Goal: Task Accomplishment & Management: Manage account settings

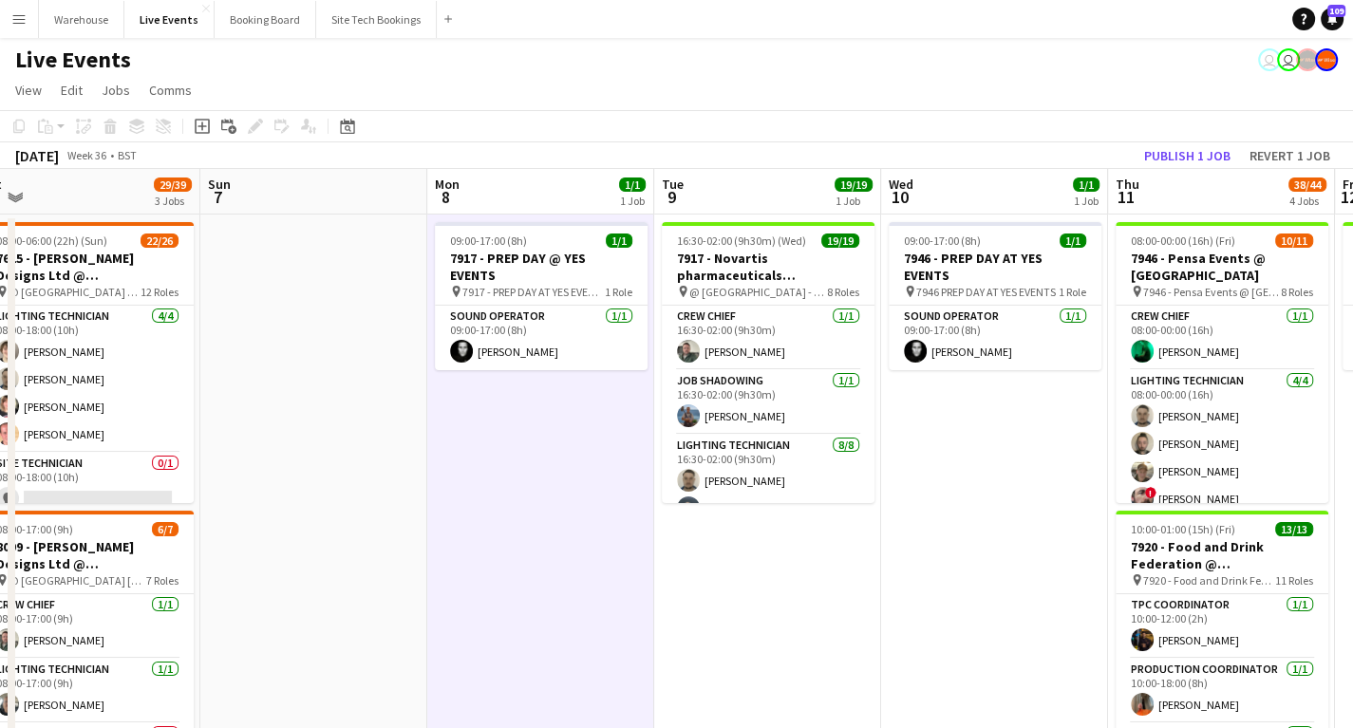
drag, startPoint x: 323, startPoint y: 580, endPoint x: 779, endPoint y: 536, distance: 458.0
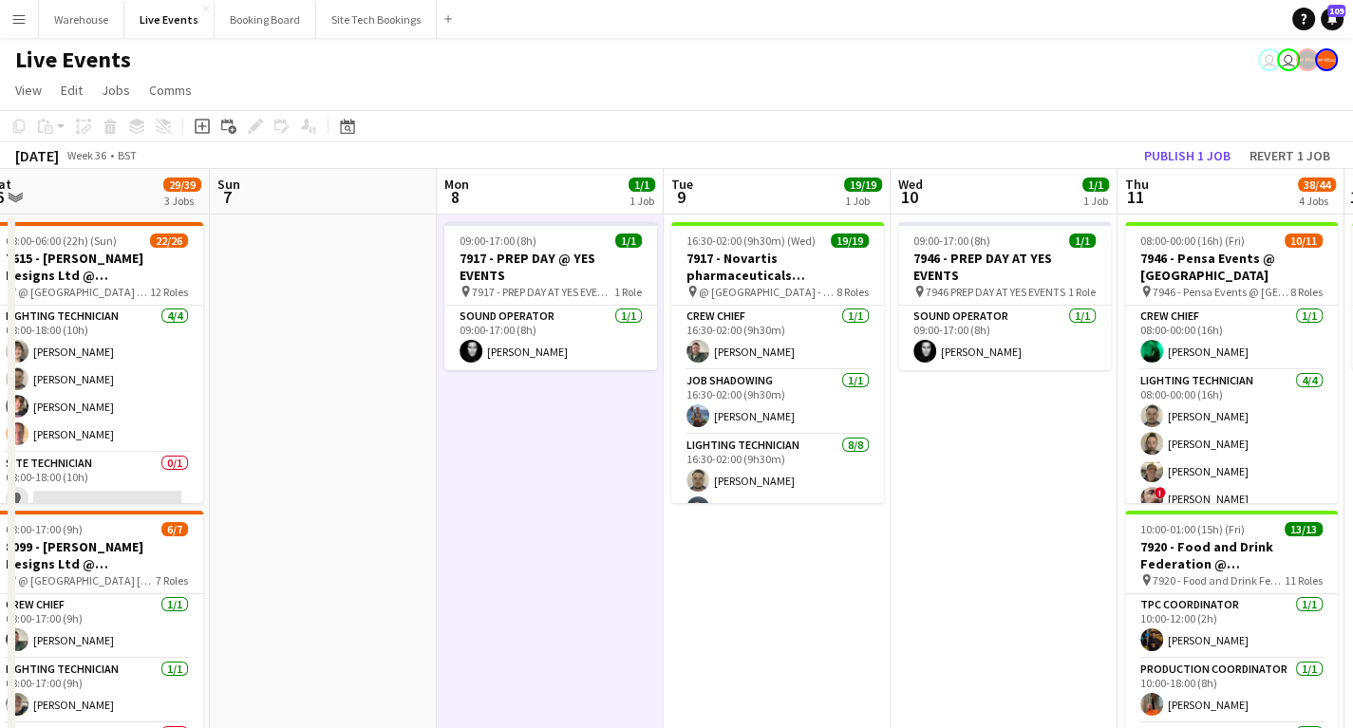
drag, startPoint x: 503, startPoint y: 562, endPoint x: 771, endPoint y: 543, distance: 268.5
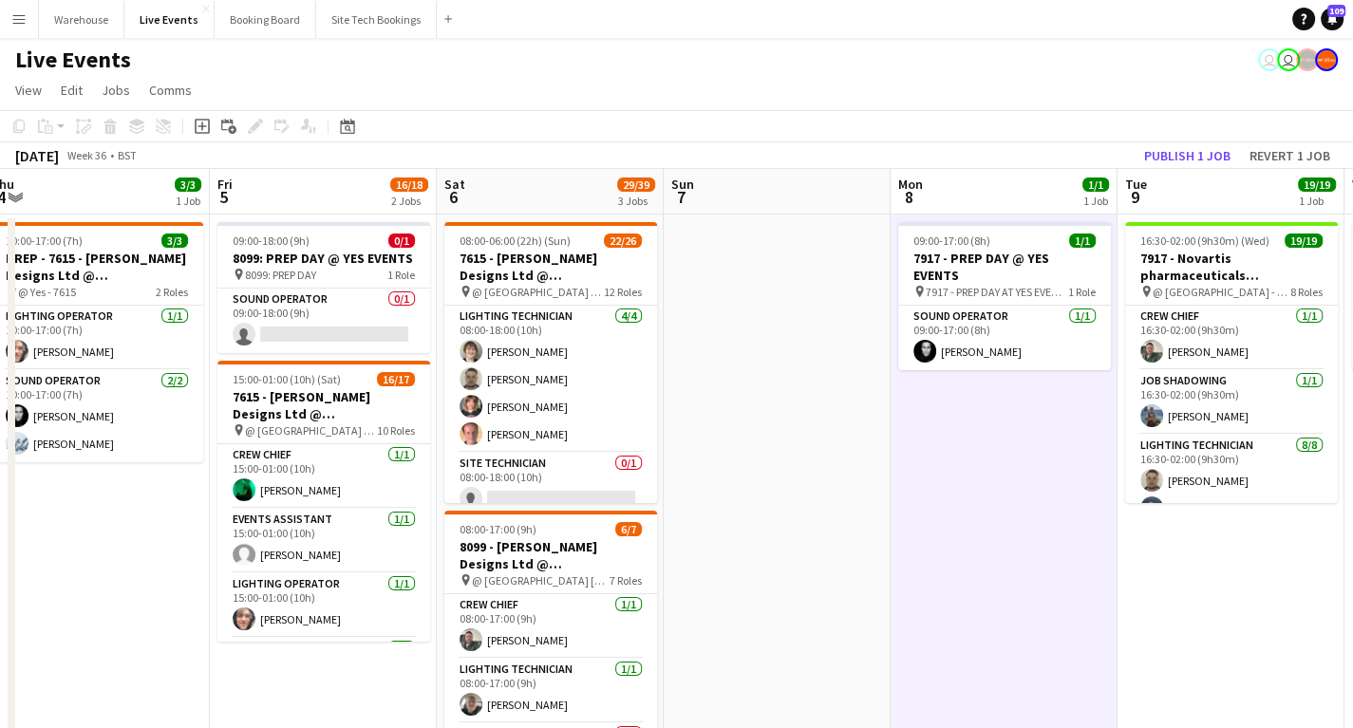
scroll to position [0, 569]
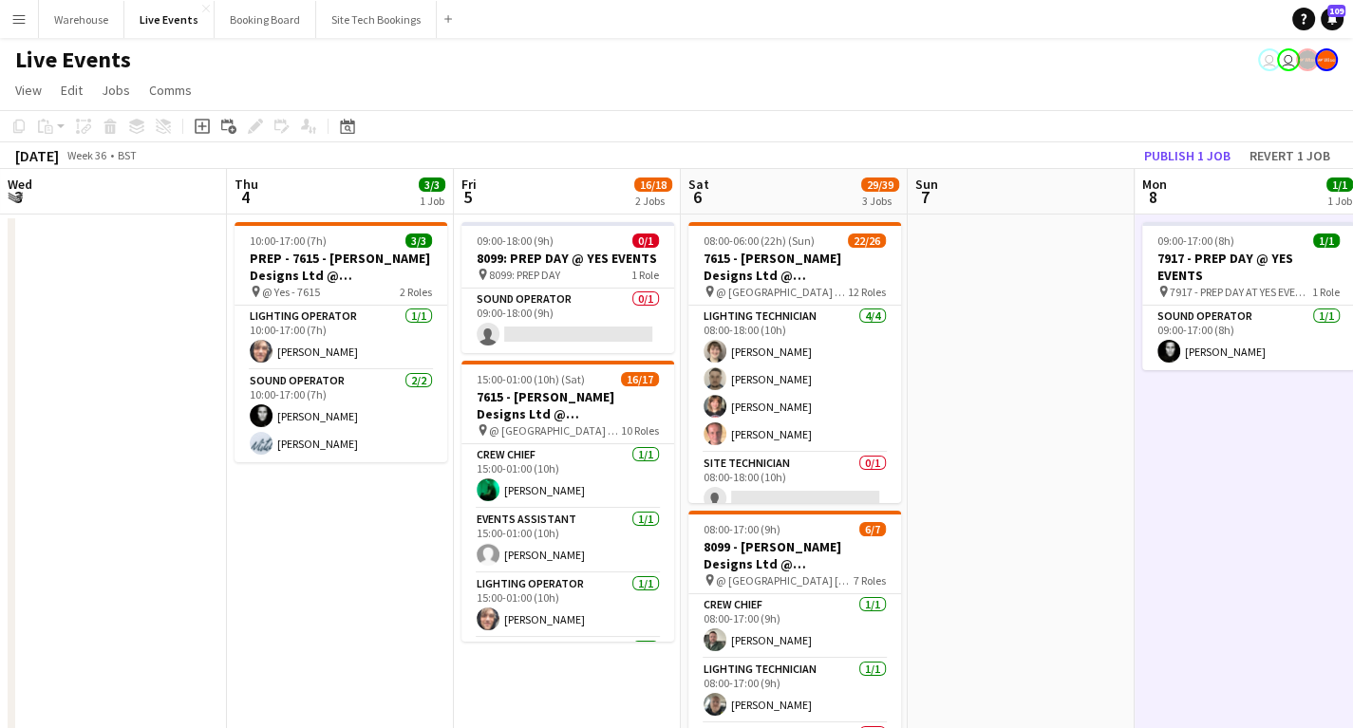
drag, startPoint x: 676, startPoint y: 528, endPoint x: 940, endPoint y: 512, distance: 264.5
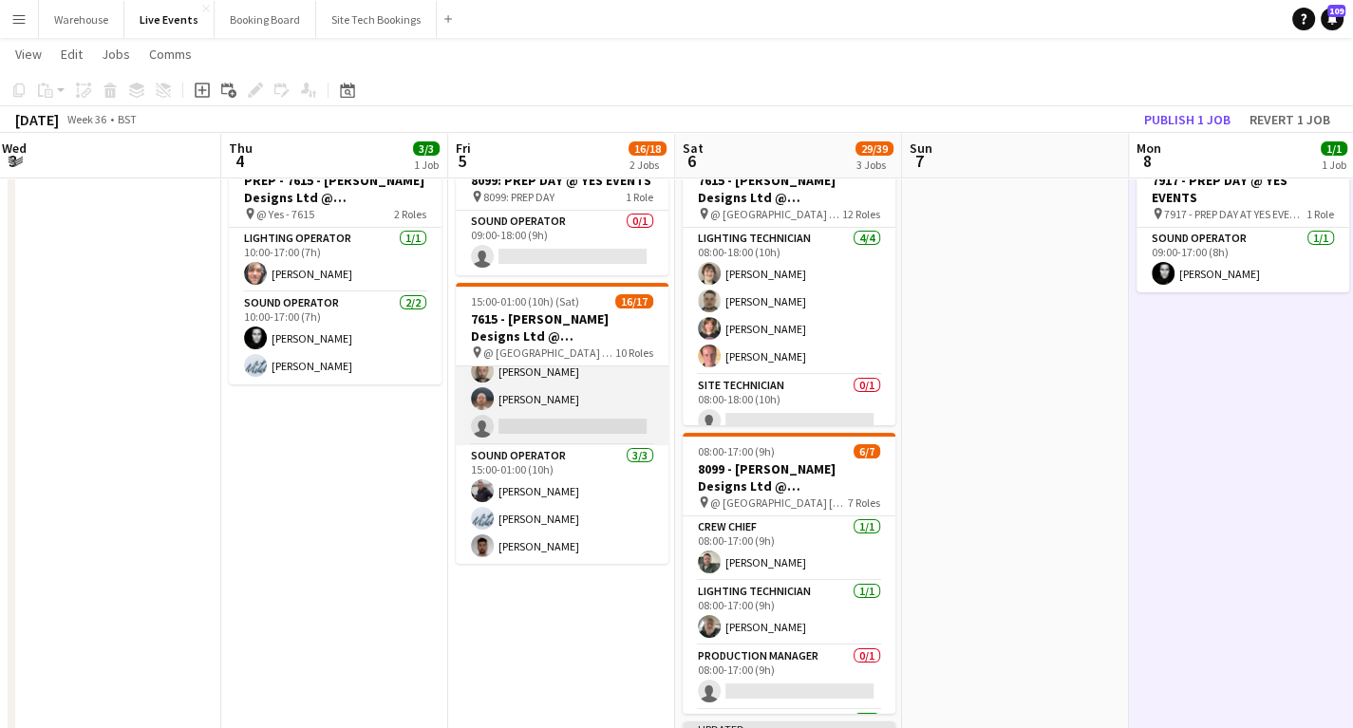
scroll to position [564, 0]
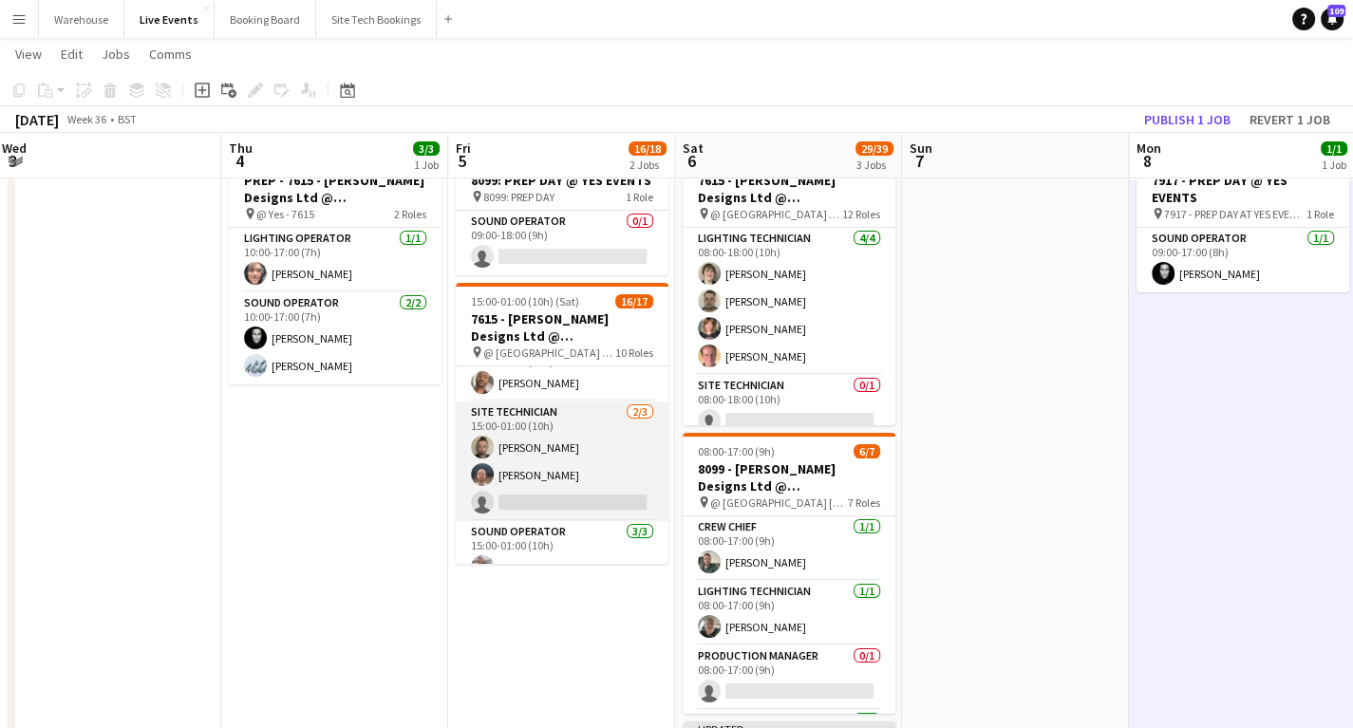
drag, startPoint x: 494, startPoint y: 406, endPoint x: 517, endPoint y: 411, distance: 23.3
click at [494, 406] on app-card-role "Site Technician [DATE] 15:00-01:00 (10h) [PERSON_NAME] [PERSON_NAME] single-neu…" at bounding box center [562, 462] width 213 height 120
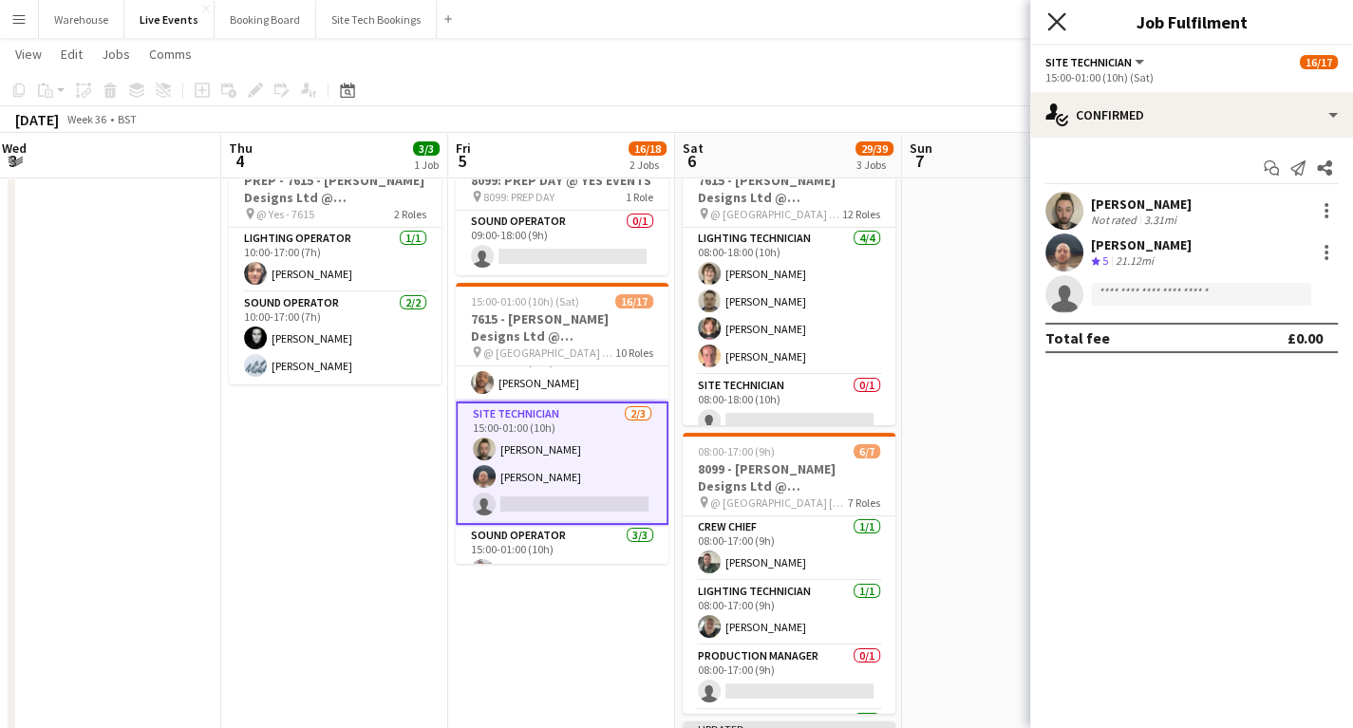
click at [1053, 18] on icon at bounding box center [1057, 21] width 18 height 18
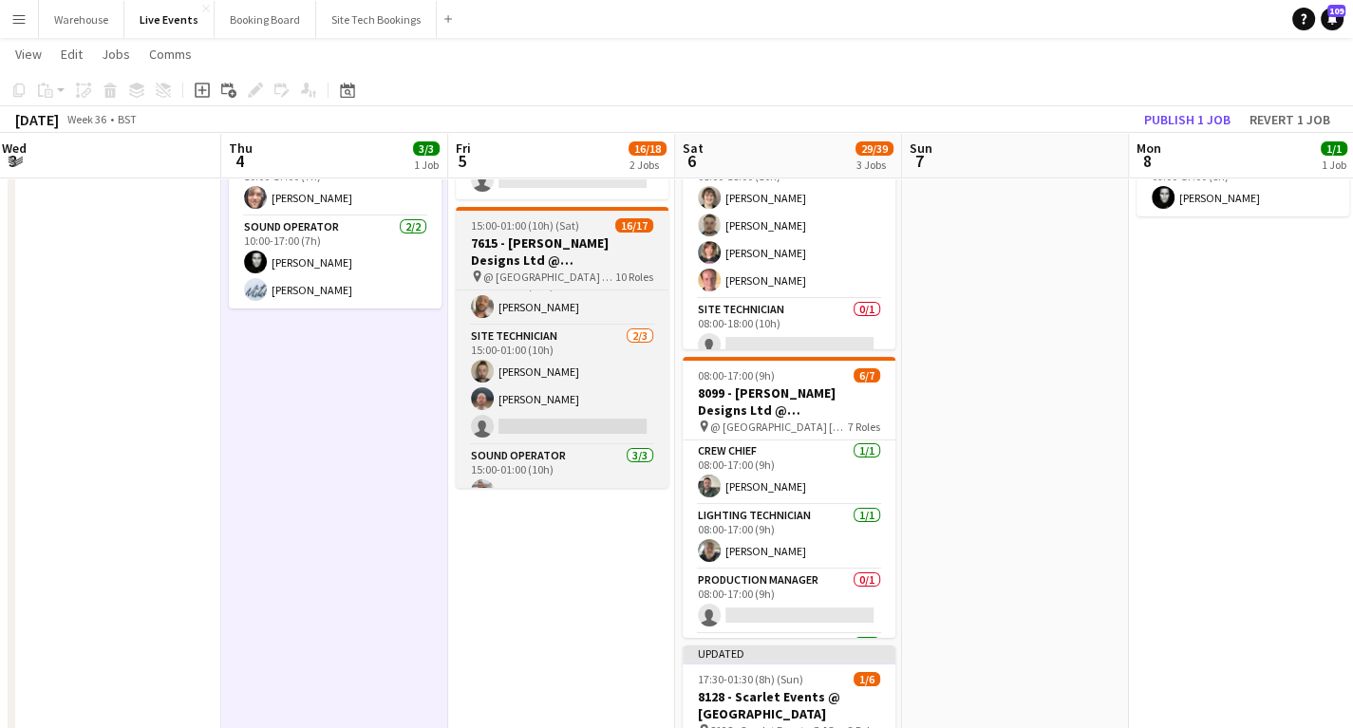
click at [561, 236] on h3 "7615 - [PERSON_NAME] Designs Ltd @ [GEOGRAPHIC_DATA]" at bounding box center [562, 252] width 213 height 34
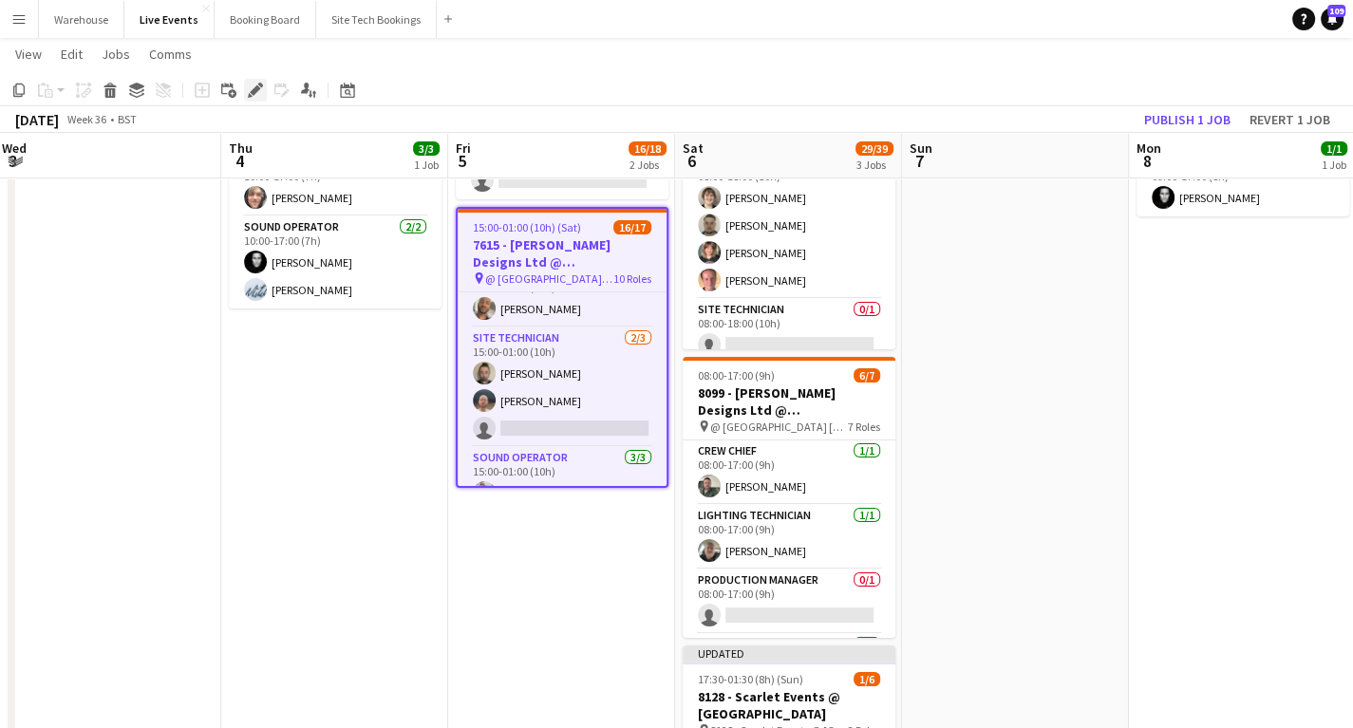
click at [248, 83] on icon "Edit" at bounding box center [255, 90] width 15 height 15
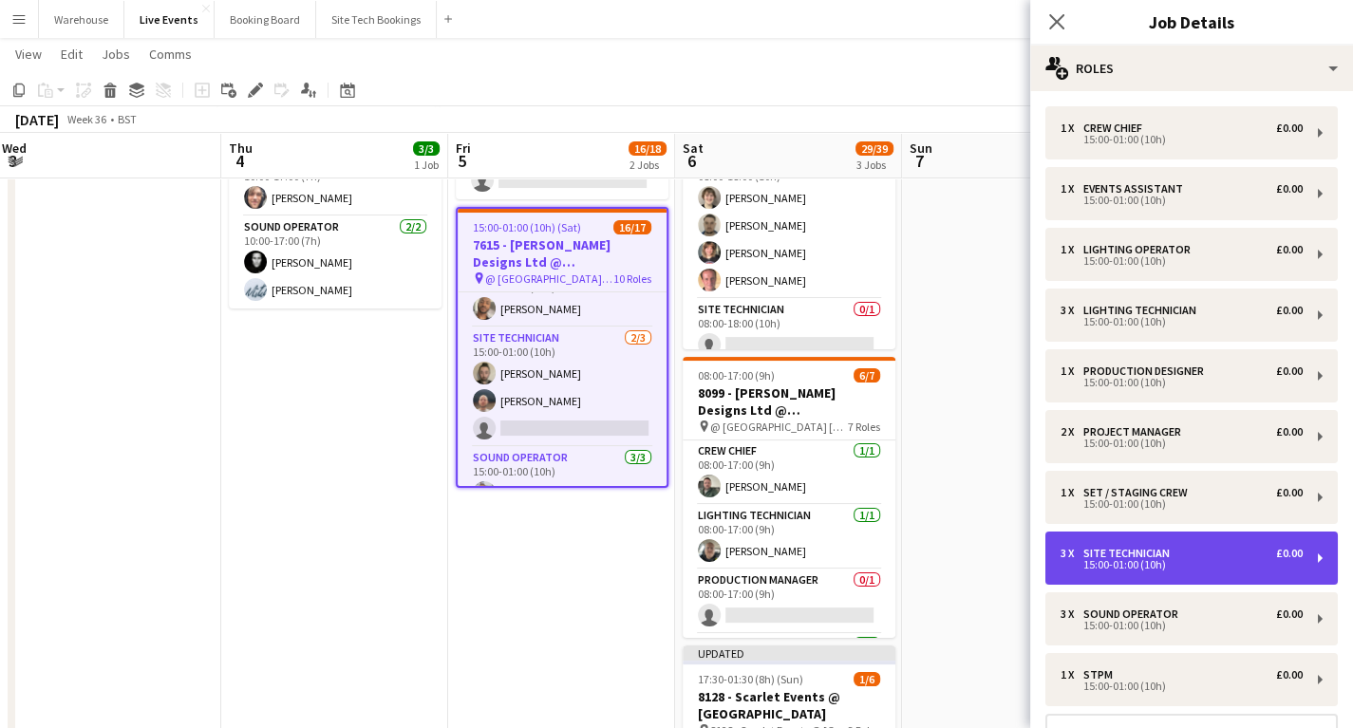
click at [1141, 556] on div "Site Technician" at bounding box center [1131, 553] width 94 height 13
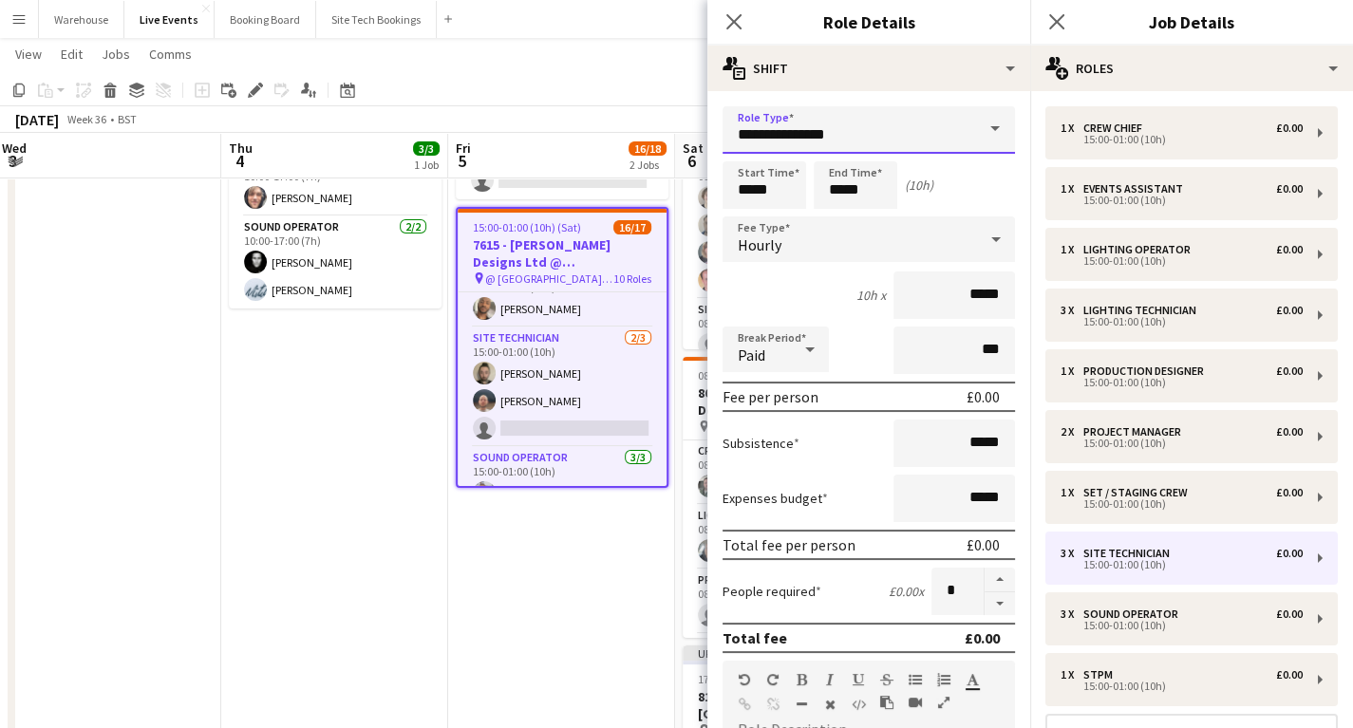
click at [760, 111] on input "**********" at bounding box center [869, 129] width 293 height 47
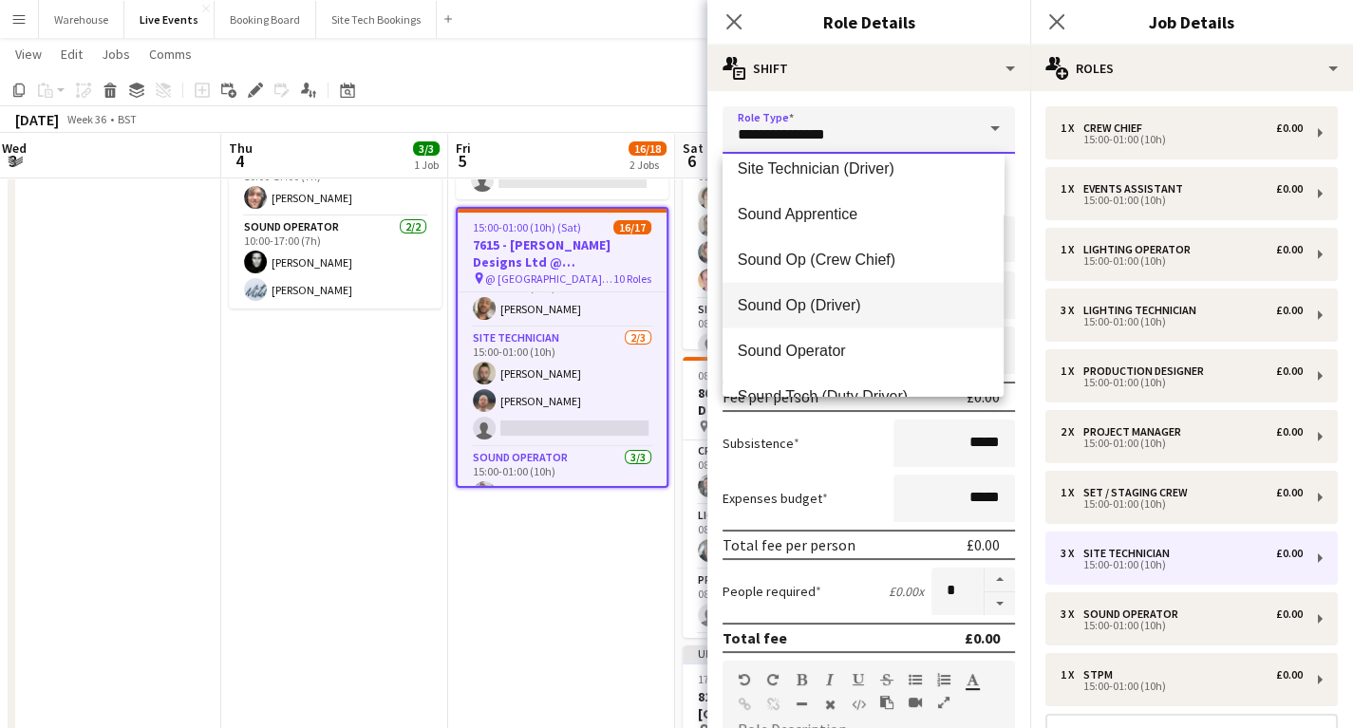
scroll to position [3951, 0]
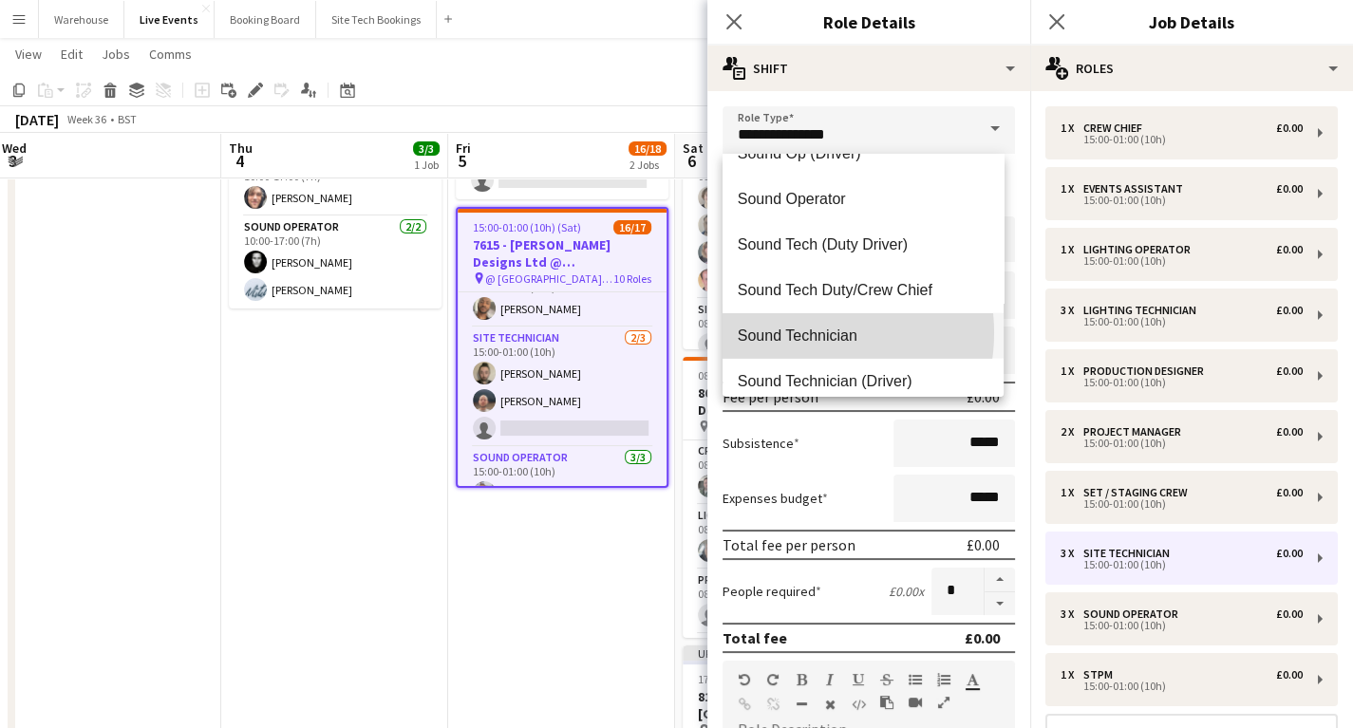
click at [802, 333] on span "Sound Technician" at bounding box center [863, 336] width 251 height 18
type input "**********"
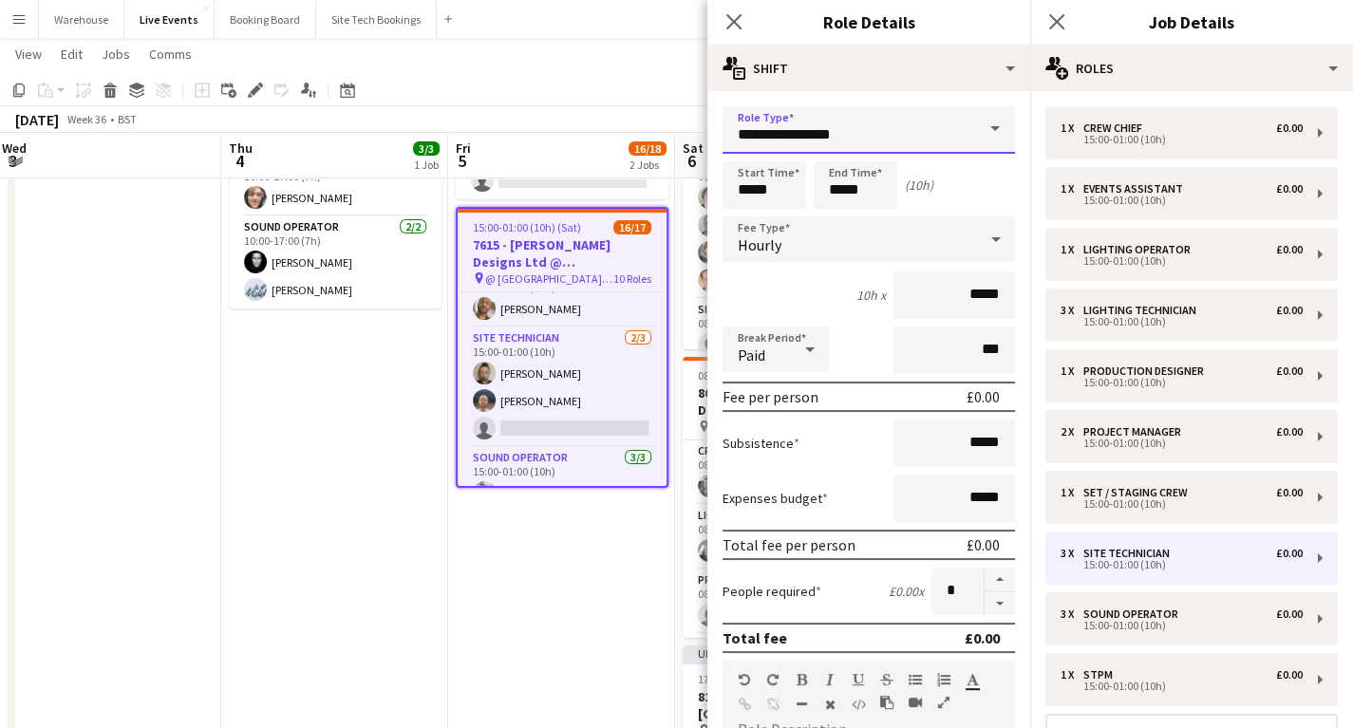
scroll to position [228, 0]
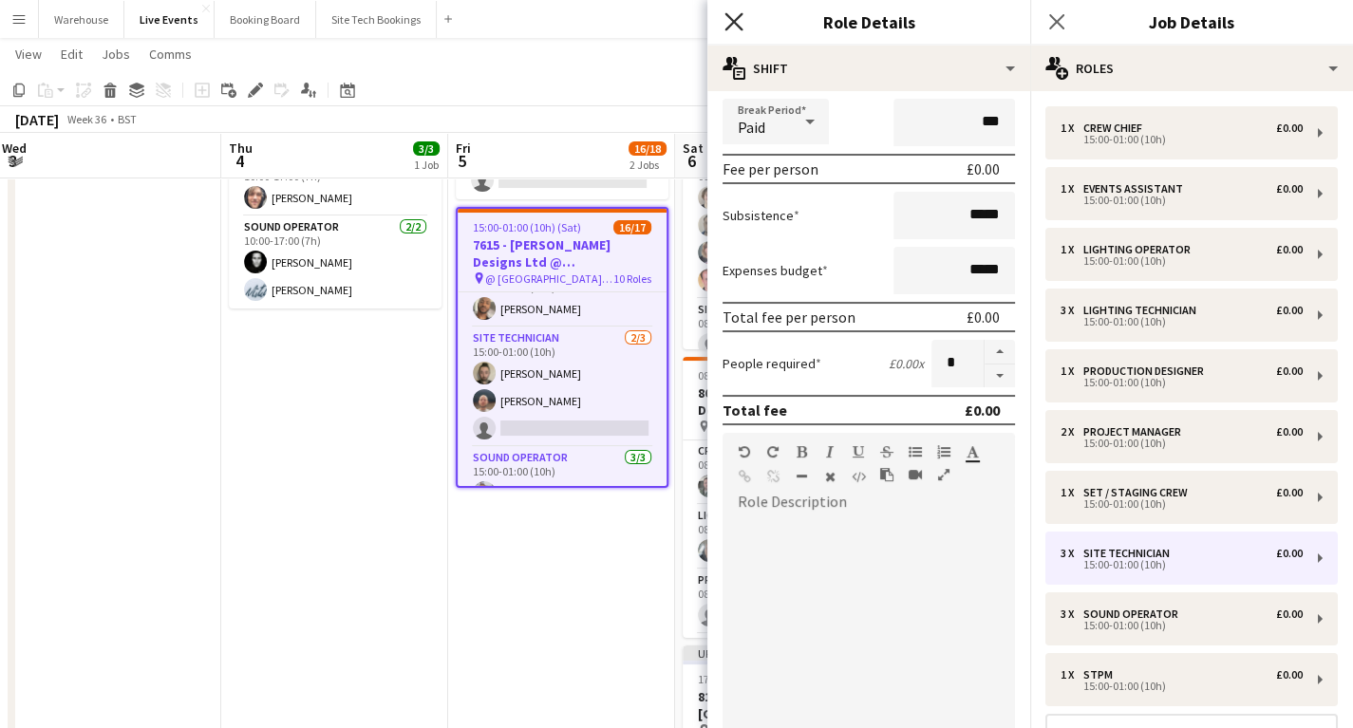
click at [734, 22] on icon at bounding box center [734, 21] width 18 height 18
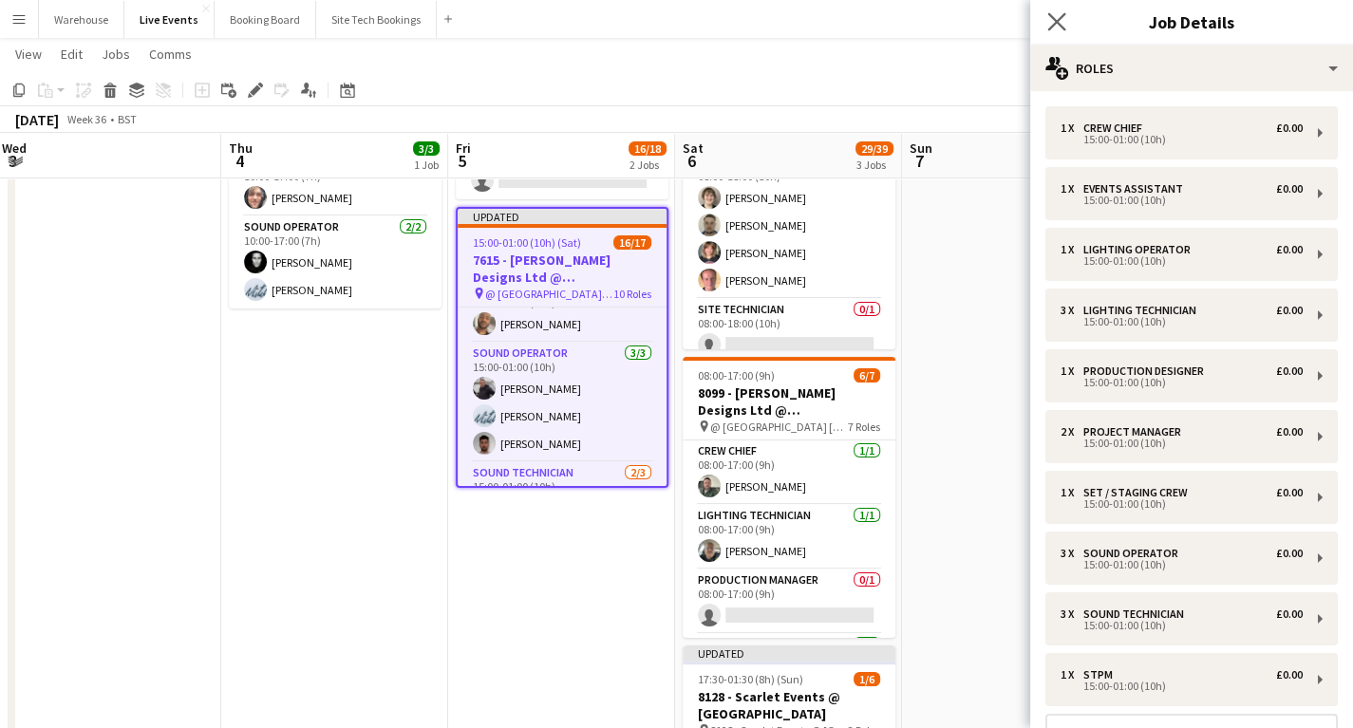
click at [1060, 19] on icon at bounding box center [1057, 21] width 18 height 18
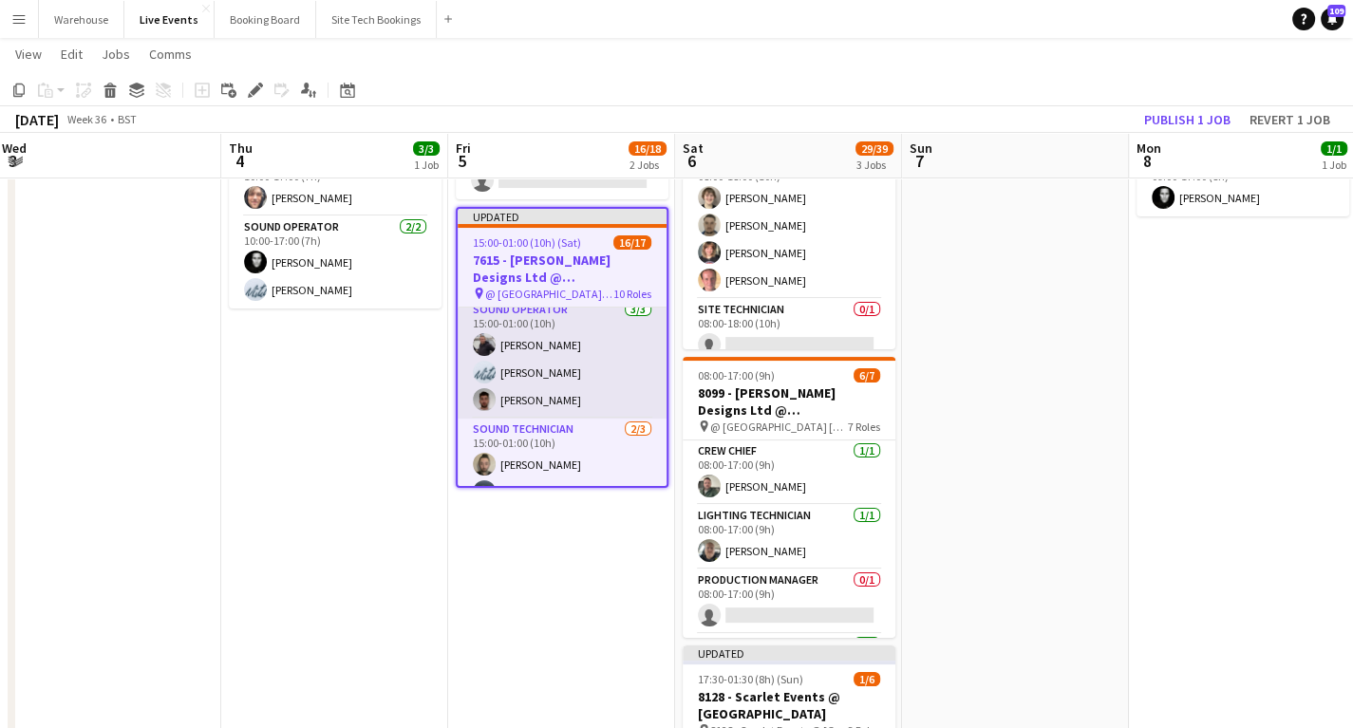
scroll to position [658, 0]
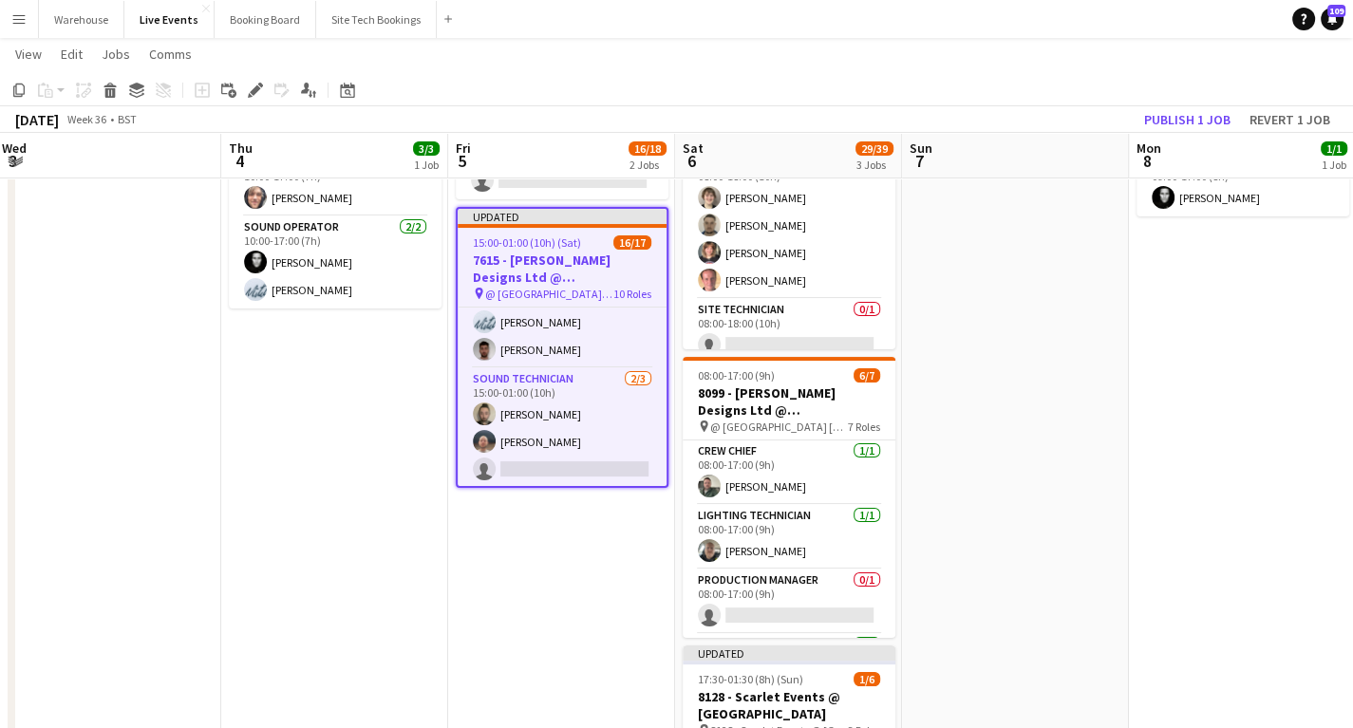
click at [1194, 430] on app-date-cell "09:00-17:00 (8h) 1/1 7917 - PREP DAY @ YES EVENTS pin 7917 - PREP DAY AT YES EV…" at bounding box center [1242, 736] width 227 height 1350
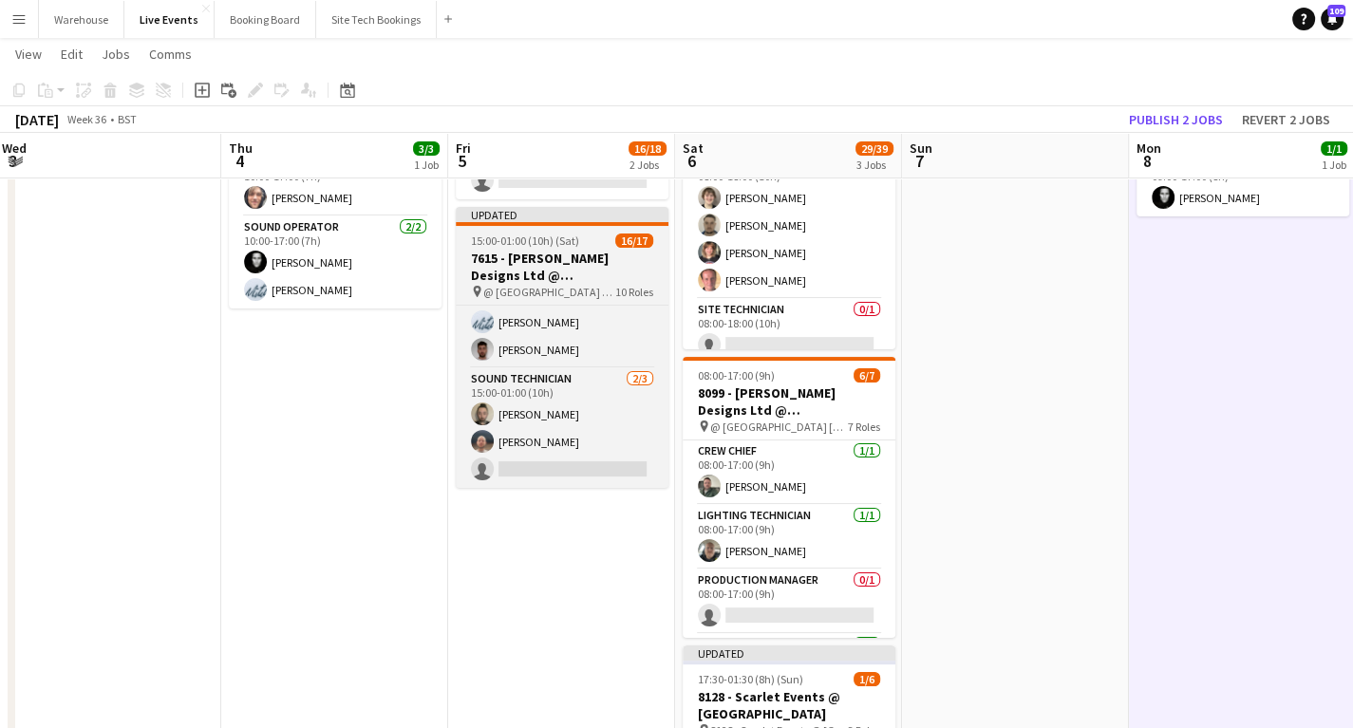
click at [532, 262] on h3 "7615 - [PERSON_NAME] Designs Ltd @ [GEOGRAPHIC_DATA]" at bounding box center [562, 267] width 213 height 34
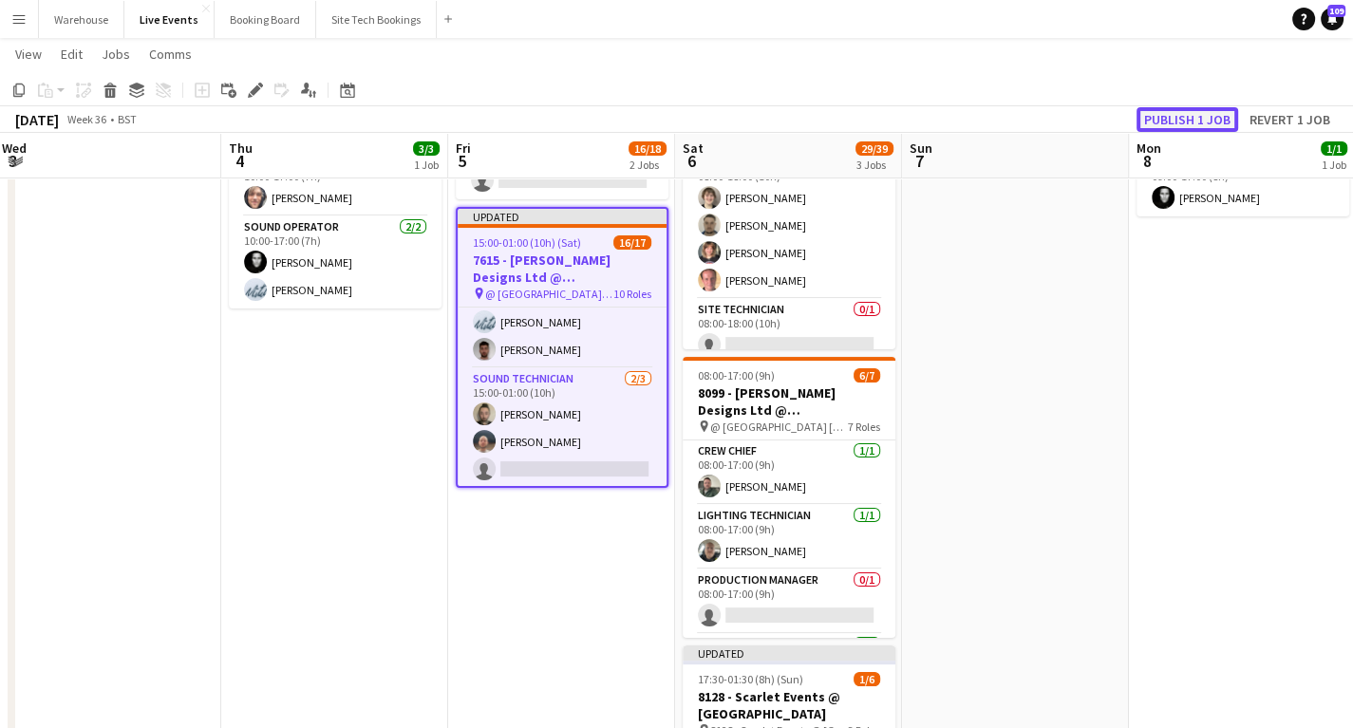
click at [1179, 114] on button "Publish 1 job" at bounding box center [1188, 119] width 102 height 25
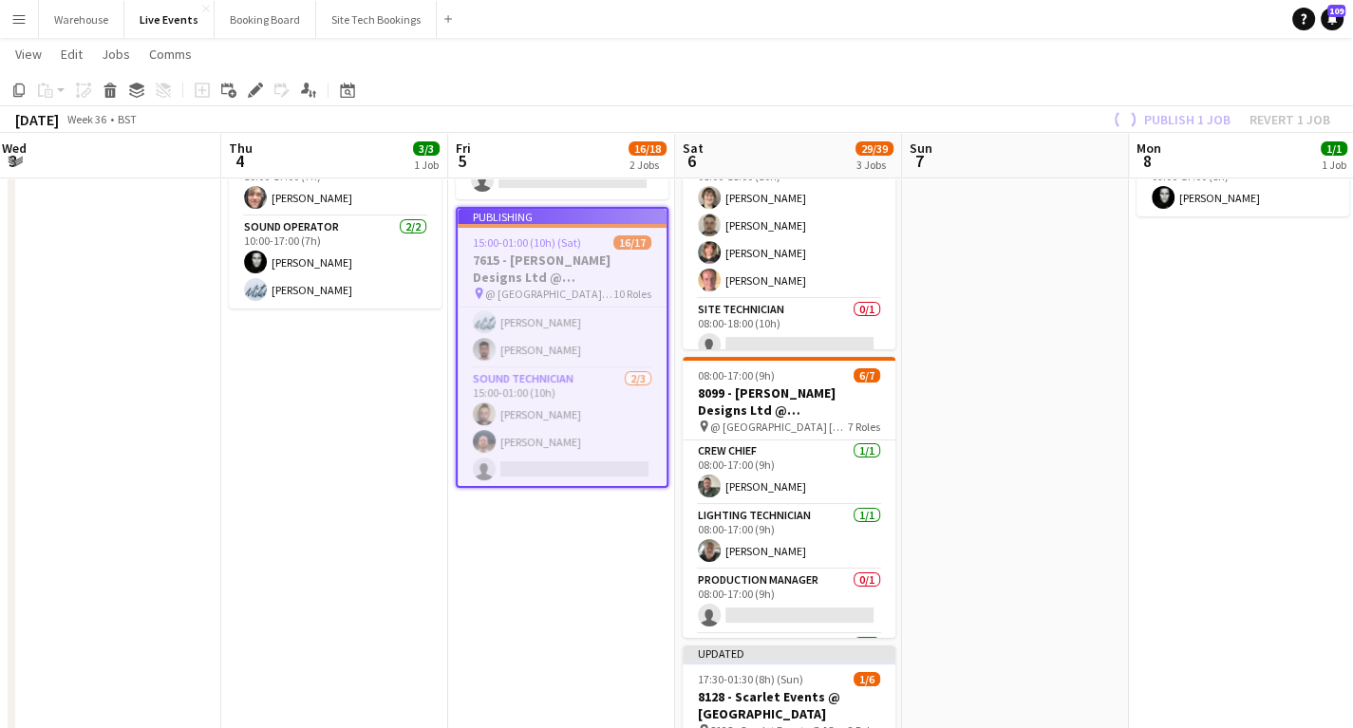
scroll to position [644, 0]
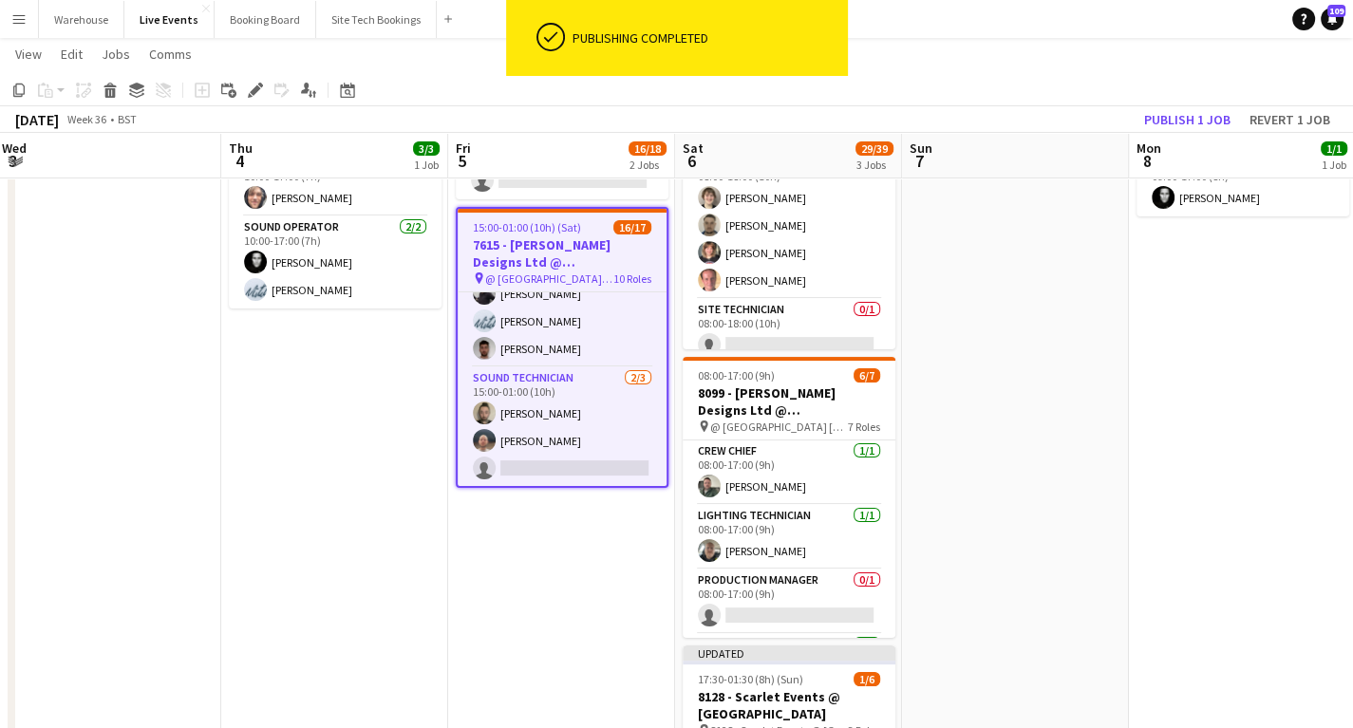
click at [444, 543] on app-date-cell "10:00-17:00 (7h) 3/3 PREP - 7615 - [PERSON_NAME] Designs Ltd @ [GEOGRAPHIC_DATA…" at bounding box center [334, 736] width 227 height 1350
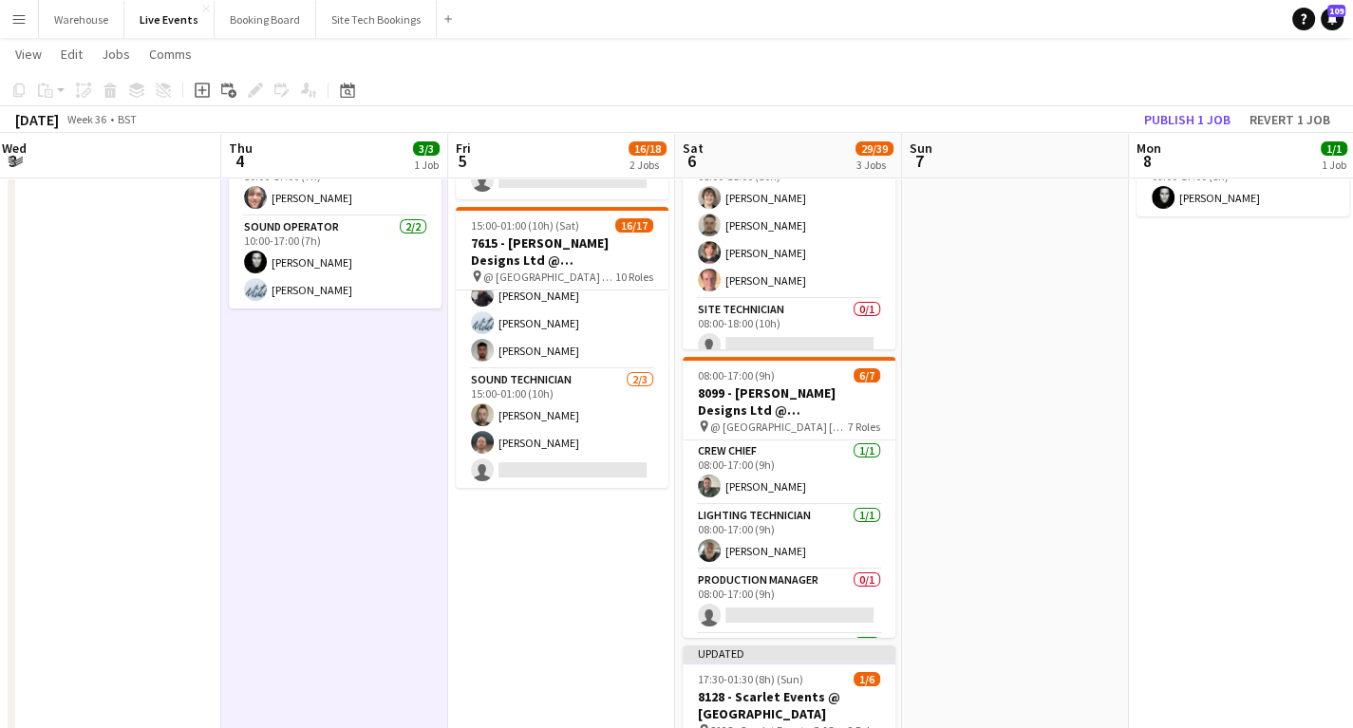
scroll to position [260, 0]
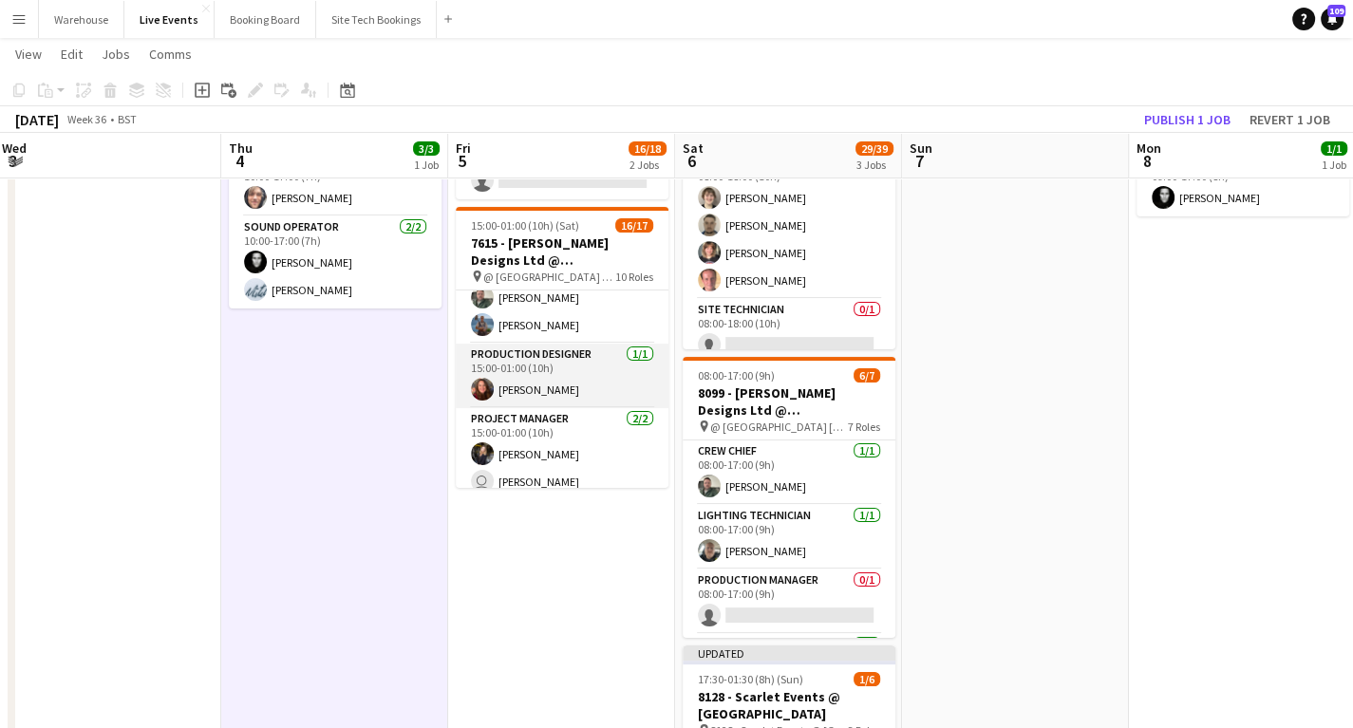
click at [477, 391] on app-user-avatar at bounding box center [482, 389] width 23 height 23
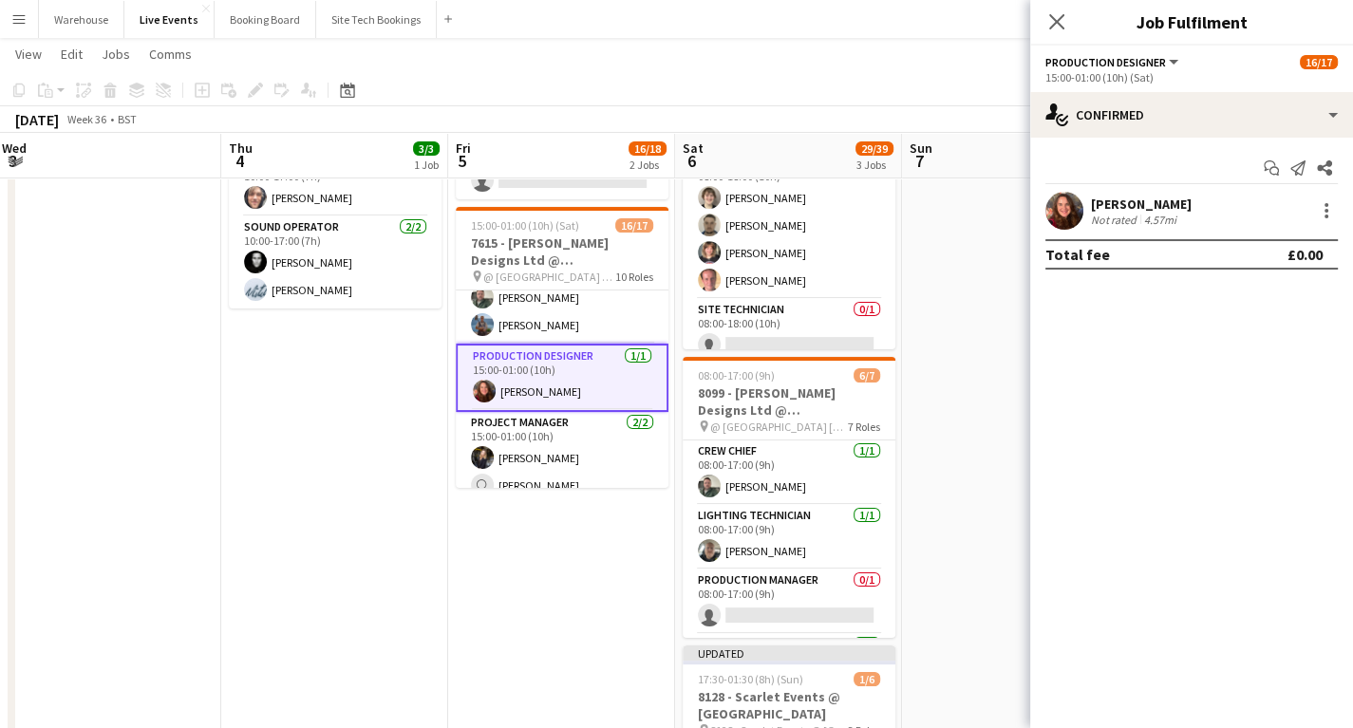
click at [1056, 212] on app-user-avatar at bounding box center [1065, 211] width 38 height 38
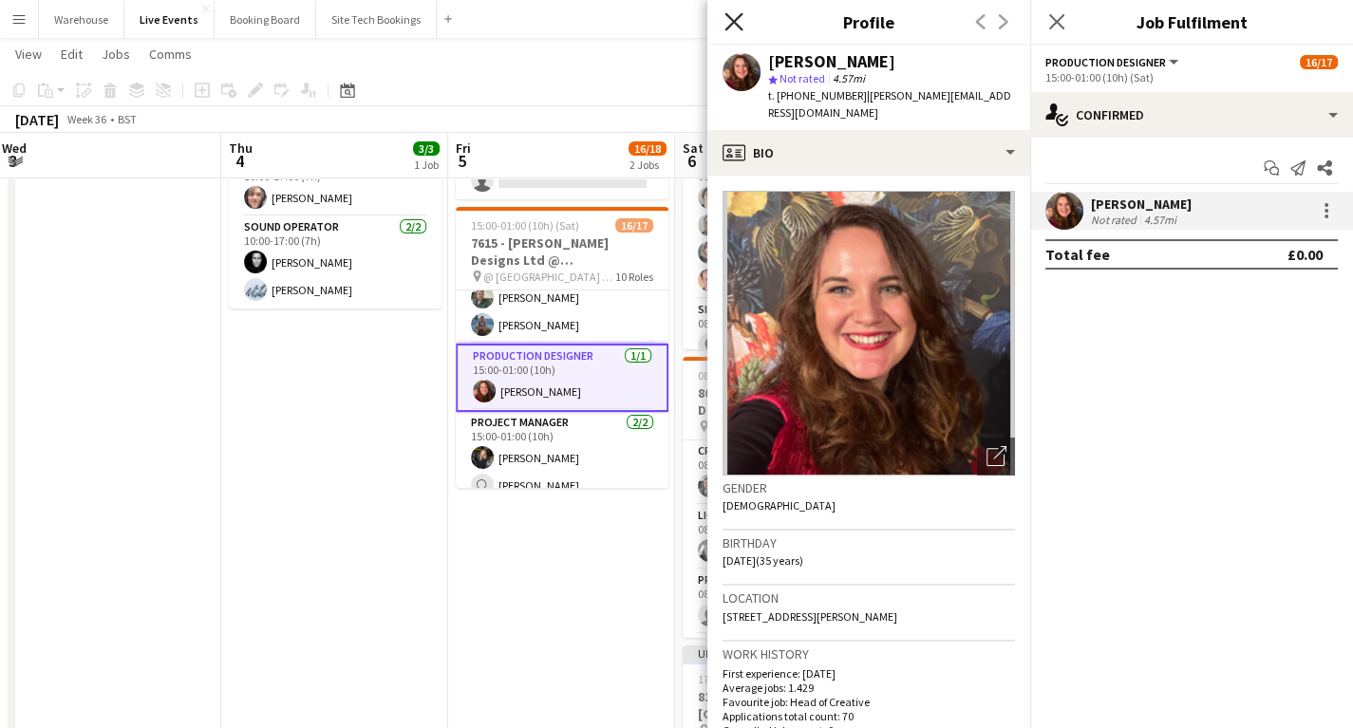
click at [726, 19] on icon "Close pop-in" at bounding box center [734, 21] width 18 height 18
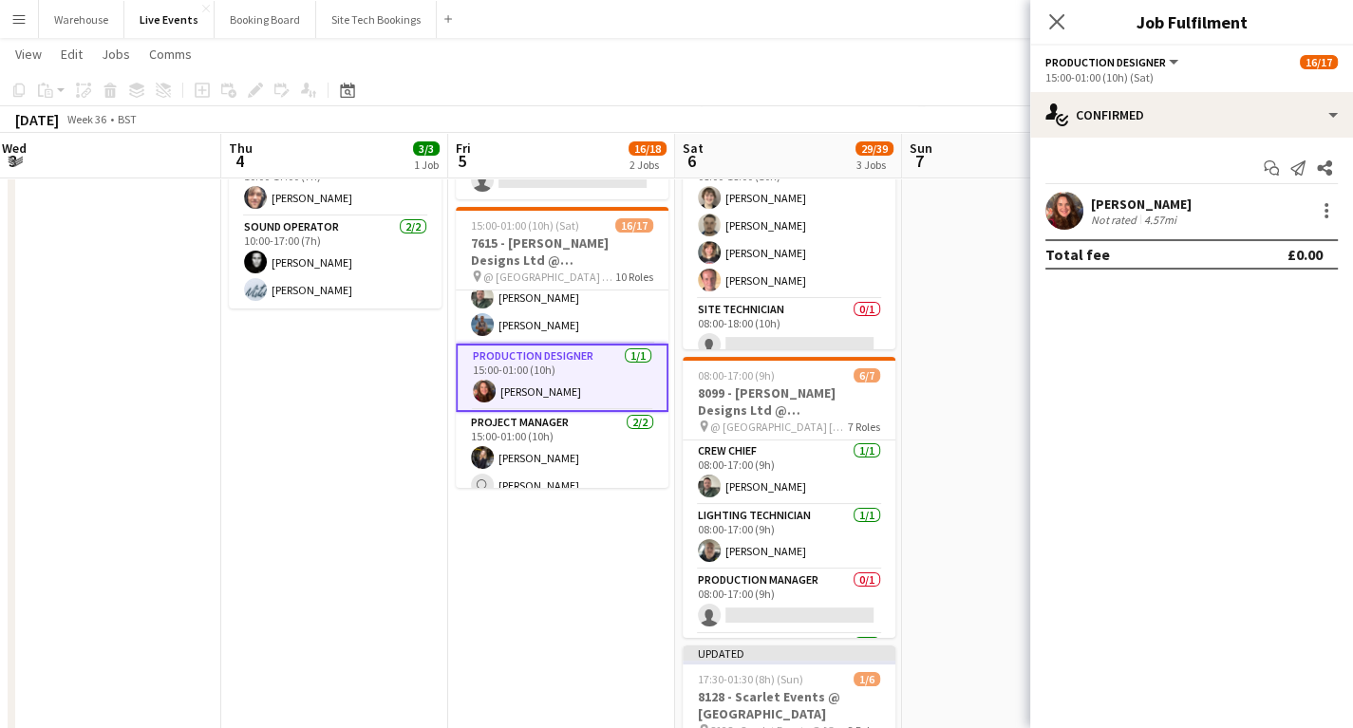
click at [1056, 18] on icon "Close pop-in" at bounding box center [1056, 21] width 15 height 15
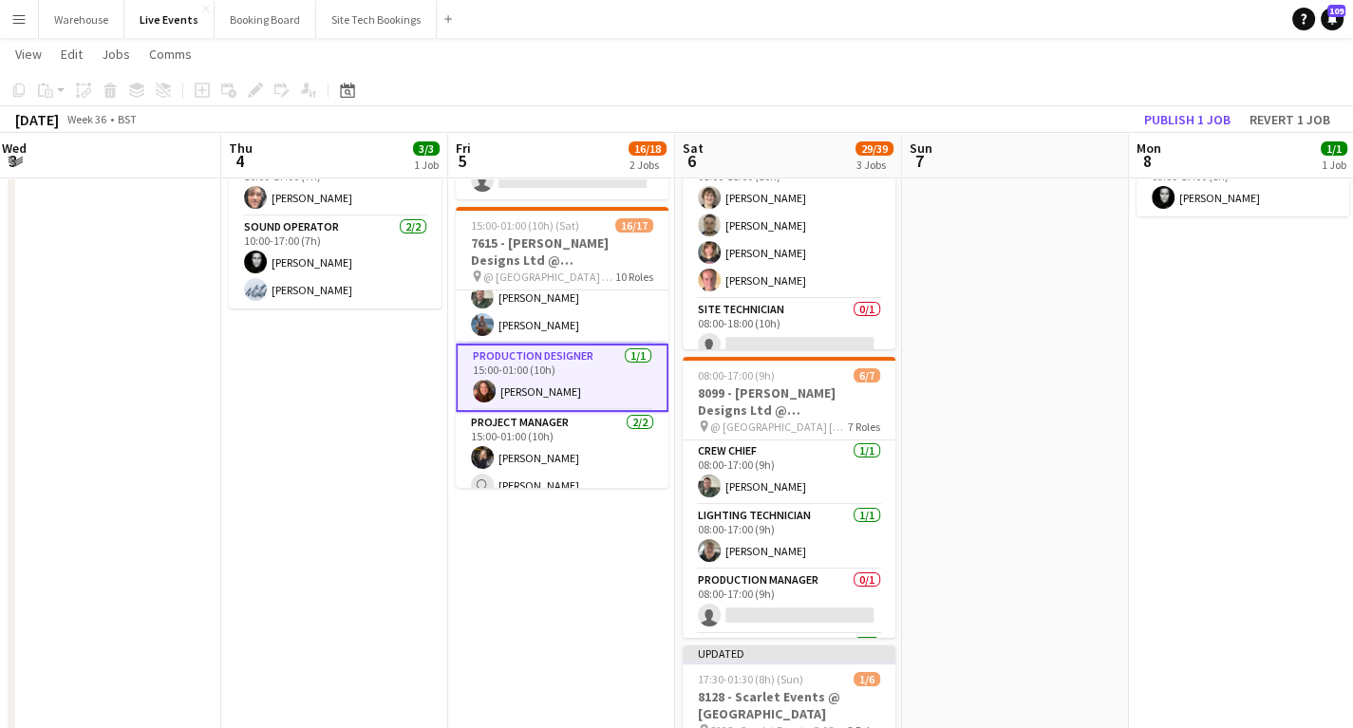
click at [563, 576] on app-date-cell "09:00-18:00 (9h) 0/1 8099: PREP DAY @ YES EVENTS pin 8099: PREP DAY 1 Role Soun…" at bounding box center [561, 736] width 227 height 1350
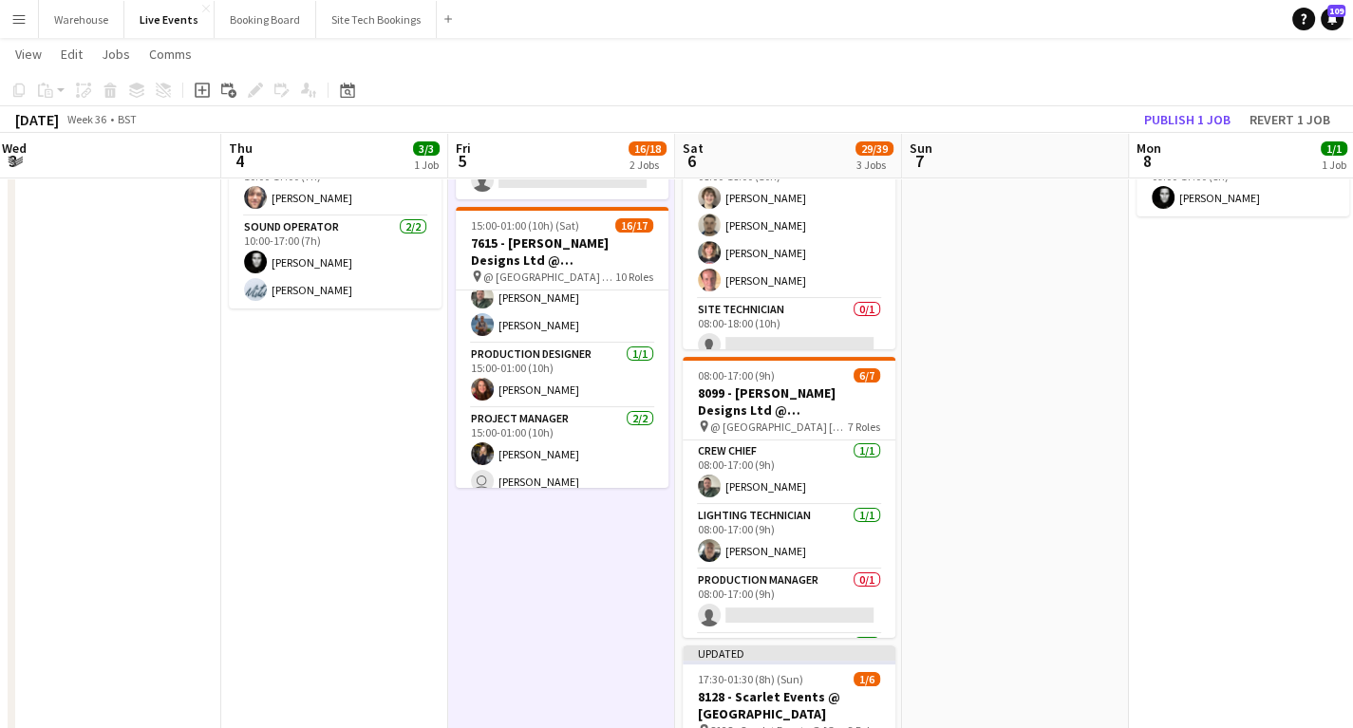
scroll to position [640, 0]
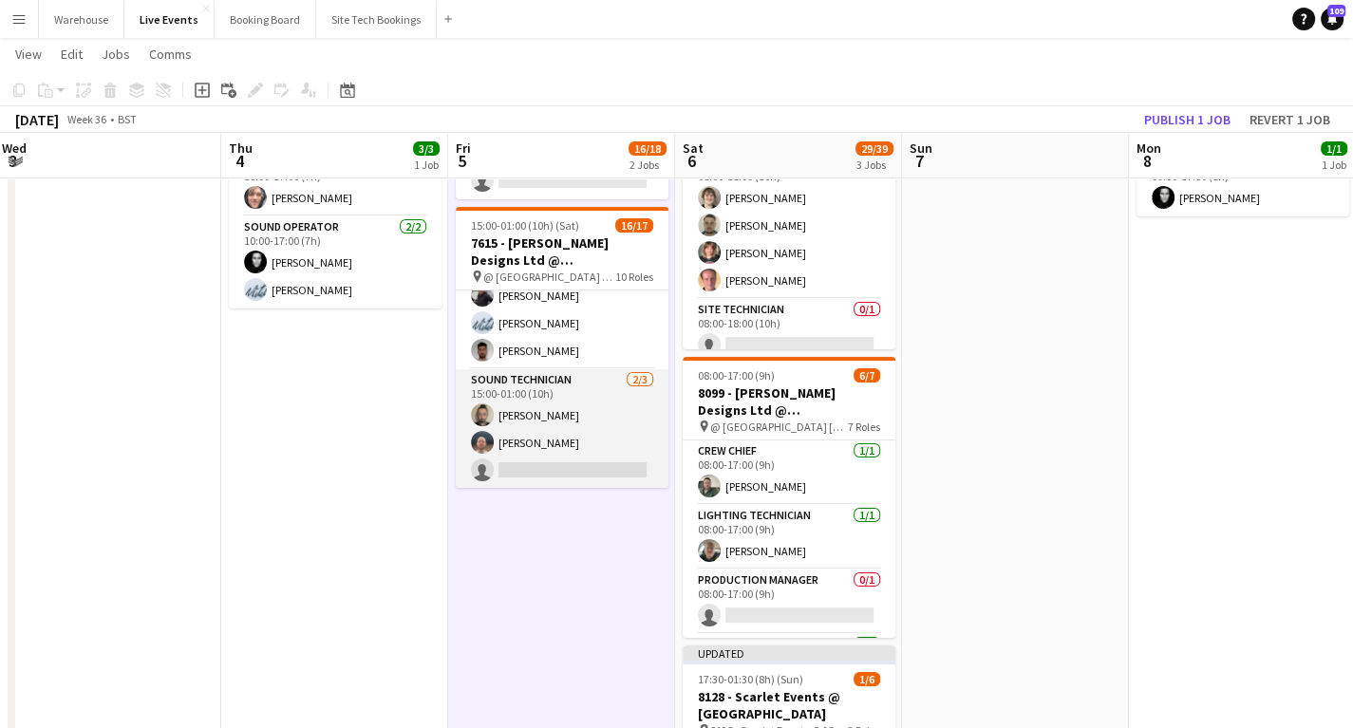
click at [537, 381] on app-card-role "Sound Technician [DATE] 15:00-01:00 (10h) [PERSON_NAME] [PERSON_NAME] single-ne…" at bounding box center [562, 429] width 213 height 120
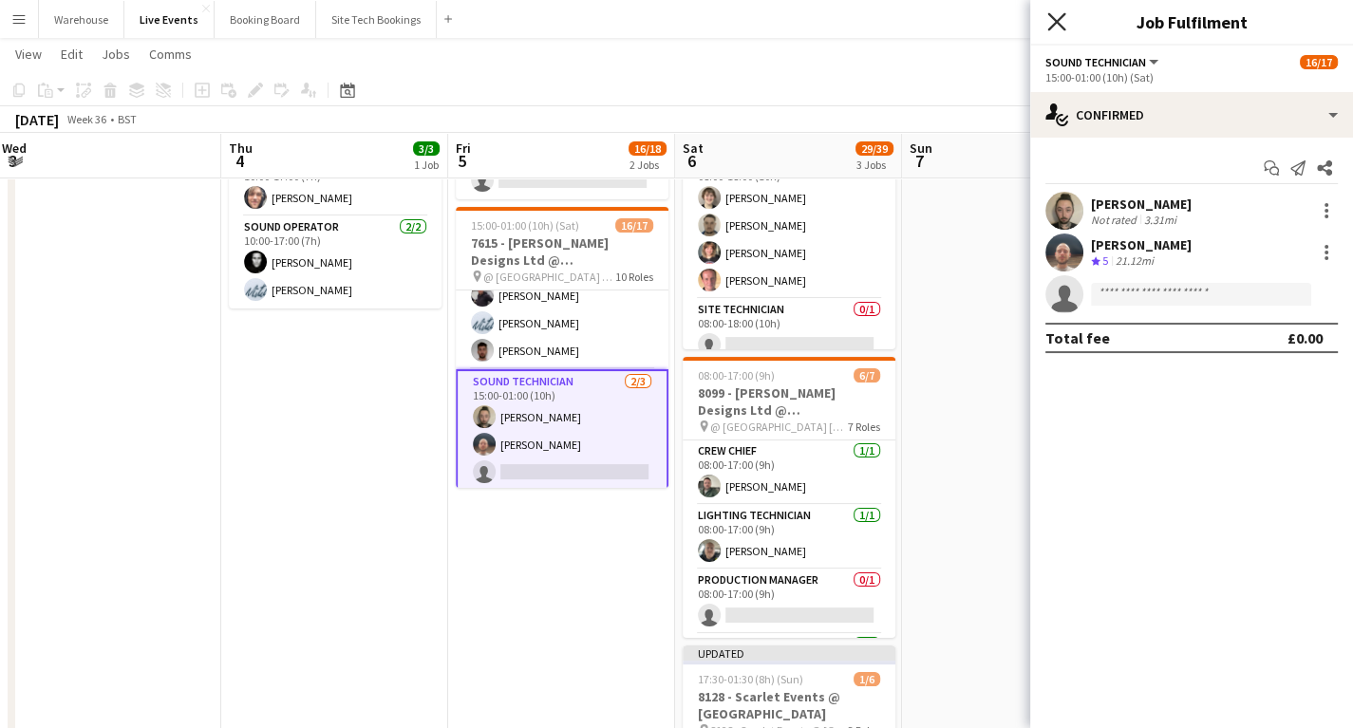
click at [1052, 23] on icon "Close pop-in" at bounding box center [1057, 21] width 18 height 18
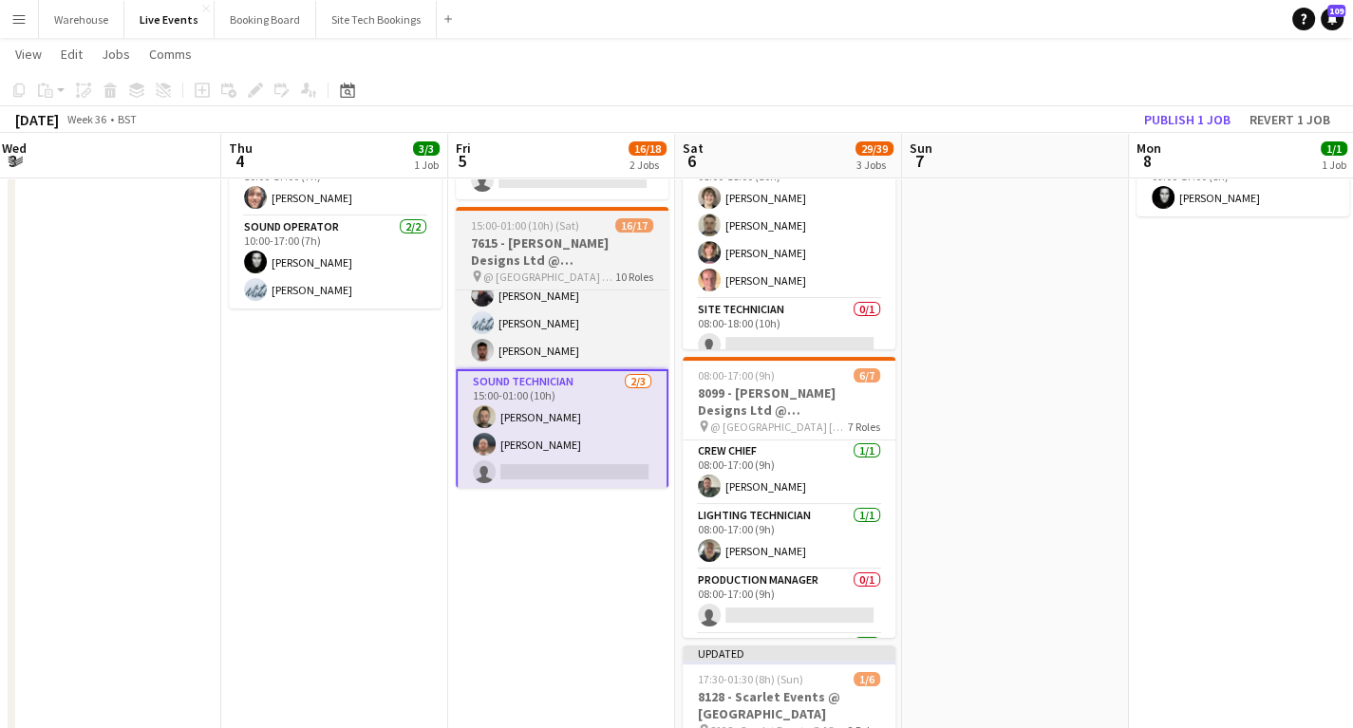
click at [457, 578] on app-date-cell "09:00-18:00 (9h) 0/1 8099: PREP DAY @ YES EVENTS pin 8099: PREP DAY 1 Role Soun…" at bounding box center [561, 736] width 227 height 1350
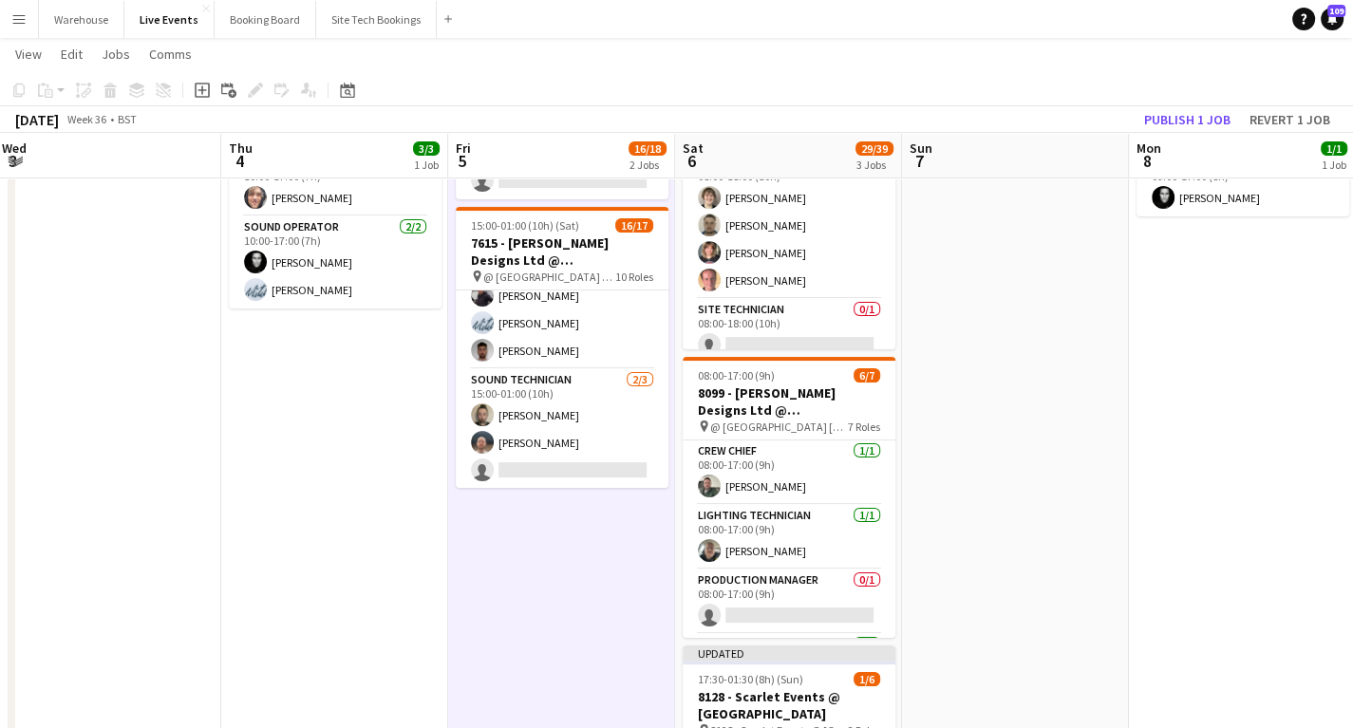
scroll to position [0, 460]
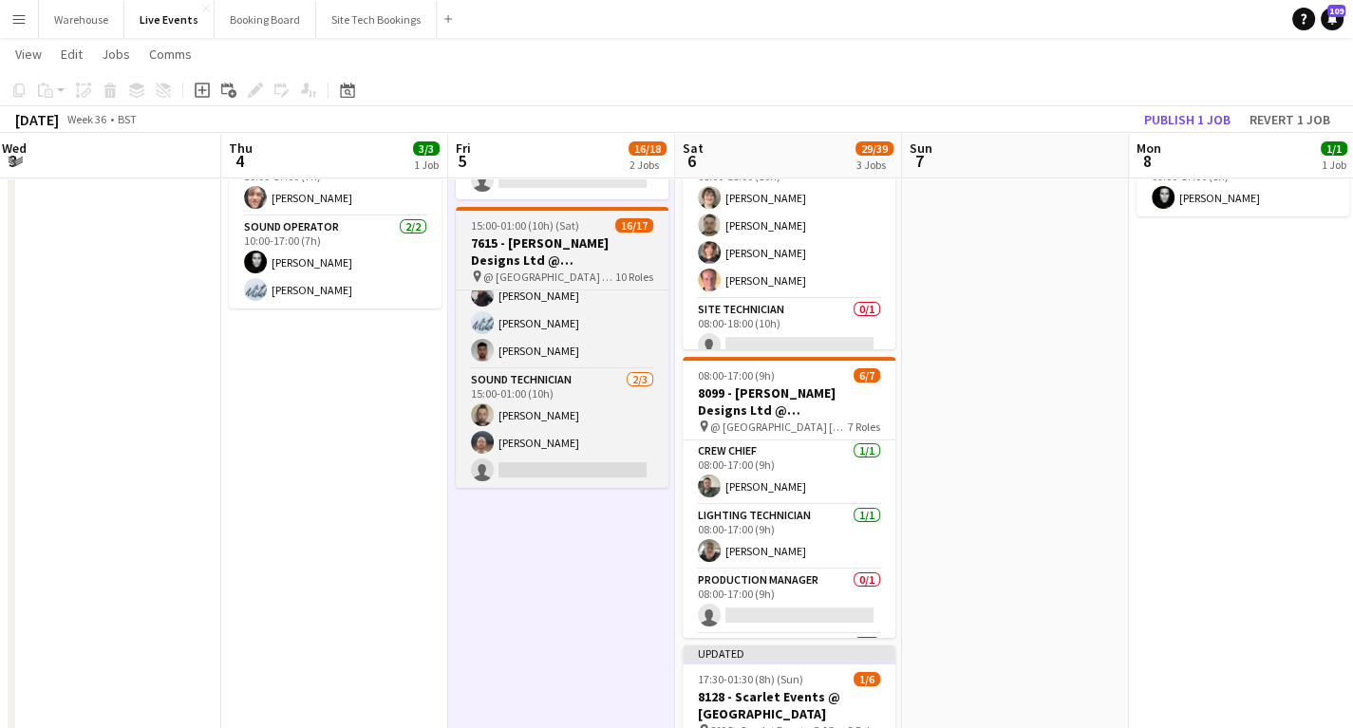
click at [519, 274] on span "@ [GEOGRAPHIC_DATA] - 7615" at bounding box center [549, 277] width 132 height 14
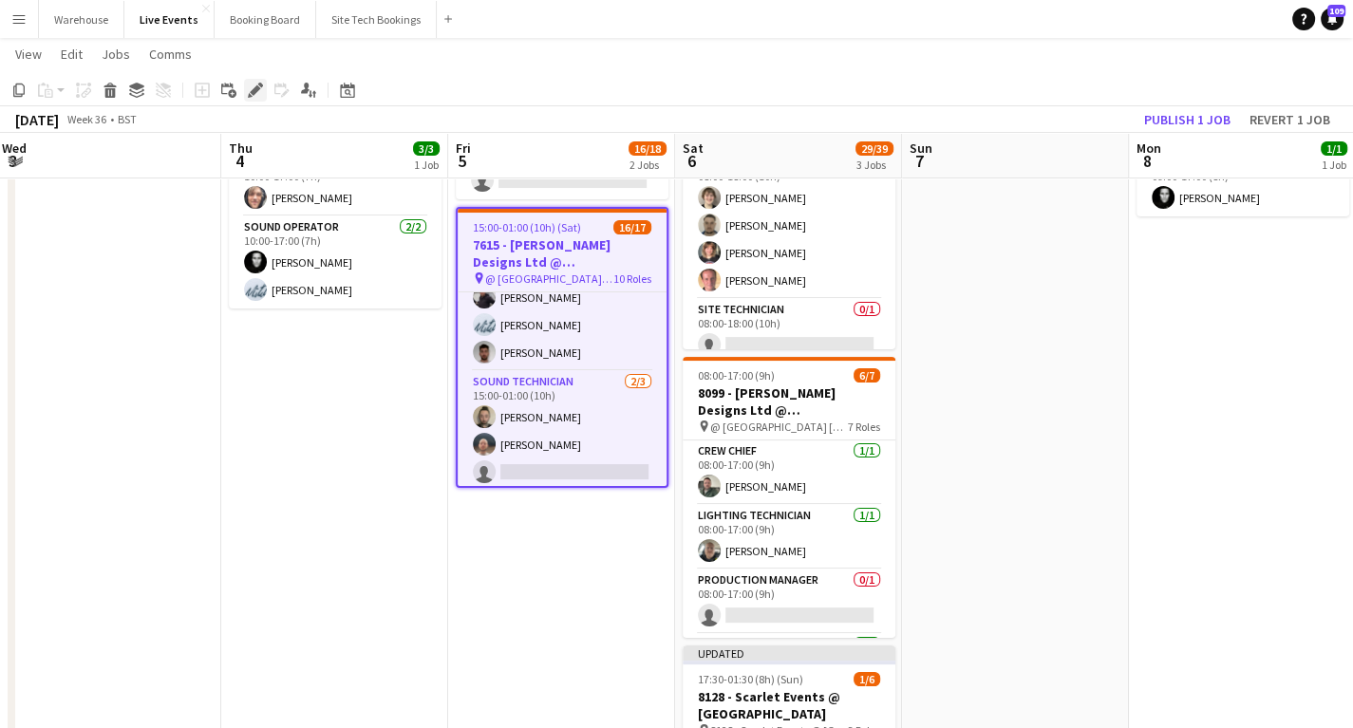
click at [252, 85] on icon "Edit" at bounding box center [255, 90] width 15 height 15
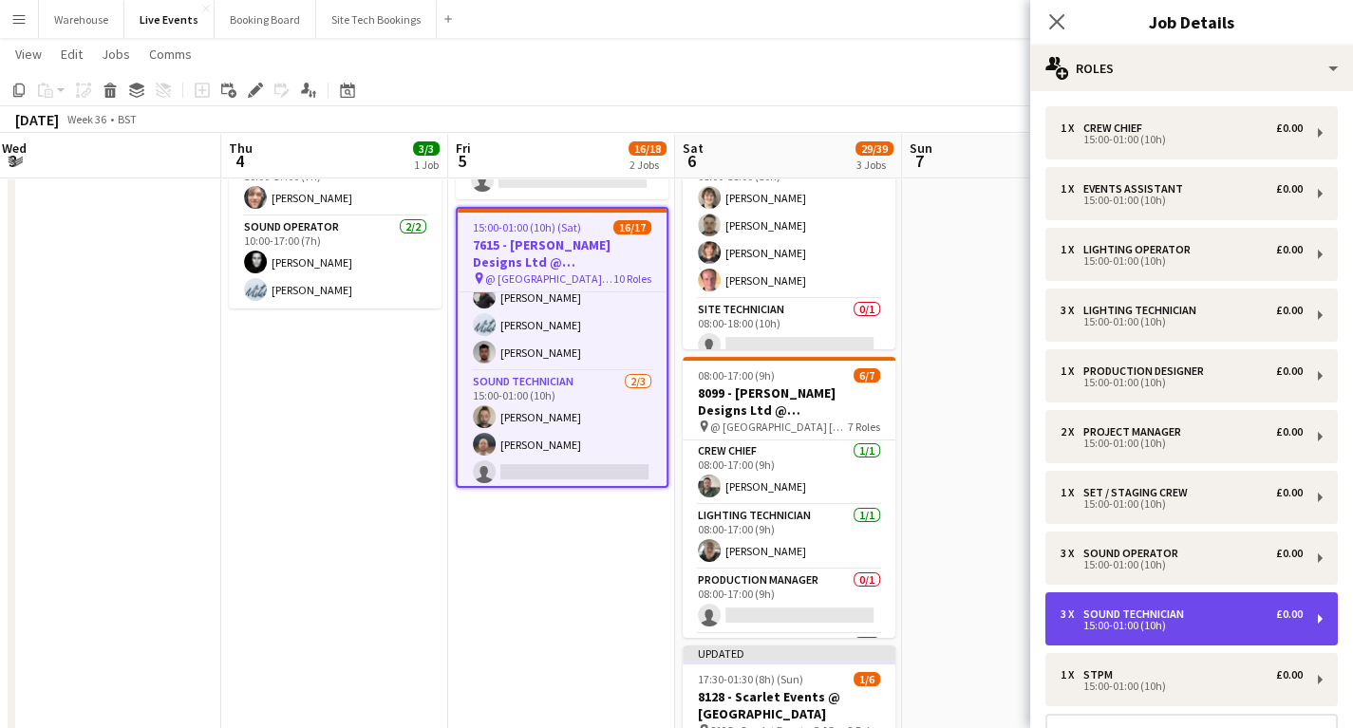
click at [1134, 621] on div "15:00-01:00 (10h)" at bounding box center [1182, 625] width 242 height 9
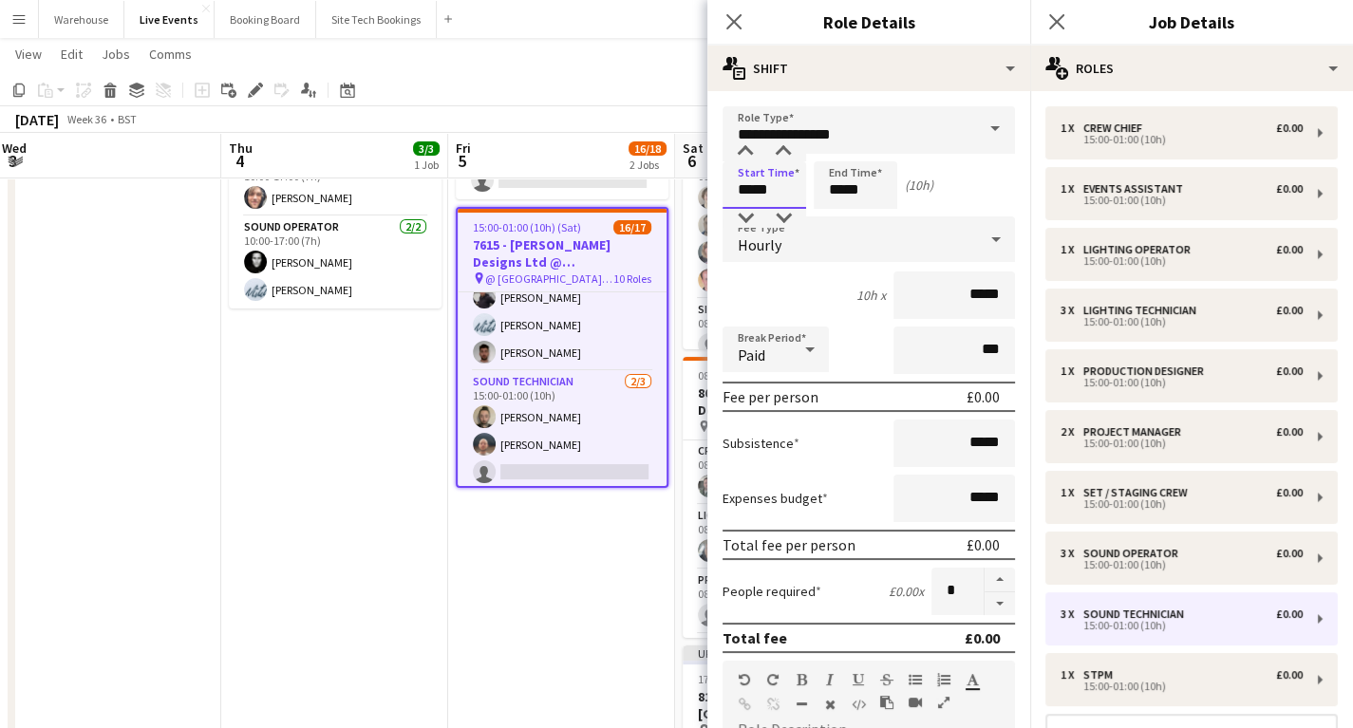
click at [777, 192] on input "*****" at bounding box center [765, 184] width 84 height 47
click at [744, 144] on div at bounding box center [746, 151] width 38 height 19
click at [789, 152] on div at bounding box center [784, 151] width 38 height 19
type input "*****"
click at [789, 152] on div at bounding box center [784, 151] width 38 height 19
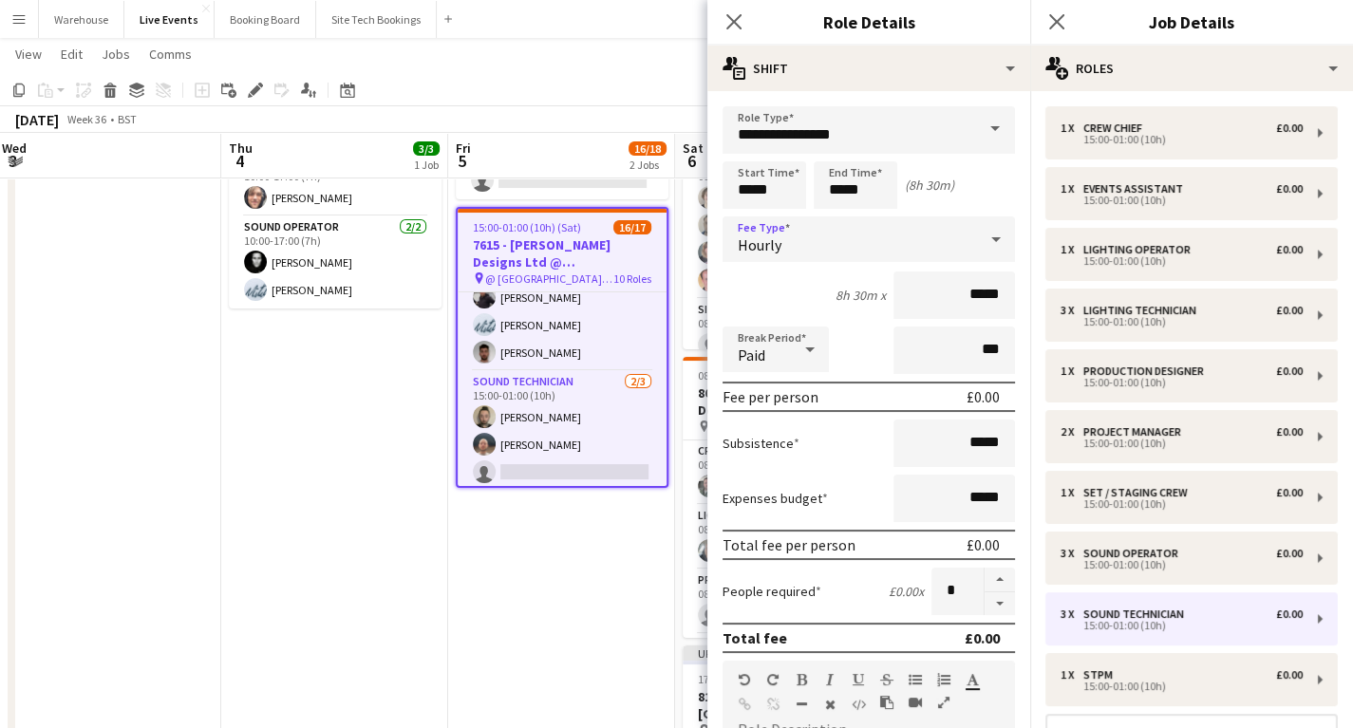
click at [778, 253] on span "Hourly" at bounding box center [760, 245] width 44 height 19
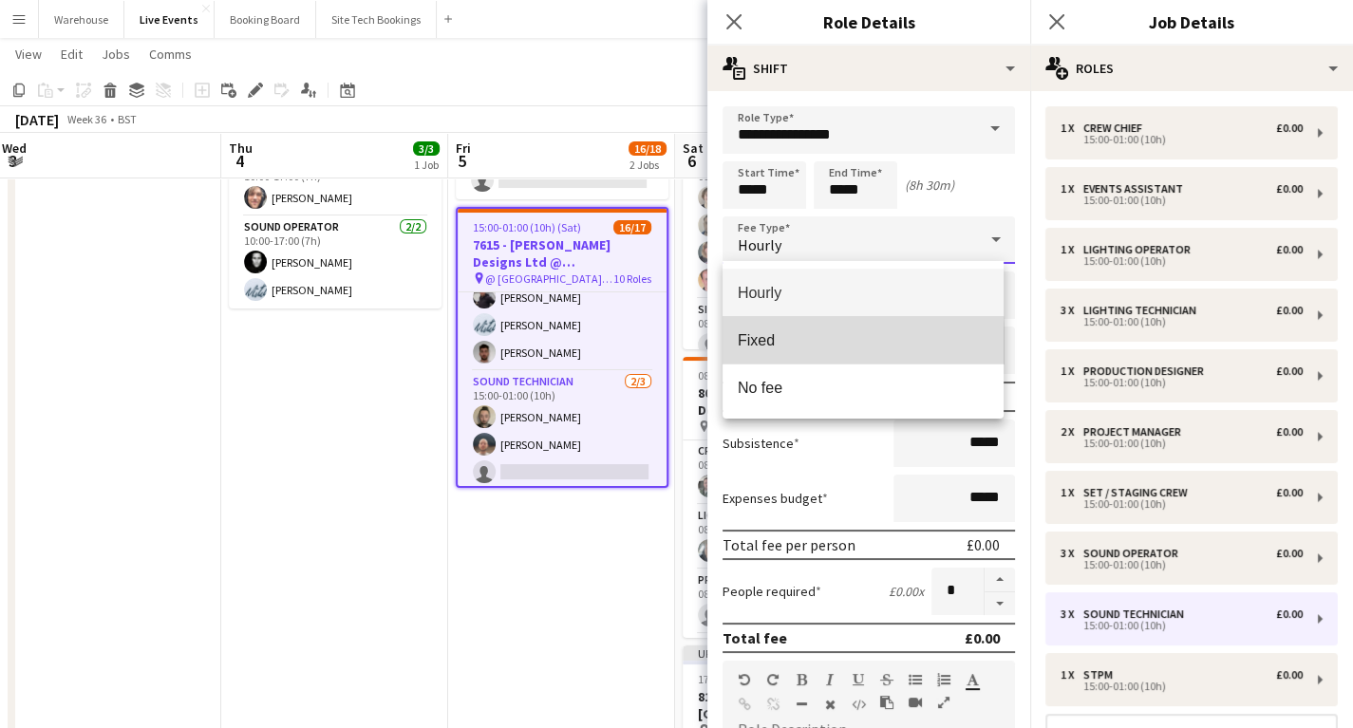
click at [766, 346] on span "Fixed" at bounding box center [863, 340] width 251 height 18
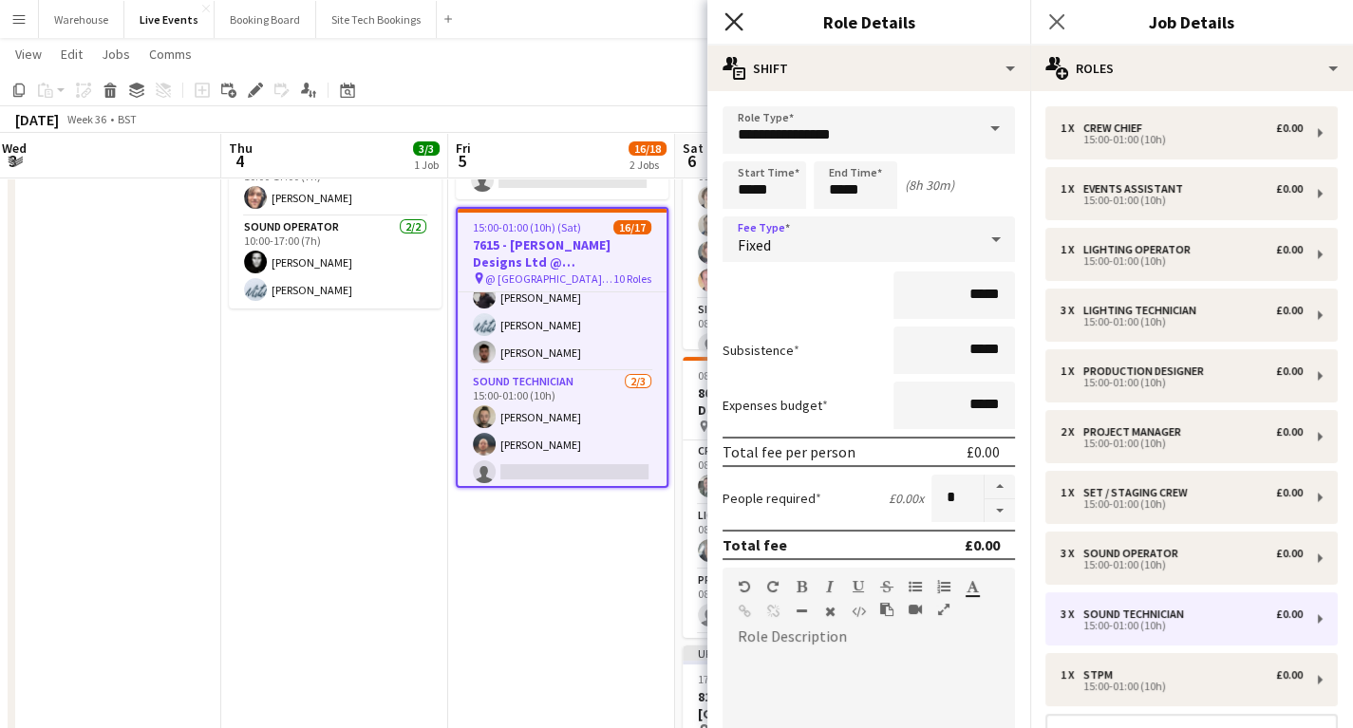
click at [735, 22] on icon at bounding box center [734, 21] width 18 height 18
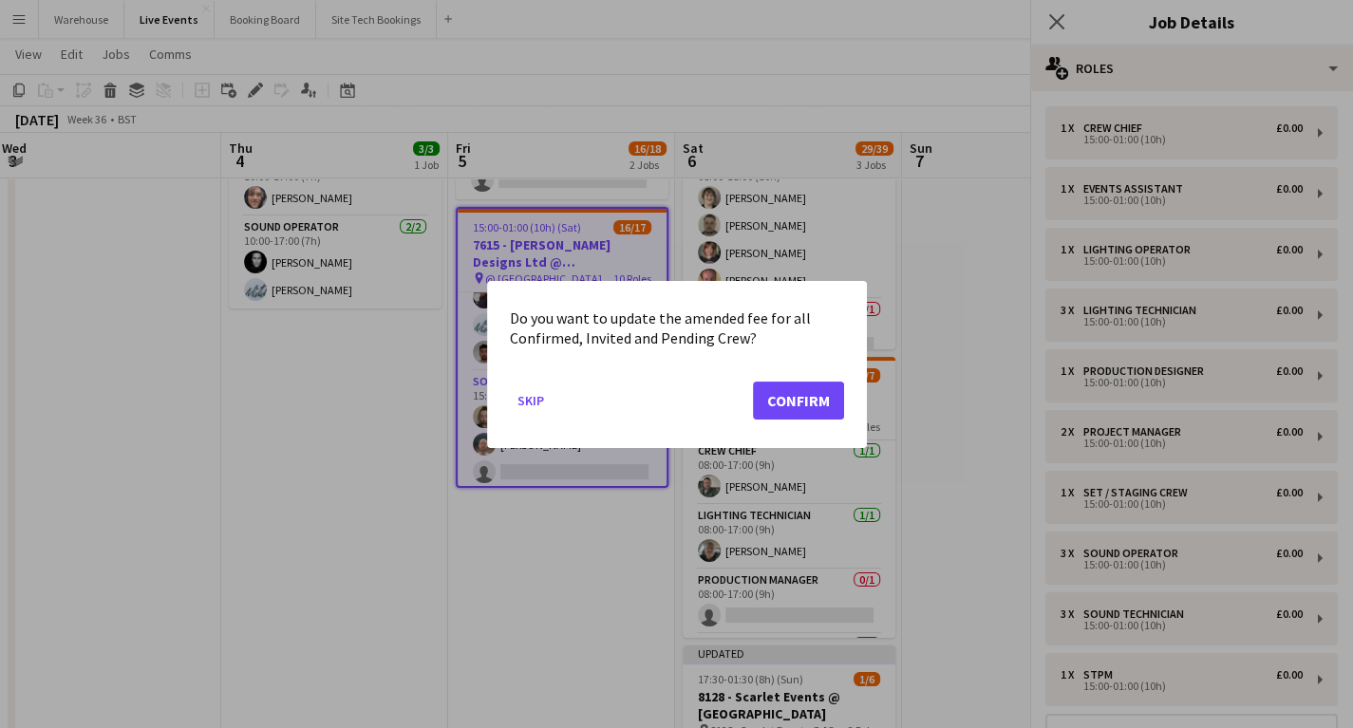
scroll to position [0, 0]
click at [532, 405] on button "Skip" at bounding box center [531, 400] width 42 height 30
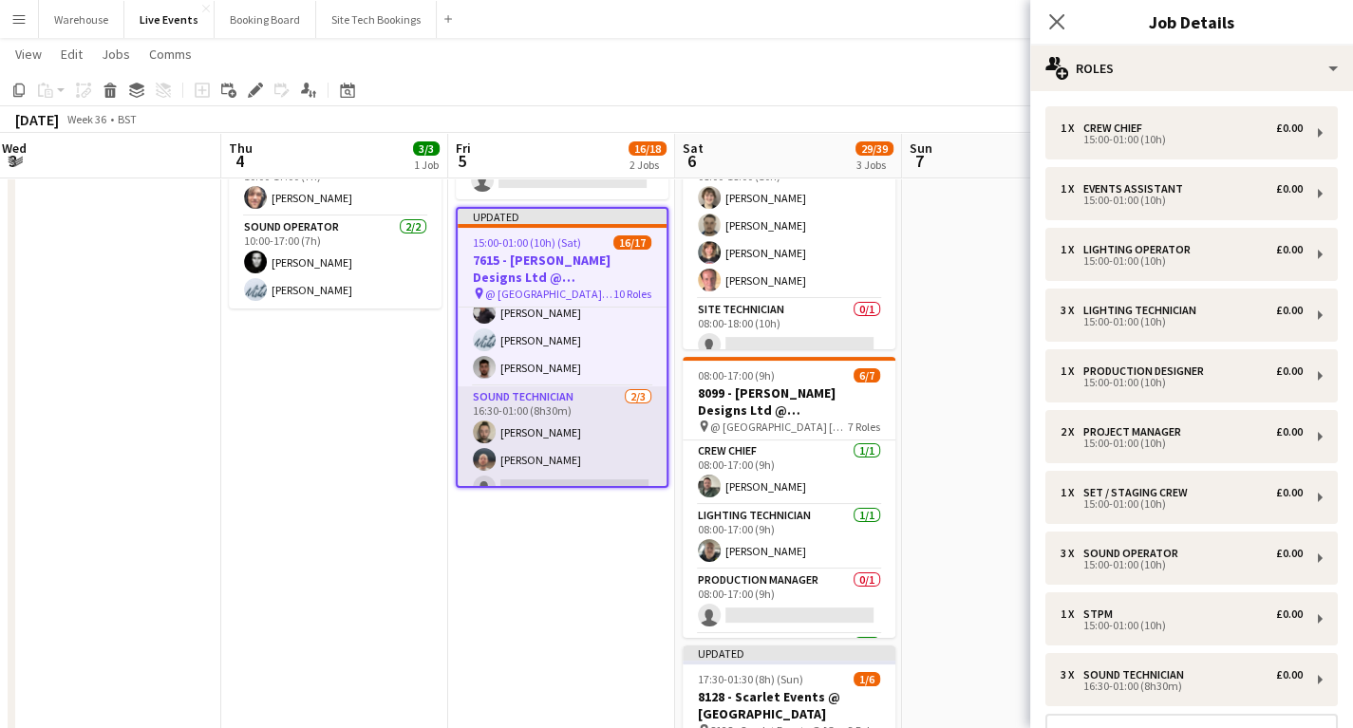
scroll to position [564, 0]
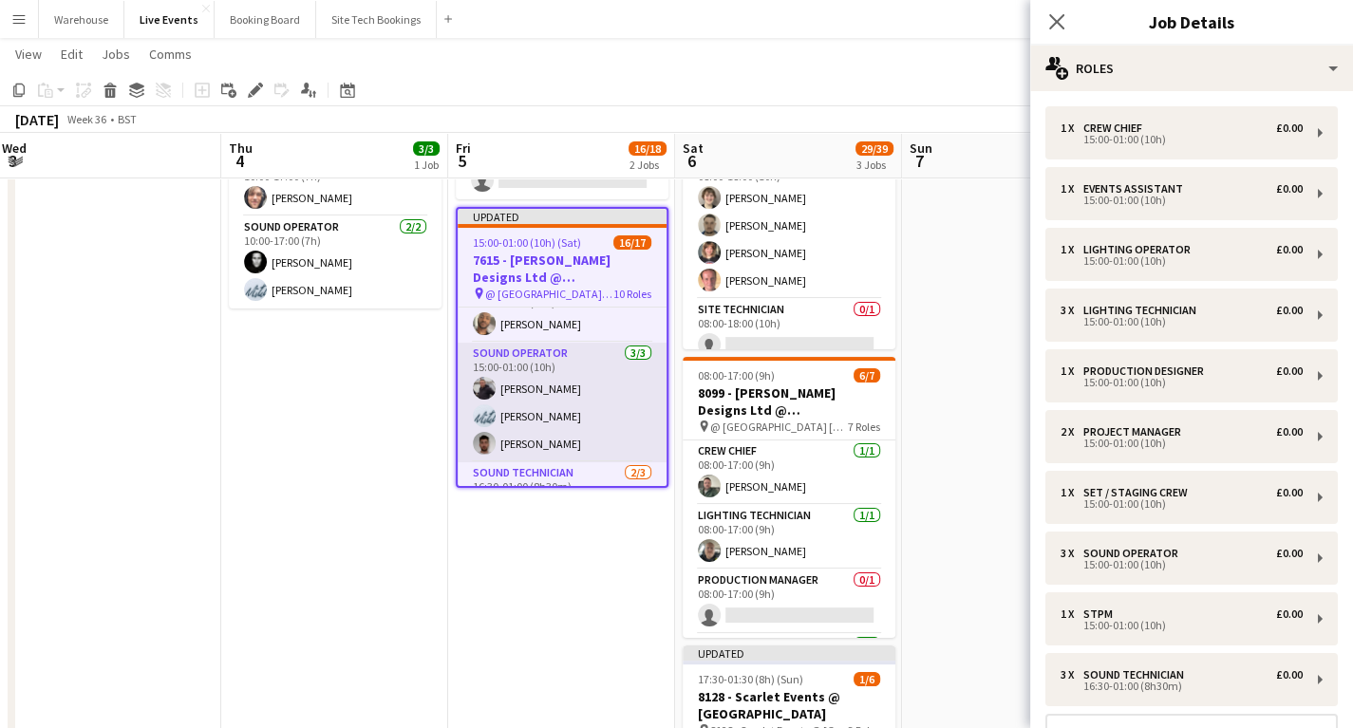
click at [523, 363] on app-card-role "Sound Operator [DATE] 15:00-01:00 (10h) [PERSON_NAME] [PERSON_NAME] [PERSON_NAM…" at bounding box center [562, 403] width 209 height 120
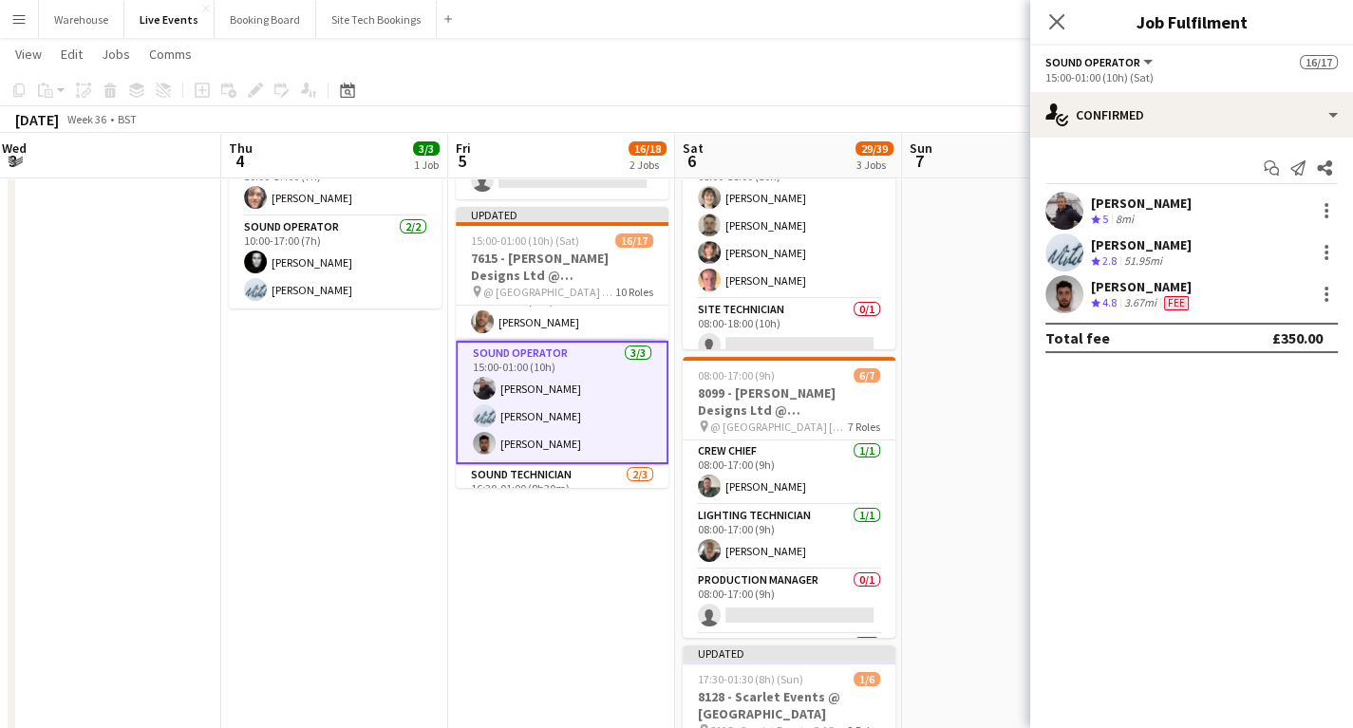
click at [360, 474] on app-date-cell "10:00-17:00 (7h) 3/3 PREP - 7615 - [PERSON_NAME] Designs Ltd @ [GEOGRAPHIC_DATA…" at bounding box center [334, 736] width 227 height 1350
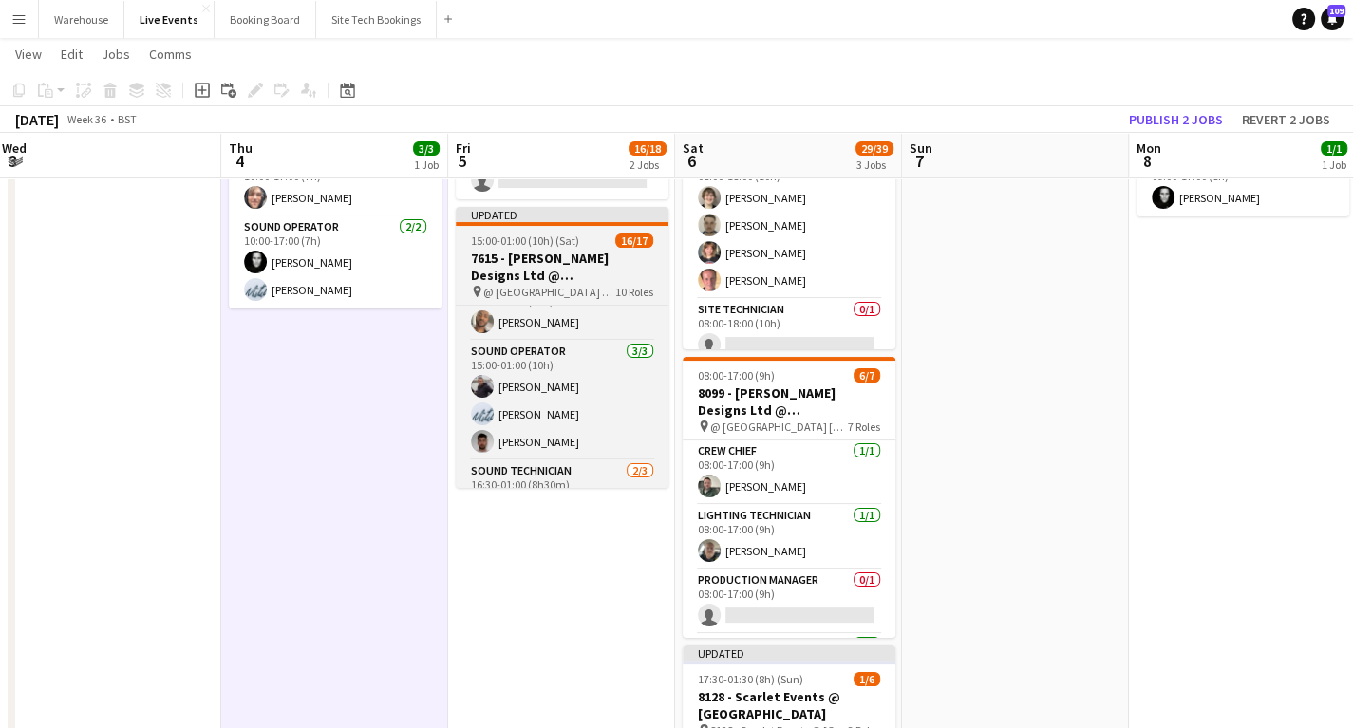
click at [550, 267] on h3 "7615 - [PERSON_NAME] Designs Ltd @ [GEOGRAPHIC_DATA]" at bounding box center [562, 267] width 213 height 34
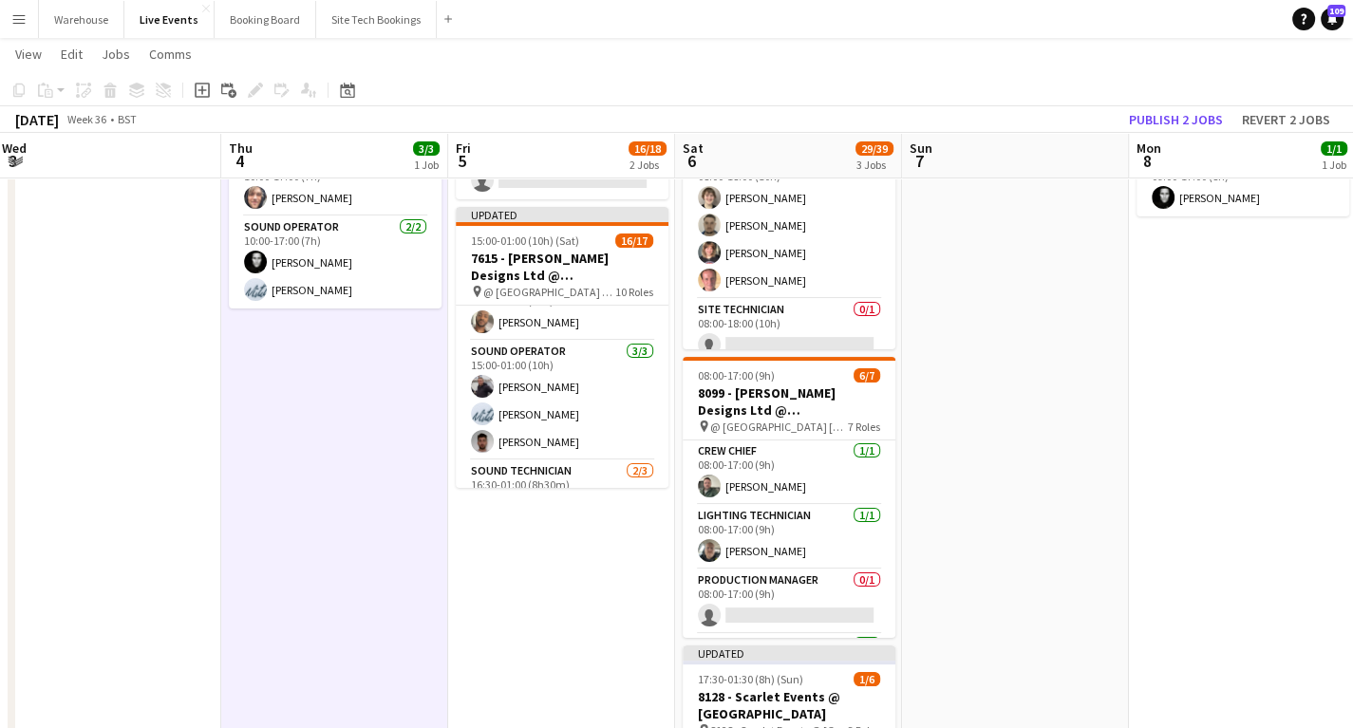
scroll to position [0, 460]
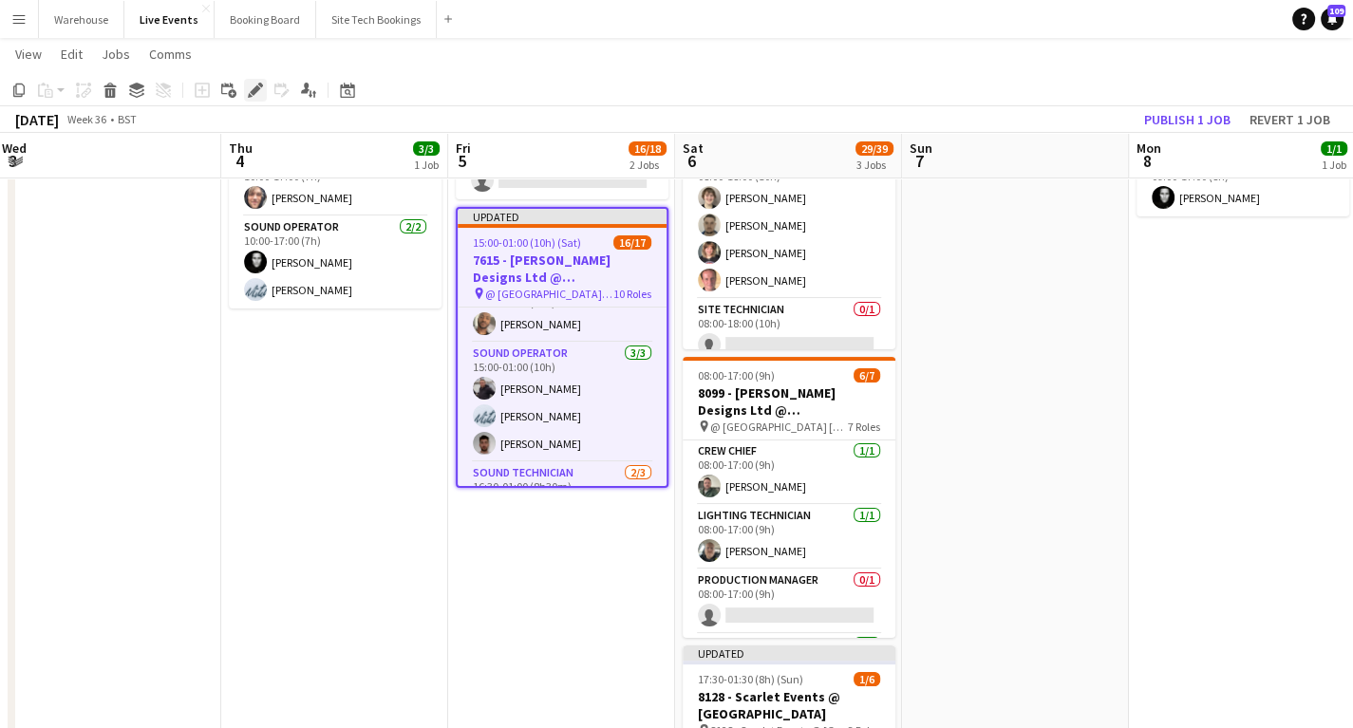
click at [250, 93] on icon "Edit" at bounding box center [255, 90] width 15 height 15
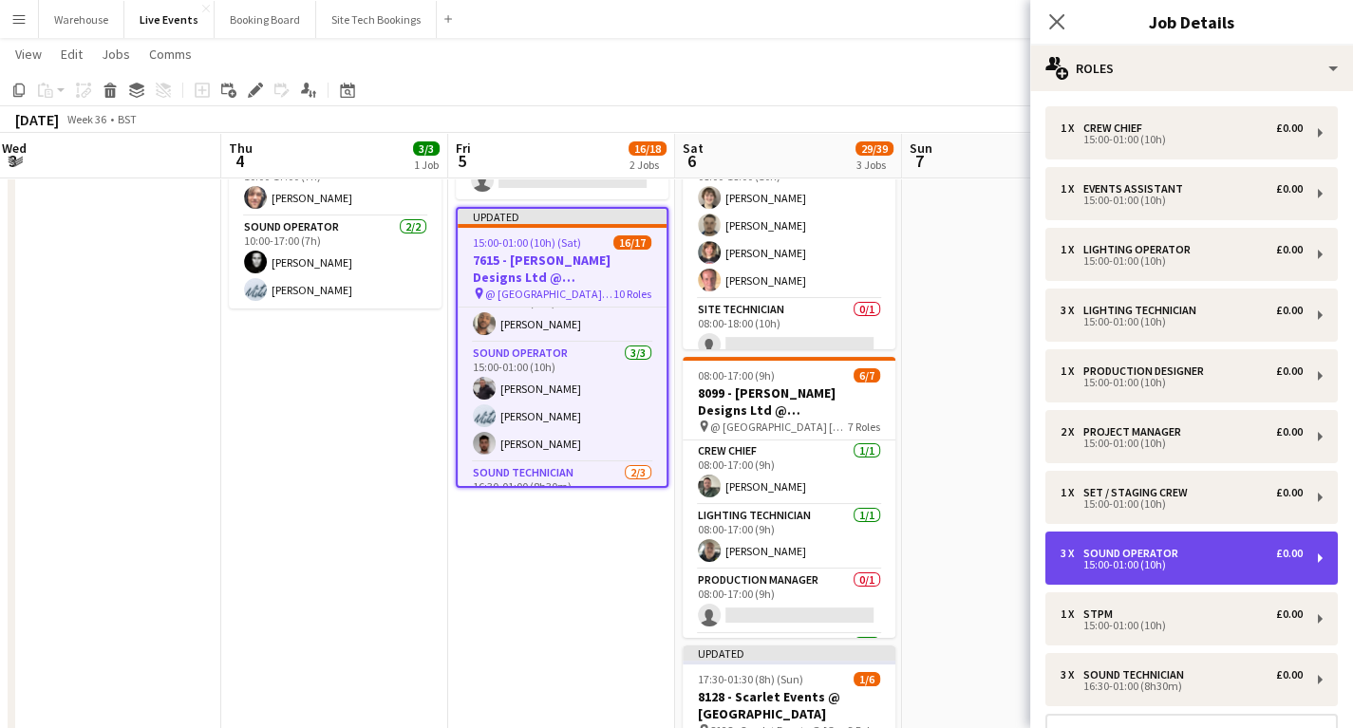
click at [1130, 560] on div "15:00-01:00 (10h)" at bounding box center [1182, 564] width 242 height 9
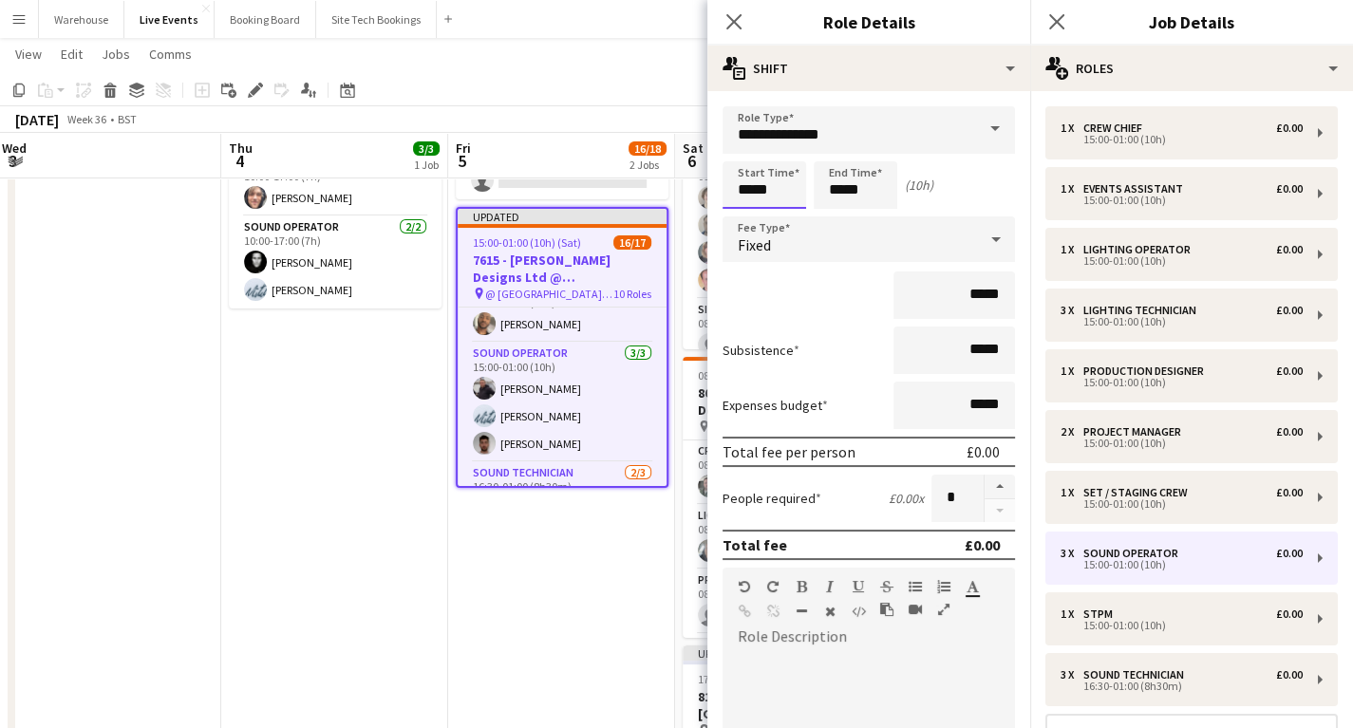
click at [789, 189] on input "*****" at bounding box center [765, 184] width 84 height 47
click at [742, 150] on div at bounding box center [746, 151] width 38 height 19
click at [784, 148] on div at bounding box center [784, 151] width 38 height 19
type input "*****"
click at [784, 148] on div at bounding box center [784, 151] width 38 height 19
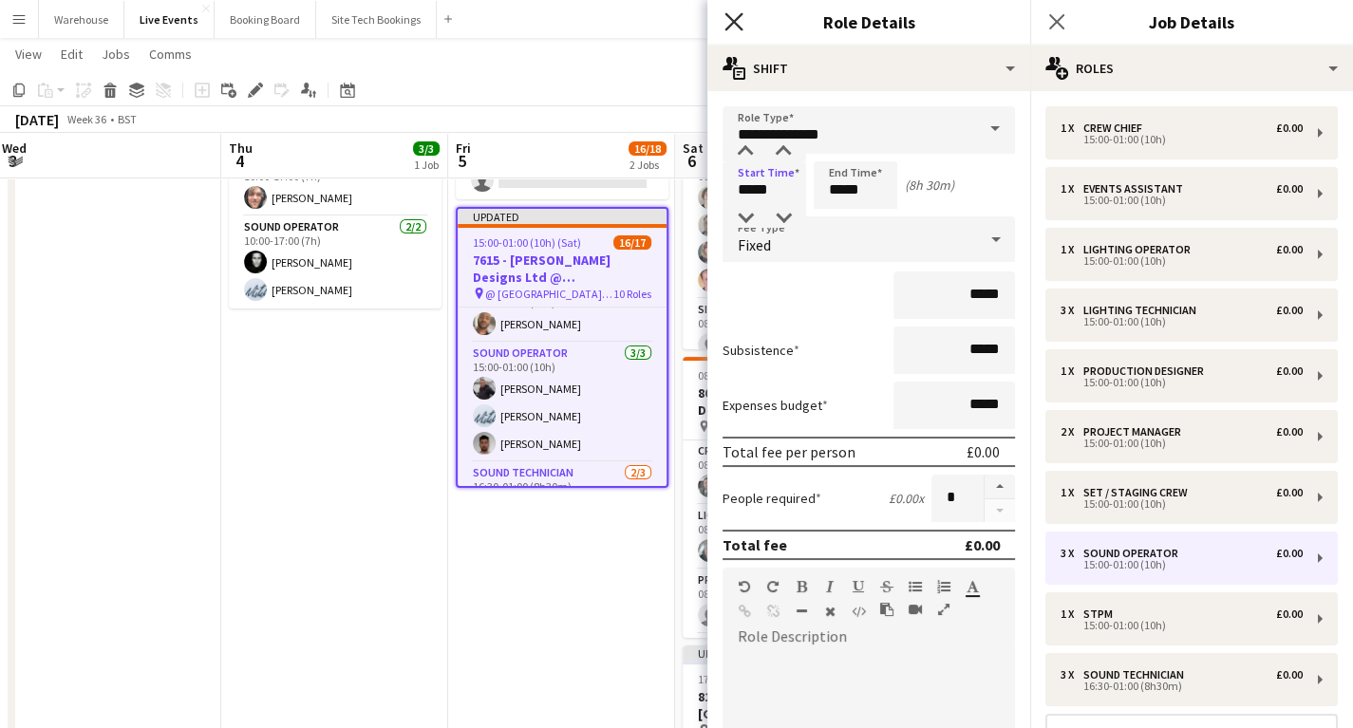
click at [730, 18] on icon at bounding box center [734, 21] width 18 height 18
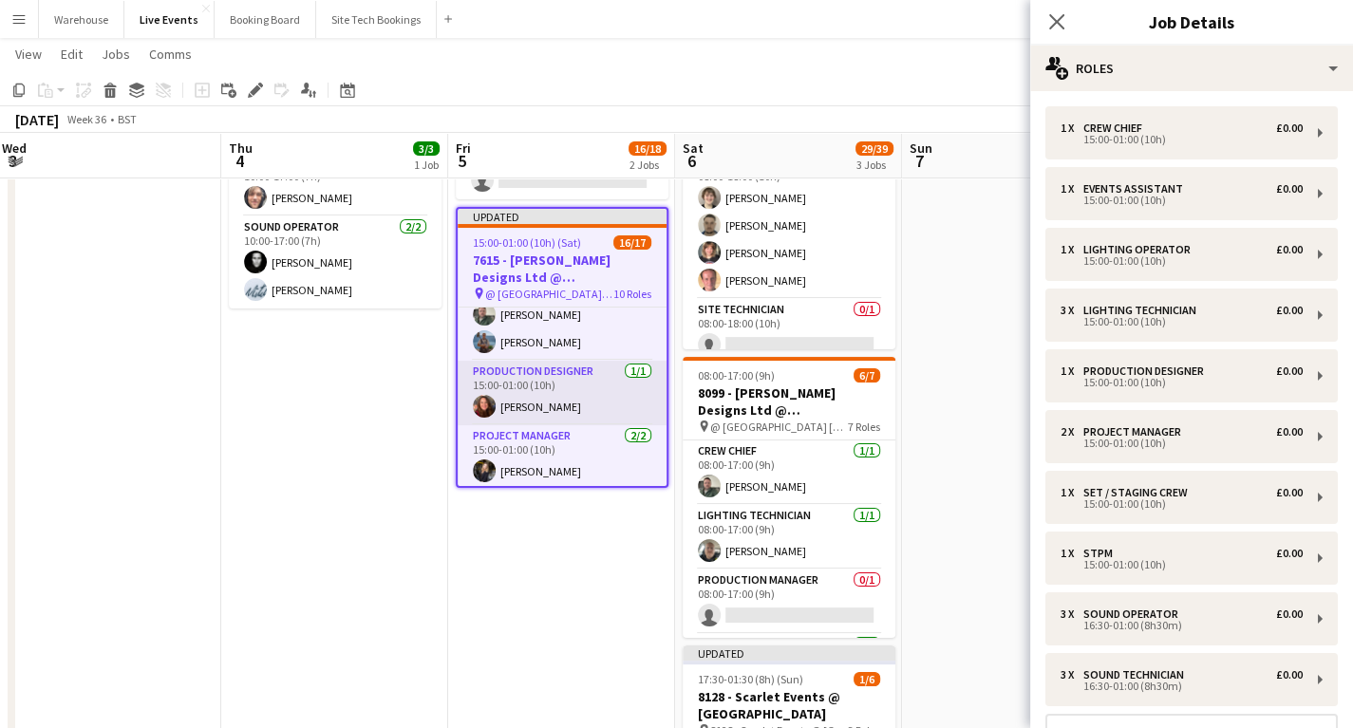
scroll to position [184, 0]
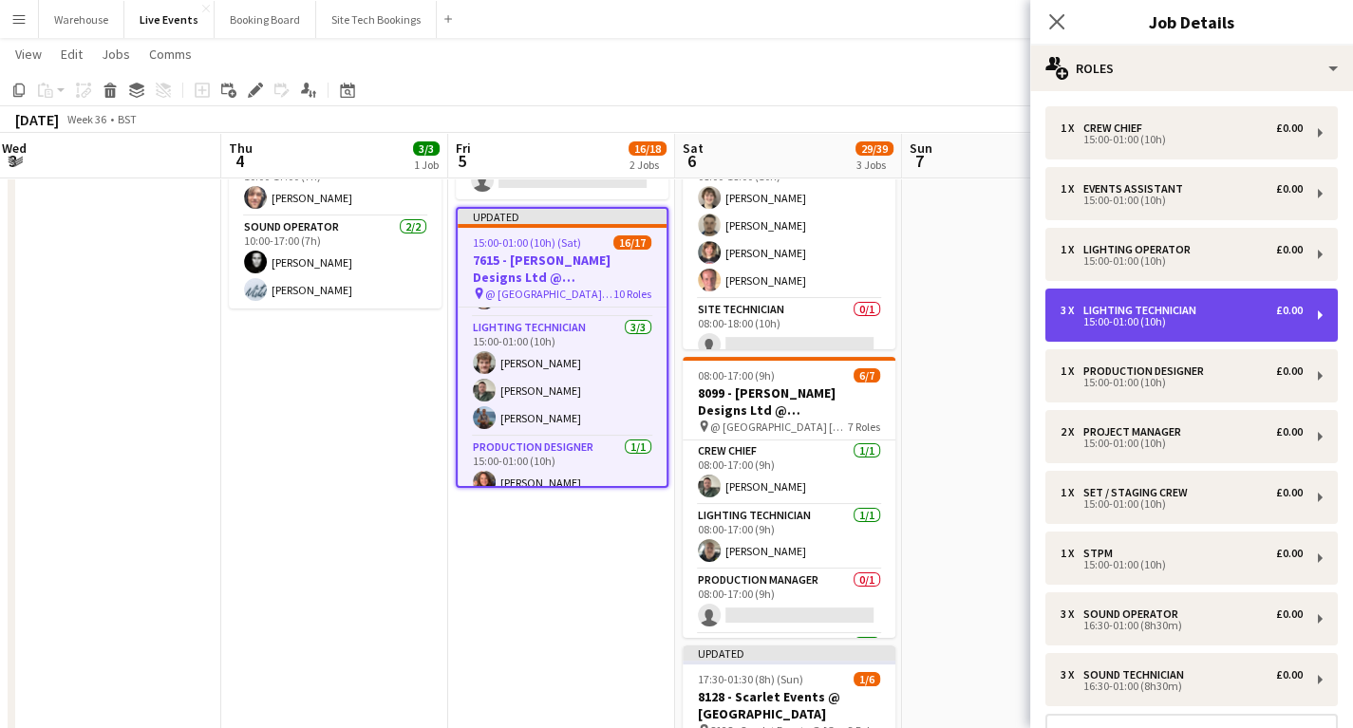
click at [1108, 334] on div "3 x Lighting Technician £0.00 15:00-01:00 (10h)" at bounding box center [1192, 315] width 293 height 53
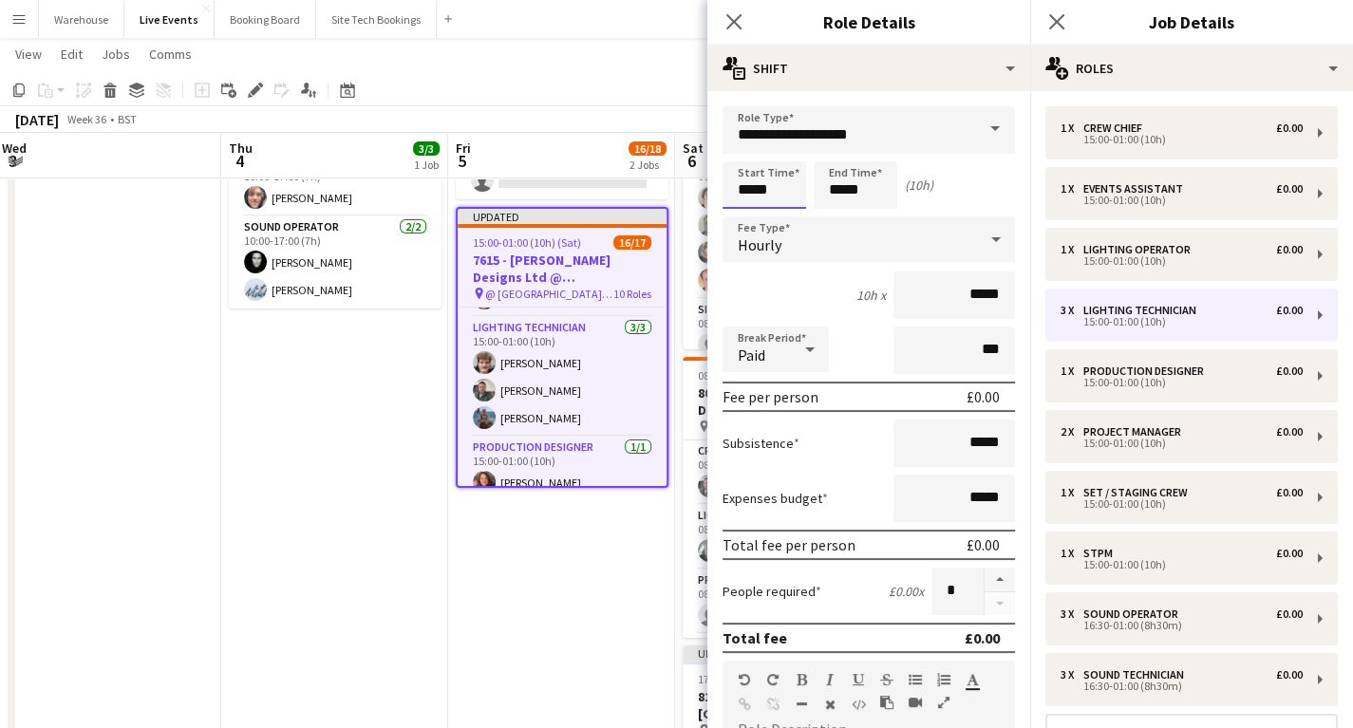
click at [790, 179] on input "*****" at bounding box center [765, 184] width 84 height 47
click at [741, 148] on div at bounding box center [746, 151] width 38 height 19
click at [783, 145] on div at bounding box center [784, 151] width 38 height 19
type input "*****"
click at [783, 145] on div at bounding box center [784, 151] width 38 height 19
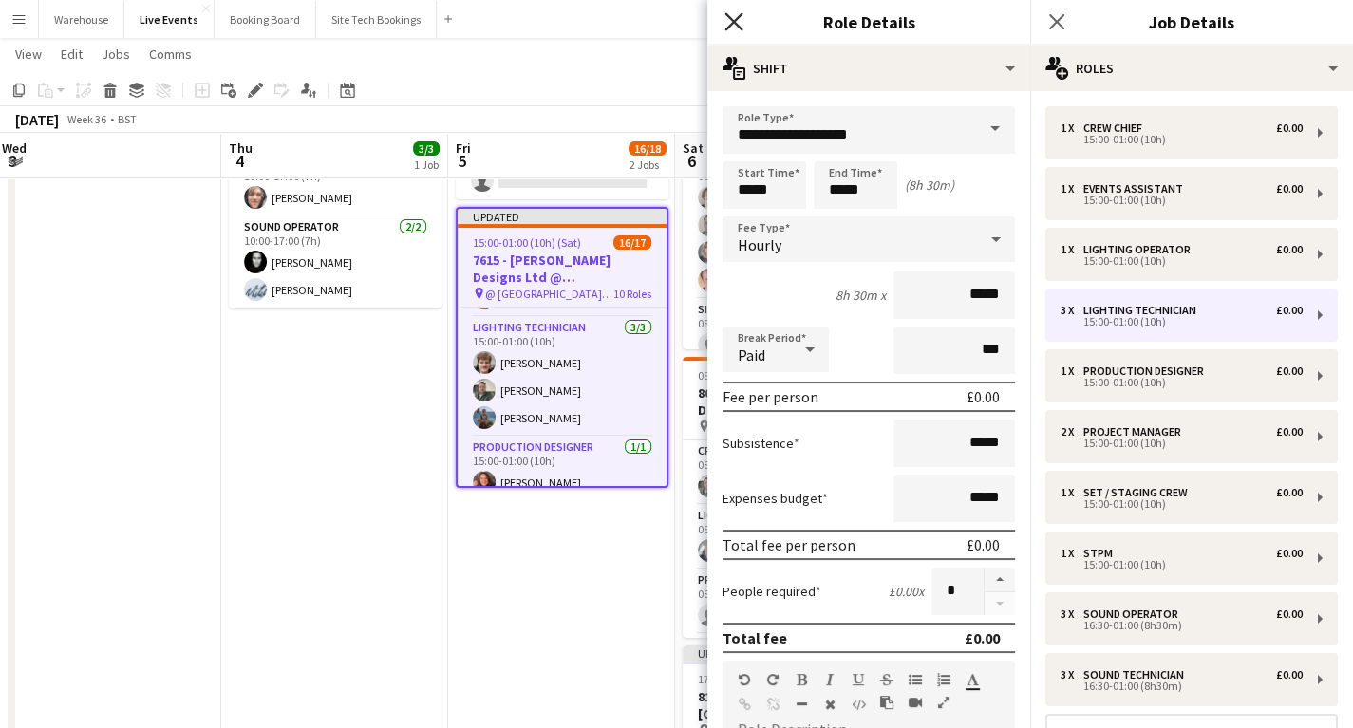
click at [734, 19] on icon "Close pop-in" at bounding box center [734, 21] width 18 height 18
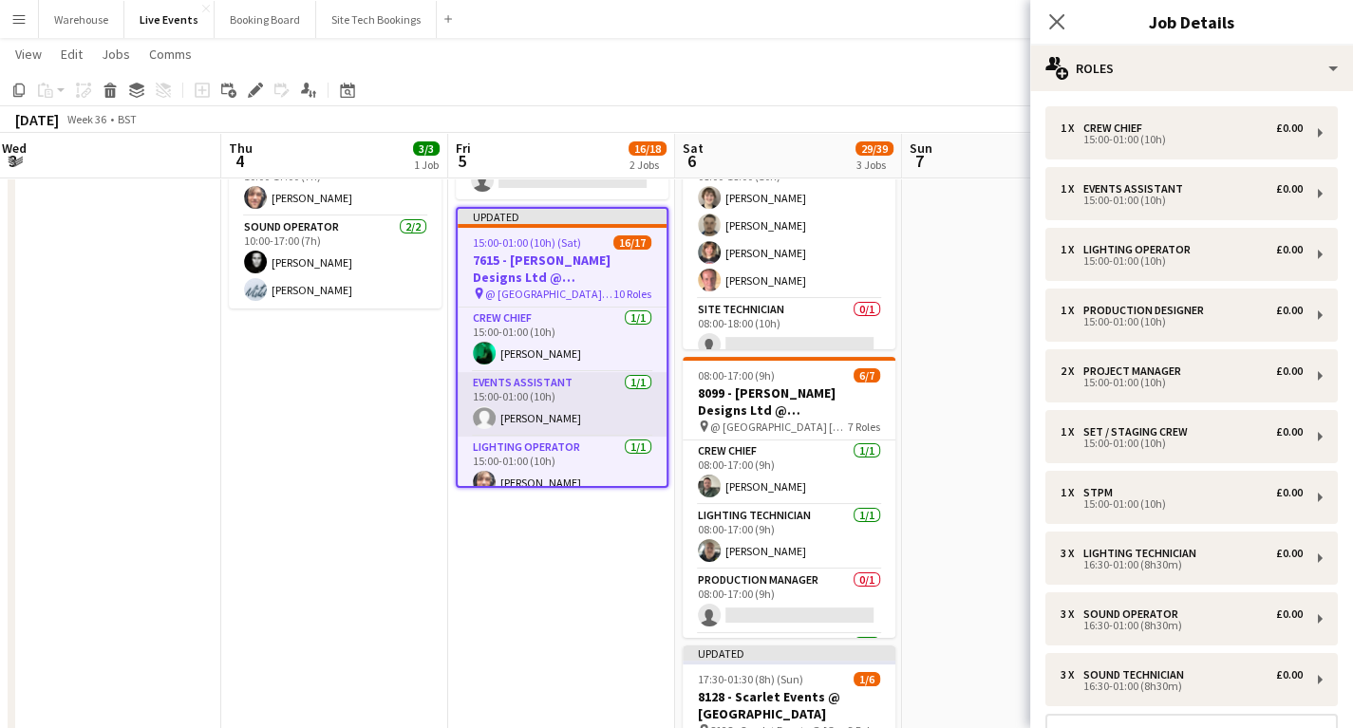
scroll to position [76, 0]
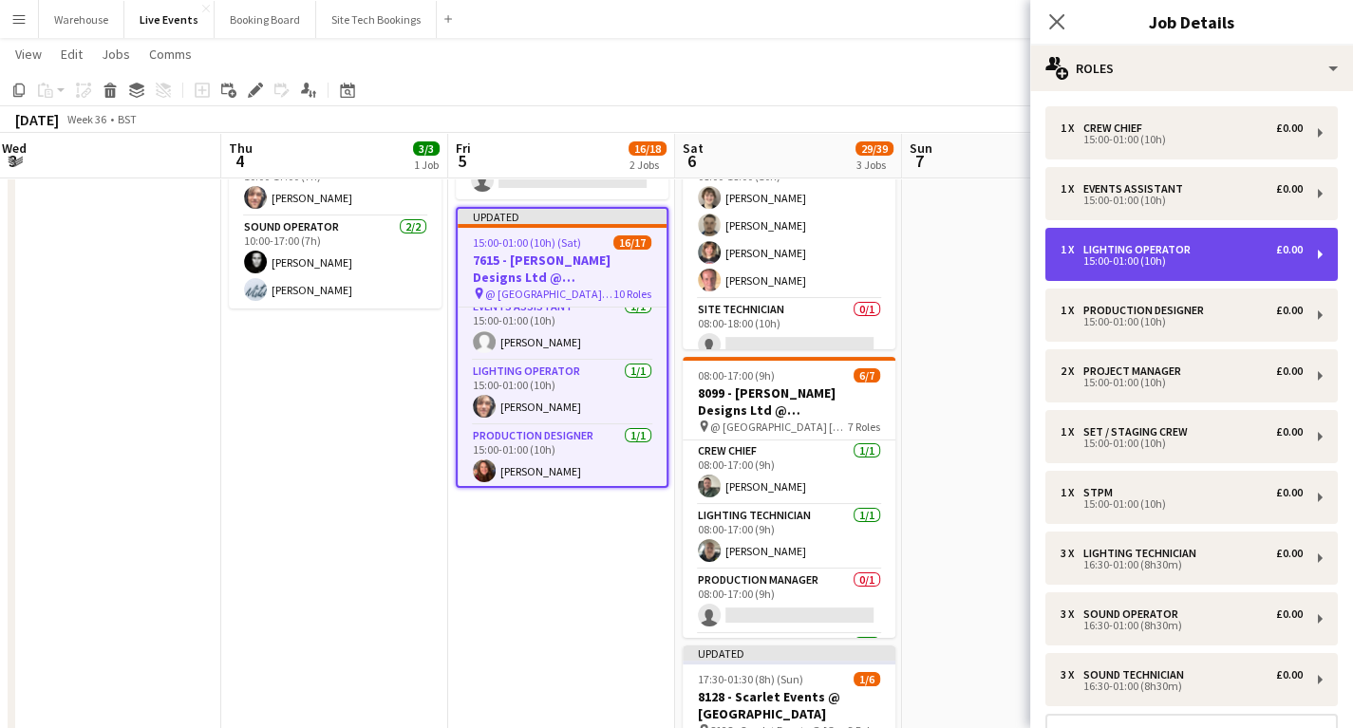
click at [1140, 266] on div "15:00-01:00 (10h)" at bounding box center [1182, 260] width 242 height 9
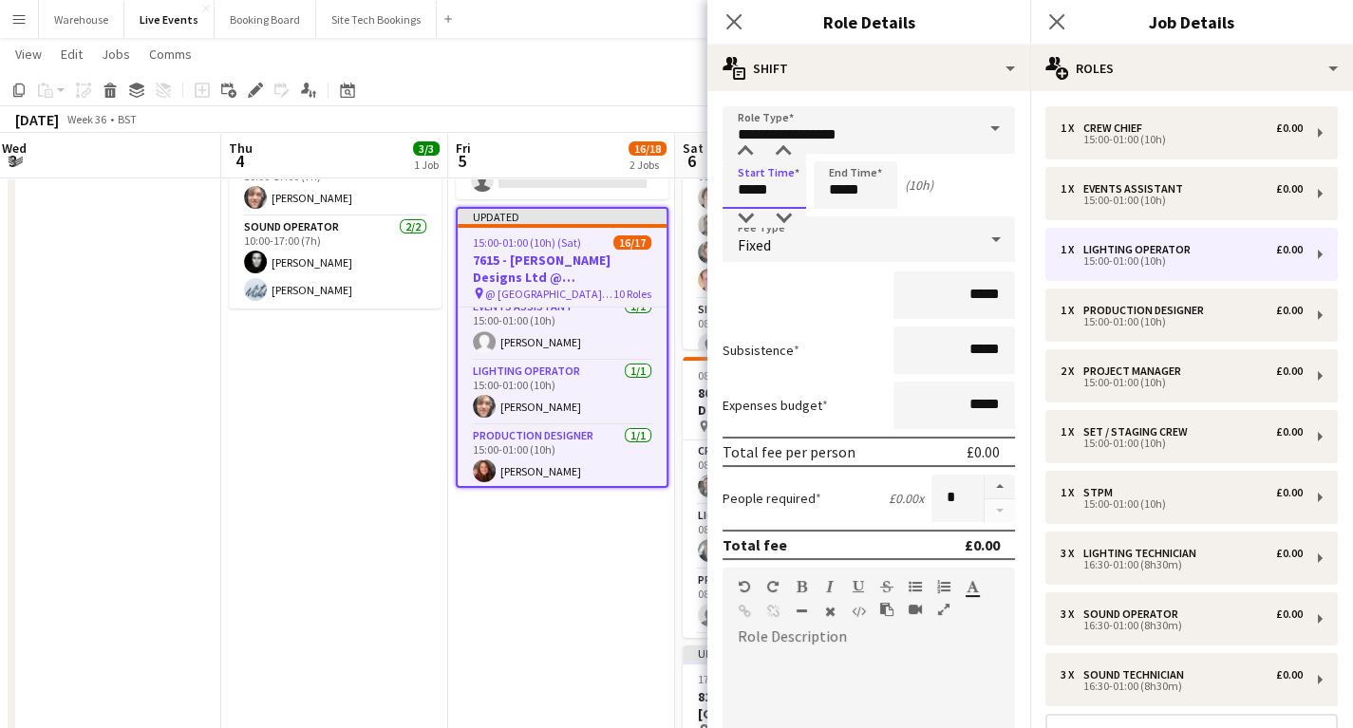
click at [764, 175] on input "*****" at bounding box center [765, 184] width 84 height 47
click at [746, 155] on div at bounding box center [746, 151] width 38 height 19
click at [776, 160] on div at bounding box center [784, 151] width 38 height 19
type input "*****"
click at [776, 160] on div at bounding box center [784, 151] width 38 height 19
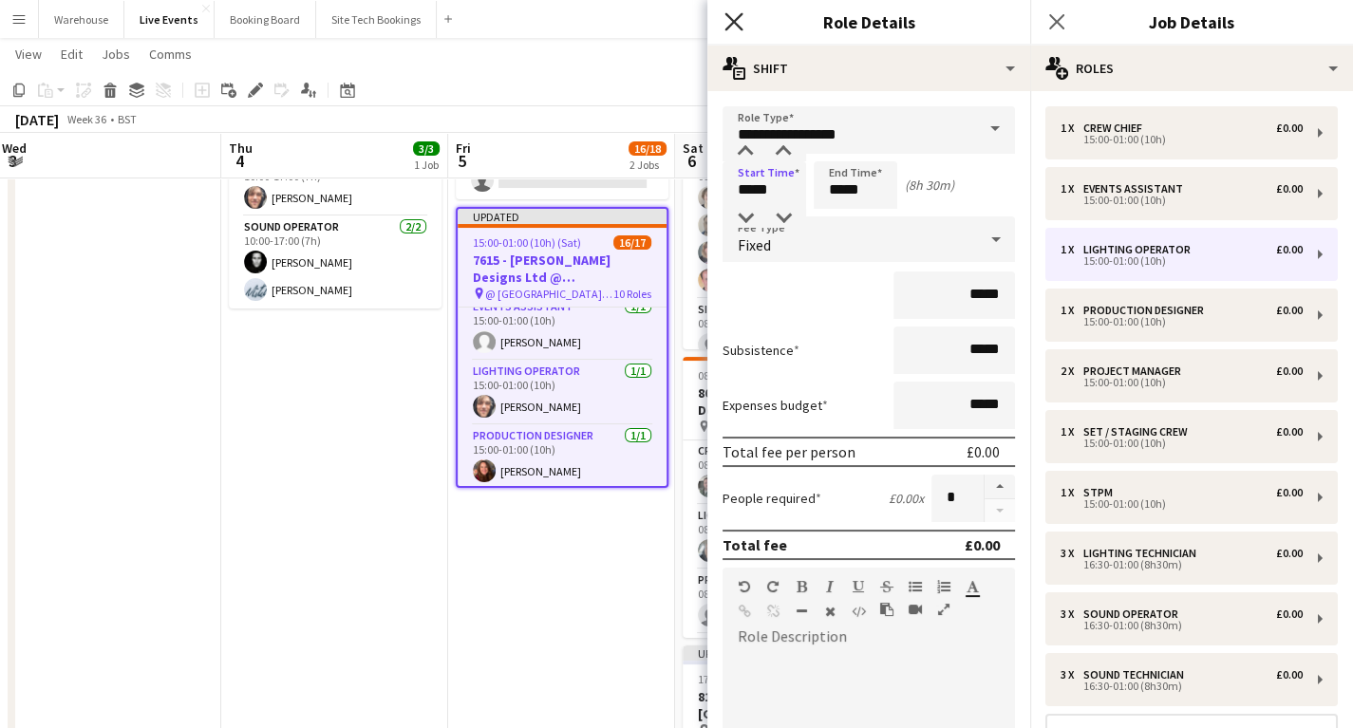
click at [727, 21] on icon "Close pop-in" at bounding box center [734, 21] width 18 height 18
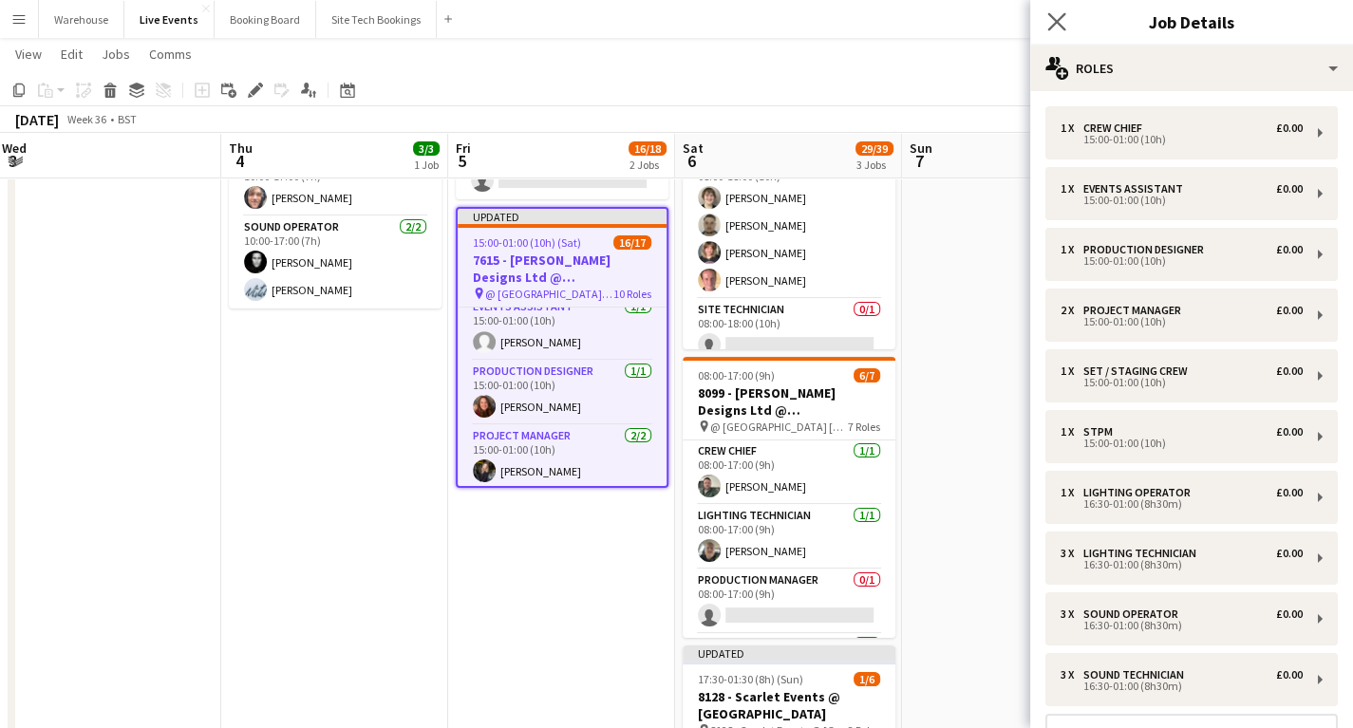
click at [1066, 22] on app-icon "Close pop-in" at bounding box center [1058, 23] width 28 height 28
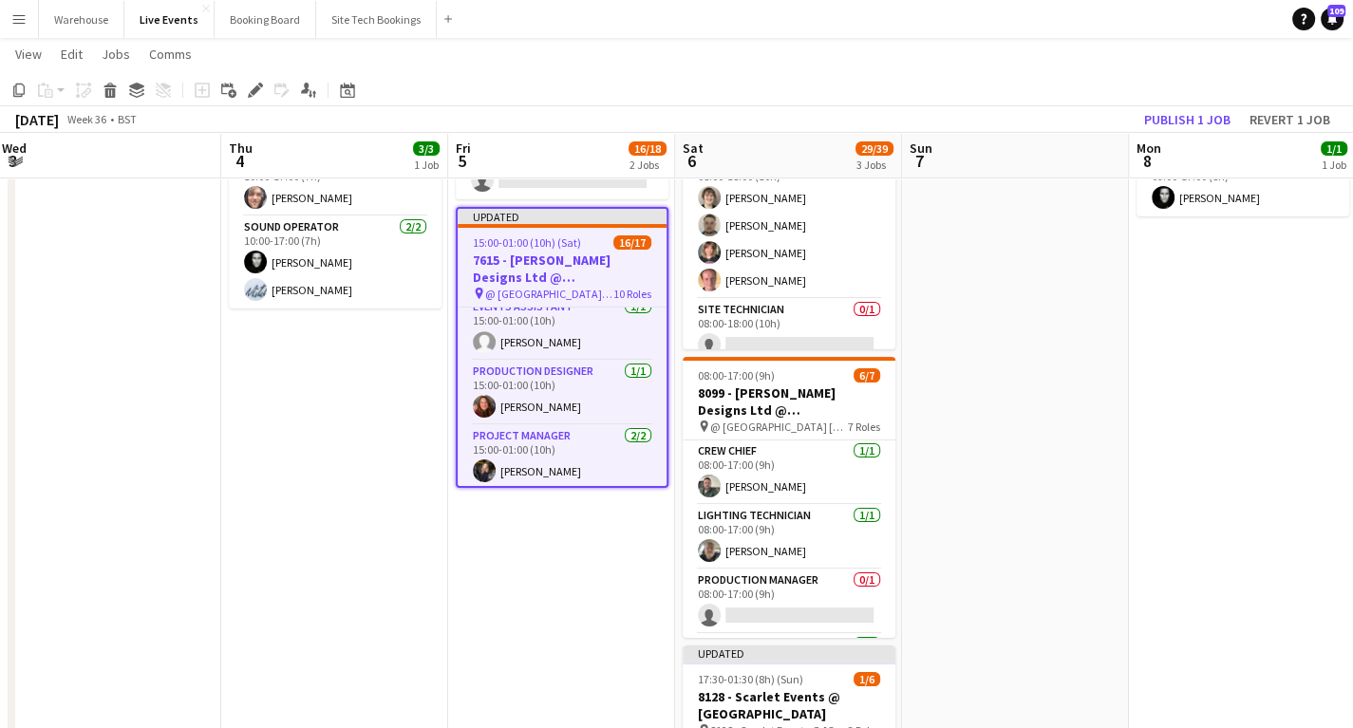
click at [428, 684] on app-date-cell "10:00-17:00 (7h) 3/3 PREP - 7615 - [PERSON_NAME] Designs Ltd @ [GEOGRAPHIC_DATA…" at bounding box center [334, 736] width 227 height 1350
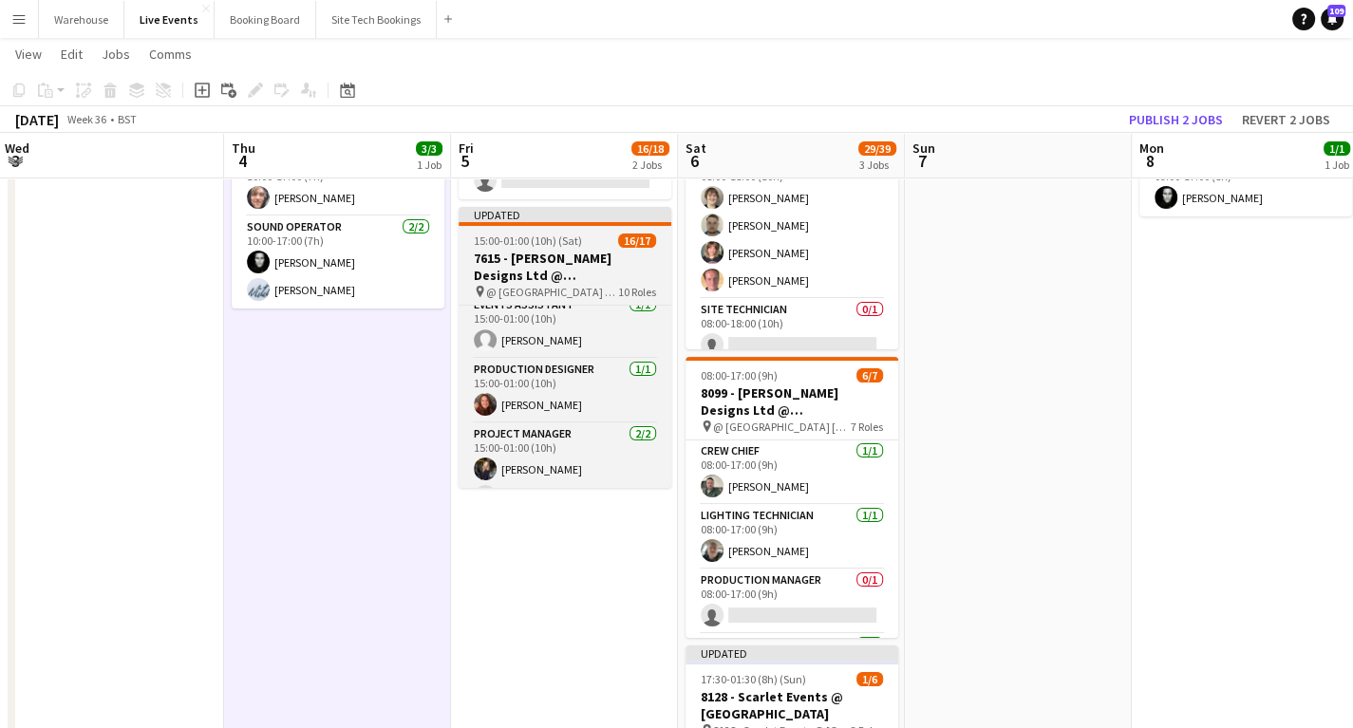
click at [555, 255] on h3 "7615 - [PERSON_NAME] Designs Ltd @ [GEOGRAPHIC_DATA]" at bounding box center [565, 267] width 213 height 34
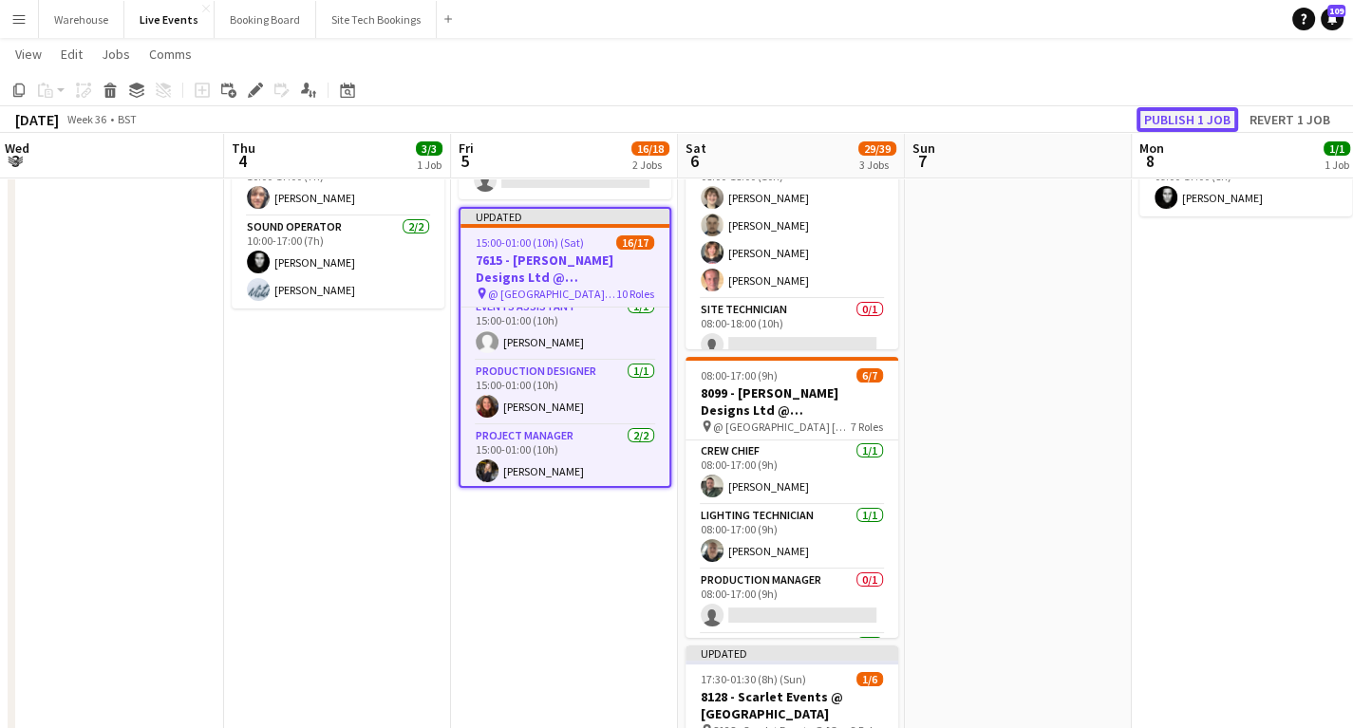
click at [1199, 122] on button "Publish 1 job" at bounding box center [1188, 119] width 102 height 25
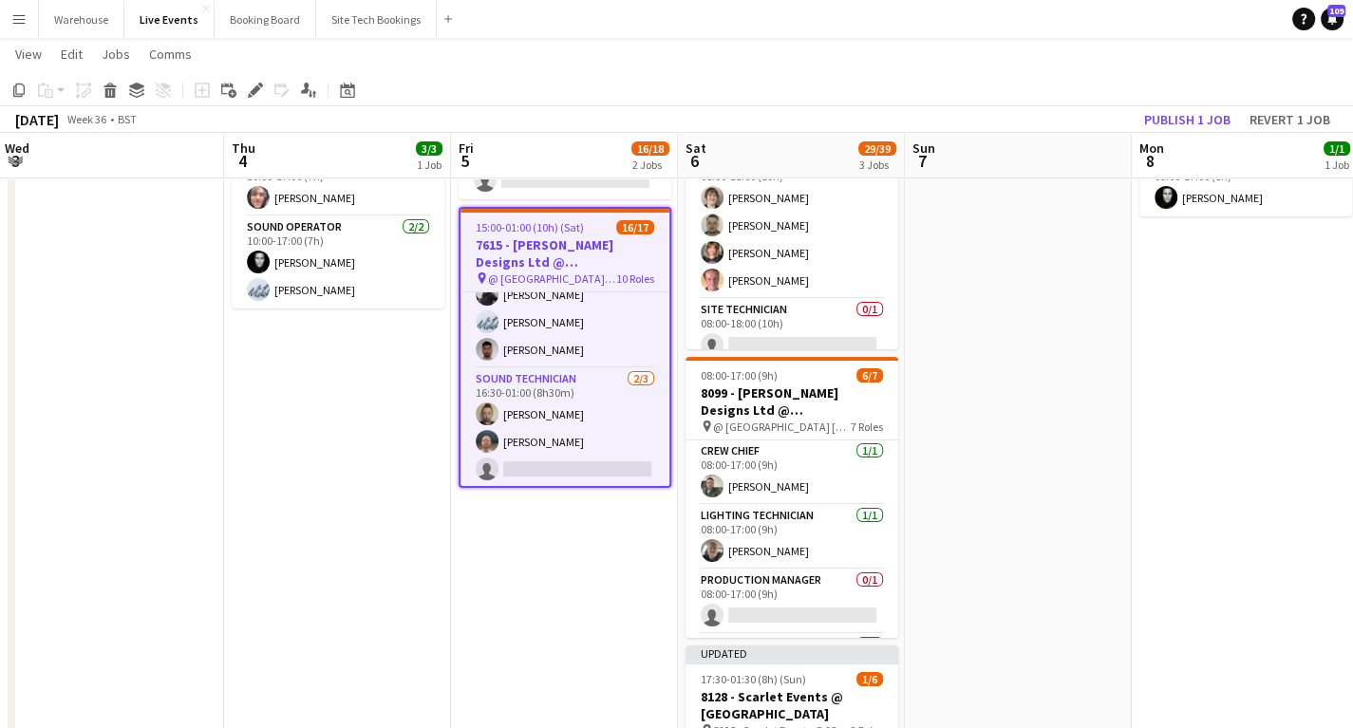
scroll to position [0, 0]
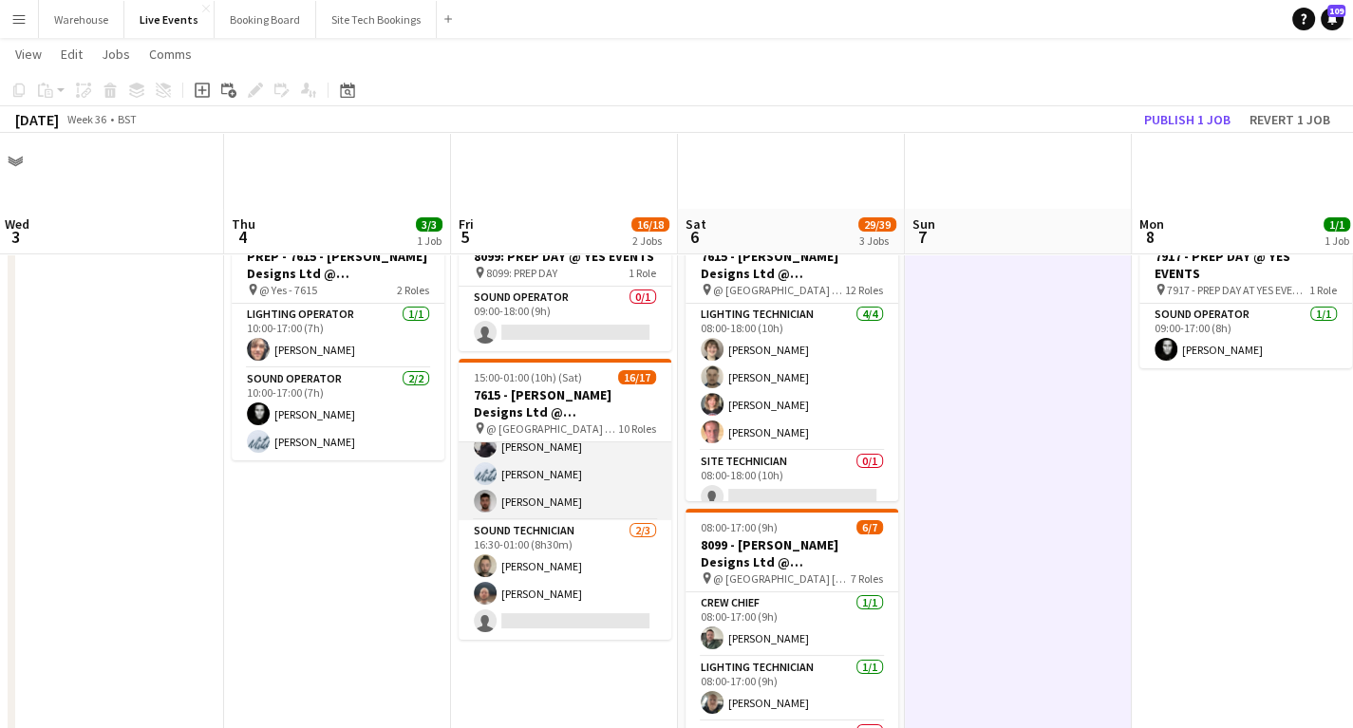
scroll to position [76, 0]
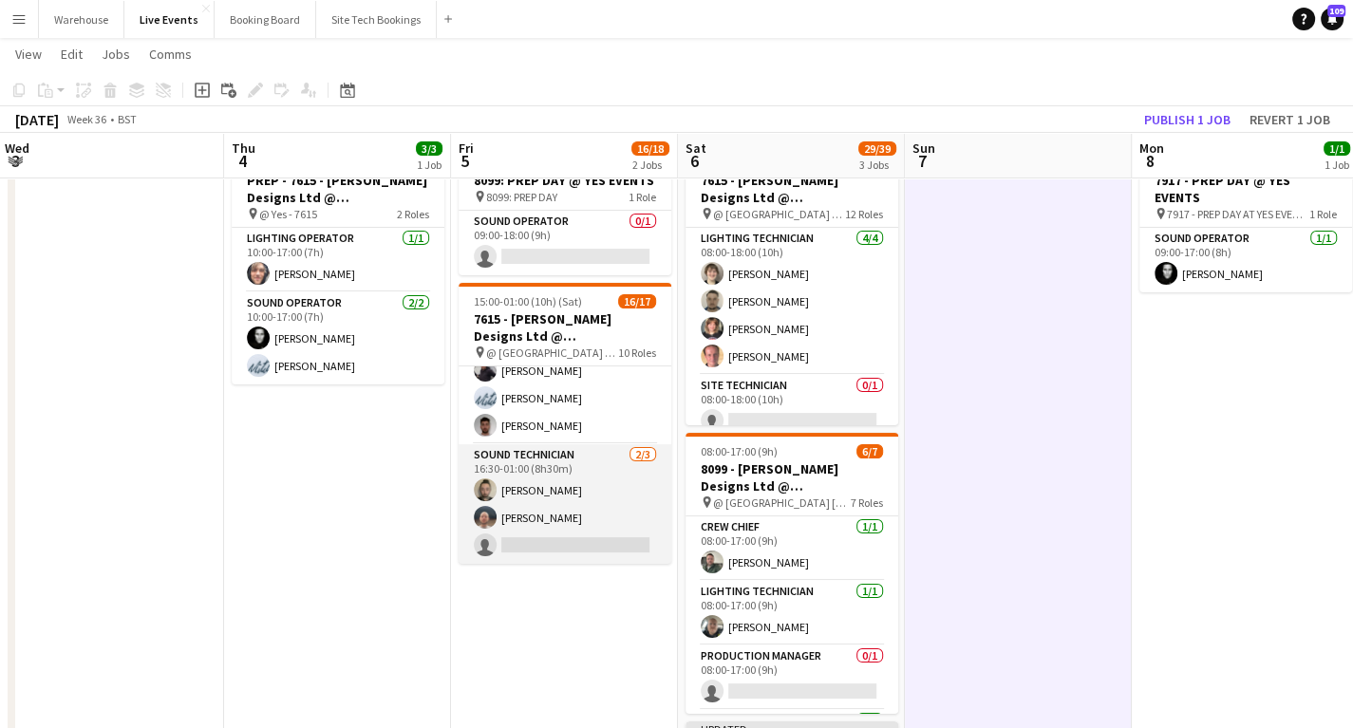
click at [550, 550] on app-card-role "Sound Technician [DATE] 16:30-01:00 (8h30m) [PERSON_NAME] [PERSON_NAME] single-…" at bounding box center [565, 504] width 213 height 120
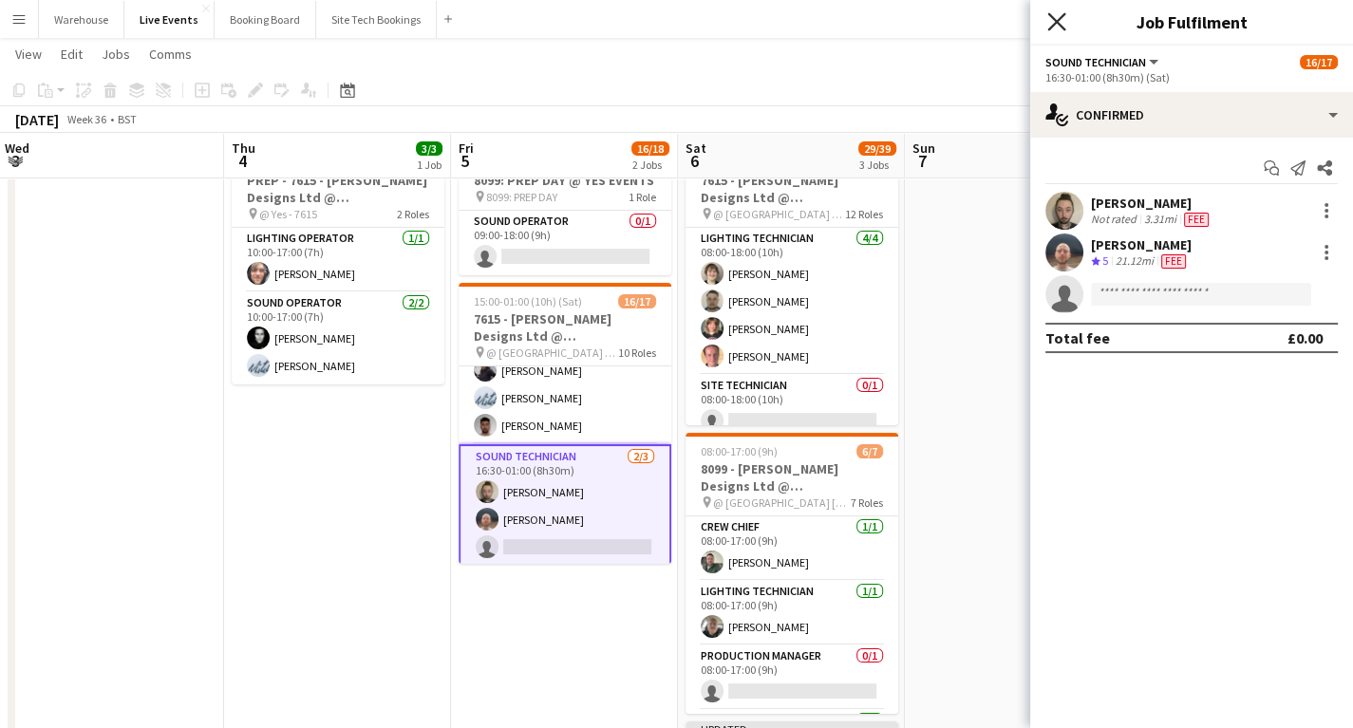
click at [1054, 25] on icon at bounding box center [1057, 21] width 18 height 18
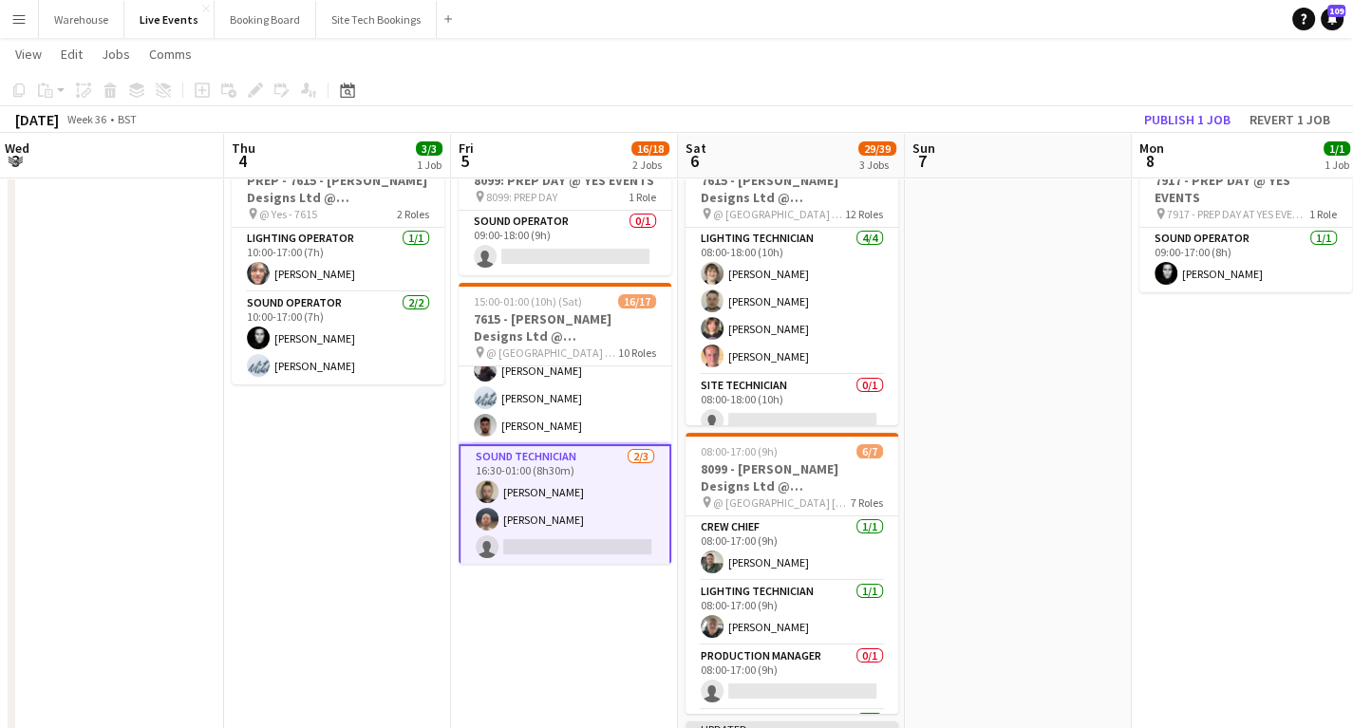
drag, startPoint x: 392, startPoint y: 551, endPoint x: 425, endPoint y: 539, distance: 35.1
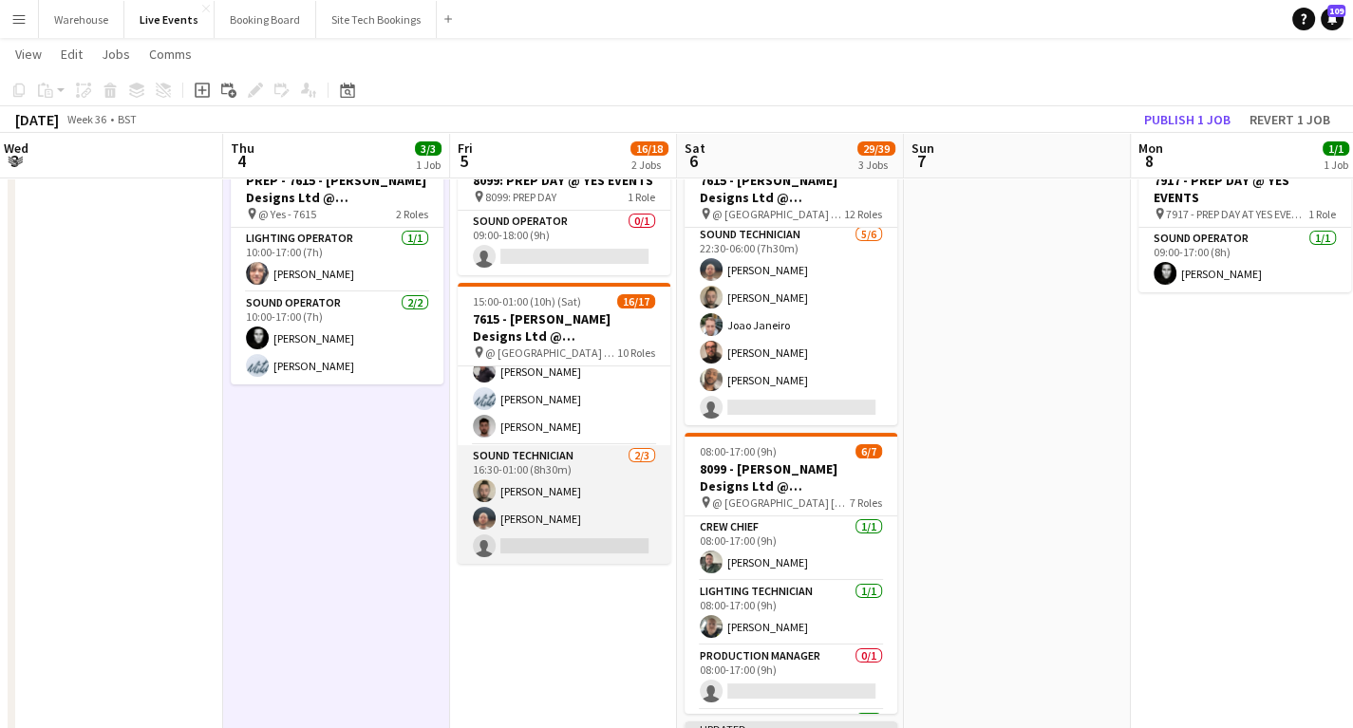
click at [534, 541] on app-card-role "Sound Technician [DATE] 16:30-01:00 (8h30m) [PERSON_NAME] [PERSON_NAME] single-…" at bounding box center [564, 505] width 213 height 120
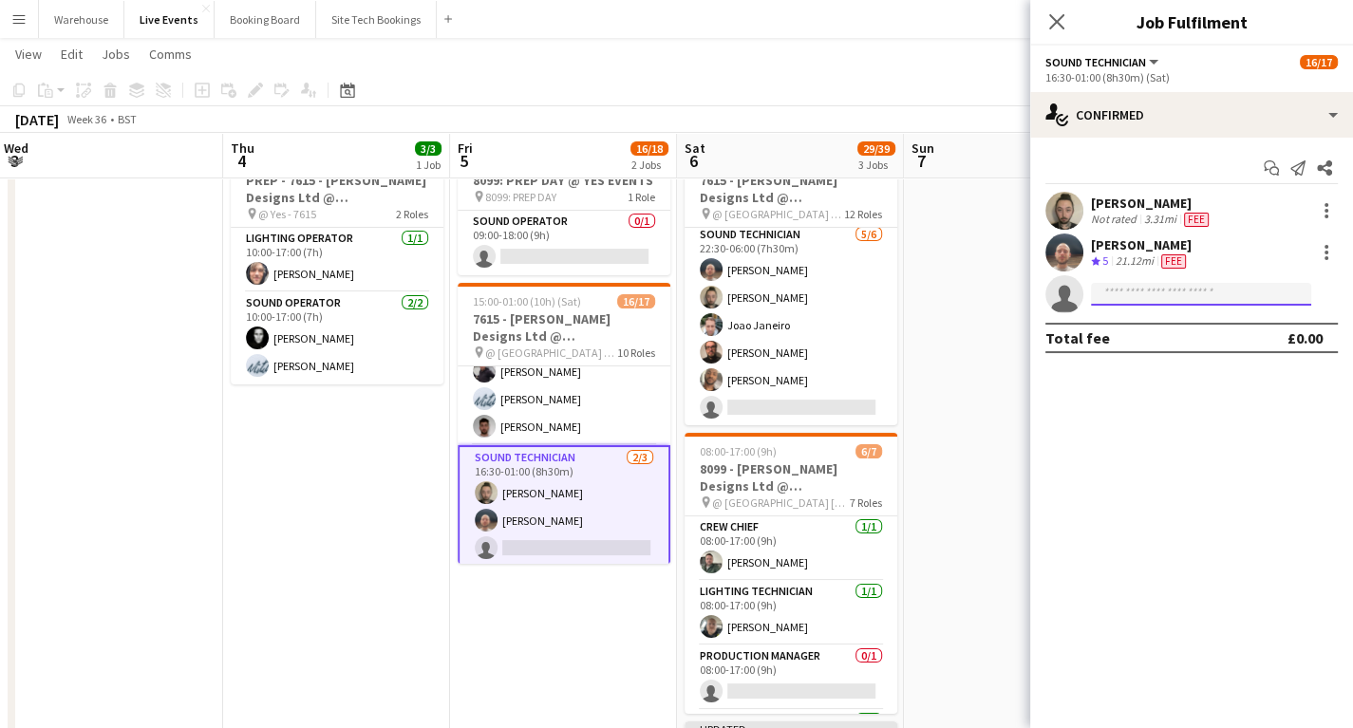
click at [1213, 293] on input at bounding box center [1201, 294] width 220 height 23
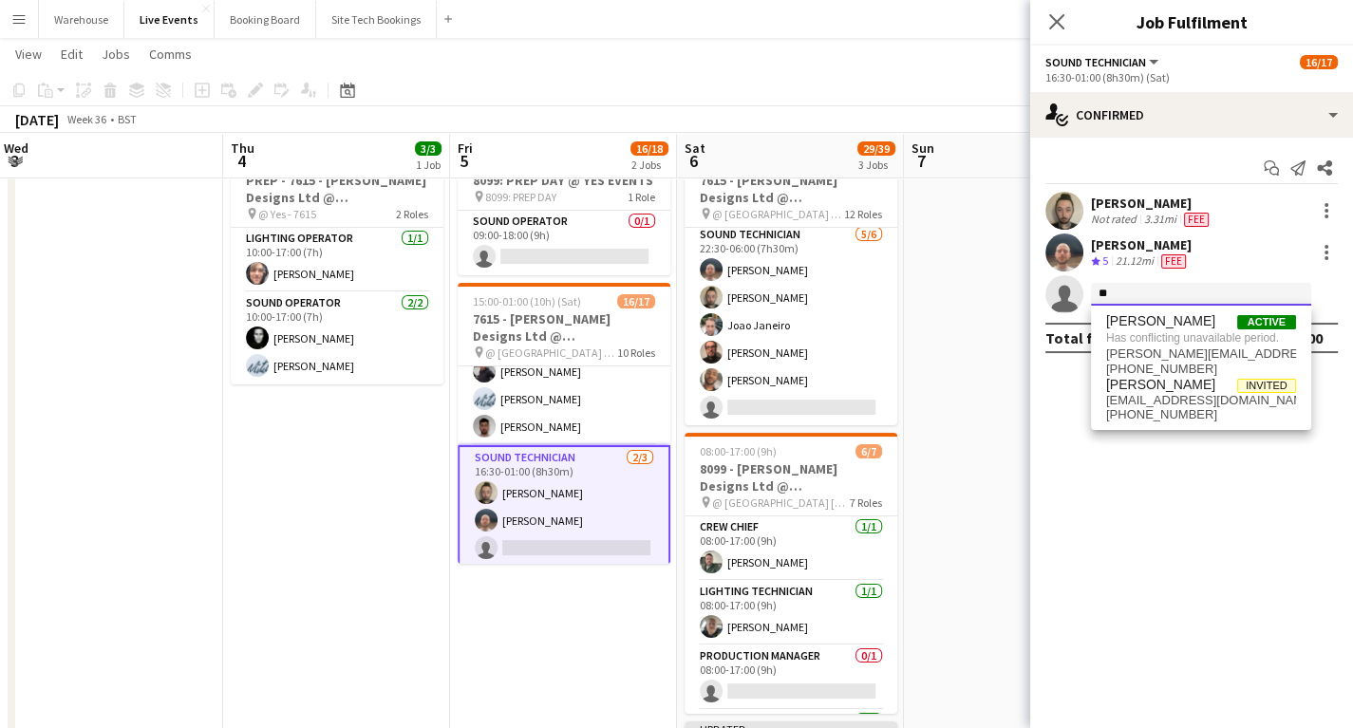
type input "*"
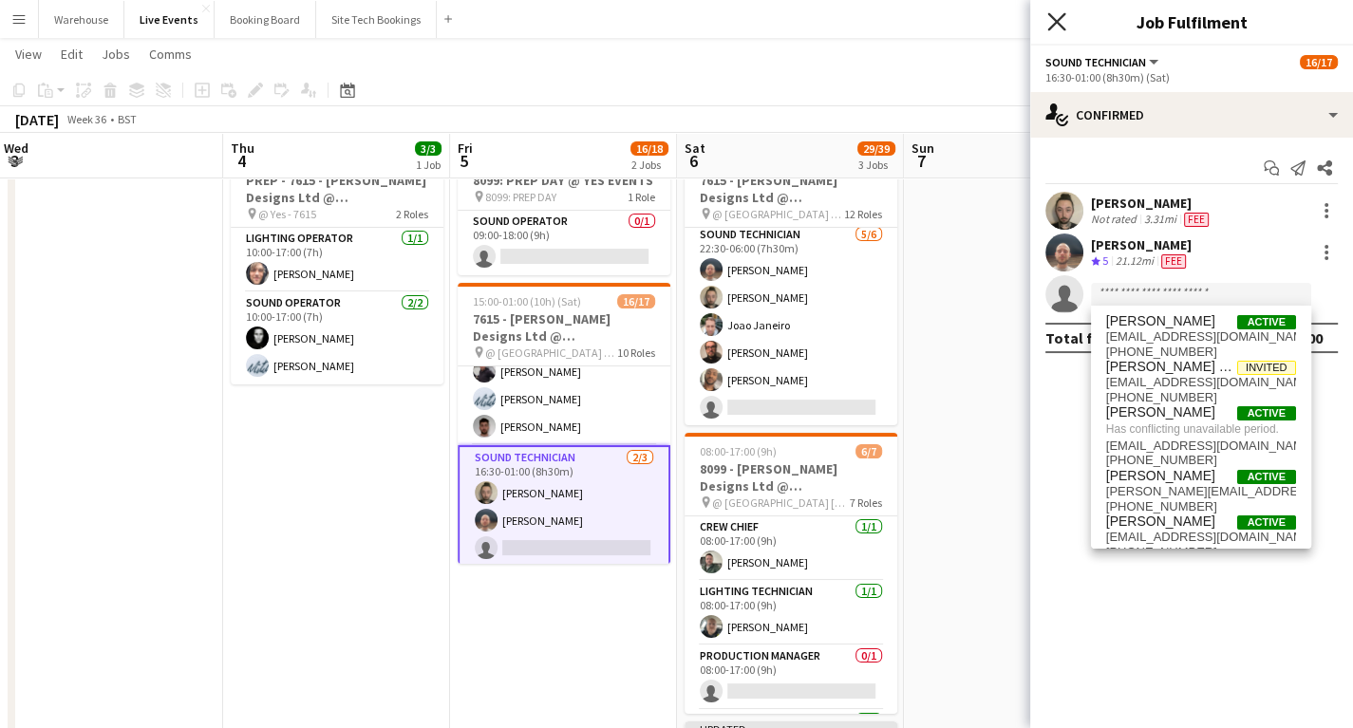
click at [1054, 23] on icon at bounding box center [1057, 21] width 18 height 18
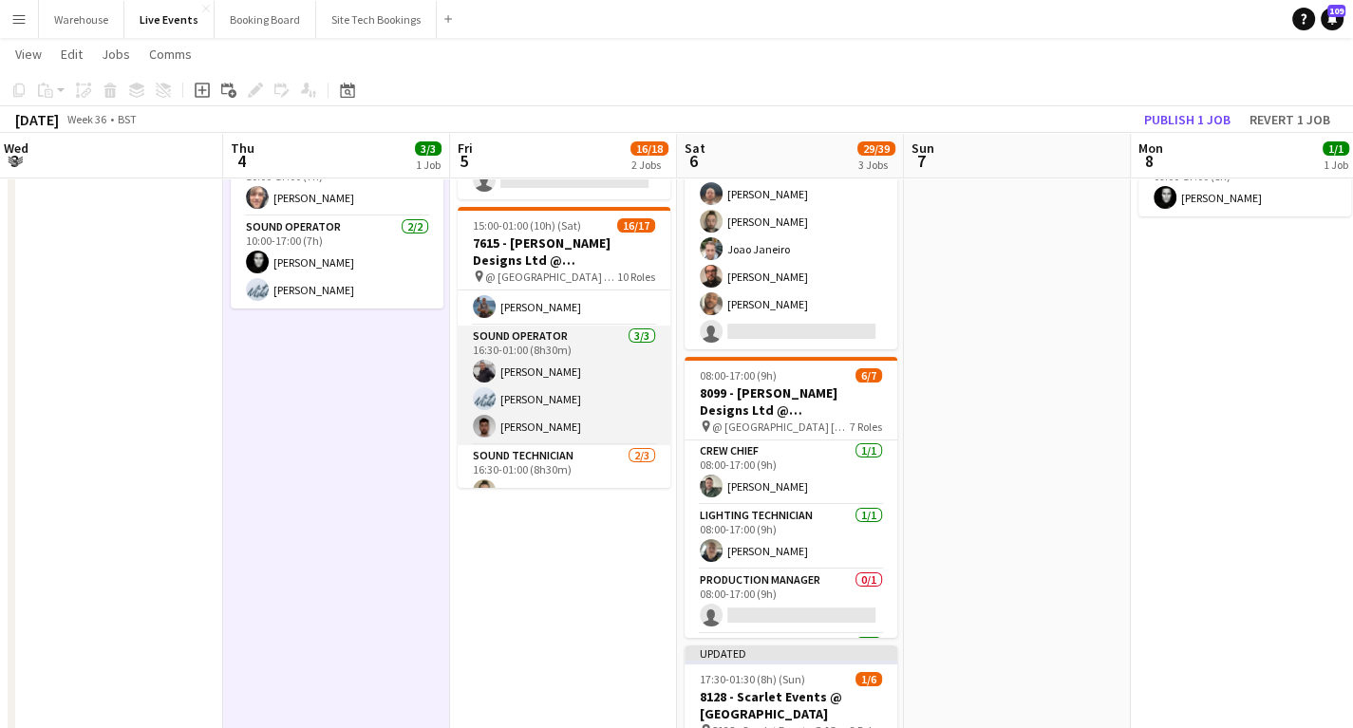
scroll to position [640, 0]
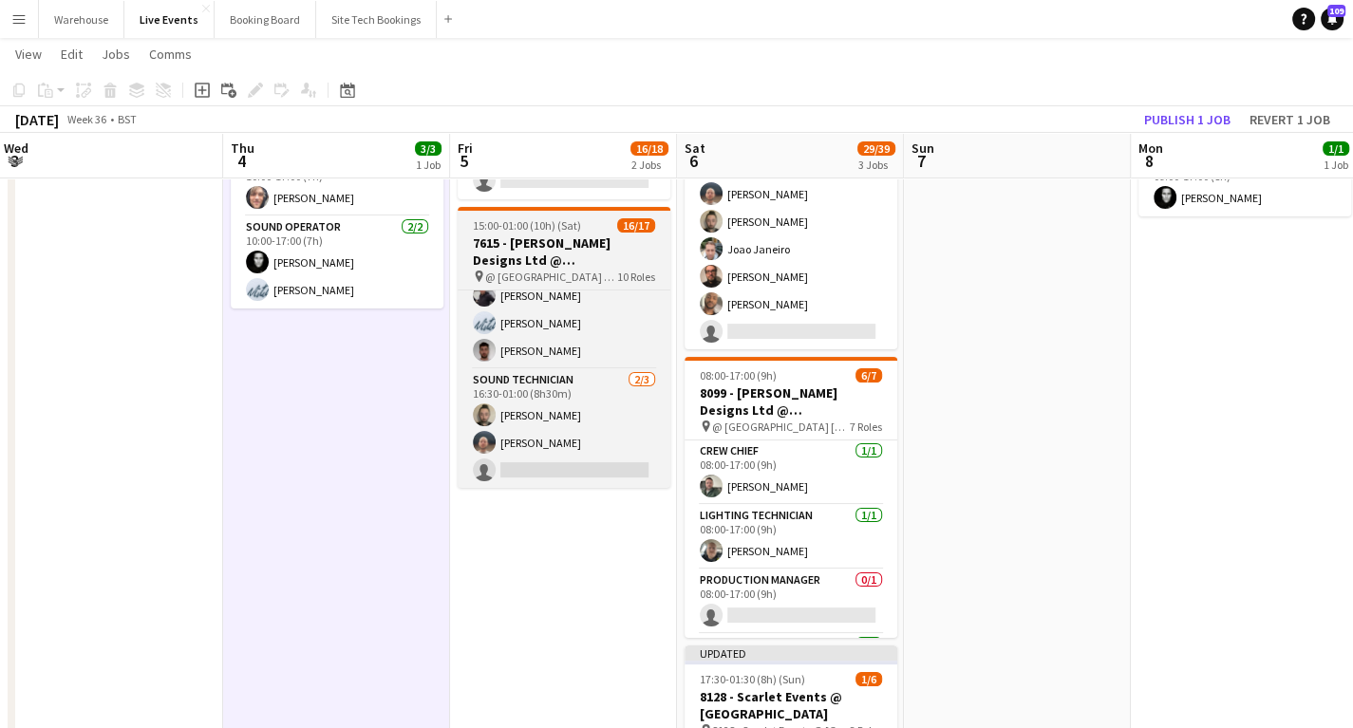
click at [519, 237] on h3 "7615 - [PERSON_NAME] Designs Ltd @ [GEOGRAPHIC_DATA]" at bounding box center [564, 252] width 213 height 34
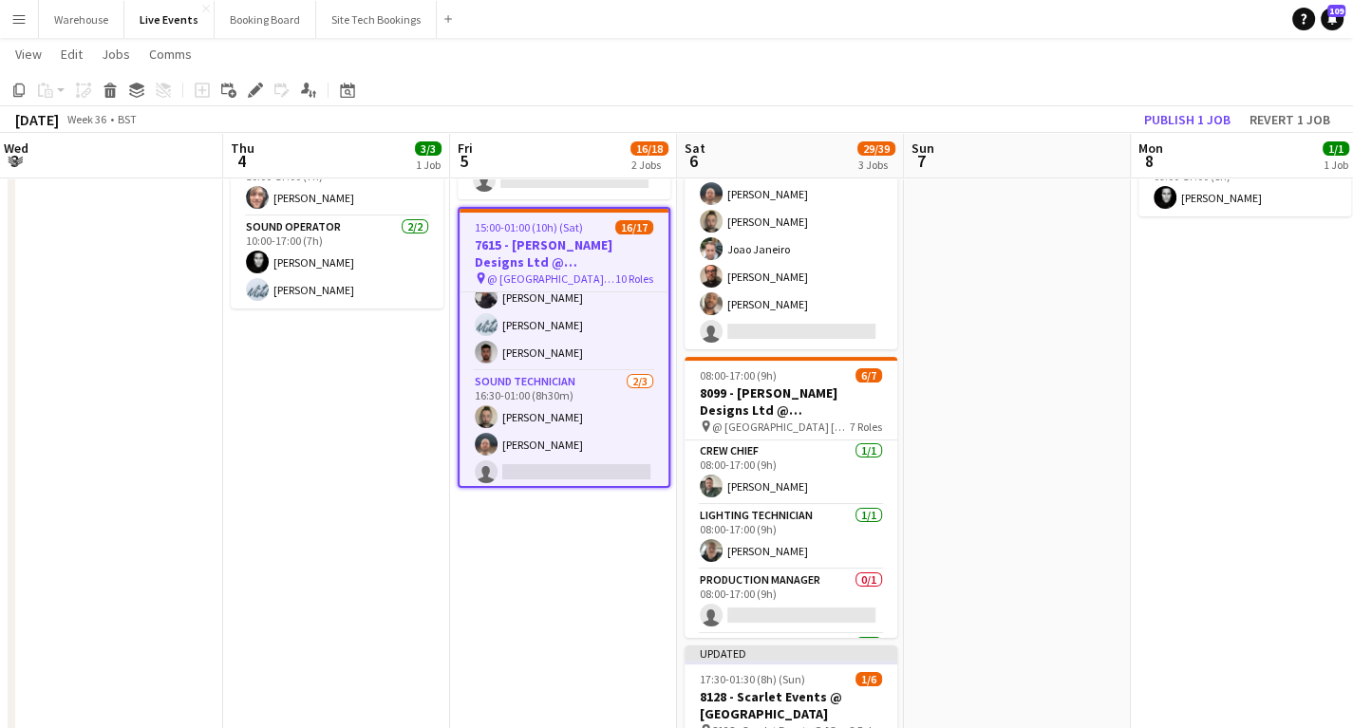
click at [375, 526] on app-date-cell "10:00-17:00 (7h) 3/3 PREP - 7615 - [PERSON_NAME] Designs Ltd @ [GEOGRAPHIC_DATA…" at bounding box center [336, 736] width 227 height 1350
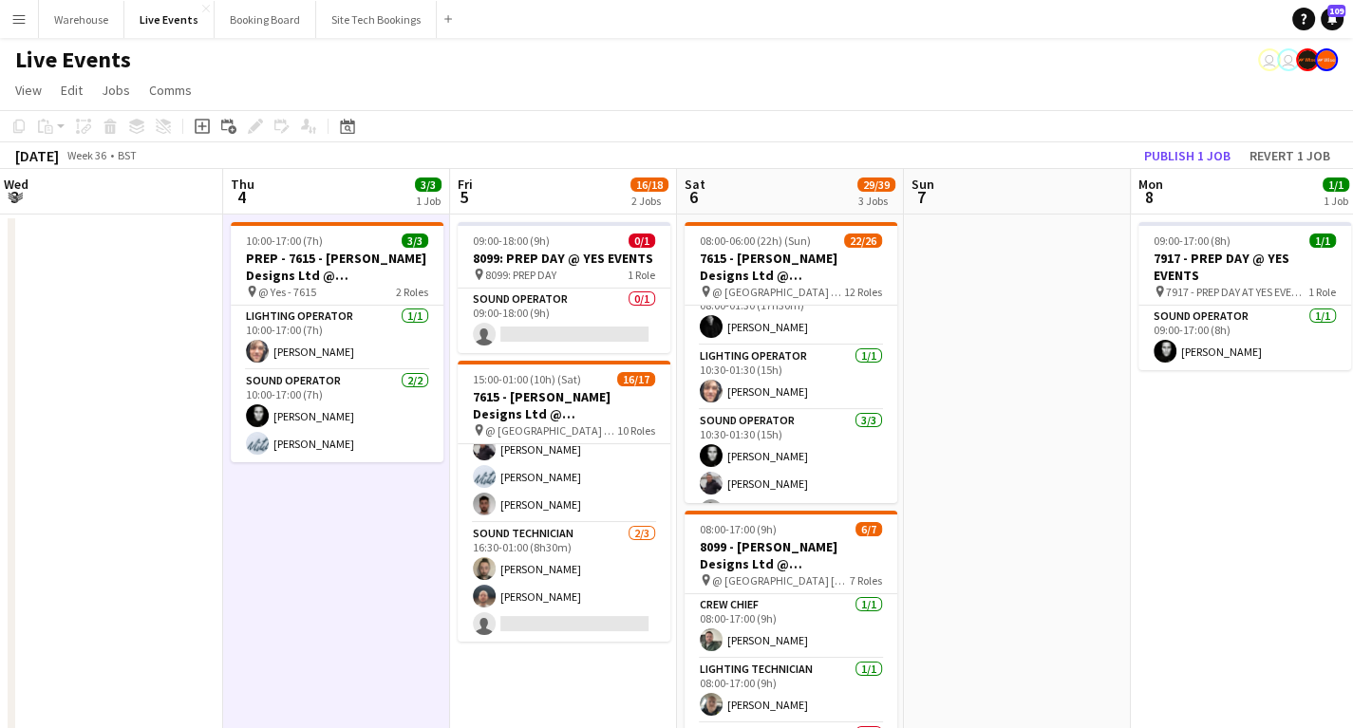
scroll to position [0, 0]
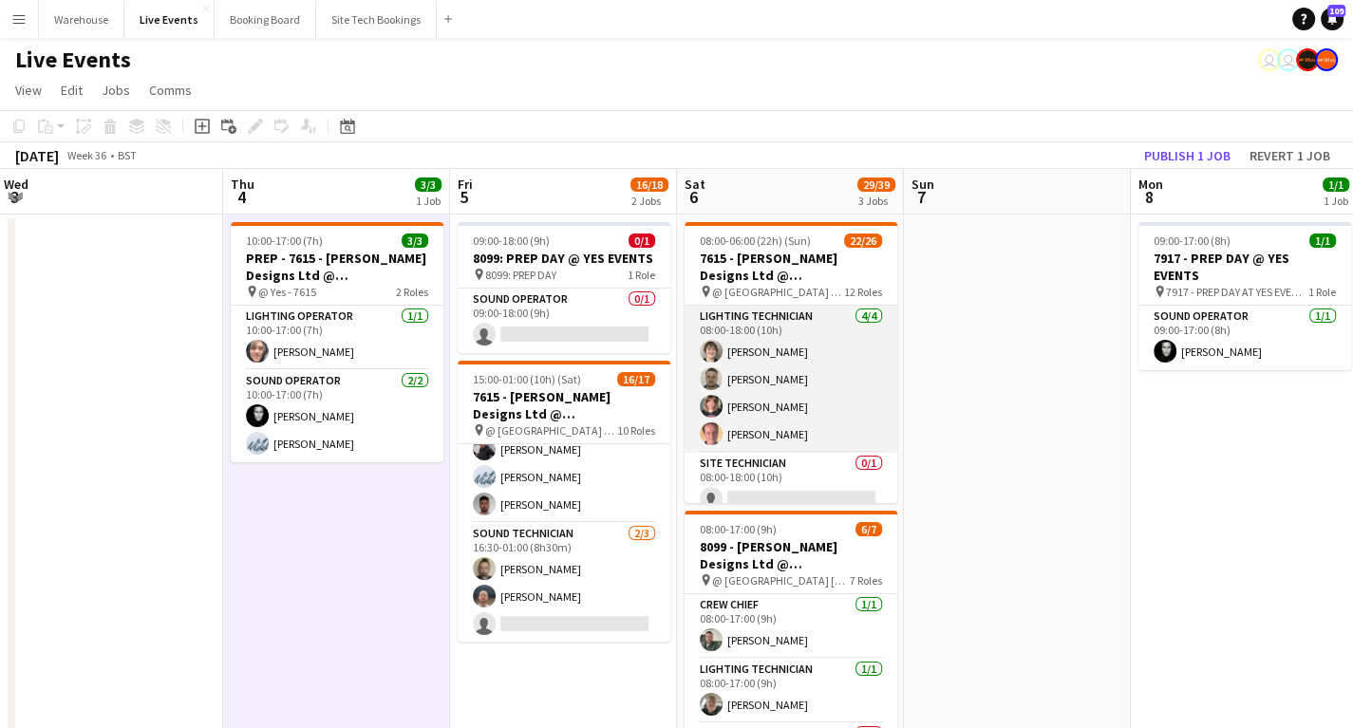
click at [738, 330] on app-card-role "Lighting Technician [DATE] 08:00-18:00 (10h) [PERSON_NAME] [PERSON_NAME] [PERSO…" at bounding box center [791, 379] width 213 height 147
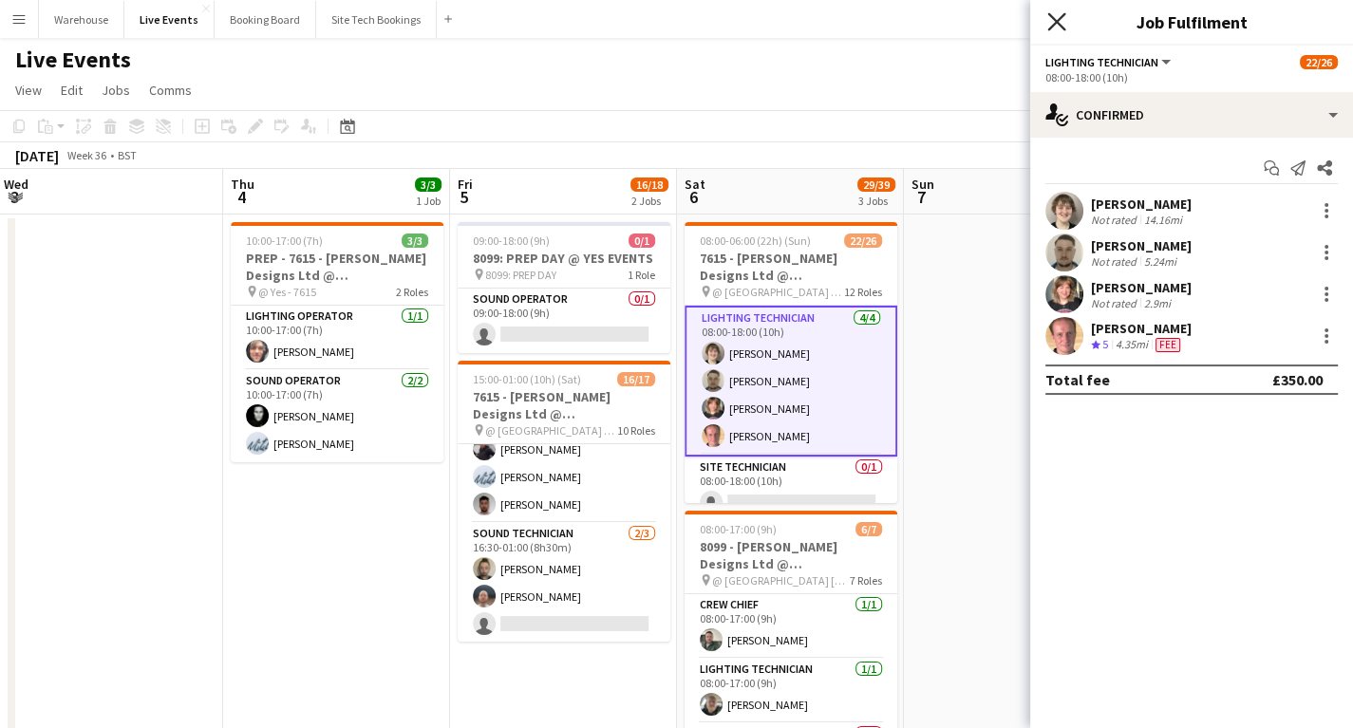
click at [1062, 22] on icon "Close pop-in" at bounding box center [1057, 21] width 18 height 18
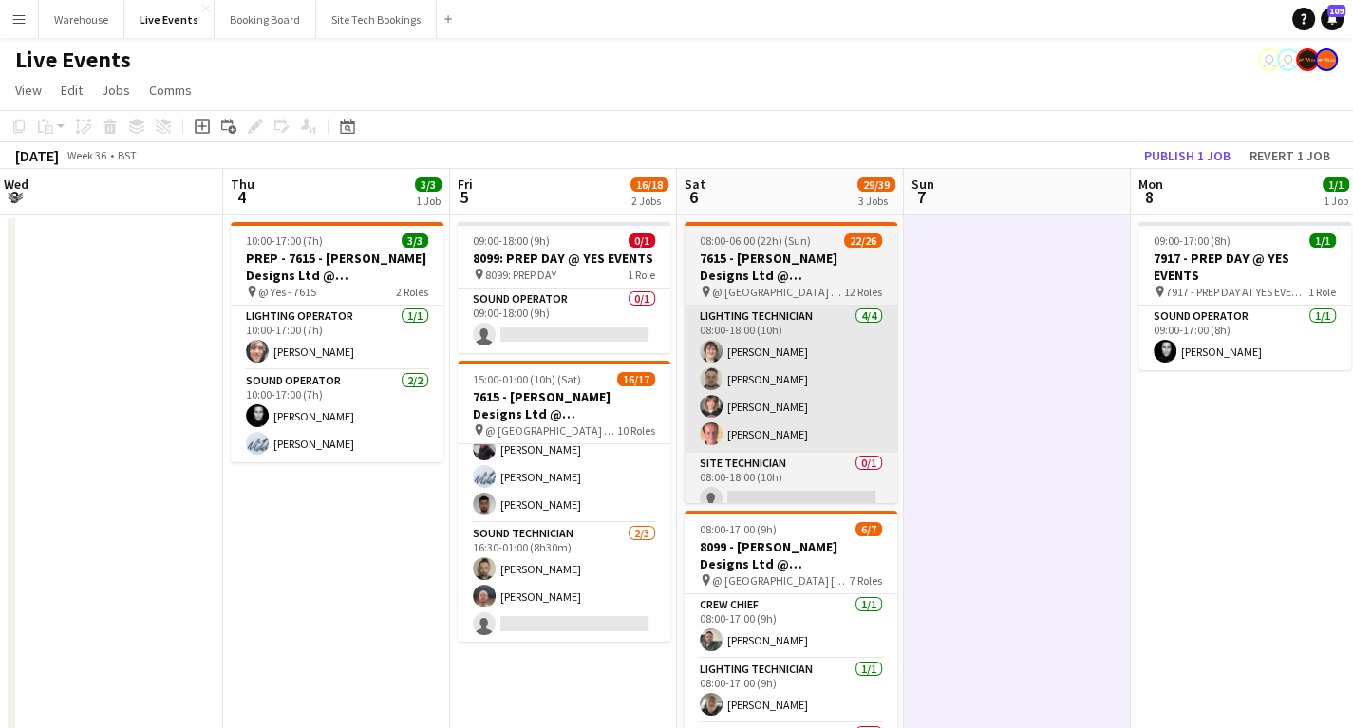
scroll to position [0, 460]
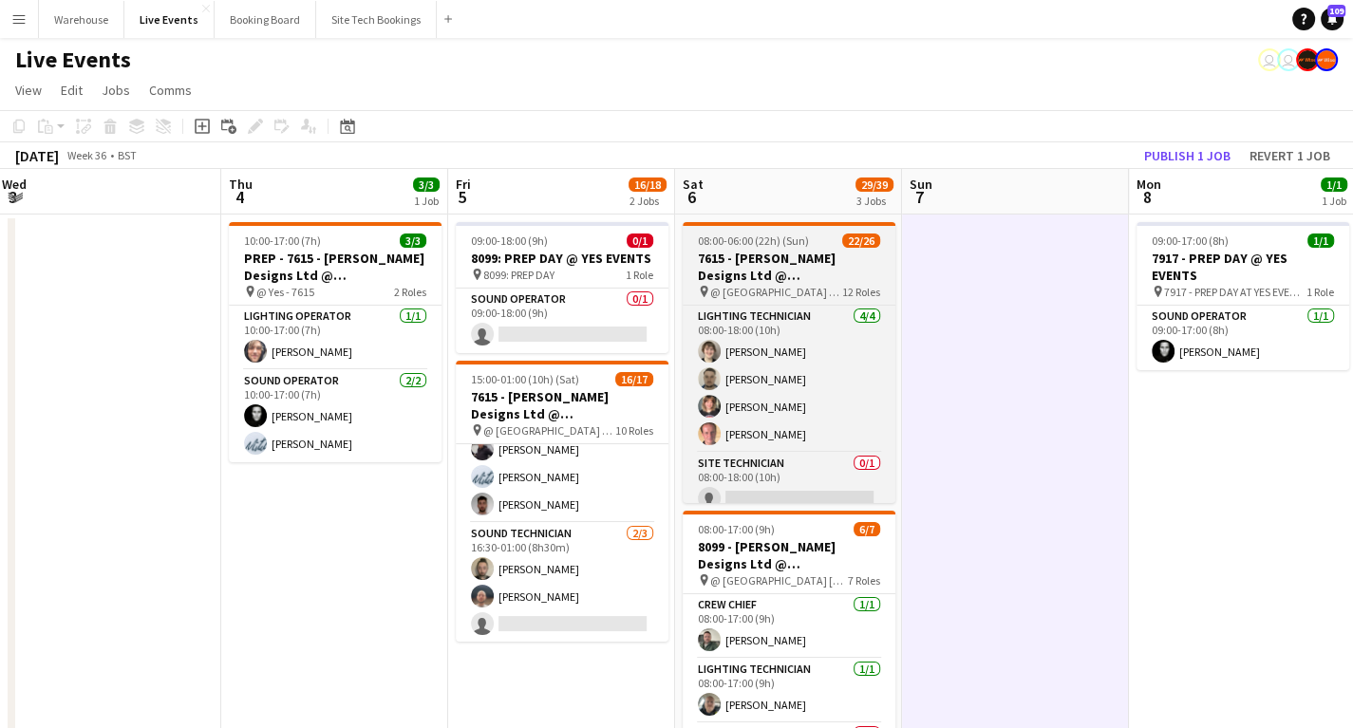
click at [779, 269] on h3 "7615 - [PERSON_NAME] Designs Ltd @ [GEOGRAPHIC_DATA]" at bounding box center [789, 267] width 213 height 34
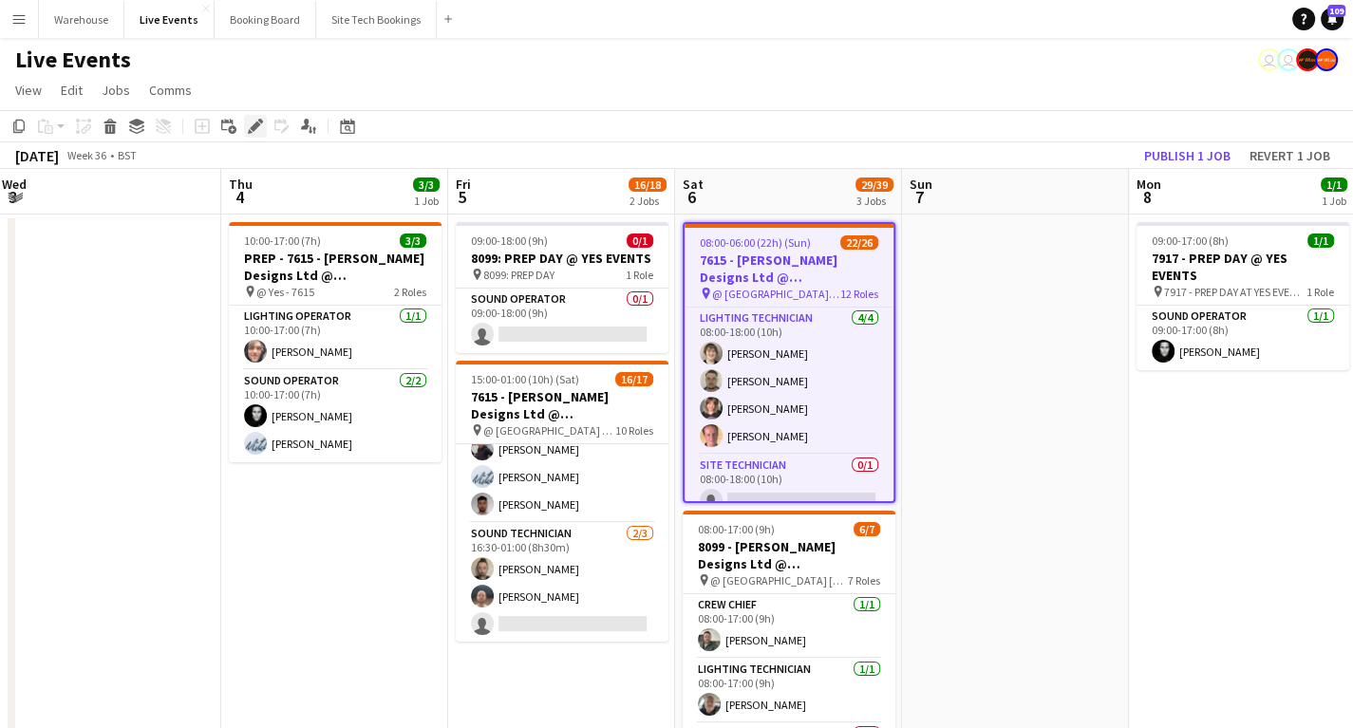
click at [251, 125] on icon "Edit" at bounding box center [255, 126] width 15 height 15
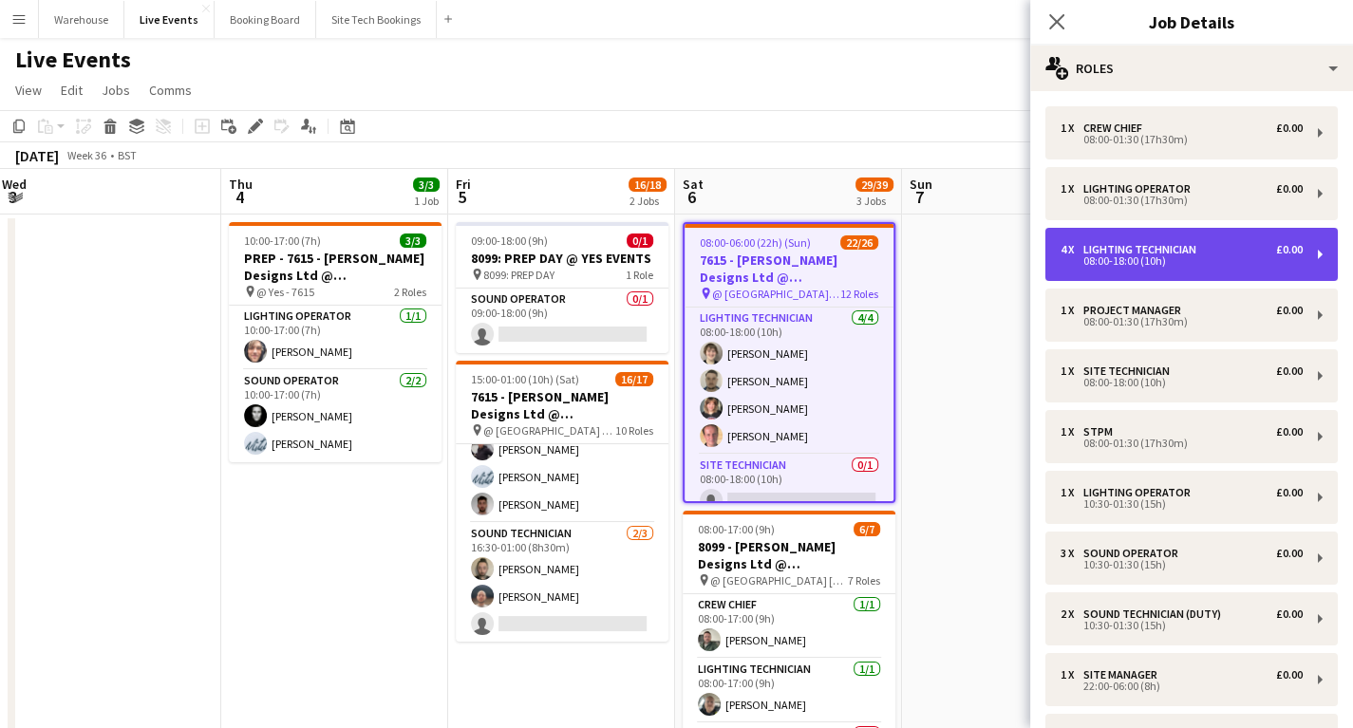
click at [1136, 271] on div "4 x Lighting Technician £0.00 08:00-18:00 (10h)" at bounding box center [1192, 254] width 293 height 53
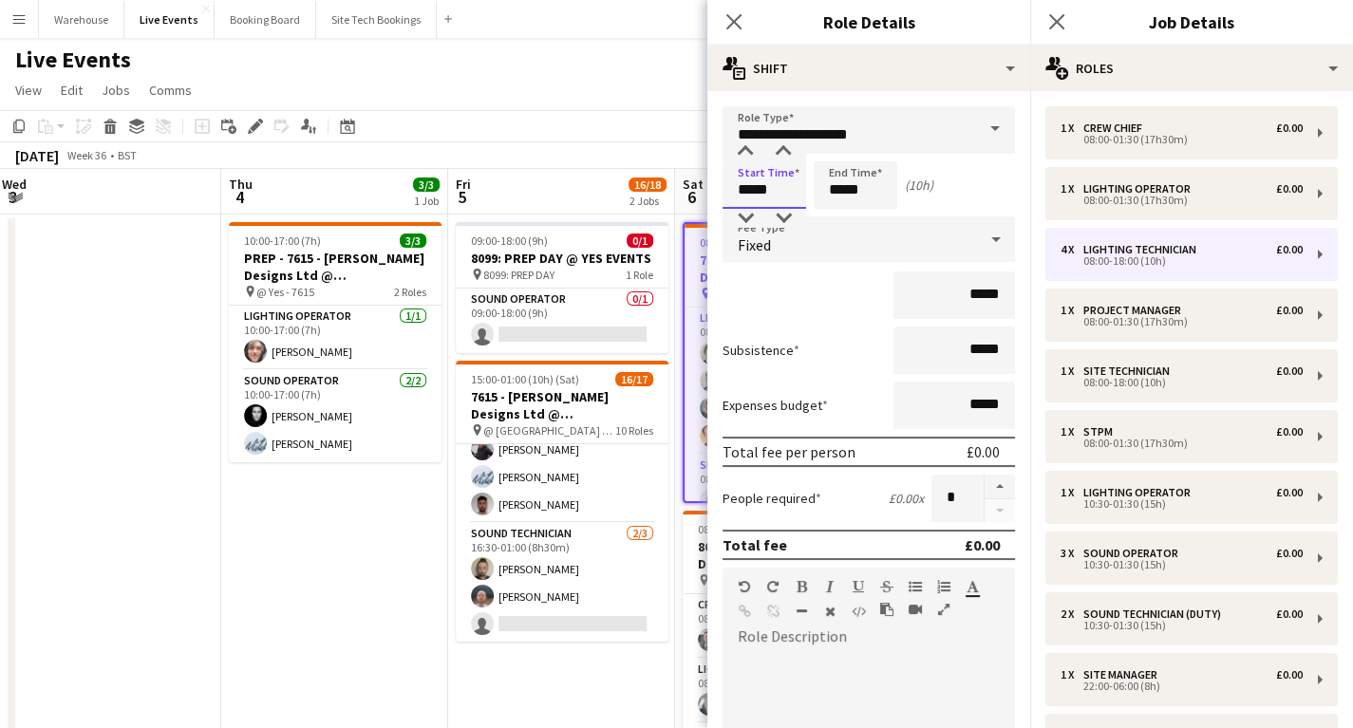
drag, startPoint x: 754, startPoint y: 191, endPoint x: 741, endPoint y: 211, distance: 24.0
click at [754, 190] on input "*****" at bounding box center [765, 184] width 84 height 47
type input "*****"
click at [745, 219] on div at bounding box center [746, 218] width 38 height 19
drag, startPoint x: 857, startPoint y: 194, endPoint x: 824, endPoint y: 212, distance: 37.0
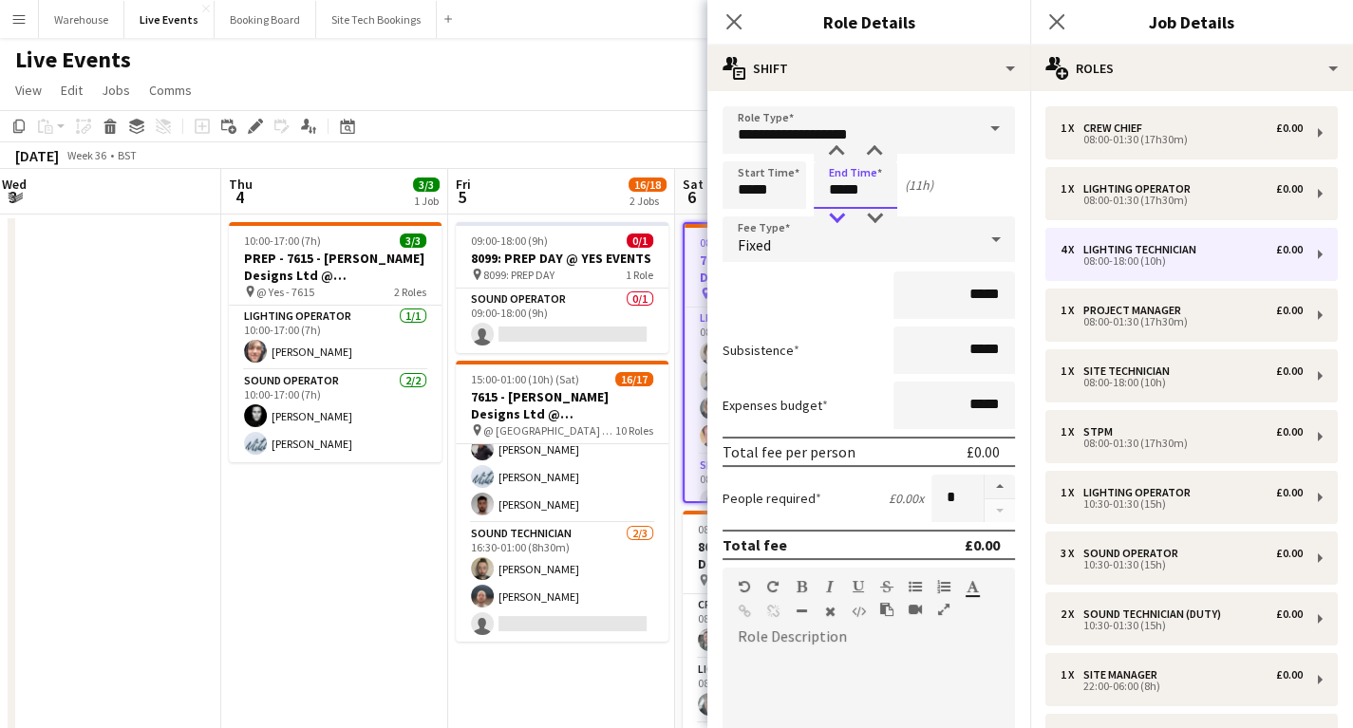
click at [855, 194] on input "*****" at bounding box center [856, 184] width 84 height 47
type input "*****"
click at [828, 218] on div at bounding box center [837, 218] width 38 height 19
click at [729, 24] on icon "Close pop-in" at bounding box center [734, 21] width 18 height 18
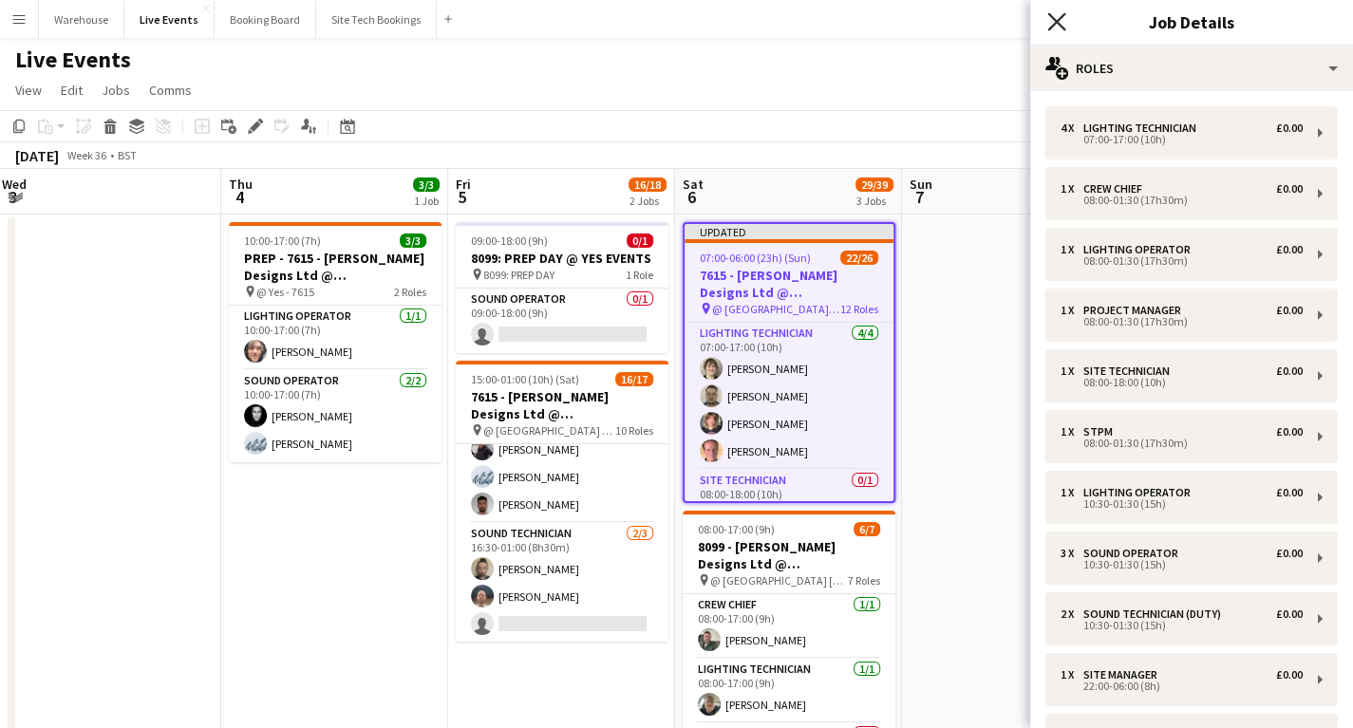
click at [1054, 15] on icon "Close pop-in" at bounding box center [1057, 21] width 18 height 18
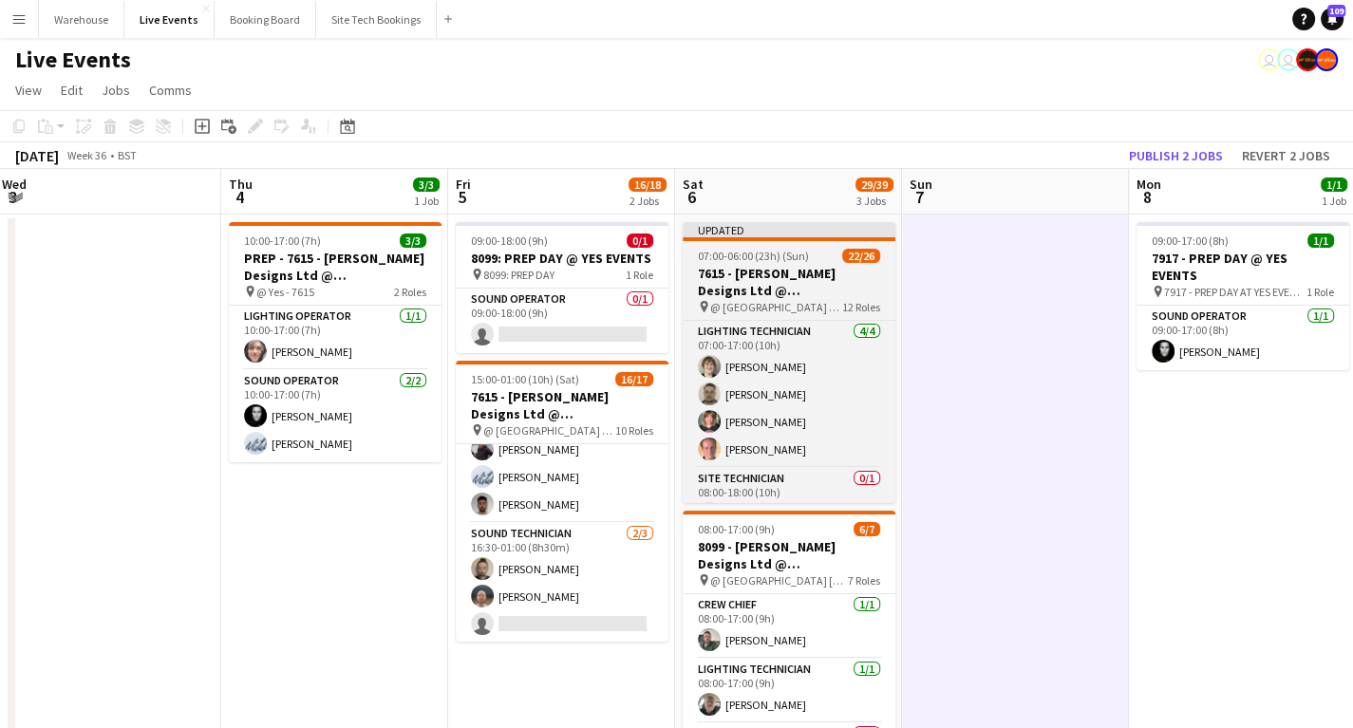
click at [787, 282] on h3 "7615 - [PERSON_NAME] Designs Ltd @ [GEOGRAPHIC_DATA]" at bounding box center [789, 282] width 213 height 34
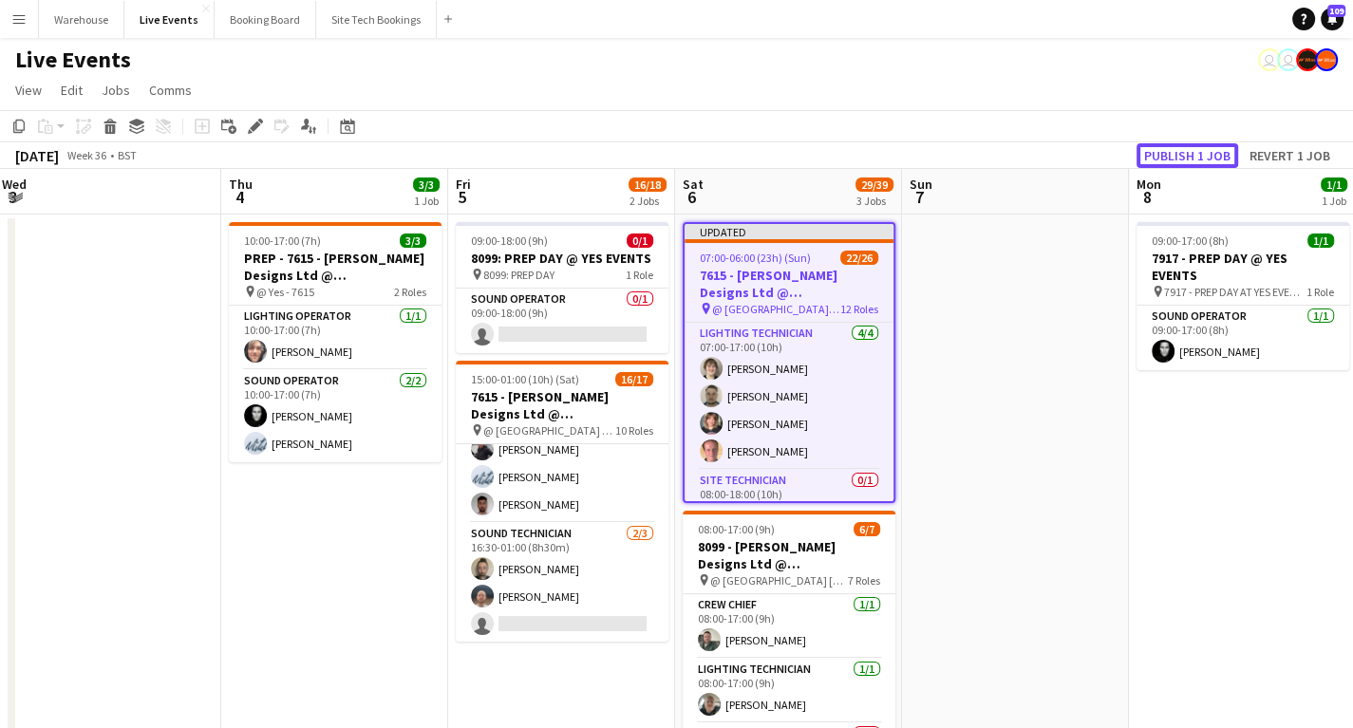
click at [1187, 160] on button "Publish 1 job" at bounding box center [1188, 155] width 102 height 25
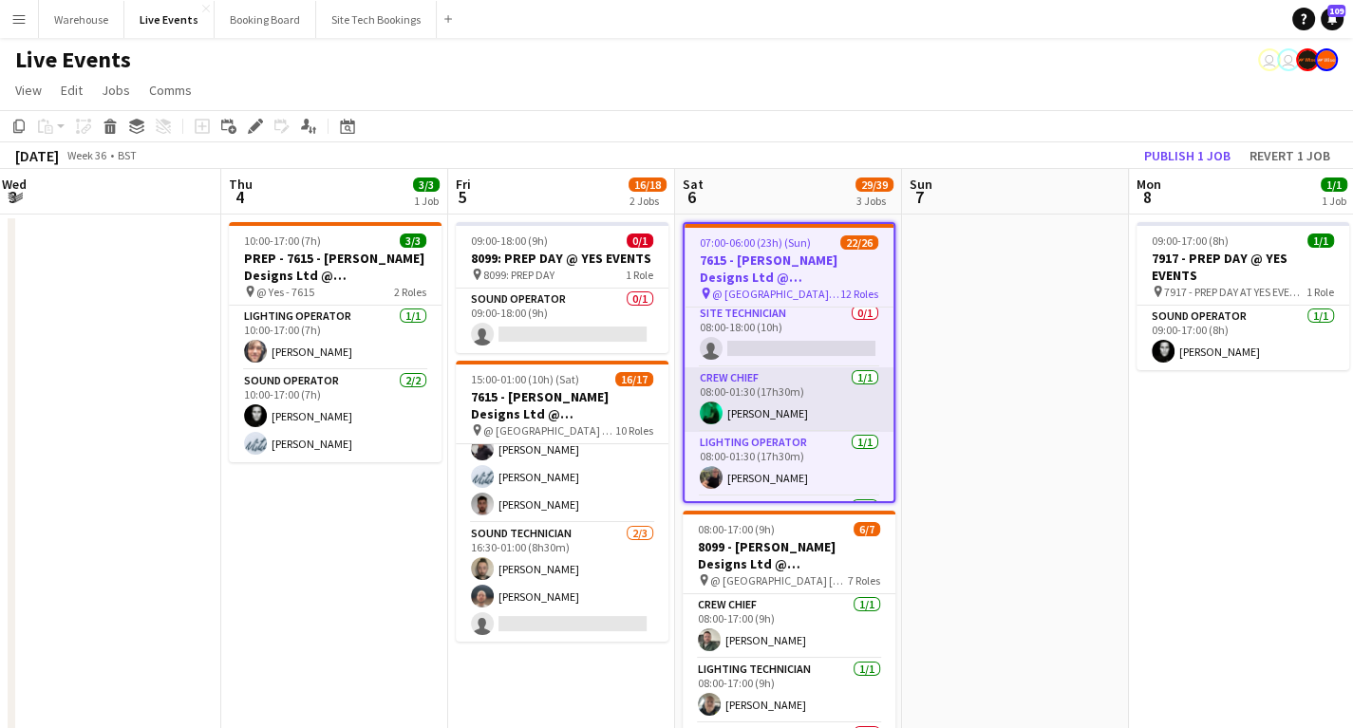
scroll to position [228, 0]
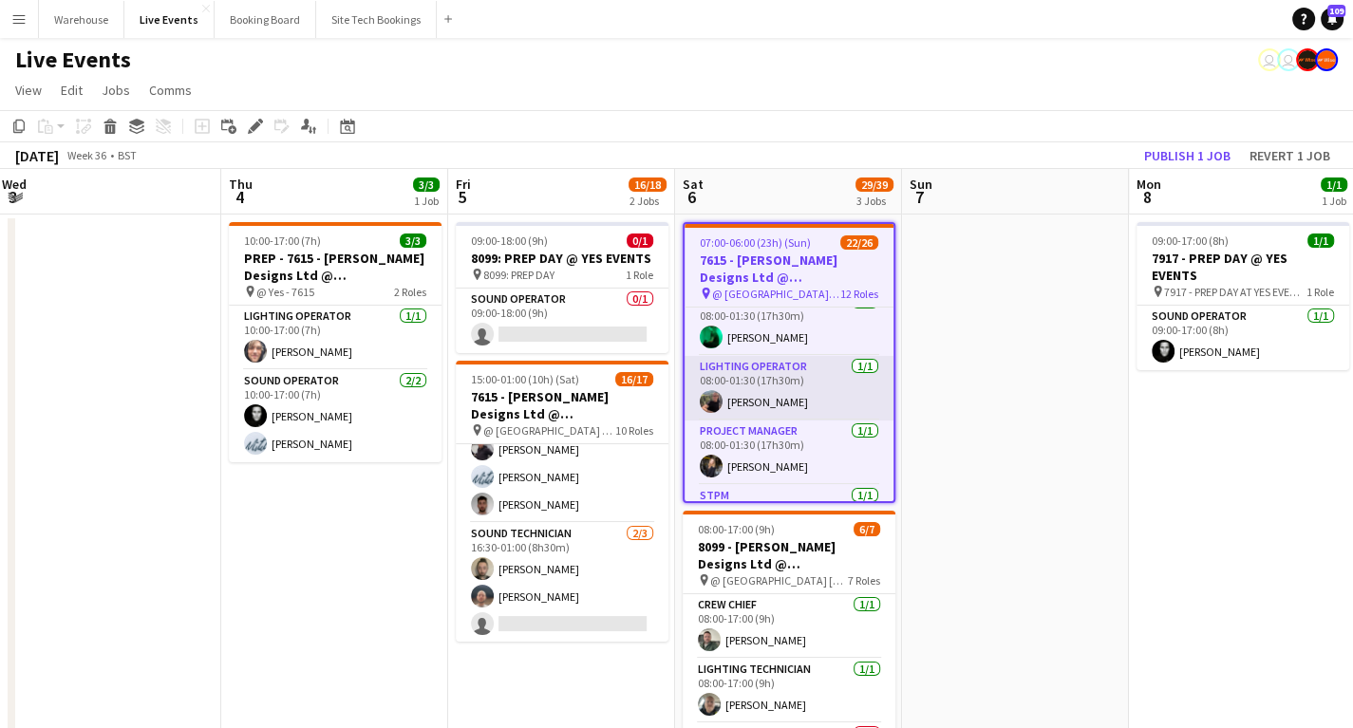
click at [733, 371] on app-card-role "Lighting Operator [DATE] 08:00-01:30 (17h30m) [PERSON_NAME]" at bounding box center [789, 388] width 209 height 65
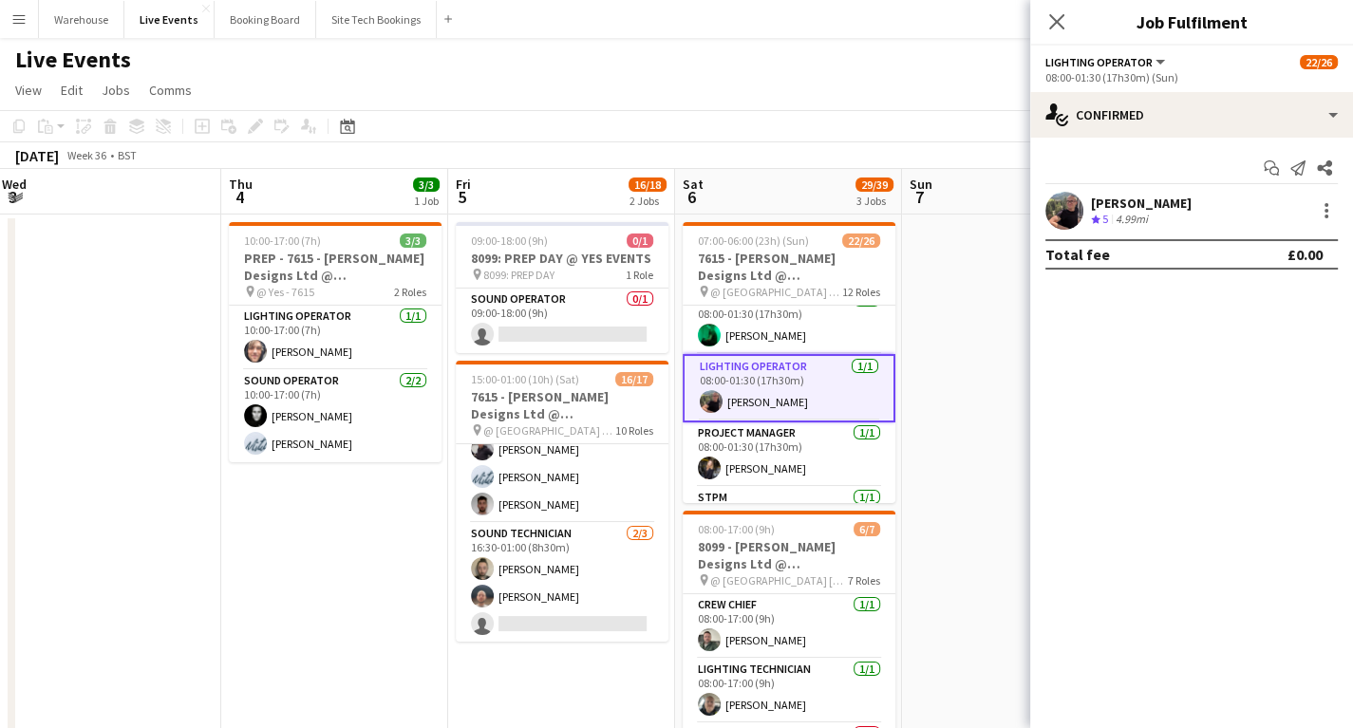
click at [1056, 23] on icon at bounding box center [1056, 21] width 15 height 15
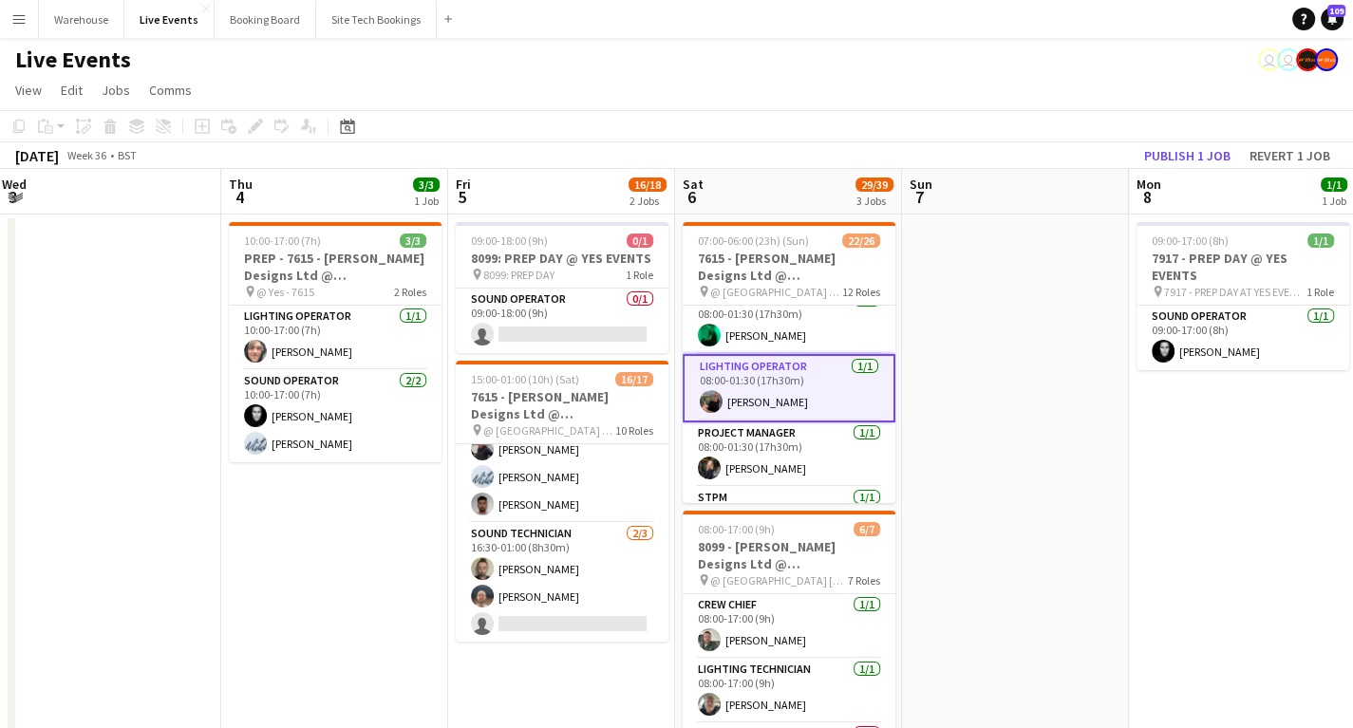
drag, startPoint x: 745, startPoint y: 254, endPoint x: 481, endPoint y: 167, distance: 277.8
click at [743, 248] on app-job-card "07:00-06:00 (23h) (Sun) 22/26 7615 - [PERSON_NAME] Designs Ltd @ [GEOGRAPHIC_DA…" at bounding box center [789, 362] width 213 height 281
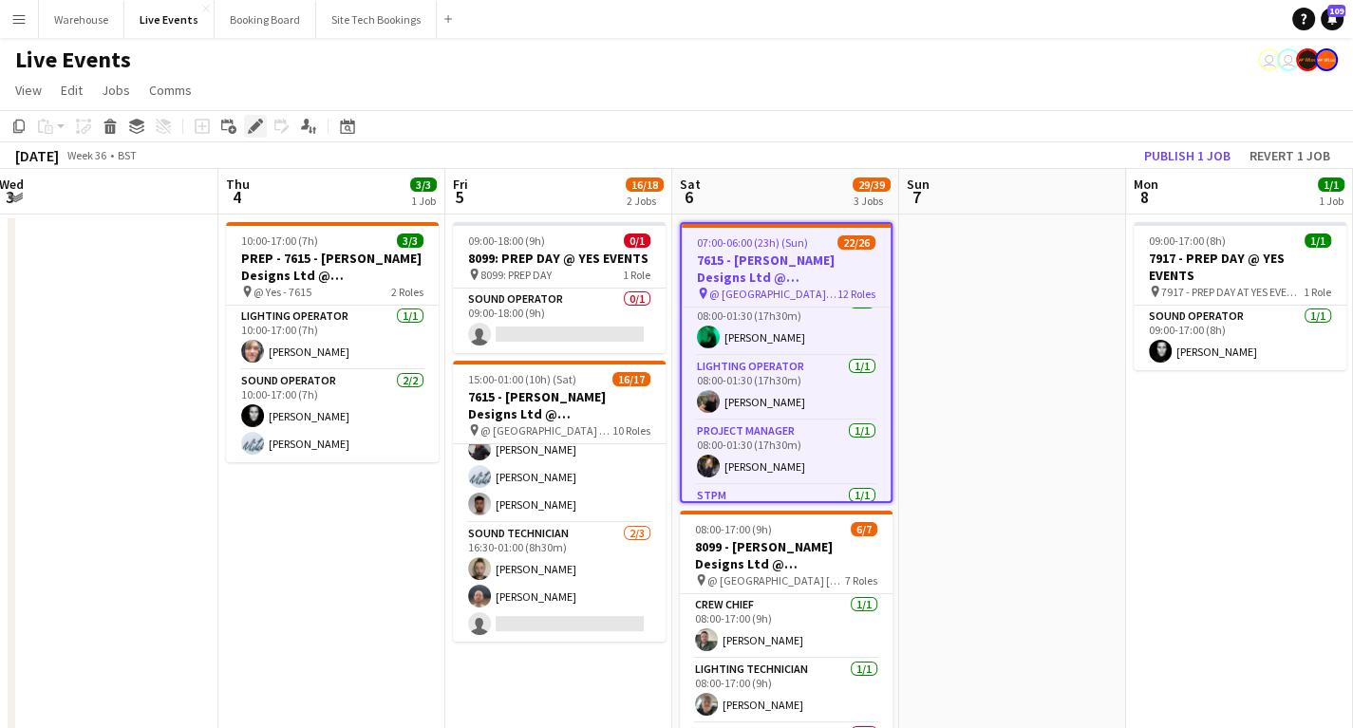
click at [253, 123] on icon "Edit" at bounding box center [255, 126] width 15 height 15
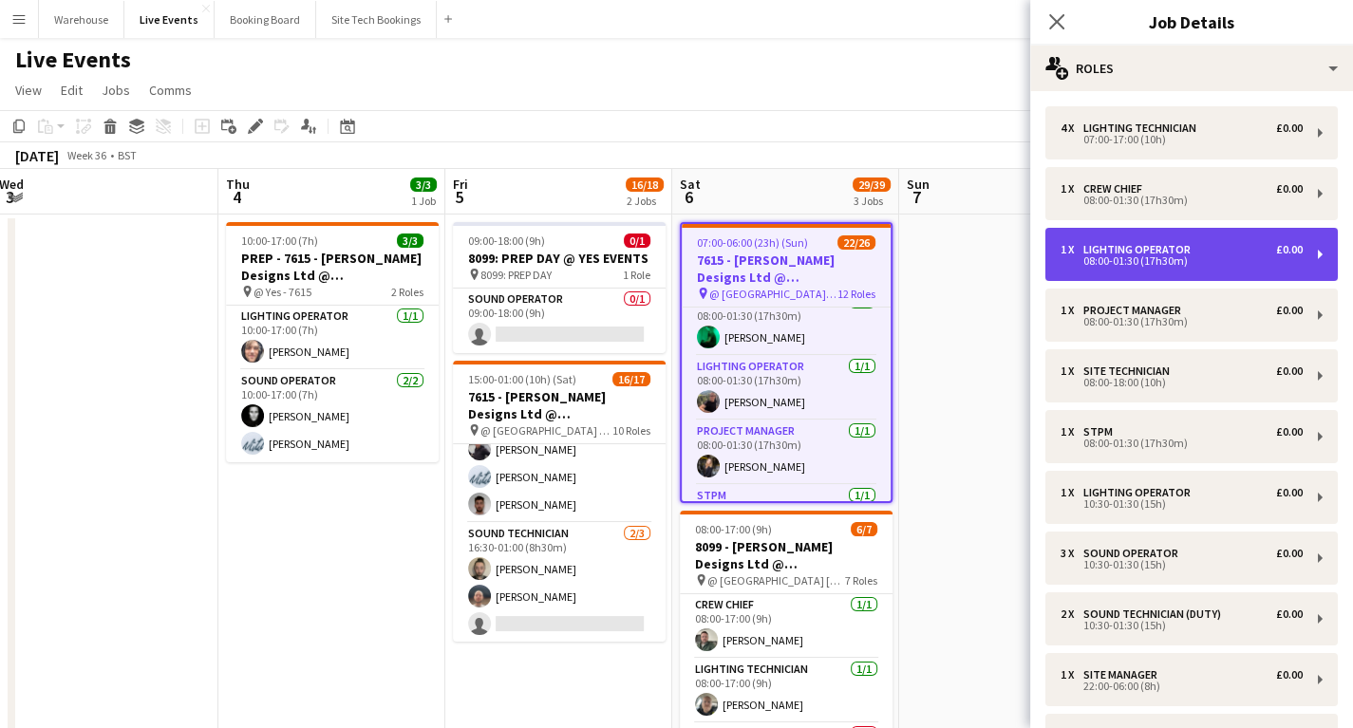
click at [1136, 261] on div "08:00-01:30 (17h30m)" at bounding box center [1182, 260] width 242 height 9
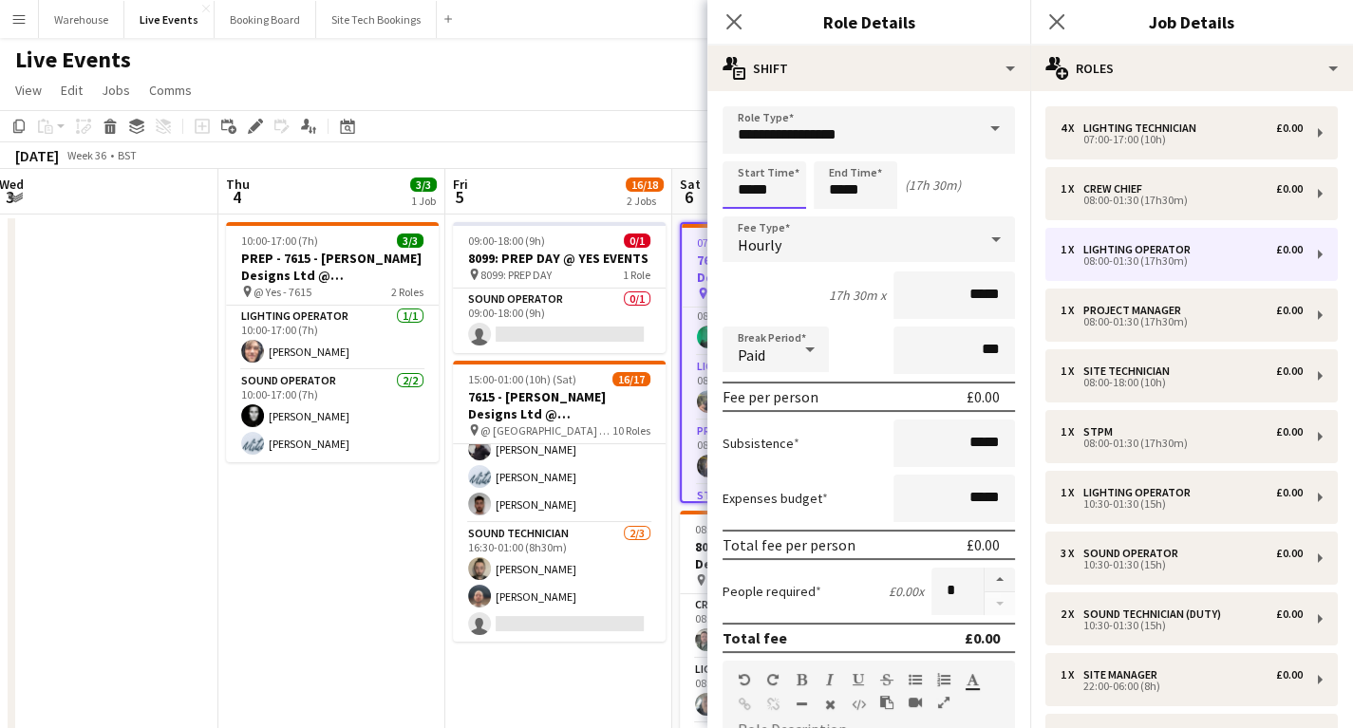
click at [778, 196] on input "*****" at bounding box center [765, 184] width 84 height 47
type input "*****"
click at [749, 211] on div at bounding box center [746, 218] width 38 height 19
click at [855, 194] on input "*****" at bounding box center [856, 184] width 84 height 47
click at [727, 19] on icon "Close pop-in" at bounding box center [734, 21] width 18 height 18
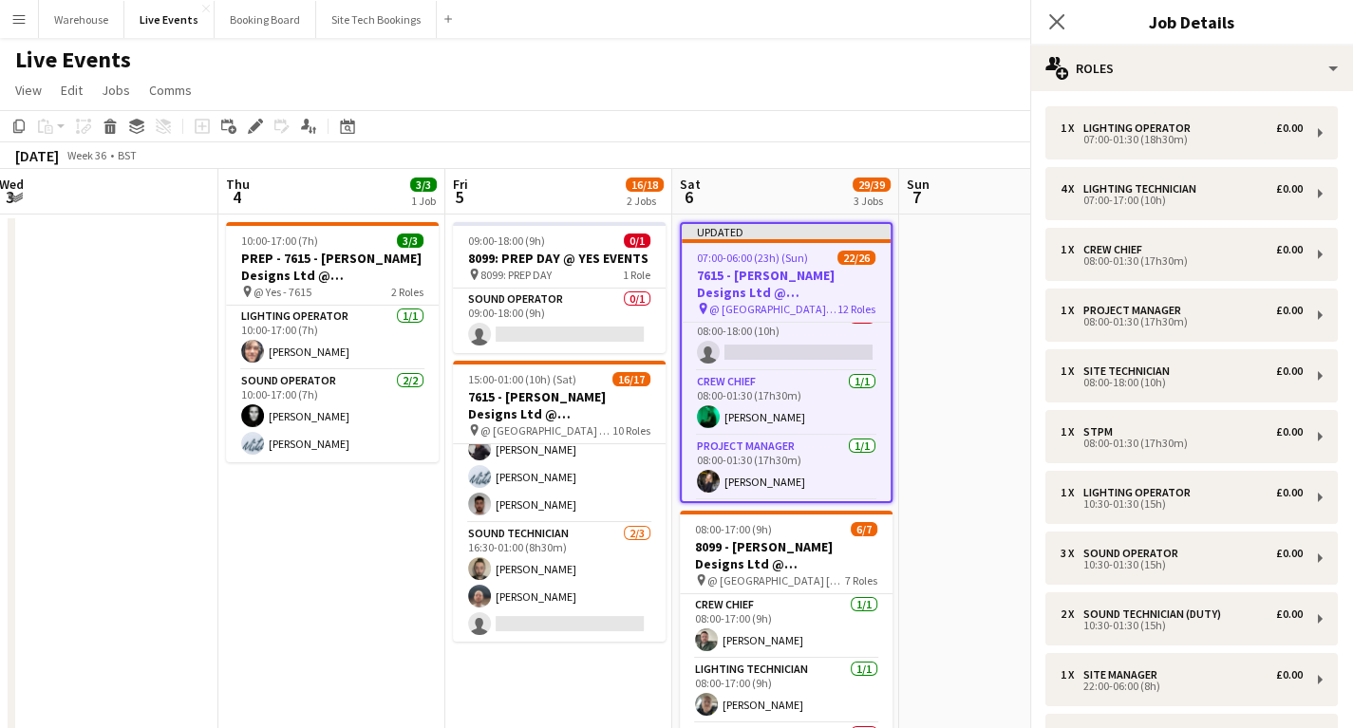
scroll to position [293, 0]
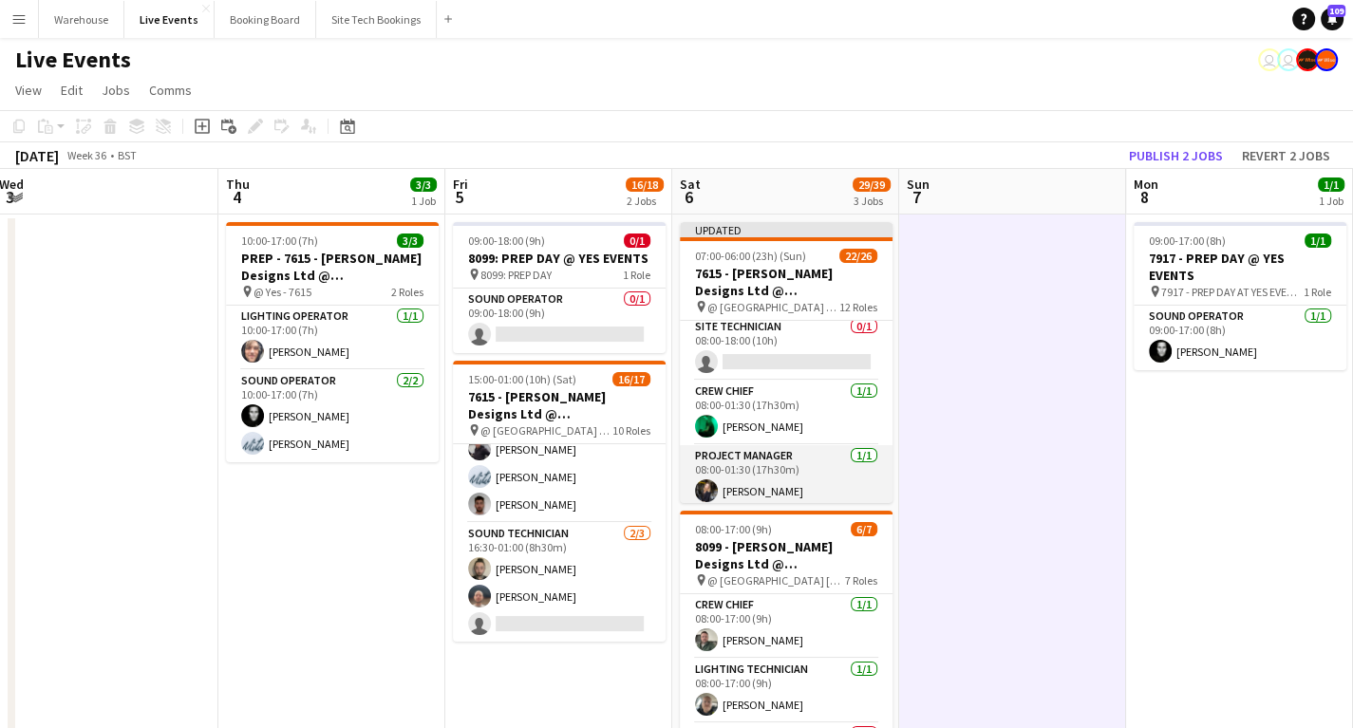
scroll to position [141, 0]
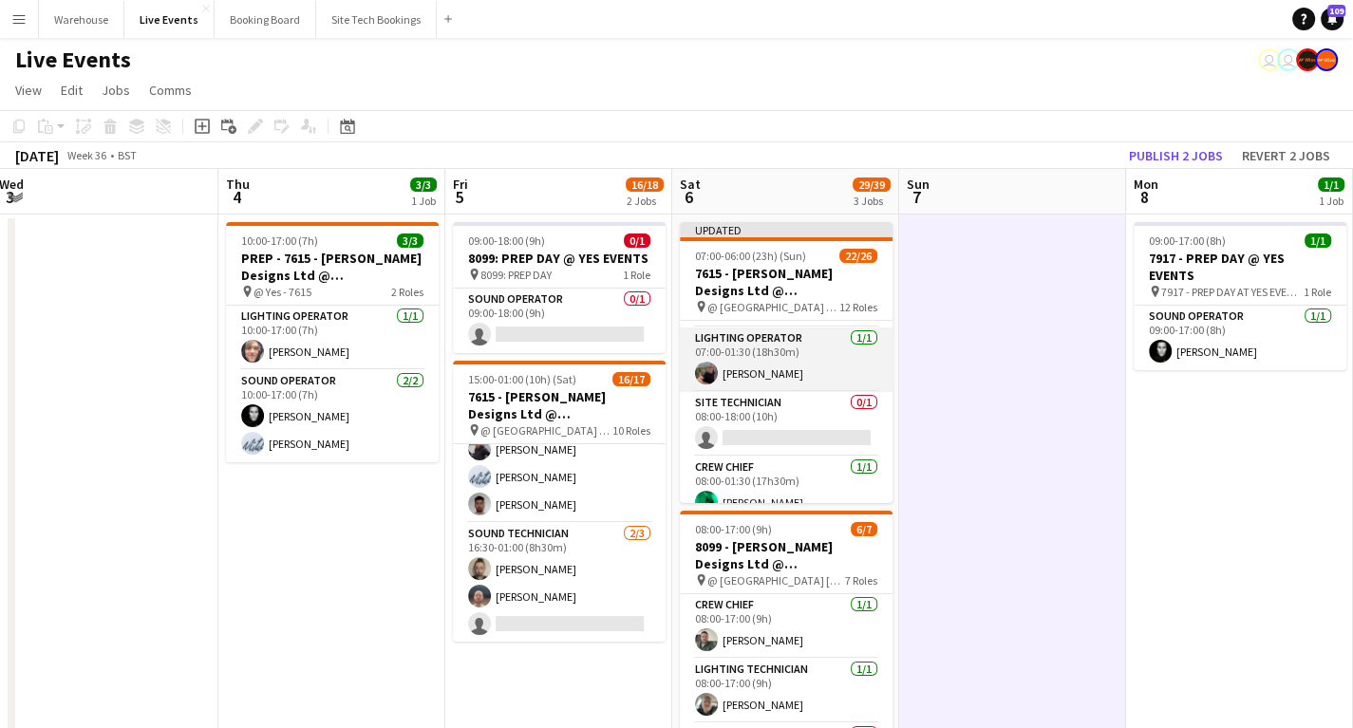
click at [727, 341] on app-card-role "Lighting Operator [DATE] 07:00-01:30 (18h30m) [PERSON_NAME]" at bounding box center [786, 360] width 213 height 65
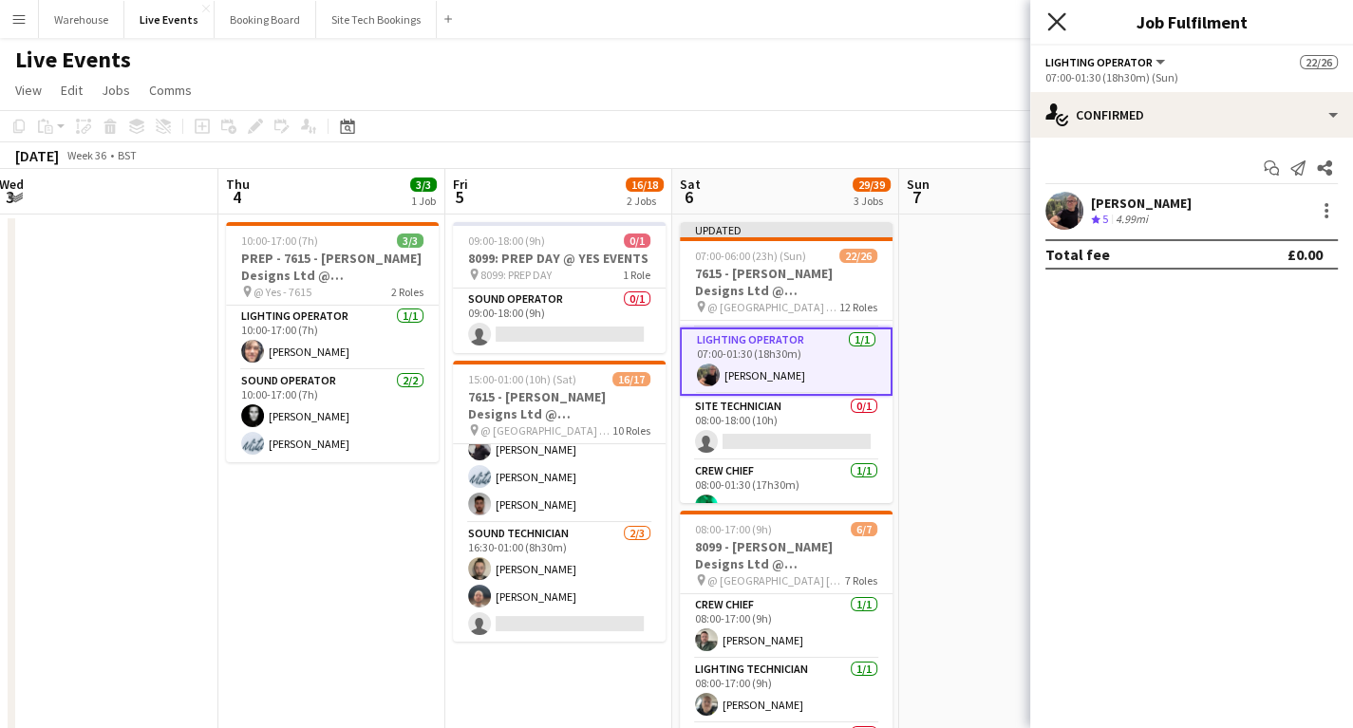
click at [1050, 23] on icon "Close pop-in" at bounding box center [1057, 21] width 18 height 18
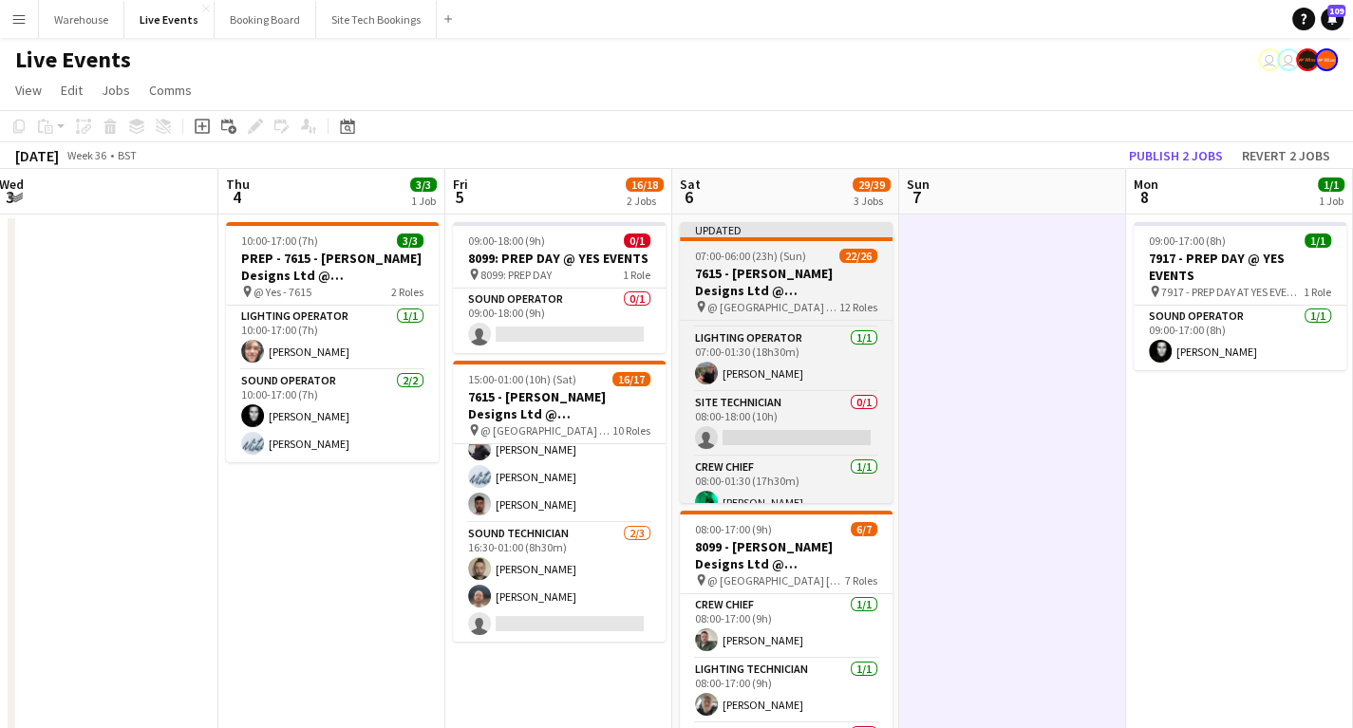
drag, startPoint x: 780, startPoint y: 272, endPoint x: 726, endPoint y: 261, distance: 55.1
click at [779, 272] on h3 "7615 - [PERSON_NAME] Designs Ltd @ [GEOGRAPHIC_DATA]" at bounding box center [786, 282] width 213 height 34
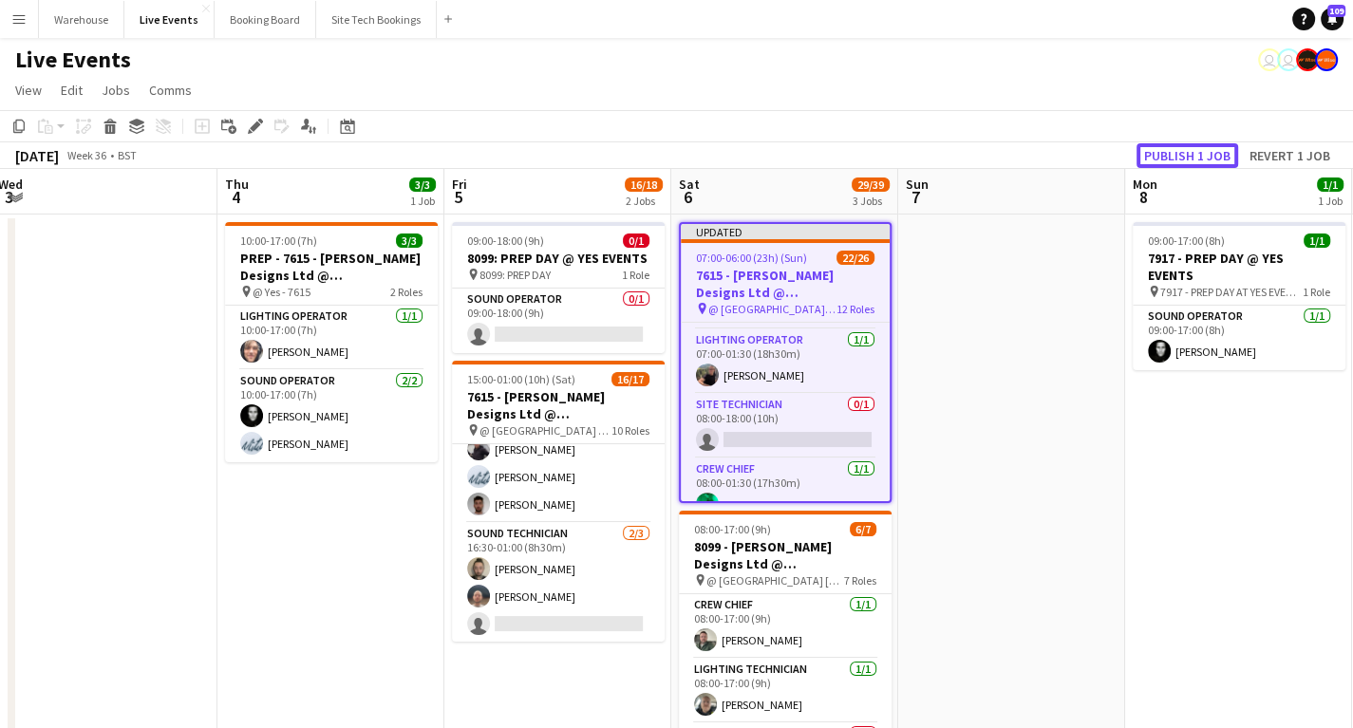
click at [1146, 155] on button "Publish 1 job" at bounding box center [1188, 155] width 102 height 25
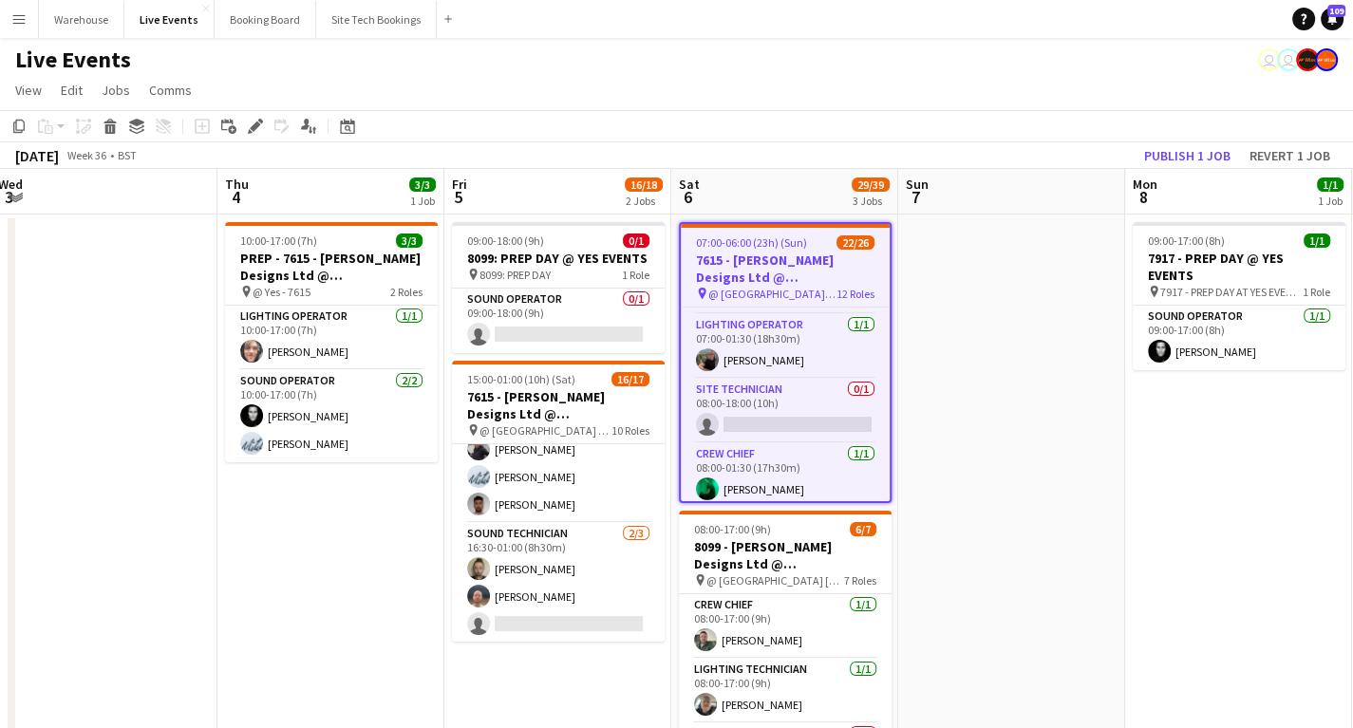
scroll to position [641, 0]
drag, startPoint x: 738, startPoint y: 428, endPoint x: 725, endPoint y: 432, distance: 13.8
click at [737, 428] on app-card-role "Site Technician 0/1 08:00-18:00 (10h) single-neutral-actions" at bounding box center [785, 411] width 209 height 65
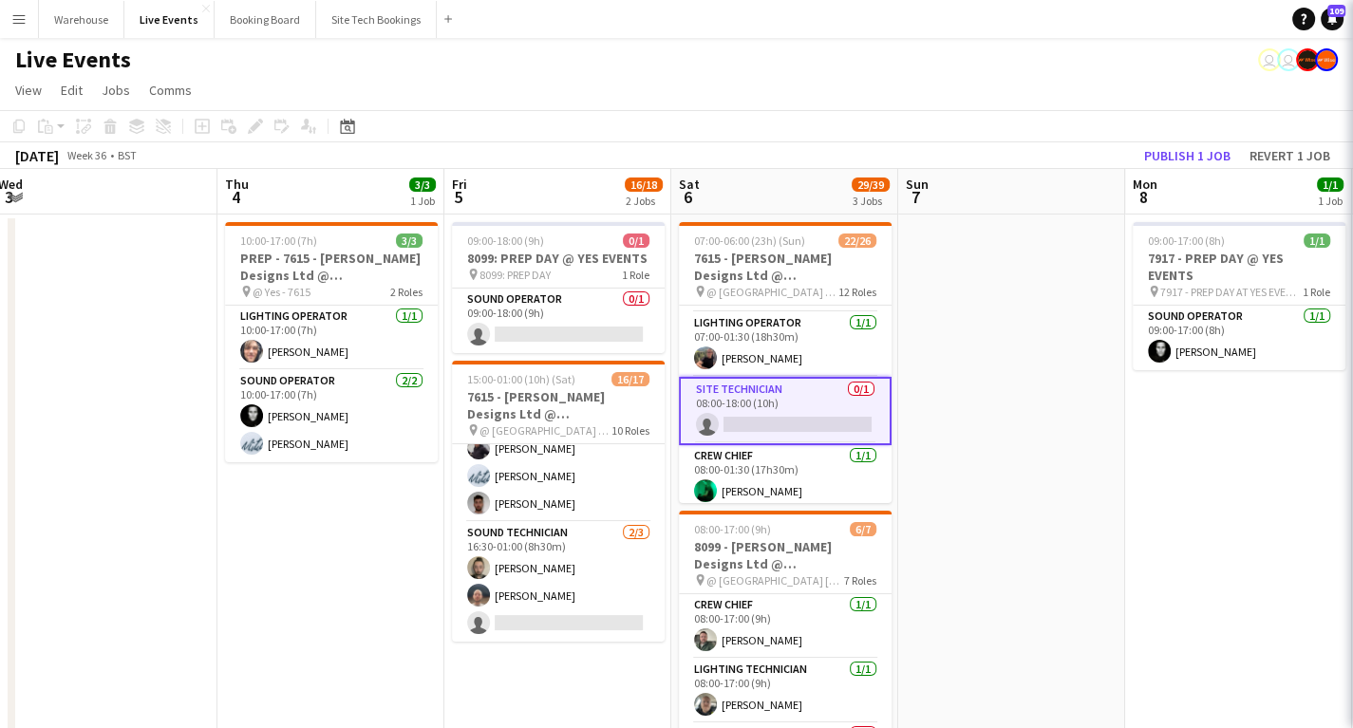
scroll to position [0, 463]
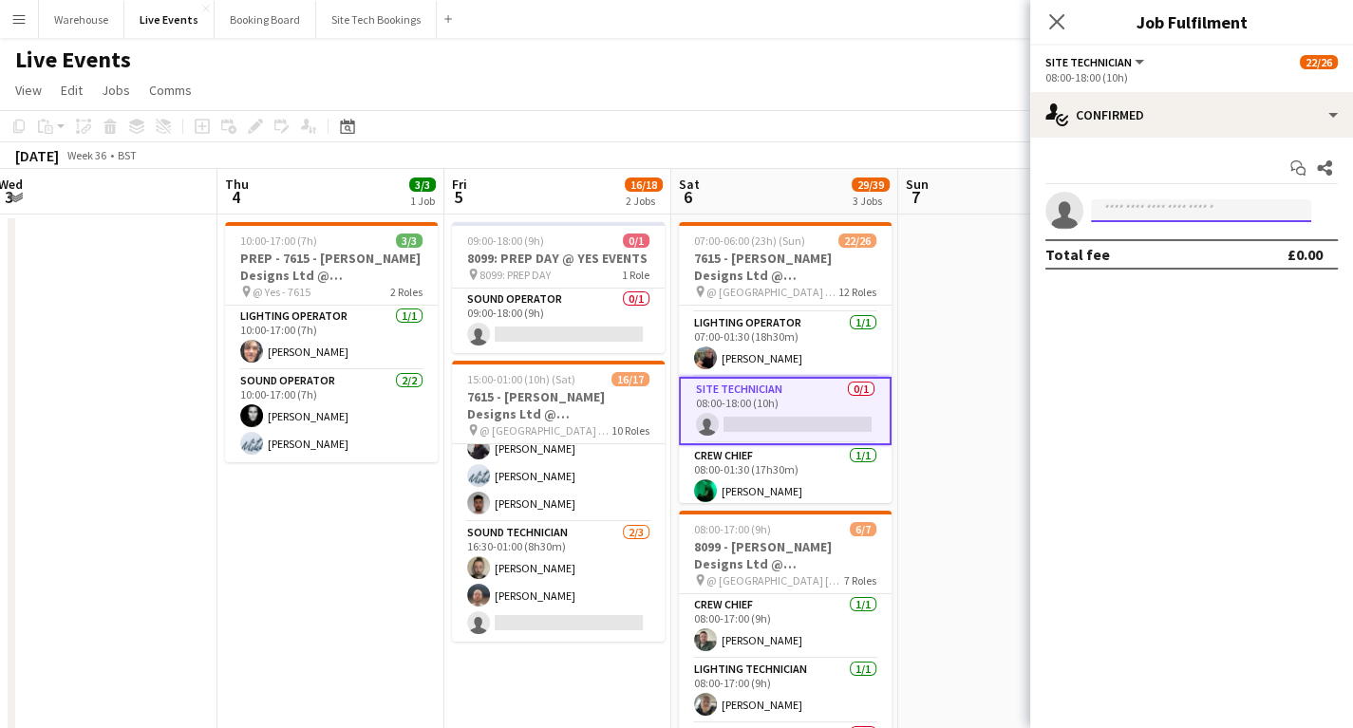
click at [1171, 215] on input at bounding box center [1201, 210] width 220 height 23
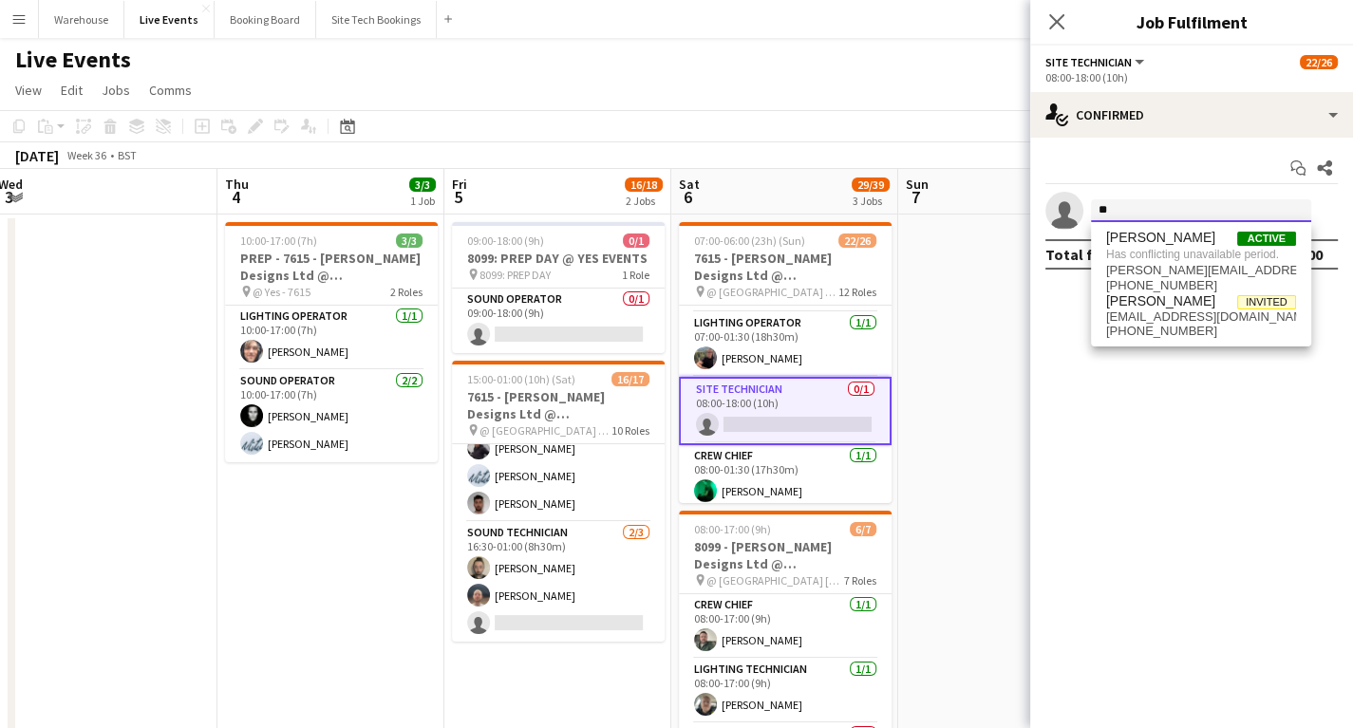
type input "*"
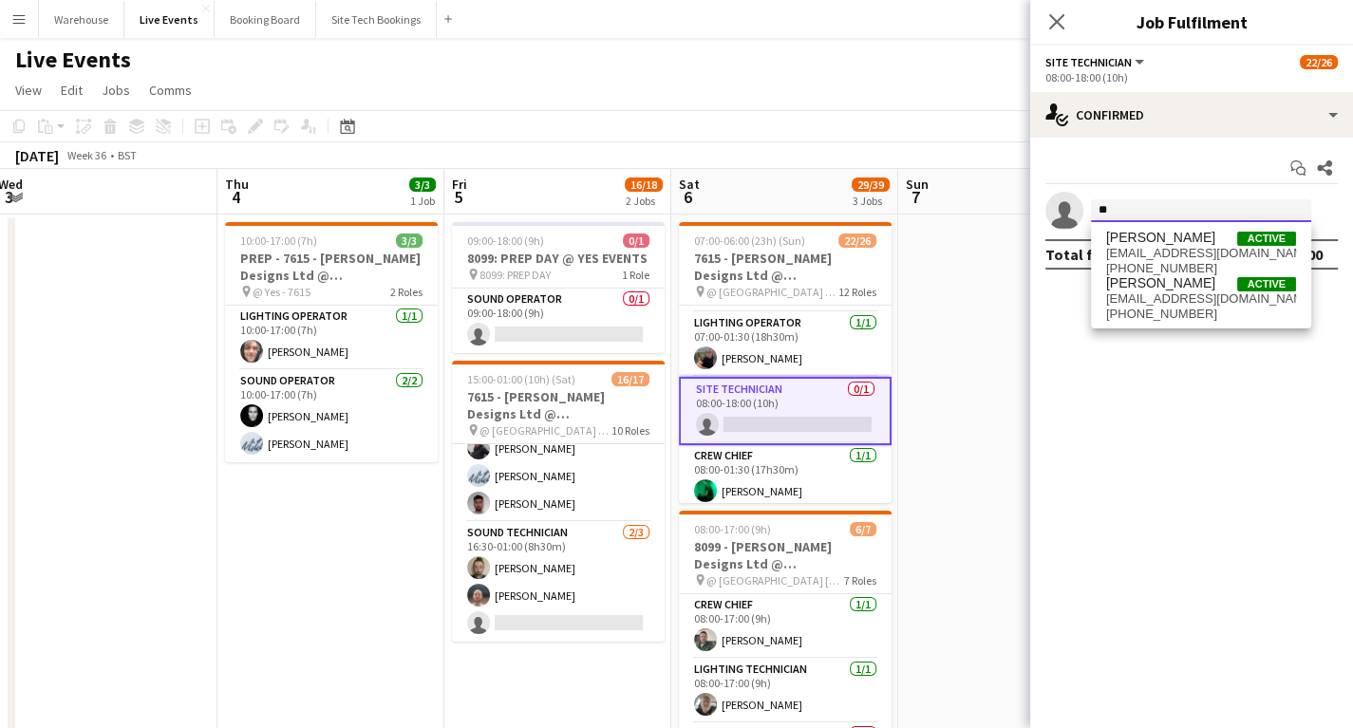
type input "*"
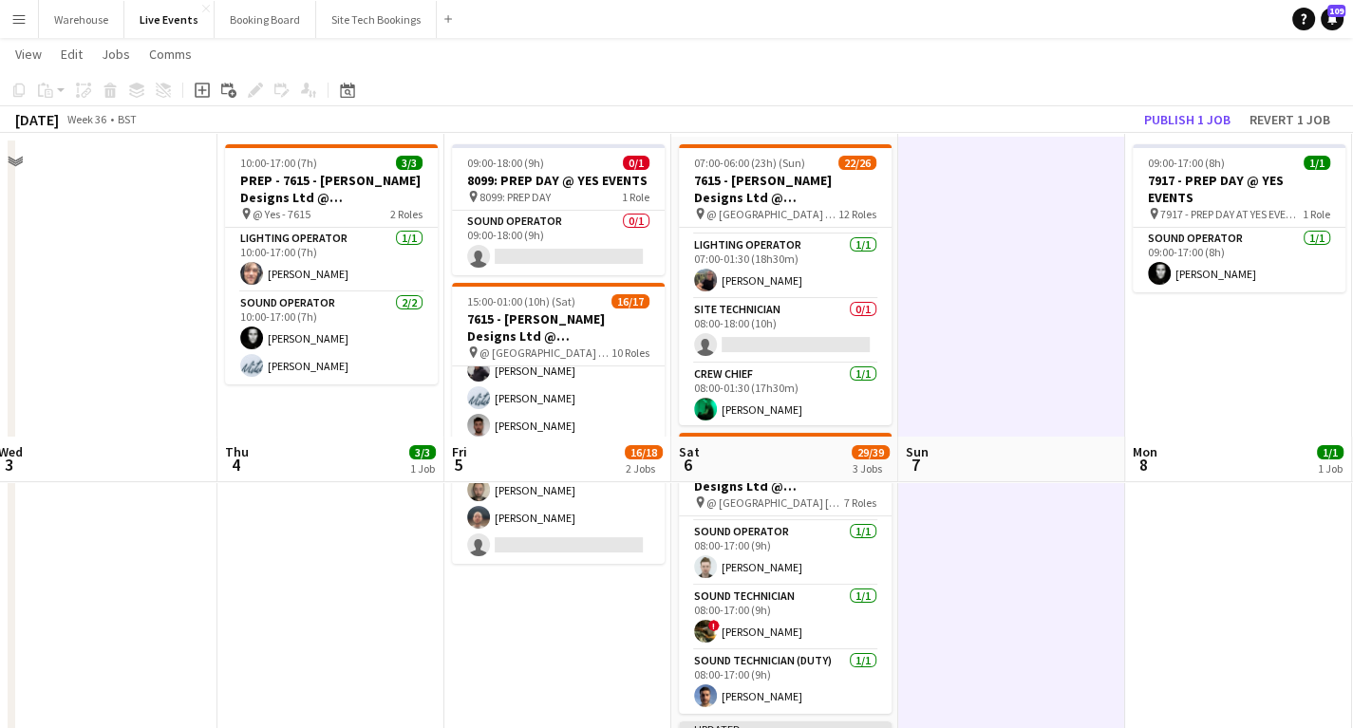
scroll to position [0, 0]
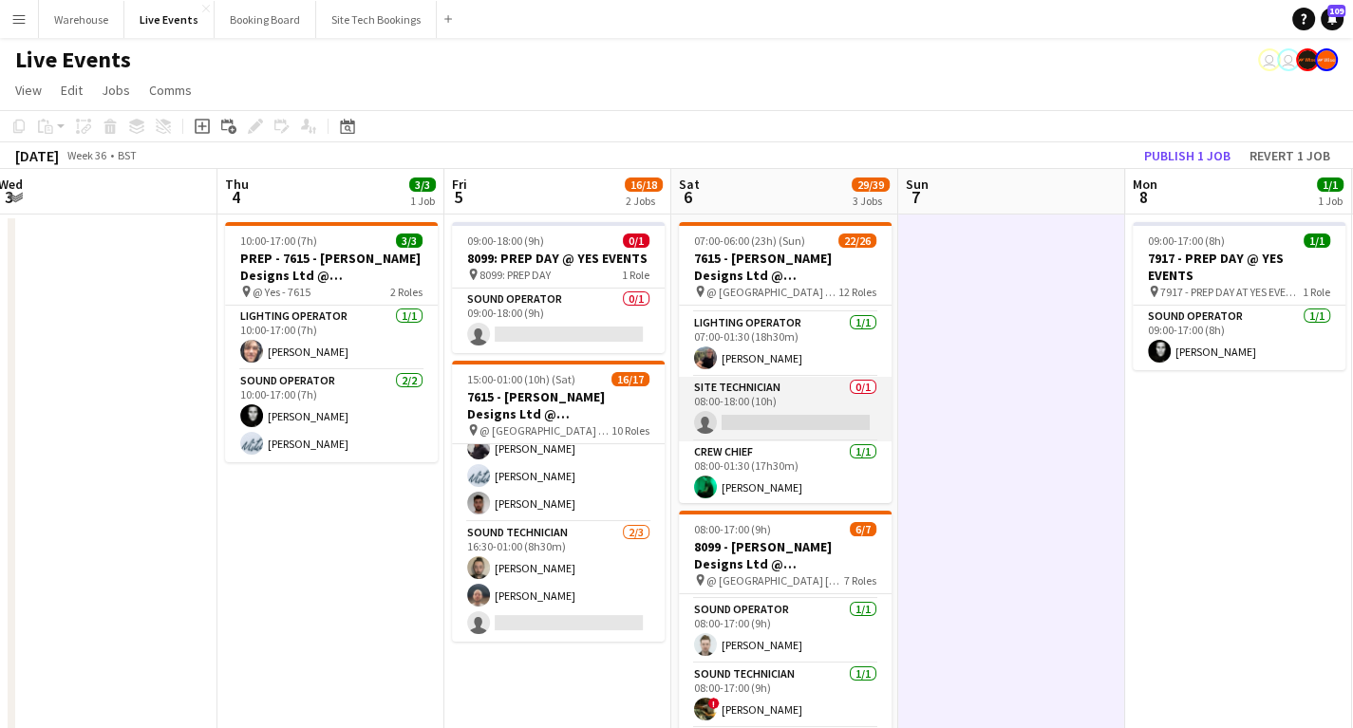
click at [790, 417] on app-card-role "Site Technician 0/1 08:00-18:00 (10h) single-neutral-actions" at bounding box center [785, 409] width 213 height 65
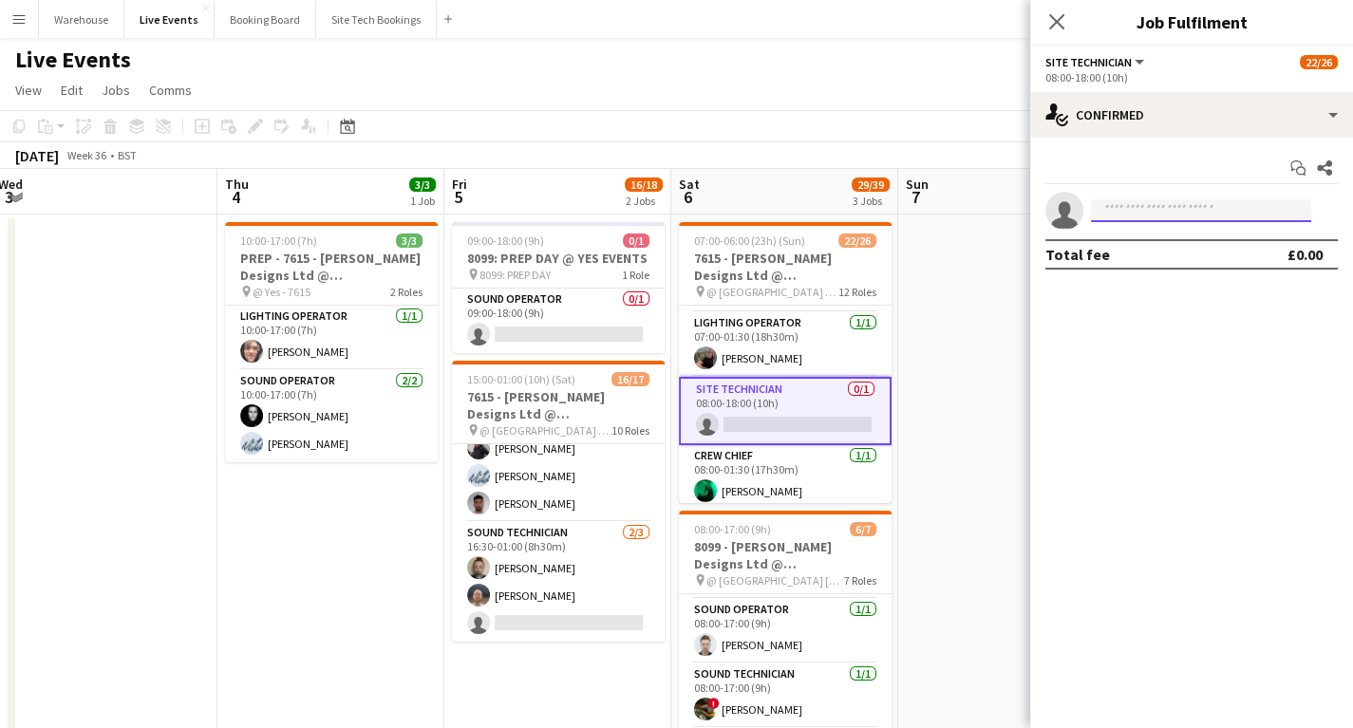
click at [1152, 208] on input at bounding box center [1201, 210] width 220 height 23
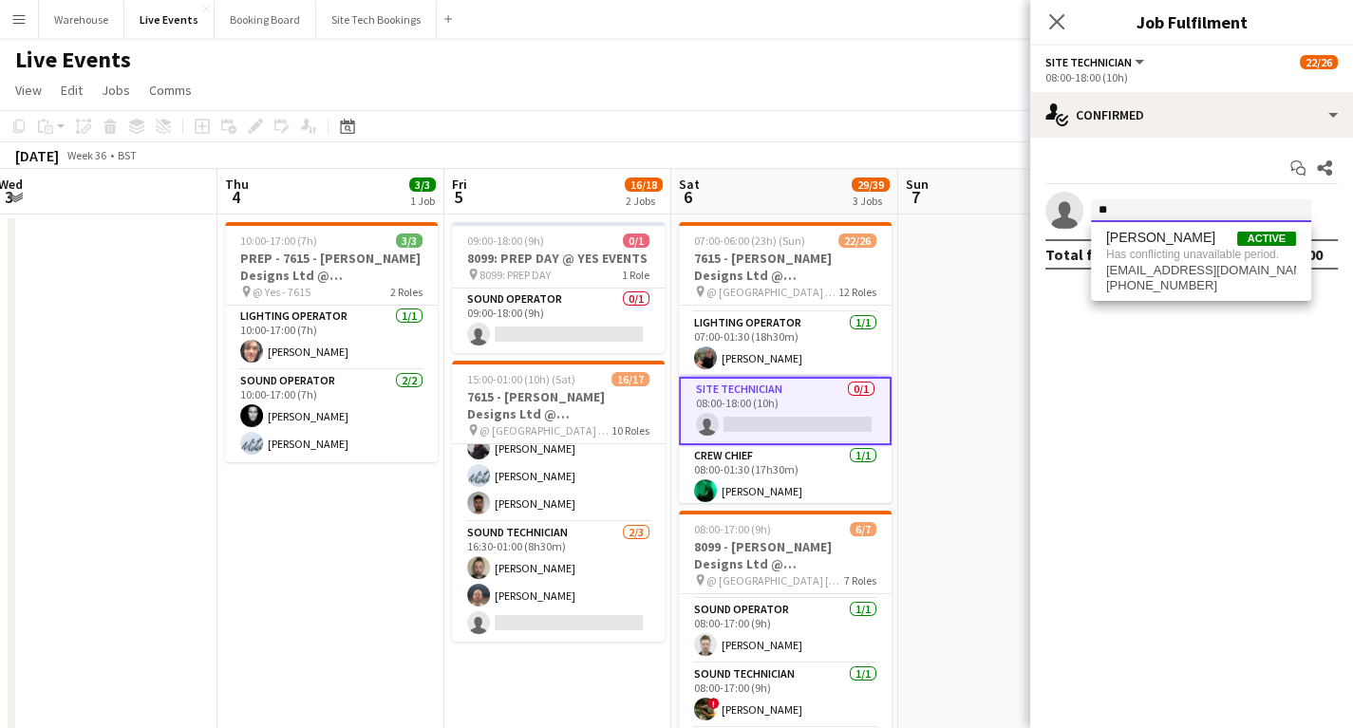
type input "*"
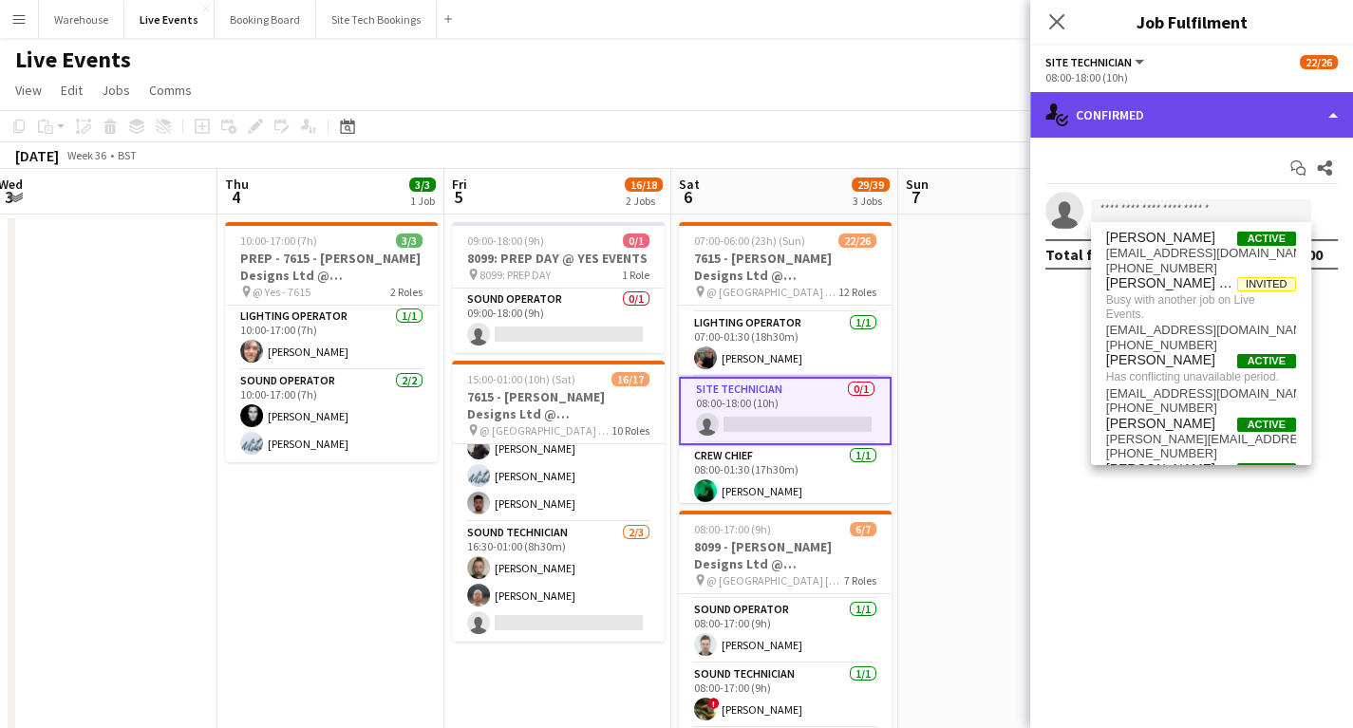
click at [1147, 115] on div "single-neutral-actions-check-2 Confirmed" at bounding box center [1191, 115] width 323 height 46
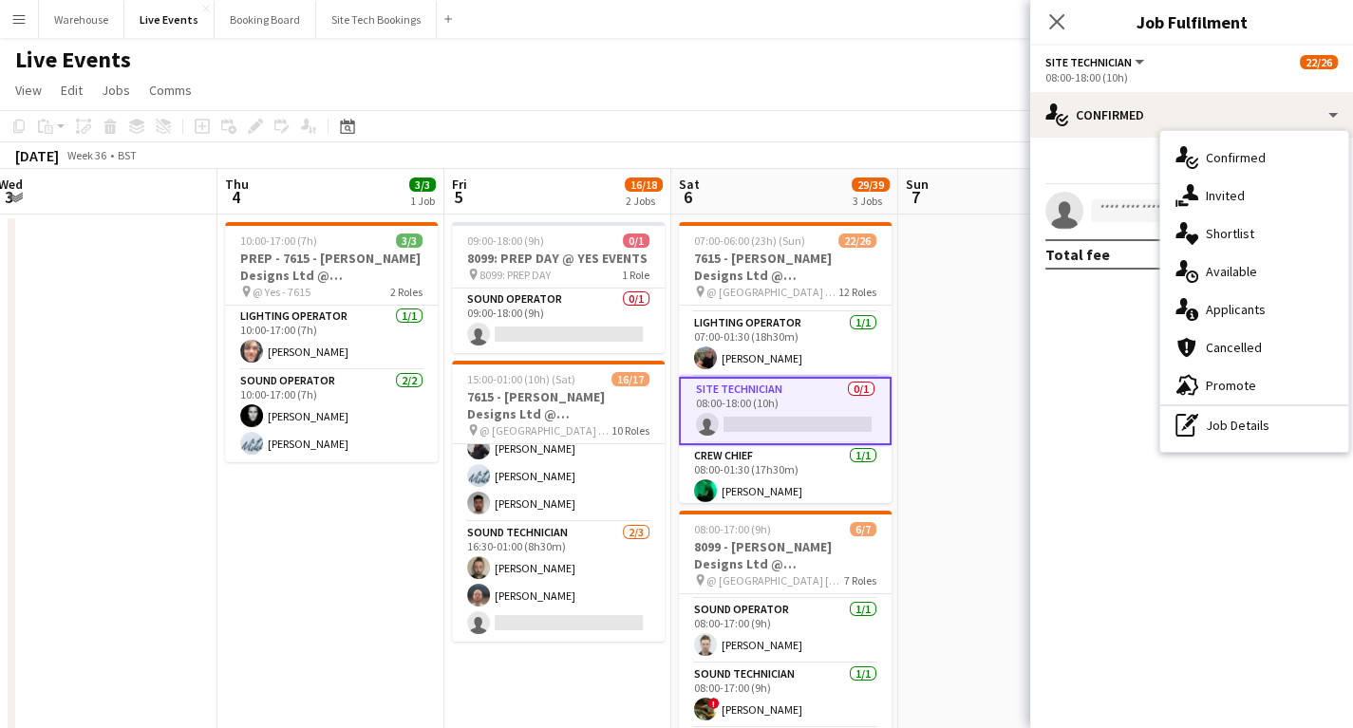
click at [1242, 274] on div "single-neutral-actions-upload Available" at bounding box center [1255, 272] width 188 height 38
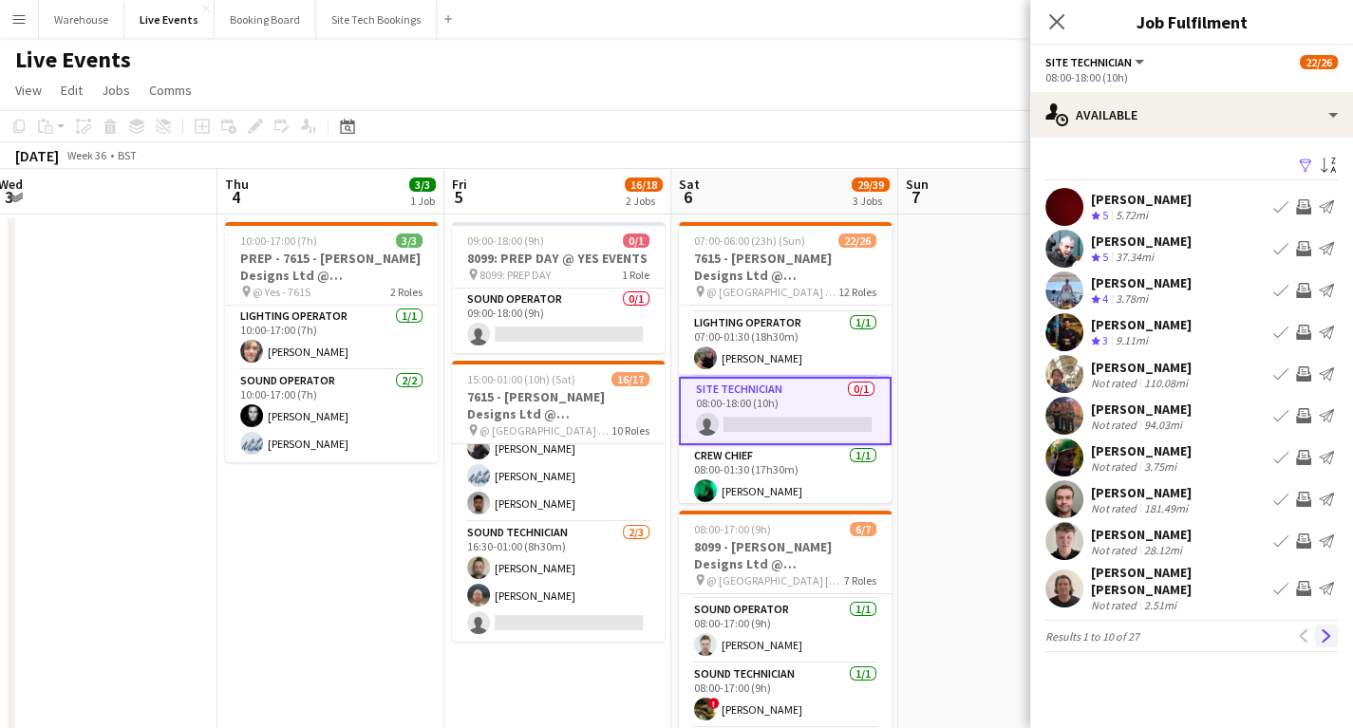
click at [1318, 625] on button "Next" at bounding box center [1326, 636] width 23 height 23
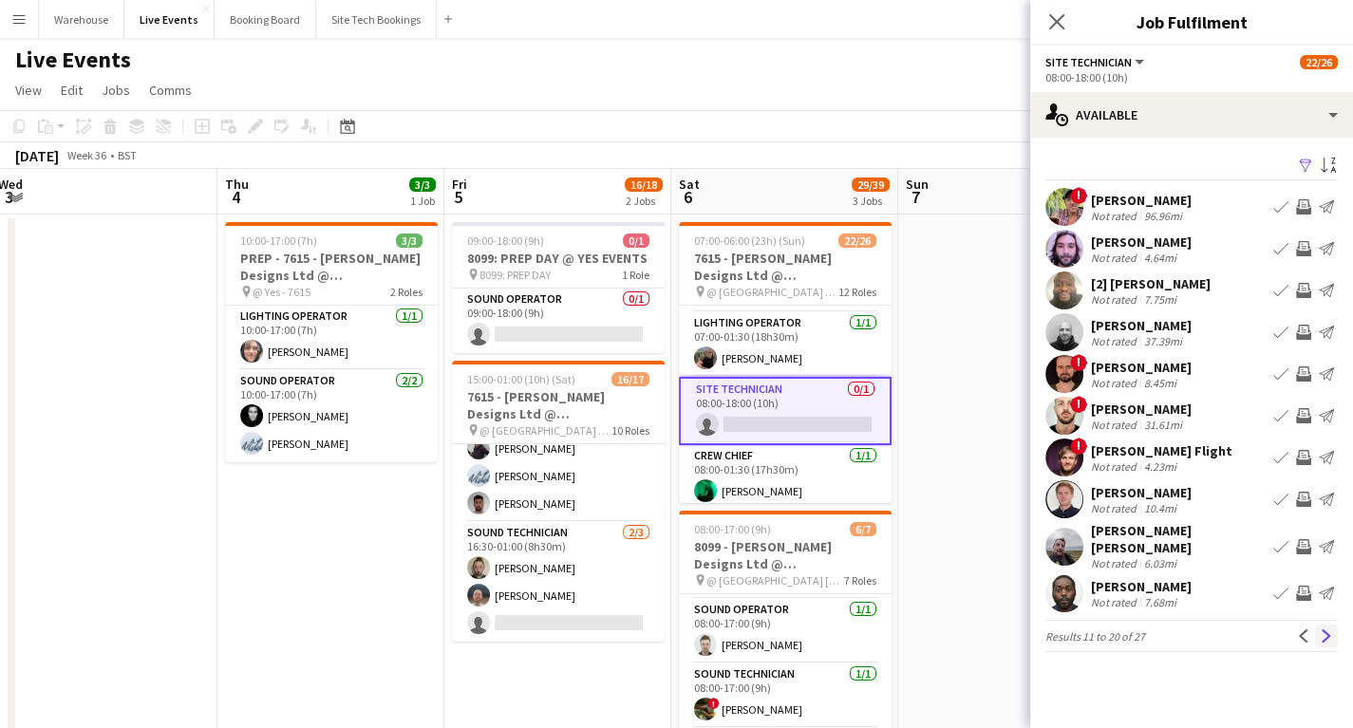
click at [1324, 630] on app-icon "Next" at bounding box center [1326, 636] width 13 height 13
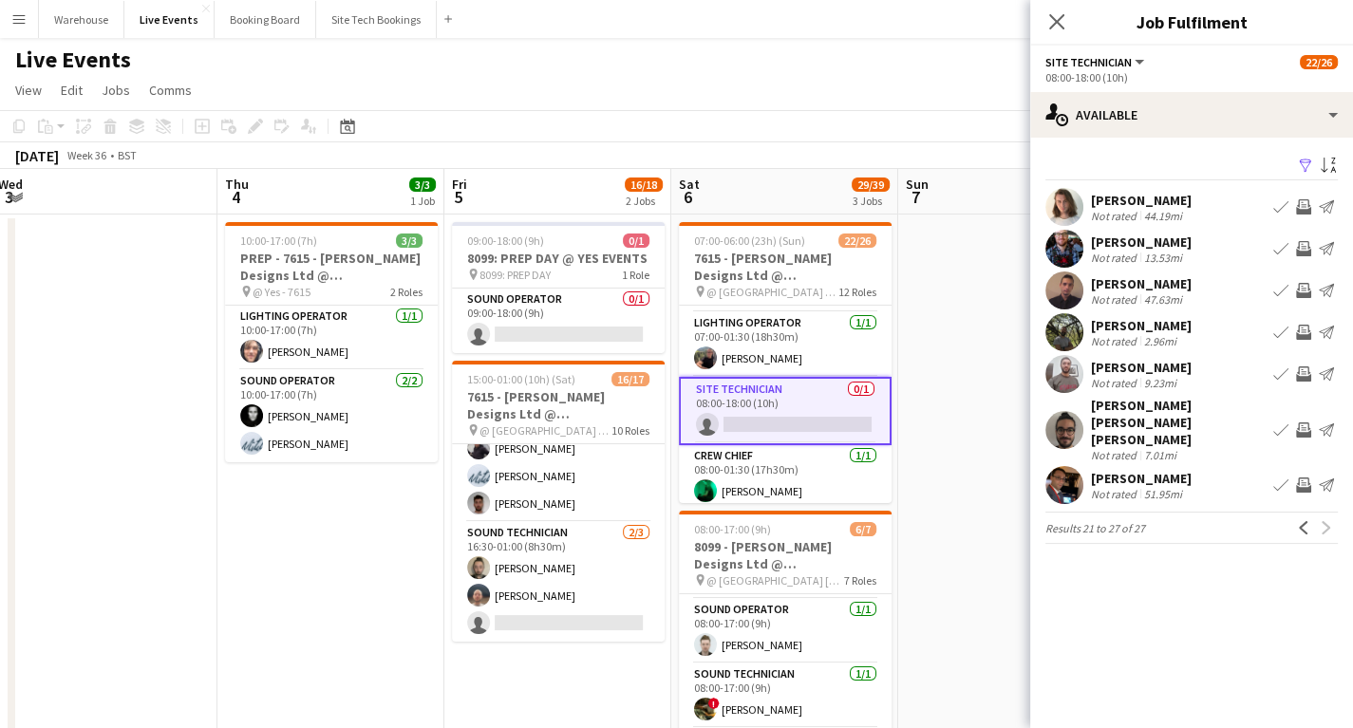
click at [1071, 466] on app-user-avatar at bounding box center [1065, 485] width 38 height 38
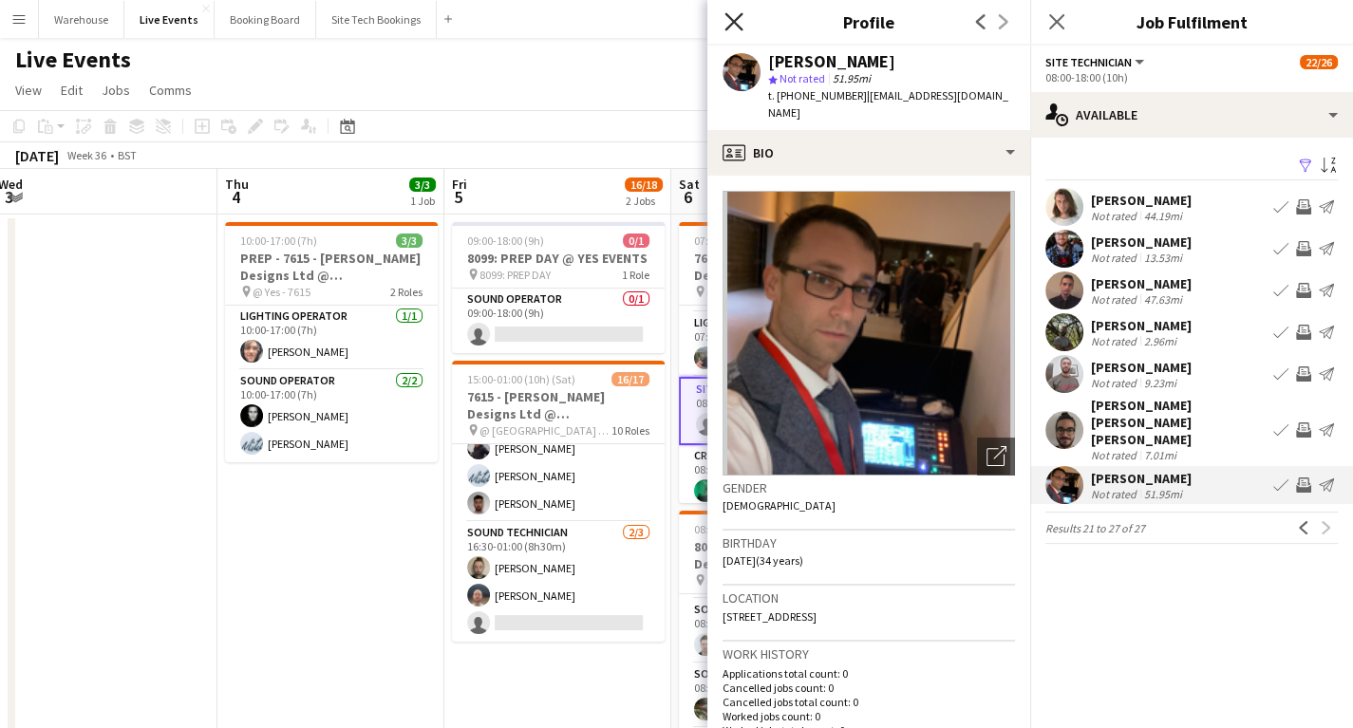
click at [725, 28] on icon "Close pop-in" at bounding box center [734, 21] width 18 height 18
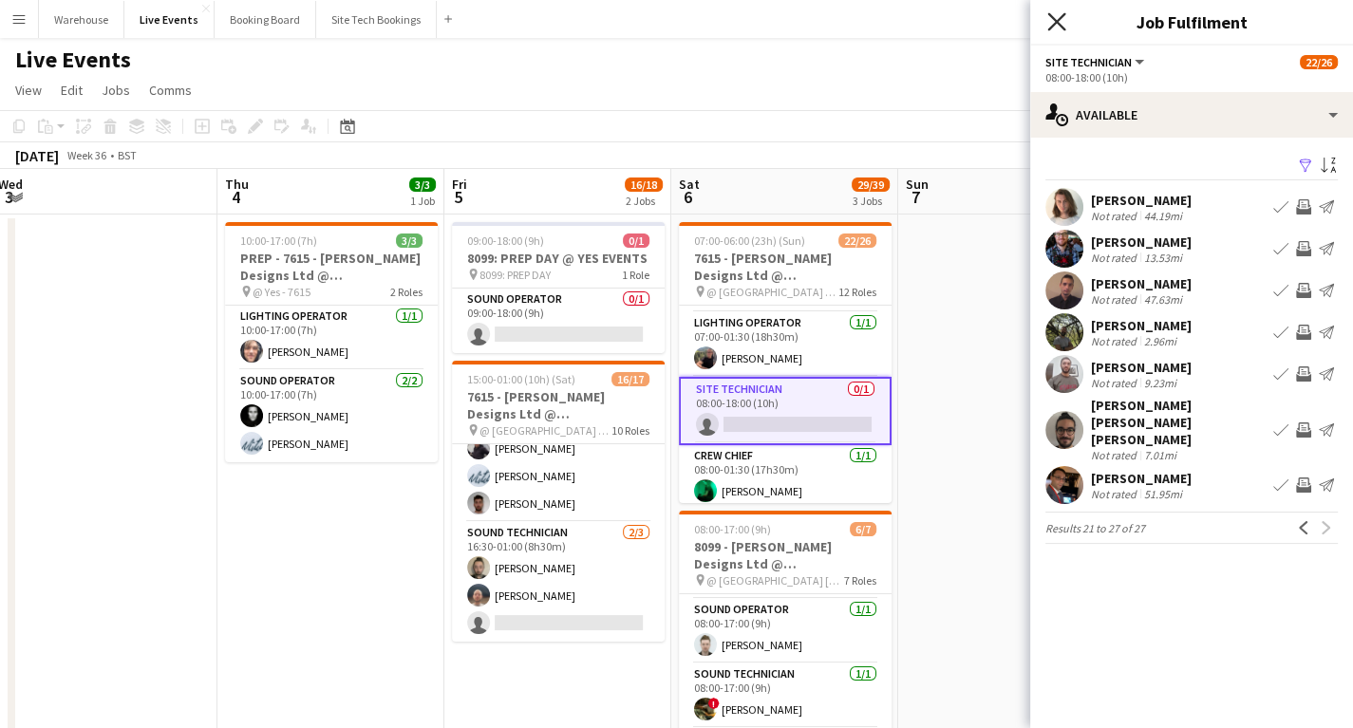
click at [1057, 20] on icon at bounding box center [1057, 21] width 18 height 18
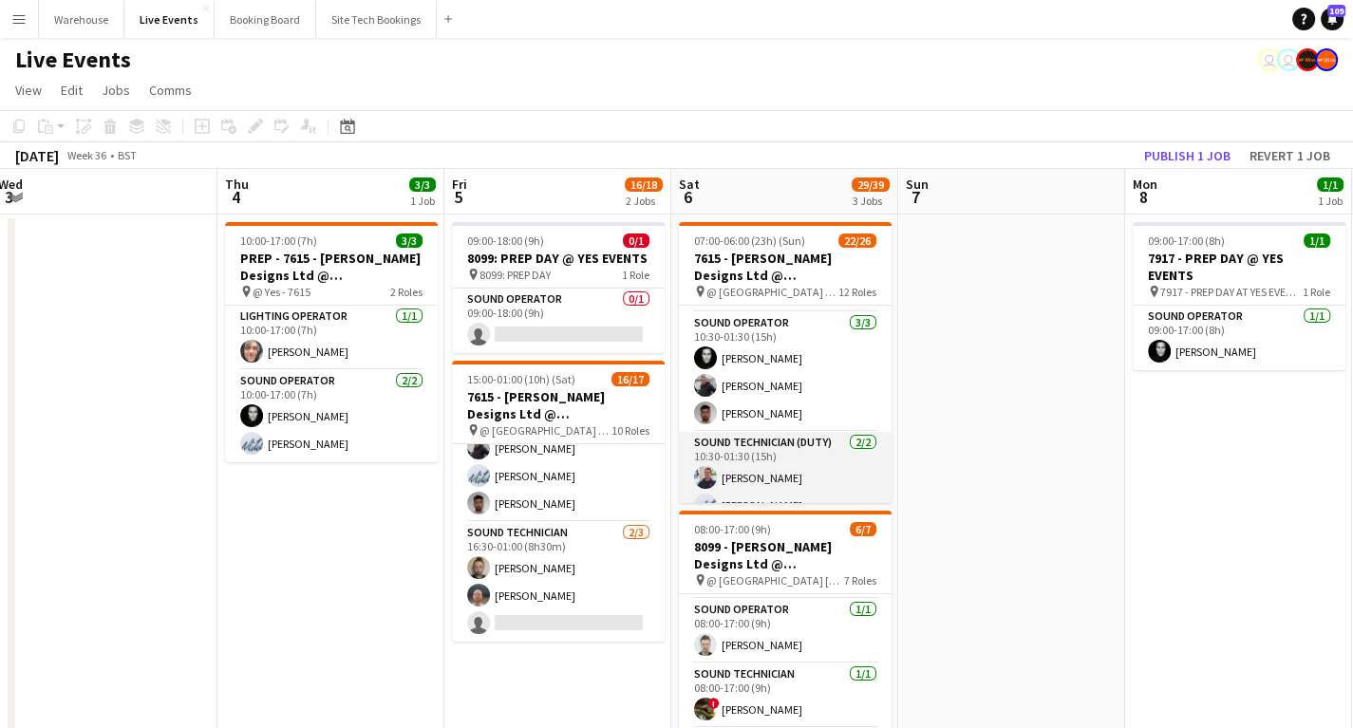
scroll to position [608, 0]
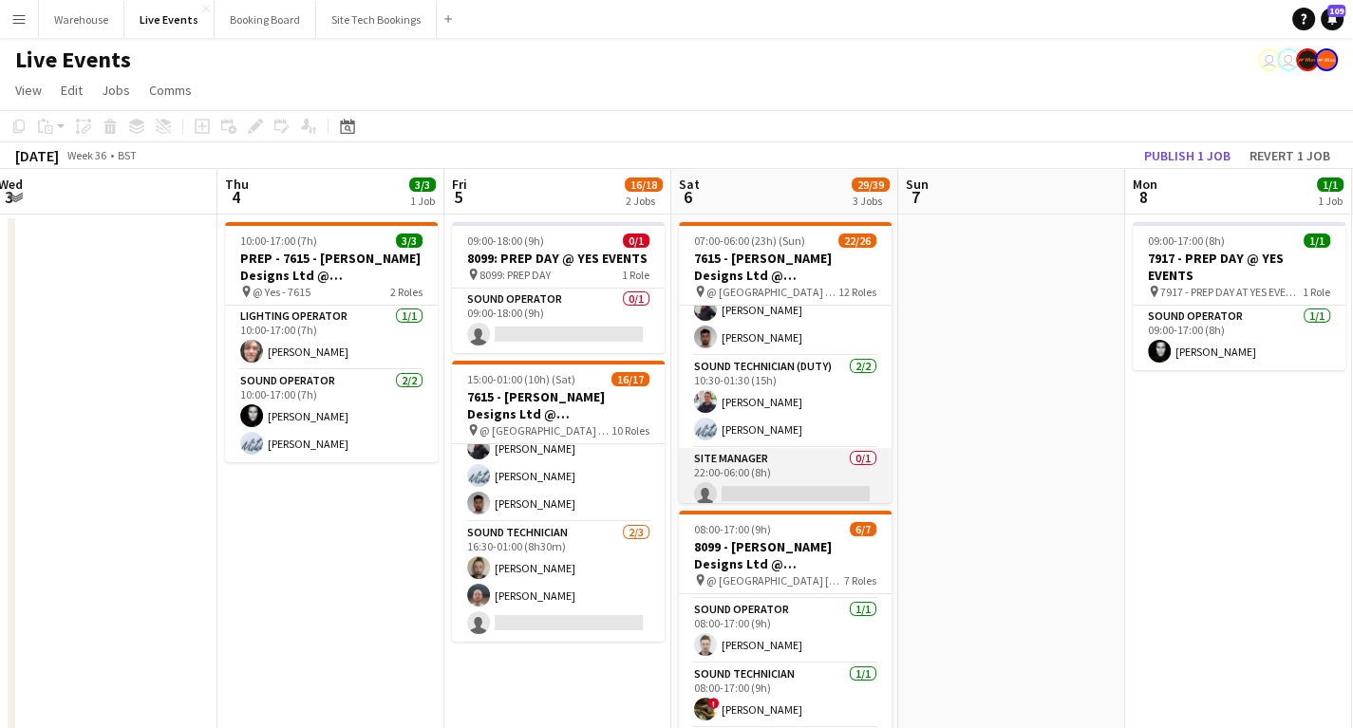
click at [762, 481] on app-card-role "Site Manager 0/1 22:00-06:00 (8h) single-neutral-actions" at bounding box center [785, 480] width 213 height 65
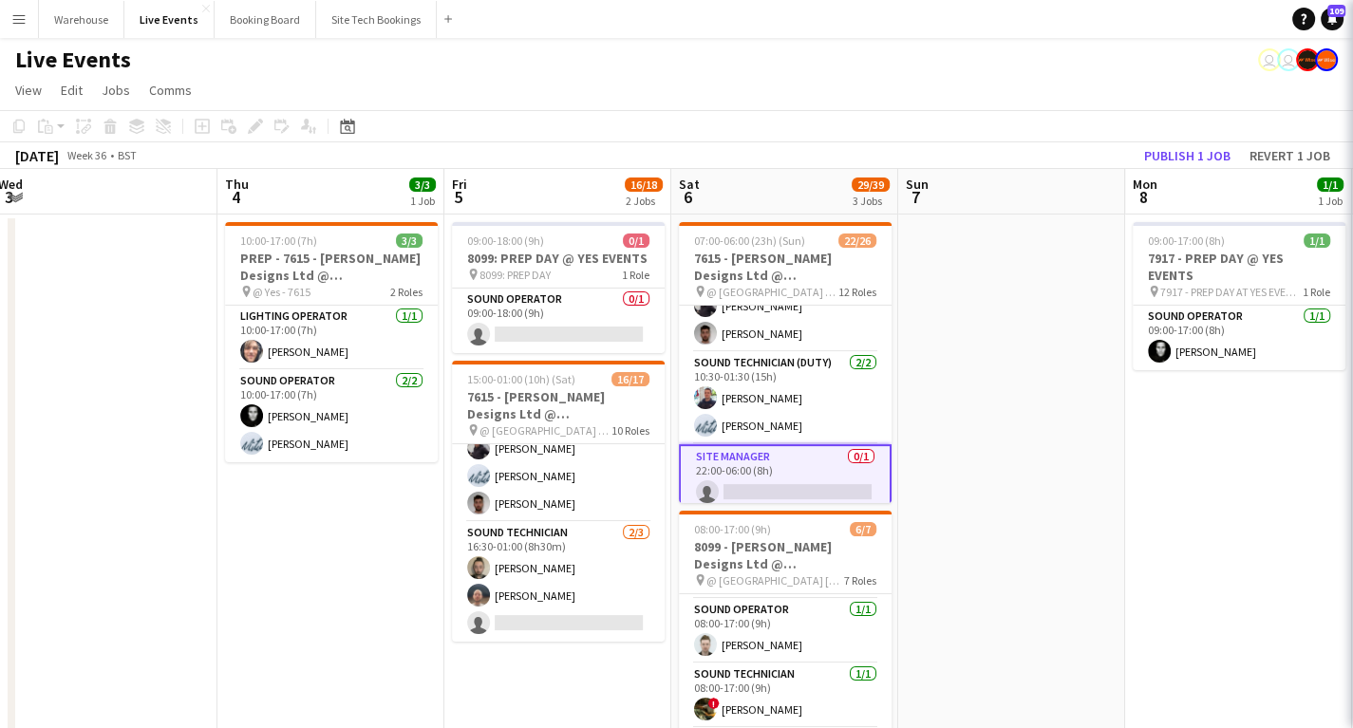
scroll to position [604, 0]
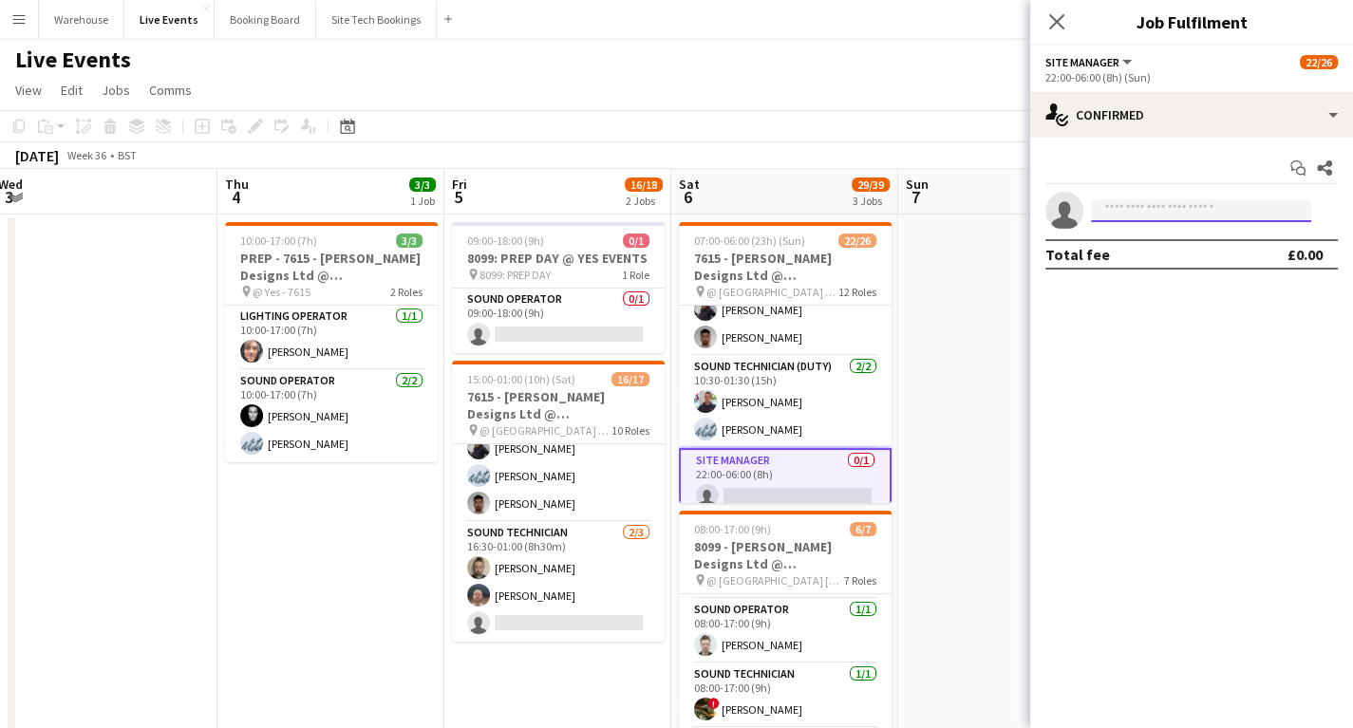
click at [1116, 216] on input at bounding box center [1201, 210] width 220 height 23
type input "******"
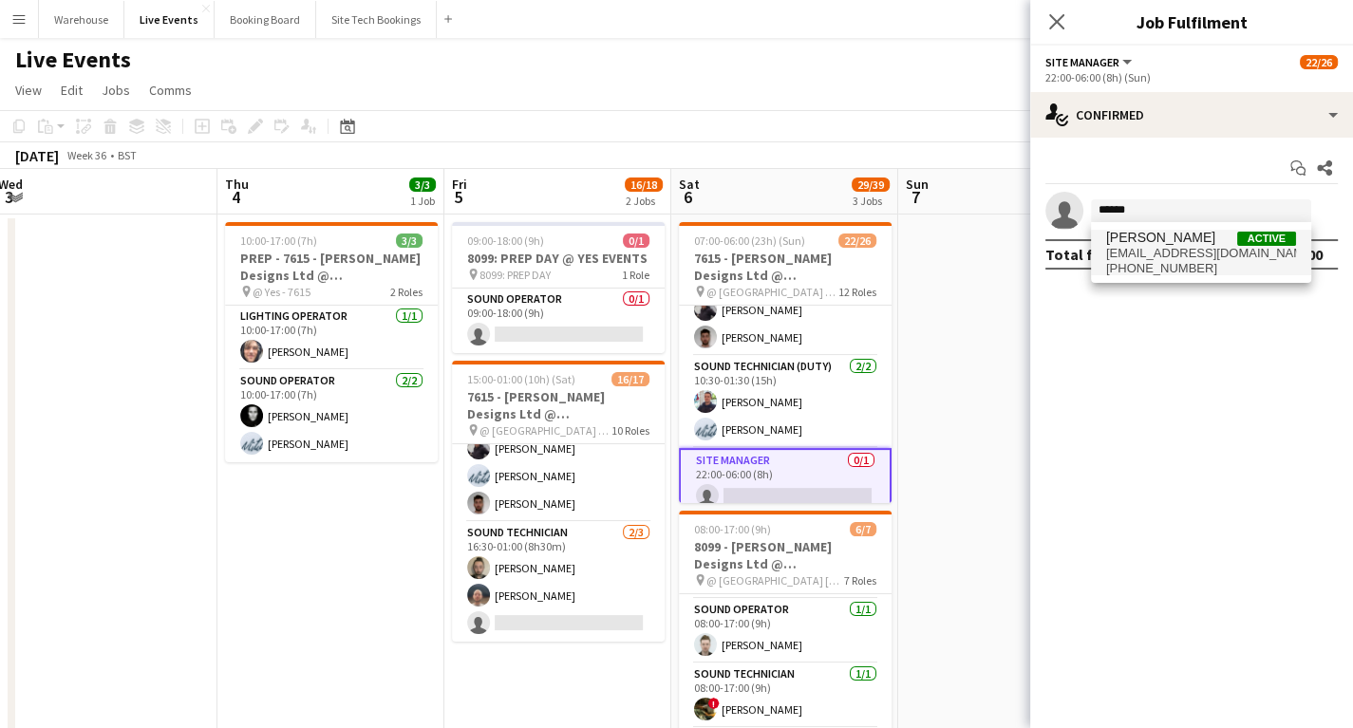
click at [1178, 242] on span "[PERSON_NAME]" at bounding box center [1160, 238] width 109 height 16
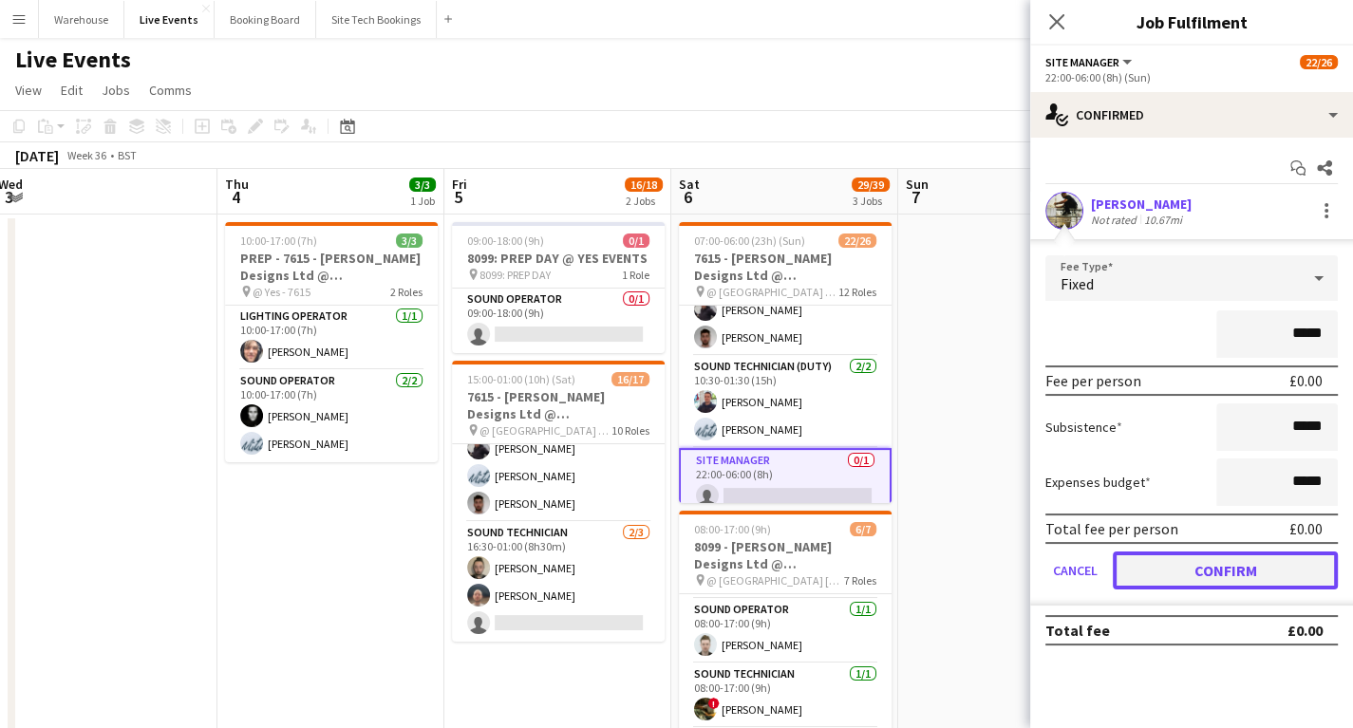
click at [1209, 563] on button "Confirm" at bounding box center [1225, 571] width 225 height 38
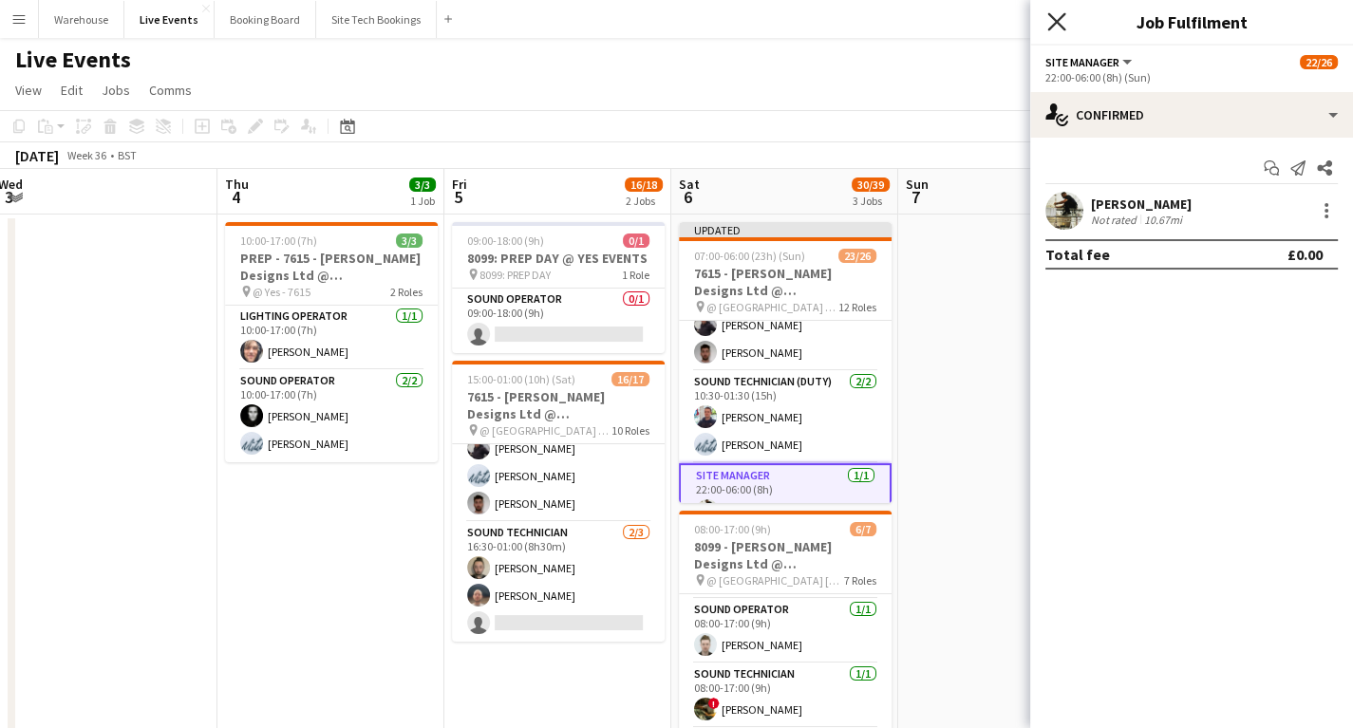
click at [1053, 27] on icon "Close pop-in" at bounding box center [1057, 21] width 18 height 18
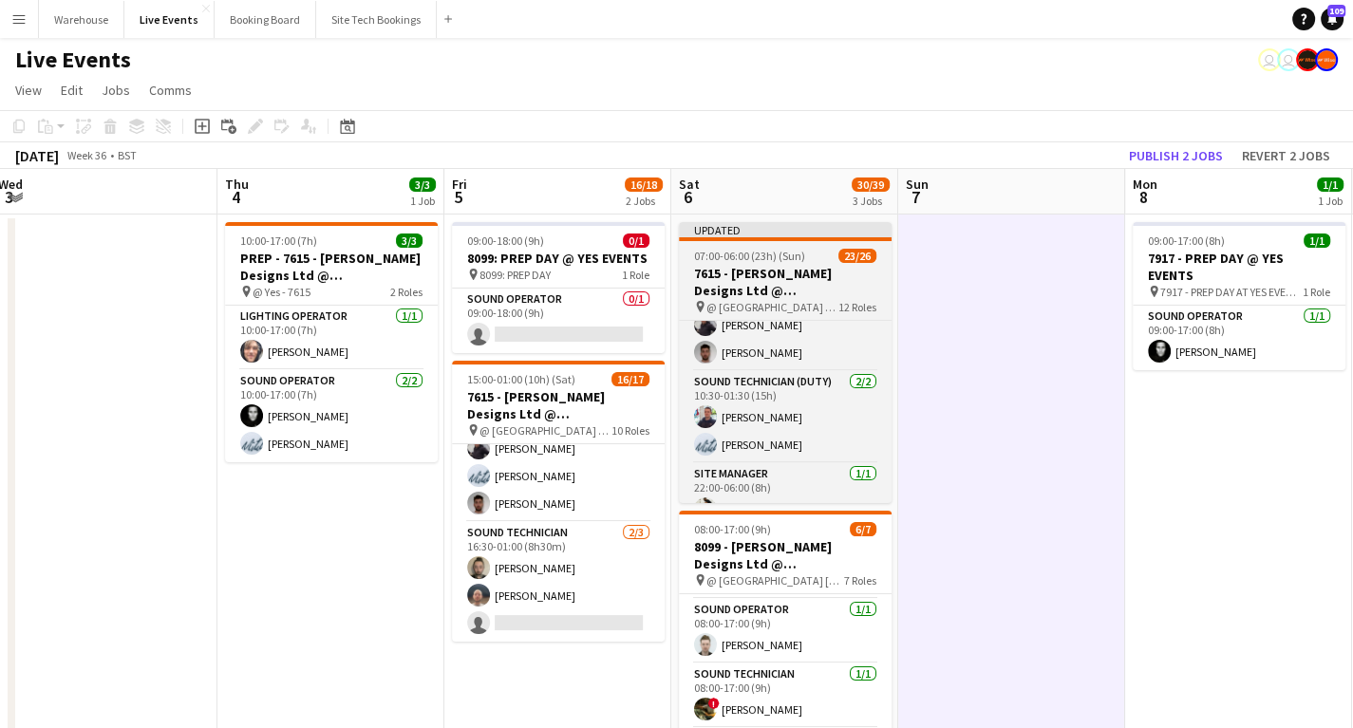
click at [753, 278] on h3 "7615 - [PERSON_NAME] Designs Ltd @ [GEOGRAPHIC_DATA]" at bounding box center [785, 282] width 213 height 34
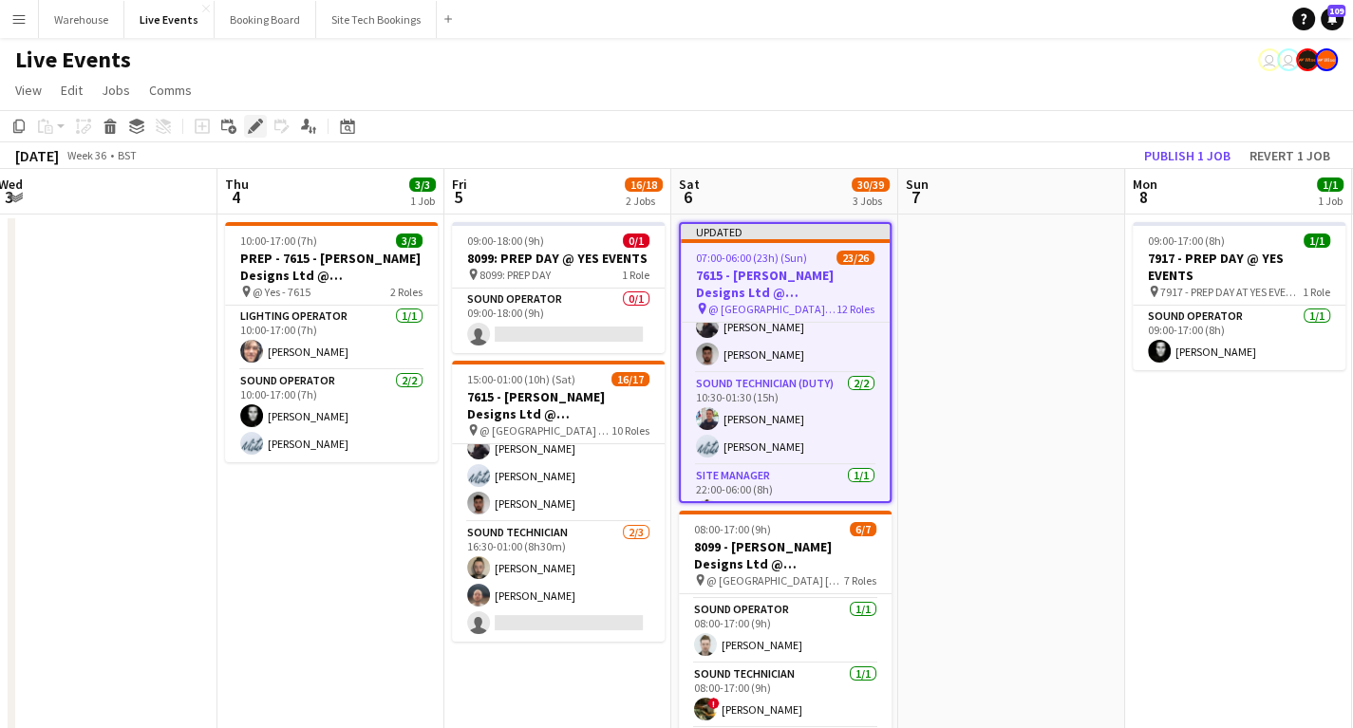
click at [263, 124] on div "Edit" at bounding box center [255, 126] width 23 height 23
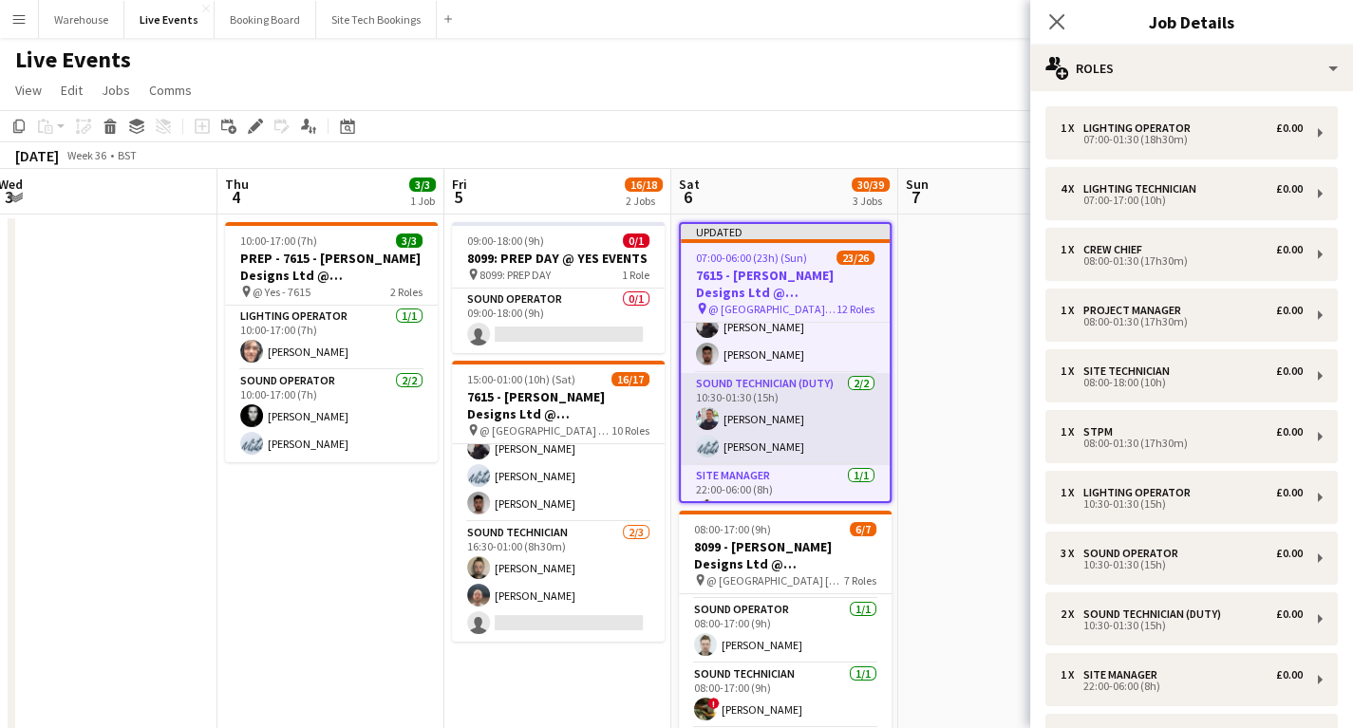
scroll to position [680, 0]
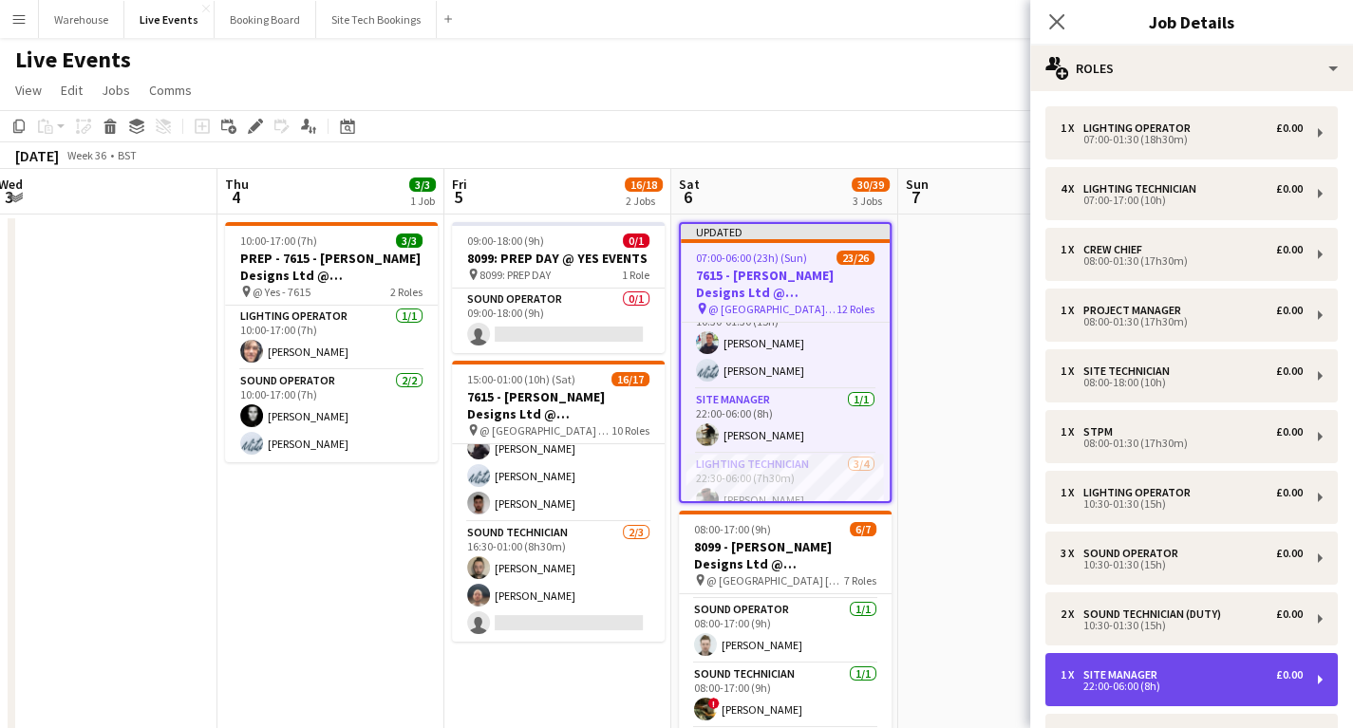
click at [1174, 676] on div "1 x Site Manager £0.00" at bounding box center [1182, 675] width 242 height 13
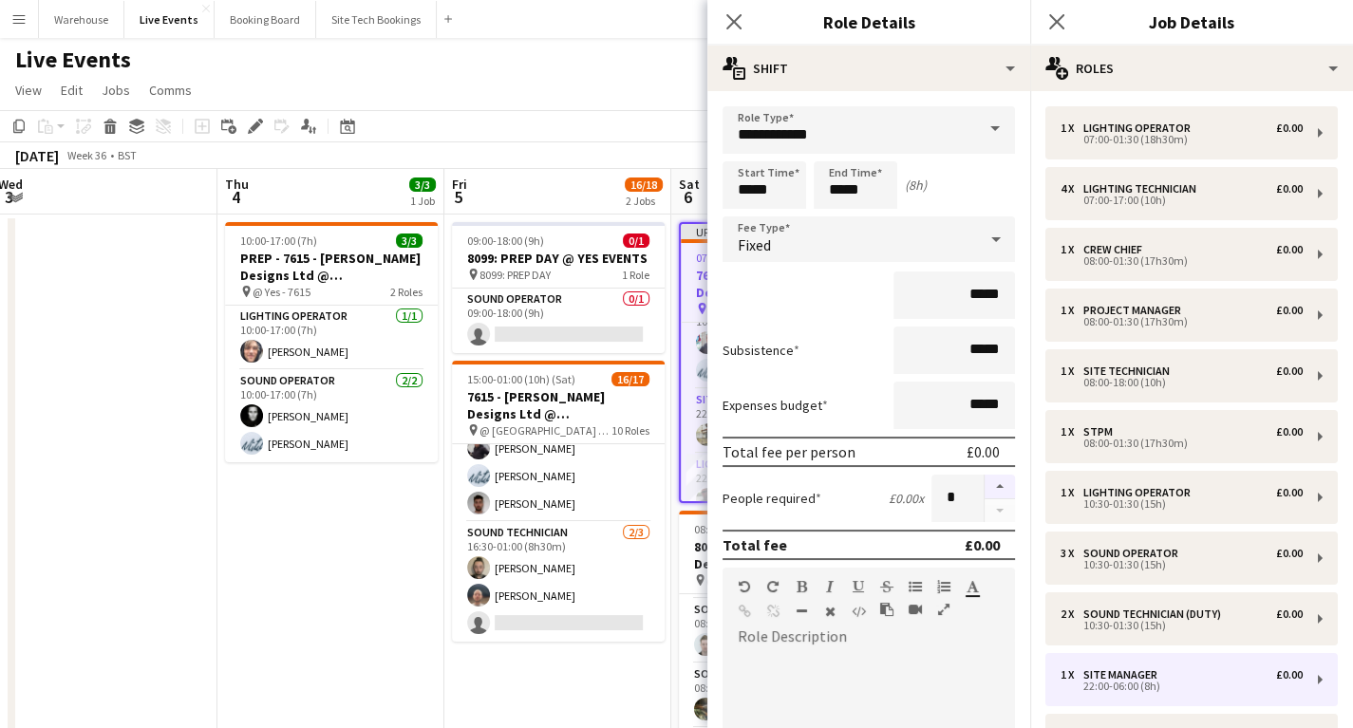
click at [985, 482] on button "button" at bounding box center [1000, 487] width 30 height 25
type input "*"
click at [731, 23] on icon at bounding box center [734, 21] width 18 height 18
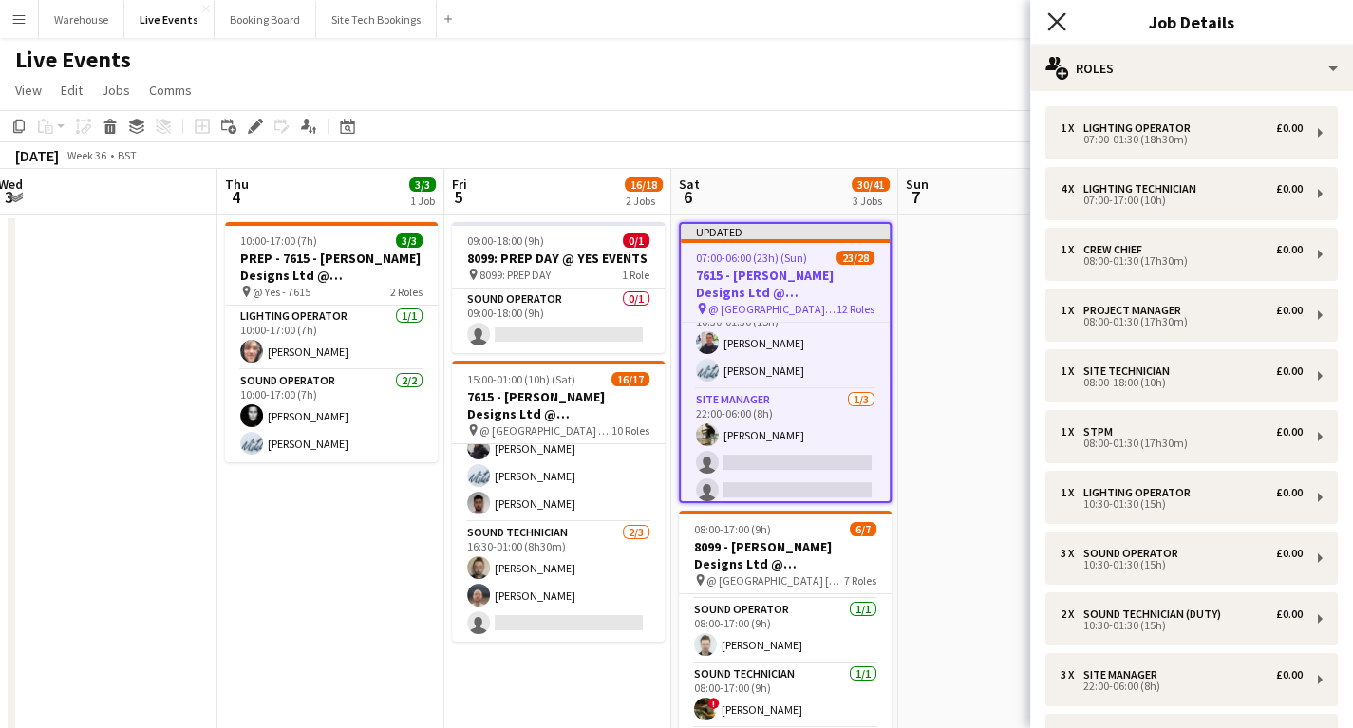
click at [1058, 25] on icon at bounding box center [1057, 21] width 18 height 18
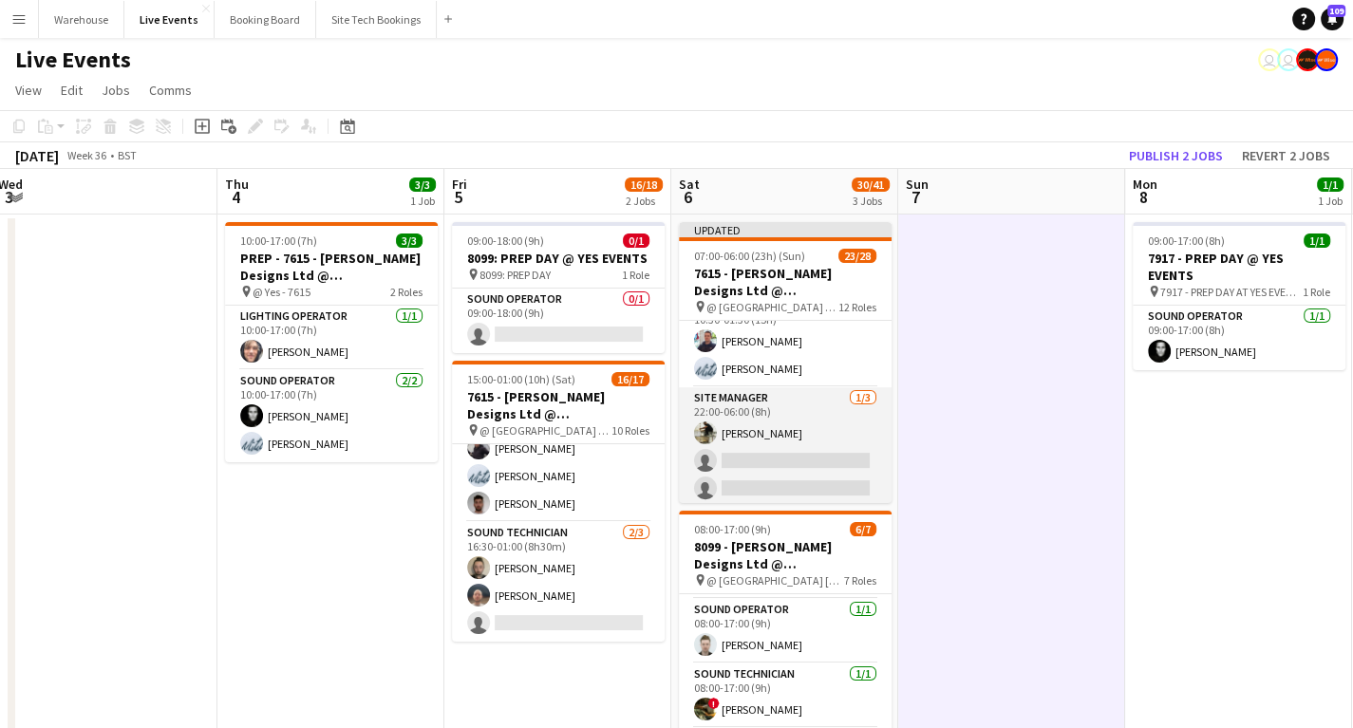
click at [773, 458] on app-card-role "Site Manager [DATE] 22:00-06:00 (8h) [PERSON_NAME] single-neutral-actions singl…" at bounding box center [785, 447] width 213 height 120
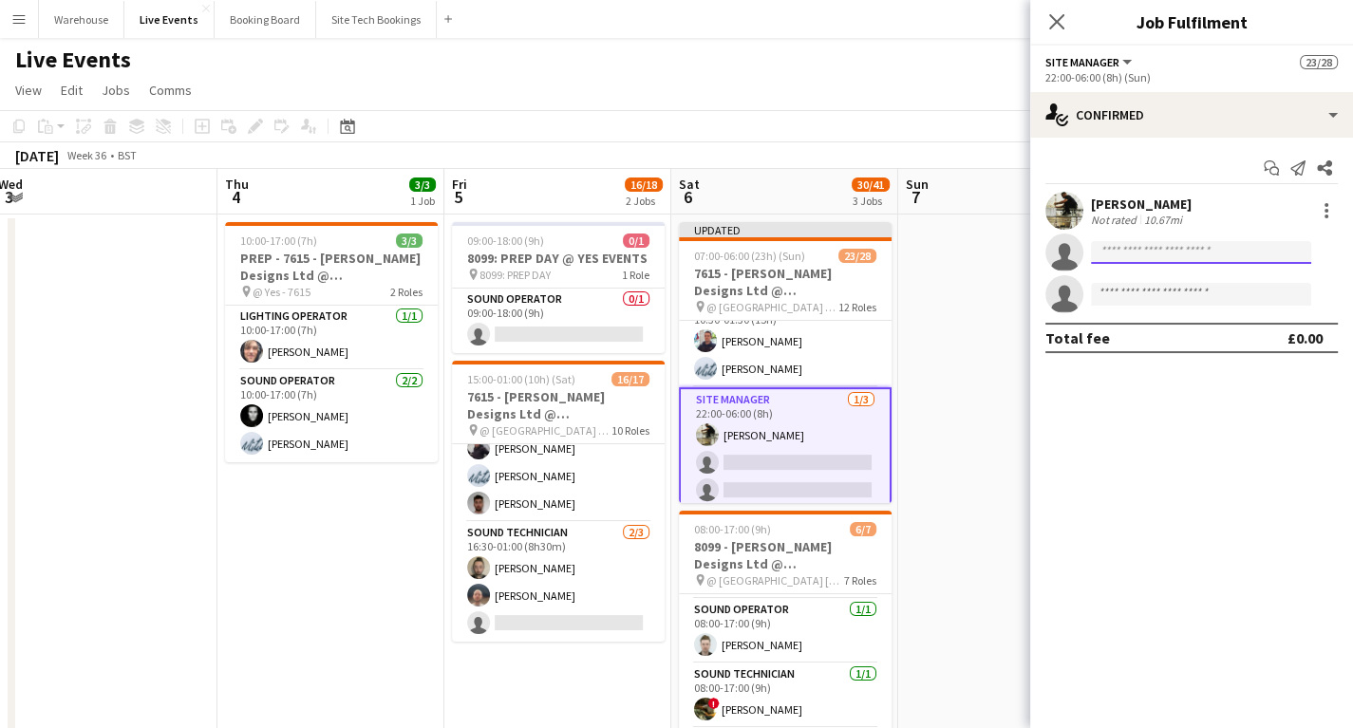
click at [1193, 255] on input at bounding box center [1201, 252] width 220 height 23
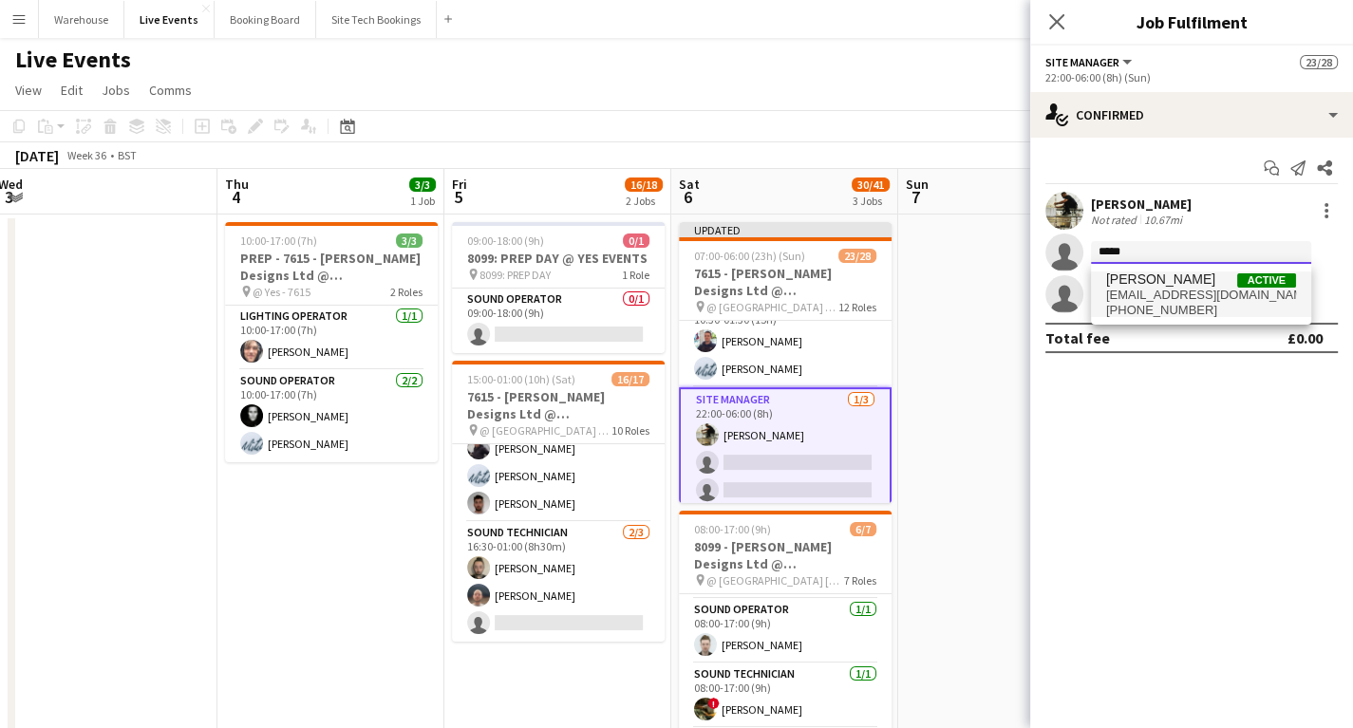
type input "*****"
click at [1181, 292] on span "[EMAIL_ADDRESS][DOMAIN_NAME]" at bounding box center [1201, 295] width 190 height 15
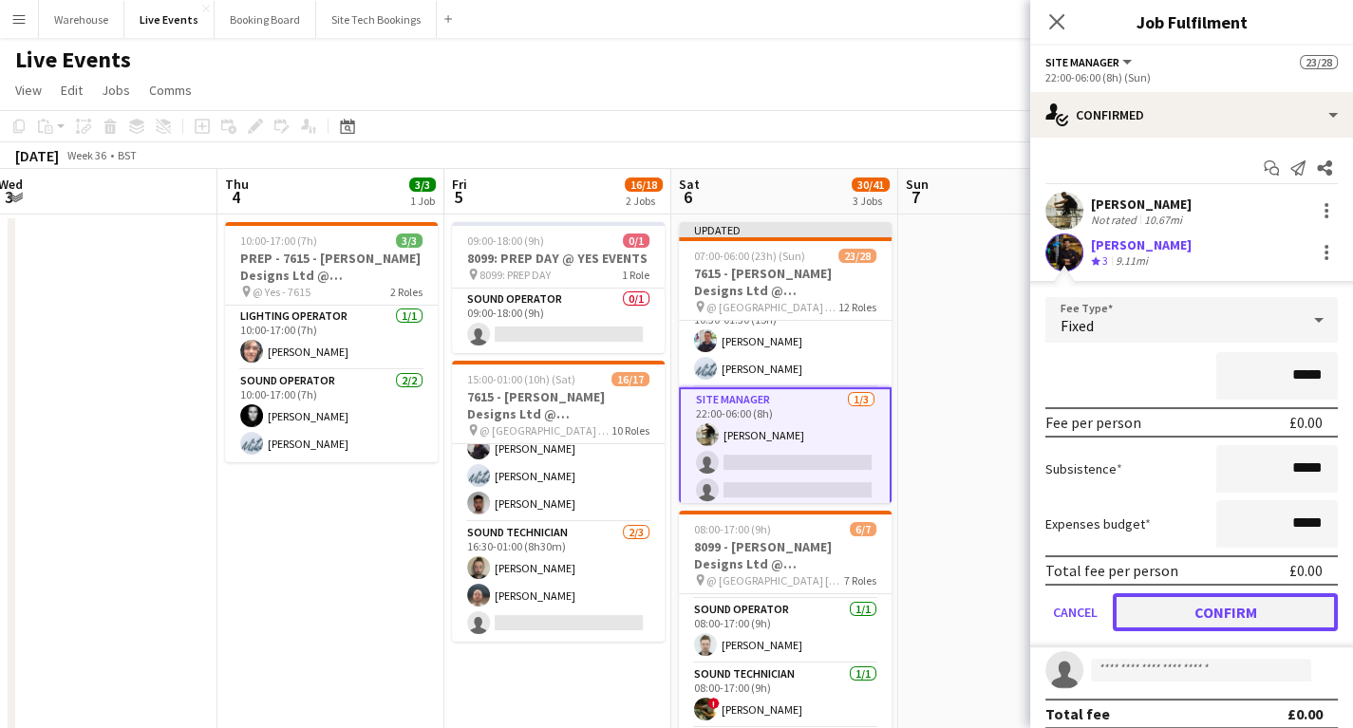
click at [1212, 600] on button "Confirm" at bounding box center [1225, 613] width 225 height 38
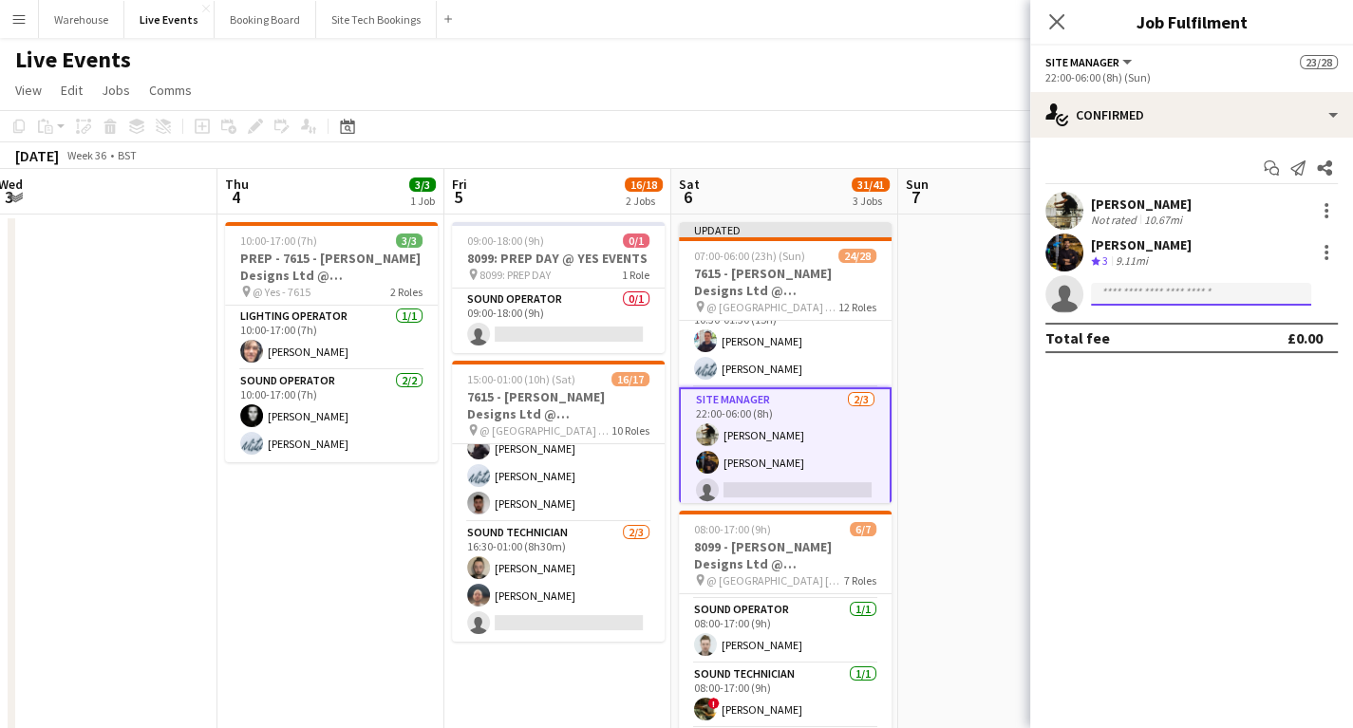
click at [1128, 303] on input at bounding box center [1201, 294] width 220 height 23
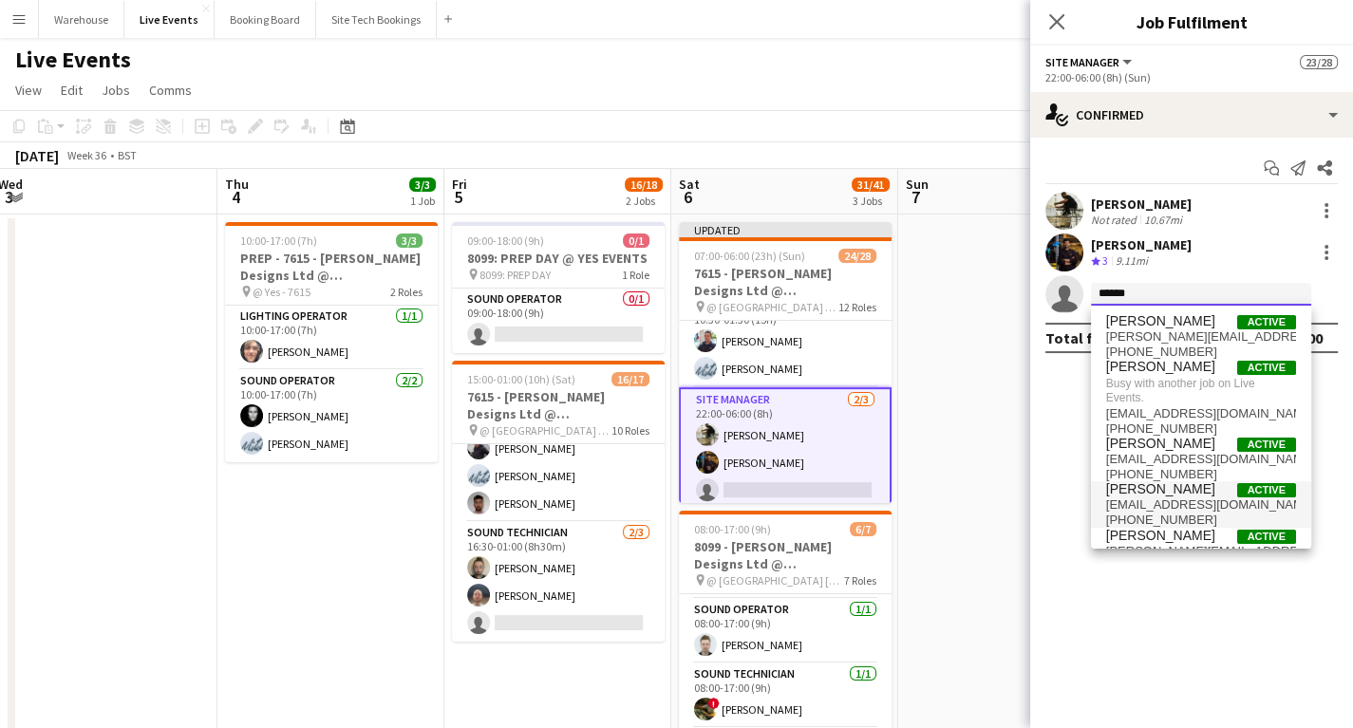
type input "******"
click at [1132, 503] on span "[EMAIL_ADDRESS][DOMAIN_NAME]" at bounding box center [1201, 505] width 190 height 15
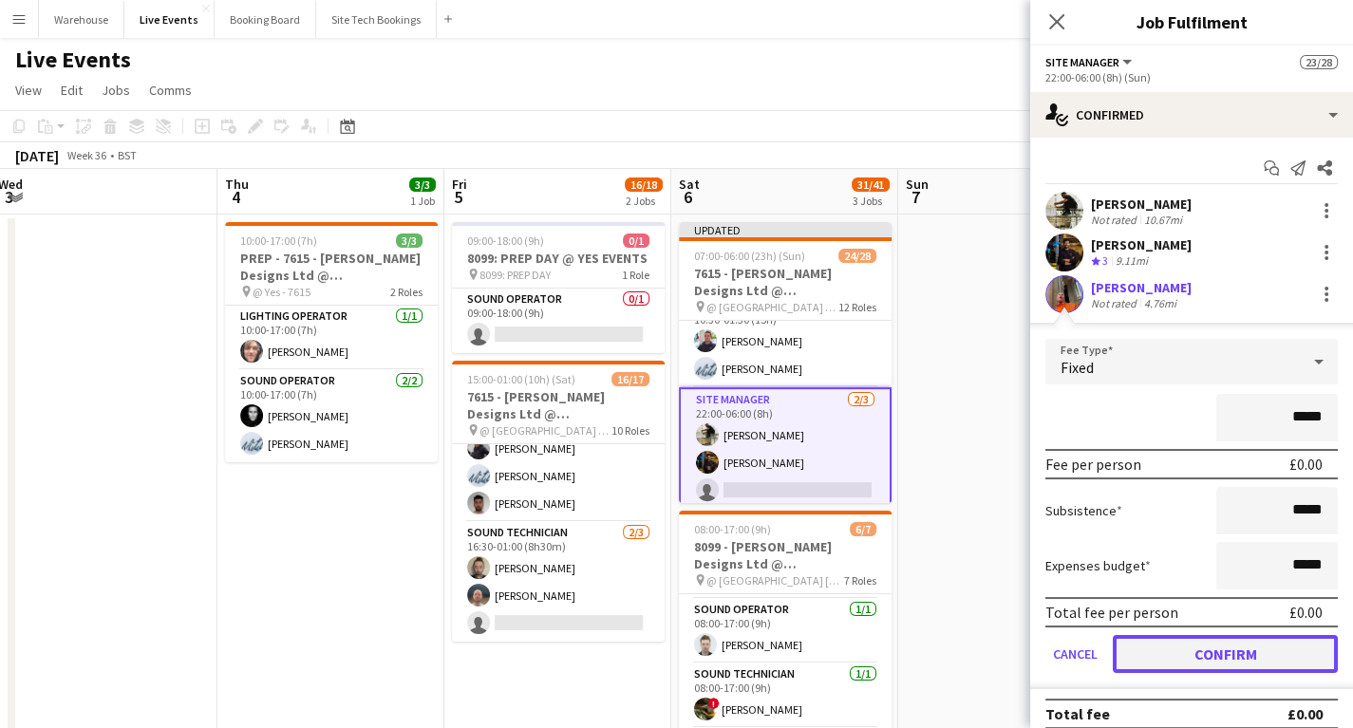
click at [1192, 657] on button "Confirm" at bounding box center [1225, 654] width 225 height 38
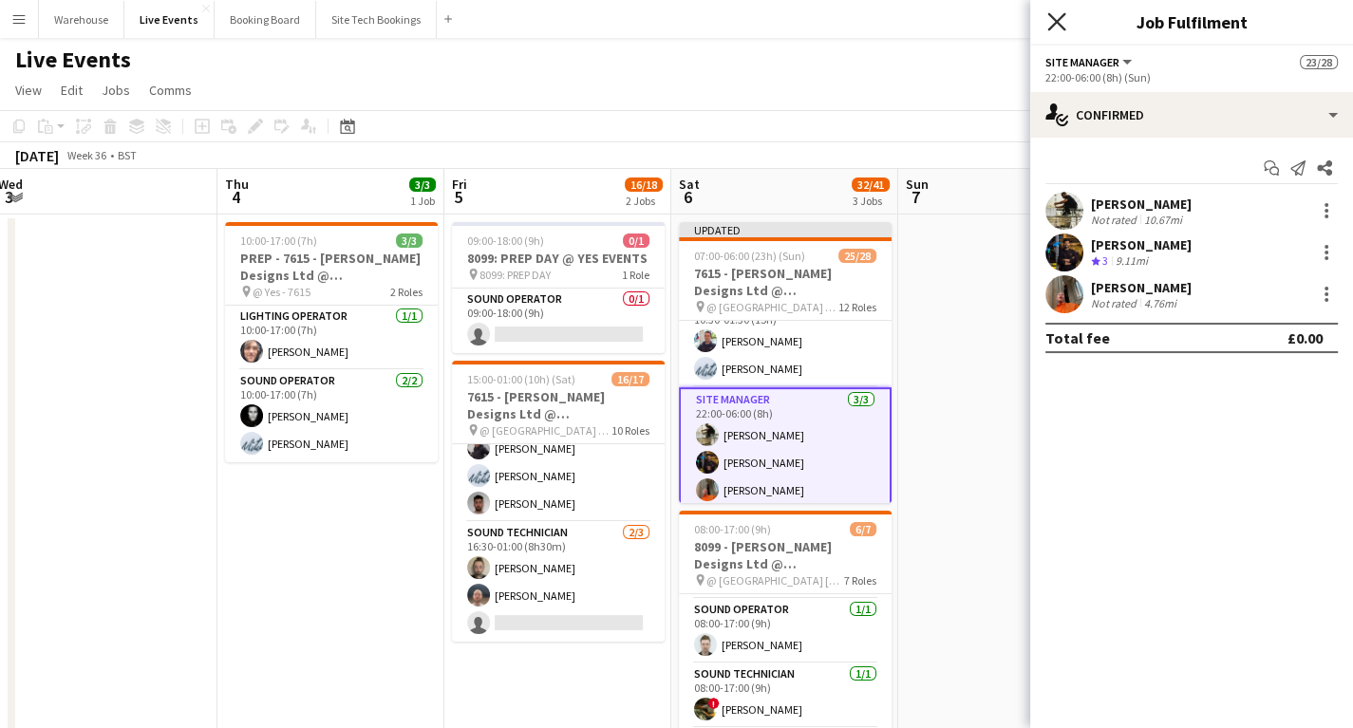
click at [1059, 21] on icon "Close pop-in" at bounding box center [1057, 21] width 18 height 18
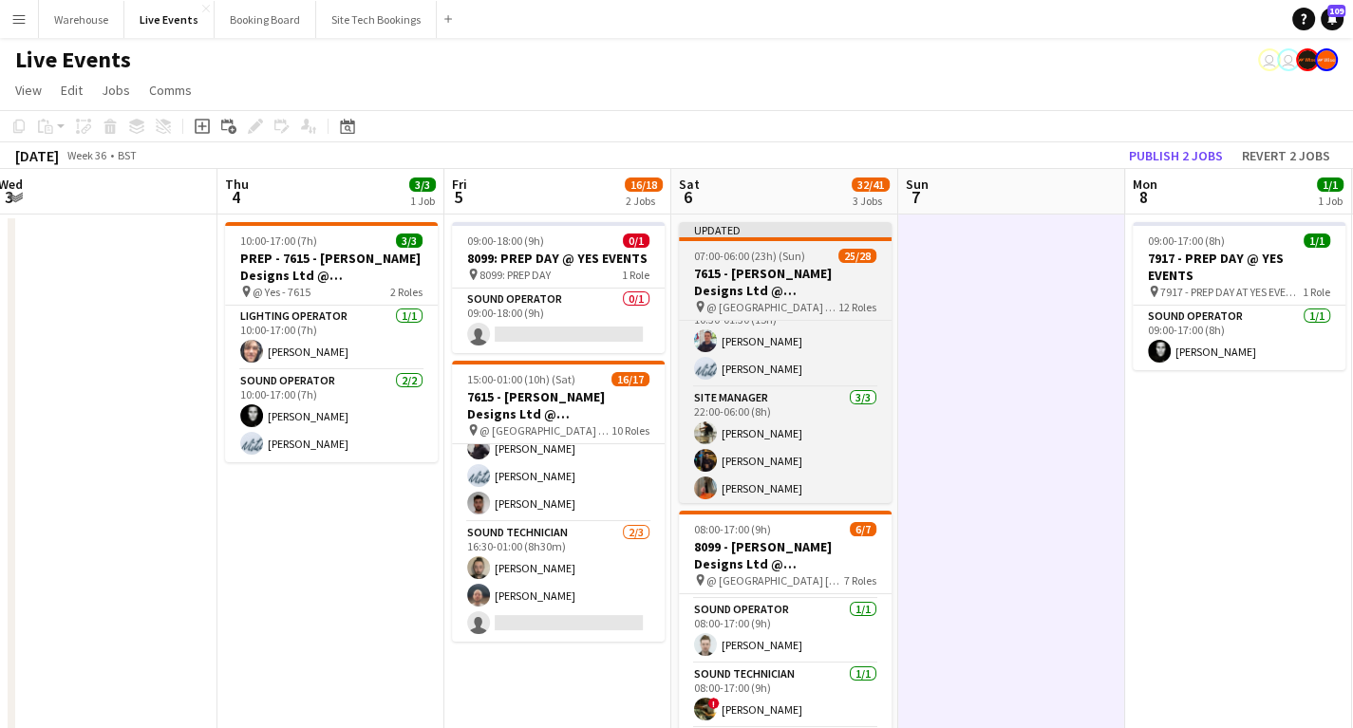
drag, startPoint x: 807, startPoint y: 280, endPoint x: 870, endPoint y: 248, distance: 70.5
click at [806, 280] on h3 "7615 - [PERSON_NAME] Designs Ltd @ [GEOGRAPHIC_DATA]" at bounding box center [785, 282] width 213 height 34
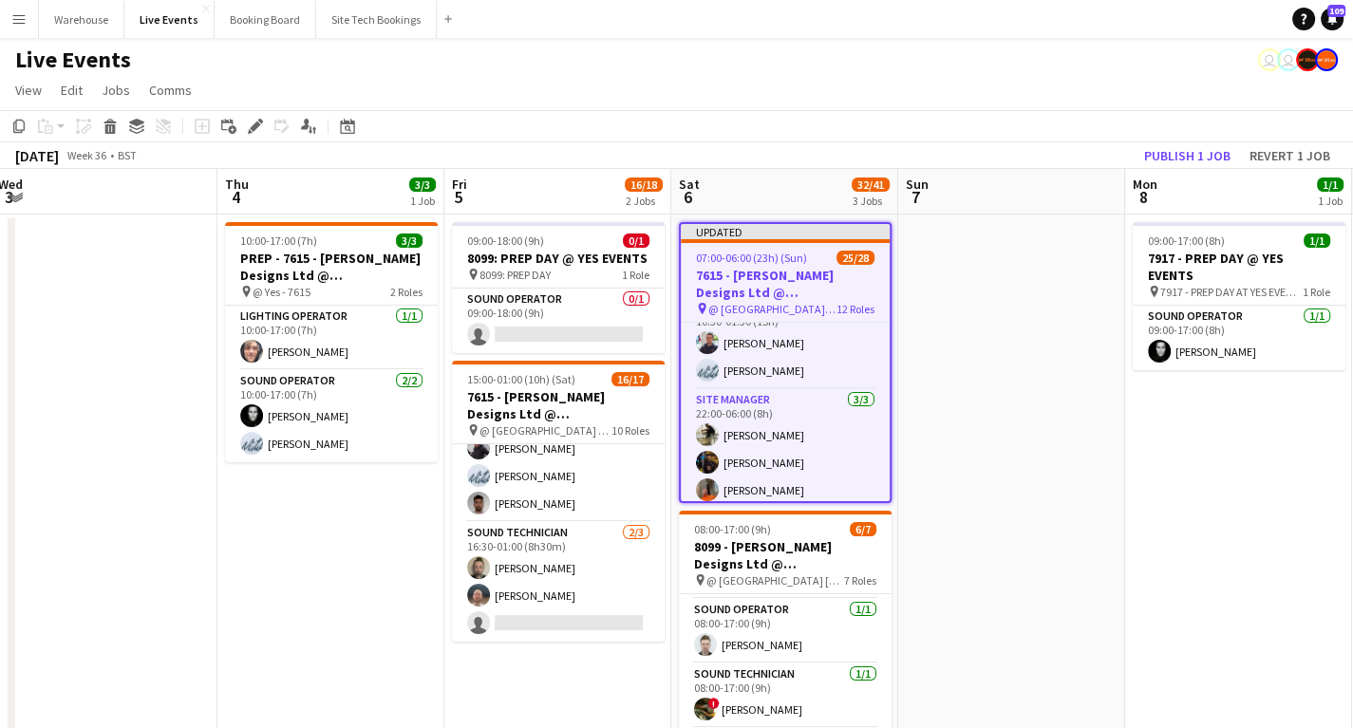
scroll to position [0, 464]
click at [1183, 153] on button "Publish 1 job" at bounding box center [1188, 155] width 102 height 25
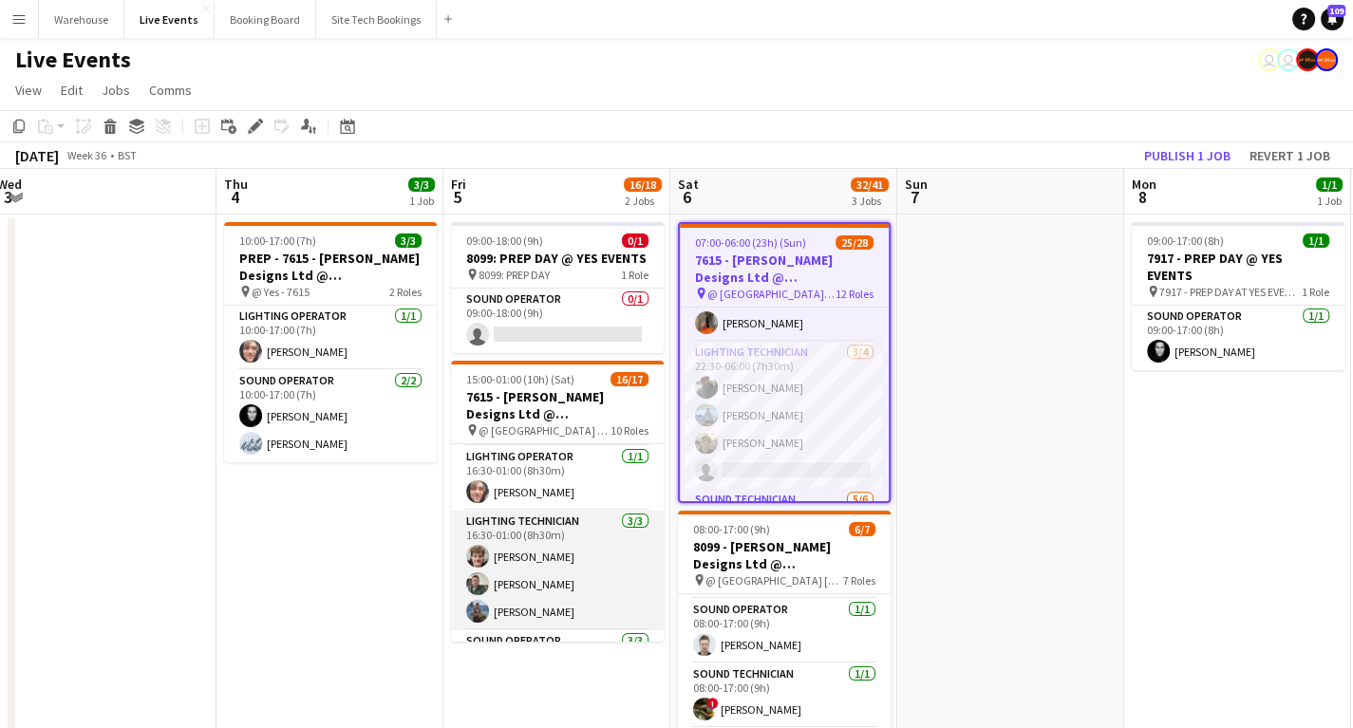
scroll to position [337, 0]
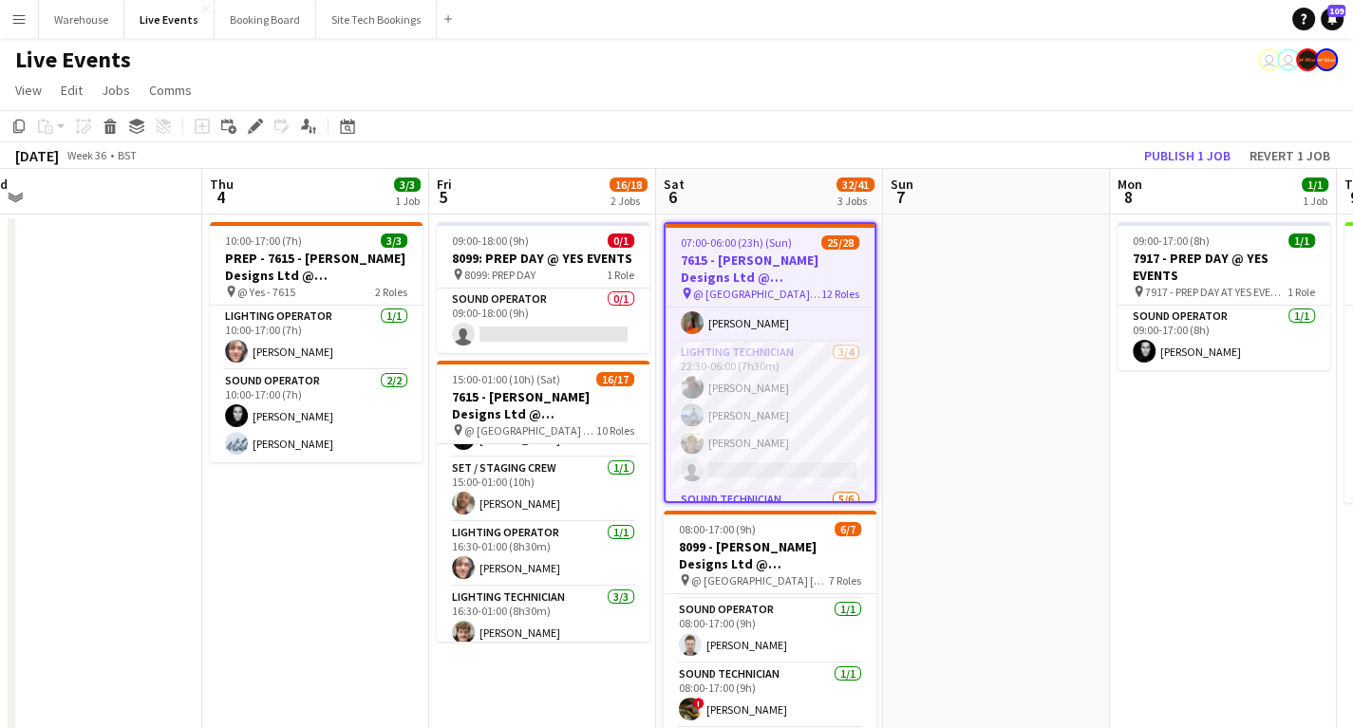
scroll to position [0, 0]
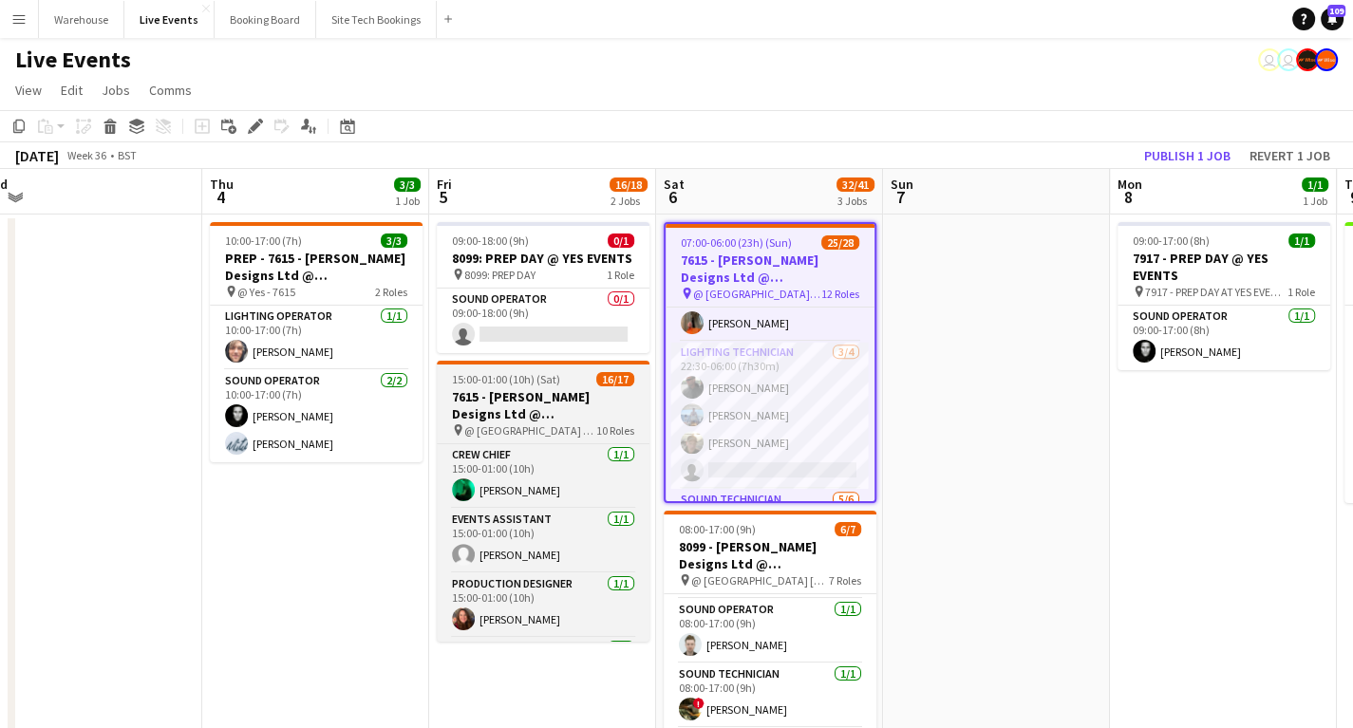
click at [517, 413] on h3 "7615 - [PERSON_NAME] Designs Ltd @ [GEOGRAPHIC_DATA]" at bounding box center [543, 405] width 213 height 34
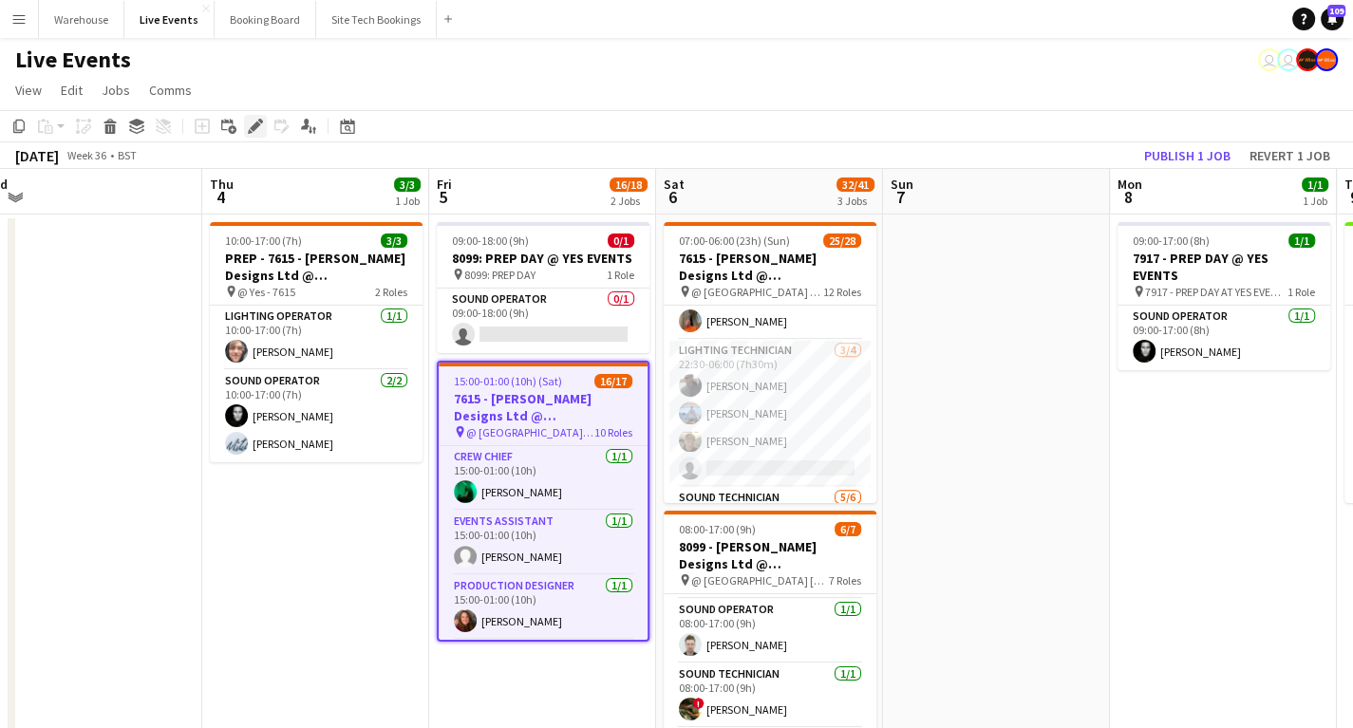
click at [266, 125] on div "Edit" at bounding box center [255, 126] width 23 height 23
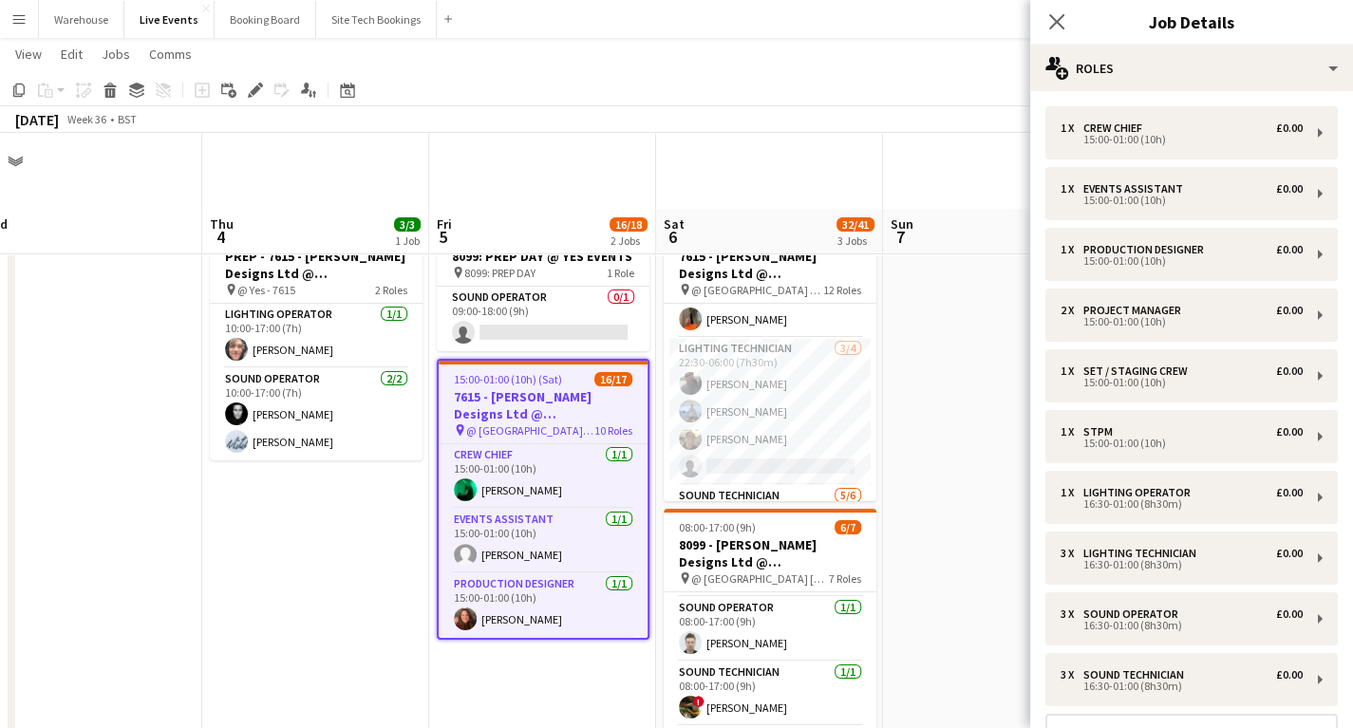
scroll to position [152, 0]
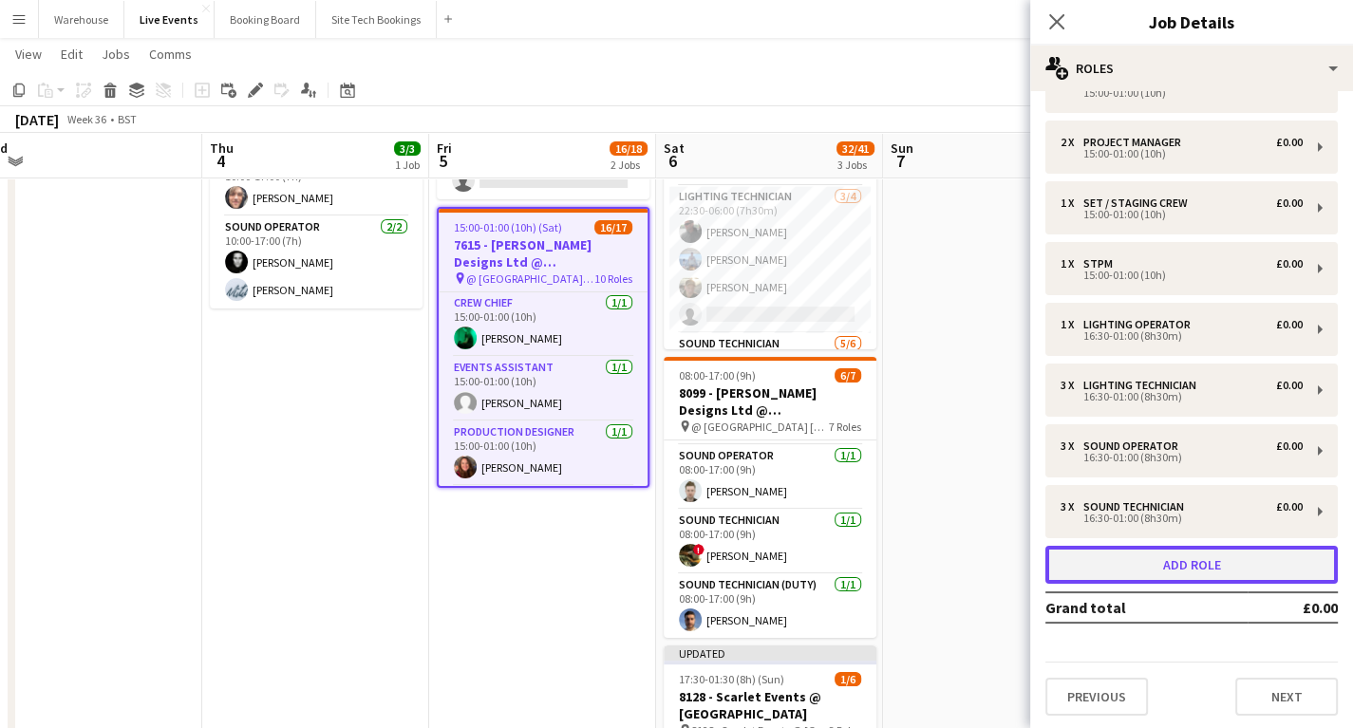
click at [1191, 558] on button "Add role" at bounding box center [1192, 565] width 293 height 38
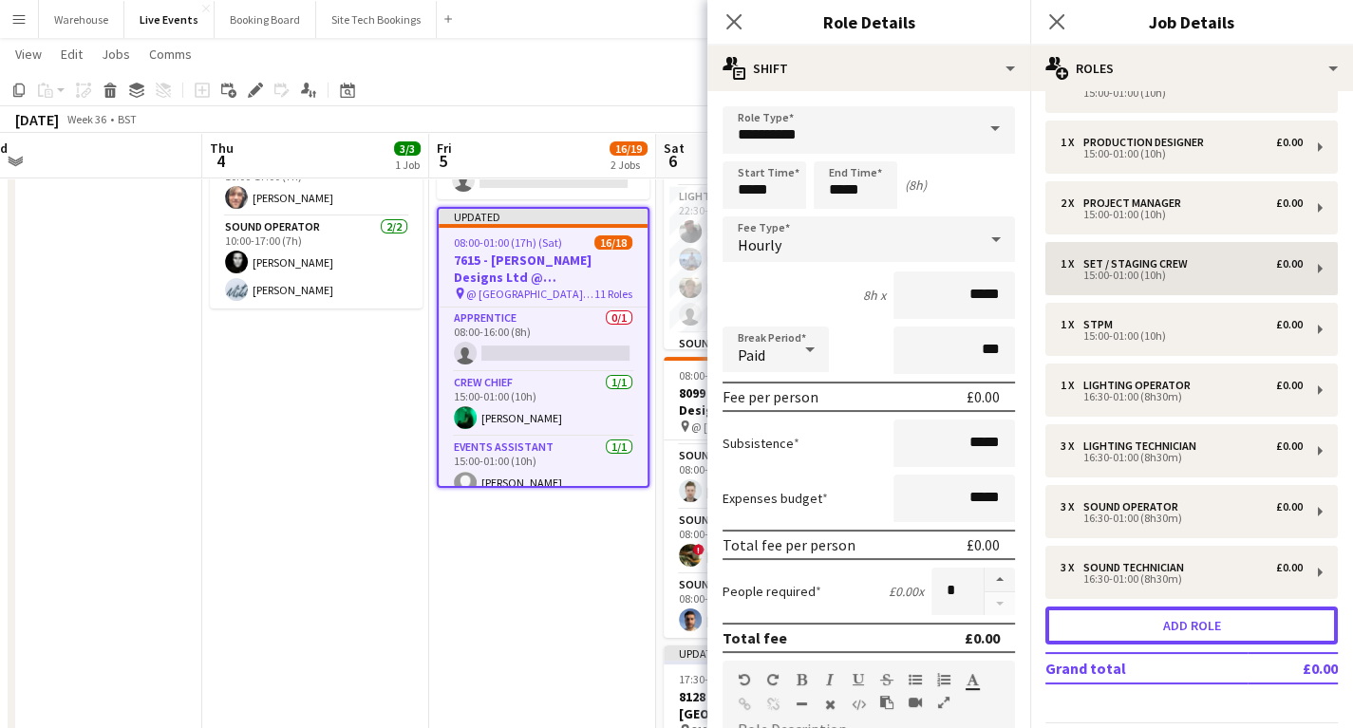
scroll to position [229, 0]
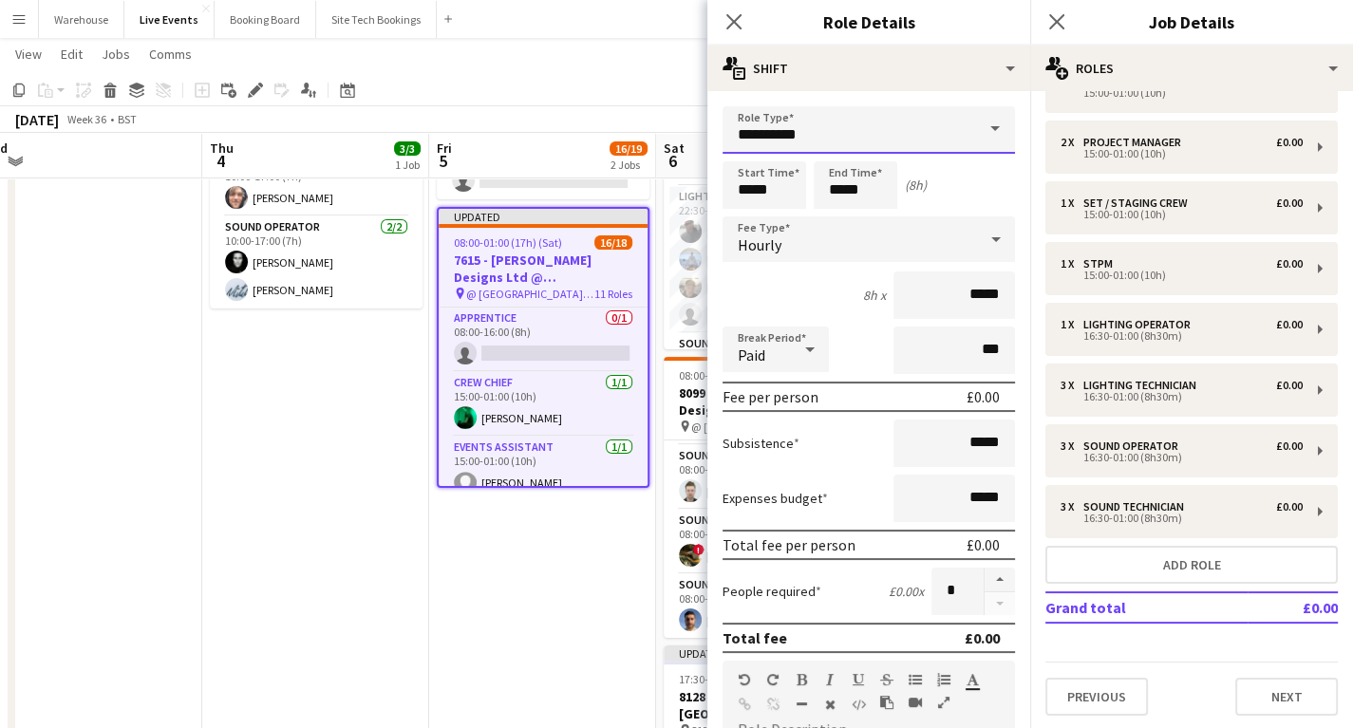
click at [793, 132] on input "**********" at bounding box center [869, 129] width 293 height 47
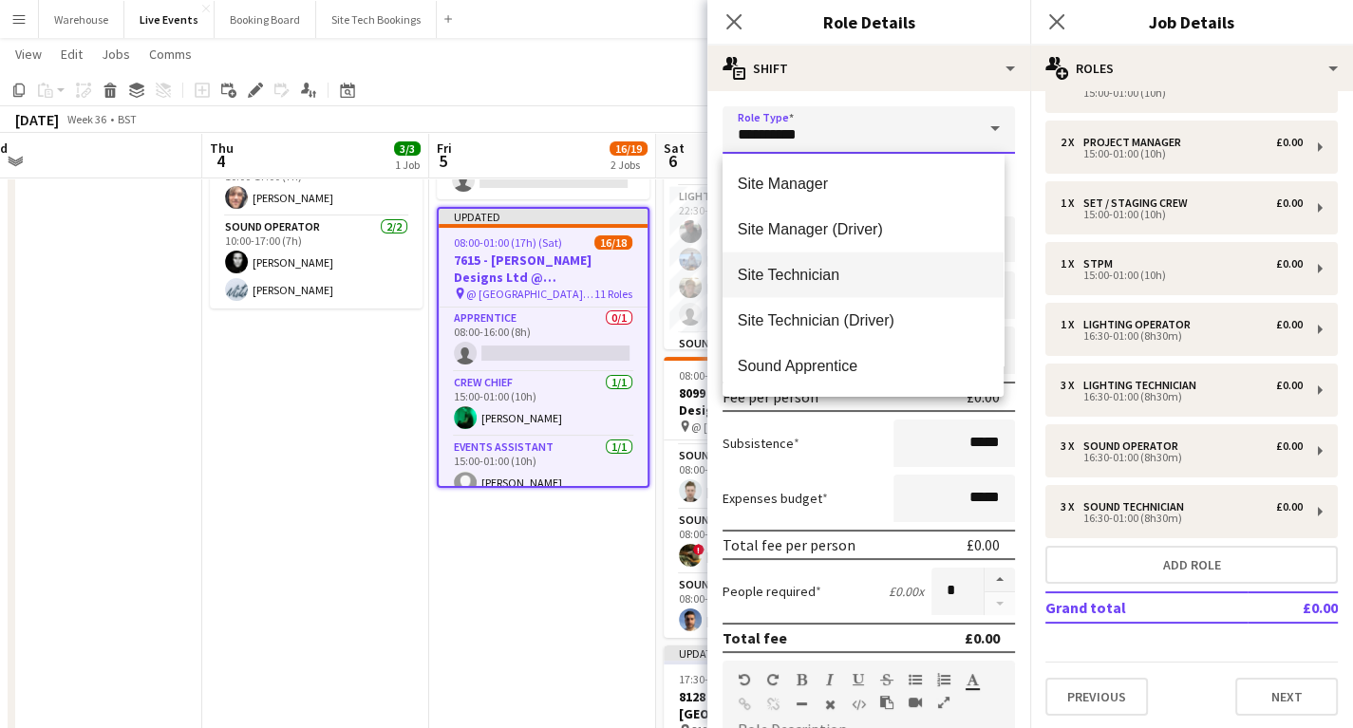
scroll to position [3571, 0]
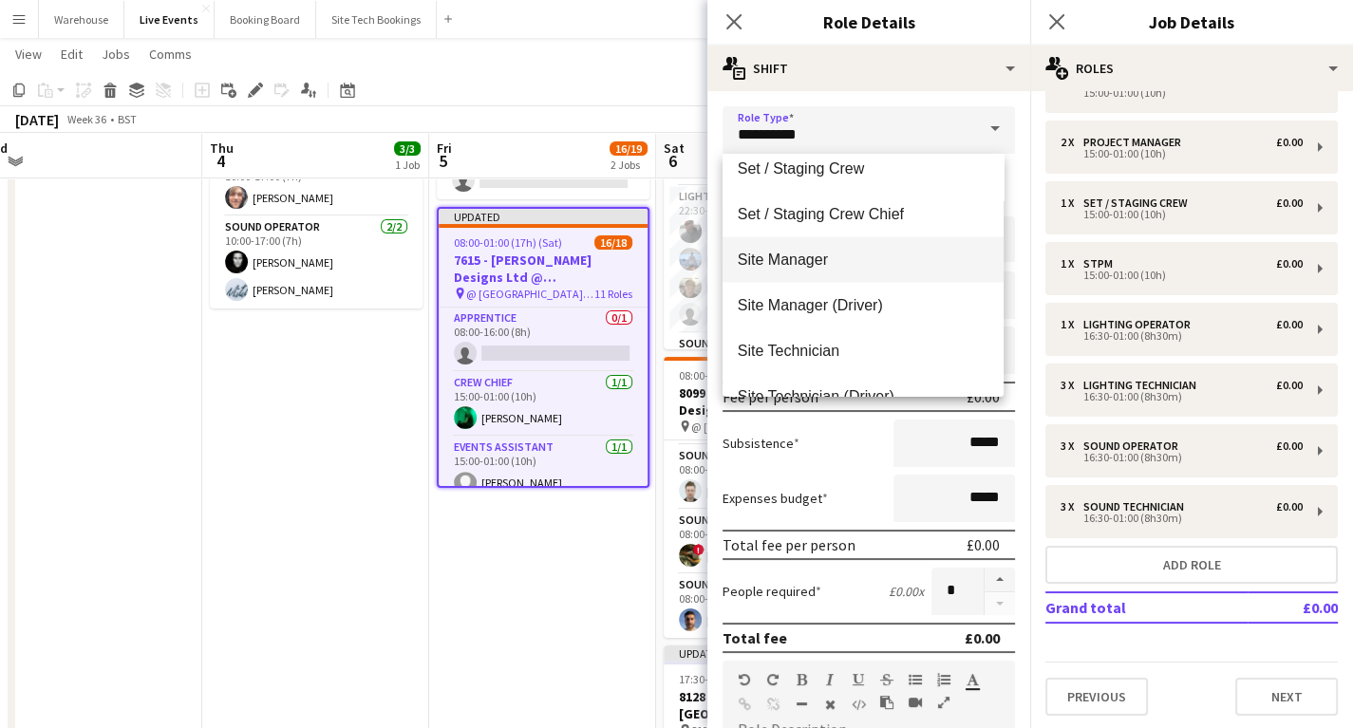
click at [795, 258] on span "Site Manager" at bounding box center [863, 260] width 251 height 18
type input "**********"
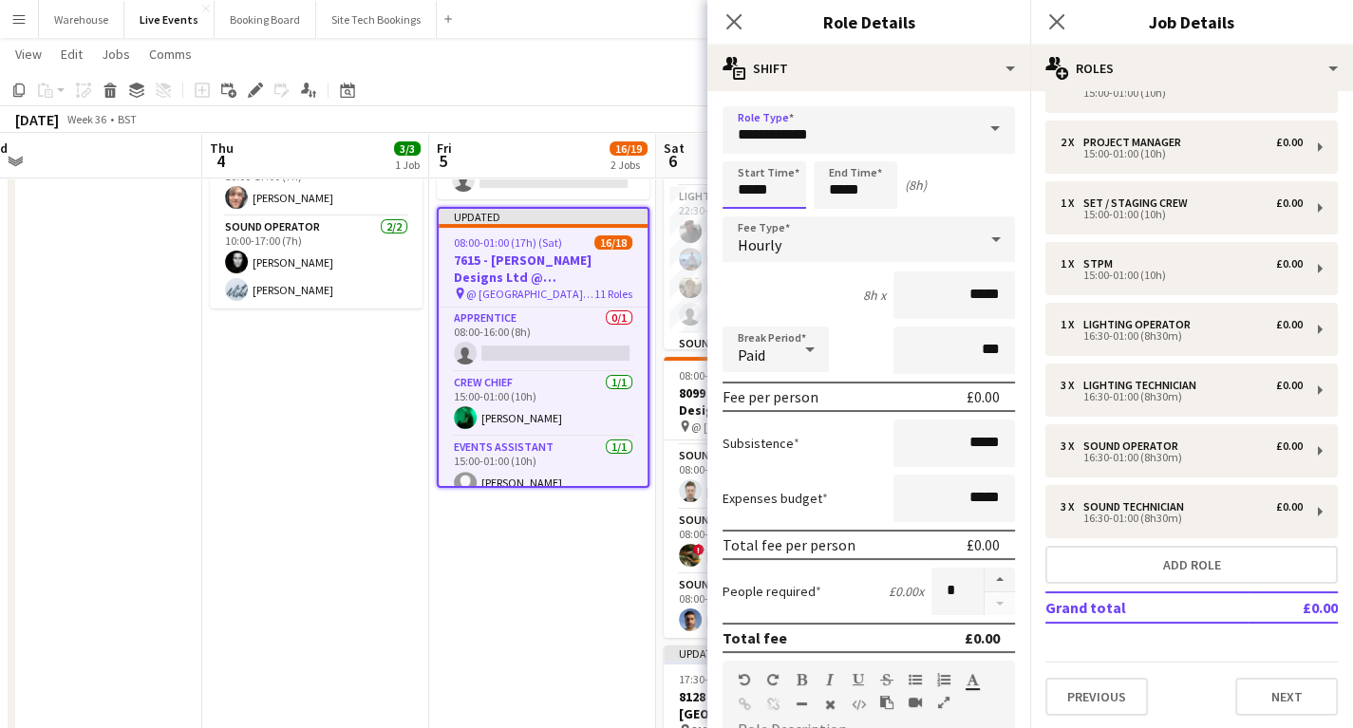
click at [758, 182] on input "*****" at bounding box center [765, 184] width 84 height 47
click at [746, 151] on div at bounding box center [746, 151] width 38 height 19
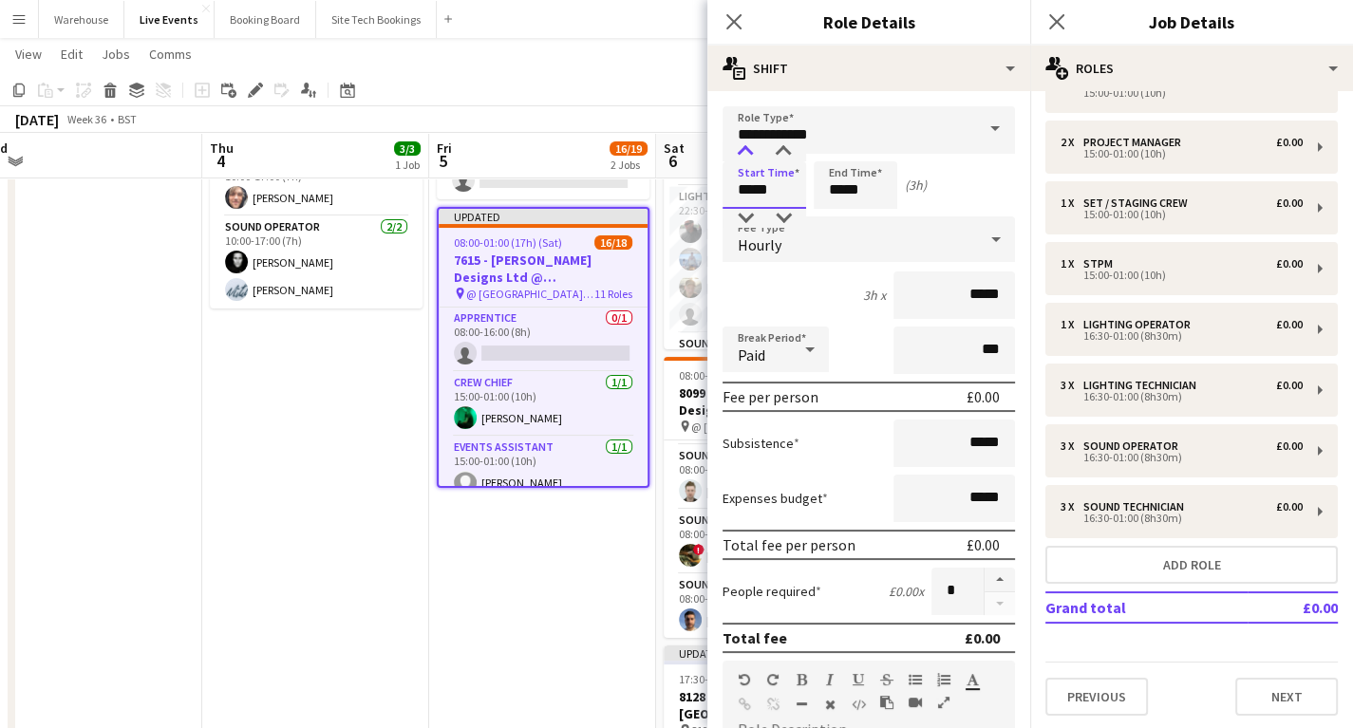
click at [746, 151] on div at bounding box center [746, 151] width 38 height 19
type input "*****"
click at [746, 151] on div at bounding box center [746, 151] width 38 height 19
click at [847, 177] on input "*****" at bounding box center [856, 184] width 84 height 47
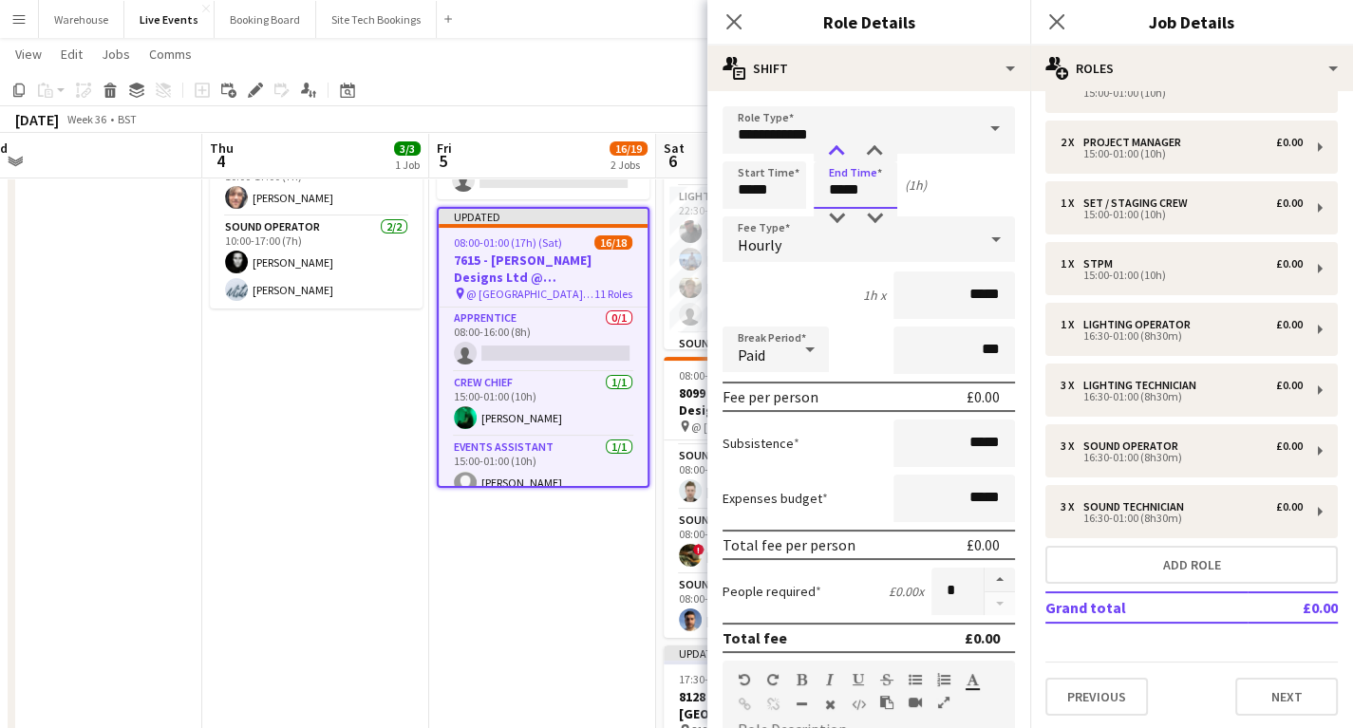
click at [838, 148] on div at bounding box center [837, 151] width 38 height 19
click at [837, 148] on div at bounding box center [837, 151] width 38 height 19
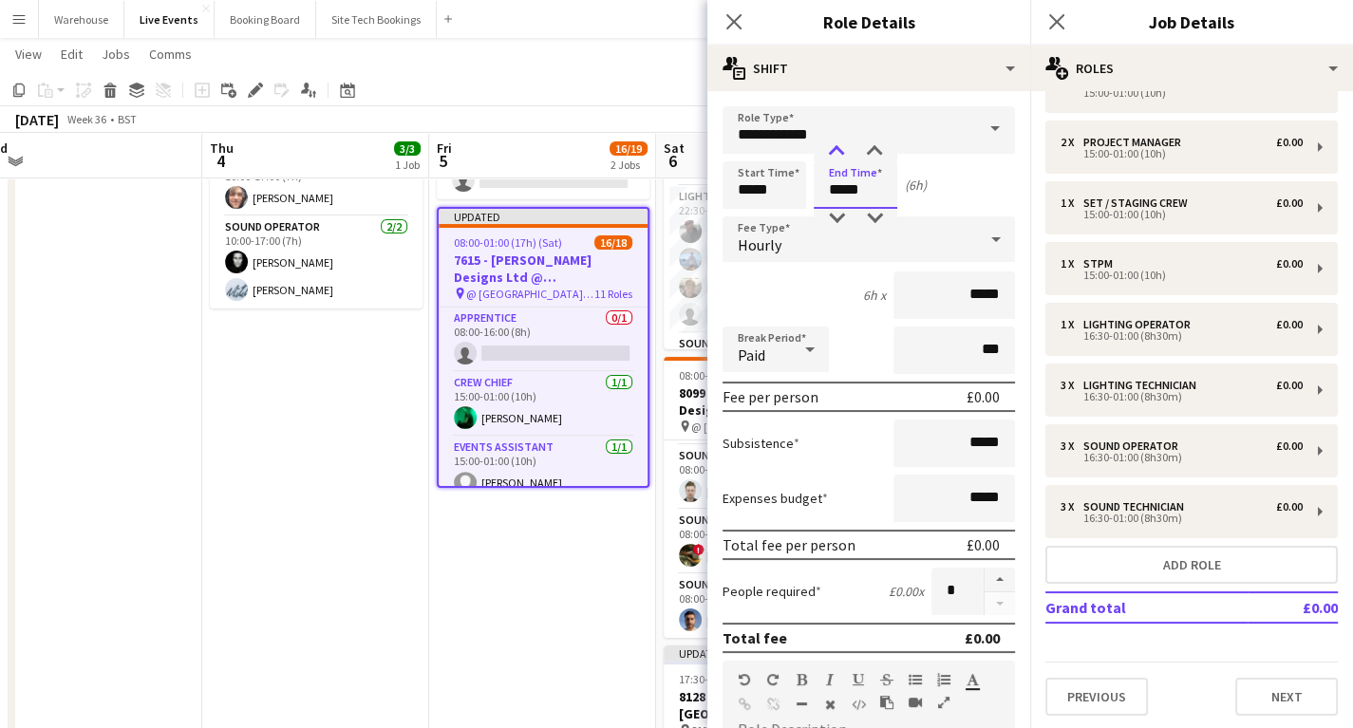
click at [837, 148] on div at bounding box center [837, 151] width 38 height 19
click at [837, 149] on div at bounding box center [837, 151] width 38 height 19
type input "*****"
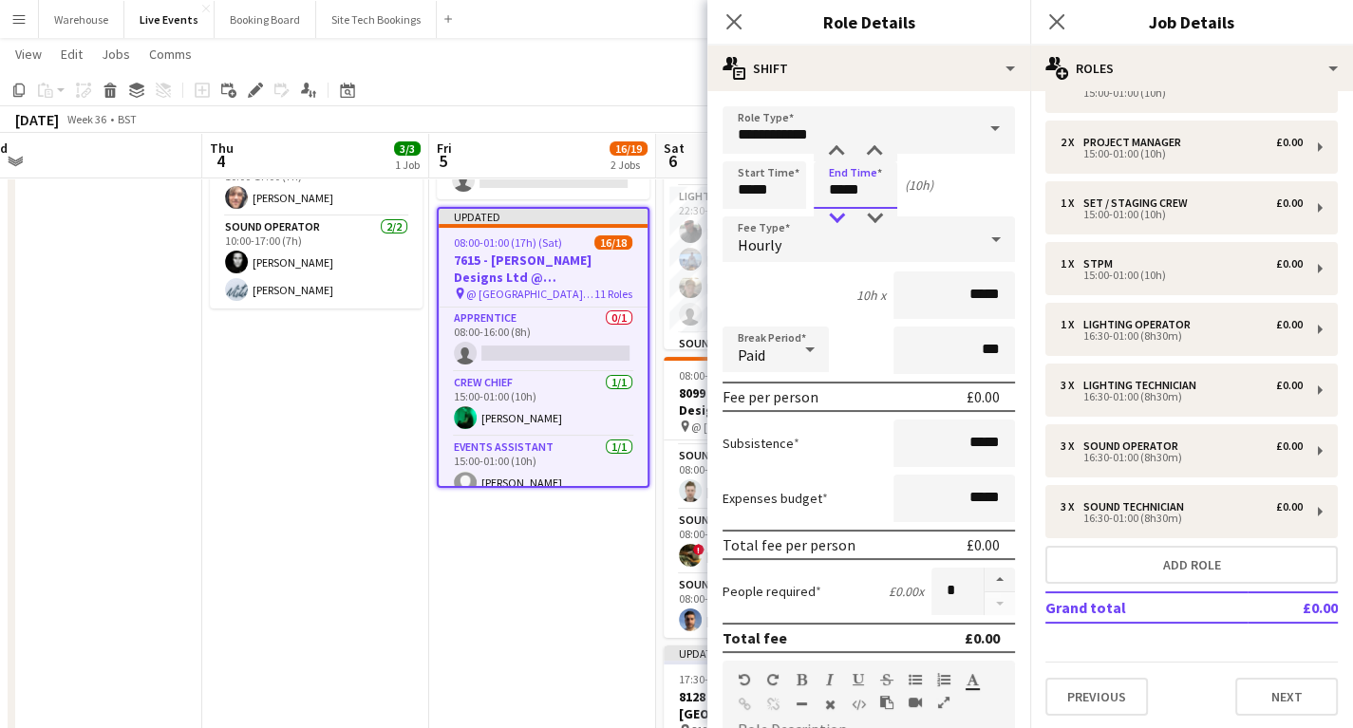
click at [828, 209] on div at bounding box center [837, 218] width 38 height 19
click at [750, 243] on span "Hourly" at bounding box center [760, 245] width 44 height 19
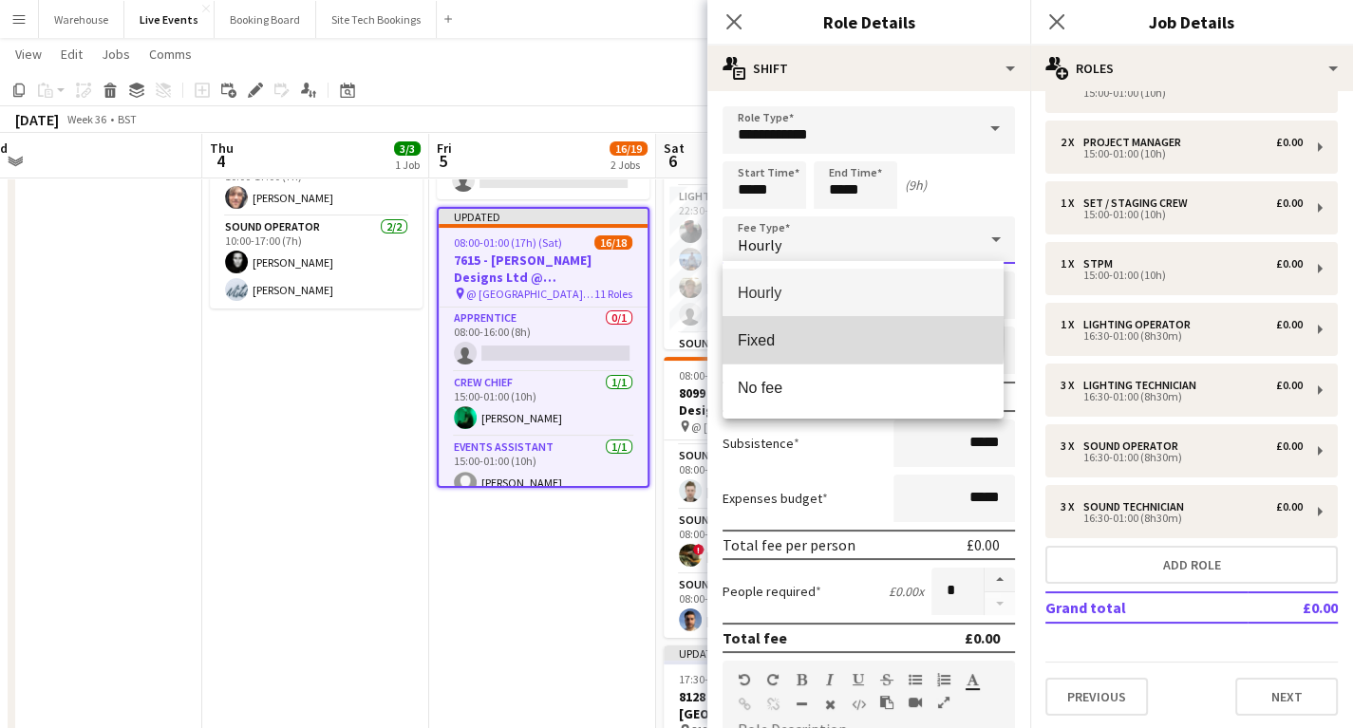
click at [781, 338] on span "Fixed" at bounding box center [863, 340] width 251 height 18
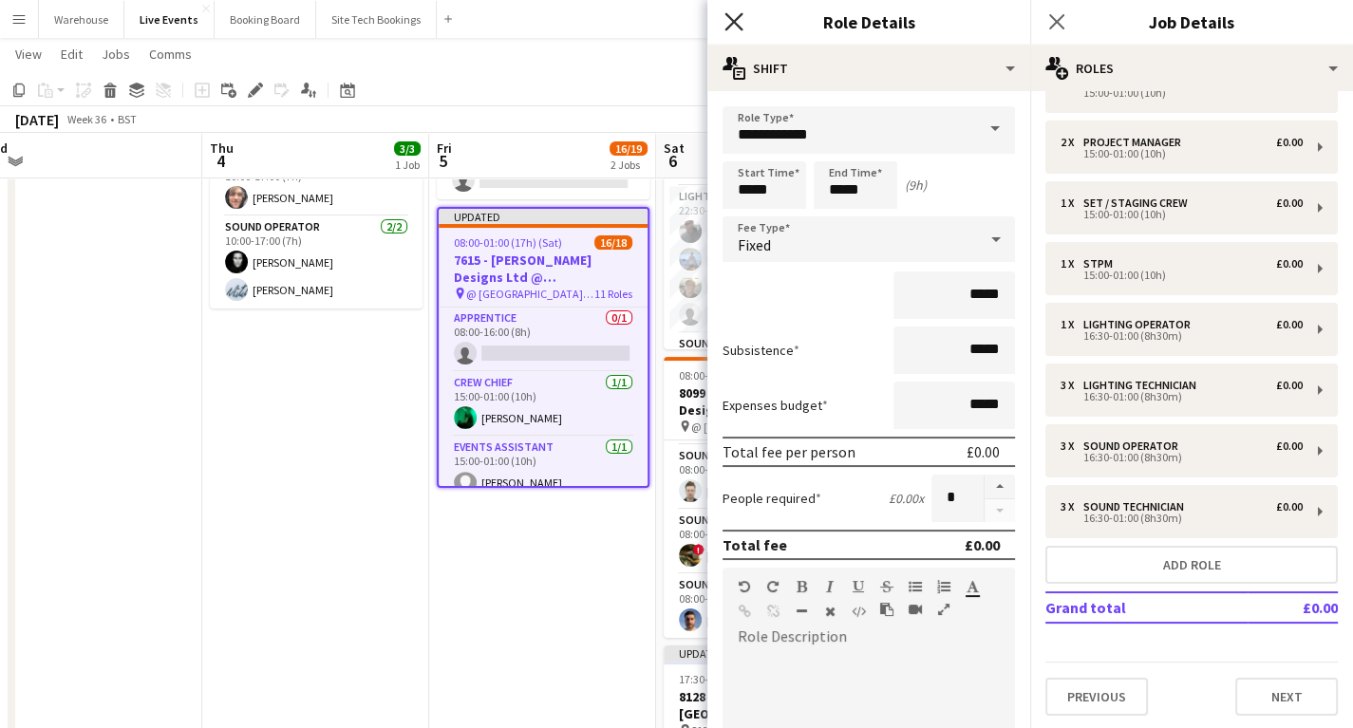
click at [729, 19] on icon "Close pop-in" at bounding box center [734, 21] width 18 height 18
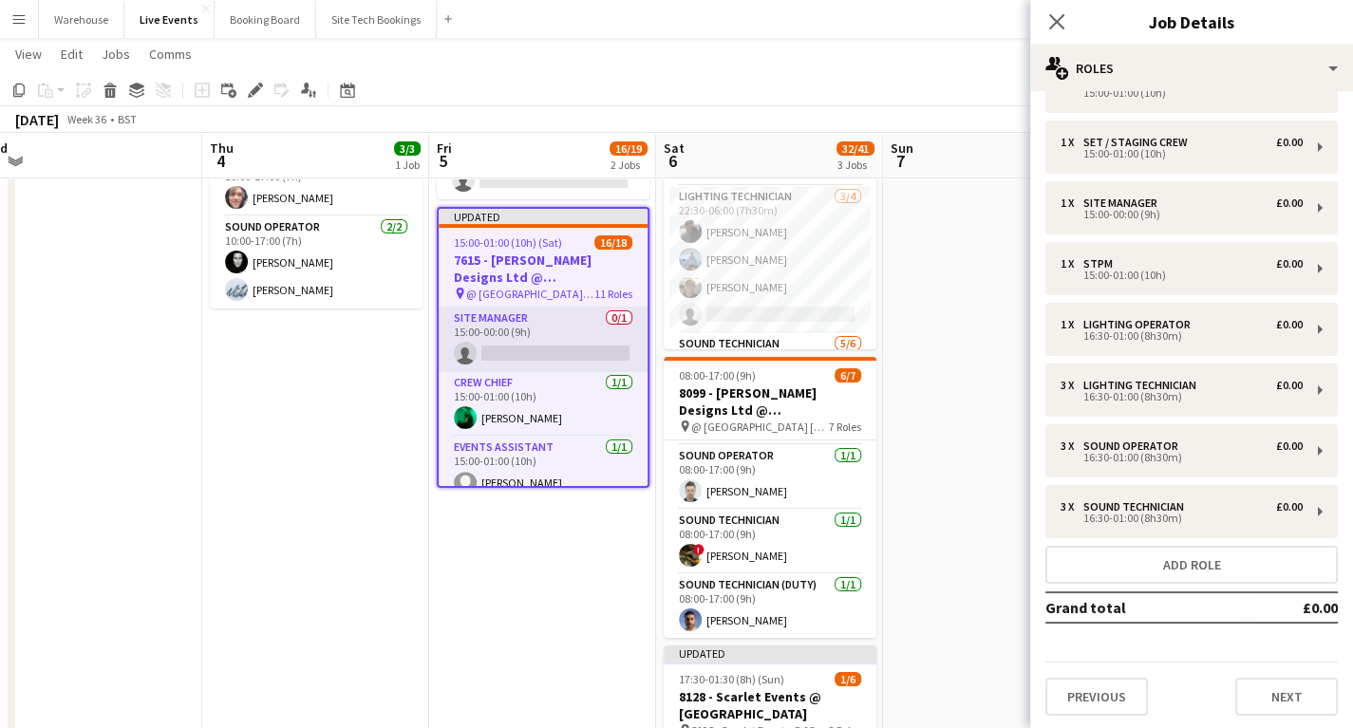
click at [499, 333] on app-card-role "Site Manager 0/1 15:00-00:00 (9h) single-neutral-actions" at bounding box center [543, 340] width 209 height 65
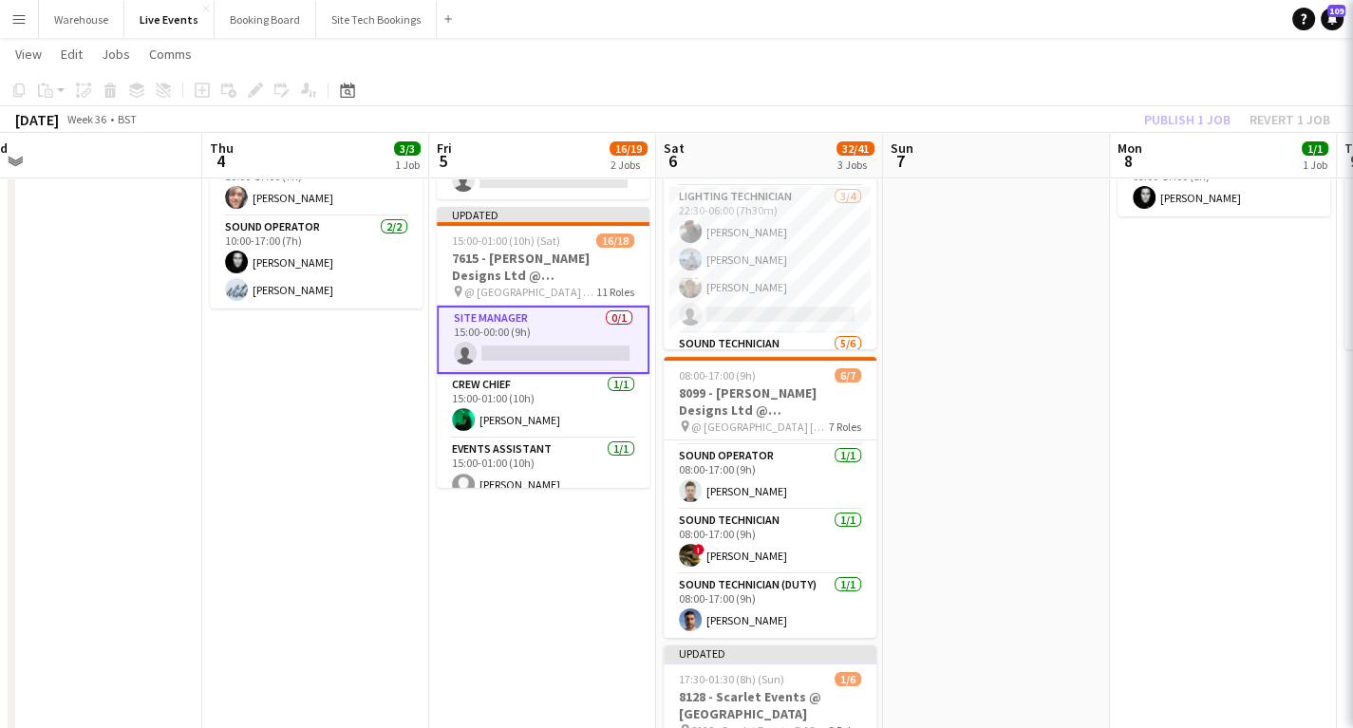
scroll to position [0, 482]
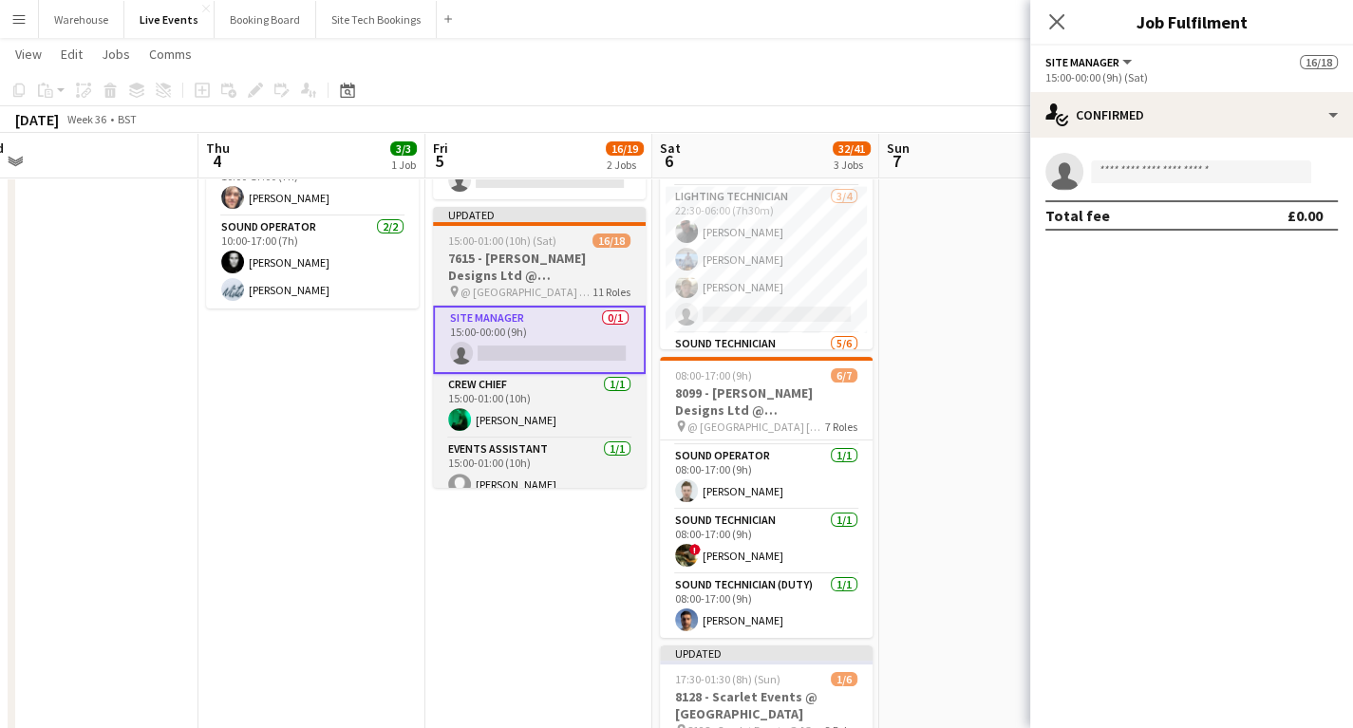
drag, startPoint x: 334, startPoint y: 385, endPoint x: 442, endPoint y: 289, distance: 143.9
click at [334, 385] on app-date-cell "10:00-17:00 (7h) 3/3 PREP - 7615 - [PERSON_NAME] Designs Ltd @ [GEOGRAPHIC_DATA…" at bounding box center [311, 736] width 227 height 1350
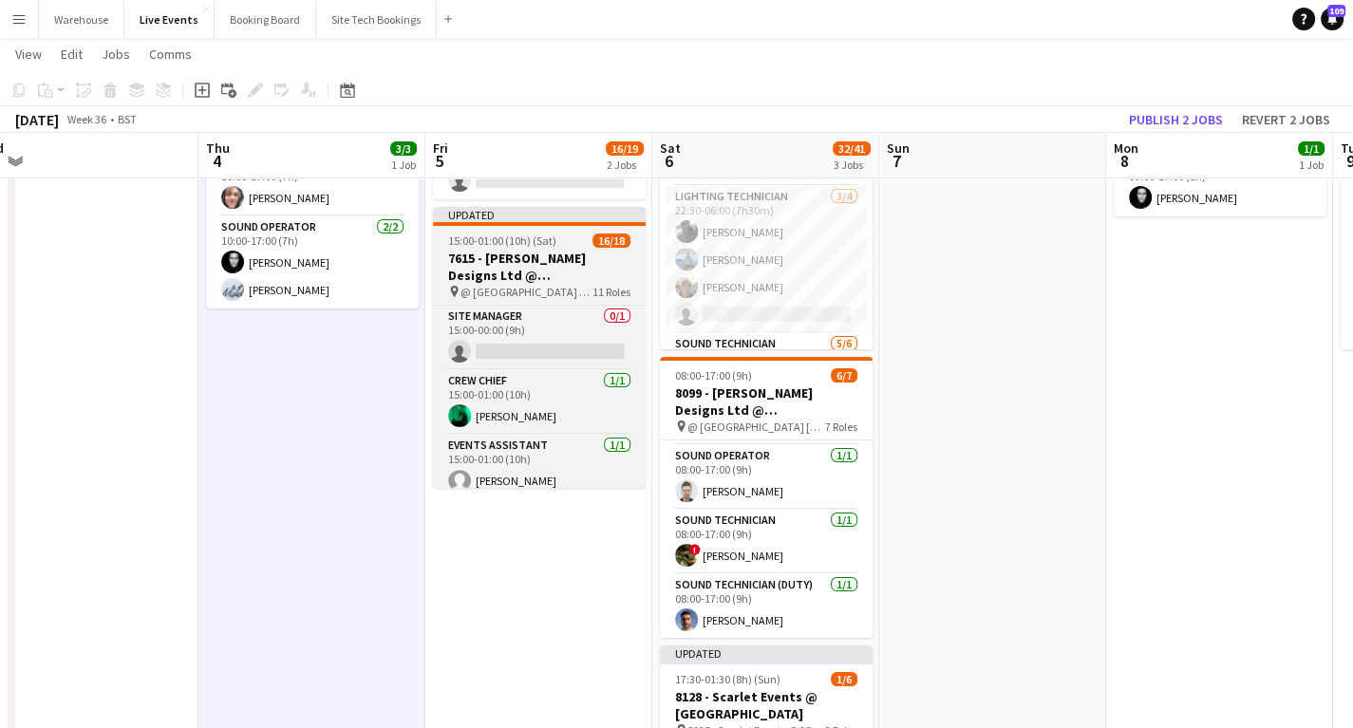
drag, startPoint x: 483, startPoint y: 270, endPoint x: 434, endPoint y: 246, distance: 54.8
click at [479, 271] on h3 "7615 - [PERSON_NAME] Designs Ltd @ [GEOGRAPHIC_DATA]" at bounding box center [539, 267] width 213 height 34
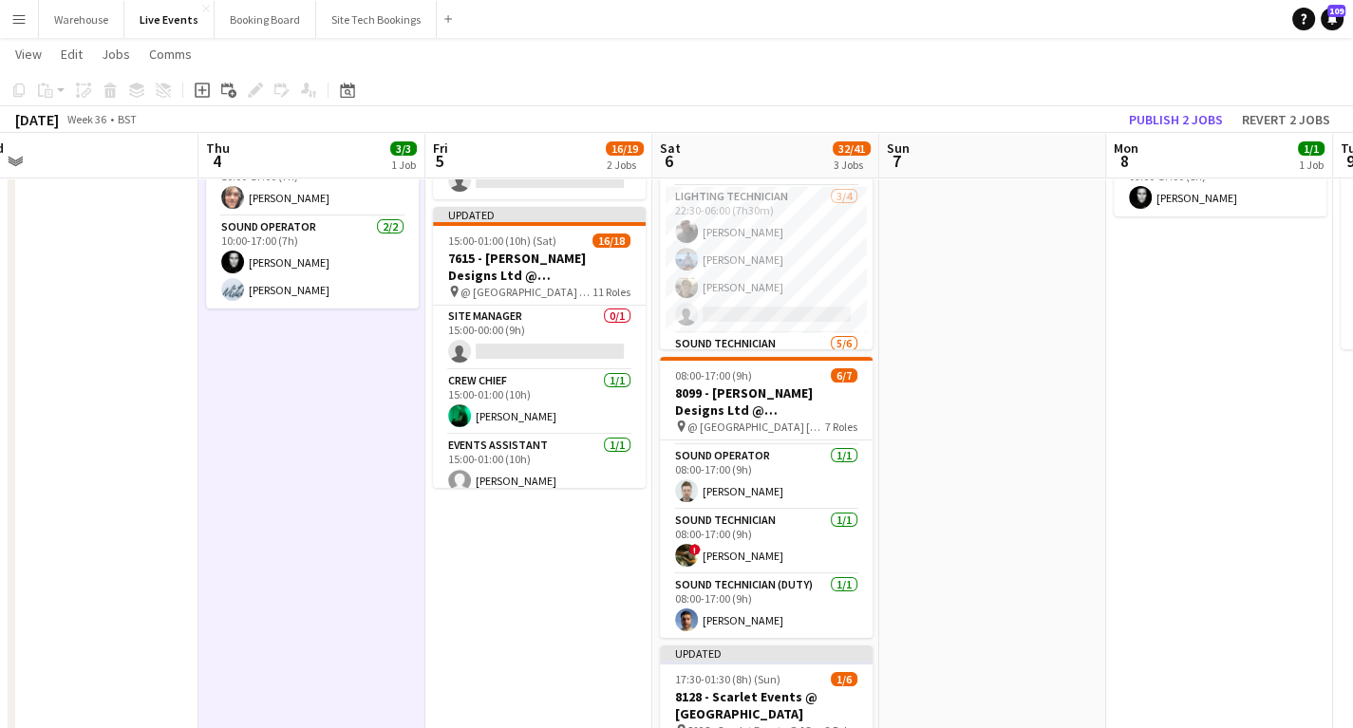
scroll to position [0, 486]
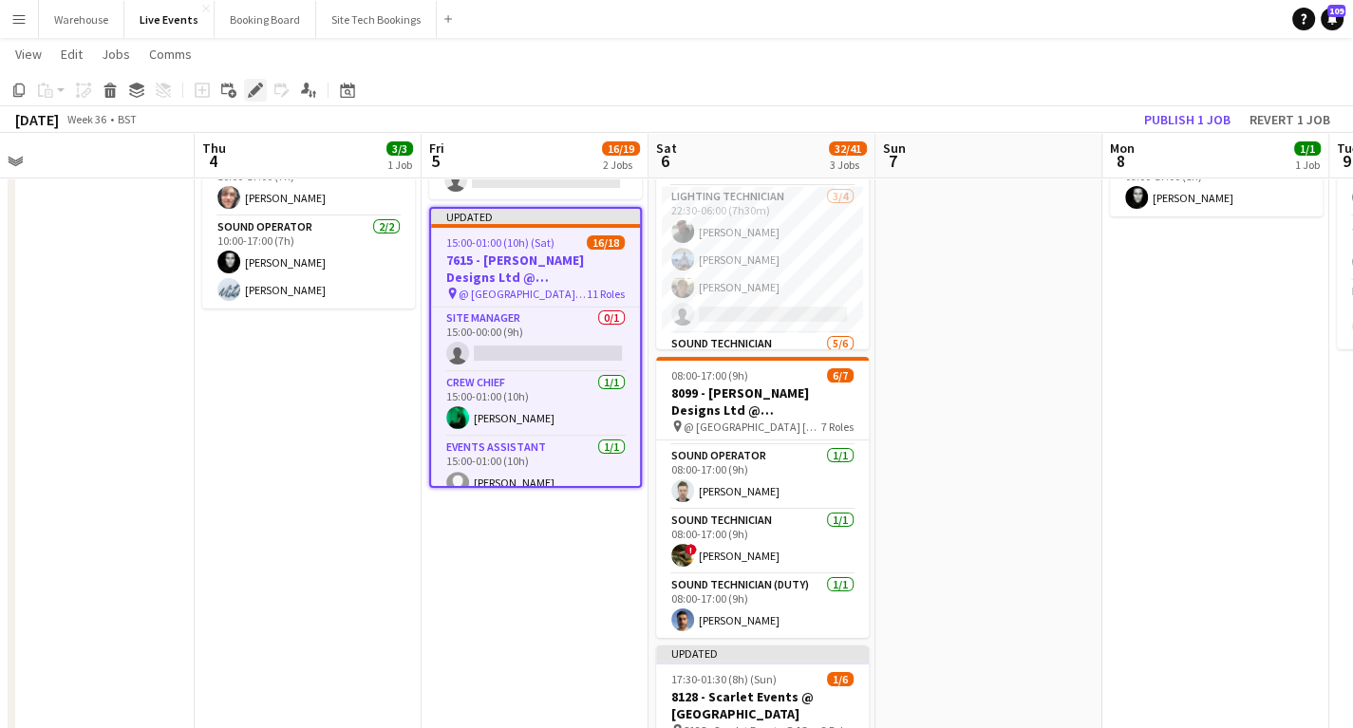
click at [255, 88] on icon at bounding box center [255, 90] width 10 height 10
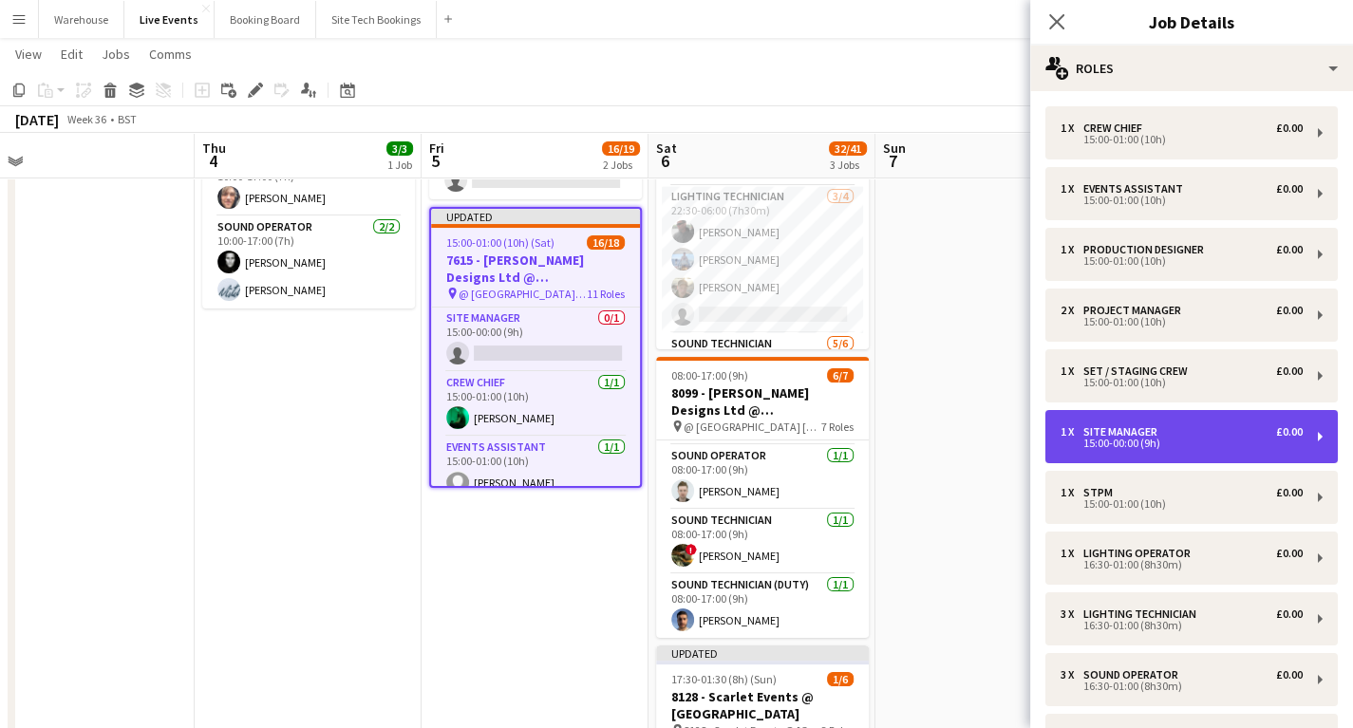
click at [1147, 444] on div "15:00-00:00 (9h)" at bounding box center [1182, 443] width 242 height 9
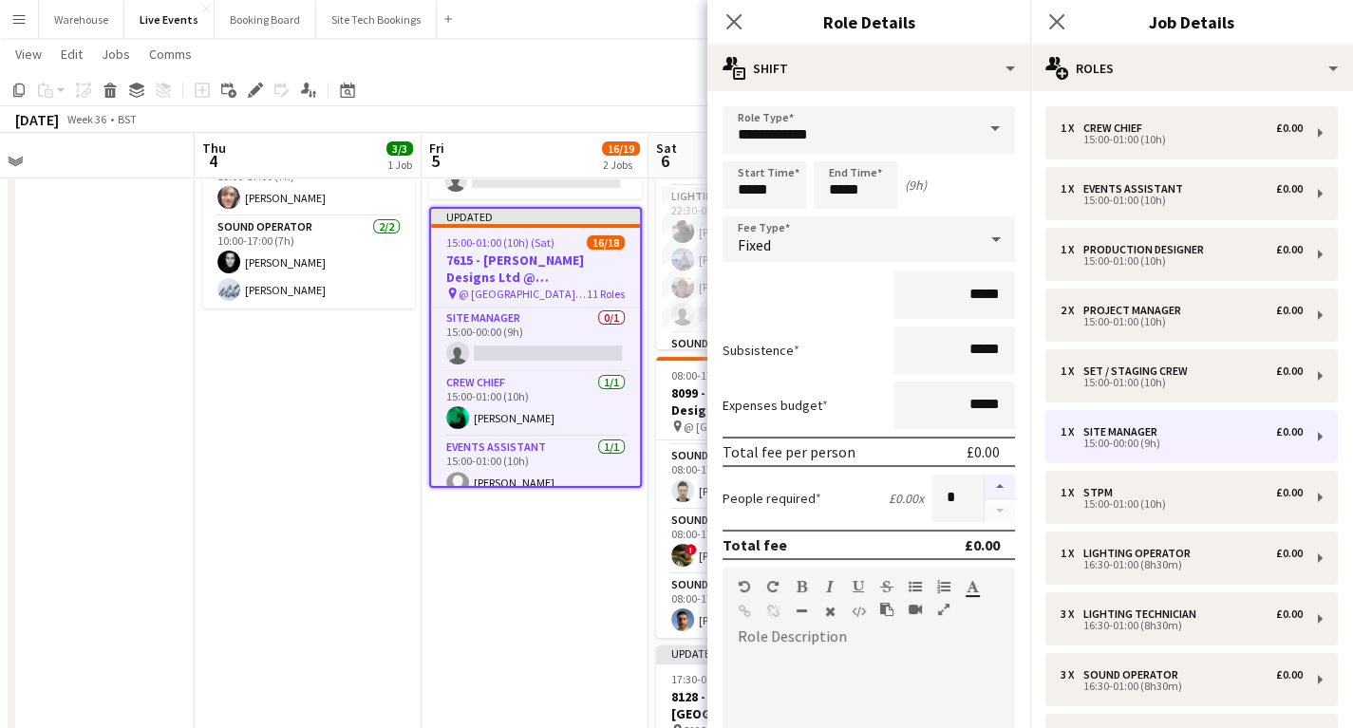
click at [1001, 488] on button "button" at bounding box center [1000, 487] width 30 height 25
type input "*"
click at [739, 22] on icon "Close pop-in" at bounding box center [734, 21] width 18 height 18
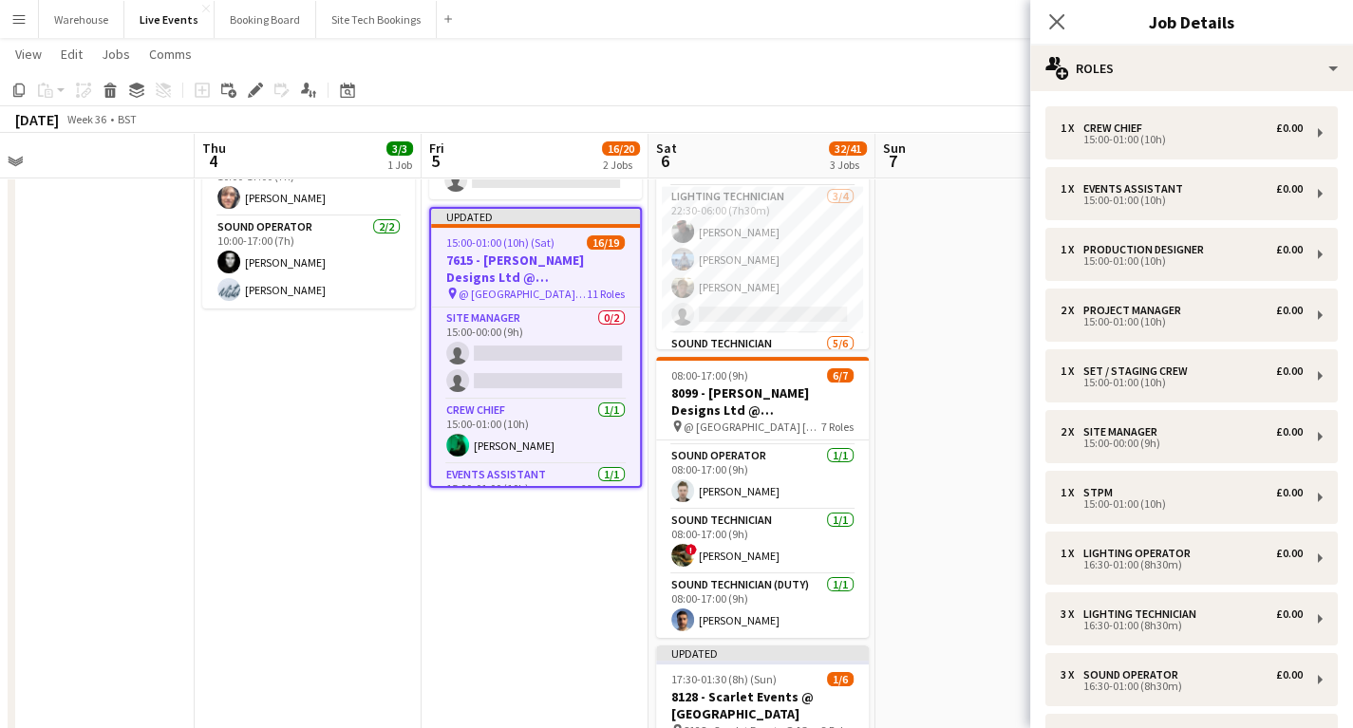
click at [541, 629] on app-date-cell "09:00-18:00 (9h) 0/1 8099: PREP DAY @ YES EVENTS pin 8099: PREP DAY 1 Role Soun…" at bounding box center [535, 736] width 227 height 1350
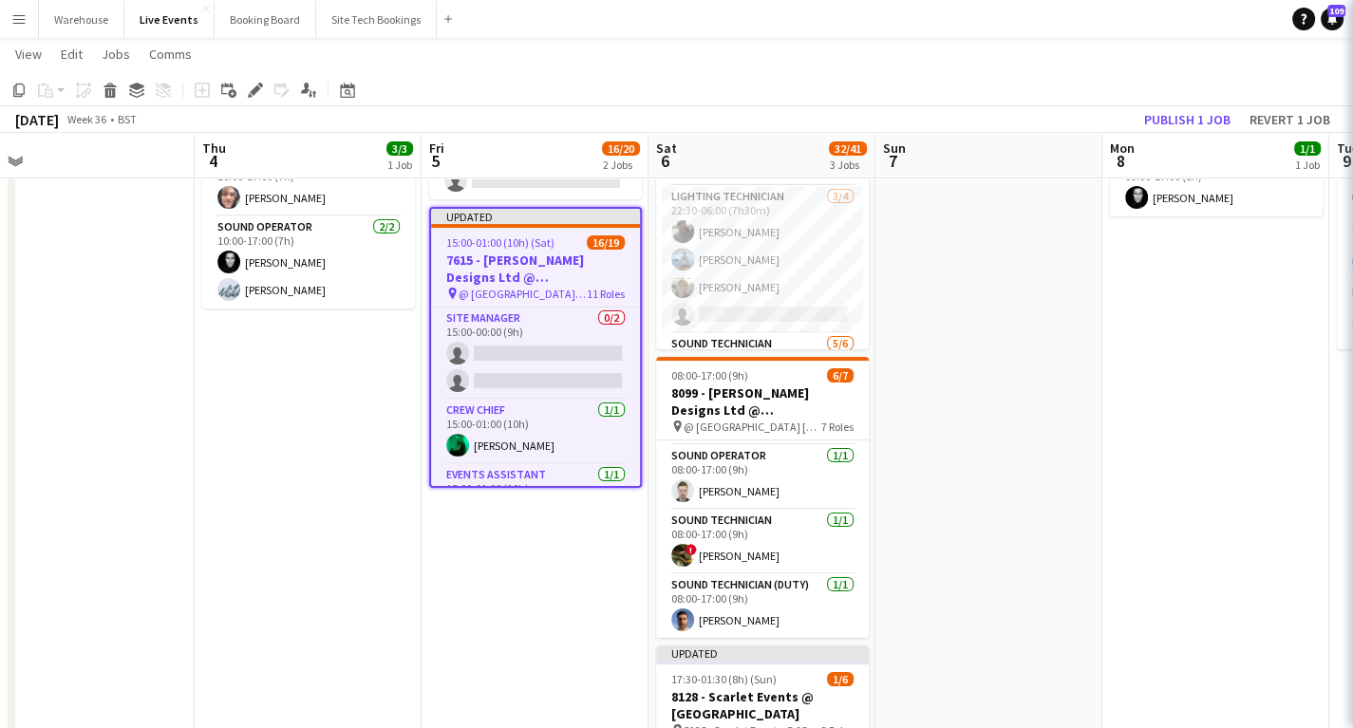
scroll to position [0, 487]
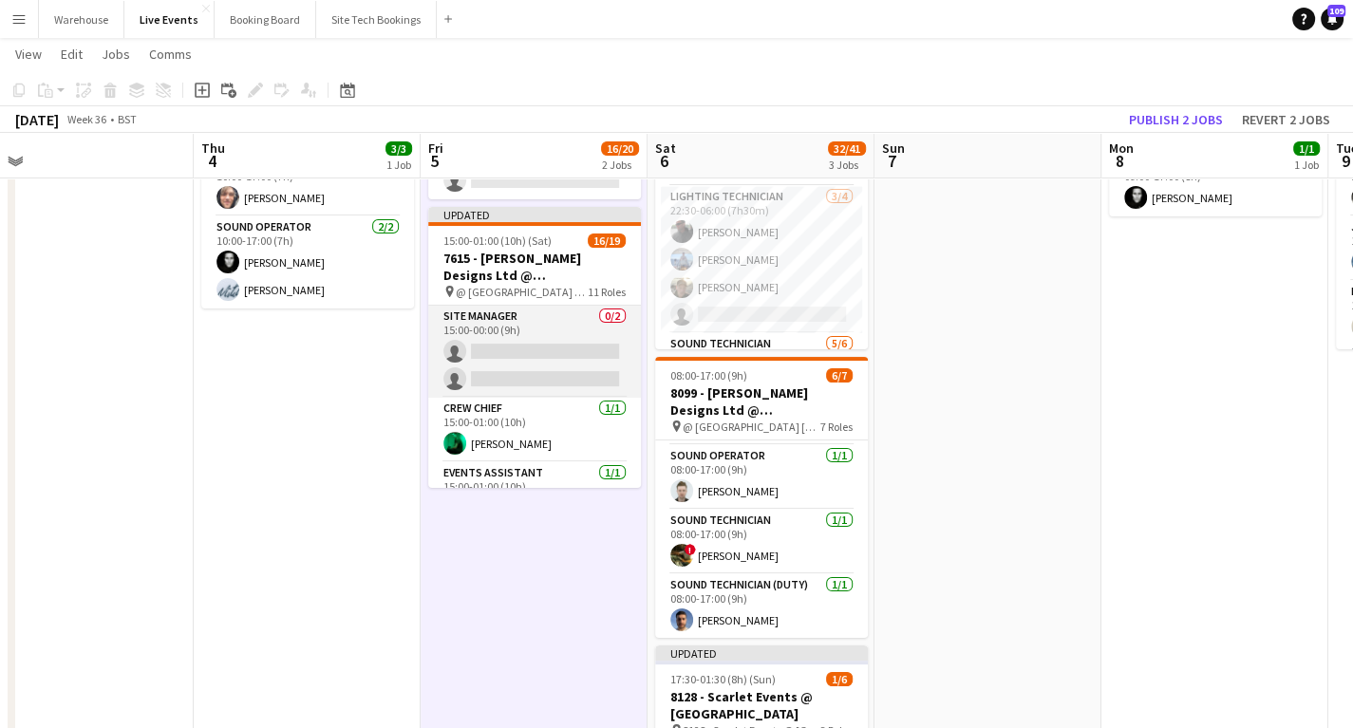
click at [498, 344] on app-card-role "Site Manager 0/2 15:00-00:00 (9h) single-neutral-actions single-neutral-actions" at bounding box center [534, 352] width 213 height 92
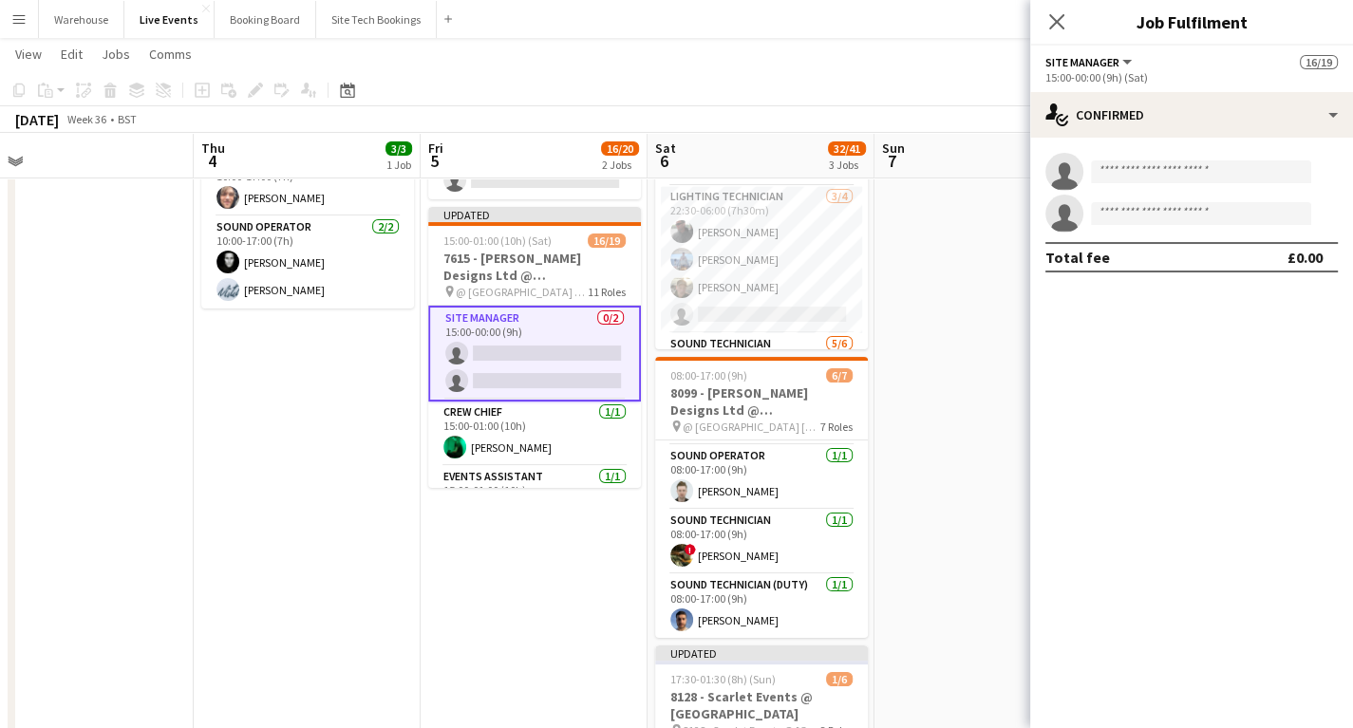
click at [1140, 156] on app-invite-slot "single-neutral-actions" at bounding box center [1191, 172] width 323 height 38
click at [1161, 180] on input at bounding box center [1201, 172] width 220 height 23
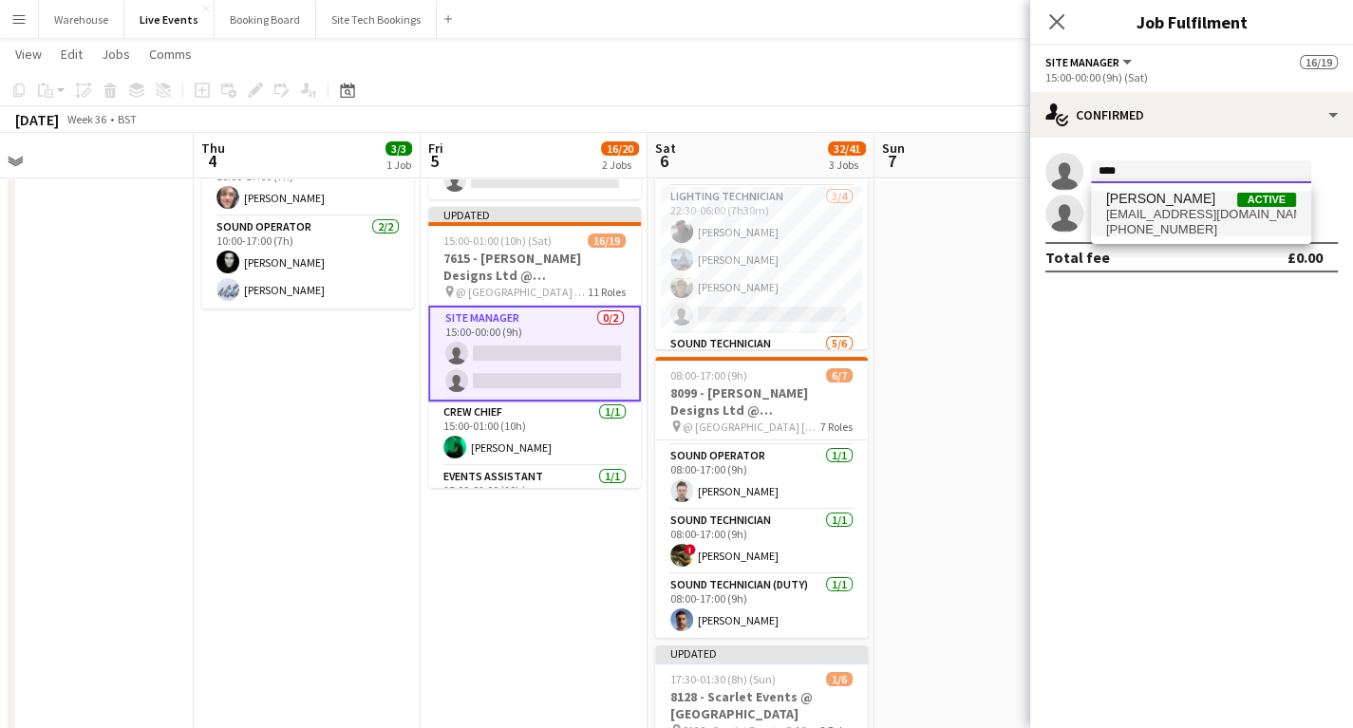
type input "****"
click at [1147, 220] on span "[EMAIL_ADDRESS][DOMAIN_NAME]" at bounding box center [1201, 214] width 190 height 15
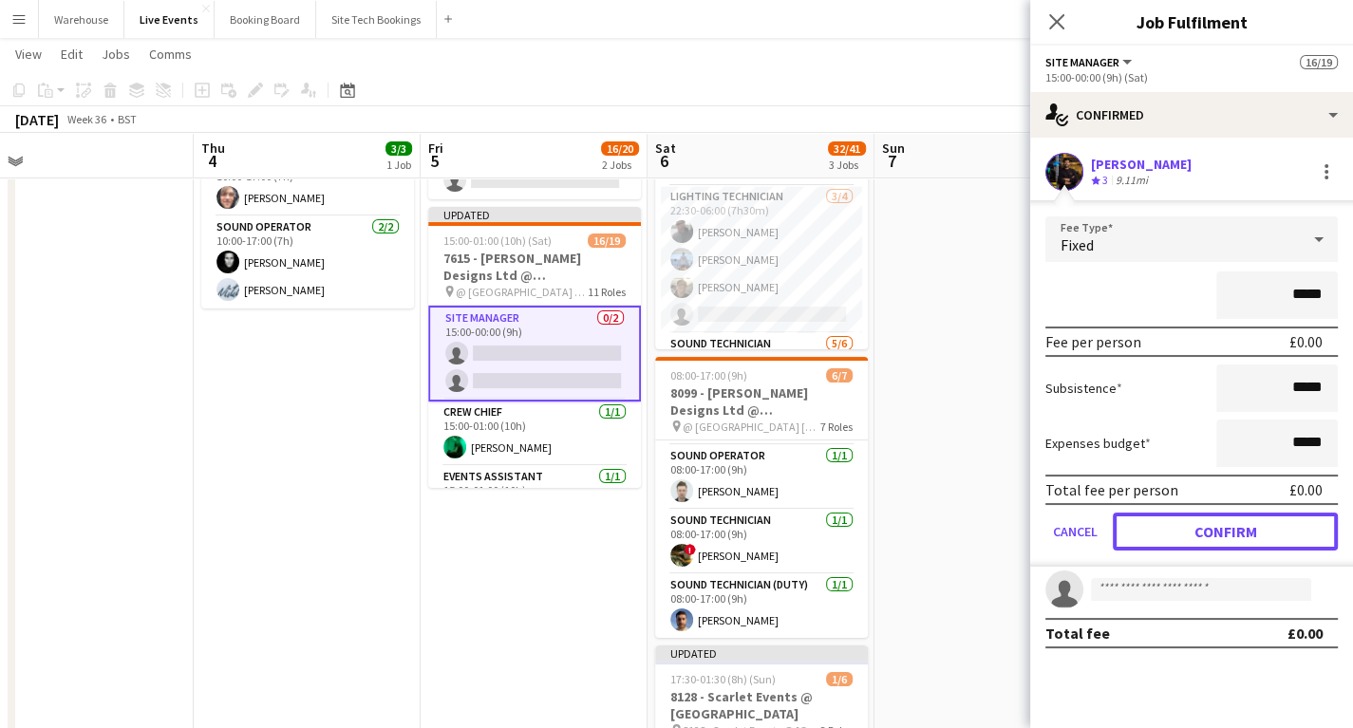
click at [1199, 524] on button "Confirm" at bounding box center [1225, 532] width 225 height 38
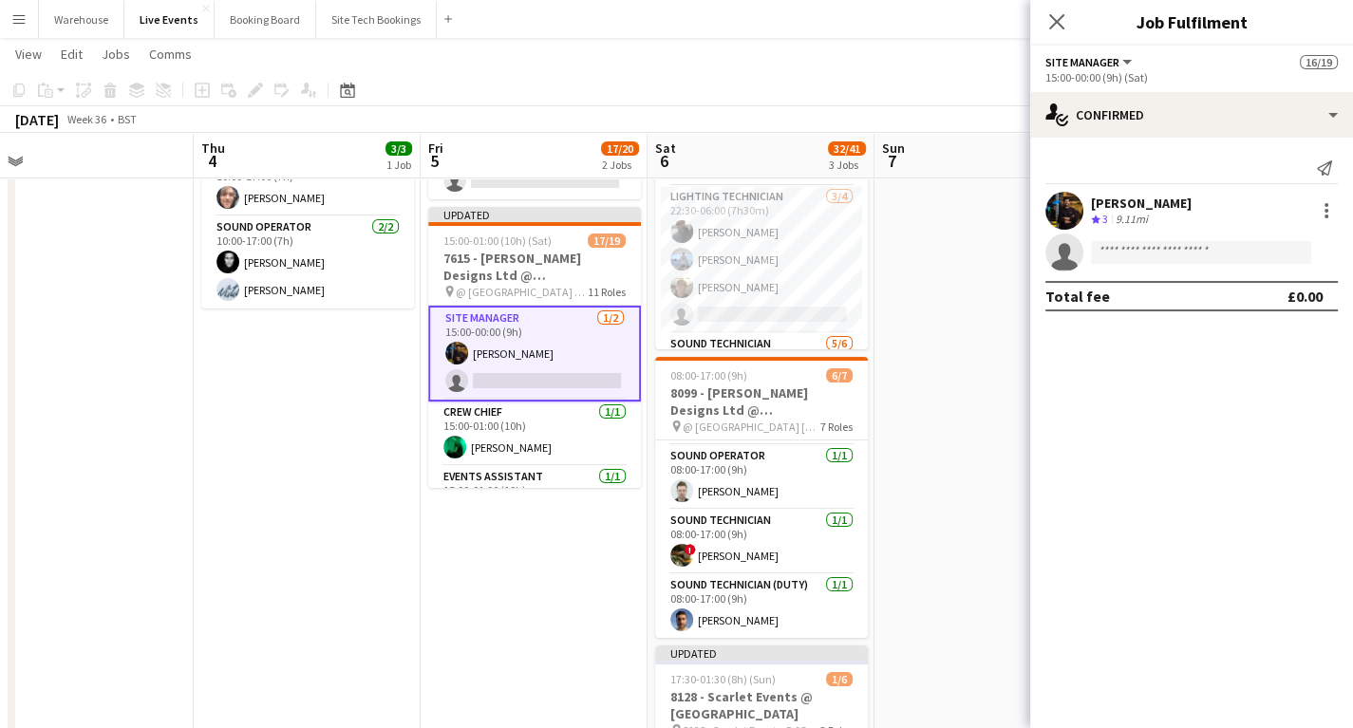
click at [1128, 265] on app-invite-slot "single-neutral-actions" at bounding box center [1191, 253] width 323 height 38
click at [1132, 257] on input at bounding box center [1201, 252] width 220 height 23
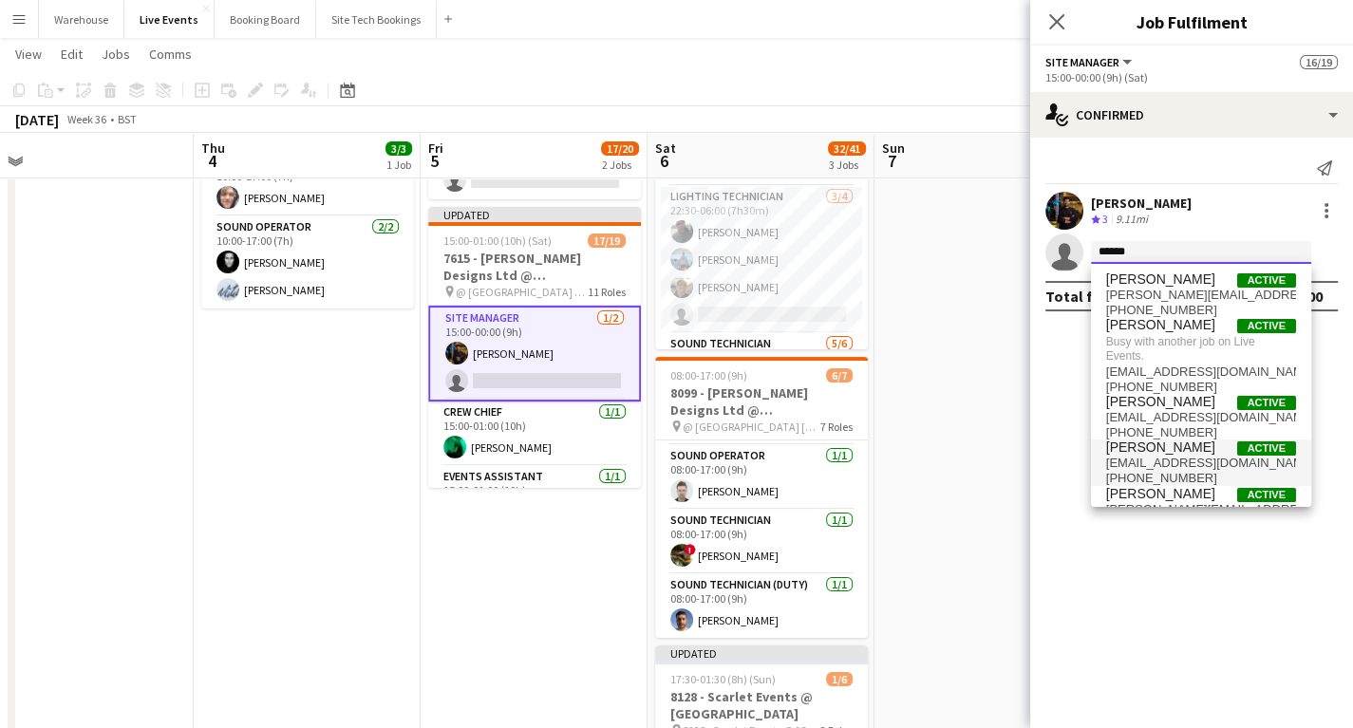
type input "******"
click at [1184, 465] on span "[EMAIL_ADDRESS][DOMAIN_NAME]" at bounding box center [1201, 463] width 190 height 15
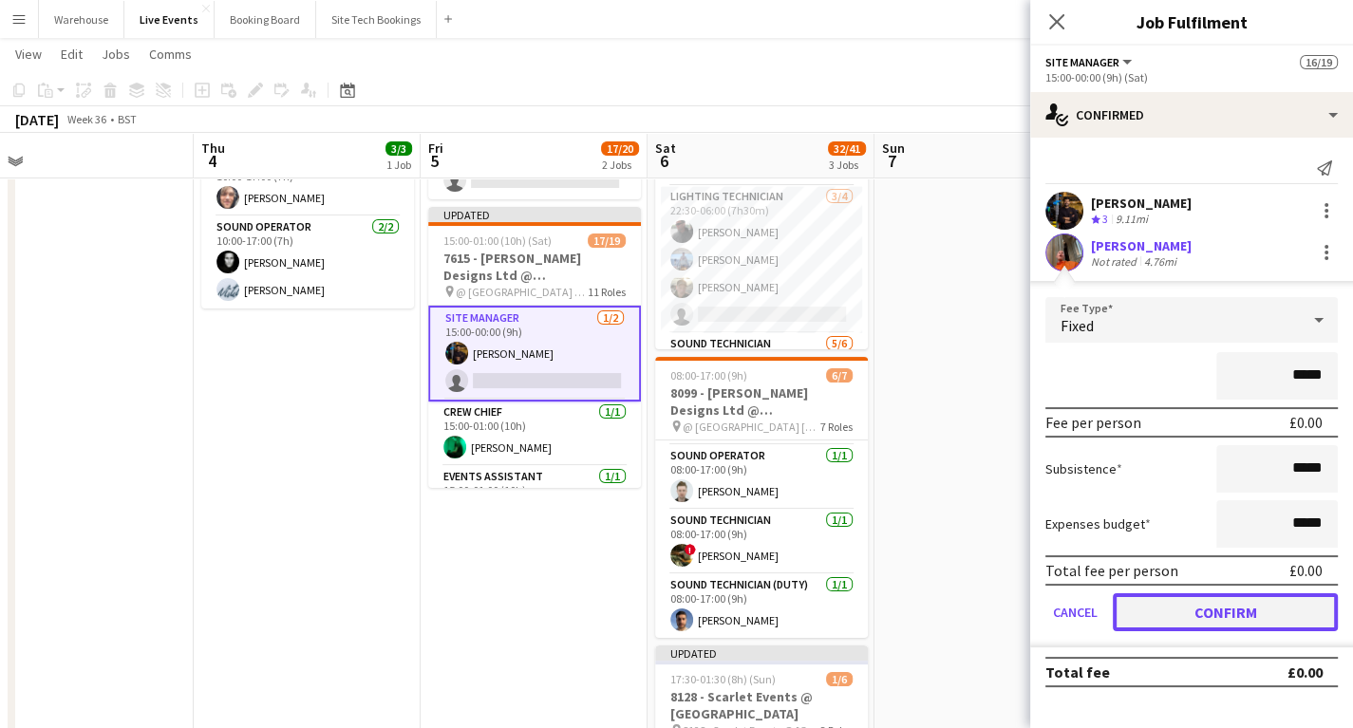
click at [1198, 608] on button "Confirm" at bounding box center [1225, 613] width 225 height 38
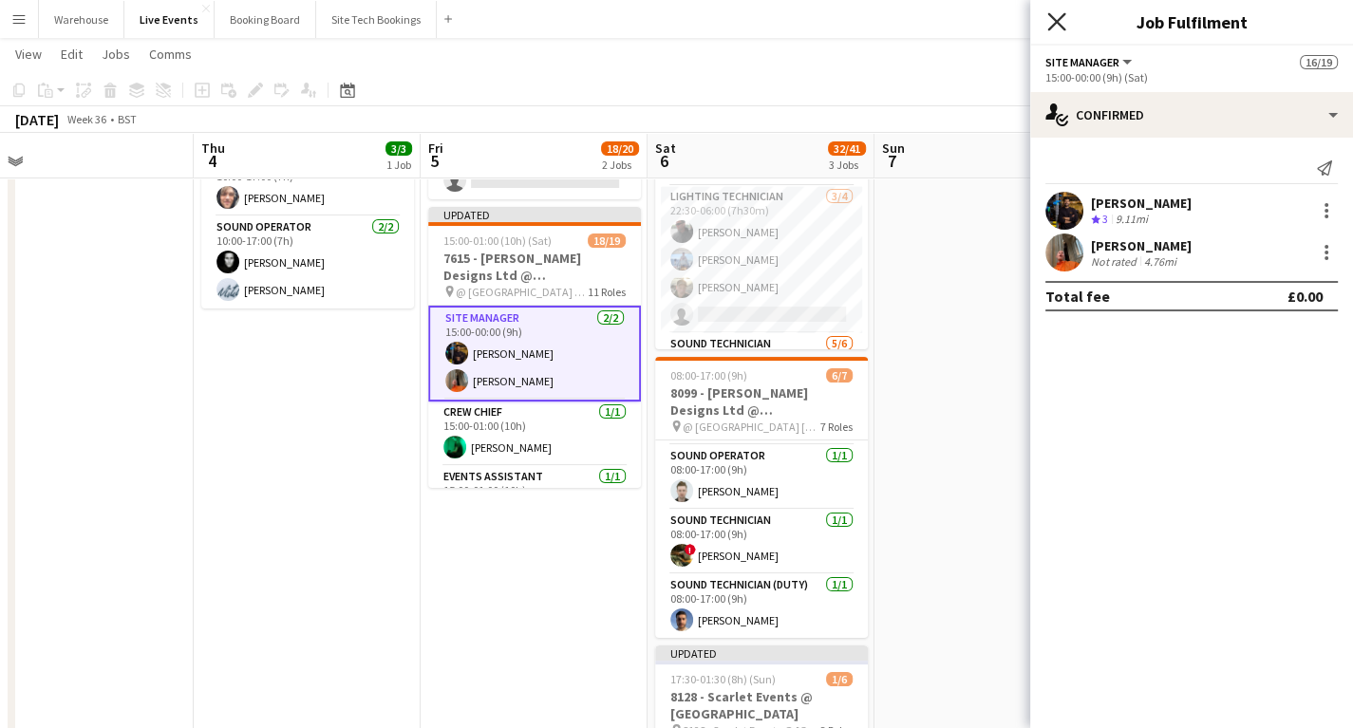
click at [1058, 20] on icon at bounding box center [1057, 21] width 18 height 18
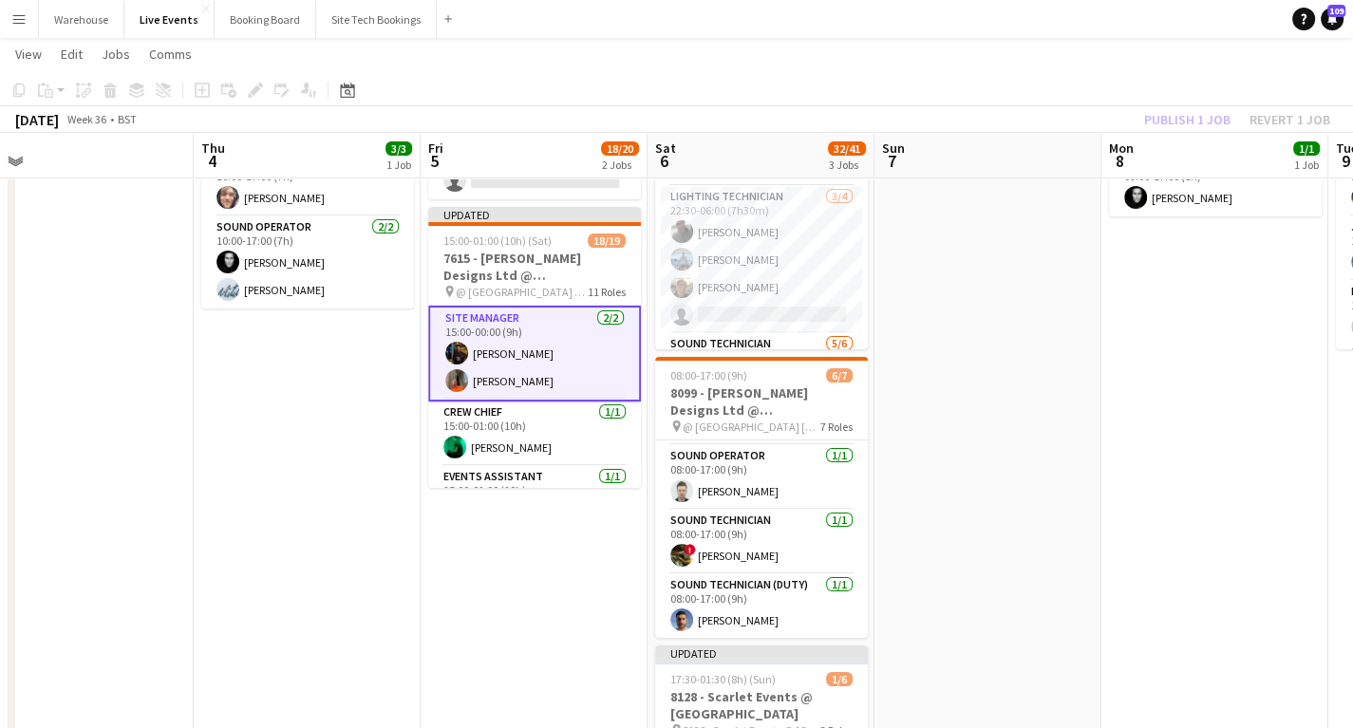
drag, startPoint x: 347, startPoint y: 546, endPoint x: 346, endPoint y: 515, distance: 31.4
click at [346, 542] on app-date-cell "10:00-17:00 (7h) 3/3 PREP - 7615 - [PERSON_NAME] Designs Ltd @ [GEOGRAPHIC_DATA…" at bounding box center [307, 736] width 227 height 1350
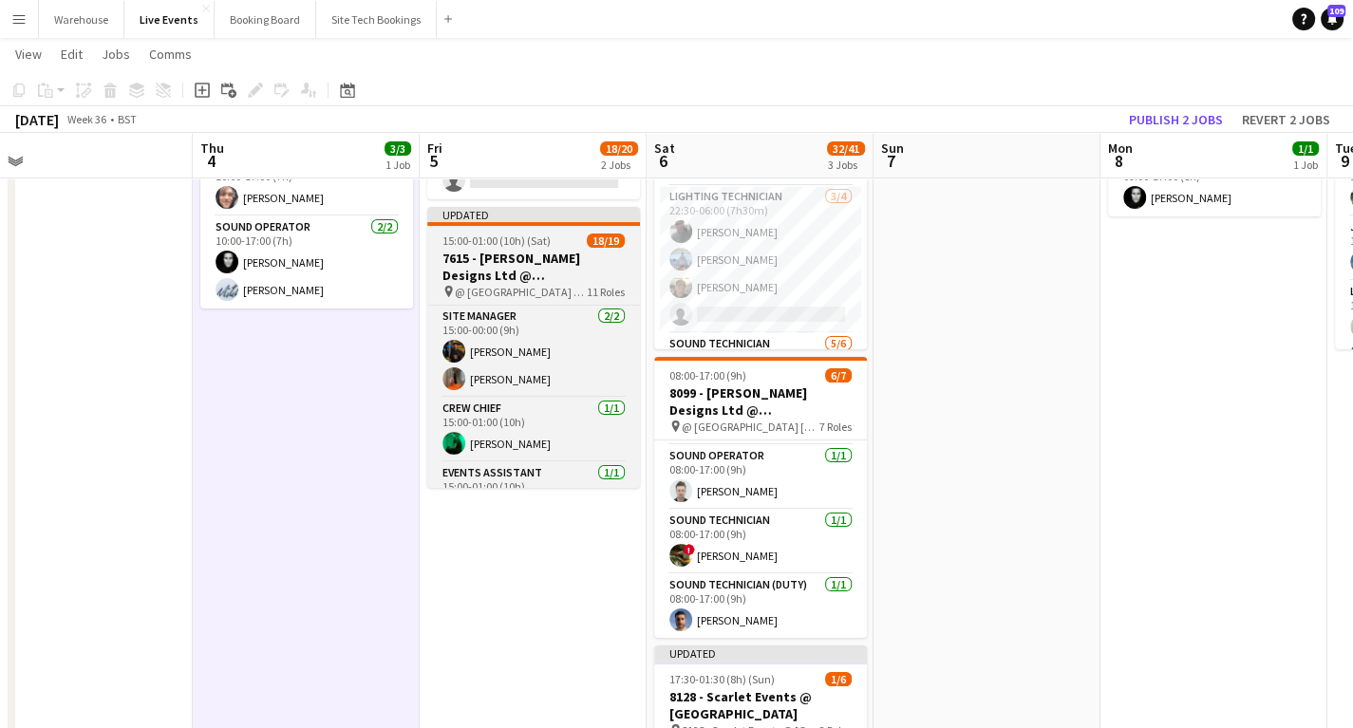
click at [474, 270] on h3 "7615 - [PERSON_NAME] Designs Ltd @ [GEOGRAPHIC_DATA]" at bounding box center [533, 267] width 213 height 34
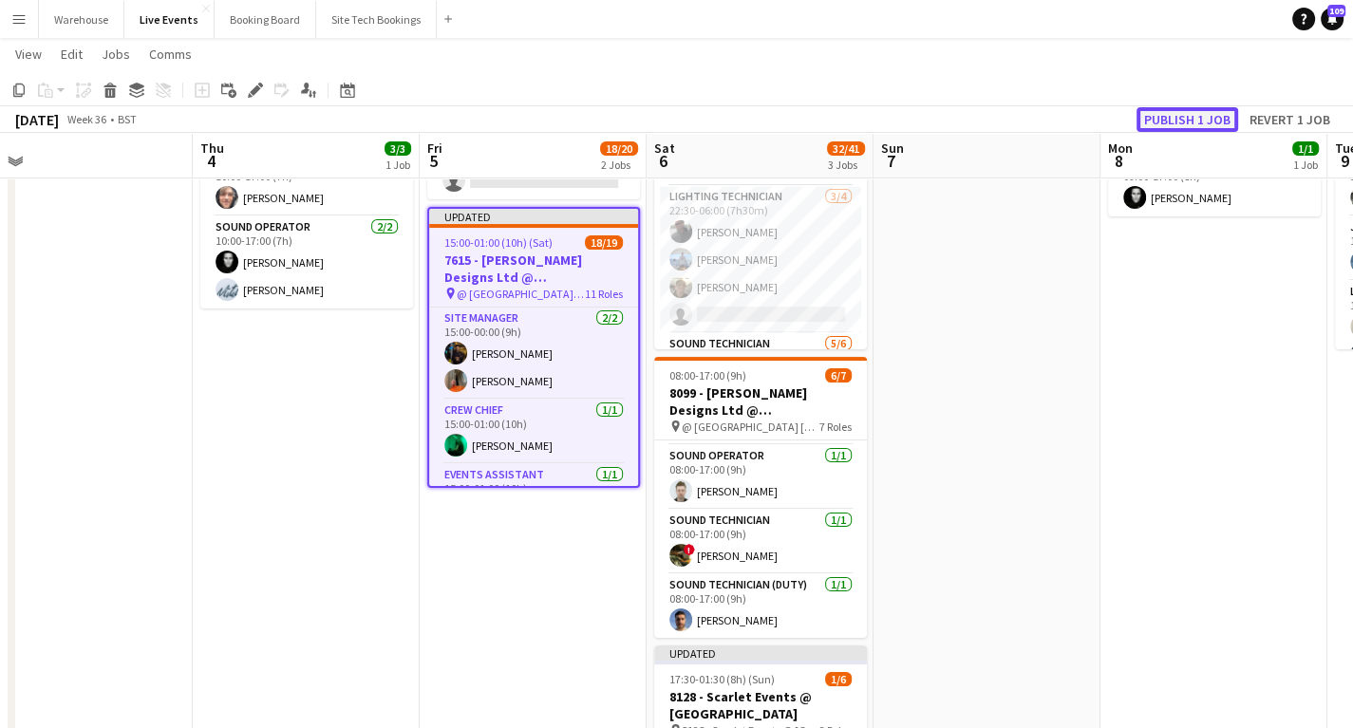
click at [1182, 122] on button "Publish 1 job" at bounding box center [1188, 119] width 102 height 25
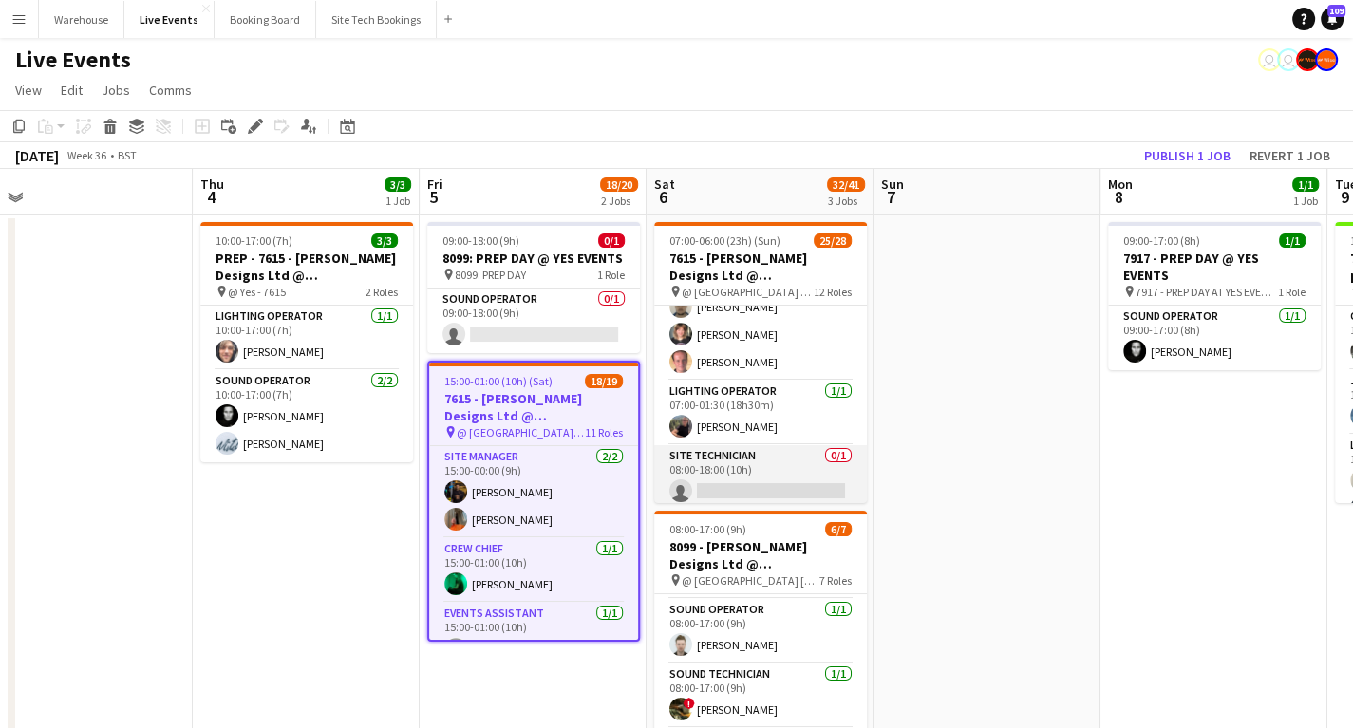
scroll to position [0, 0]
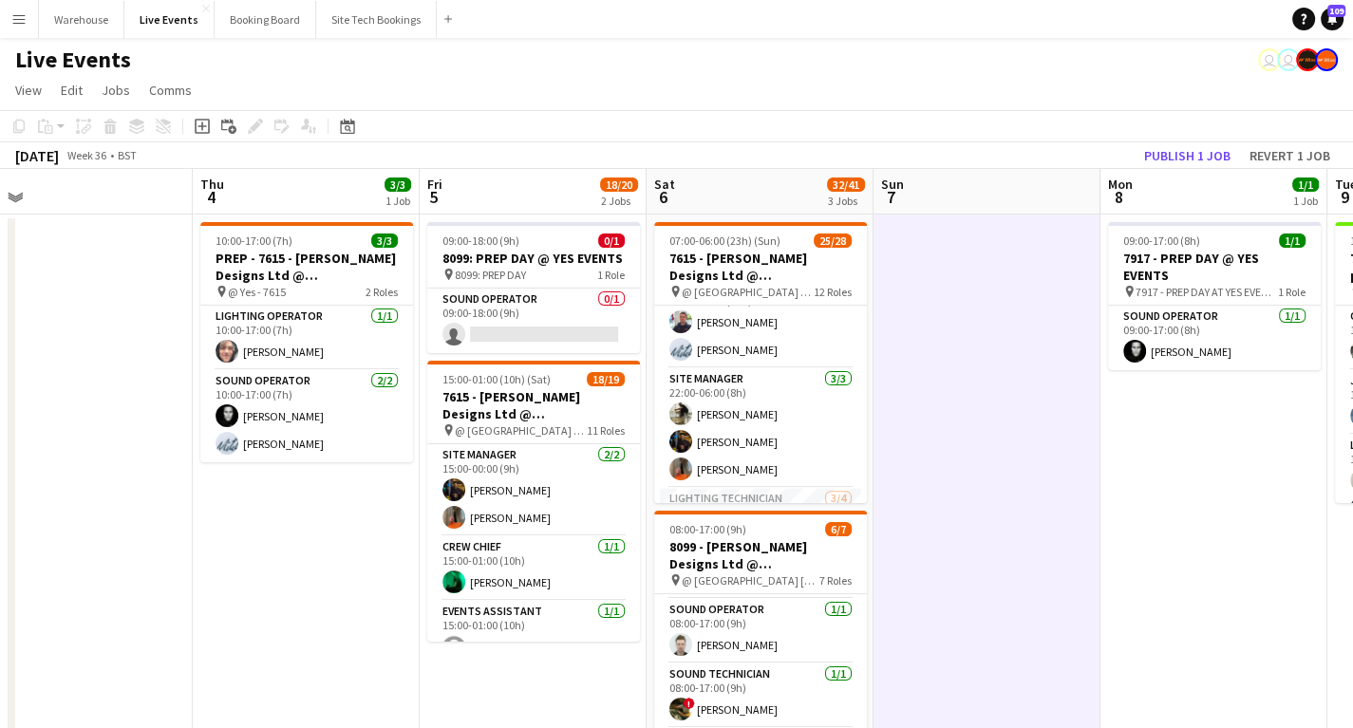
scroll to position [912, 0]
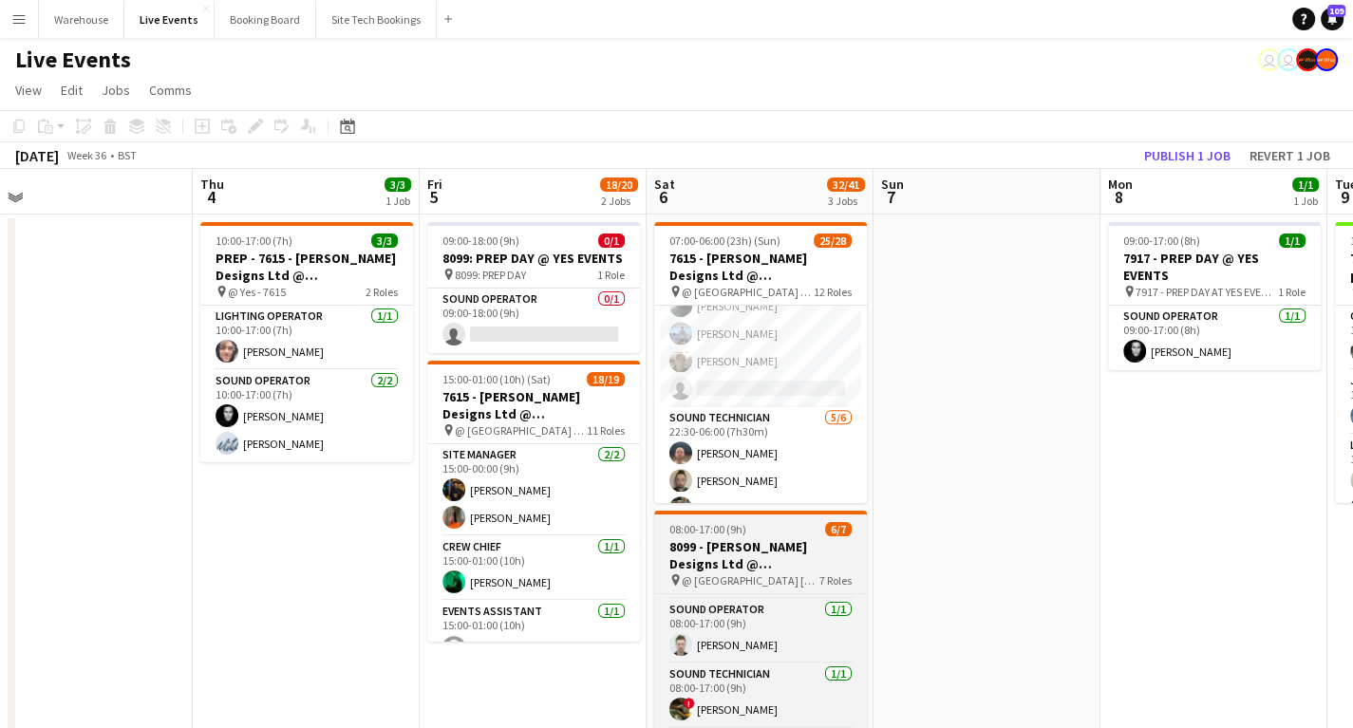
scroll to position [836, 0]
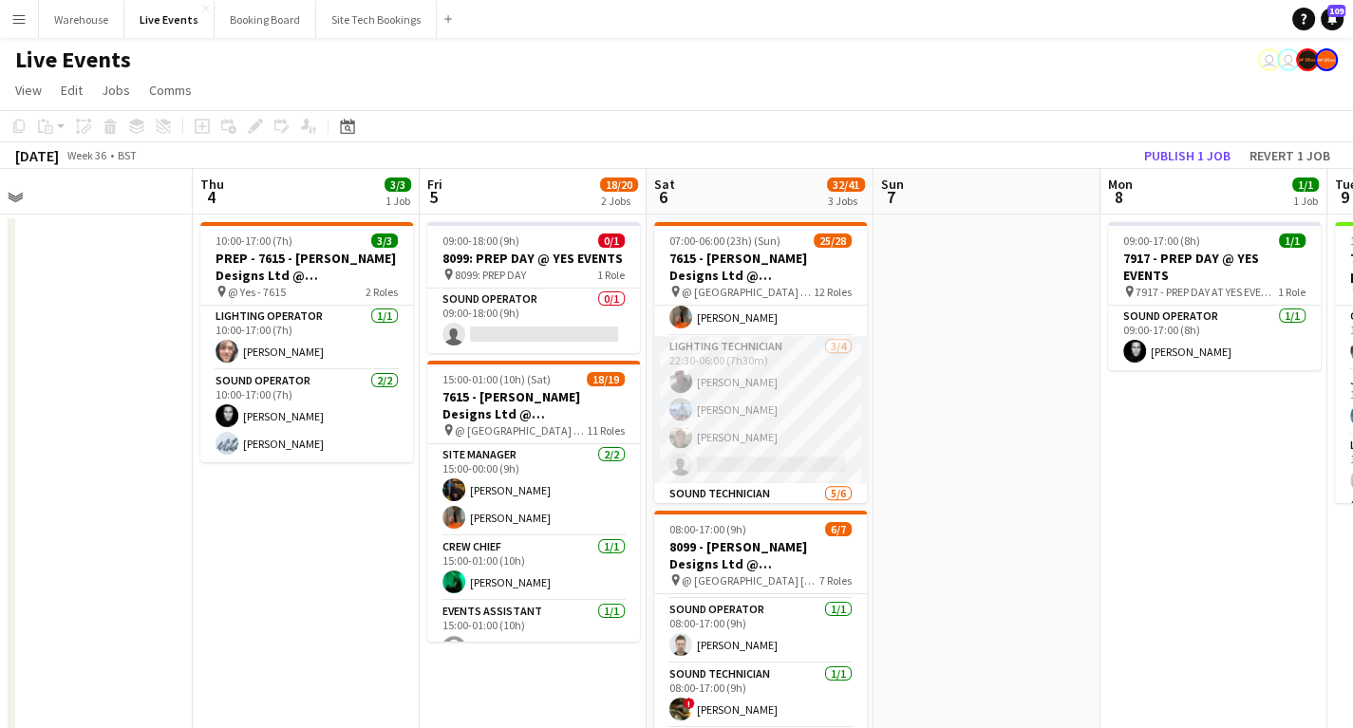
click at [760, 450] on app-card-role "Lighting Technician [DATE] 22:30-06:00 (7h30m) [PERSON_NAME] [PERSON_NAME] [PER…" at bounding box center [760, 409] width 213 height 147
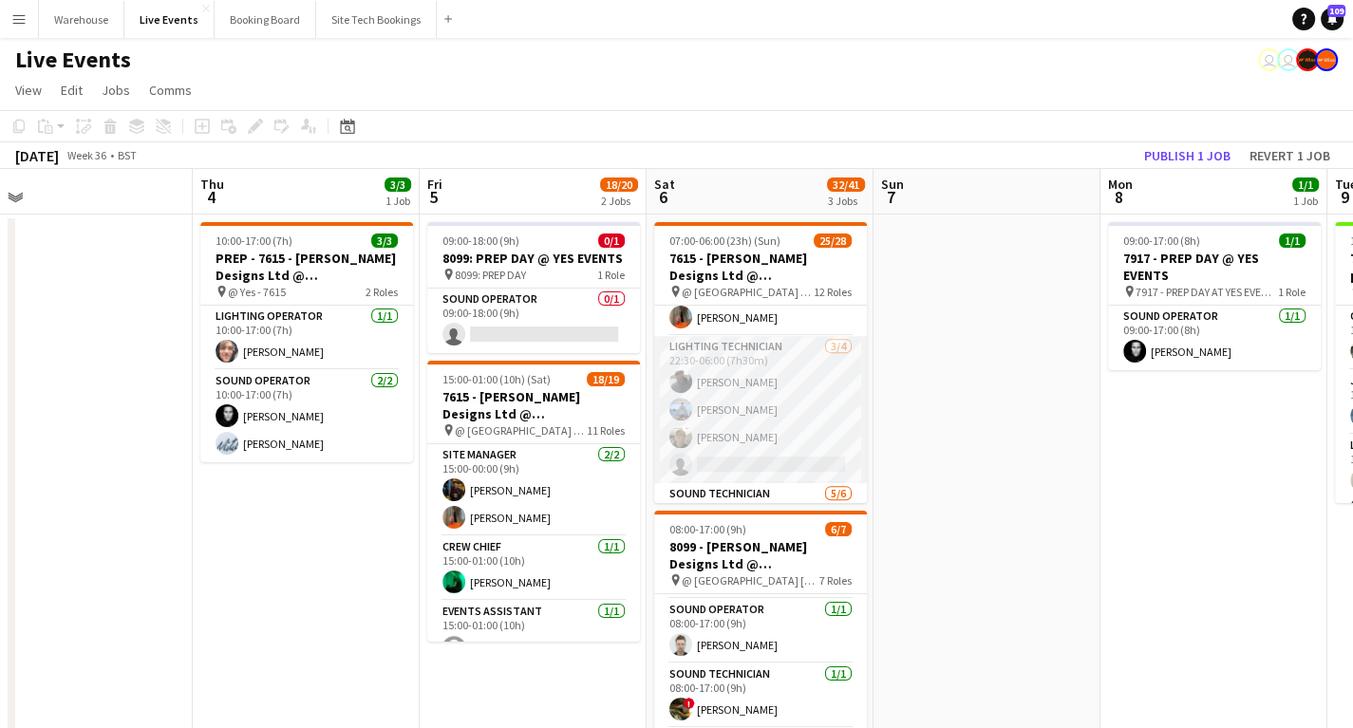
click at [767, 455] on app-card-role "Lighting Technician [DATE] 22:30-06:00 (7h30m) [PERSON_NAME] [PERSON_NAME] [PER…" at bounding box center [760, 409] width 213 height 147
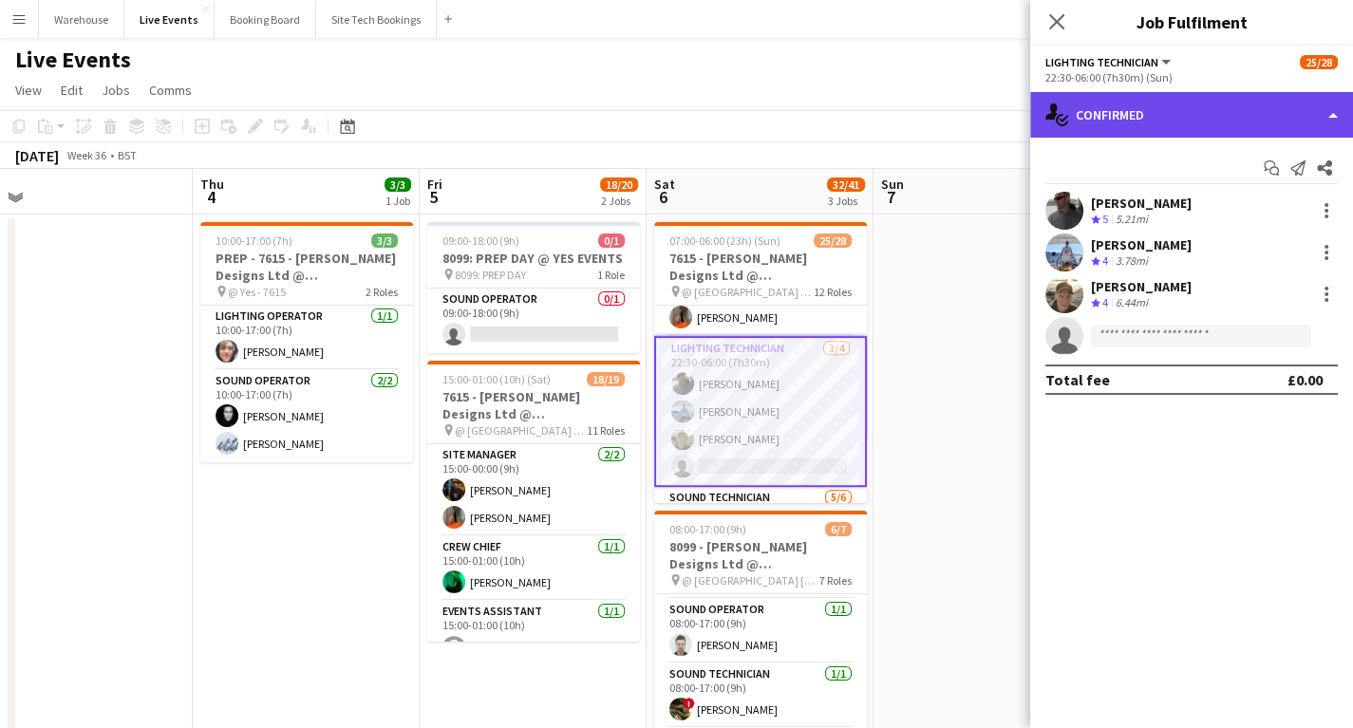
click at [1138, 118] on div "single-neutral-actions-check-2 Confirmed" at bounding box center [1191, 115] width 323 height 46
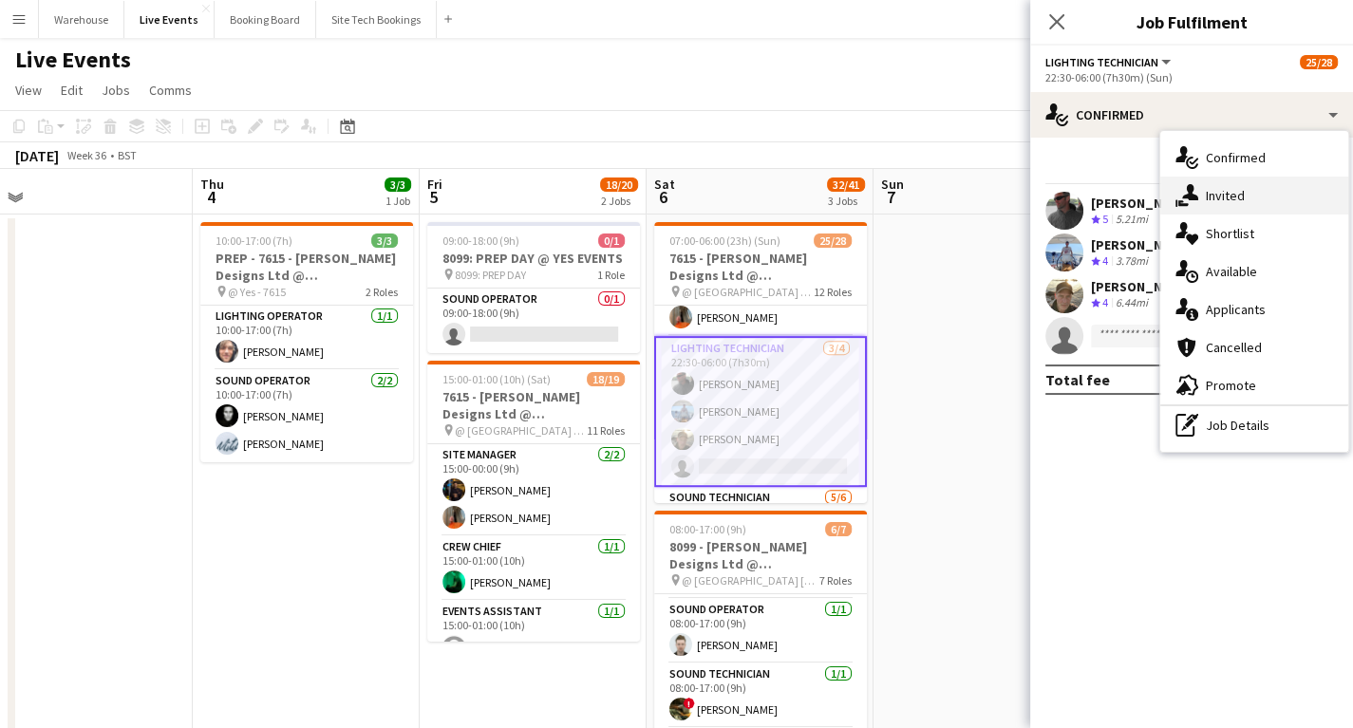
click at [1212, 194] on div "single-neutral-actions-share-1 Invited" at bounding box center [1255, 196] width 188 height 38
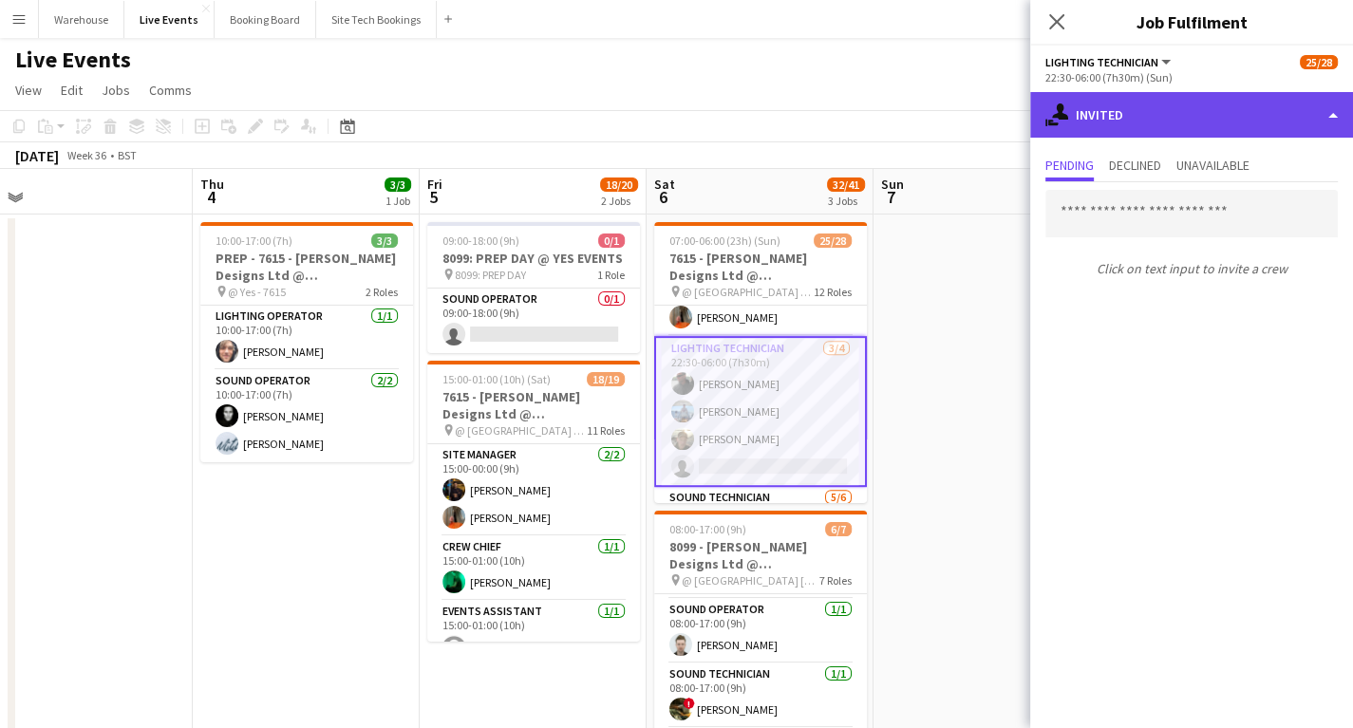
click at [1125, 119] on div "single-neutral-actions-share-1 Invited" at bounding box center [1191, 115] width 323 height 46
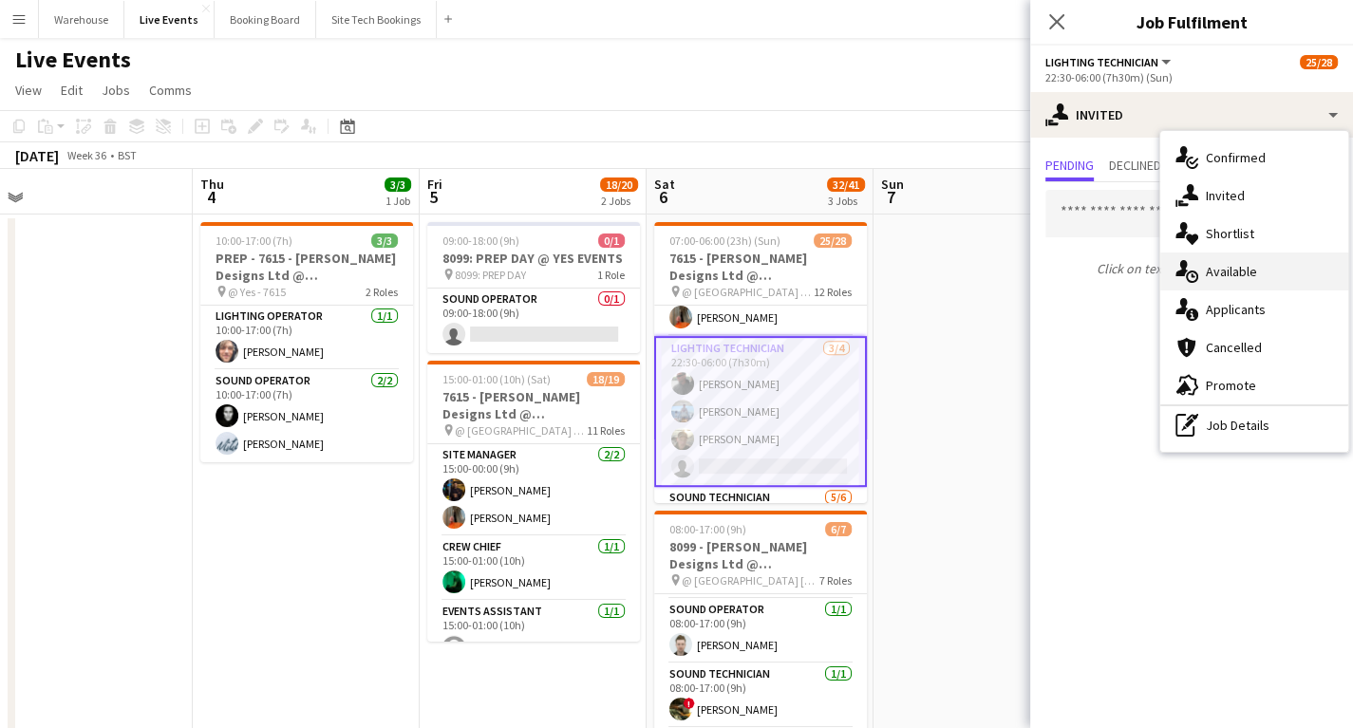
click at [1219, 279] on div "single-neutral-actions-upload Available" at bounding box center [1255, 272] width 188 height 38
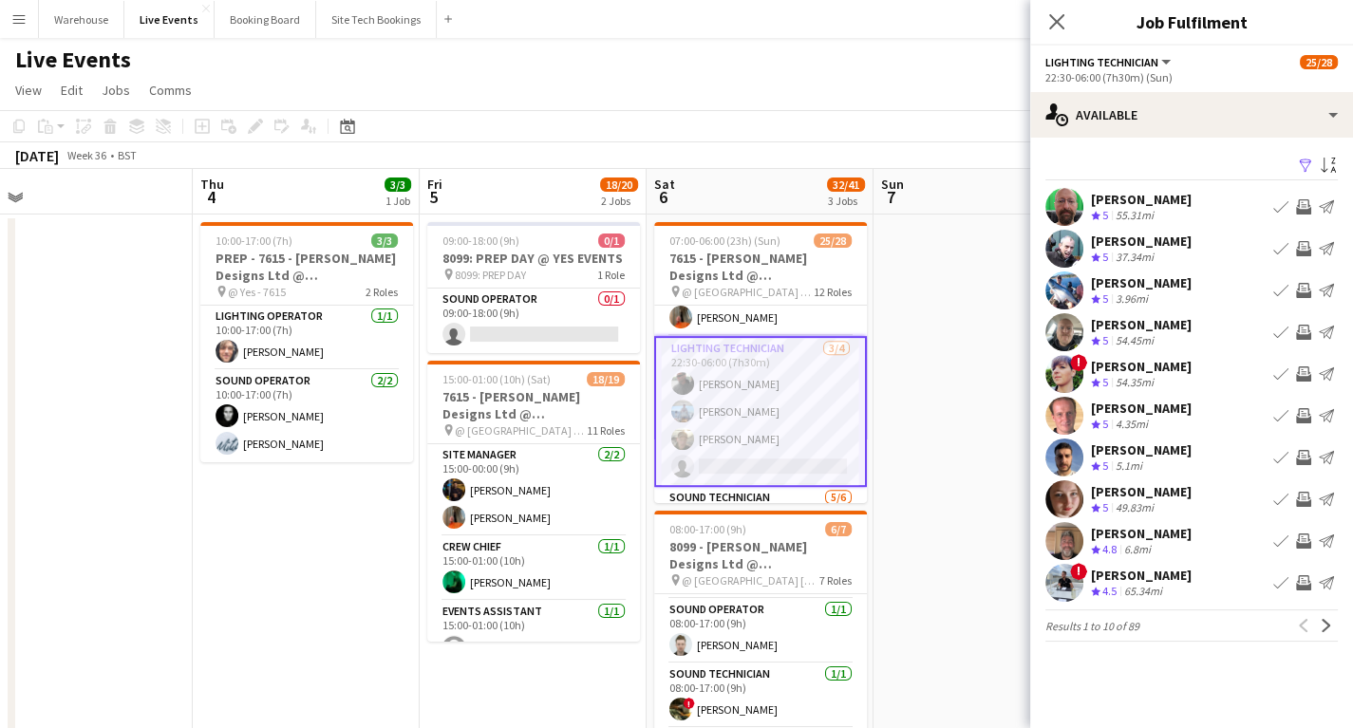
scroll to position [912, 0]
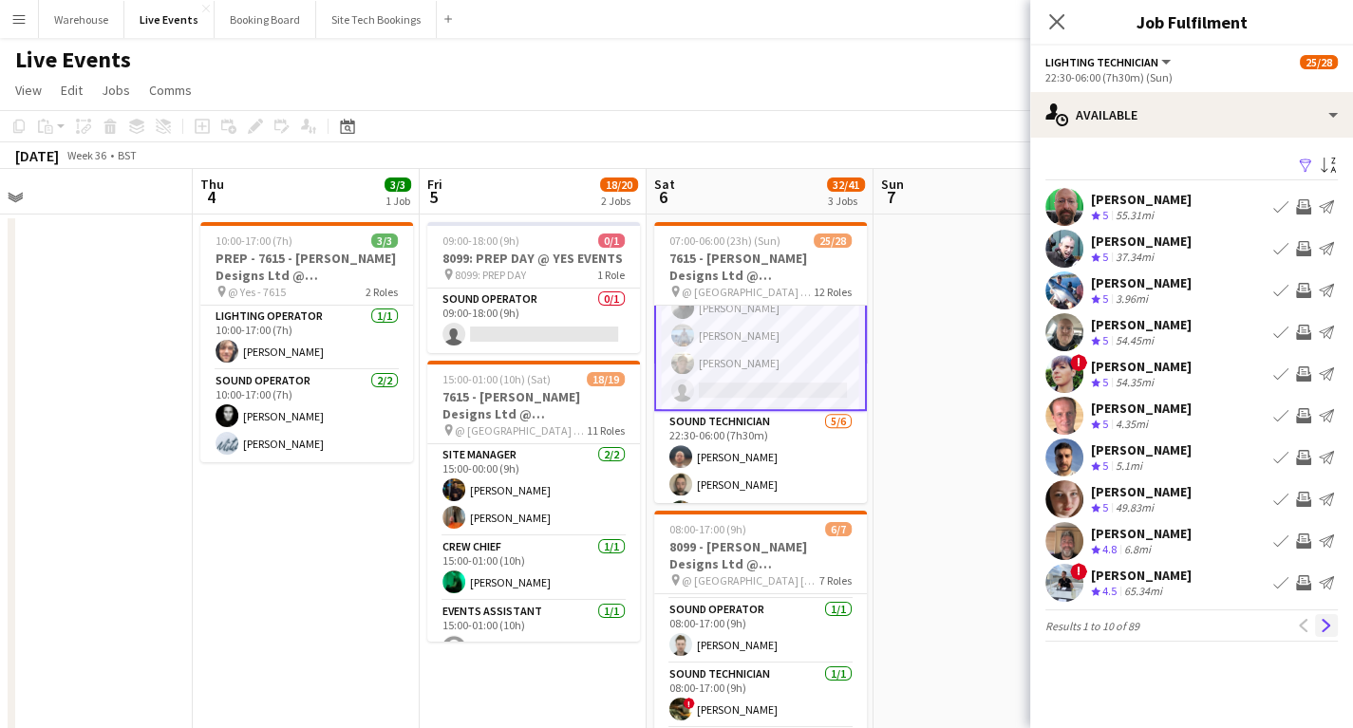
click at [1328, 619] on app-icon "Next" at bounding box center [1326, 625] width 13 height 13
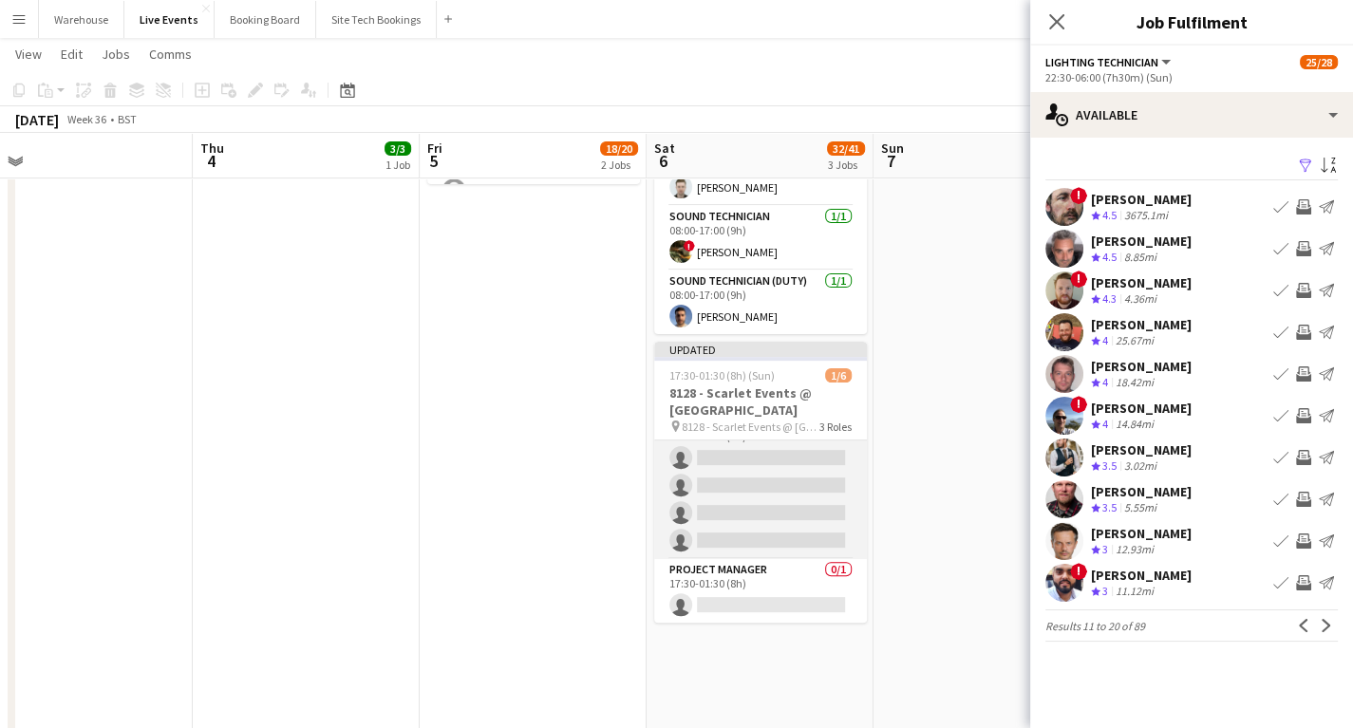
scroll to position [0, 0]
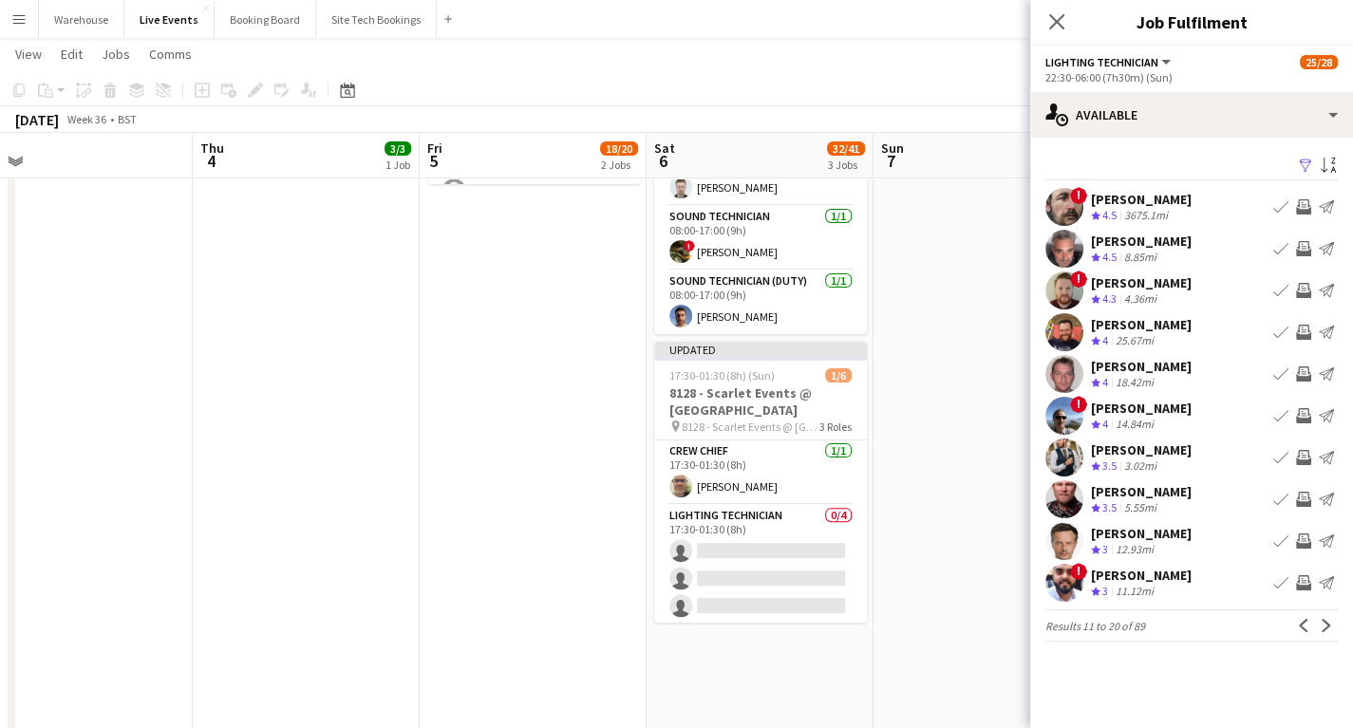
click at [1300, 421] on app-icon "Invite crew" at bounding box center [1303, 415] width 15 height 15
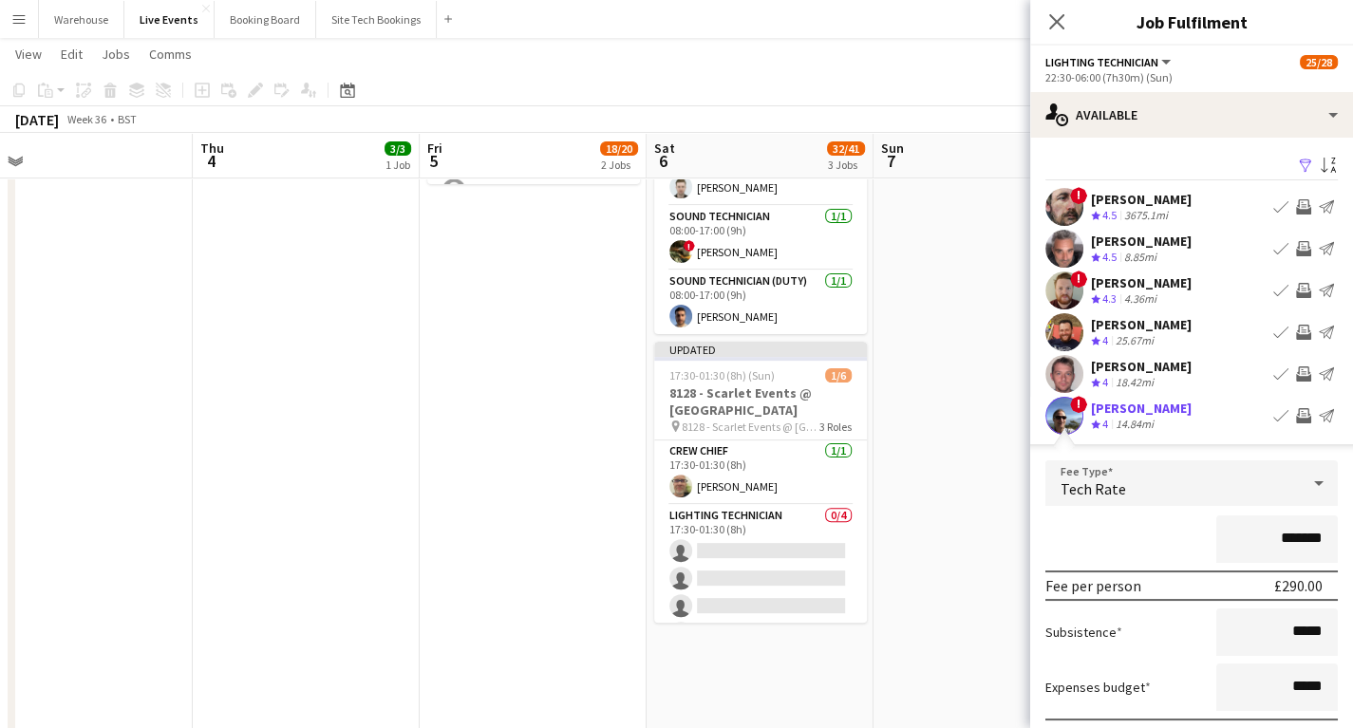
scroll to position [304, 0]
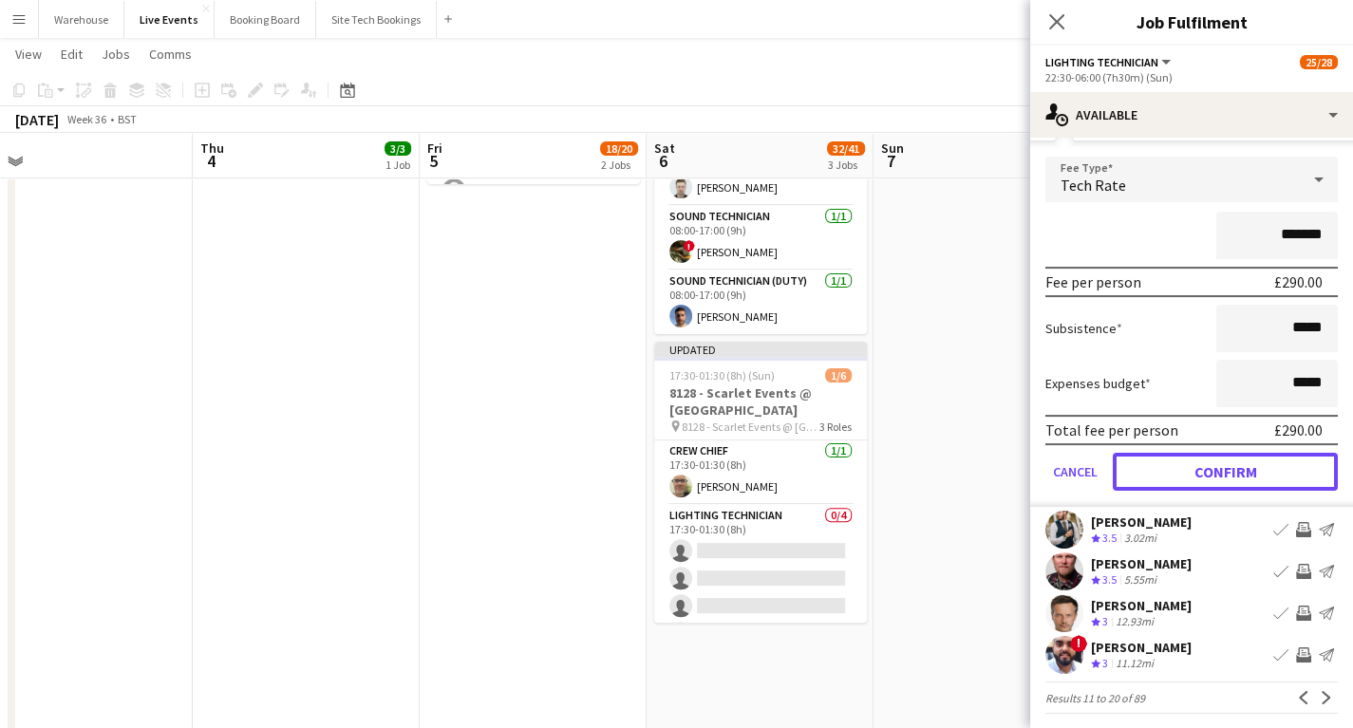
click at [1212, 476] on button "Confirm" at bounding box center [1225, 472] width 225 height 38
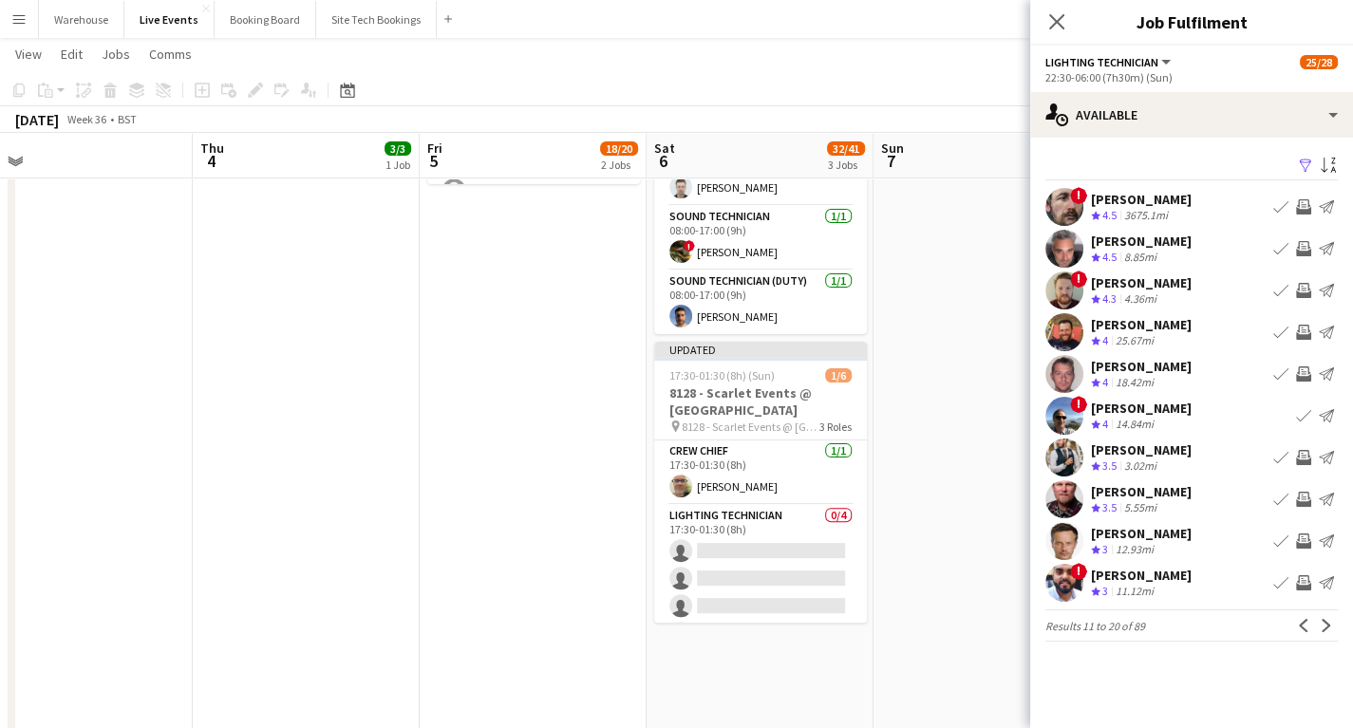
scroll to position [0, 0]
click at [1056, 22] on icon at bounding box center [1057, 21] width 18 height 18
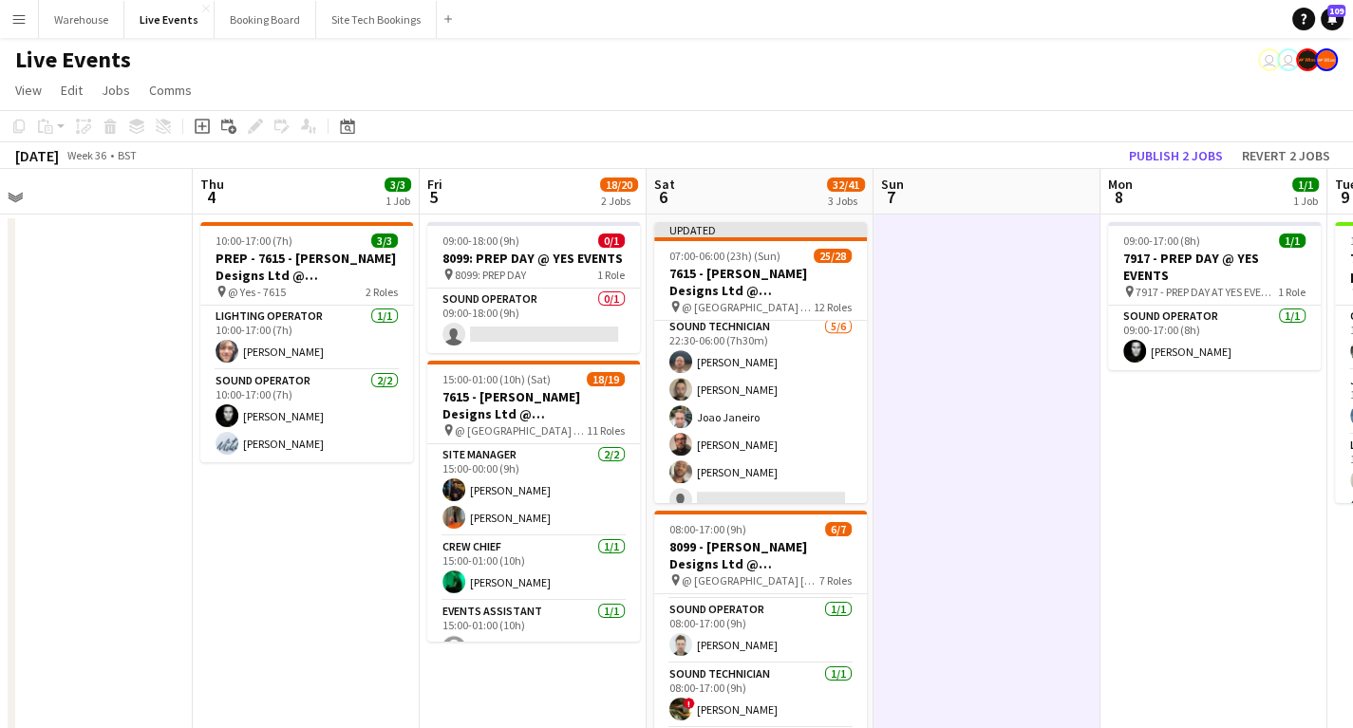
scroll to position [866, 0]
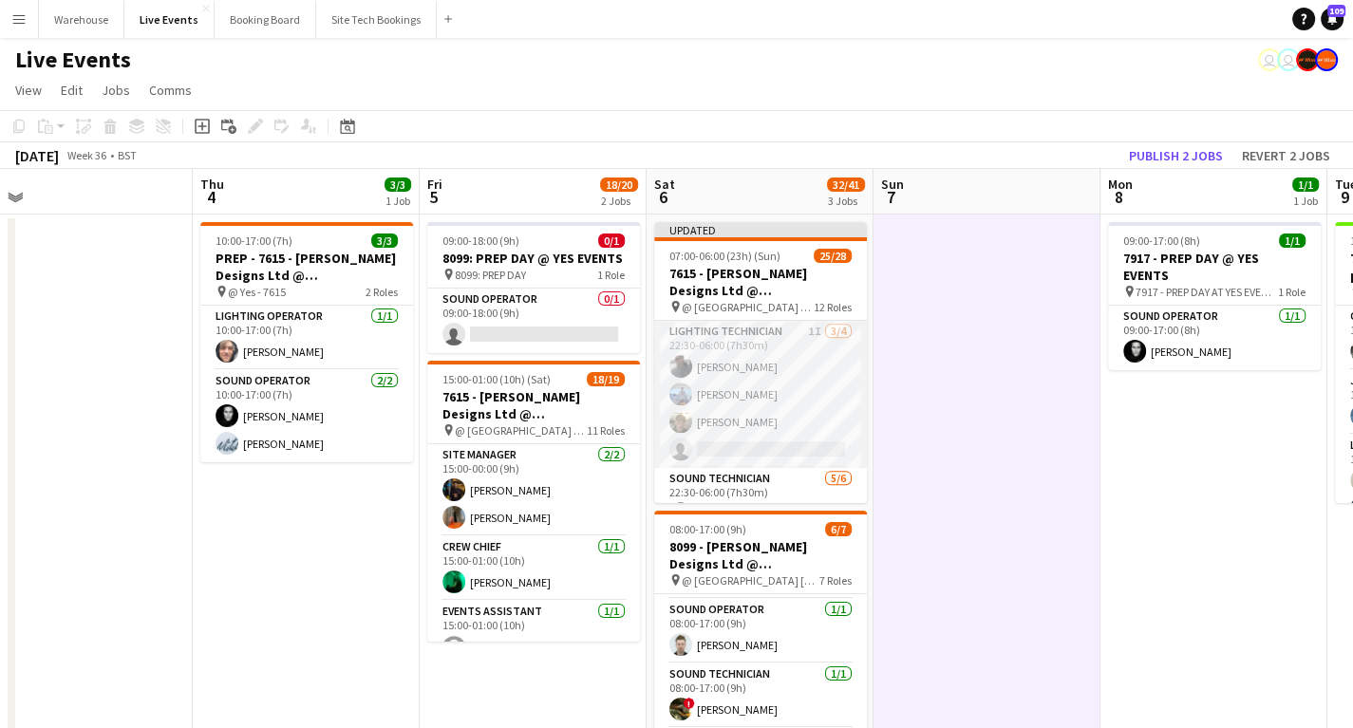
click at [754, 333] on app-card-role "Lighting Technician 1I [DATE] 22:30-06:00 (7h30m) [PERSON_NAME] [PERSON_NAME] […" at bounding box center [760, 394] width 213 height 147
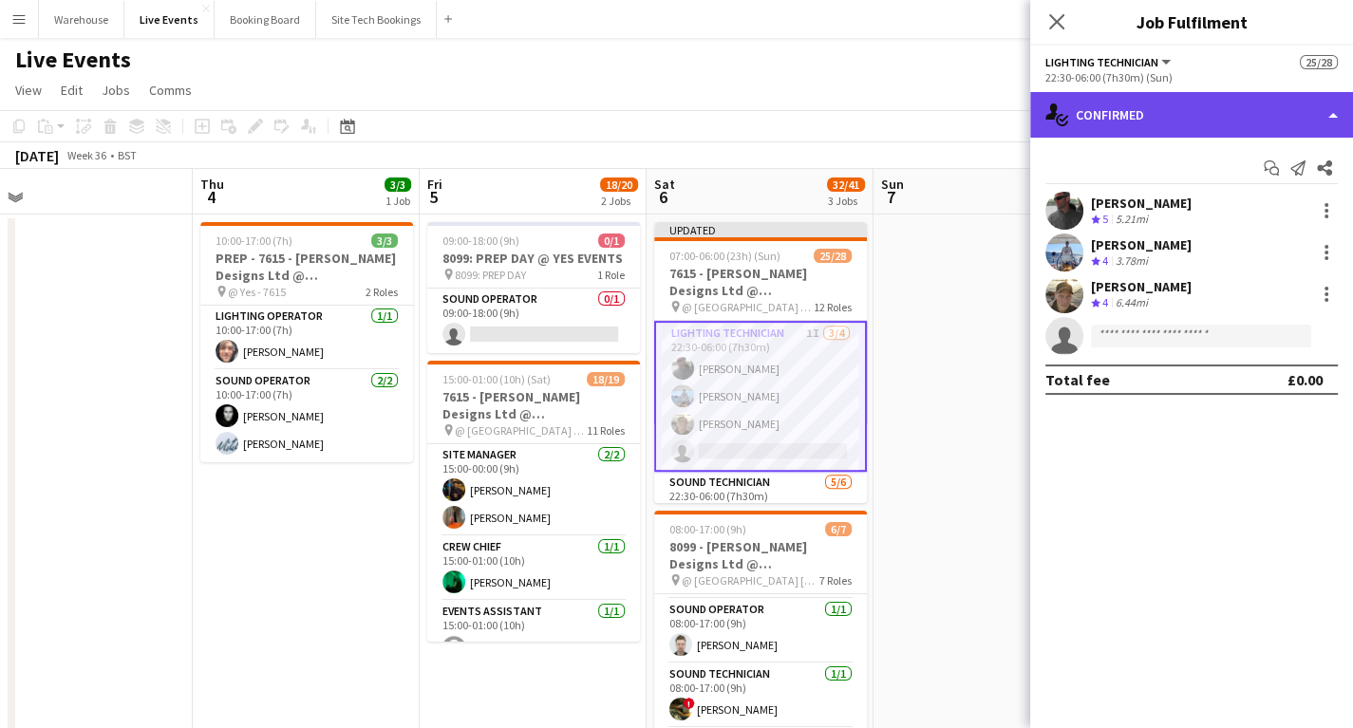
click at [1143, 118] on div "single-neutral-actions-check-2 Confirmed" at bounding box center [1191, 115] width 323 height 46
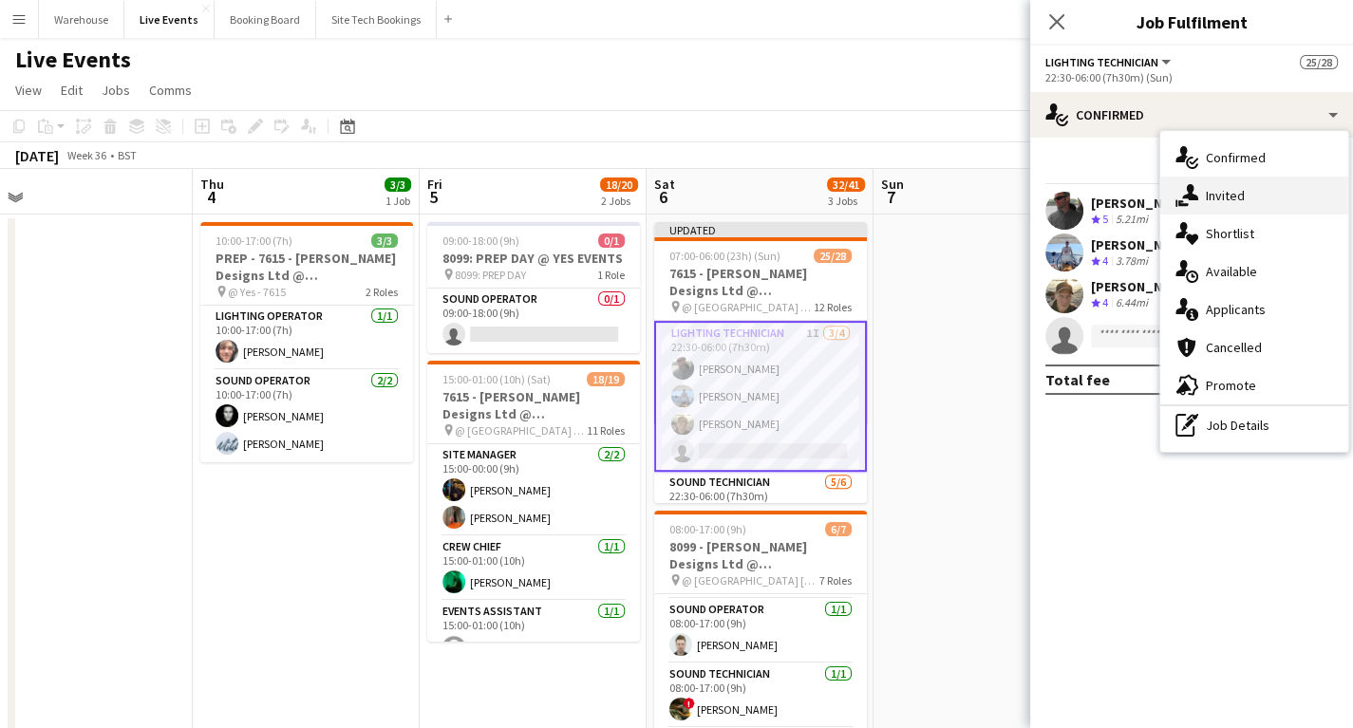
click at [1240, 190] on div "single-neutral-actions-share-1 Invited" at bounding box center [1255, 196] width 188 height 38
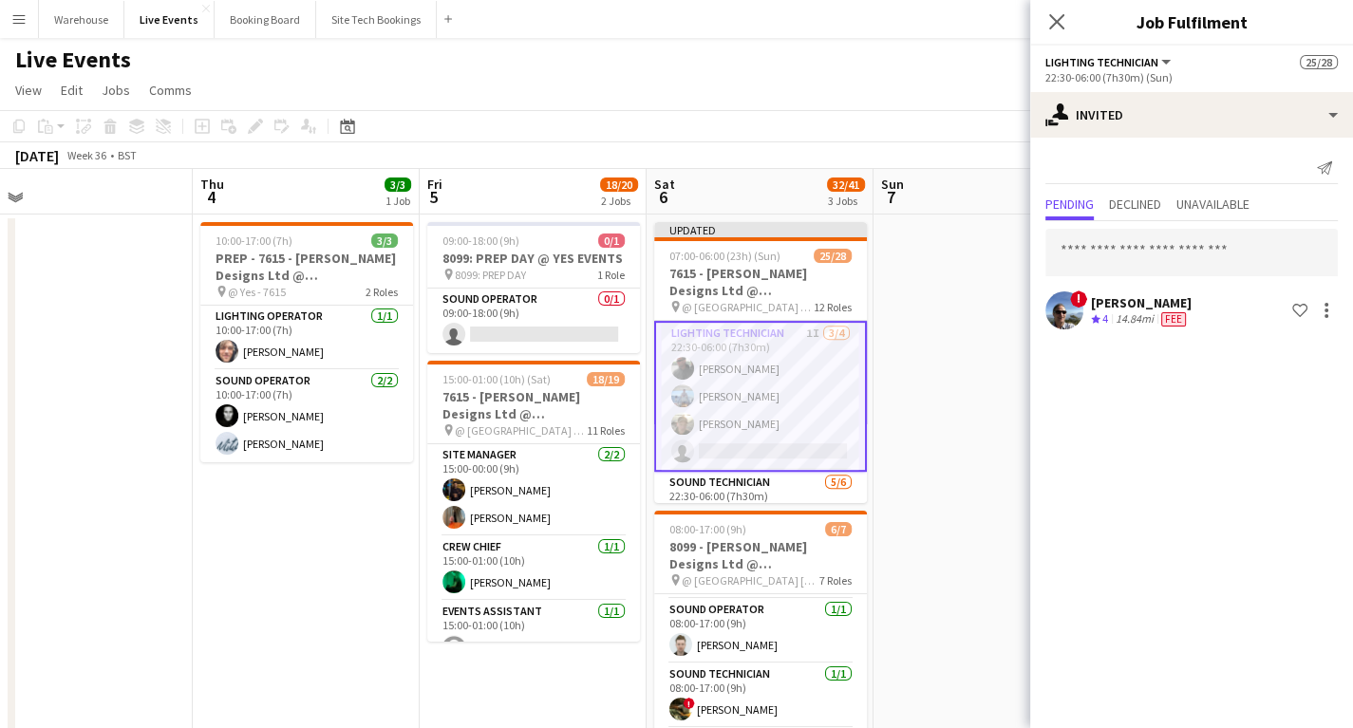
click at [1058, 11] on app-icon "Close pop-in" at bounding box center [1057, 21] width 23 height 23
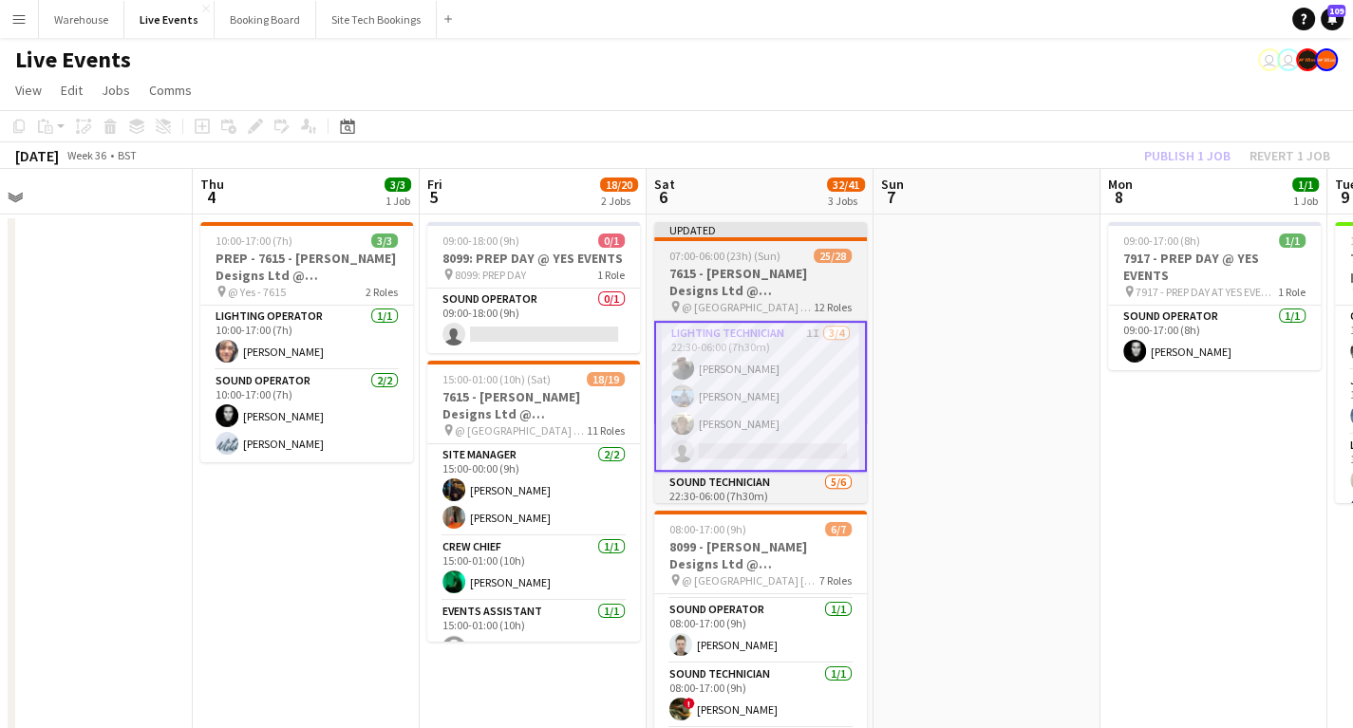
drag, startPoint x: 957, startPoint y: 387, endPoint x: 864, endPoint y: 313, distance: 119.0
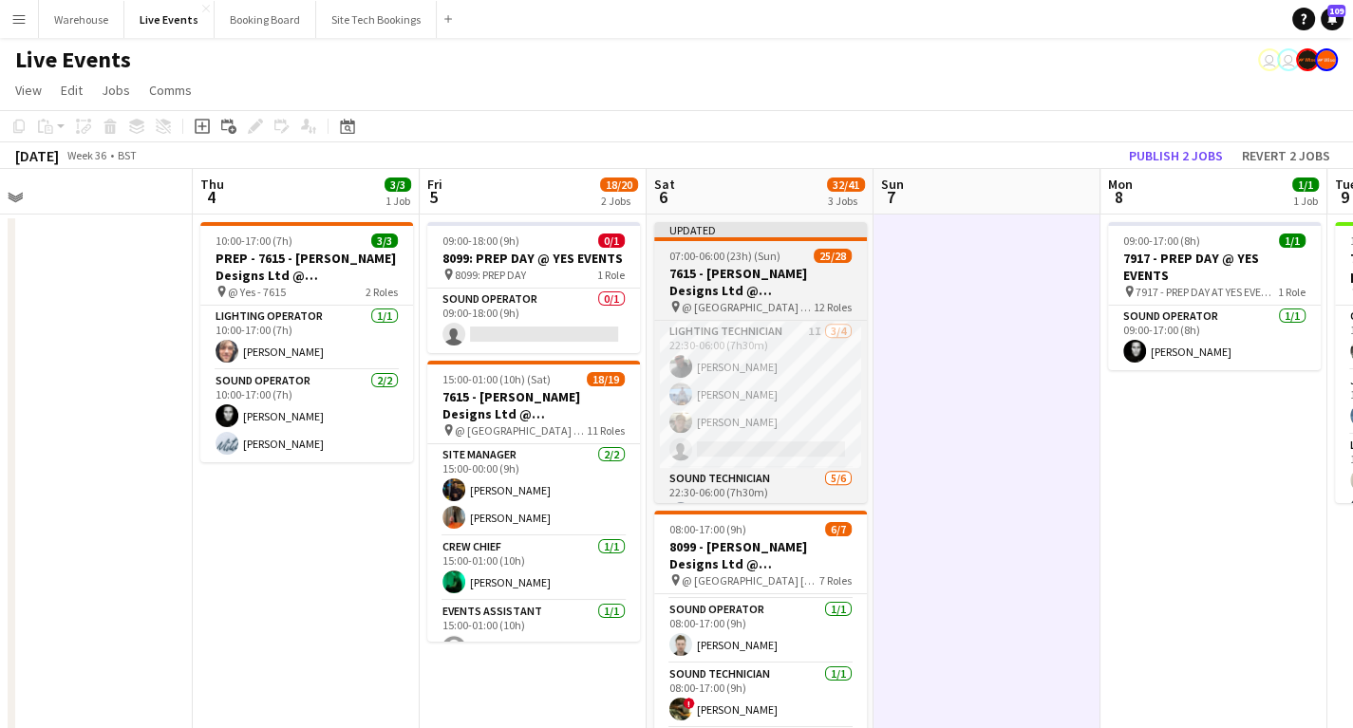
click at [762, 283] on h3 "7615 - [PERSON_NAME] Designs Ltd @ [GEOGRAPHIC_DATA]" at bounding box center [760, 282] width 213 height 34
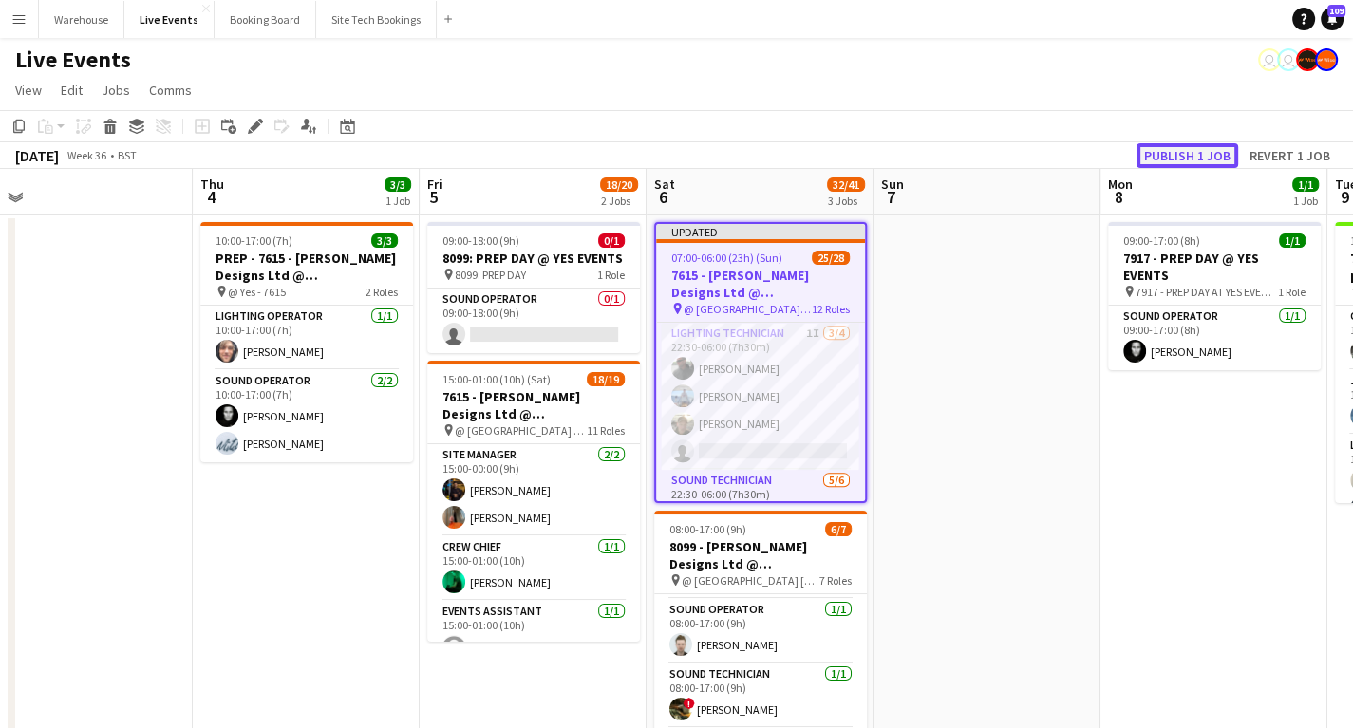
click at [1155, 160] on button "Publish 1 job" at bounding box center [1188, 155] width 102 height 25
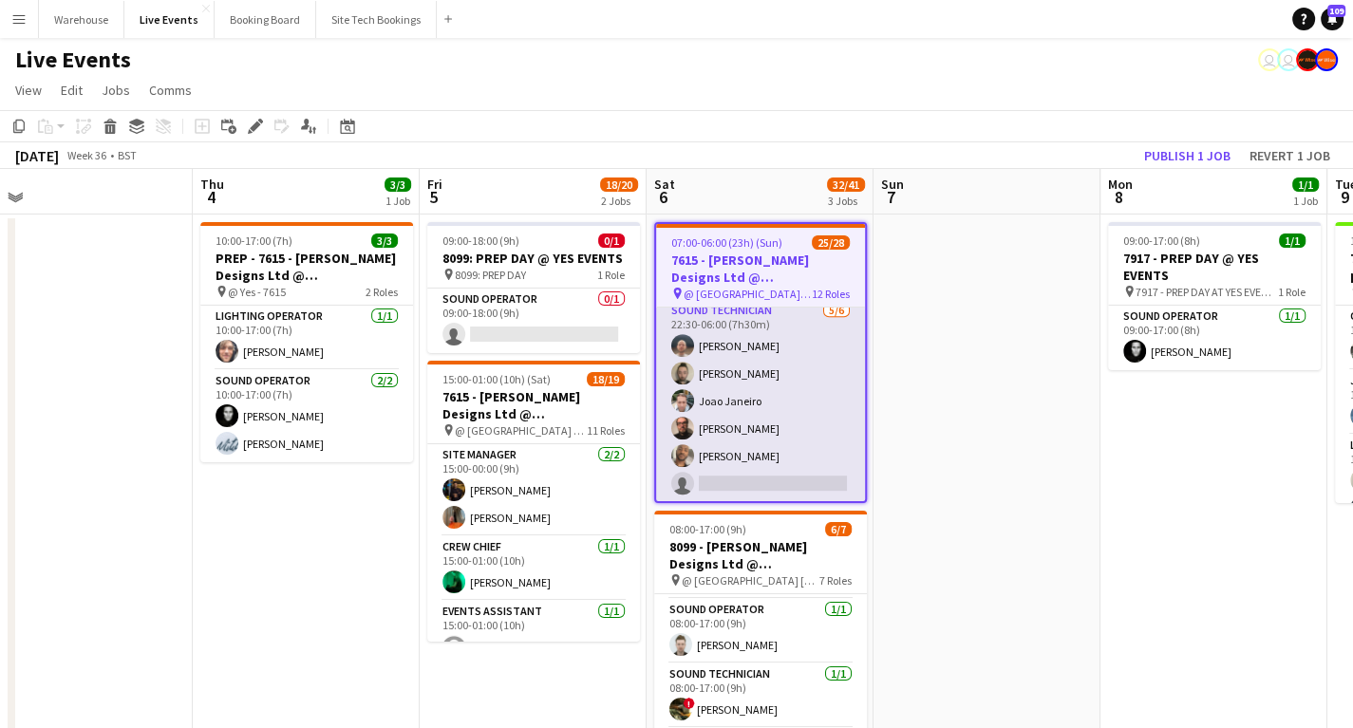
scroll to position [945, 0]
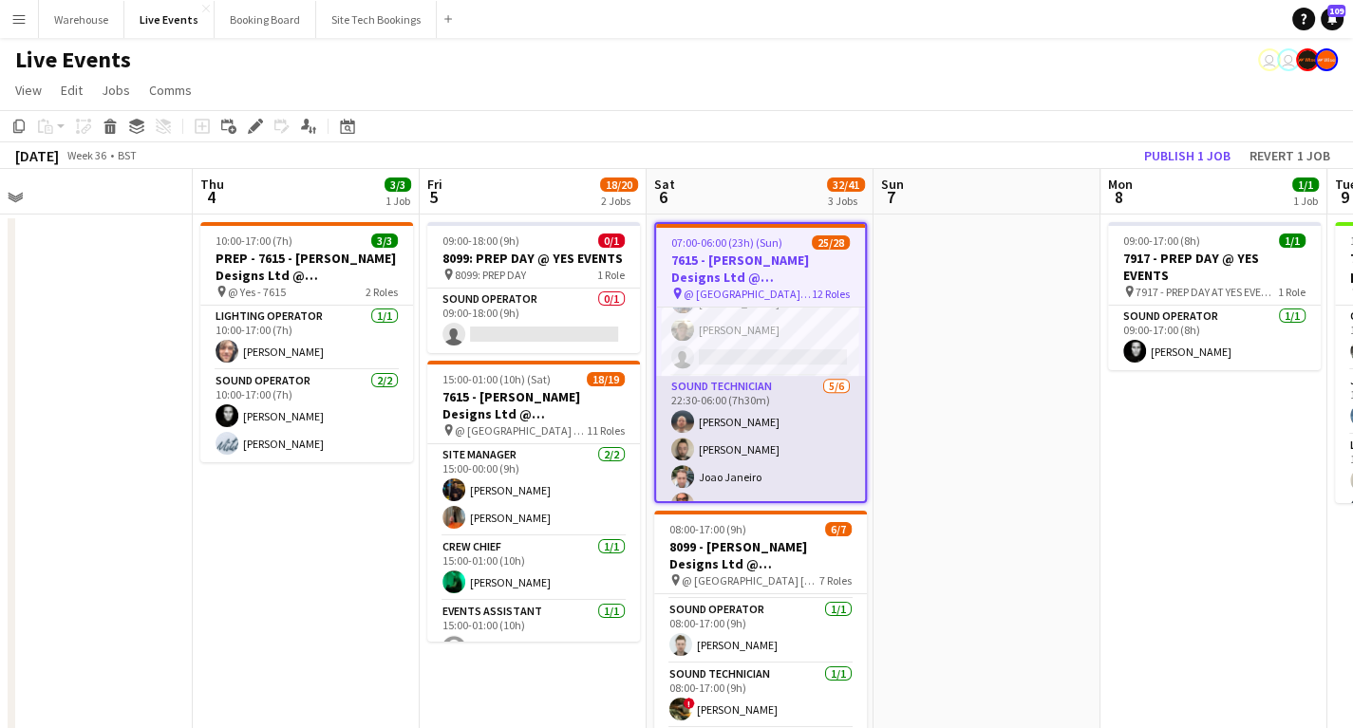
click at [747, 391] on app-card-role "Sound Technician [DATE] 22:30-06:00 (7h30m) [PERSON_NAME] [PERSON_NAME] [PERSON…" at bounding box center [760, 477] width 209 height 202
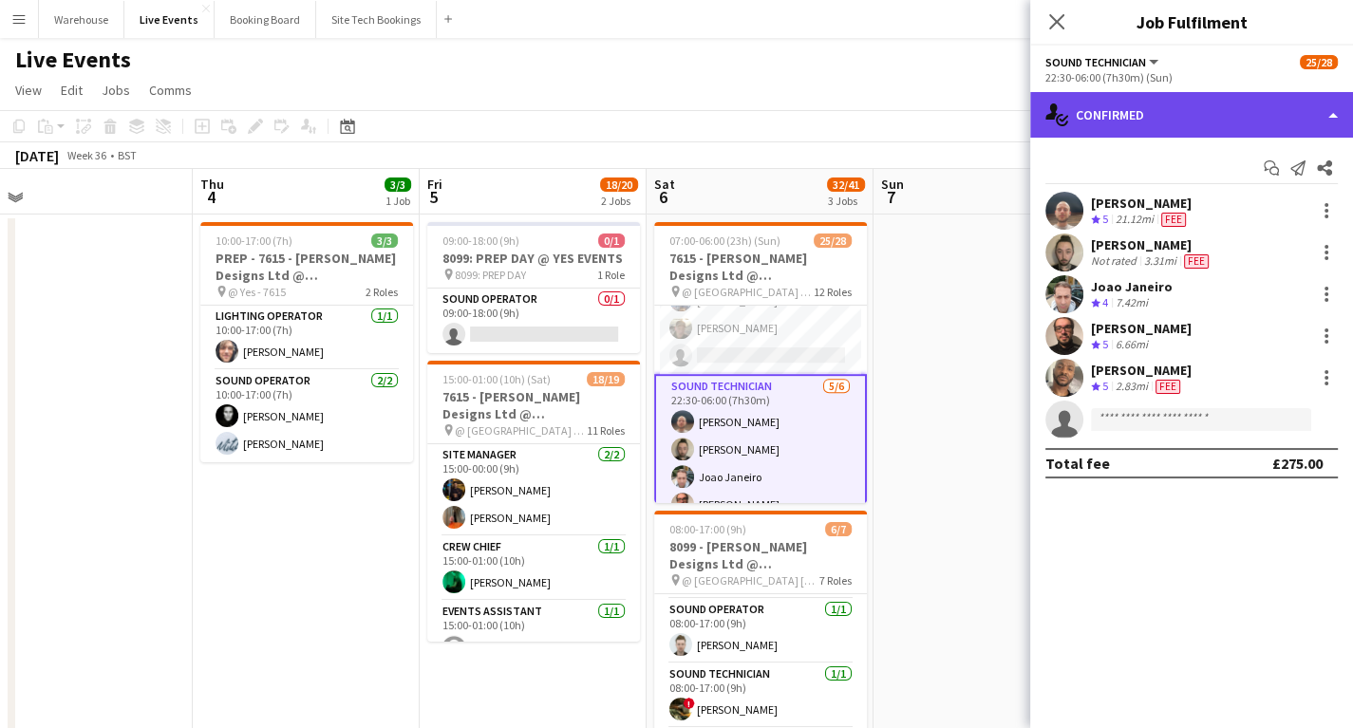
click at [1166, 113] on div "single-neutral-actions-check-2 Confirmed" at bounding box center [1191, 115] width 323 height 46
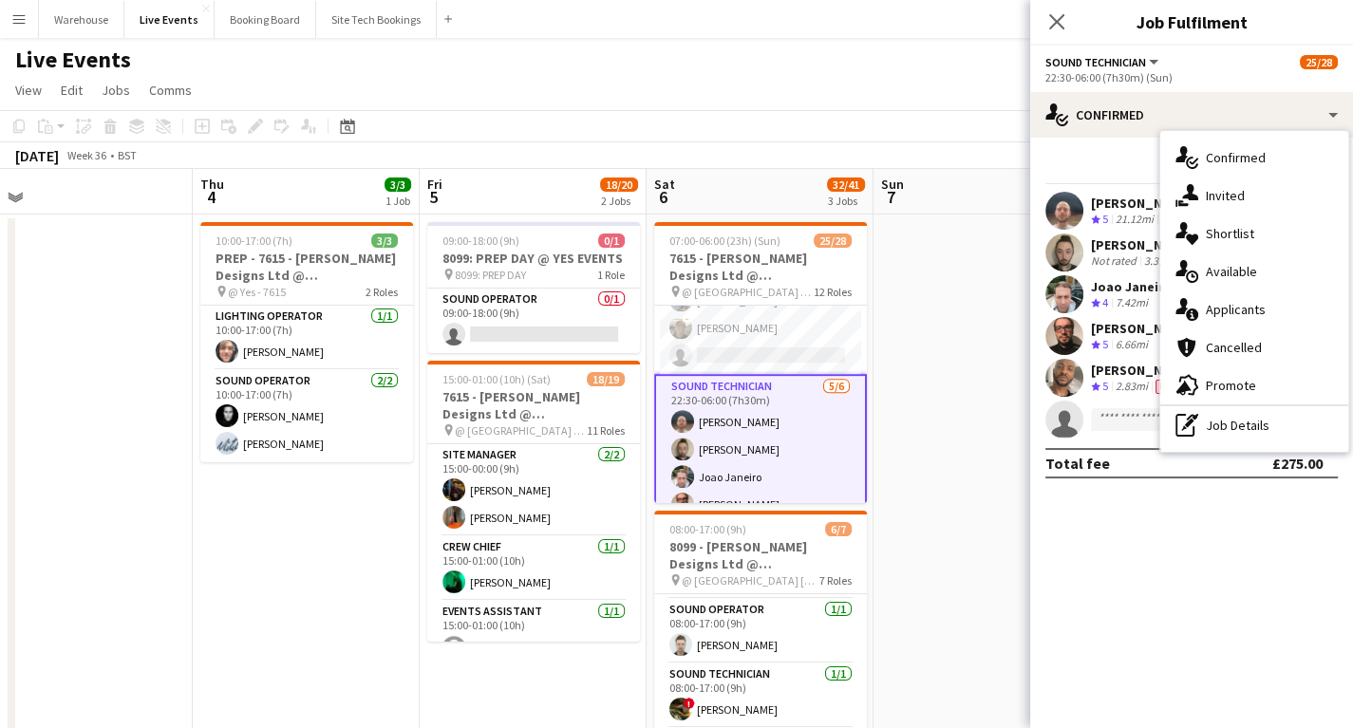
click at [1245, 193] on div "single-neutral-actions-share-1 Invited" at bounding box center [1255, 196] width 188 height 38
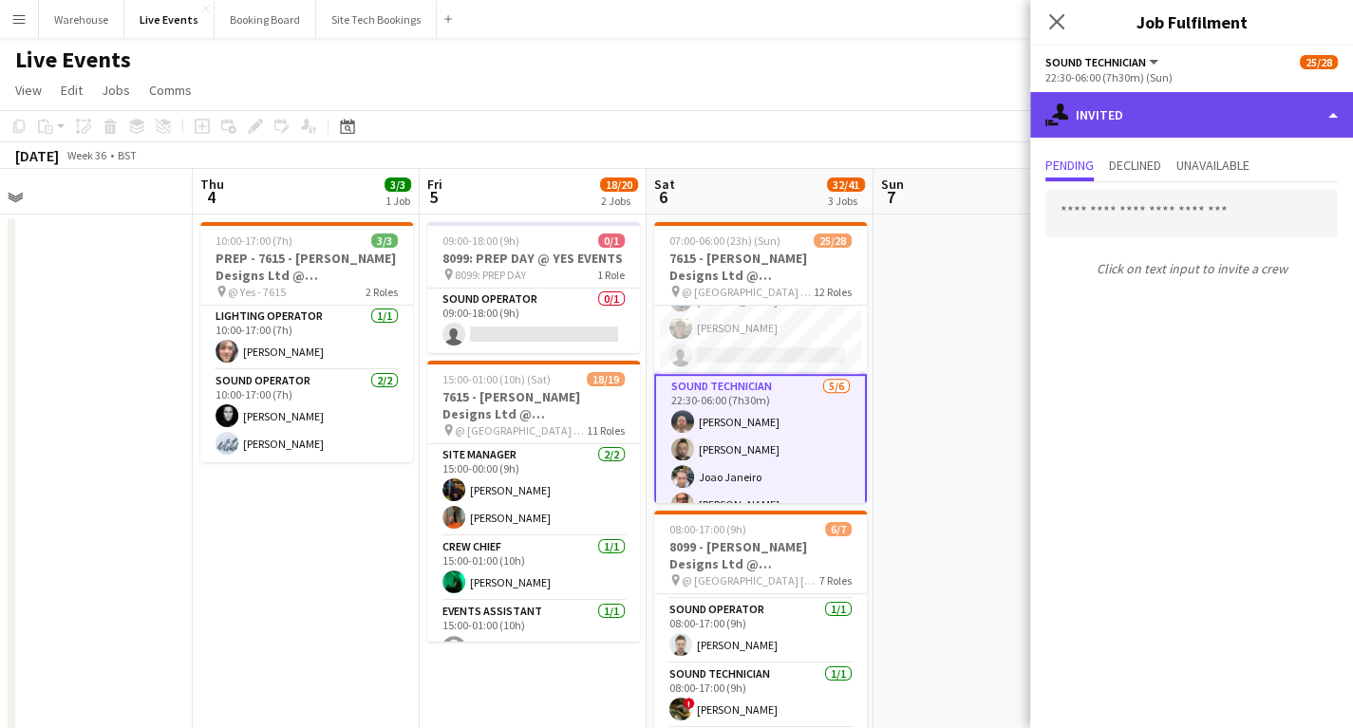
click at [1146, 129] on div "single-neutral-actions-share-1 Invited" at bounding box center [1191, 115] width 323 height 46
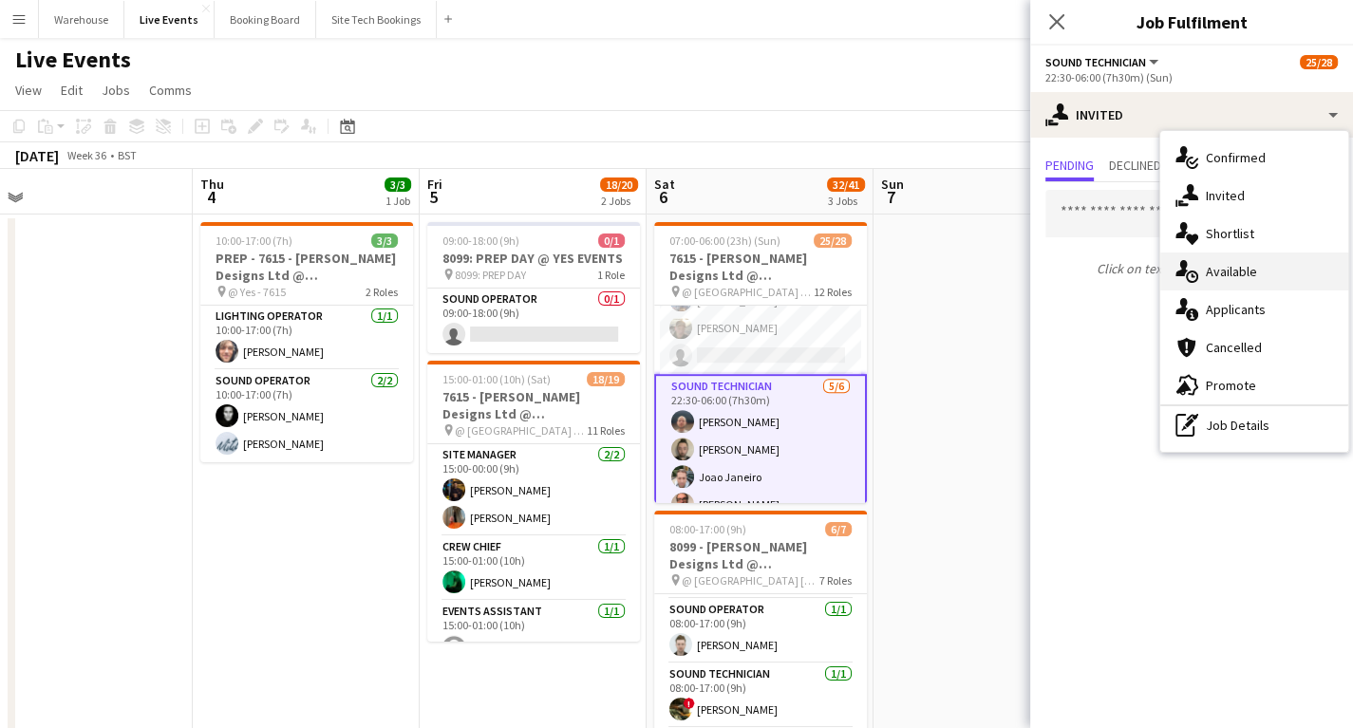
click at [1228, 269] on div "single-neutral-actions-upload Available" at bounding box center [1255, 272] width 188 height 38
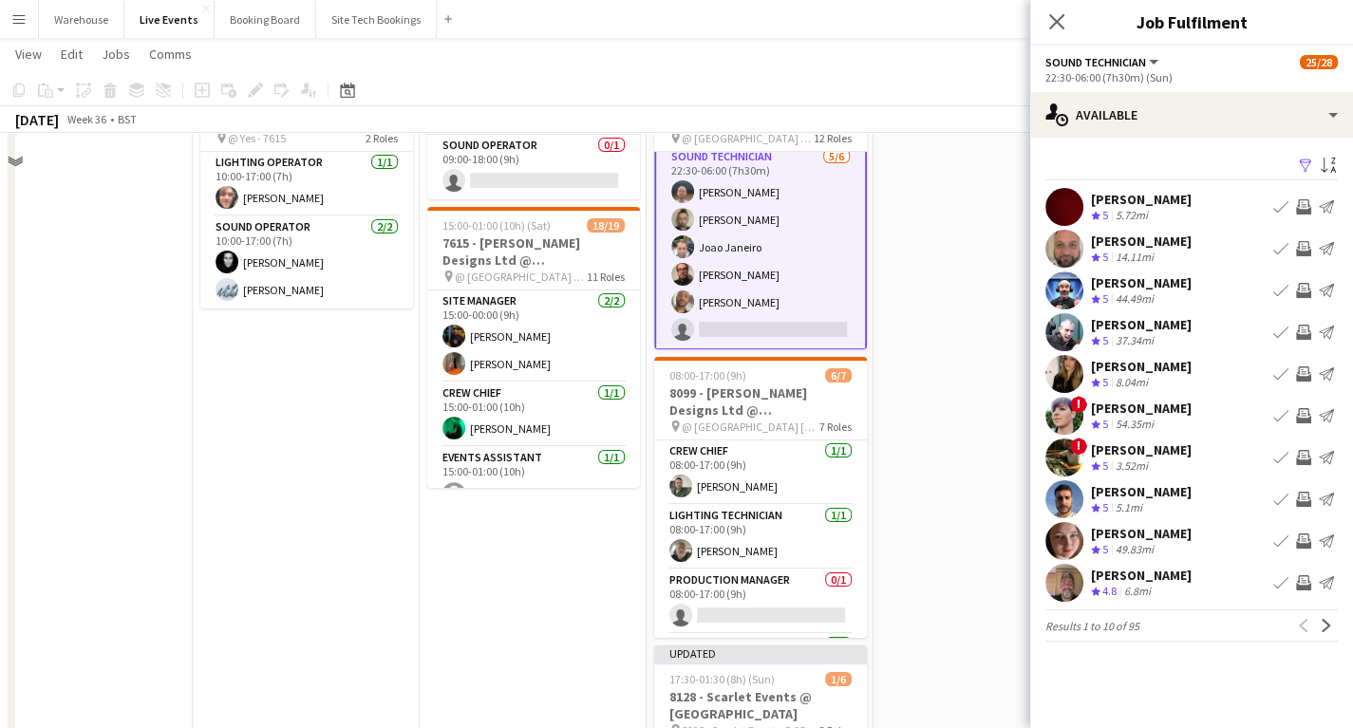
scroll to position [0, 0]
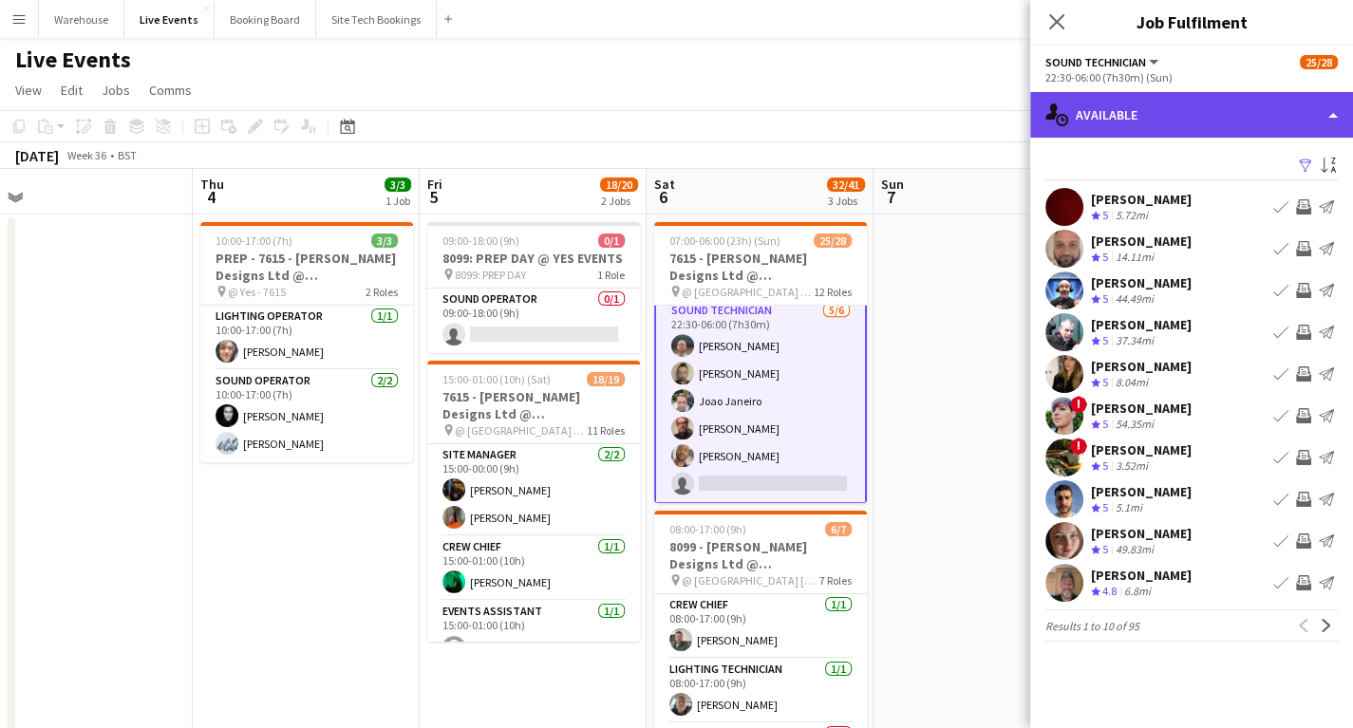
click at [1126, 106] on div "single-neutral-actions-upload Available" at bounding box center [1191, 115] width 323 height 46
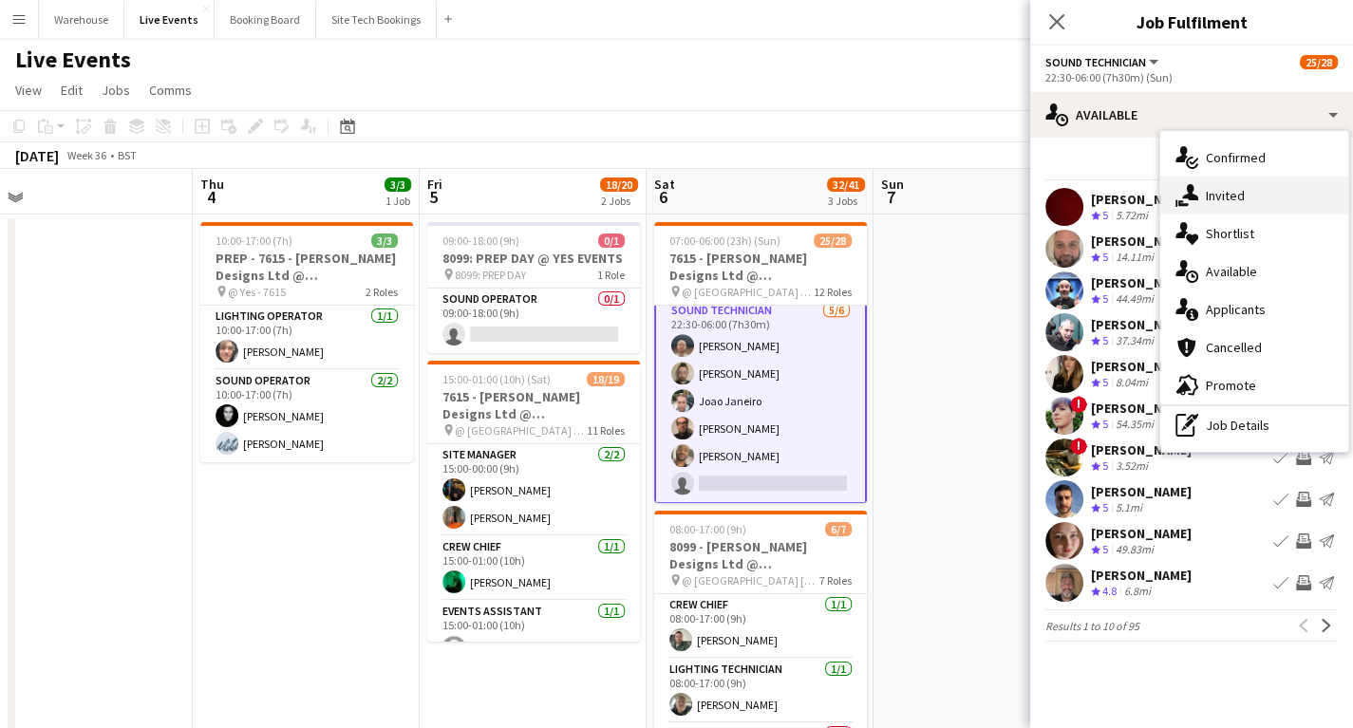
click at [1211, 192] on div "single-neutral-actions-share-1 Invited" at bounding box center [1255, 196] width 188 height 38
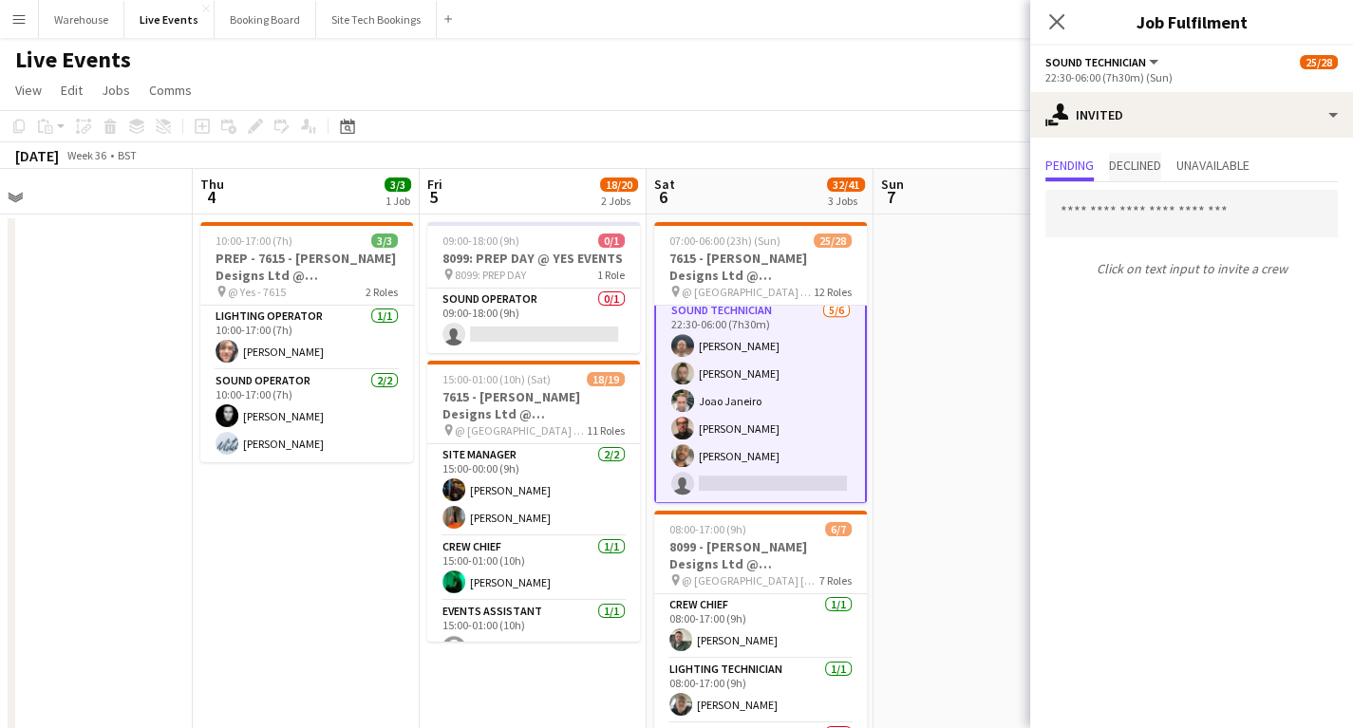
click at [1123, 159] on span "Declined" at bounding box center [1135, 165] width 52 height 13
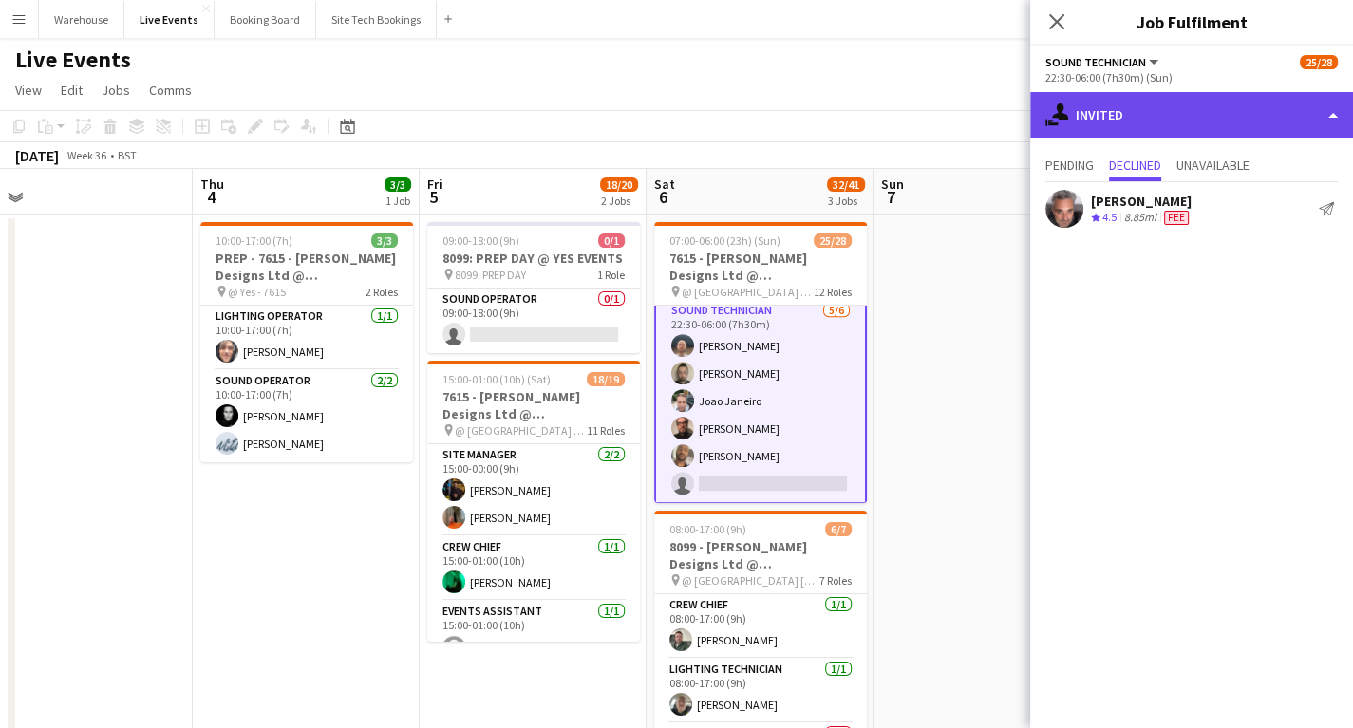
click at [1100, 113] on div "single-neutral-actions-share-1 Invited" at bounding box center [1191, 115] width 323 height 46
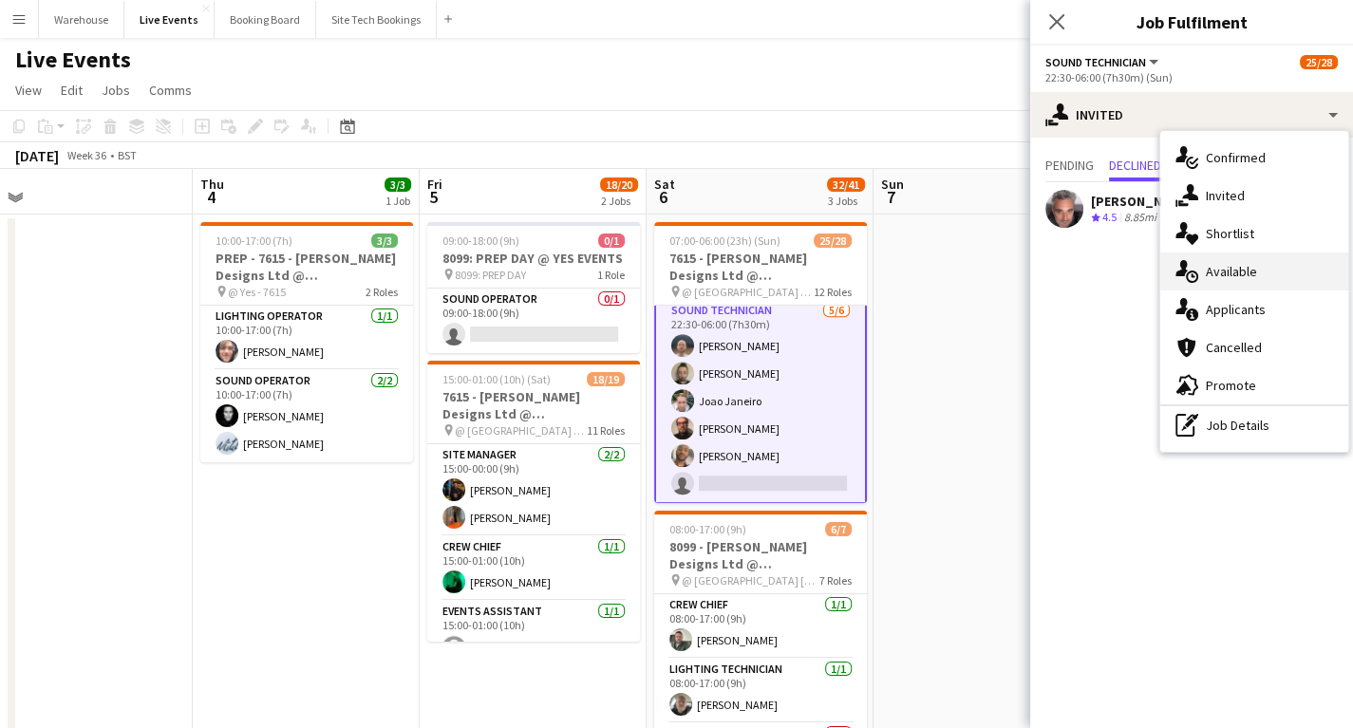
click at [1219, 266] on div "single-neutral-actions-upload Available" at bounding box center [1255, 272] width 188 height 38
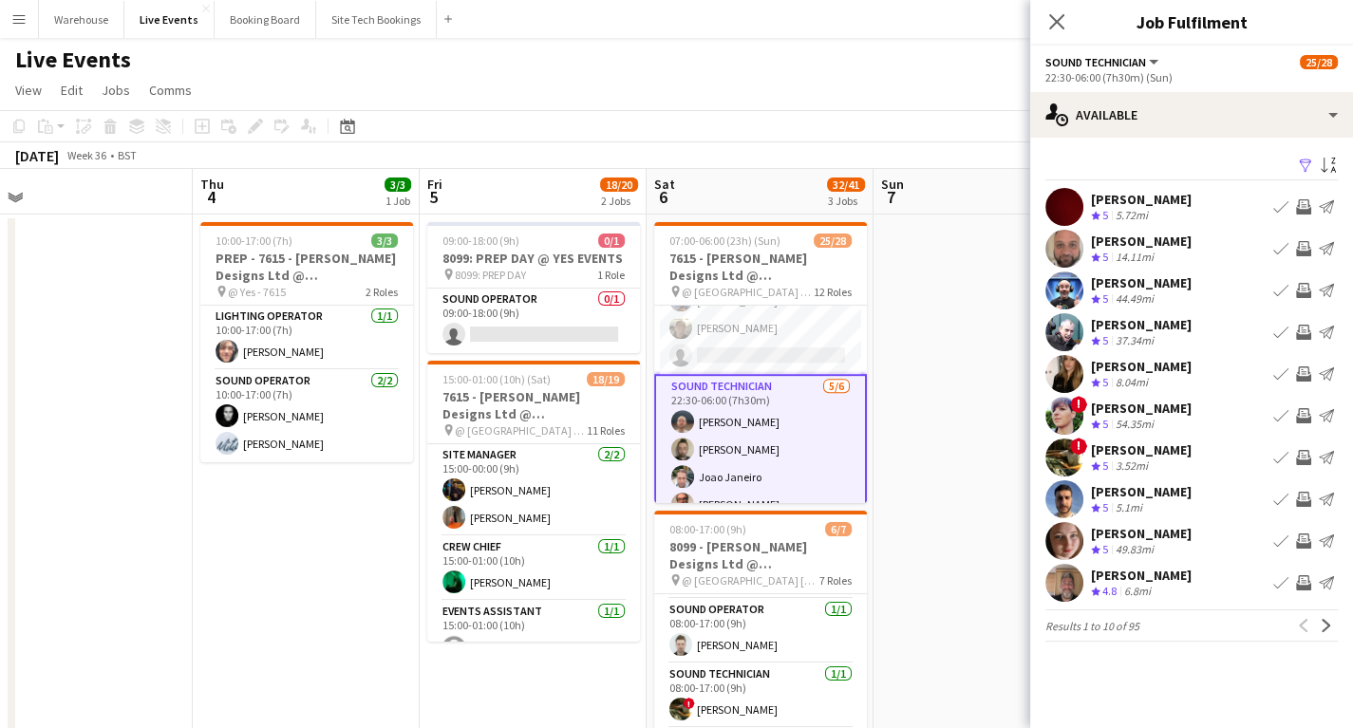
click at [1299, 372] on app-icon "Invite crew" at bounding box center [1303, 374] width 15 height 15
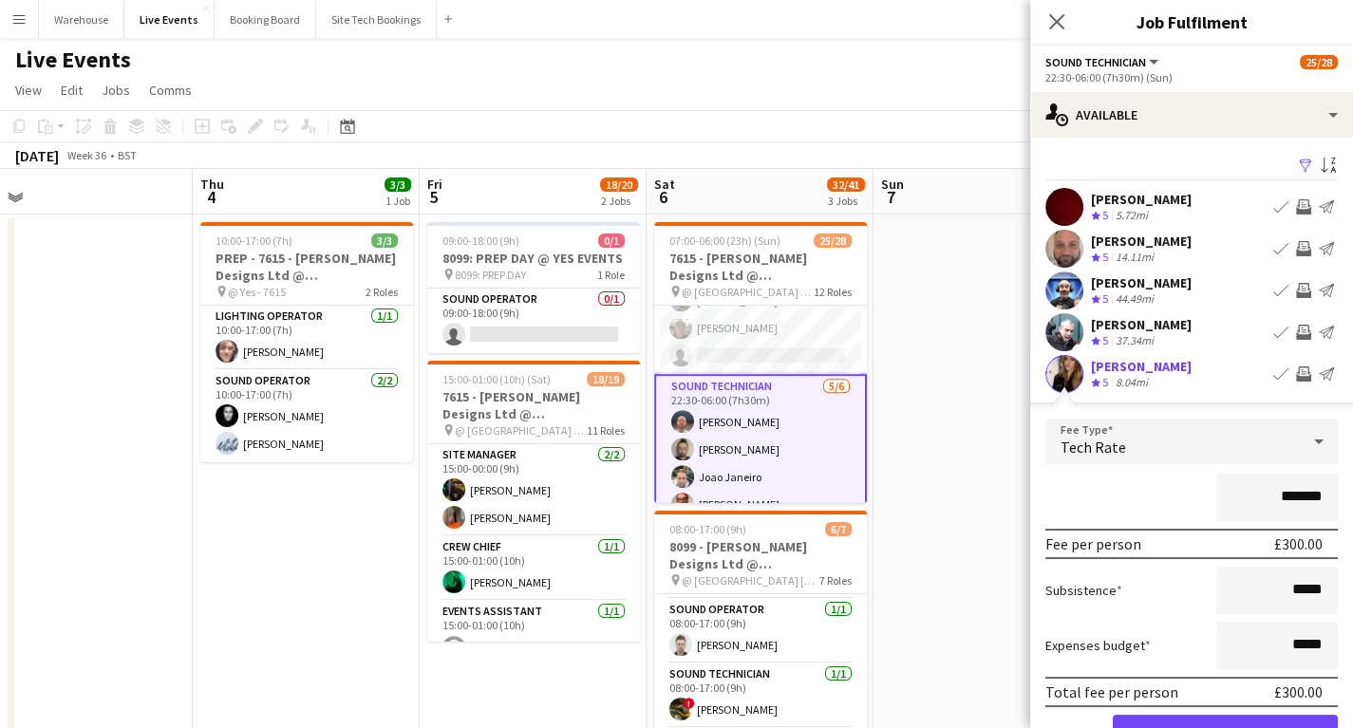
scroll to position [152, 0]
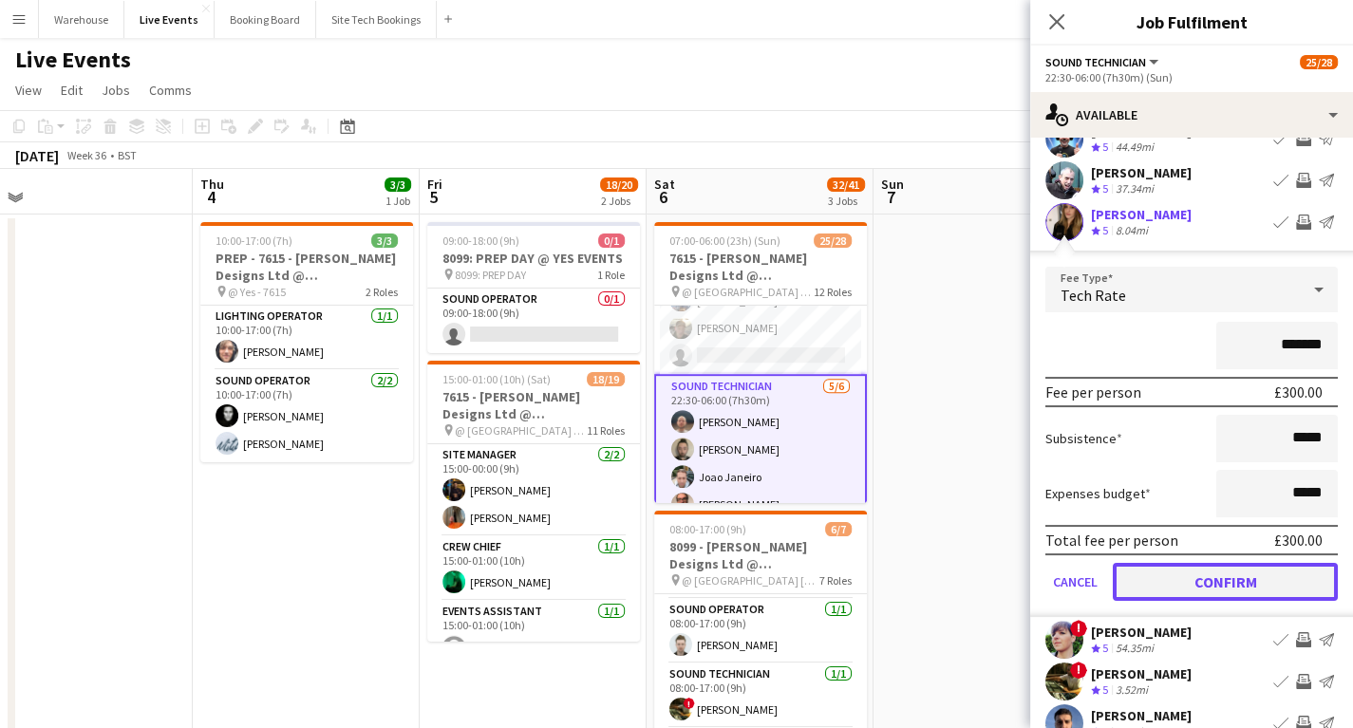
click at [1201, 577] on button "Confirm" at bounding box center [1225, 582] width 225 height 38
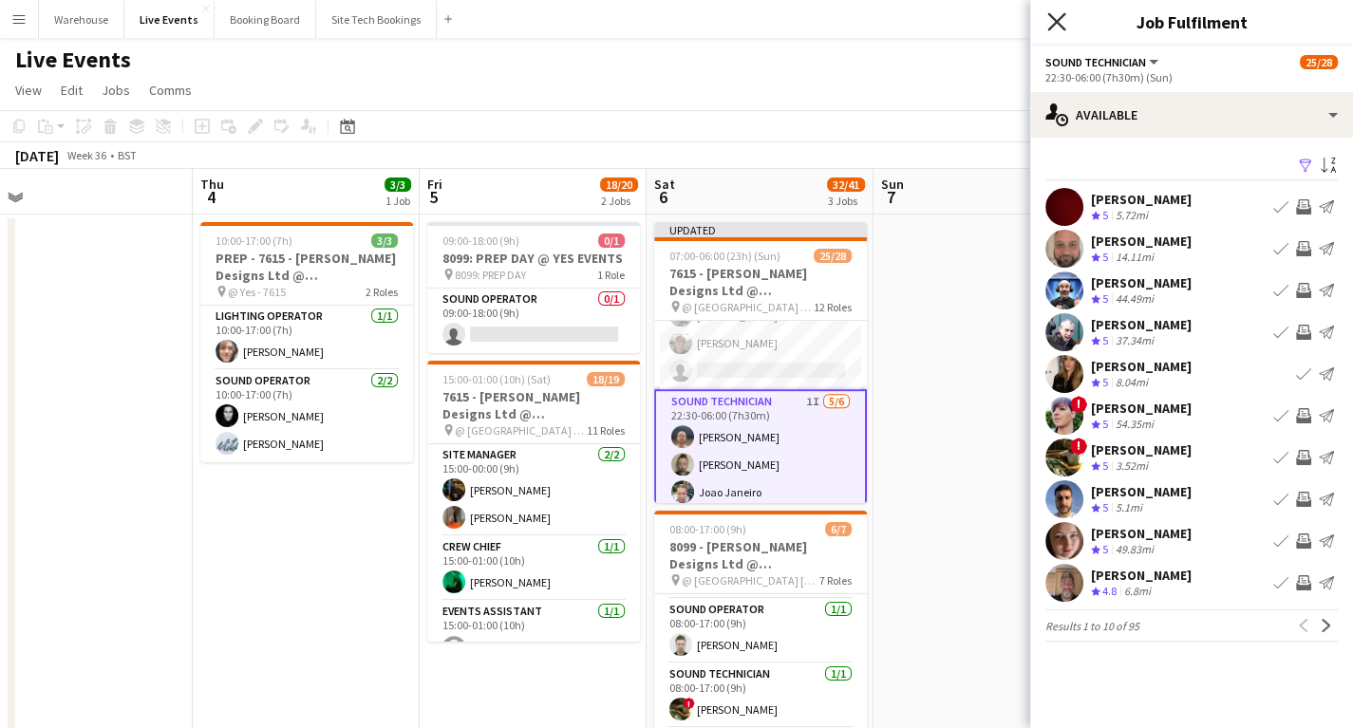
click at [1060, 24] on icon at bounding box center [1057, 21] width 18 height 18
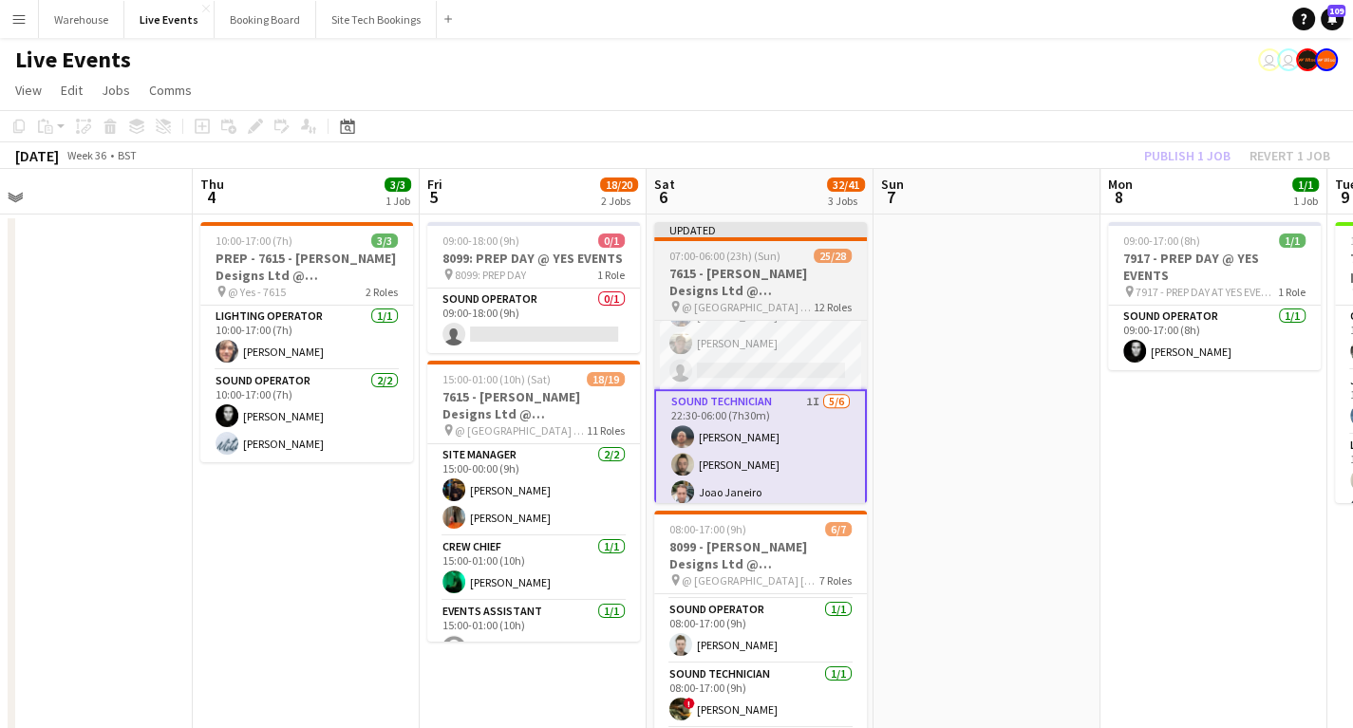
drag, startPoint x: 985, startPoint y: 467, endPoint x: 863, endPoint y: 342, distance: 174.6
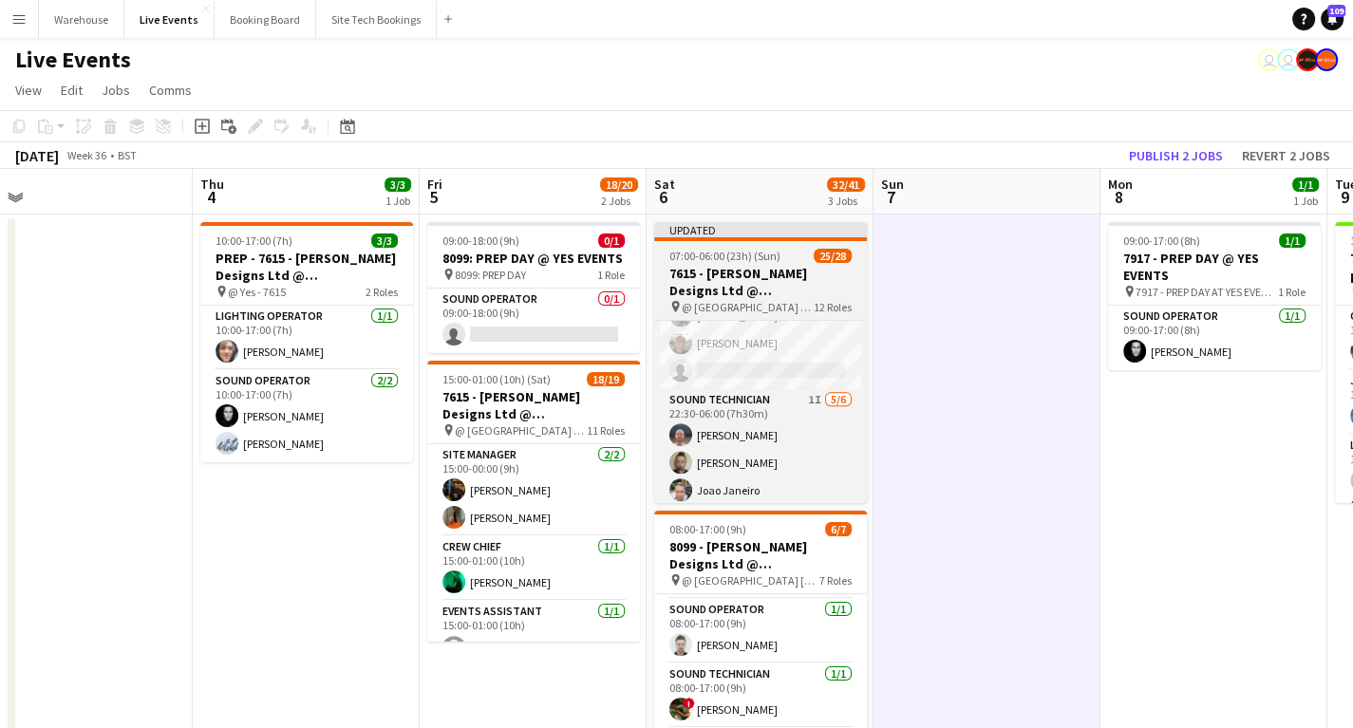
click at [760, 270] on h3 "7615 - [PERSON_NAME] Designs Ltd @ [GEOGRAPHIC_DATA]" at bounding box center [760, 282] width 213 height 34
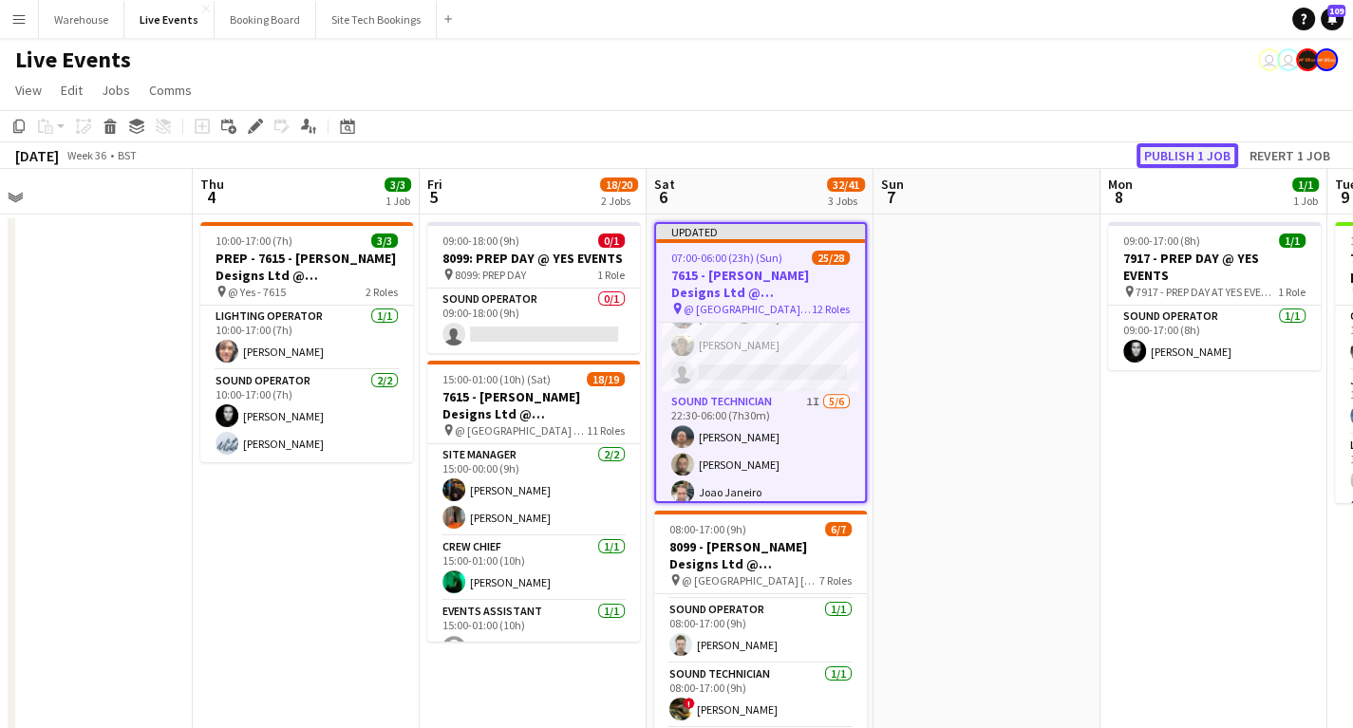
click at [1202, 150] on button "Publish 1 job" at bounding box center [1188, 155] width 102 height 25
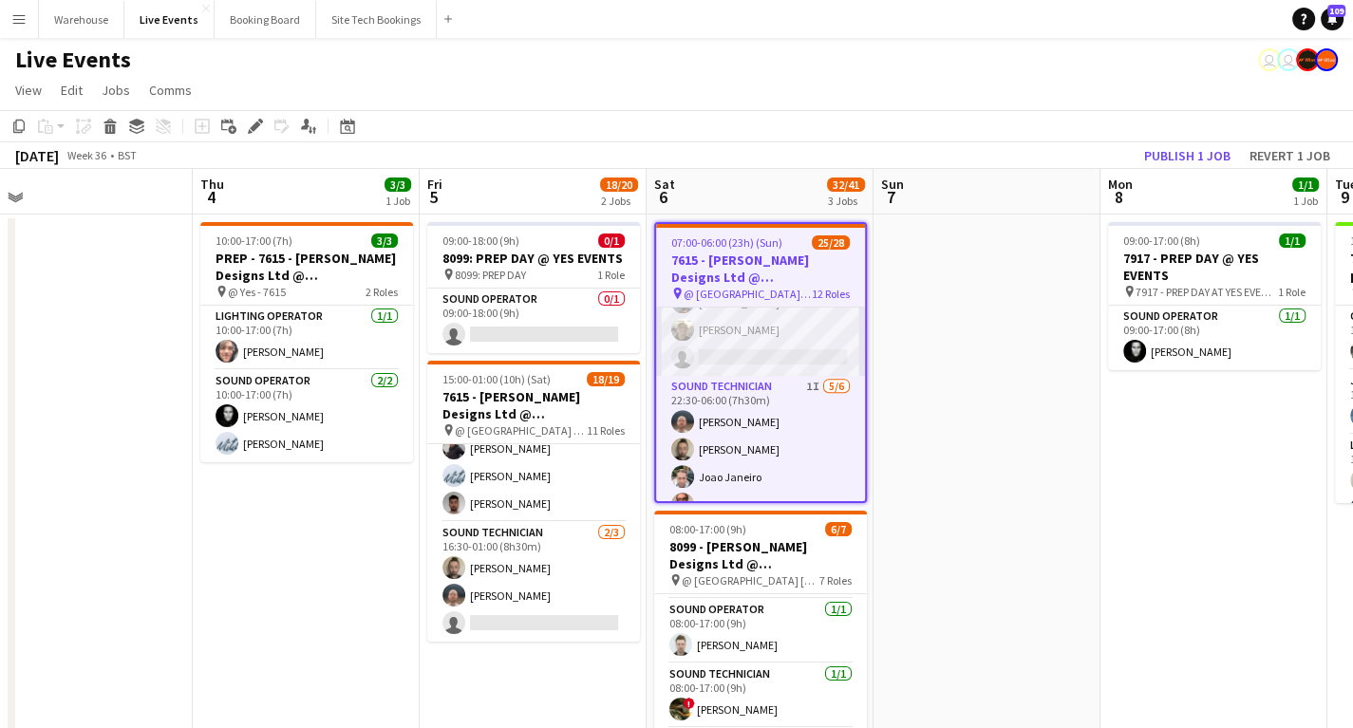
scroll to position [869, 0]
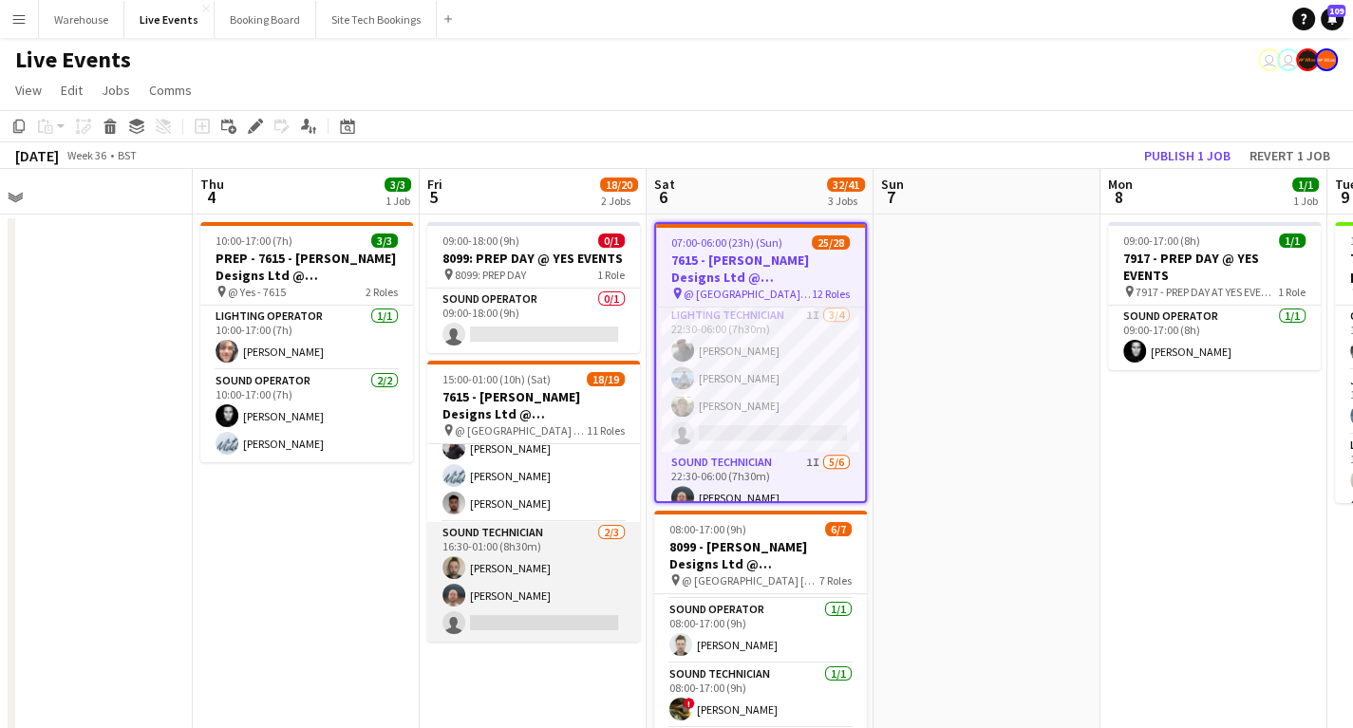
click at [543, 627] on app-card-role "Sound Technician [DATE] 16:30-01:00 (8h30m) [PERSON_NAME] [PERSON_NAME] single-…" at bounding box center [533, 582] width 213 height 120
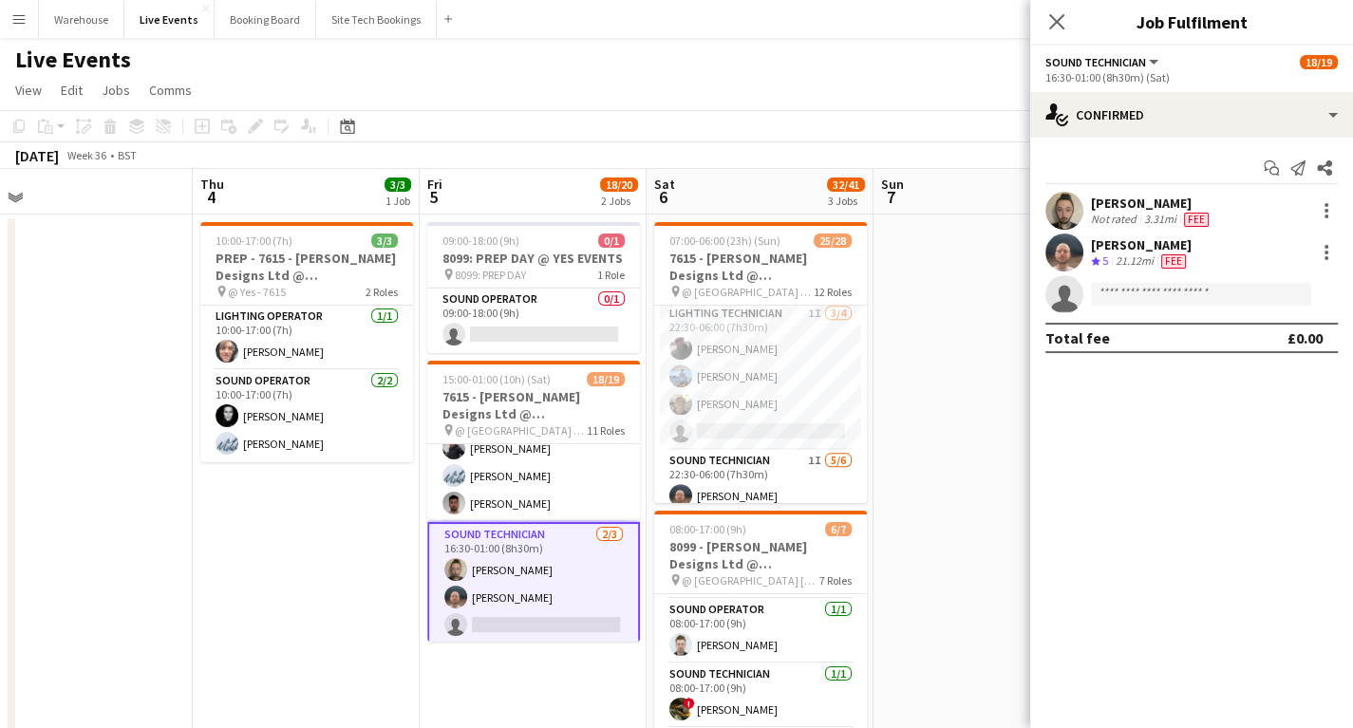
click at [1180, 87] on app-options-switcher "Sound Technician All roles Sound Technician 18/19 16:30-01:00 (8h30m) (Sat)" at bounding box center [1191, 69] width 323 height 47
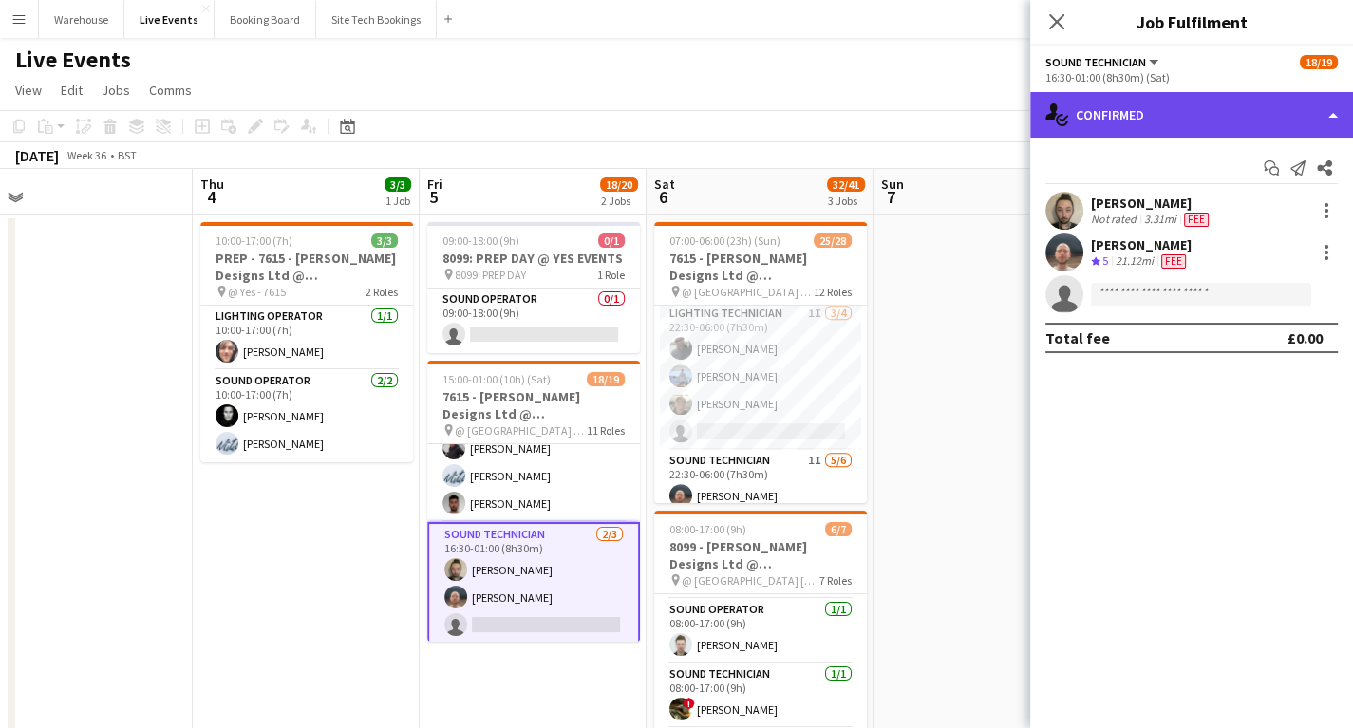
click at [1183, 105] on div "single-neutral-actions-check-2 Confirmed" at bounding box center [1191, 115] width 323 height 46
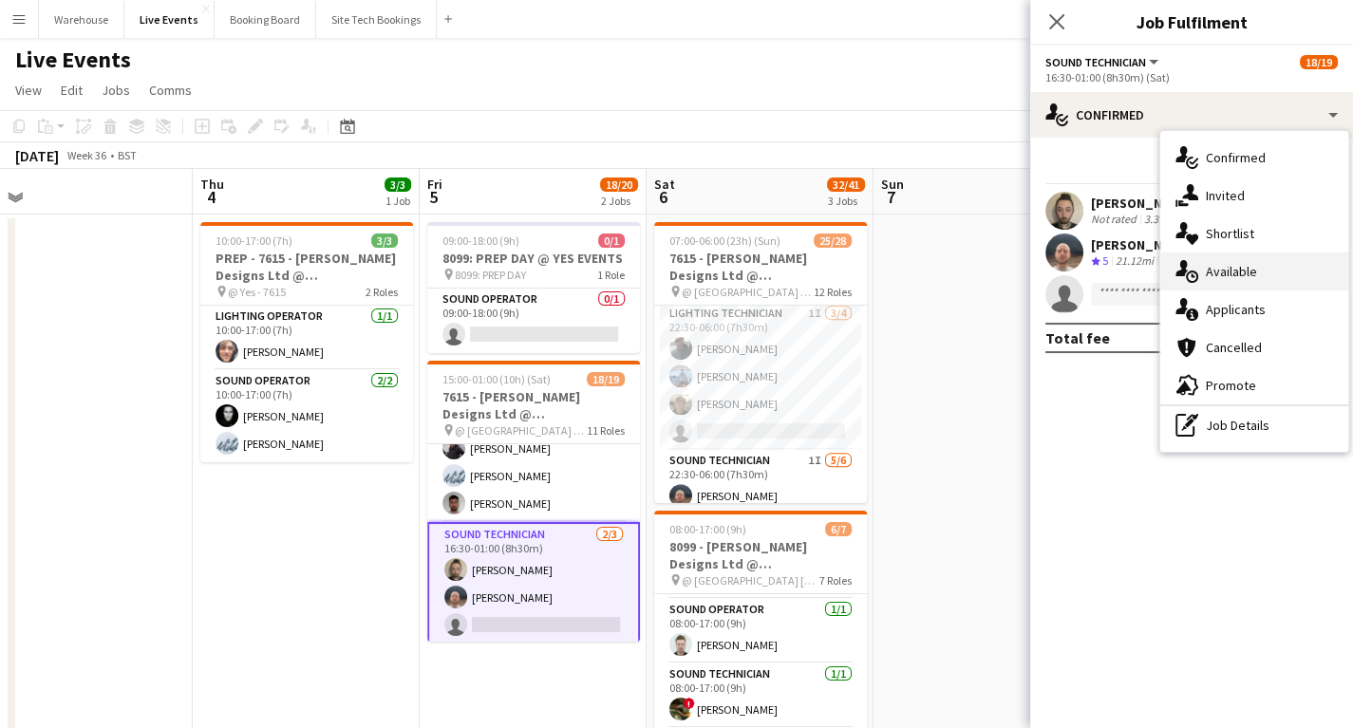
click at [1241, 268] on div "single-neutral-actions-upload Available" at bounding box center [1255, 272] width 188 height 38
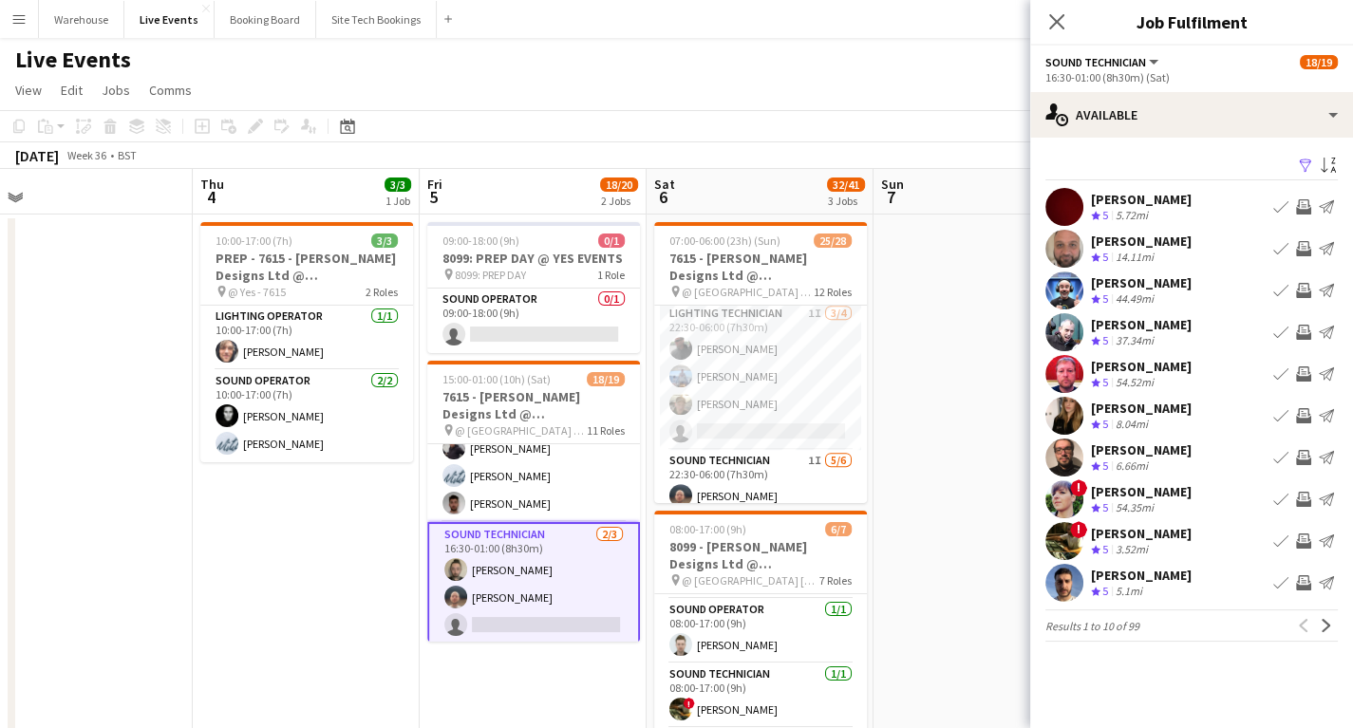
click at [1293, 414] on button "Invite crew" at bounding box center [1304, 416] width 23 height 23
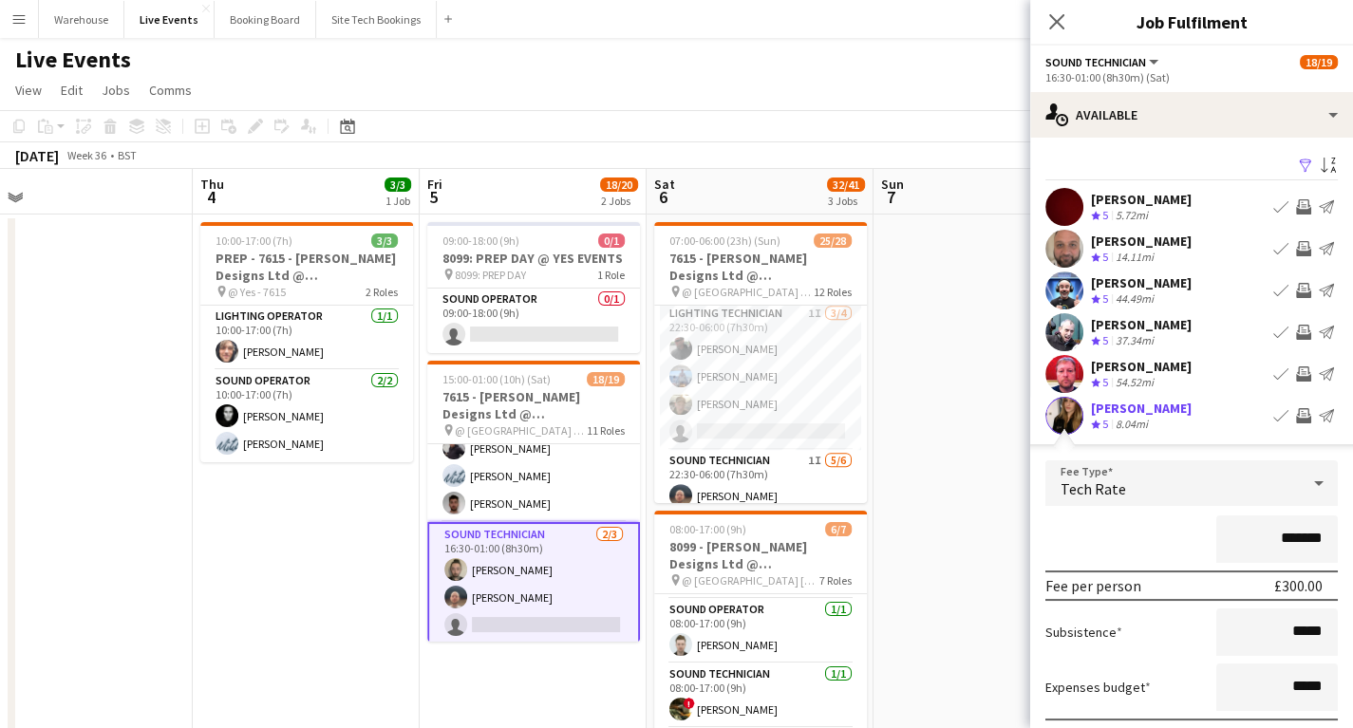
scroll to position [152, 0]
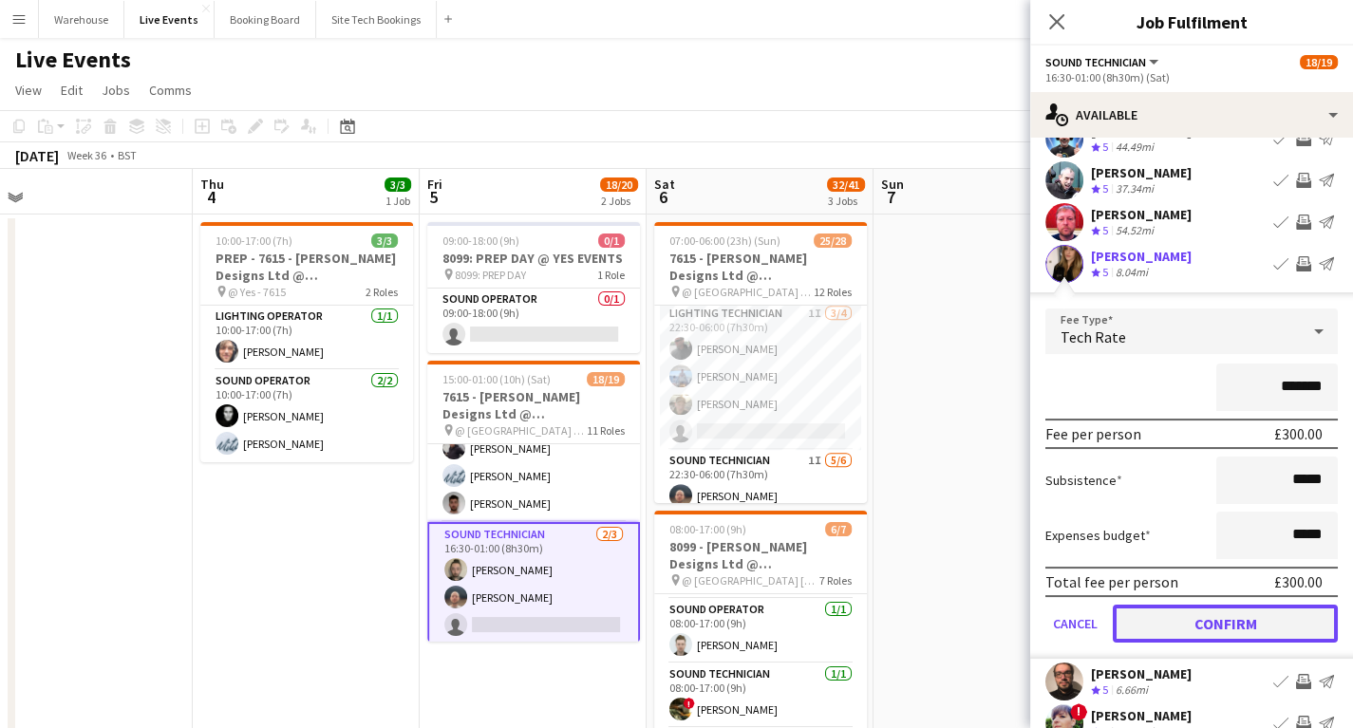
click at [1167, 616] on button "Confirm" at bounding box center [1225, 624] width 225 height 38
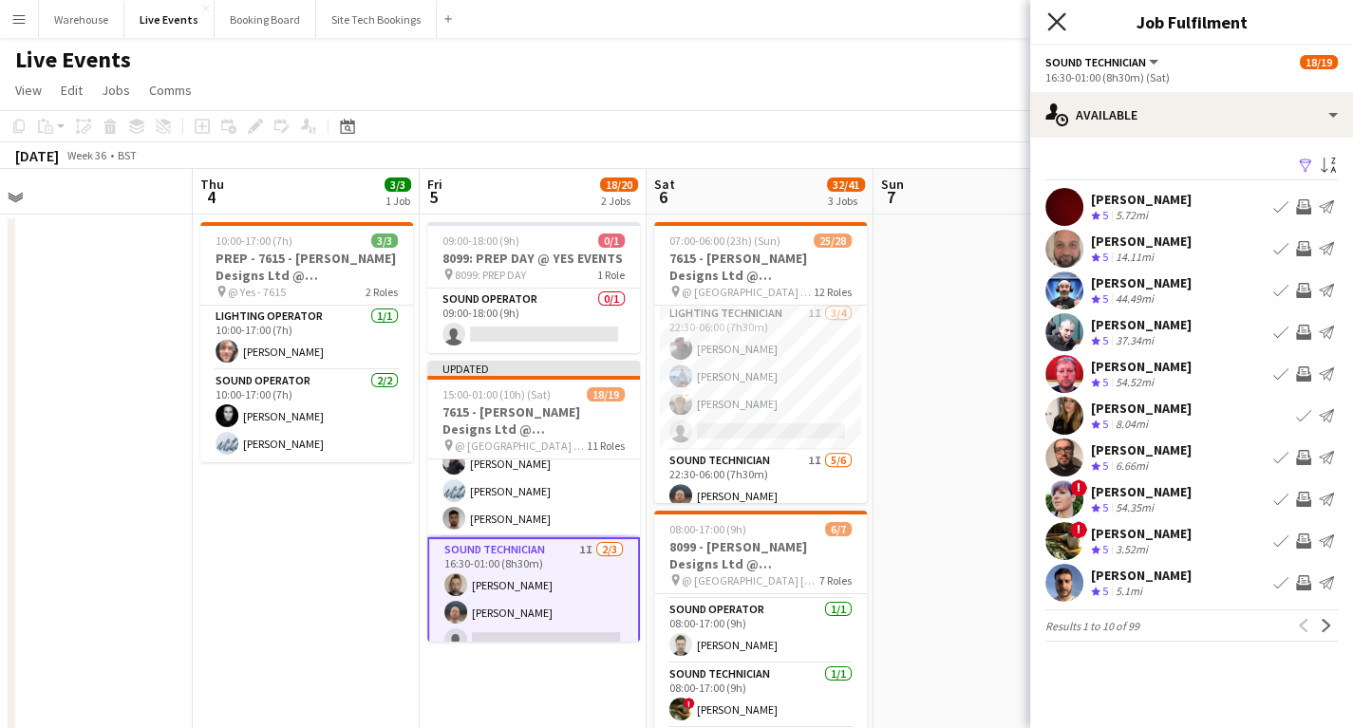
click at [1052, 18] on icon at bounding box center [1057, 21] width 18 height 18
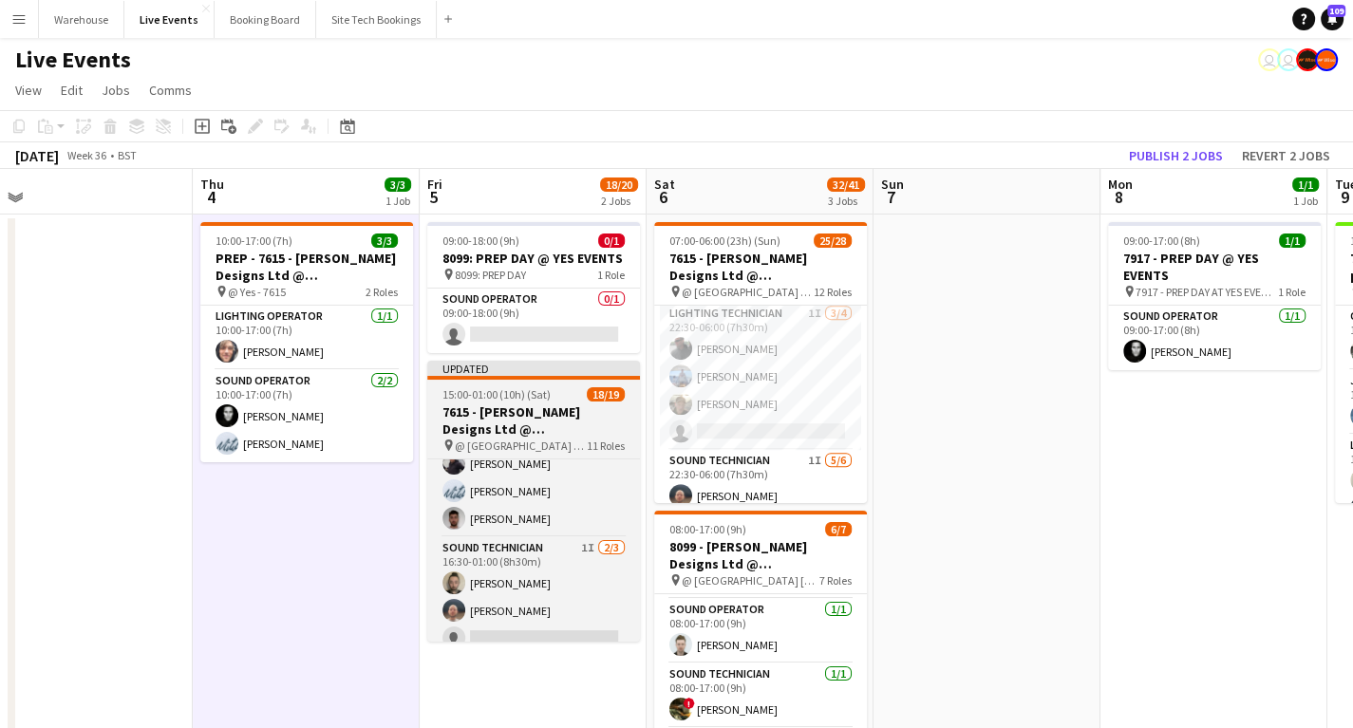
click at [465, 400] on span "15:00-01:00 (10h) (Sat)" at bounding box center [497, 394] width 108 height 14
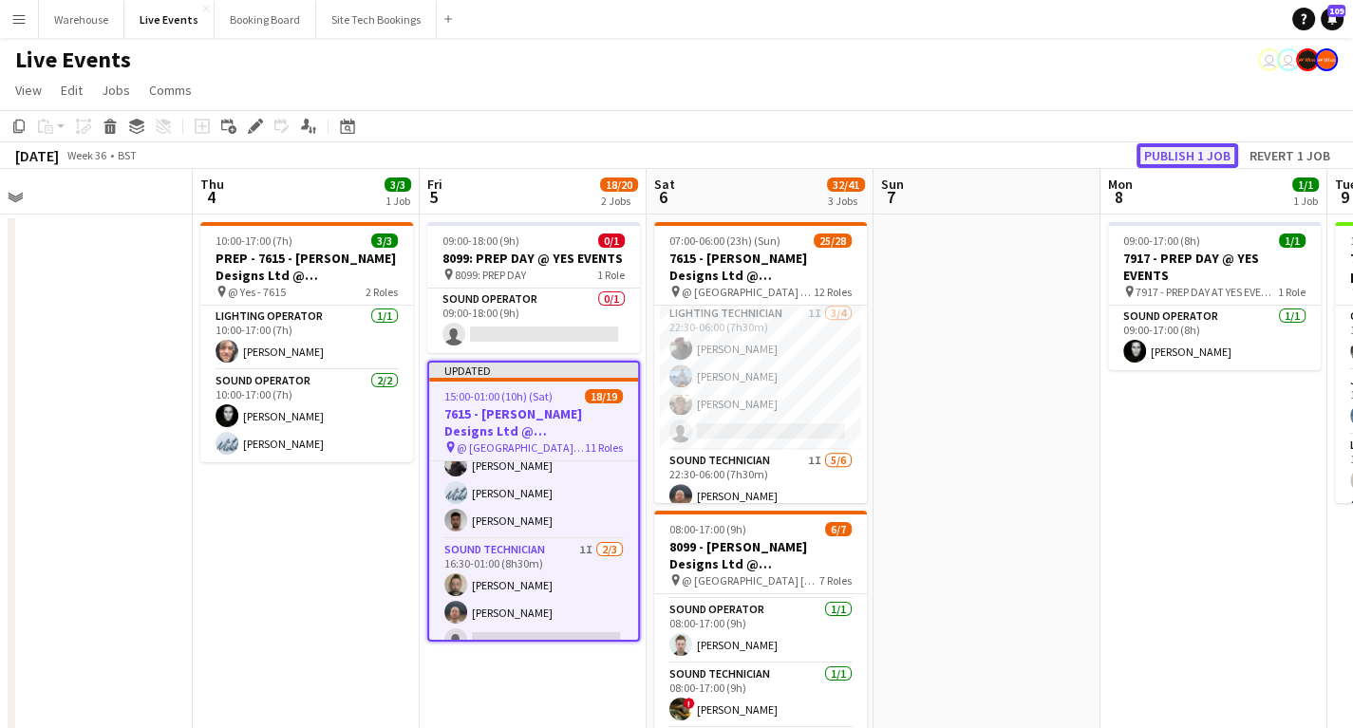
click at [1200, 147] on button "Publish 1 job" at bounding box center [1188, 155] width 102 height 25
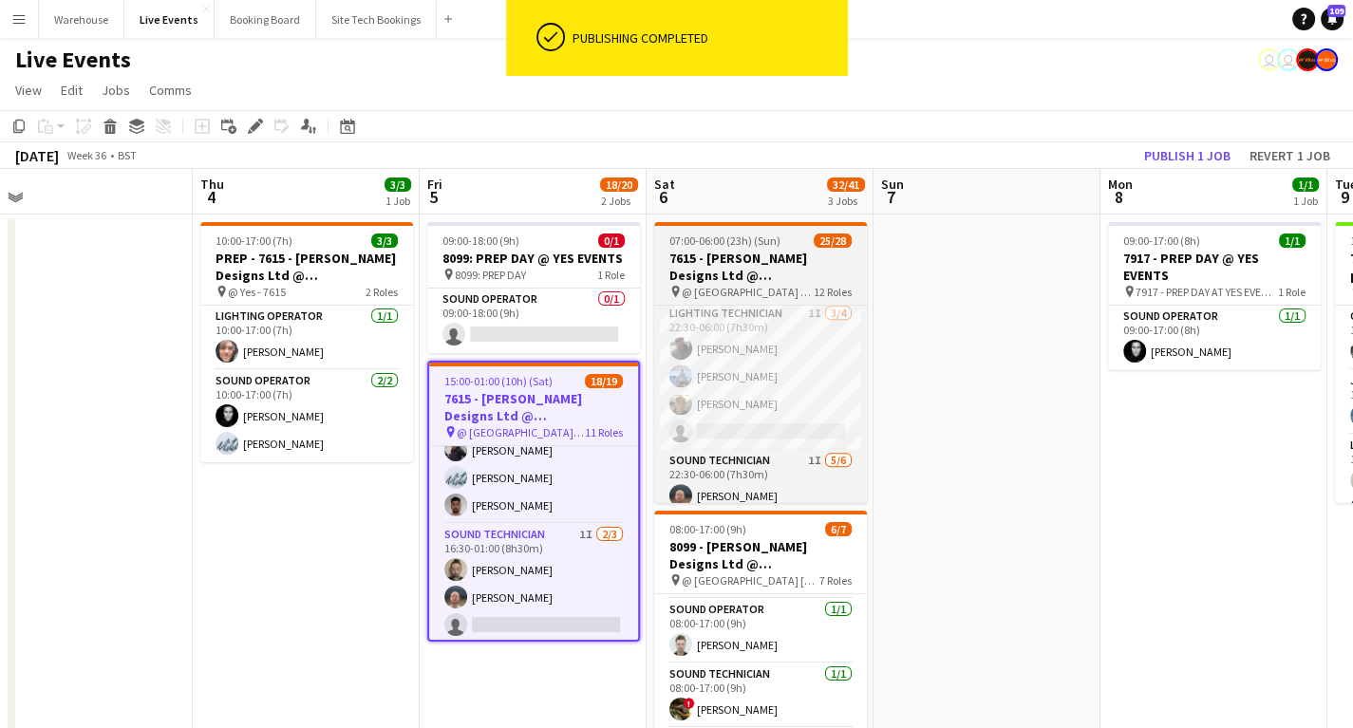
click at [779, 258] on h3 "7615 - [PERSON_NAME] Designs Ltd @ [GEOGRAPHIC_DATA]" at bounding box center [760, 267] width 213 height 34
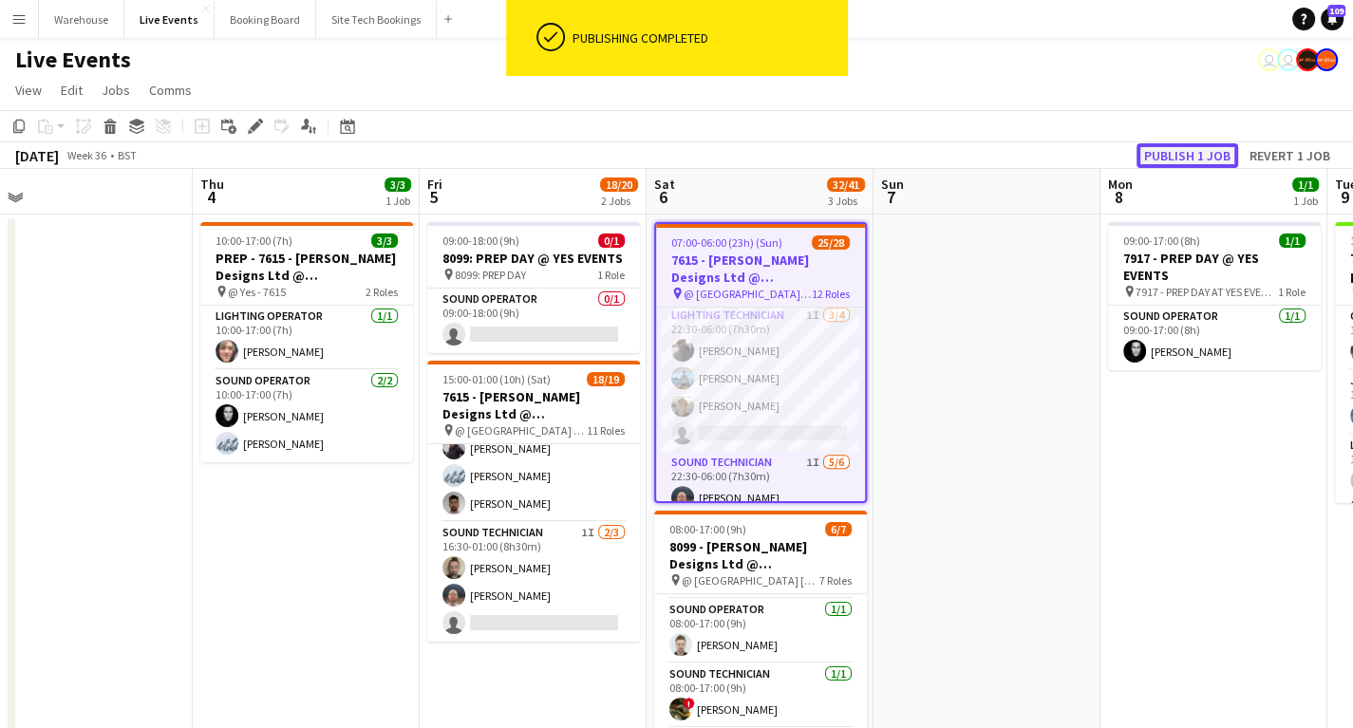
click at [1201, 156] on button "Publish 1 job" at bounding box center [1188, 155] width 102 height 25
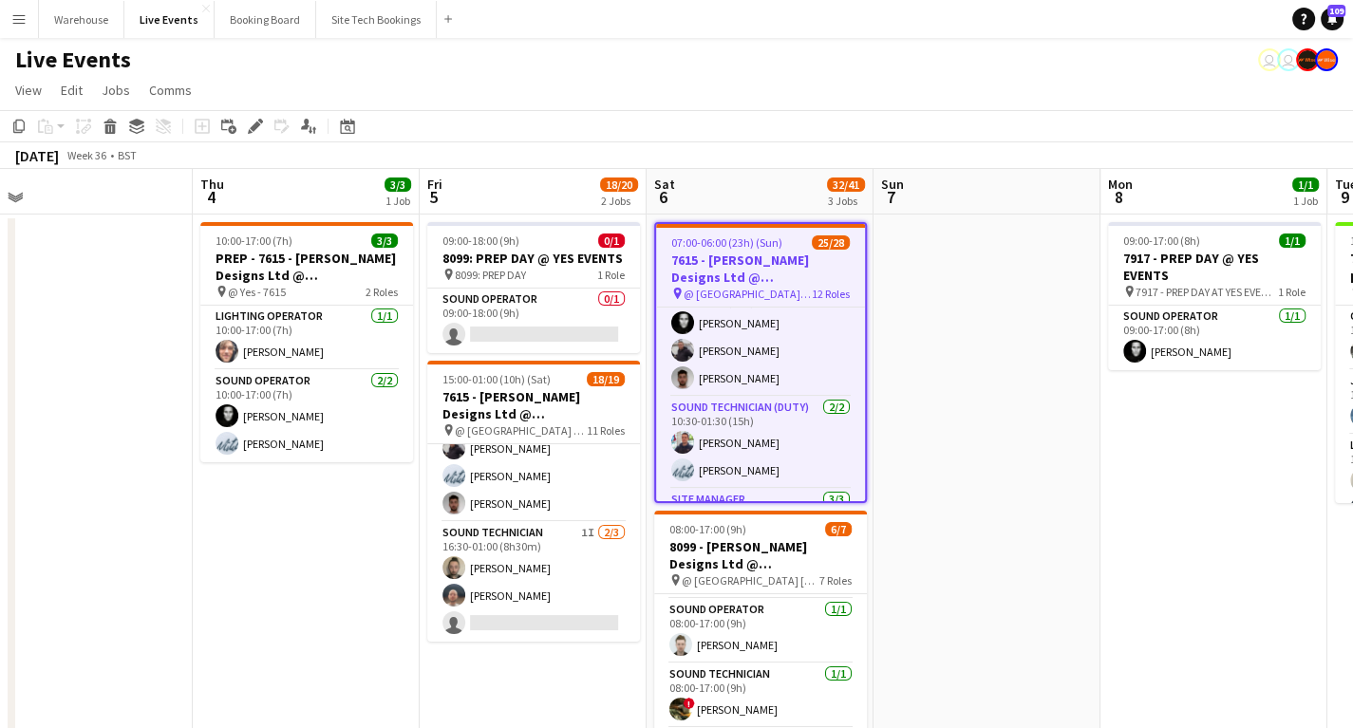
scroll to position [185, 0]
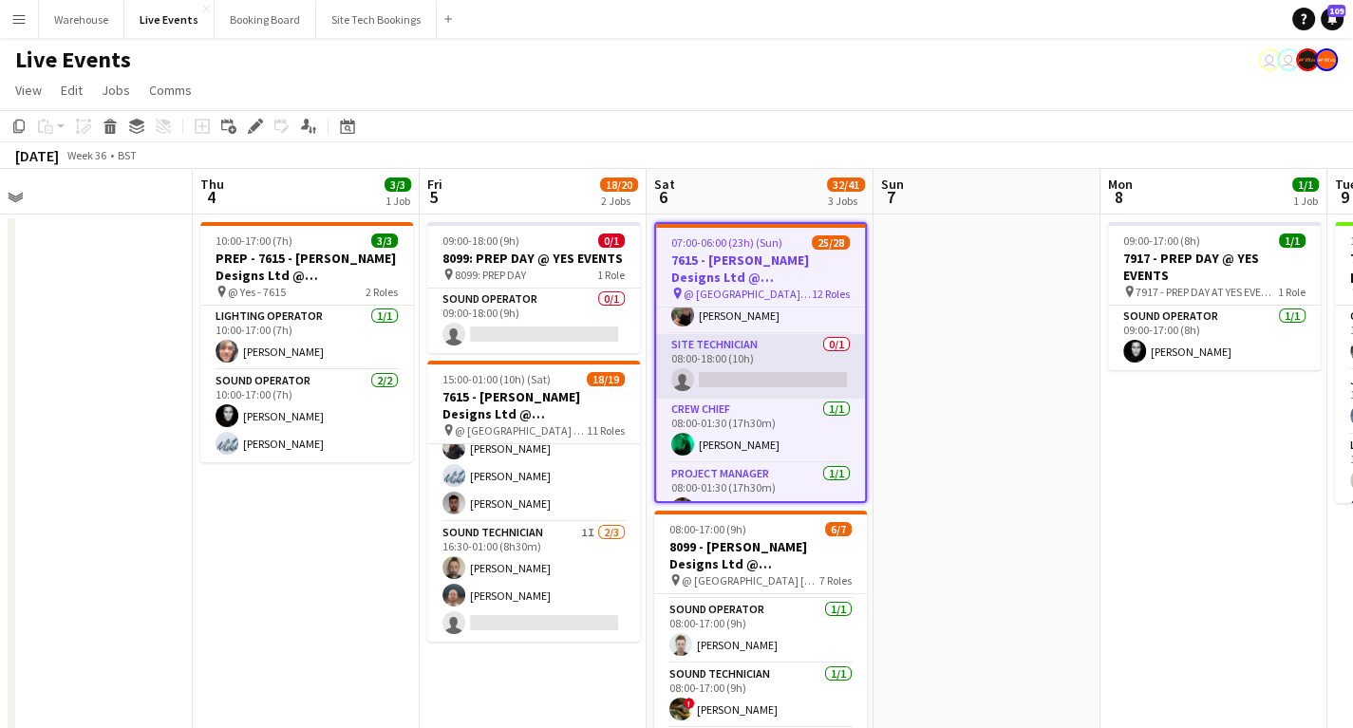
click at [752, 352] on app-card-role "Site Technician 0/1 08:00-18:00 (10h) single-neutral-actions" at bounding box center [760, 366] width 209 height 65
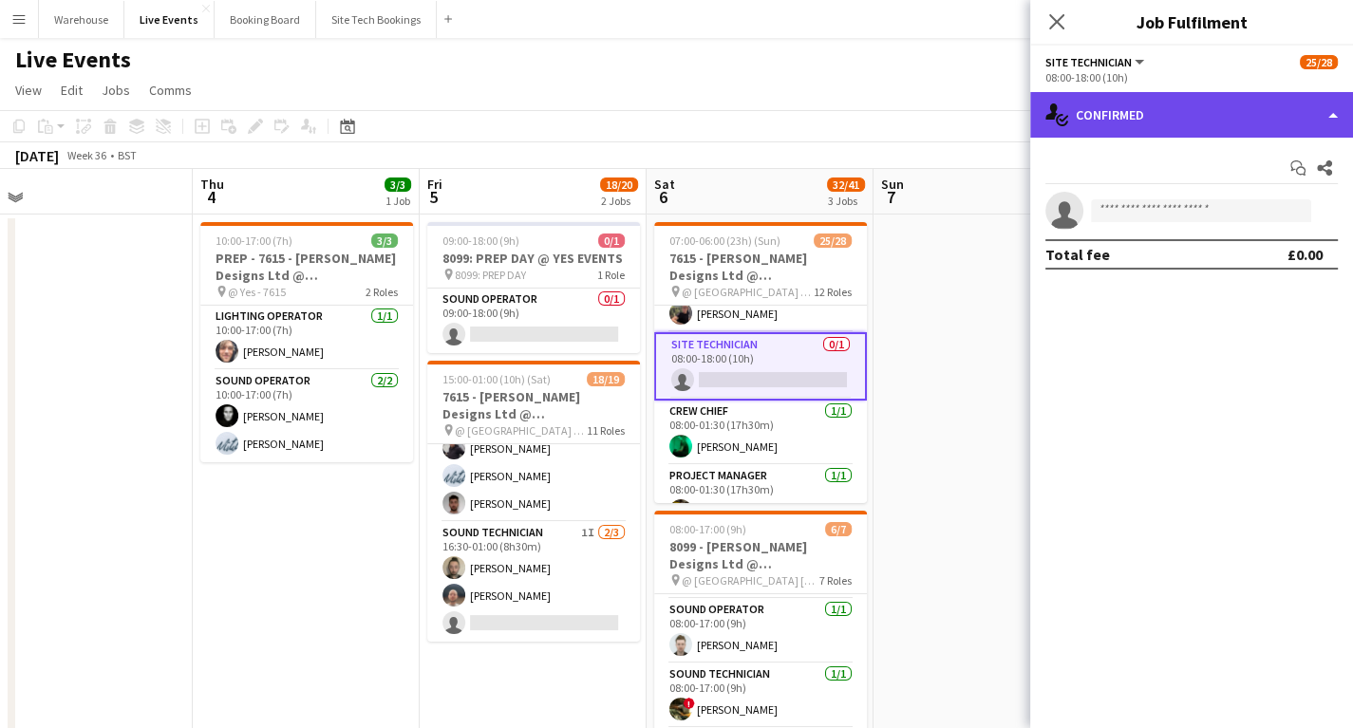
click at [1154, 122] on div "single-neutral-actions-check-2 Confirmed" at bounding box center [1191, 115] width 323 height 46
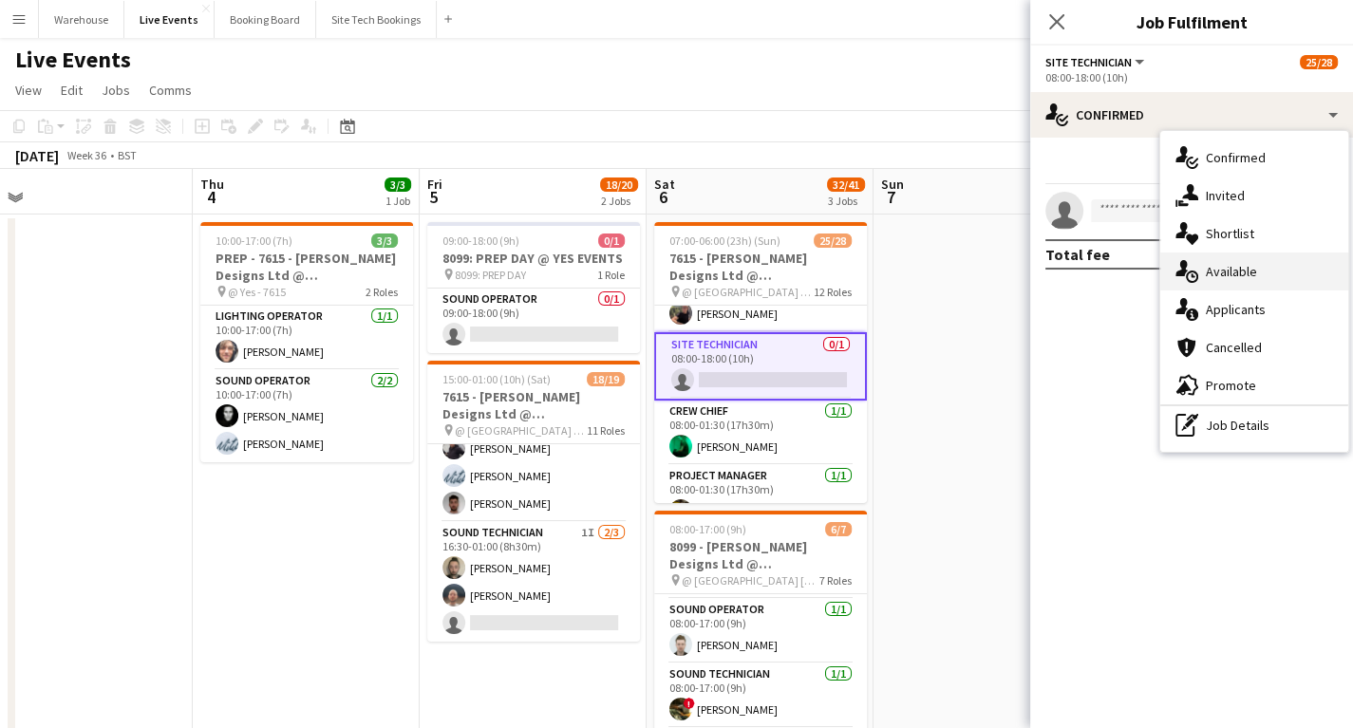
click at [1231, 265] on div "single-neutral-actions-upload Available" at bounding box center [1255, 272] width 188 height 38
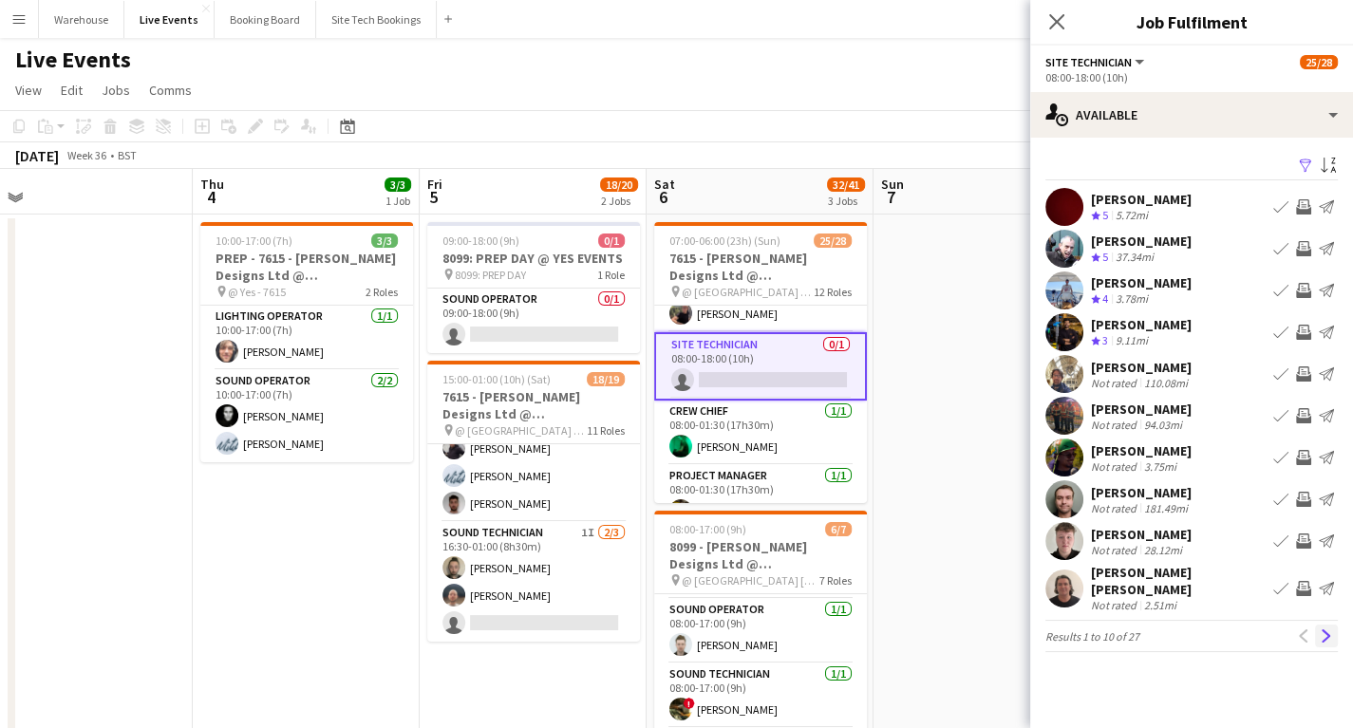
click at [1323, 630] on app-icon "Next" at bounding box center [1326, 636] width 13 height 13
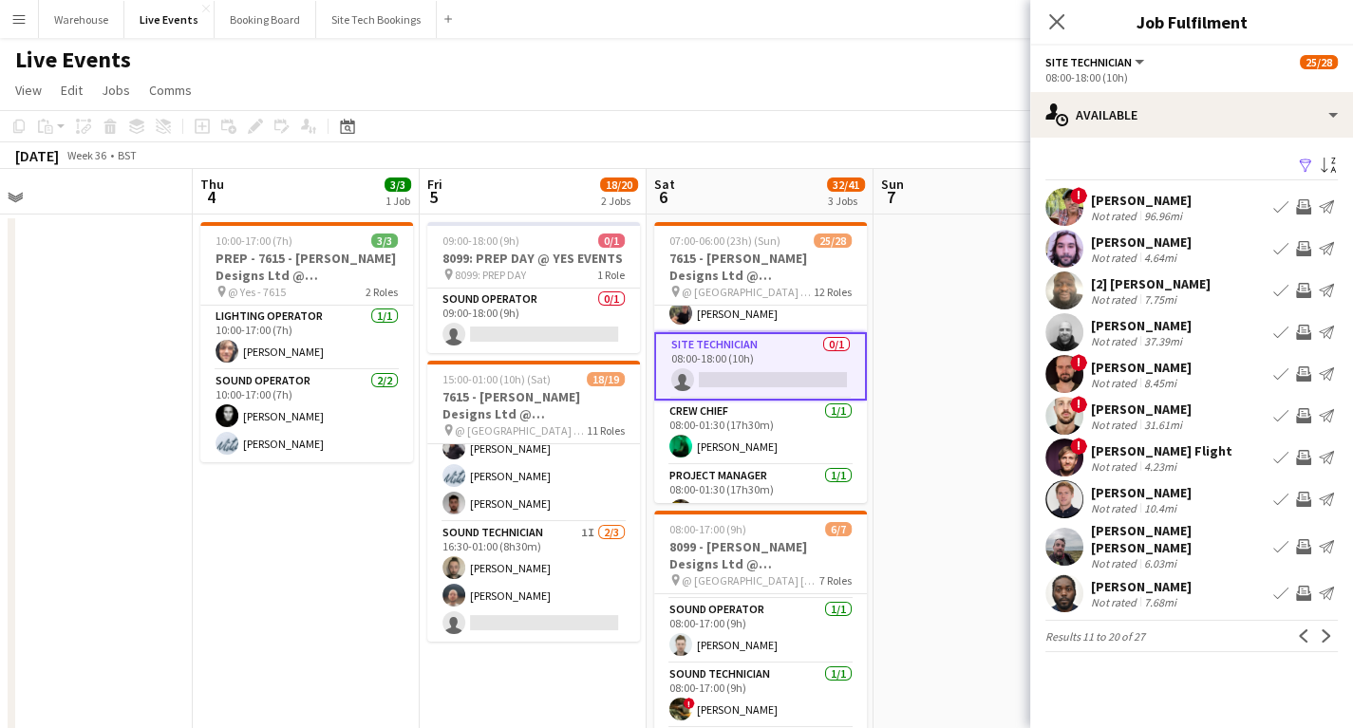
click at [1323, 630] on app-icon "Next" at bounding box center [1326, 636] width 13 height 13
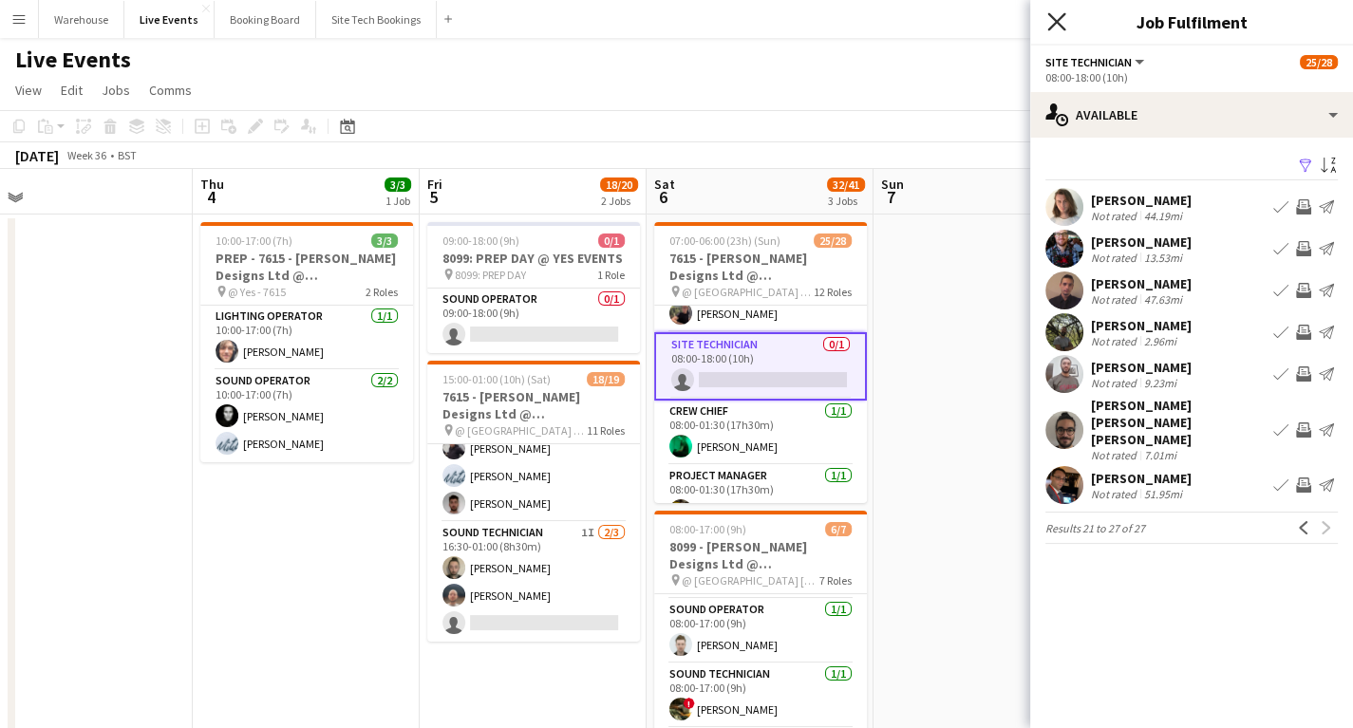
click at [1055, 24] on icon at bounding box center [1057, 21] width 18 height 18
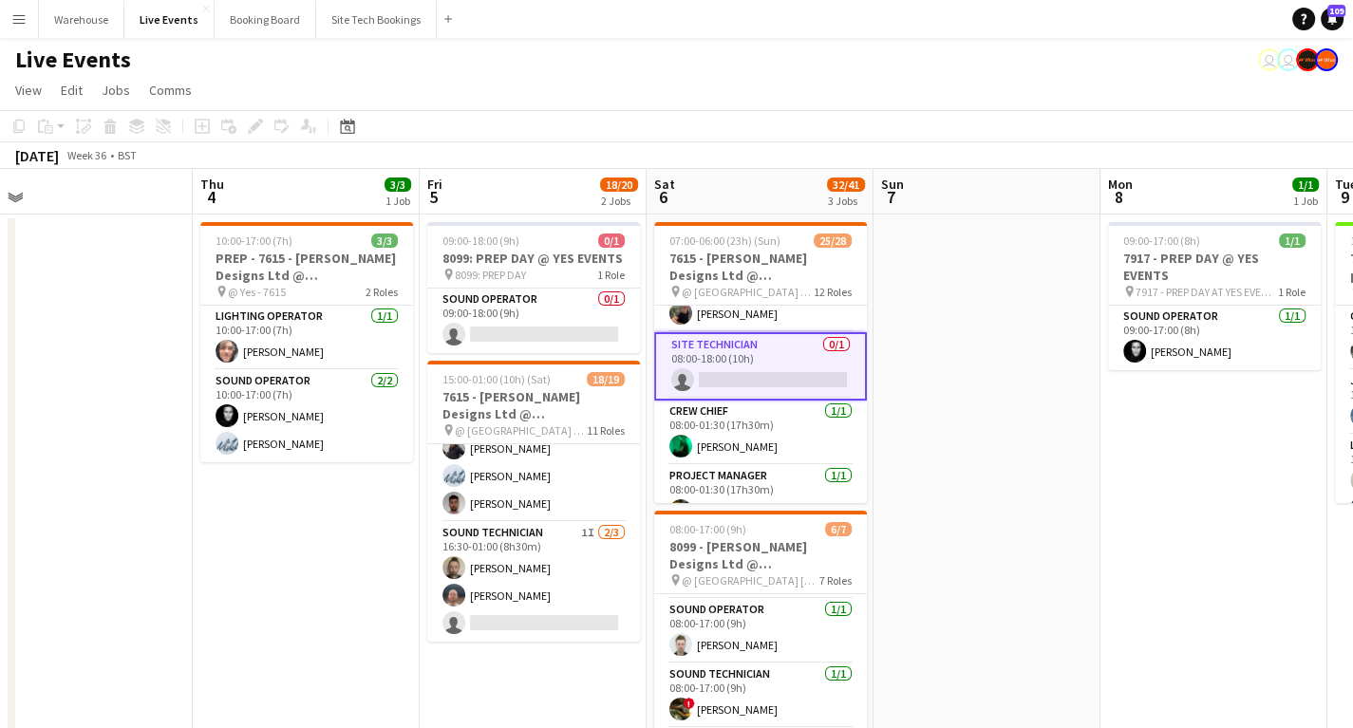
drag, startPoint x: 1064, startPoint y: 372, endPoint x: 1044, endPoint y: 319, distance: 56.8
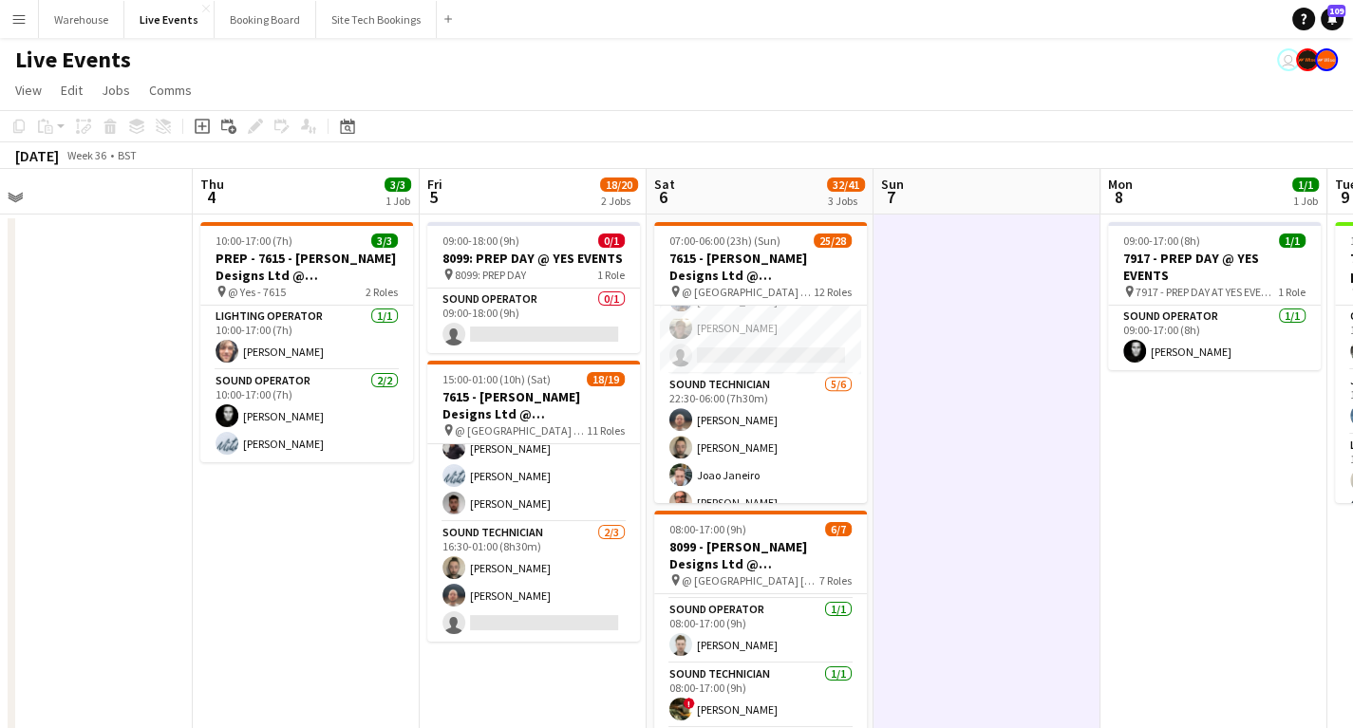
scroll to position [1018, 0]
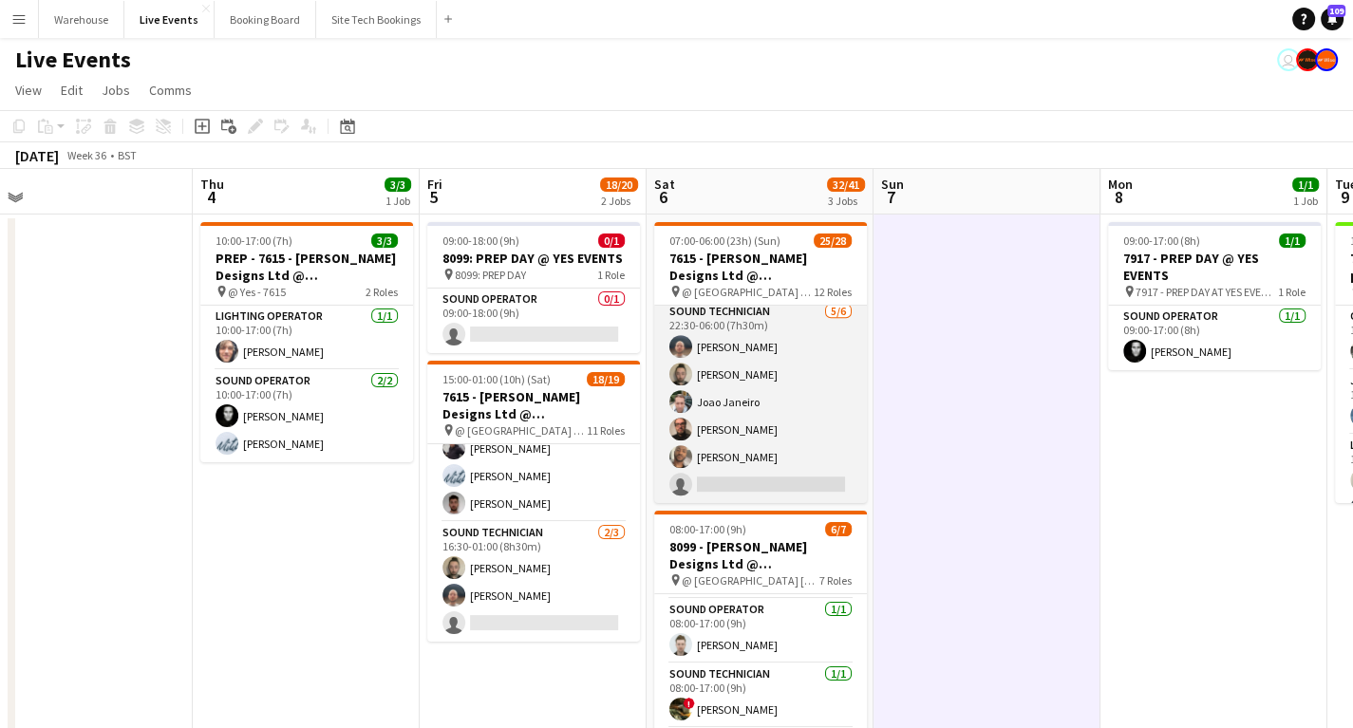
click at [789, 486] on app-card-role "Sound Technician [DATE] 22:30-06:00 (7h30m) [PERSON_NAME] [PERSON_NAME] [PERSON…" at bounding box center [760, 402] width 213 height 202
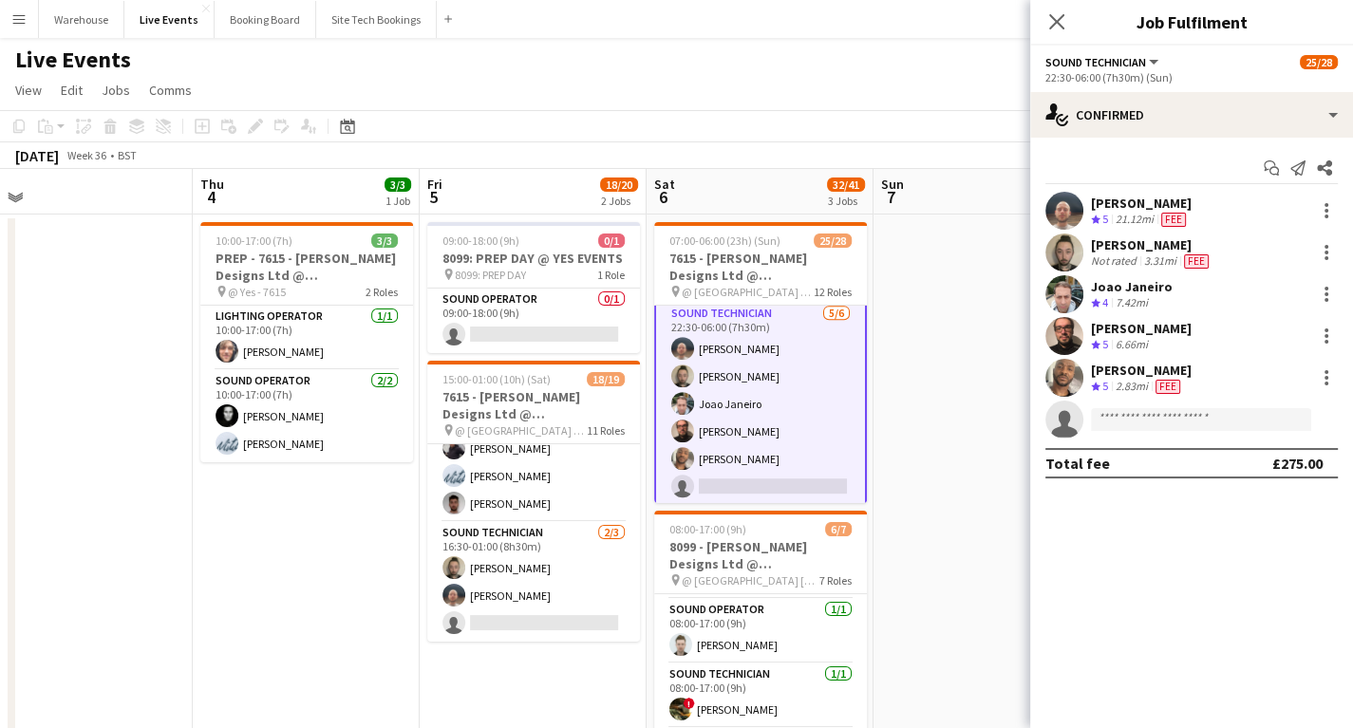
scroll to position [1019, 0]
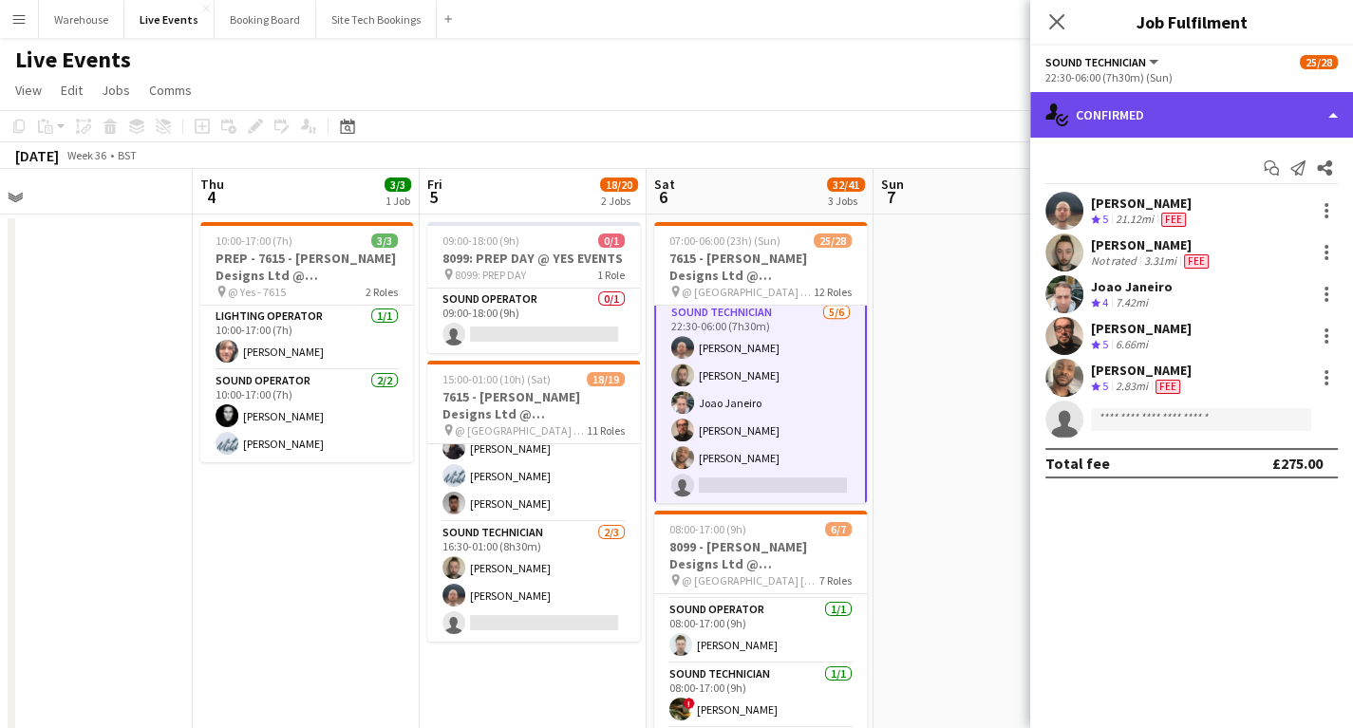
click at [1118, 122] on div "single-neutral-actions-check-2 Confirmed" at bounding box center [1191, 115] width 323 height 46
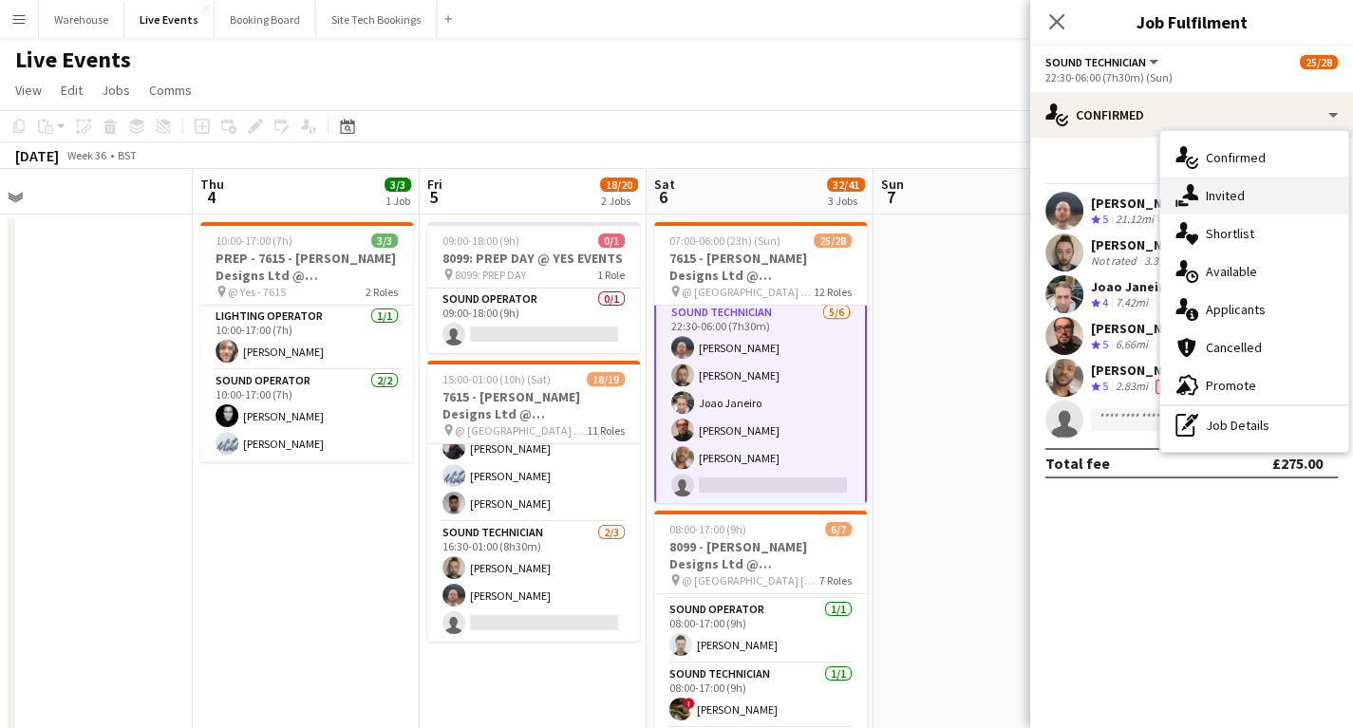
click at [1209, 204] on div "single-neutral-actions-share-1 Invited" at bounding box center [1255, 196] width 188 height 38
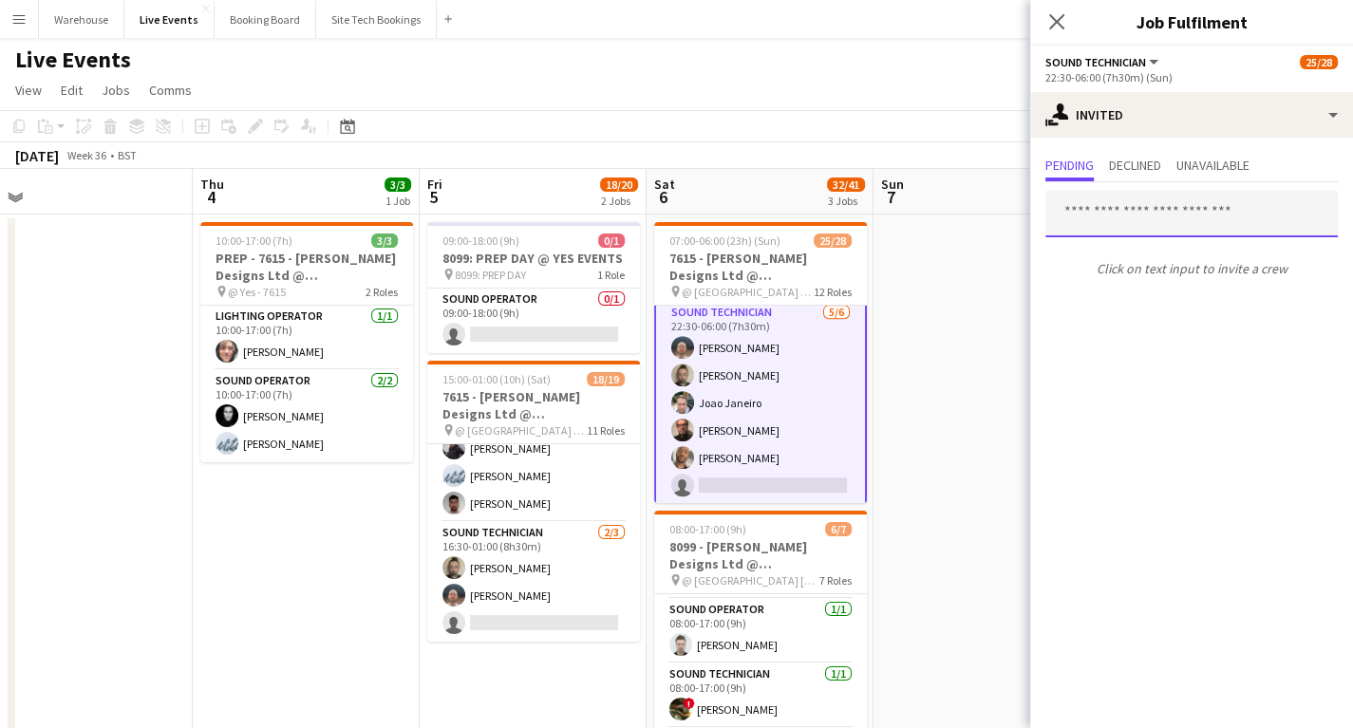
click at [1115, 205] on input "text" at bounding box center [1192, 213] width 293 height 47
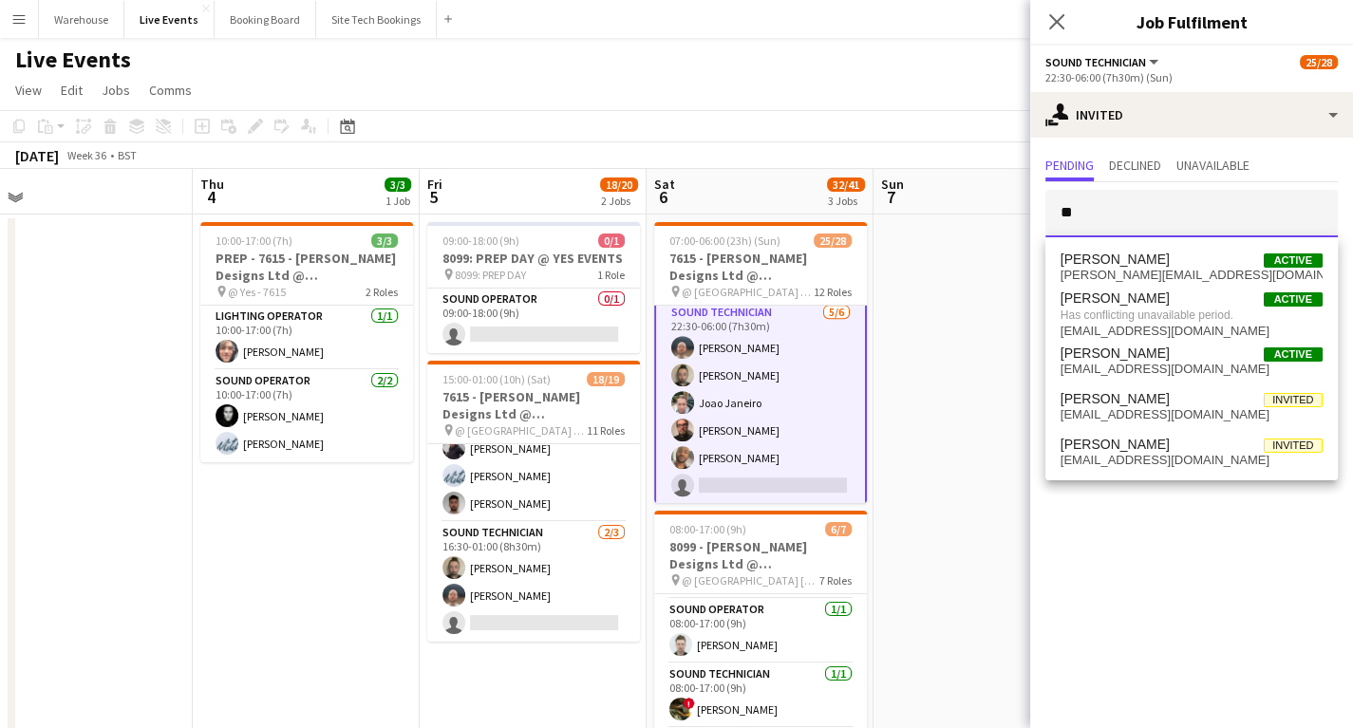
type input "*"
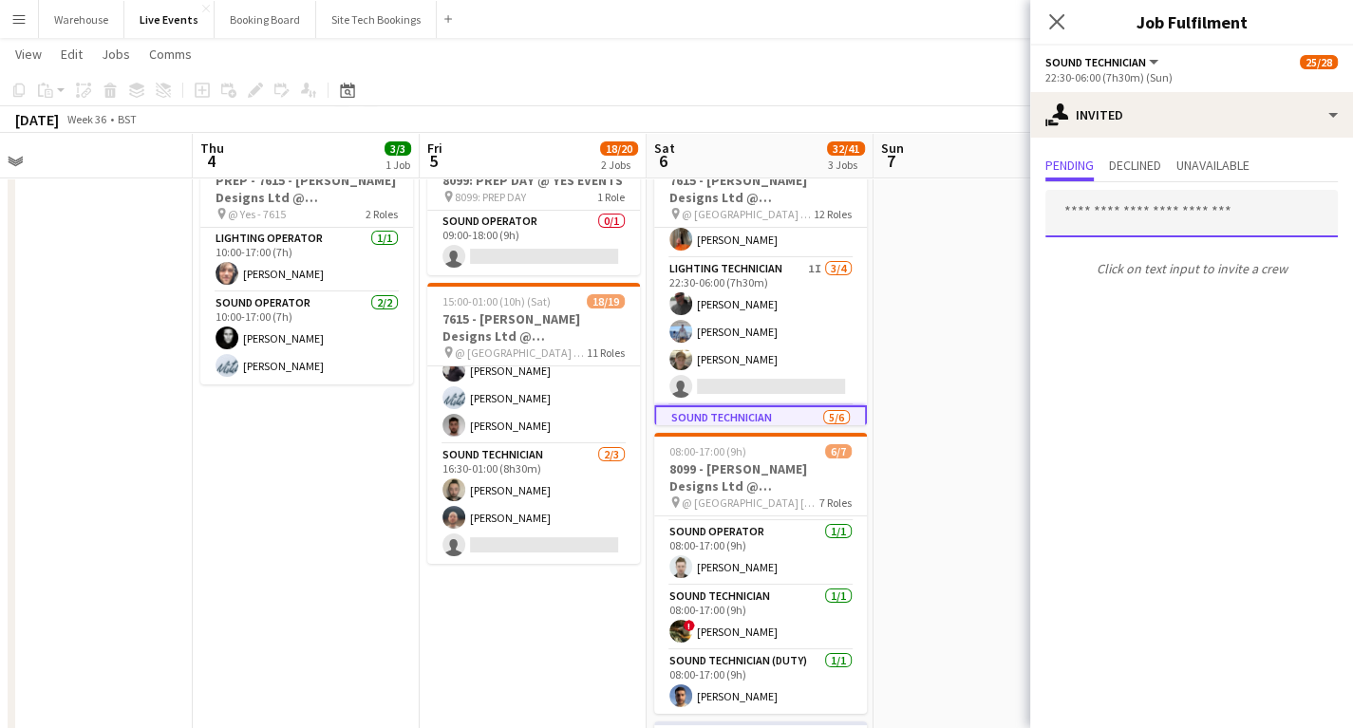
scroll to position [912, 0]
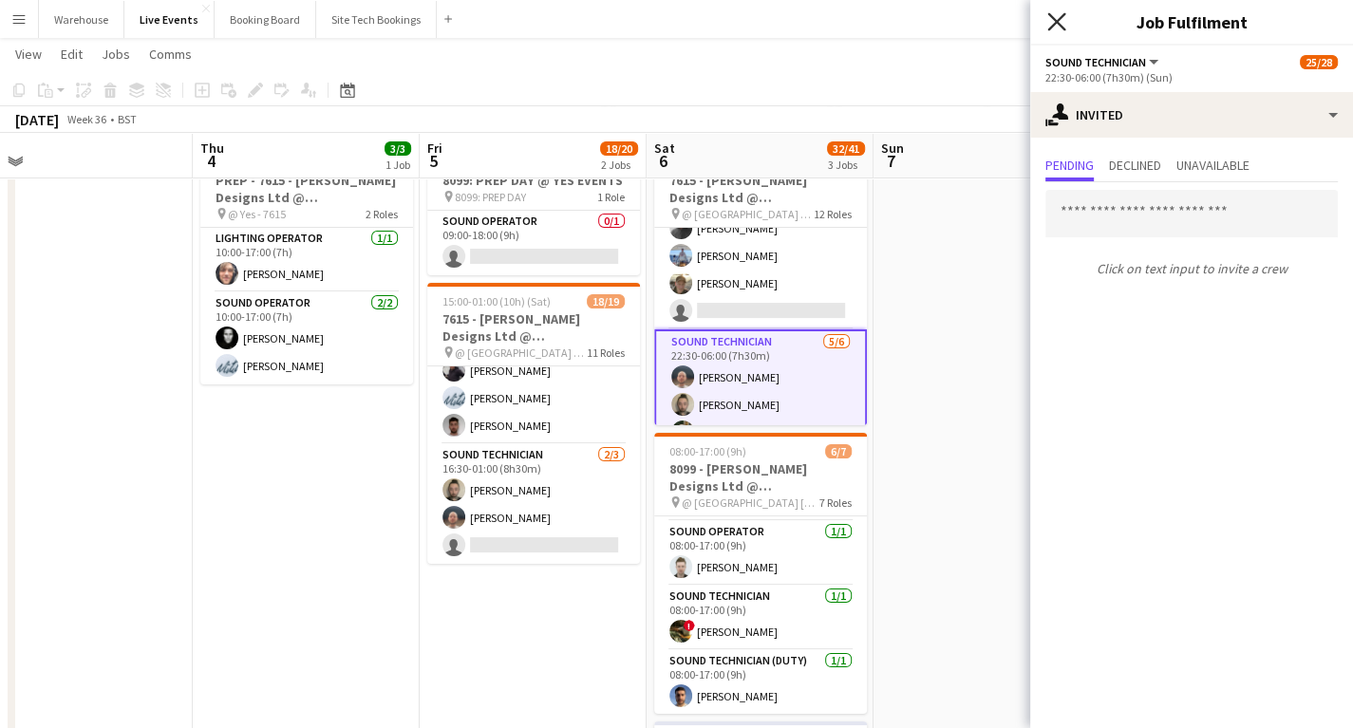
click at [1063, 14] on icon at bounding box center [1057, 21] width 18 height 18
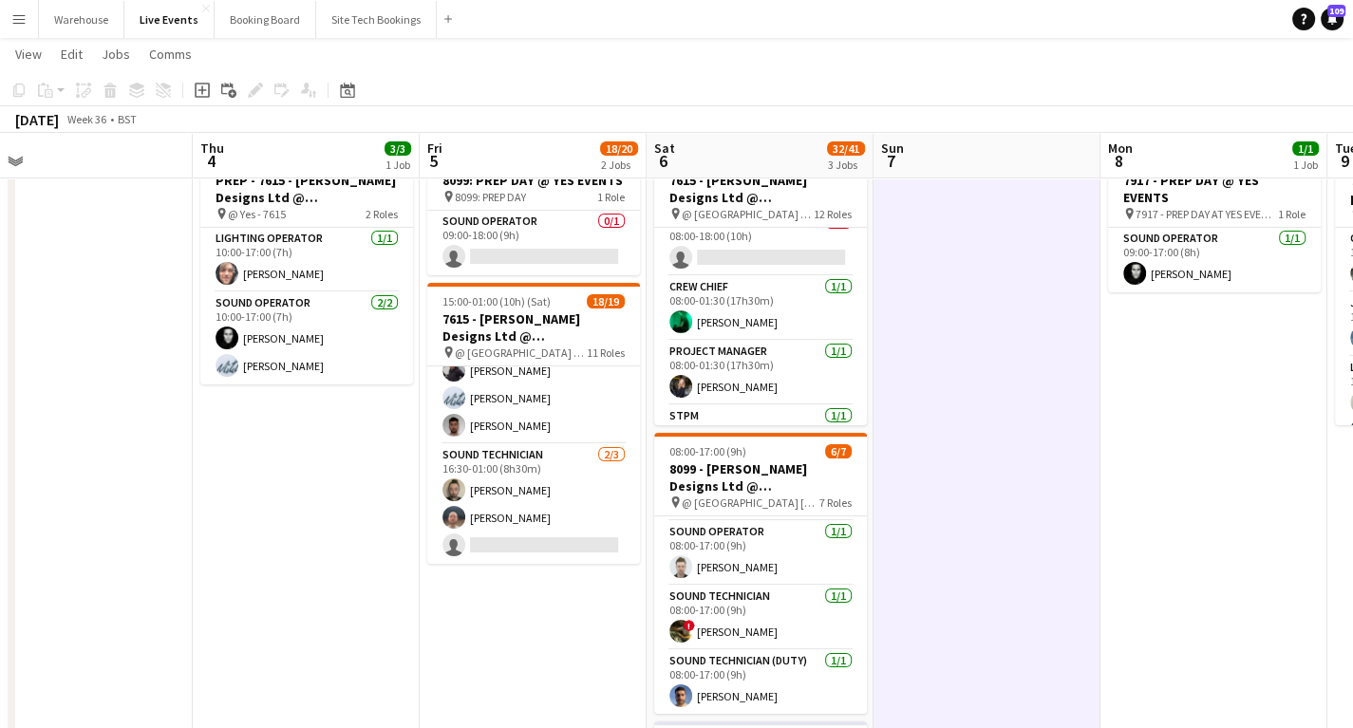
scroll to position [152, 0]
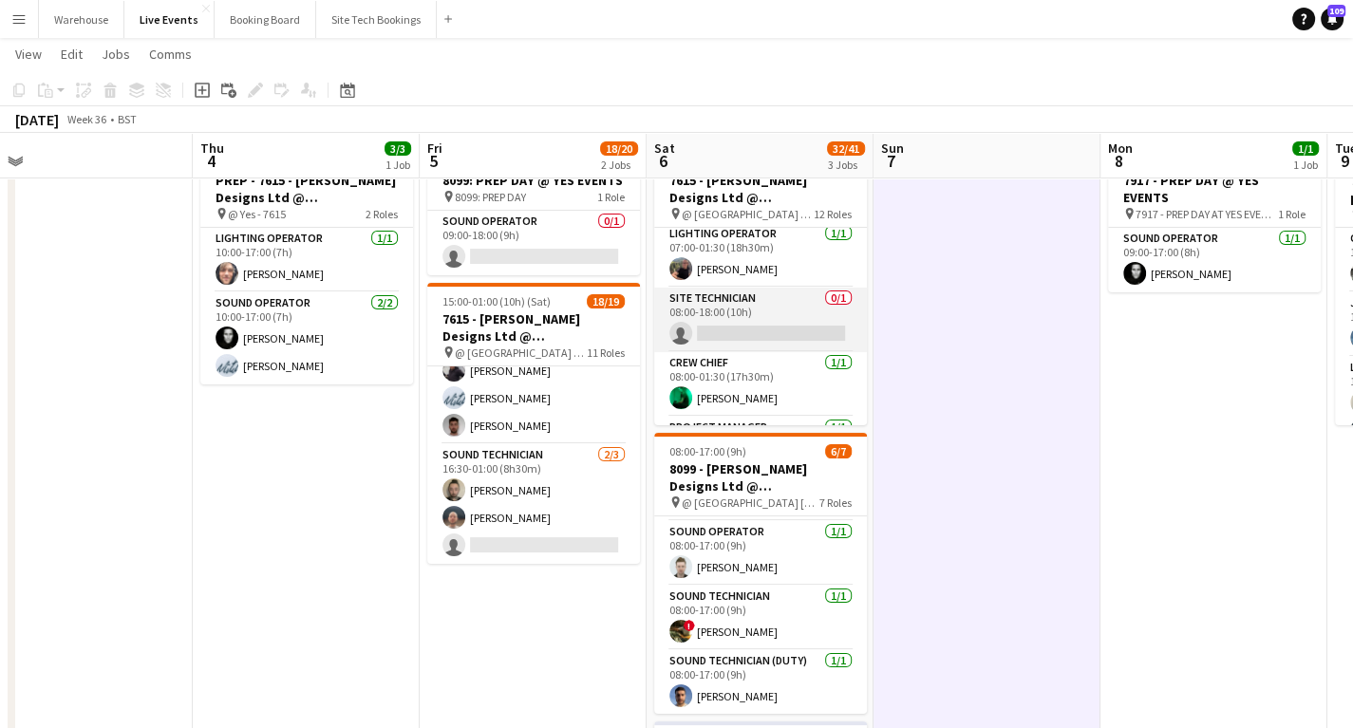
click at [773, 327] on app-card-role "Site Technician 0/1 08:00-18:00 (10h) single-neutral-actions" at bounding box center [760, 320] width 213 height 65
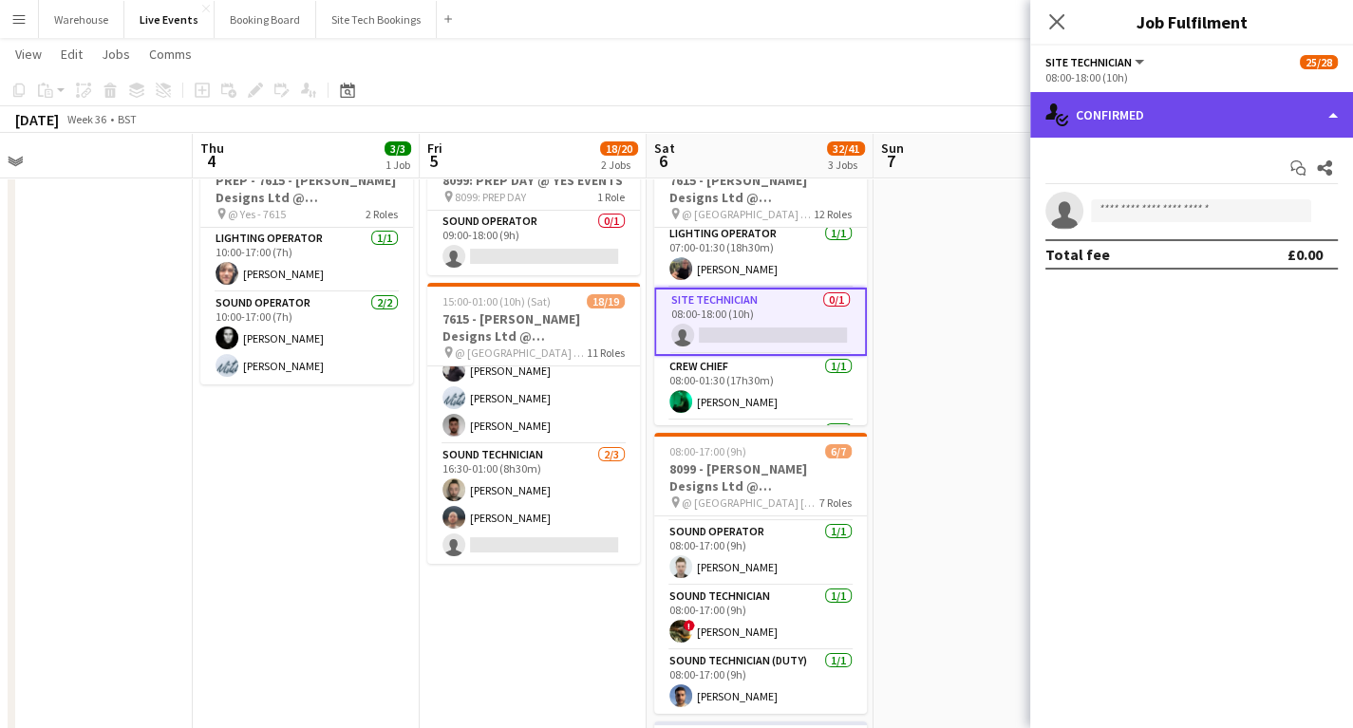
click at [1140, 116] on div "single-neutral-actions-check-2 Confirmed" at bounding box center [1191, 115] width 323 height 46
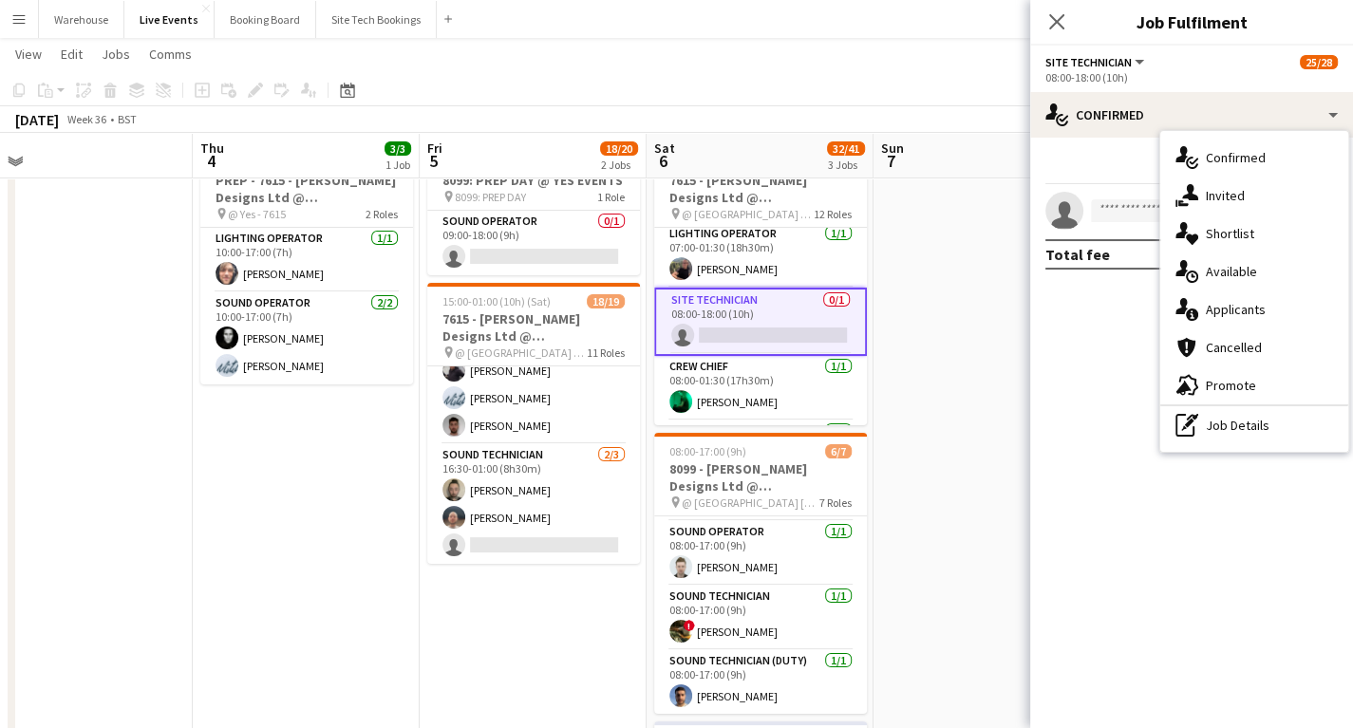
click at [1094, 385] on mat-expansion-panel "check Confirmed Start chat Share single-neutral-actions Total fee £0.00" at bounding box center [1191, 433] width 323 height 591
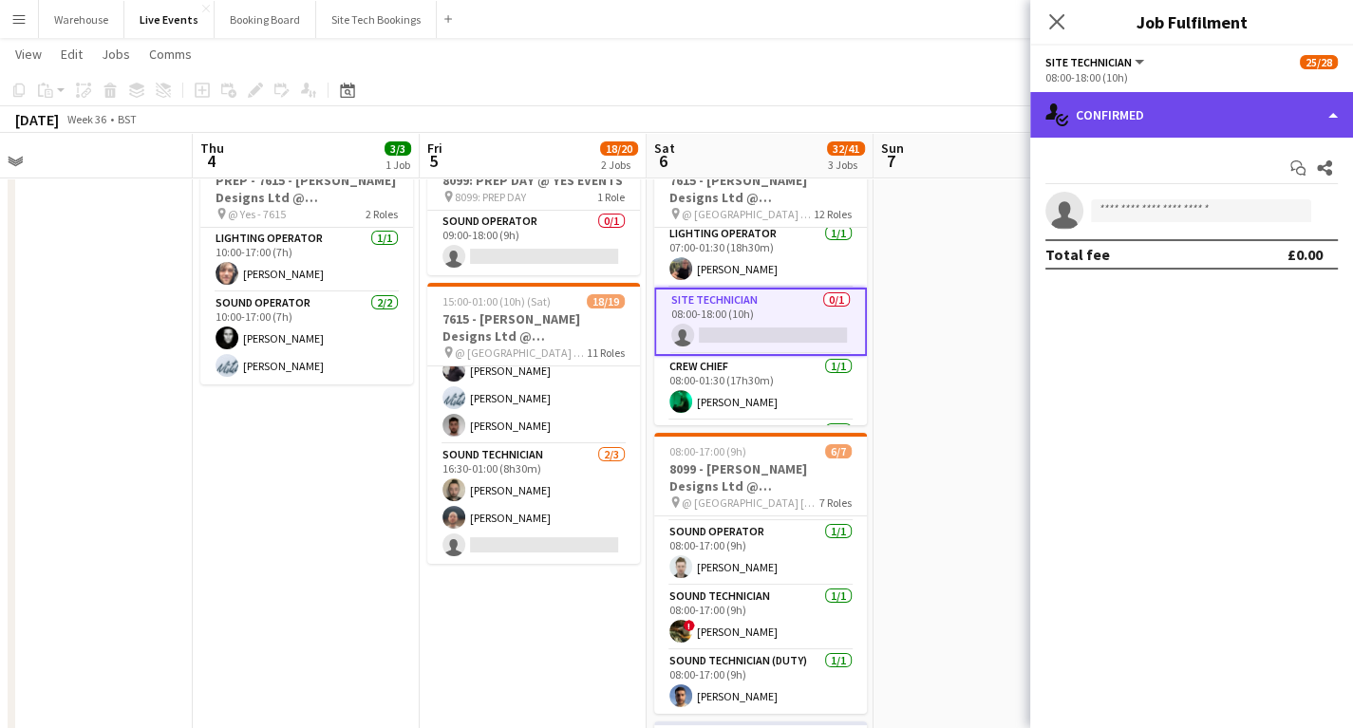
click at [1125, 113] on div "single-neutral-actions-check-2 Confirmed" at bounding box center [1191, 115] width 323 height 46
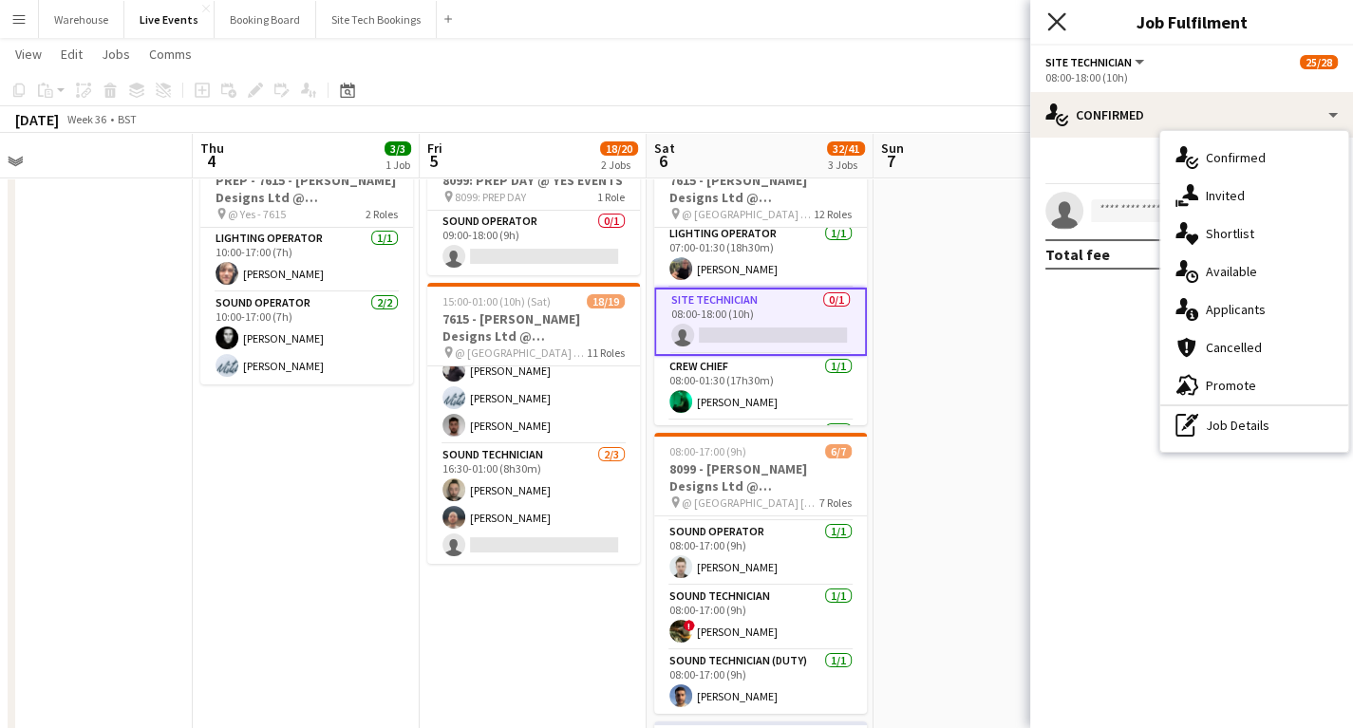
click at [1051, 23] on icon "Close pop-in" at bounding box center [1057, 21] width 18 height 18
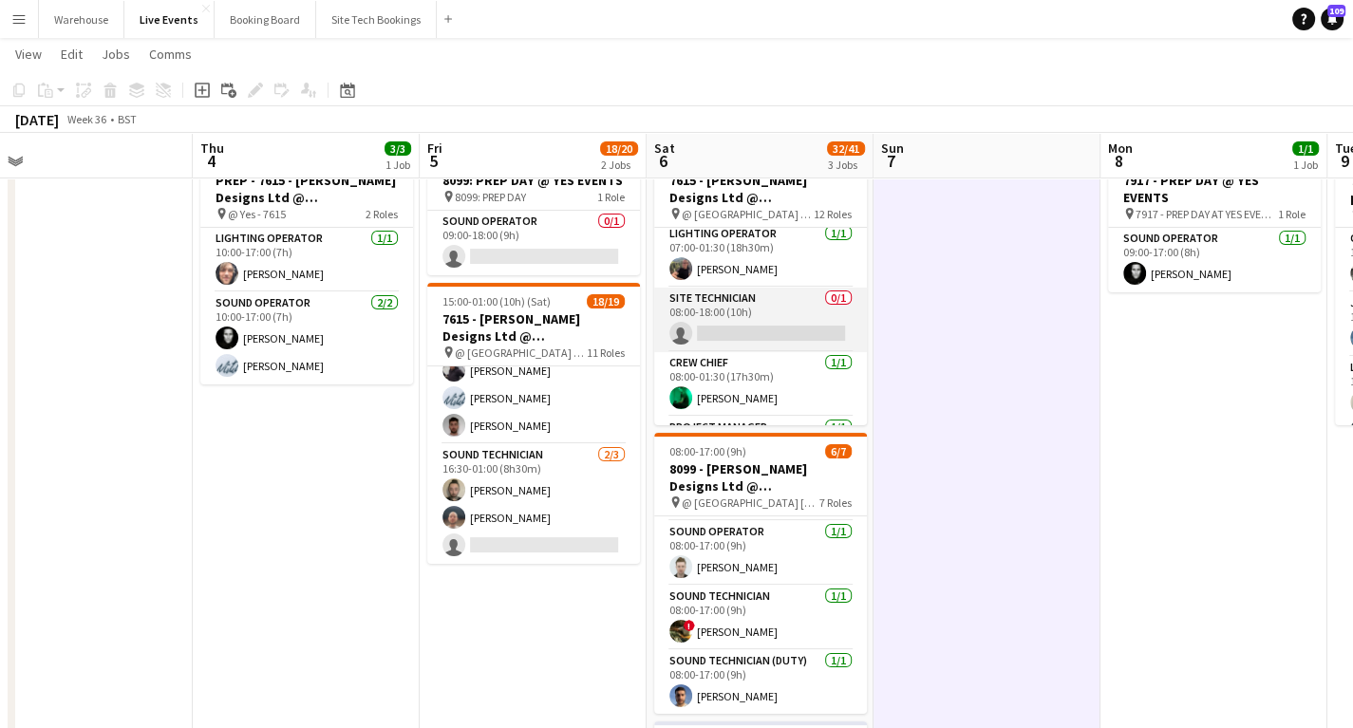
click at [763, 336] on app-card-role "Site Technician 0/1 08:00-18:00 (10h) single-neutral-actions" at bounding box center [760, 320] width 213 height 65
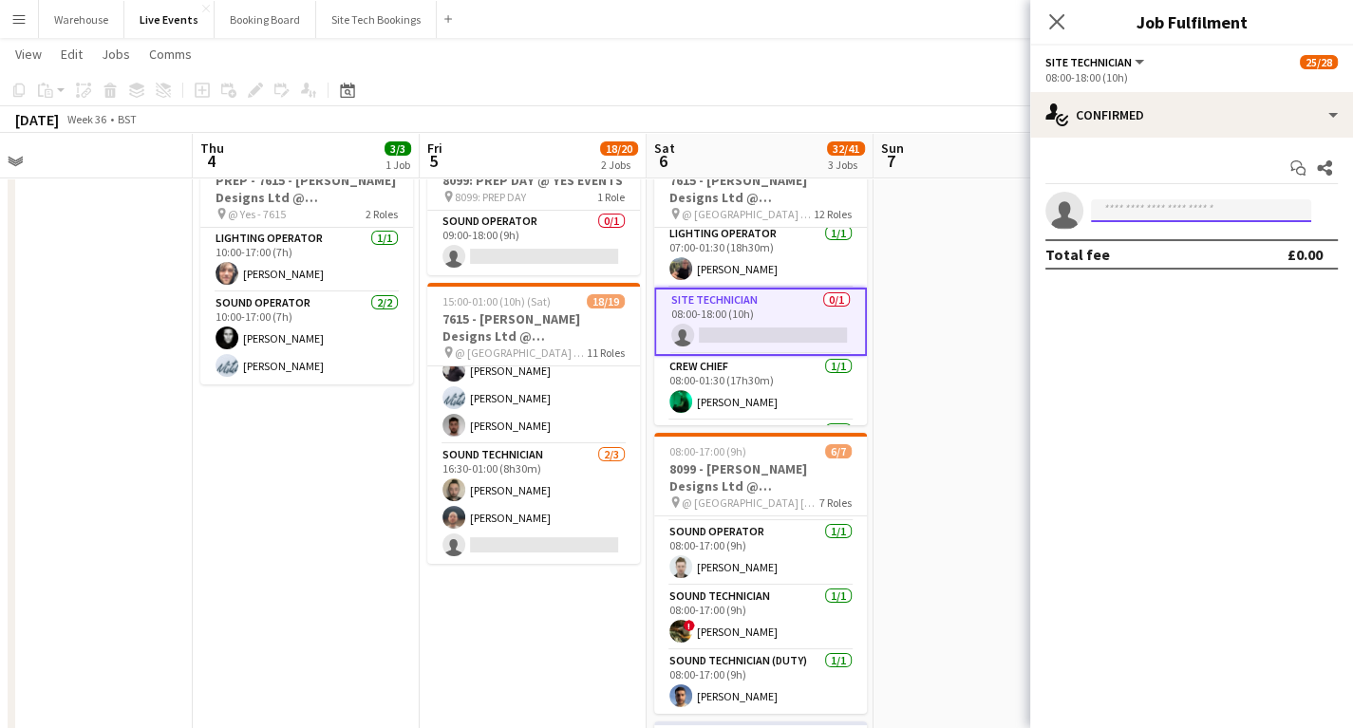
click at [1131, 216] on input at bounding box center [1201, 210] width 220 height 23
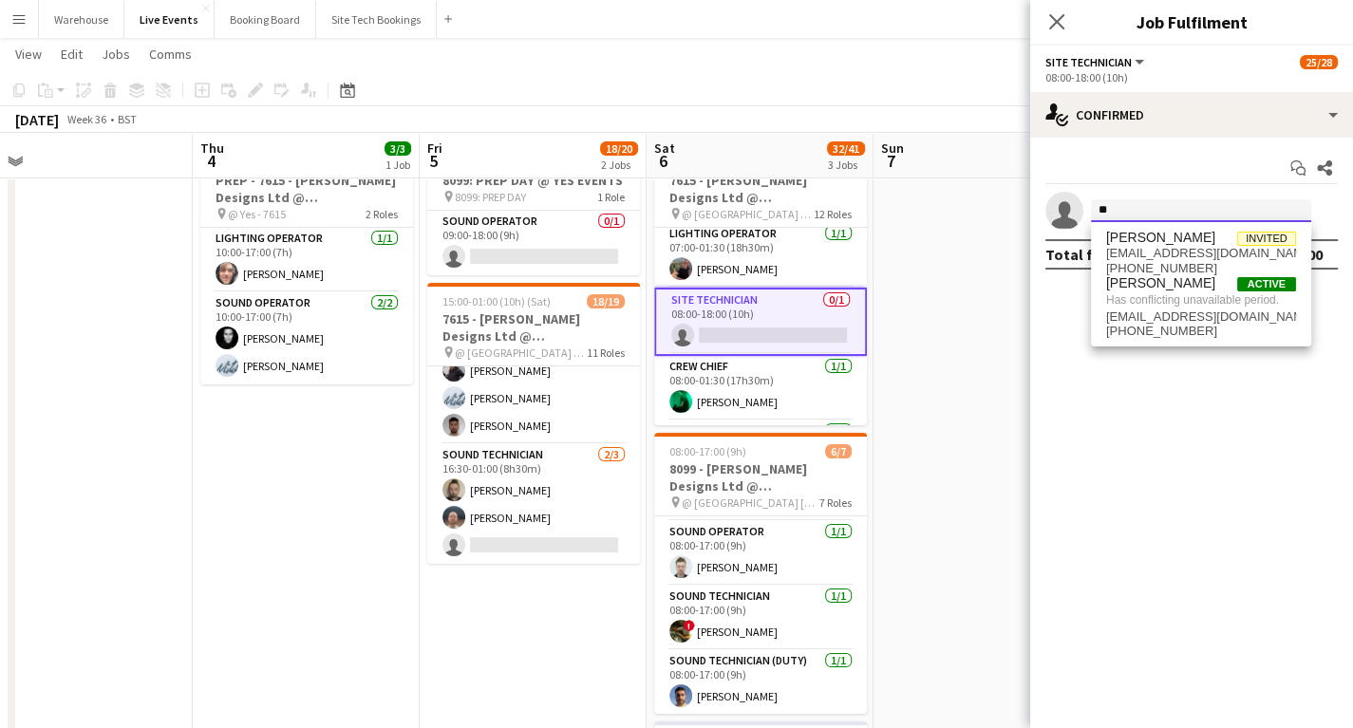
type input "*"
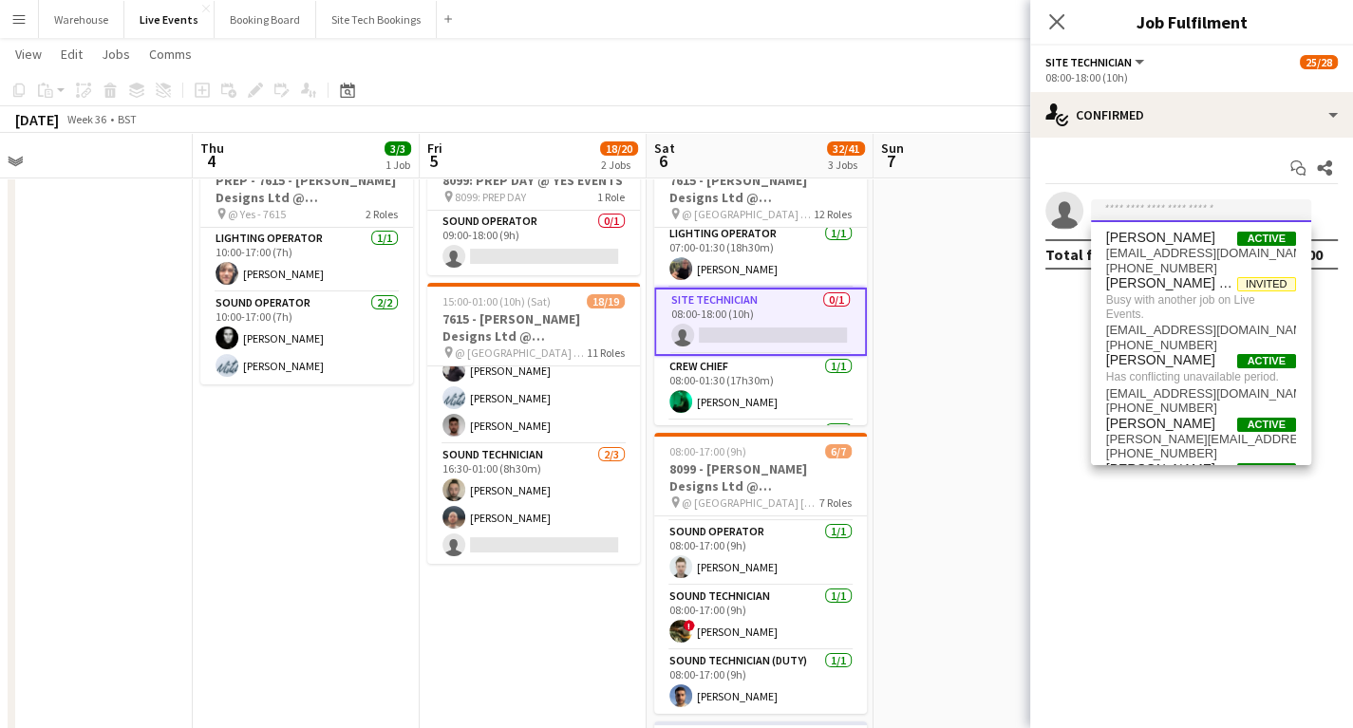
type input "*"
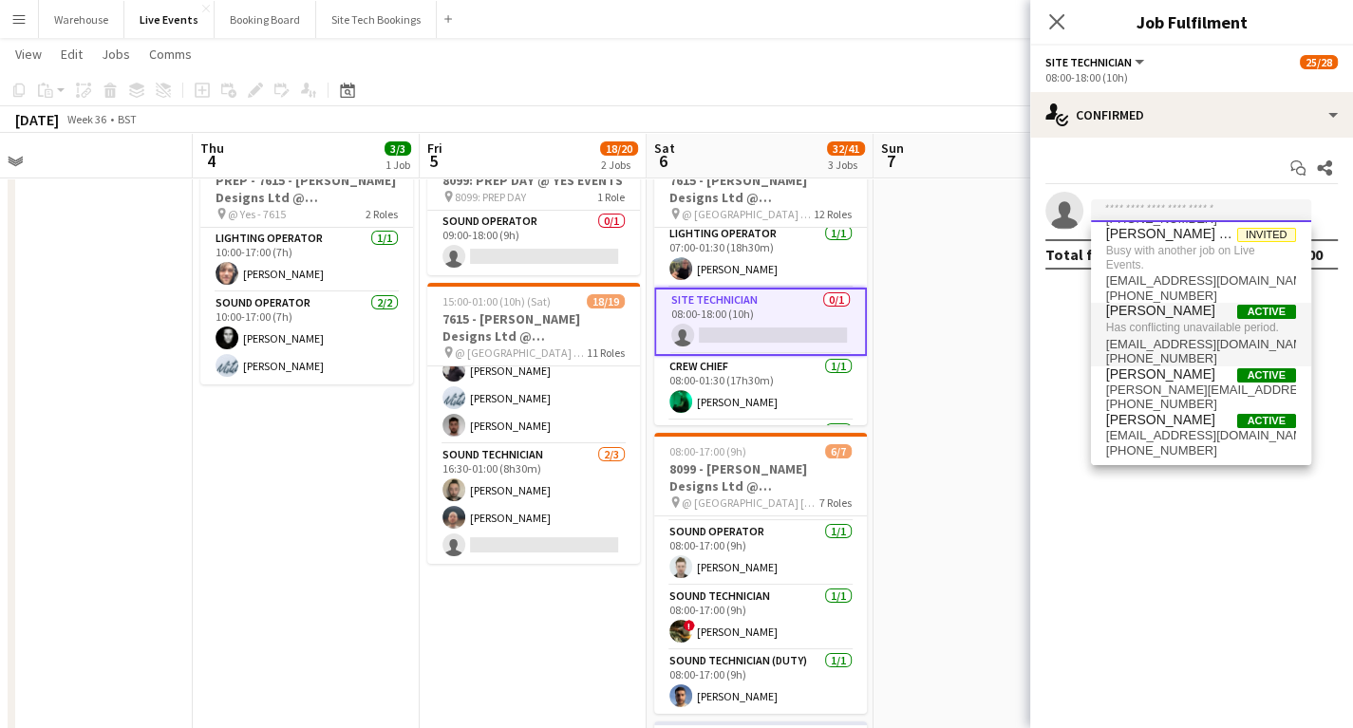
scroll to position [0, 0]
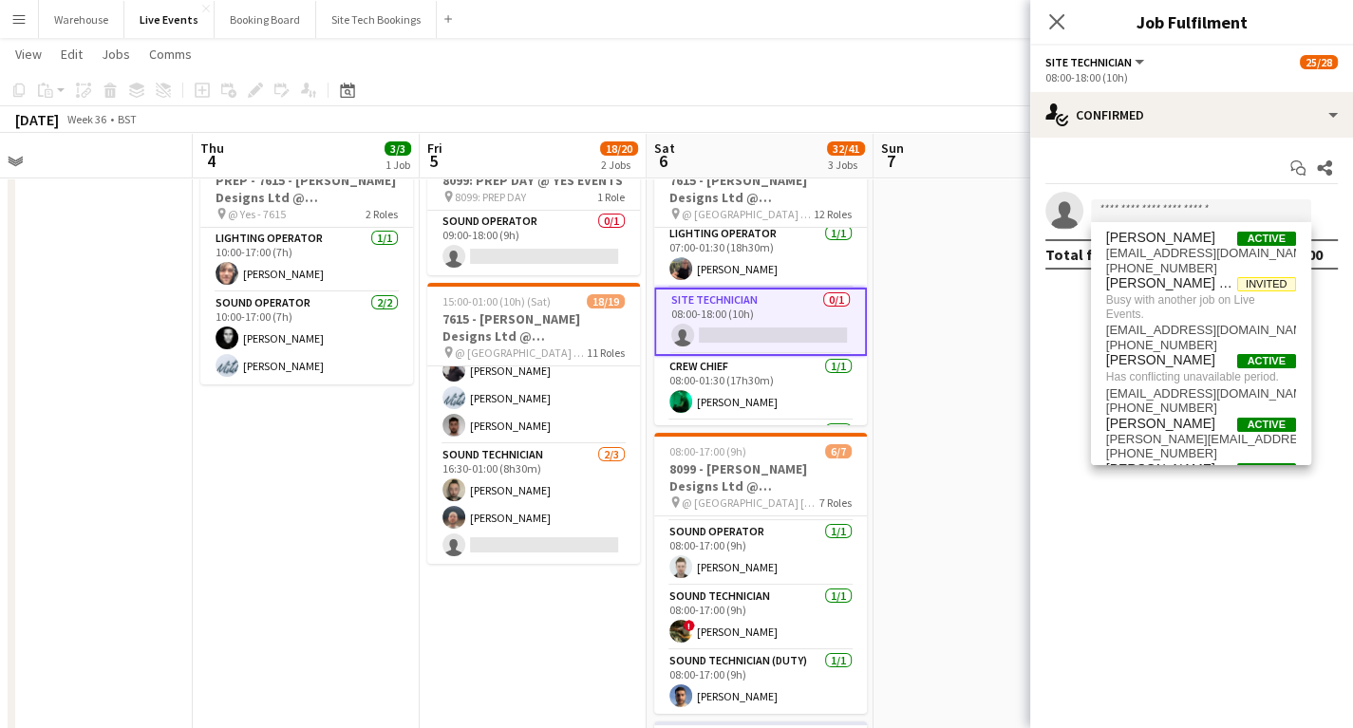
click at [1086, 543] on mat-expansion-panel "check Confirmed Start chat Share single-neutral-actions Total fee £0.00" at bounding box center [1191, 433] width 323 height 591
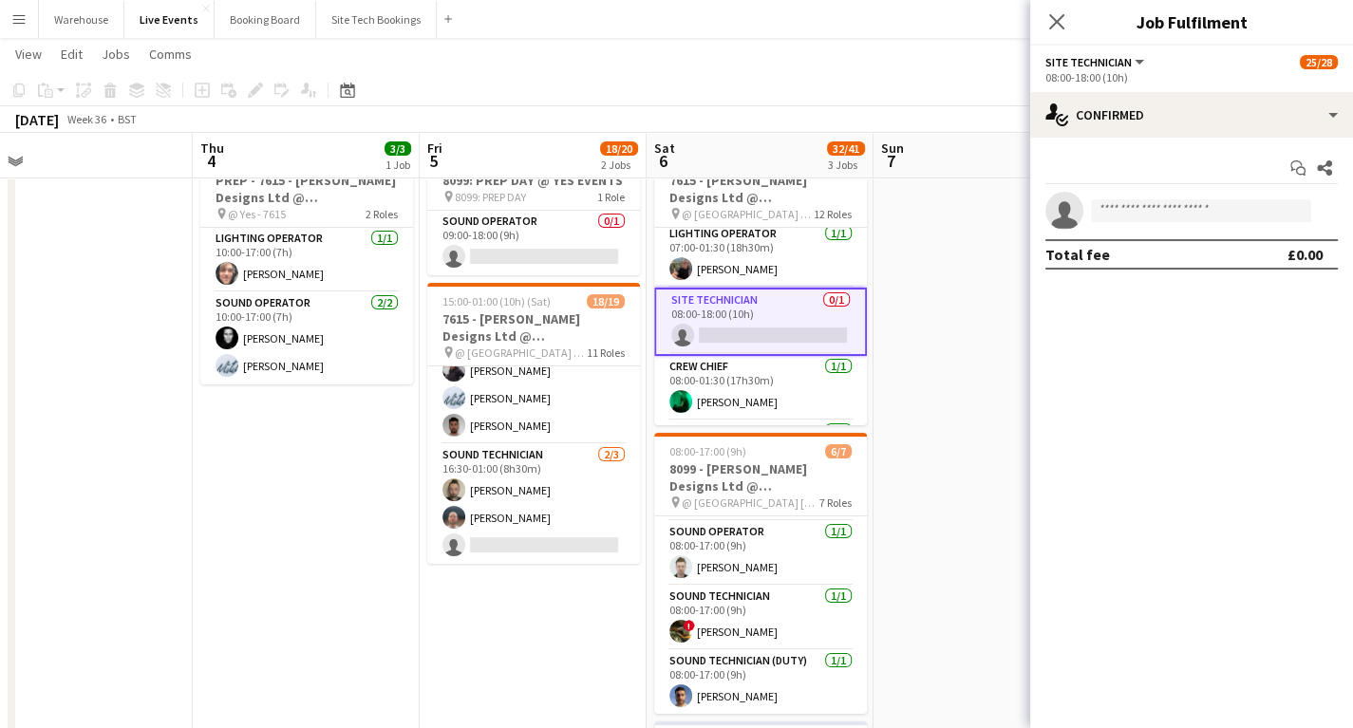
click at [722, 338] on app-card-role "Site Technician 0/1 08:00-18:00 (10h) single-neutral-actions" at bounding box center [760, 322] width 213 height 68
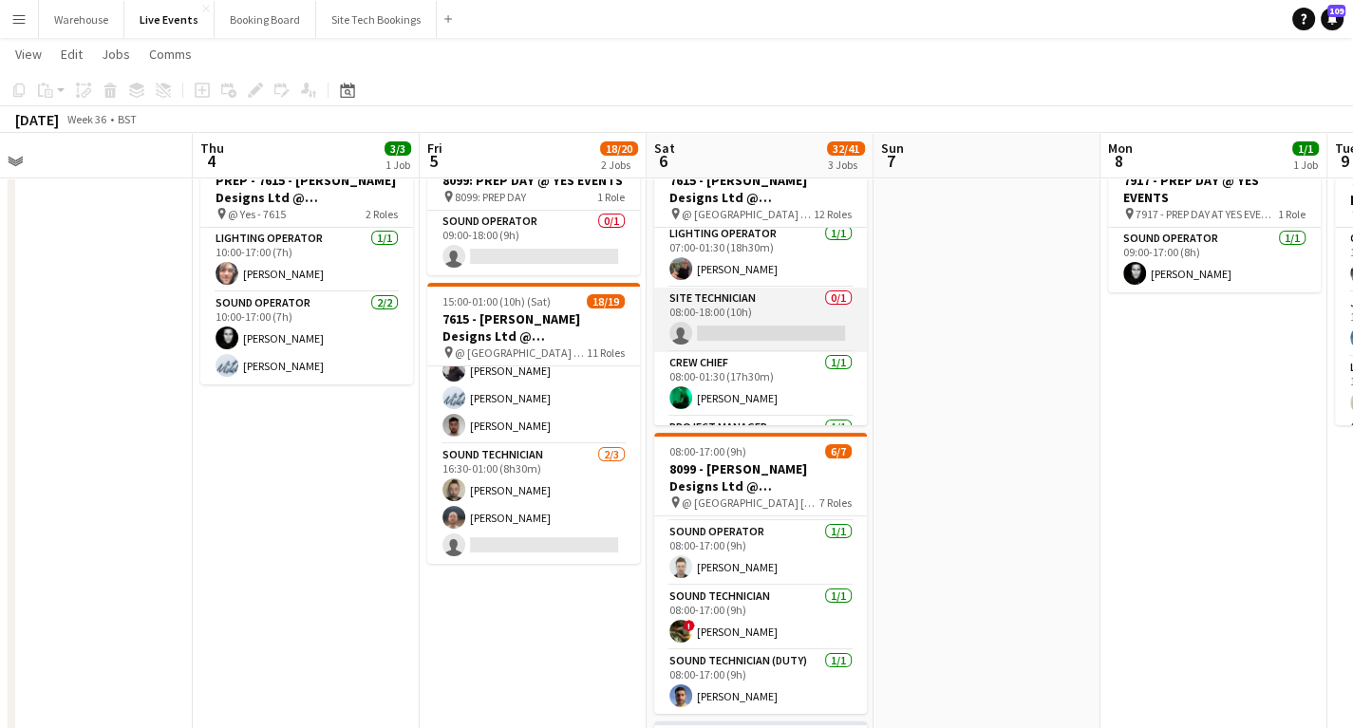
click at [722, 339] on app-card-role "Site Technician 0/1 08:00-18:00 (10h) single-neutral-actions" at bounding box center [760, 320] width 213 height 65
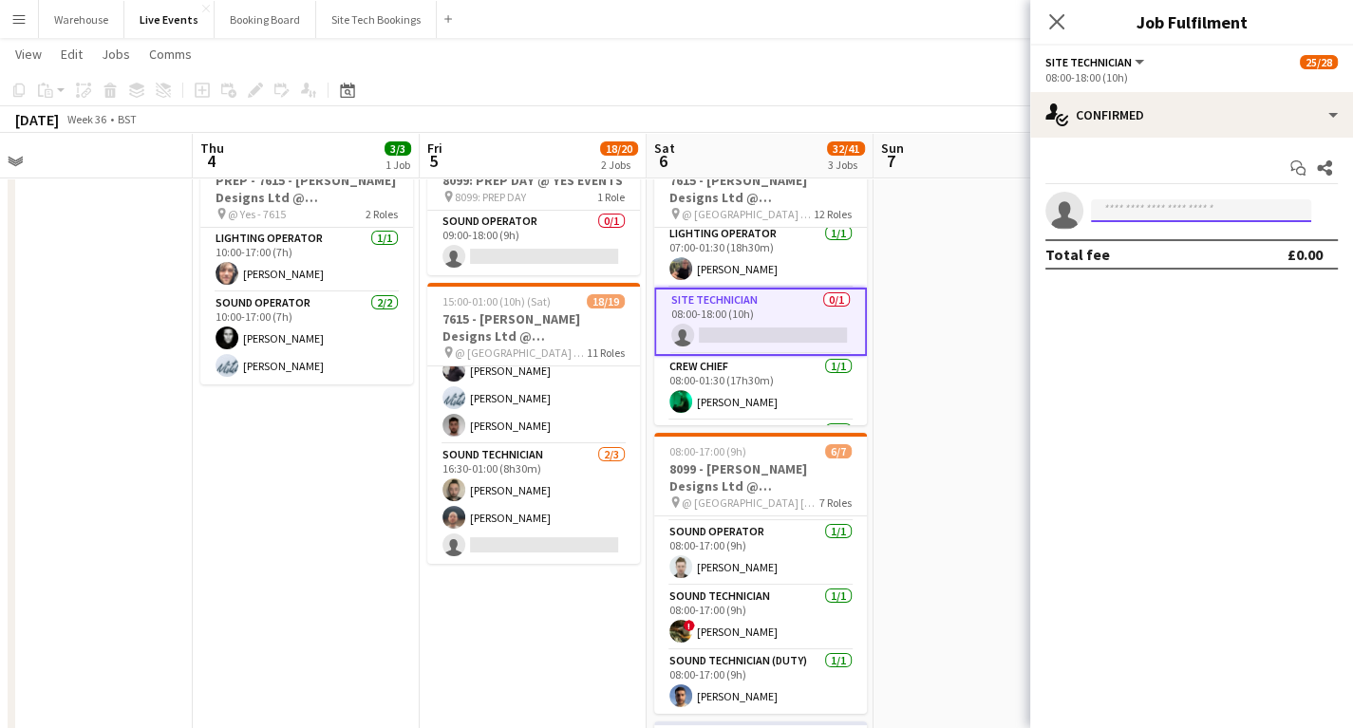
click at [1150, 202] on input at bounding box center [1201, 210] width 220 height 23
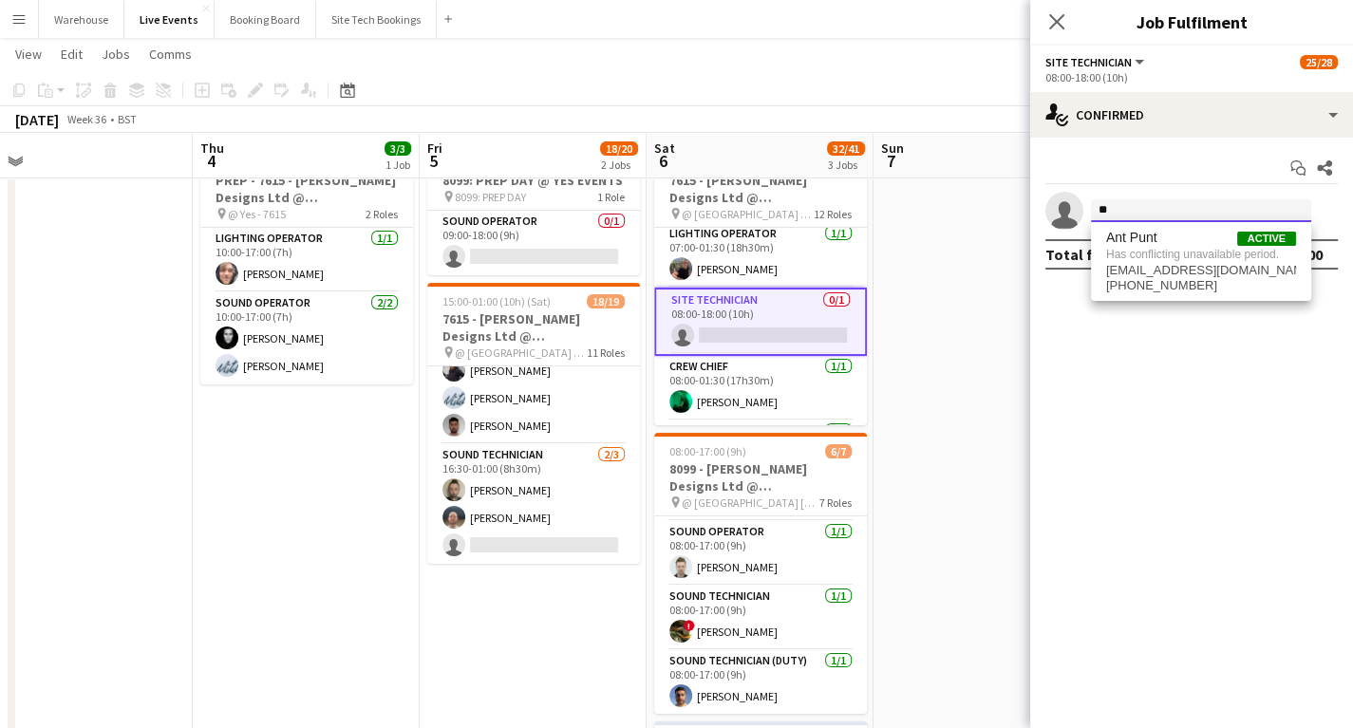
type input "*"
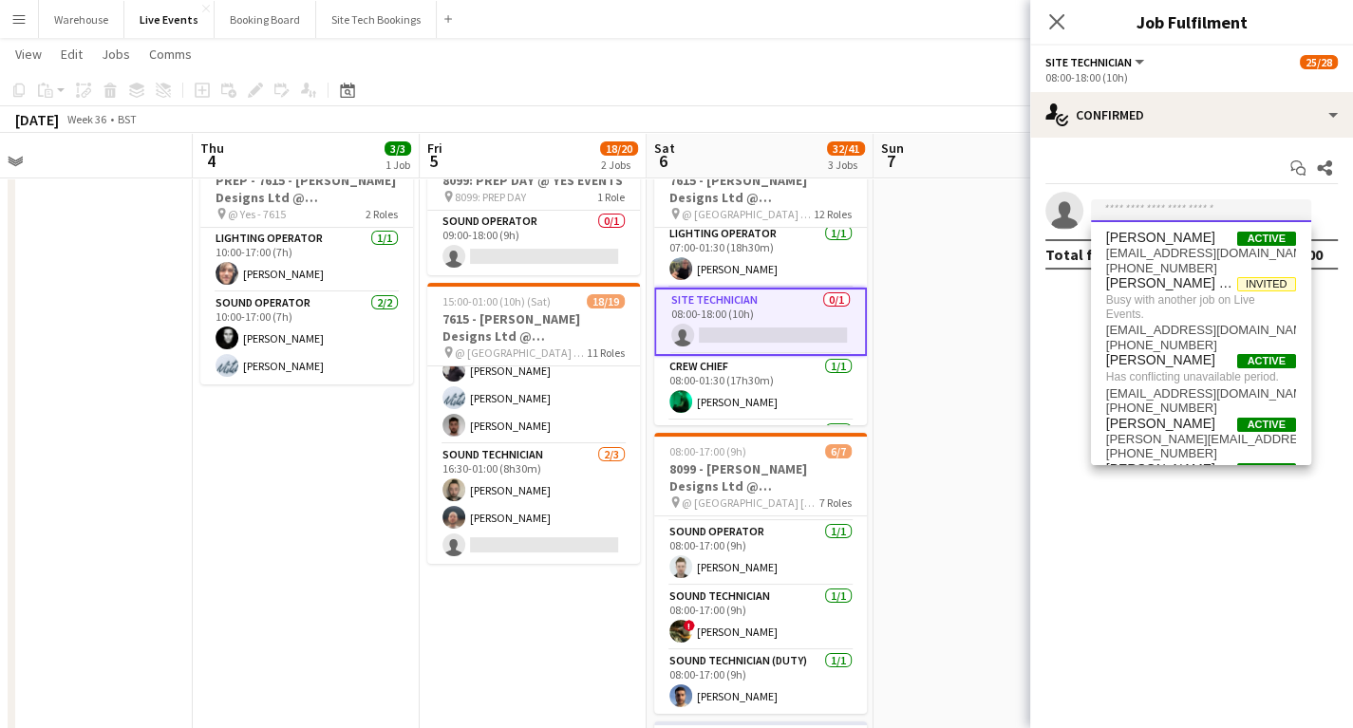
click at [1136, 206] on input at bounding box center [1201, 210] width 220 height 23
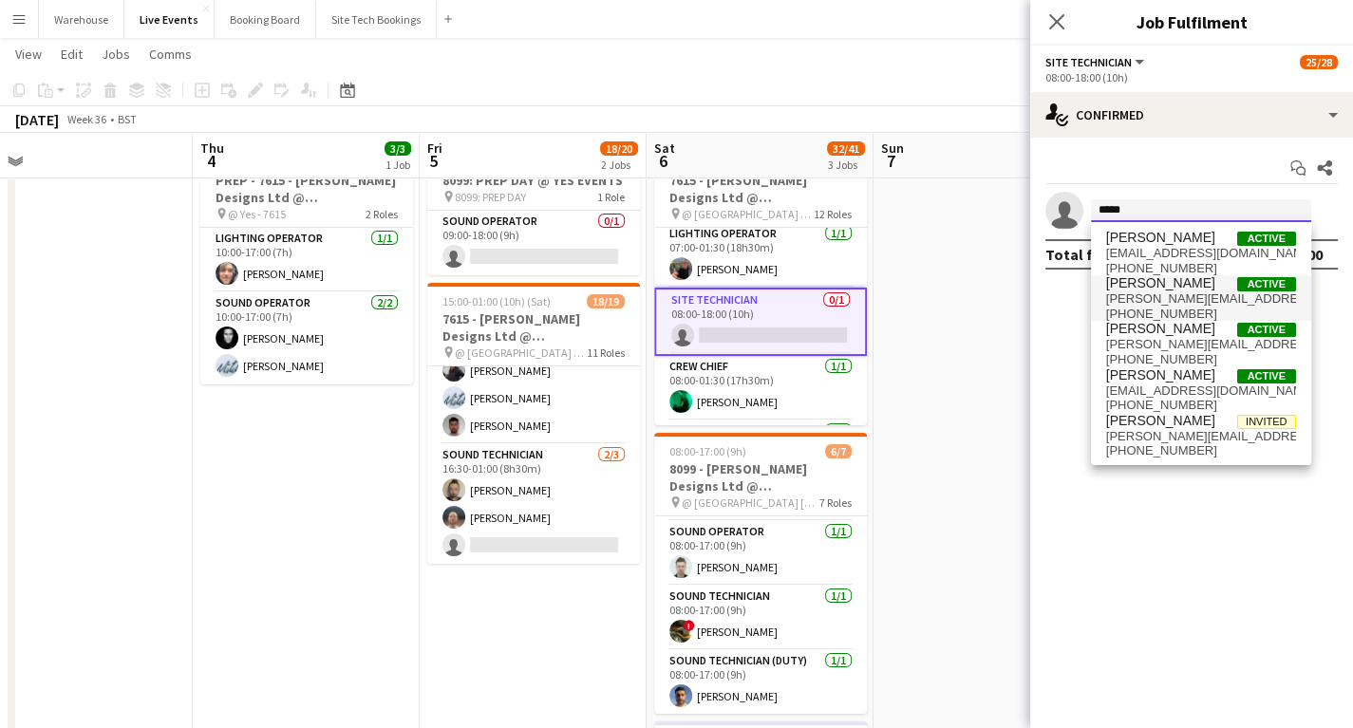
type input "*****"
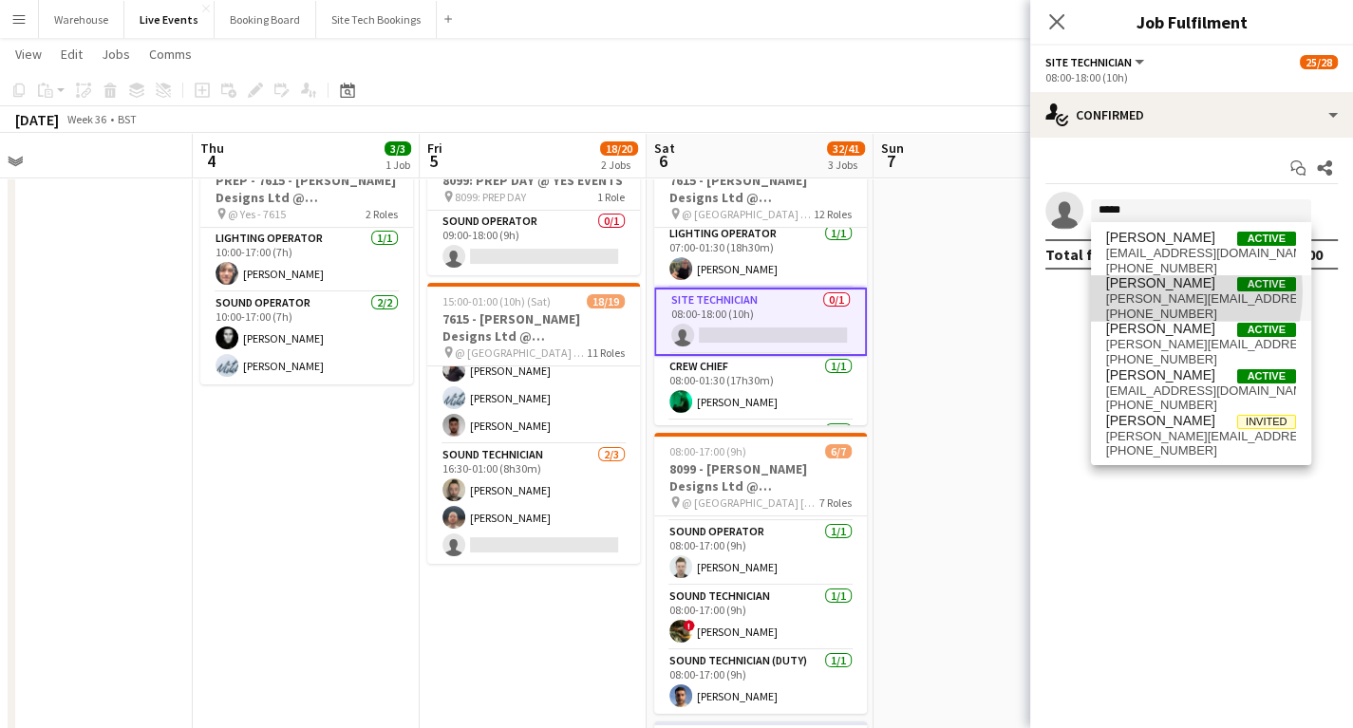
click at [1159, 292] on span "[PERSON_NAME][EMAIL_ADDRESS][DOMAIN_NAME]" at bounding box center [1201, 299] width 190 height 15
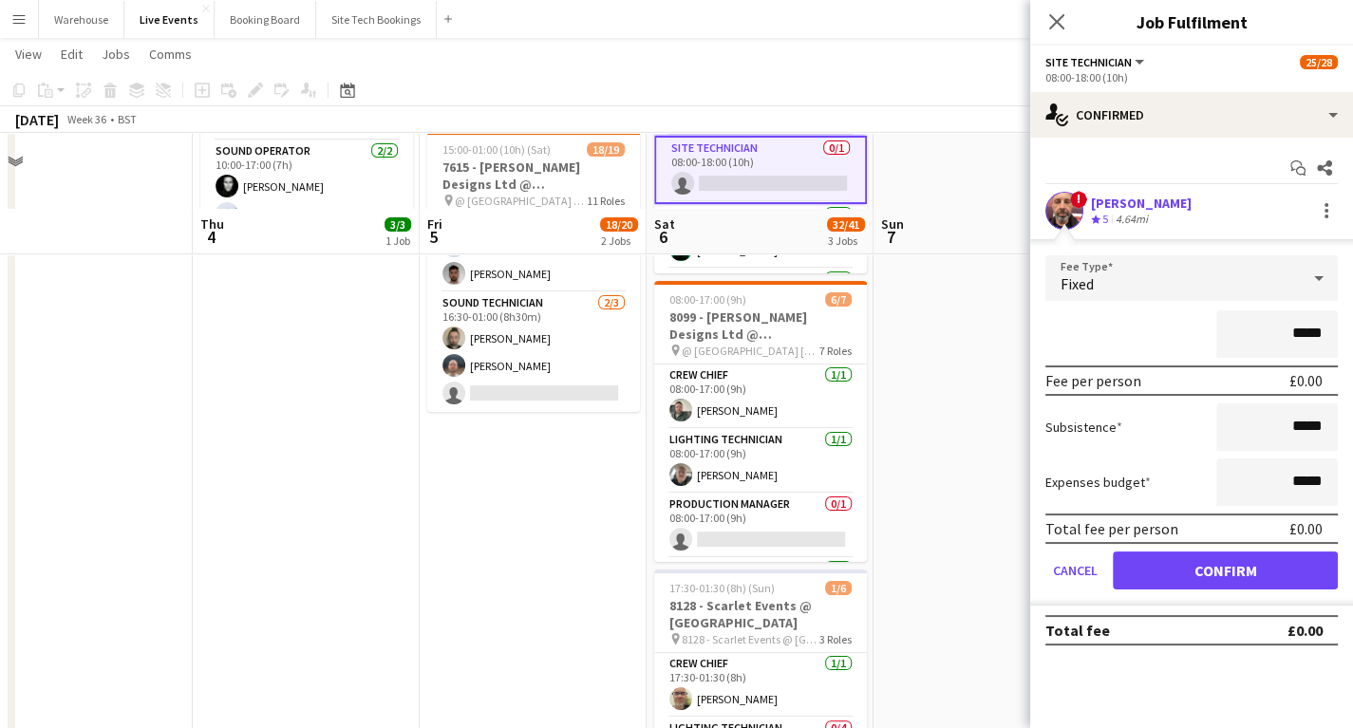
scroll to position [304, 0]
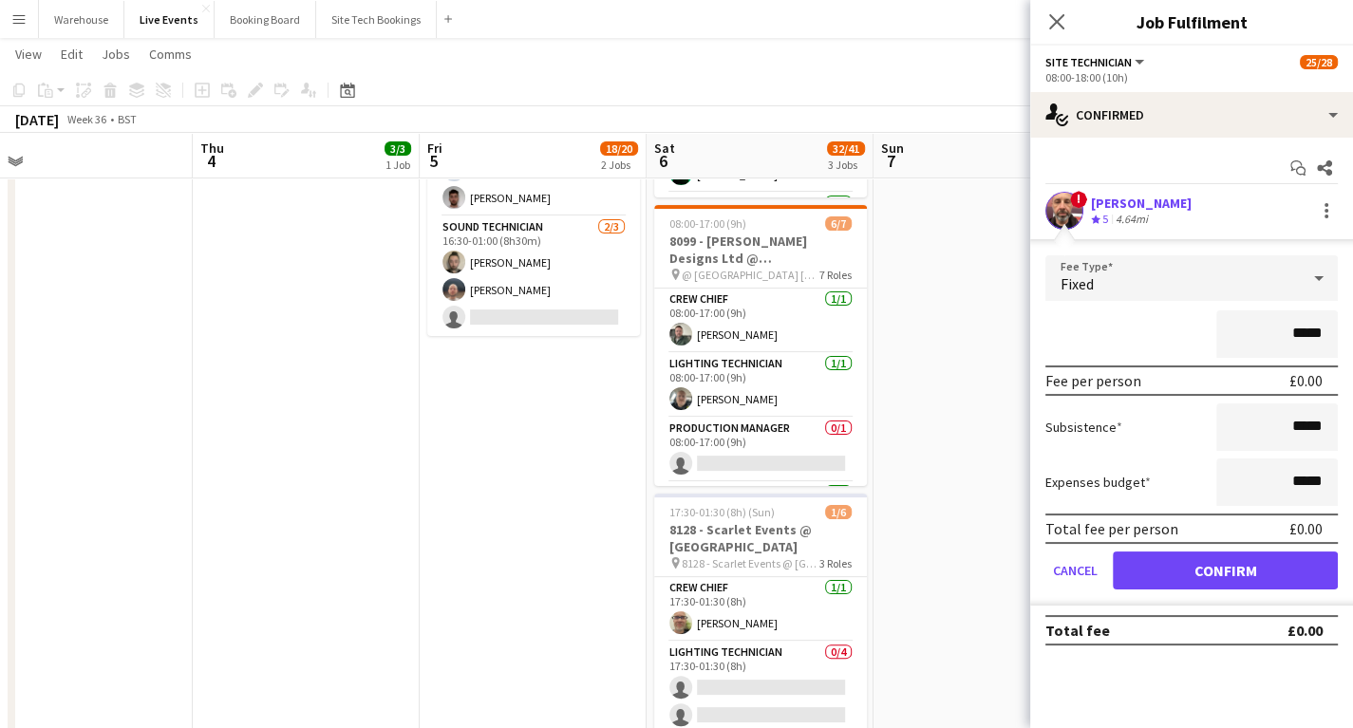
click at [1050, 217] on app-user-avatar at bounding box center [1065, 211] width 38 height 38
click at [1069, 204] on app-user-avatar at bounding box center [1065, 211] width 38 height 38
click at [1067, 203] on app-user-avatar at bounding box center [1065, 211] width 38 height 38
click at [1073, 194] on span "!" at bounding box center [1078, 199] width 17 height 17
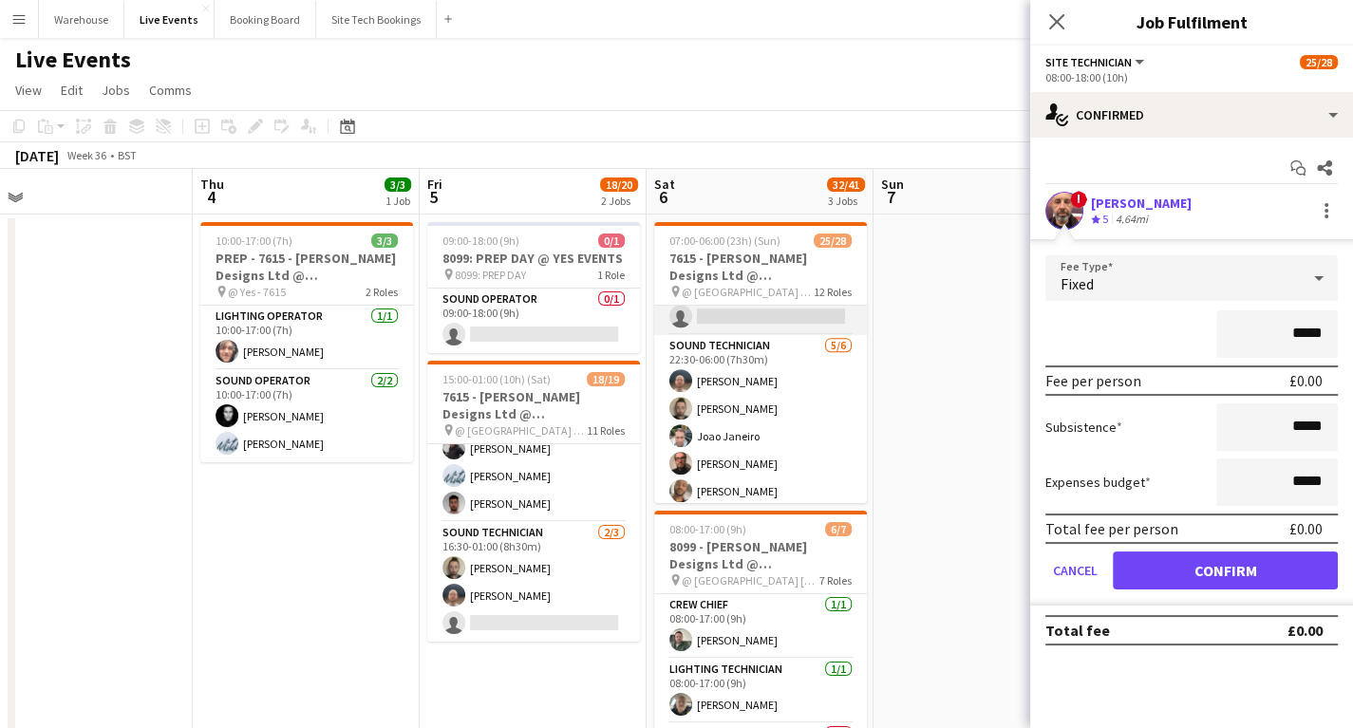
scroll to position [1021, 0]
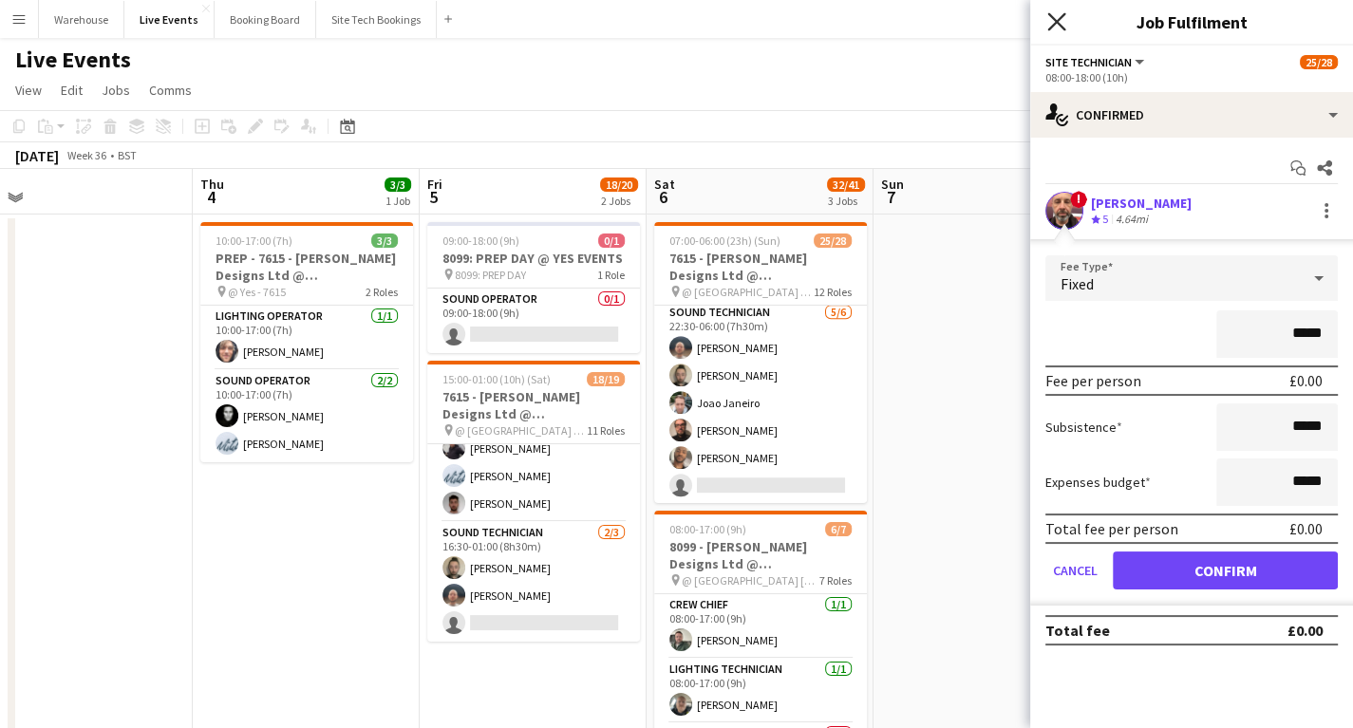
click at [1051, 19] on icon "Close pop-in" at bounding box center [1057, 21] width 18 height 18
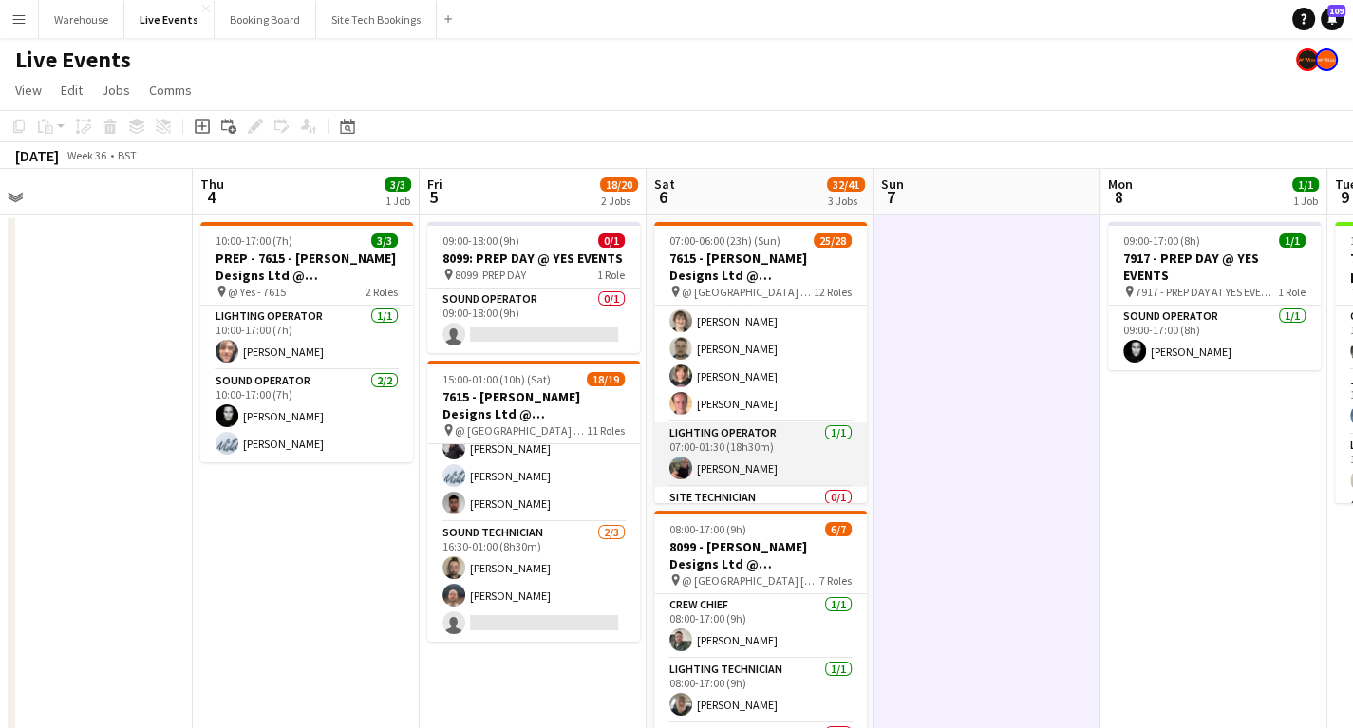
scroll to position [182, 0]
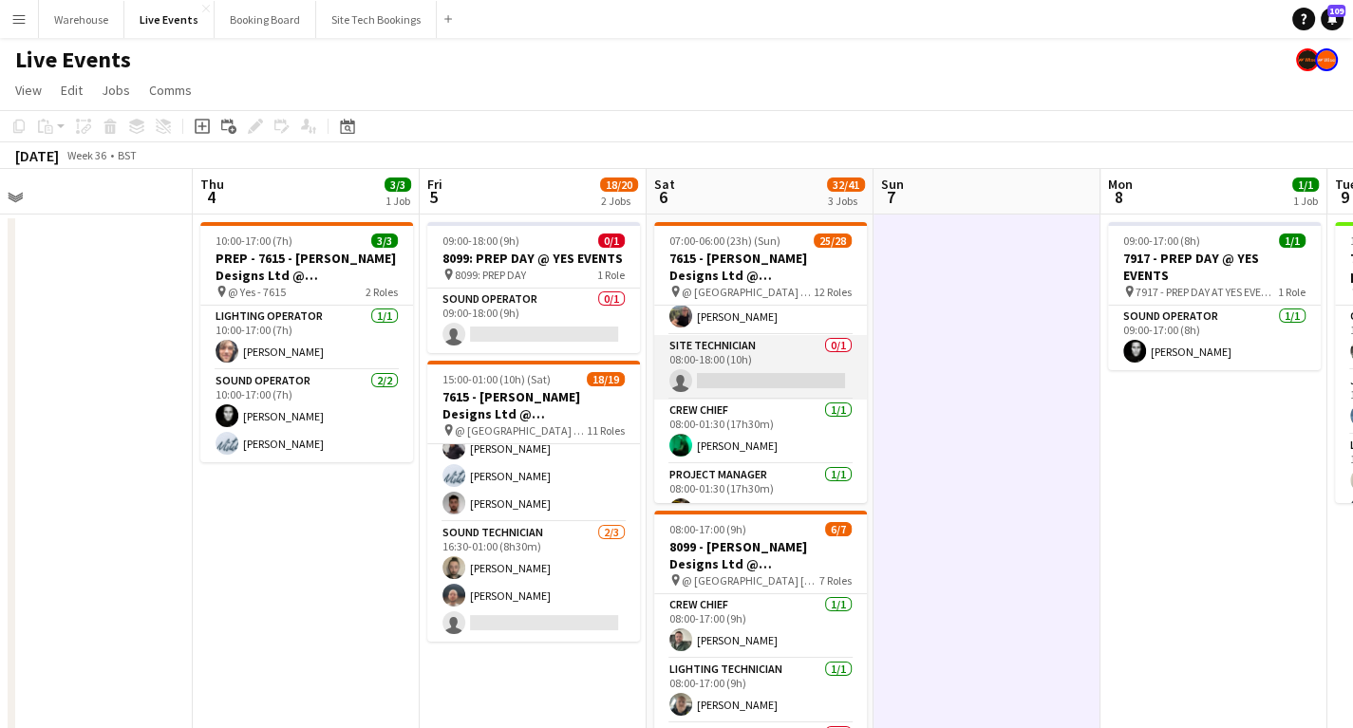
click at [735, 380] on app-card-role "Site Technician 0/1 08:00-18:00 (10h) single-neutral-actions" at bounding box center [760, 367] width 213 height 65
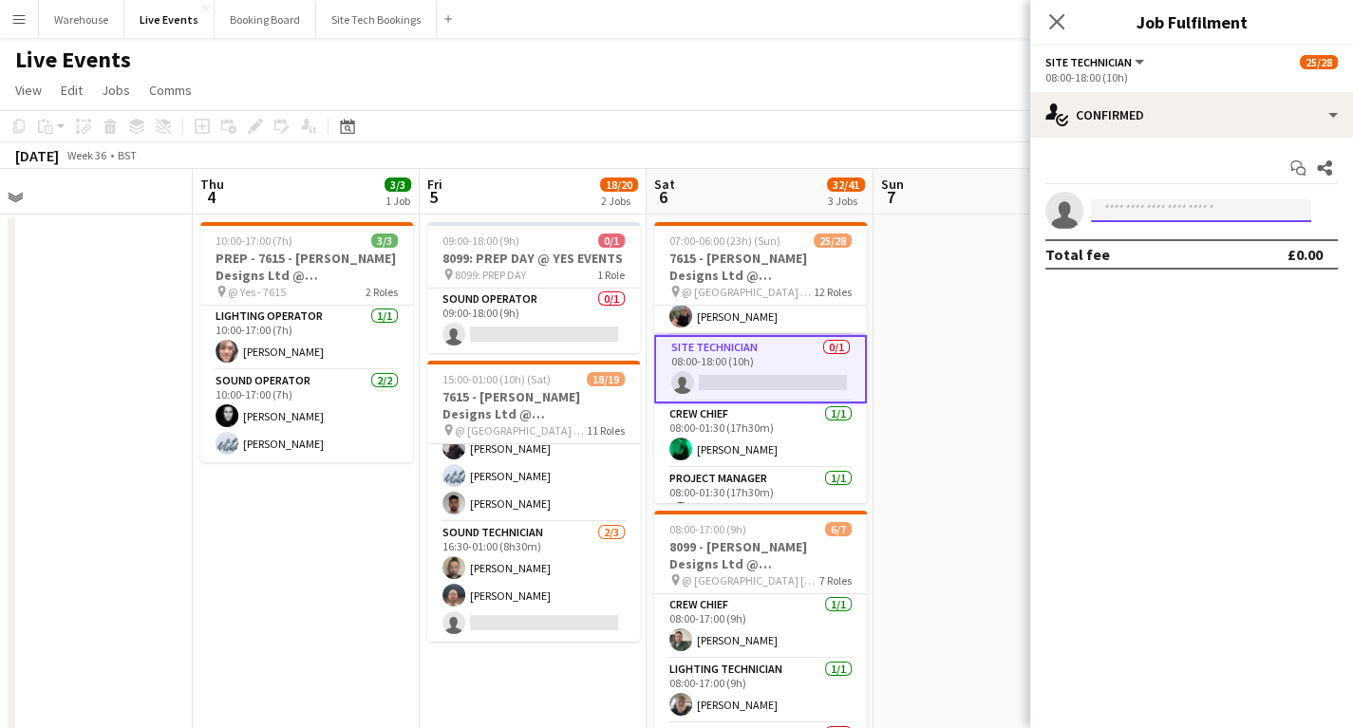
click at [1167, 213] on input at bounding box center [1201, 210] width 220 height 23
type input "*"
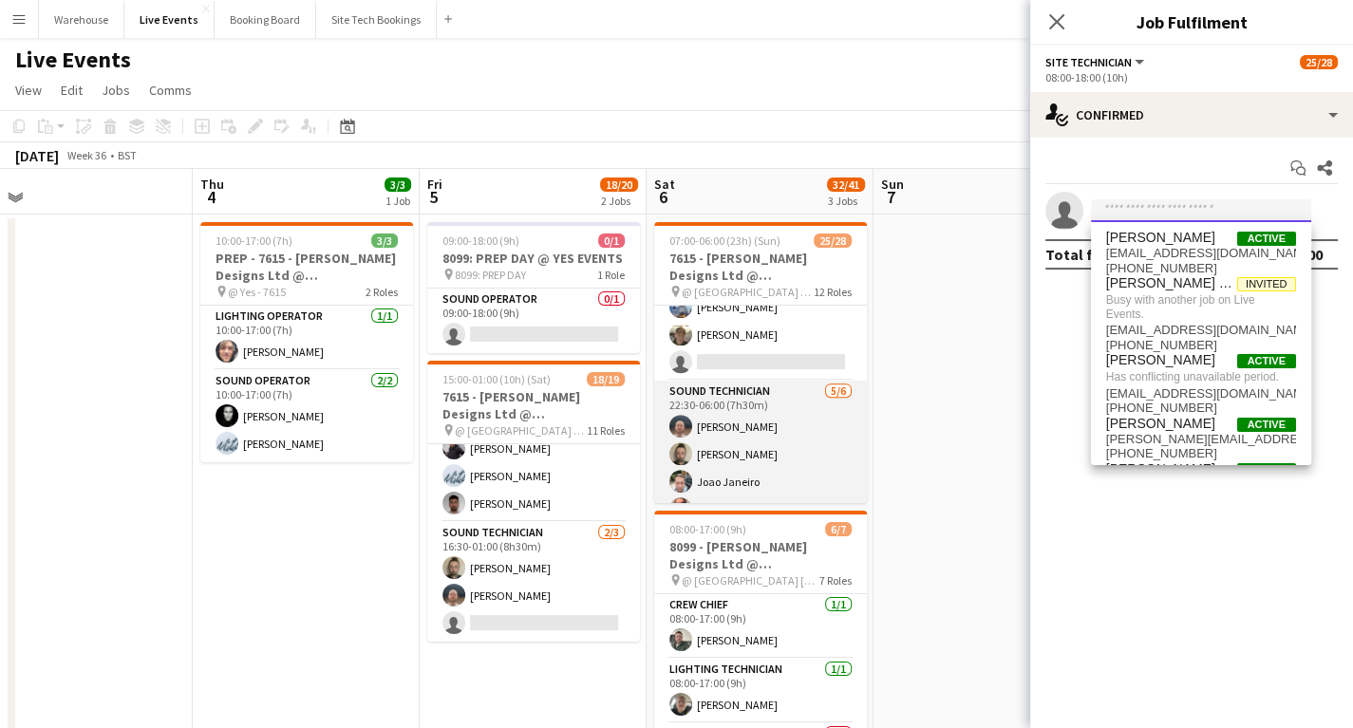
scroll to position [1018, 0]
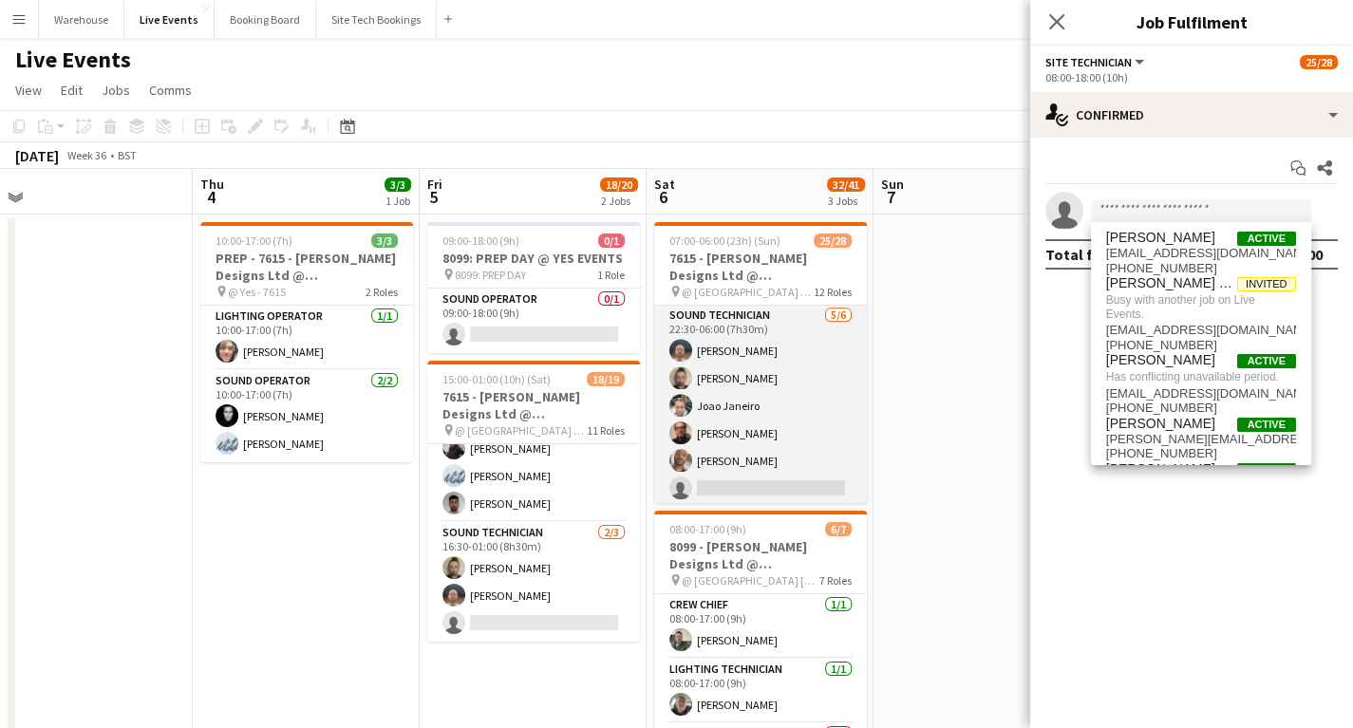
click at [781, 482] on app-card-role "Sound Technician [DATE] 22:30-06:00 (7h30m) [PERSON_NAME] [PERSON_NAME] [PERSON…" at bounding box center [760, 406] width 213 height 202
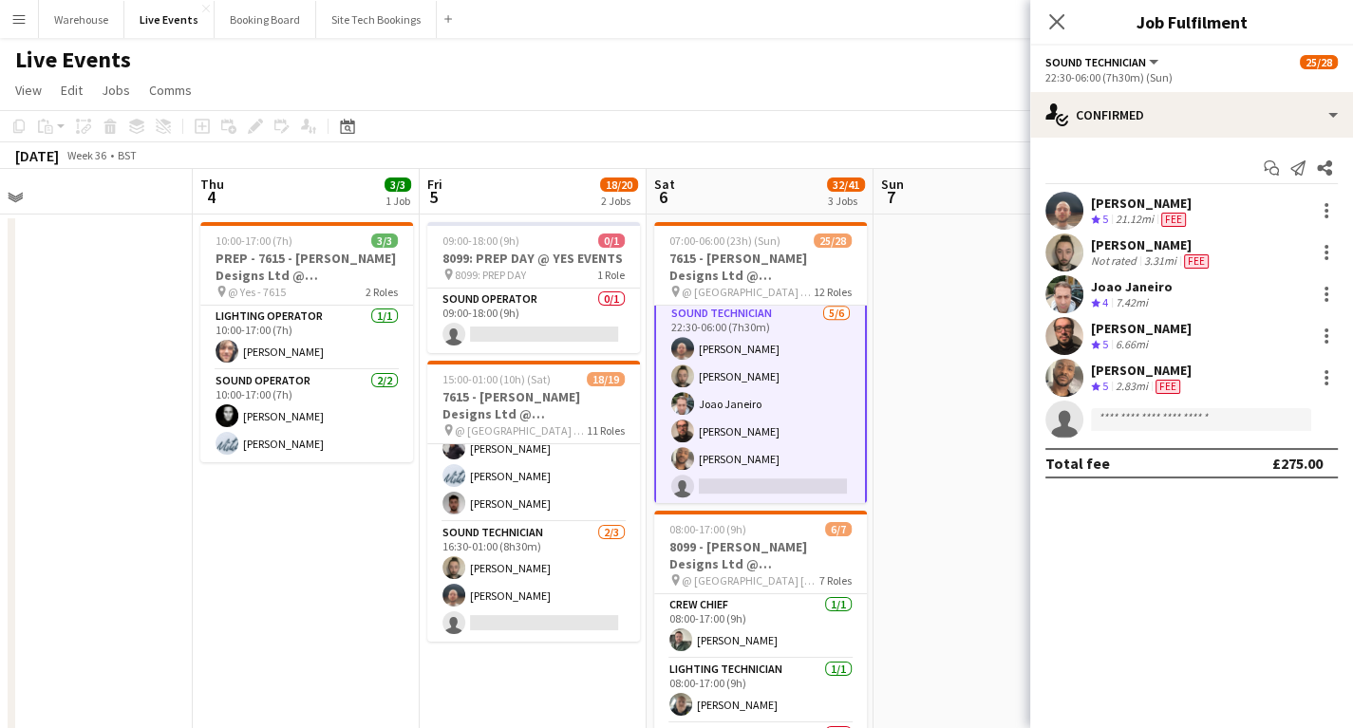
scroll to position [1016, 0]
click at [1133, 425] on input at bounding box center [1201, 419] width 220 height 23
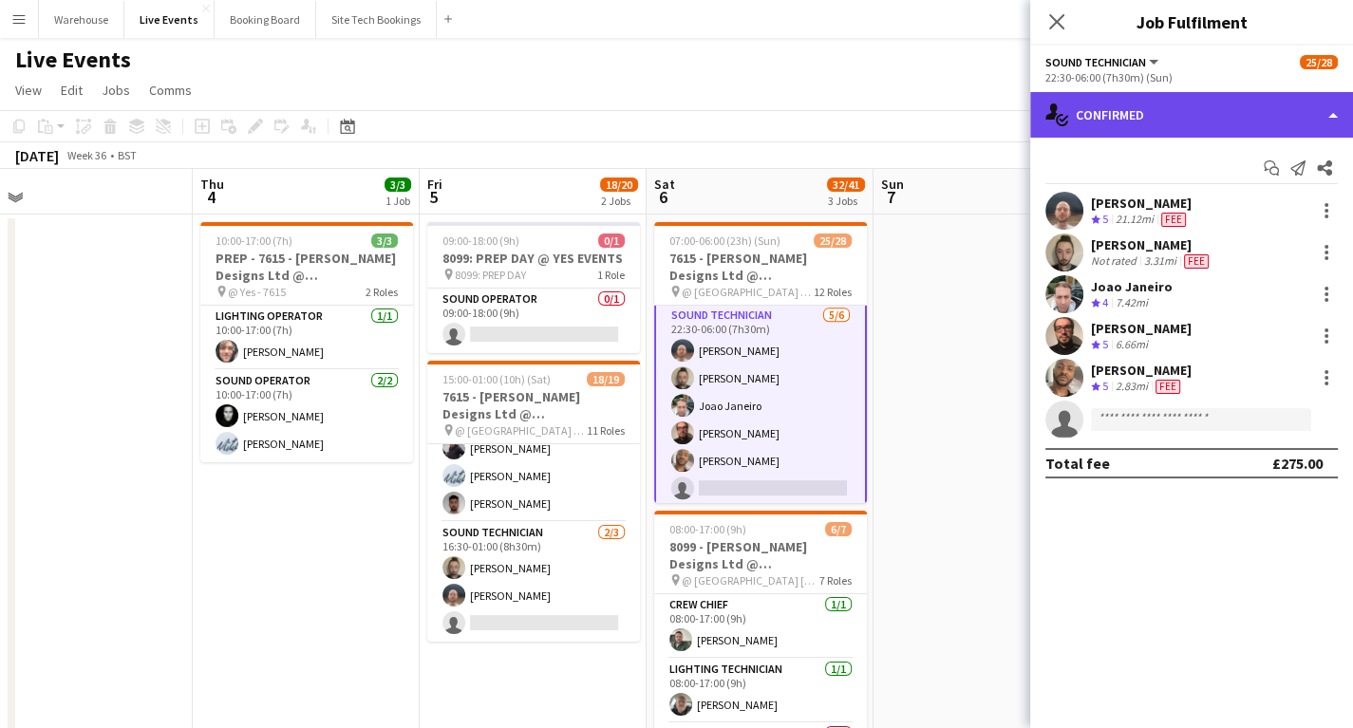
click at [1187, 107] on div "single-neutral-actions-check-2 Confirmed" at bounding box center [1191, 115] width 323 height 46
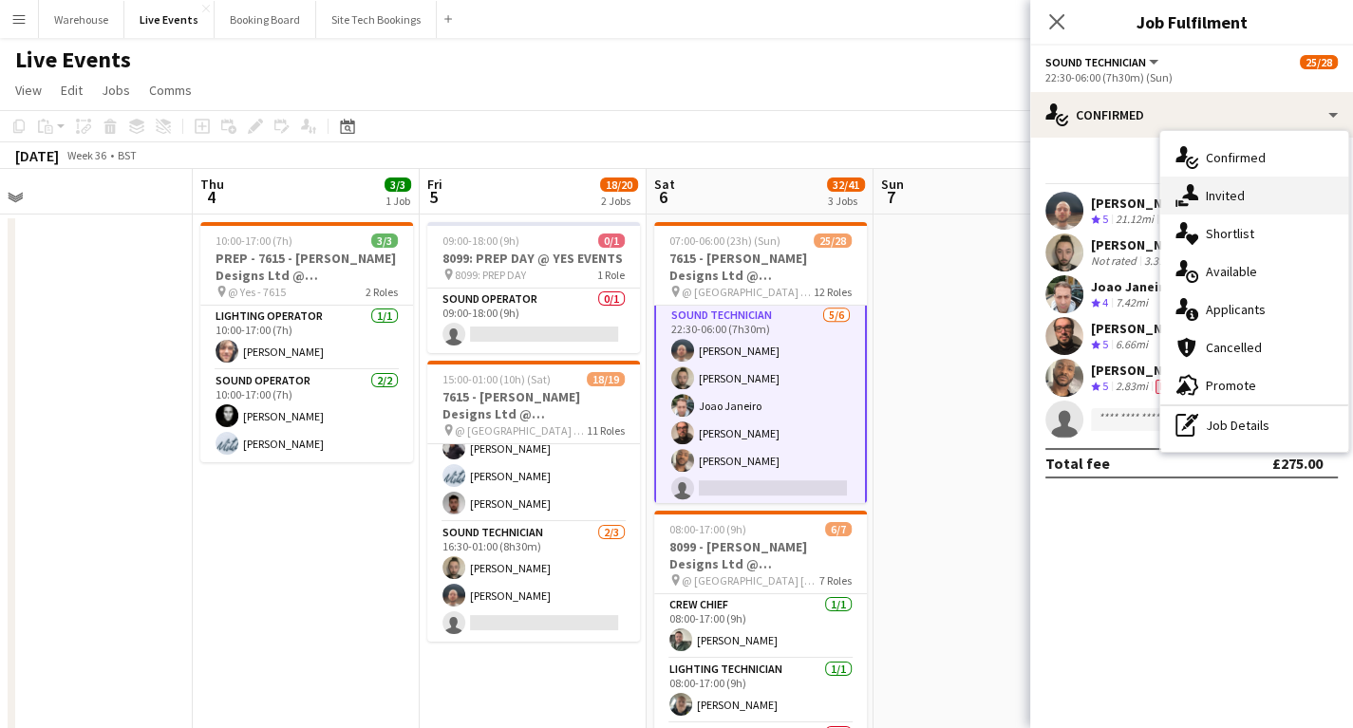
click at [1233, 198] on div "single-neutral-actions-share-1 Invited" at bounding box center [1255, 196] width 188 height 38
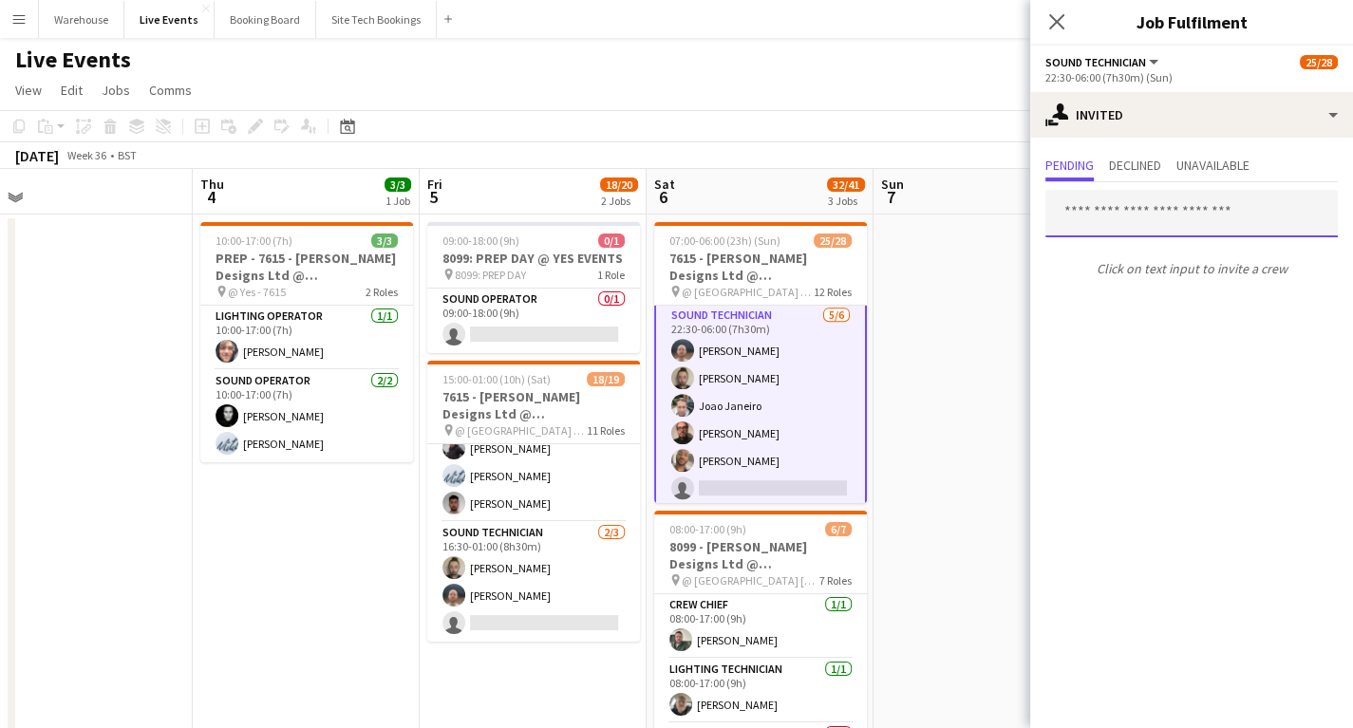
click at [1123, 217] on input "text" at bounding box center [1192, 213] width 293 height 47
type input "****"
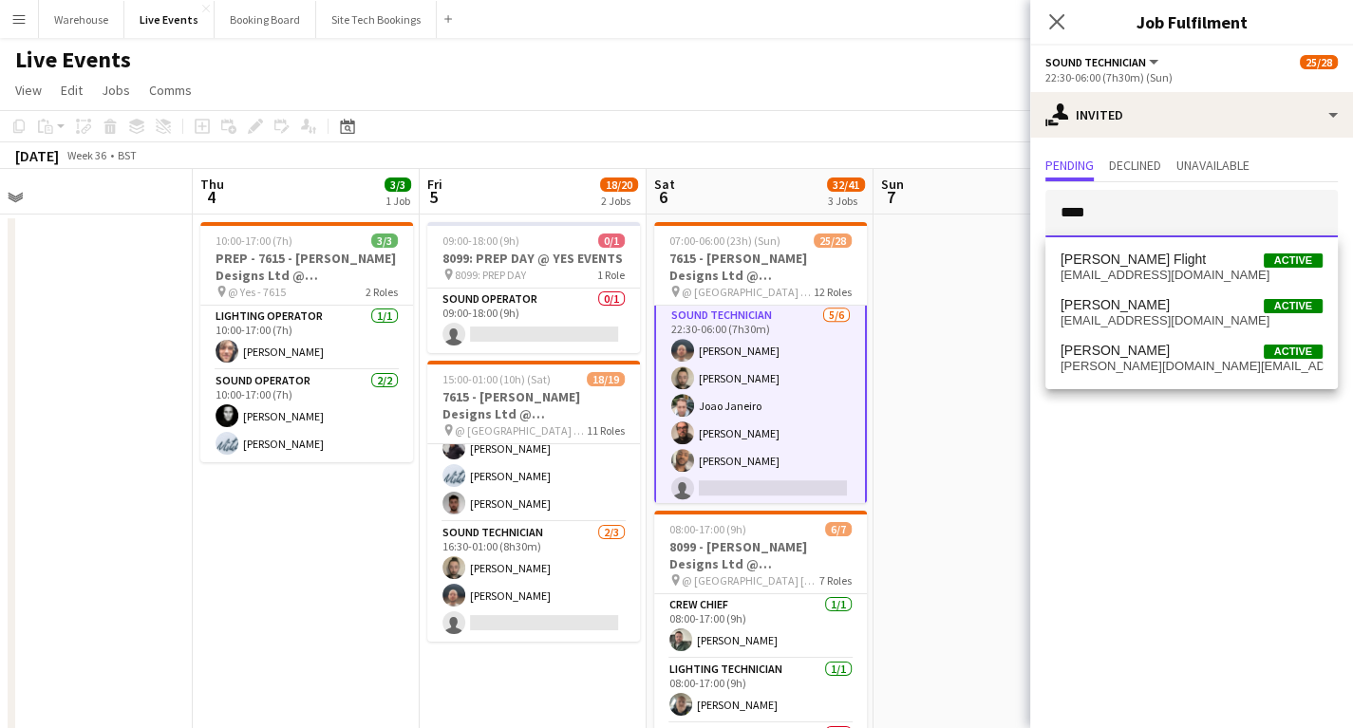
scroll to position [940, 0]
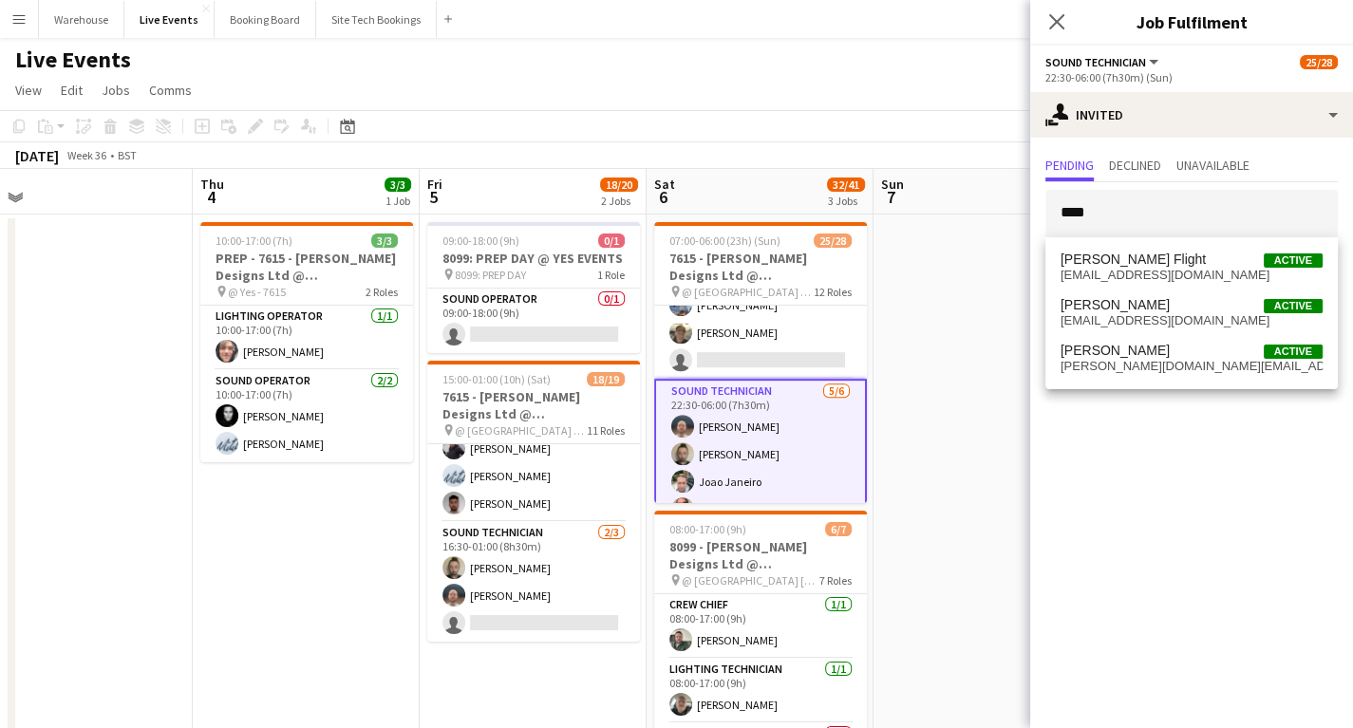
drag, startPoint x: 1064, startPoint y: 22, endPoint x: 1016, endPoint y: 107, distance: 97.8
click at [1062, 21] on icon "Close pop-in" at bounding box center [1056, 21] width 15 height 15
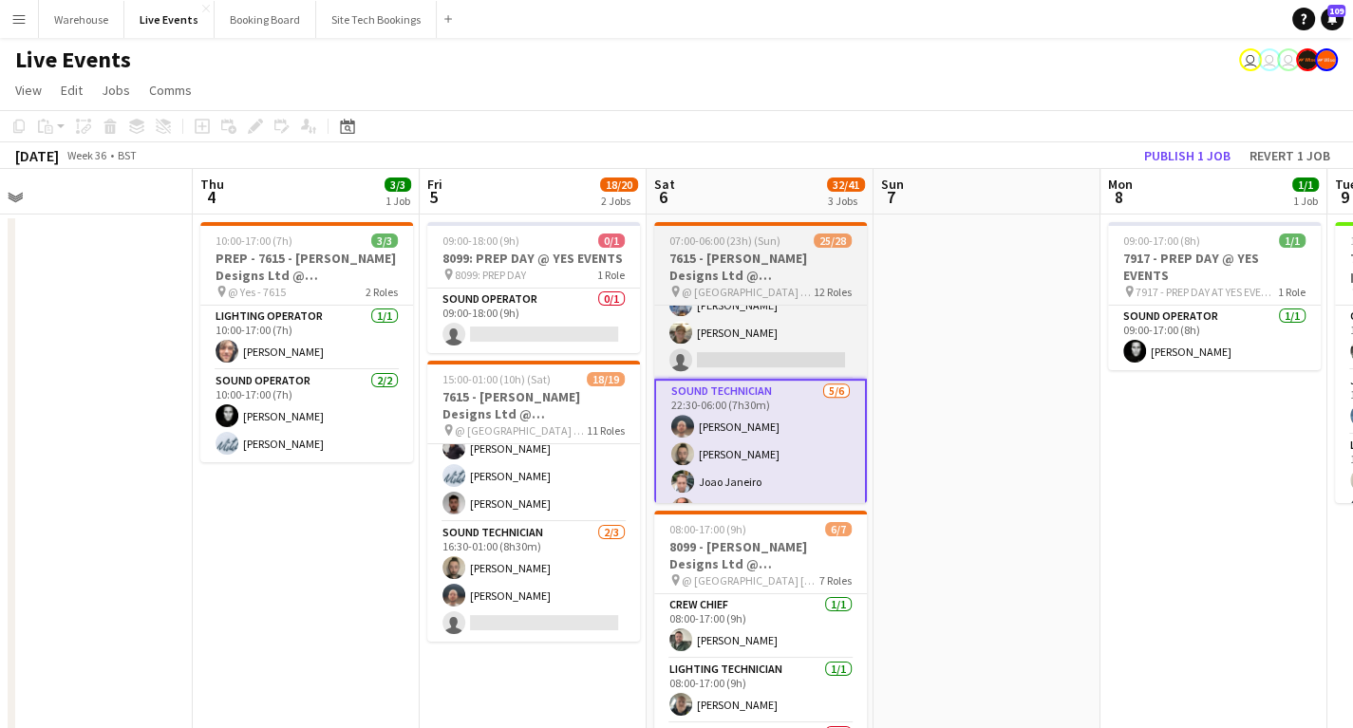
scroll to position [0, 487]
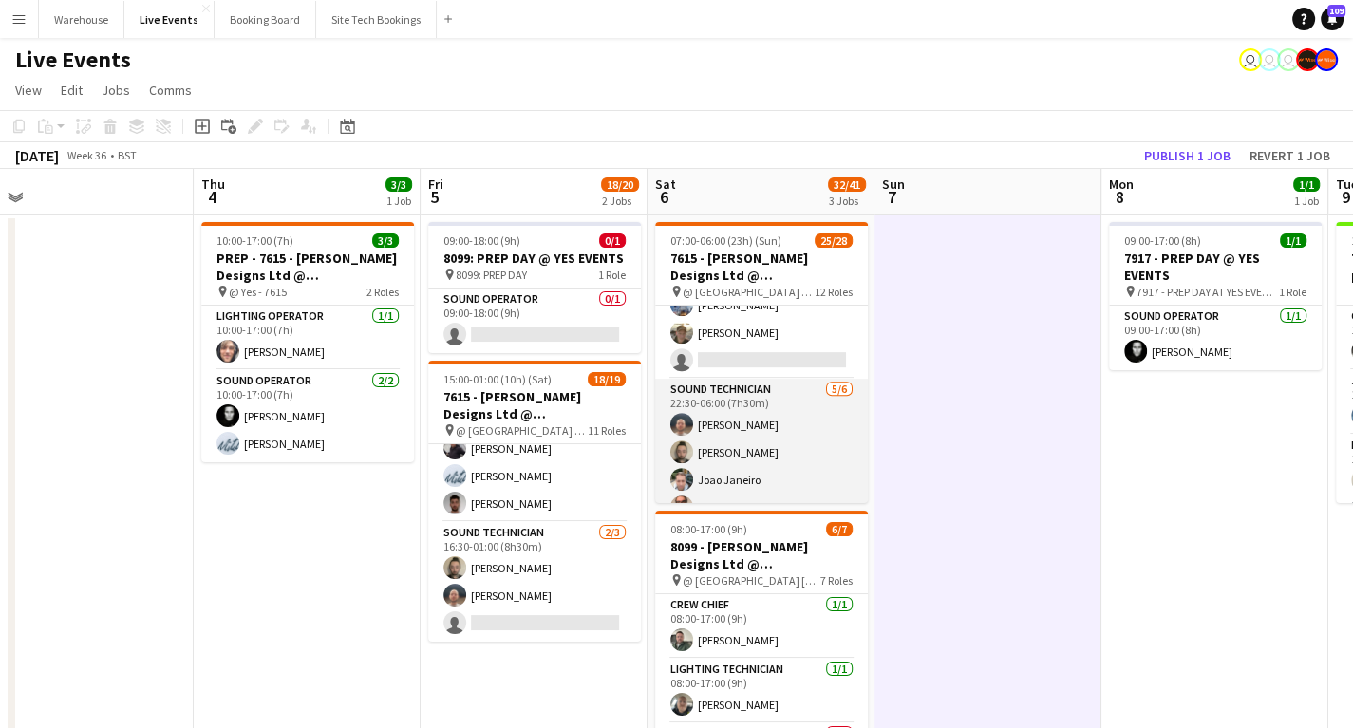
click at [765, 387] on app-card-role "Sound Technician [DATE] 22:30-06:00 (7h30m) [PERSON_NAME] [PERSON_NAME] [PERSON…" at bounding box center [761, 480] width 213 height 202
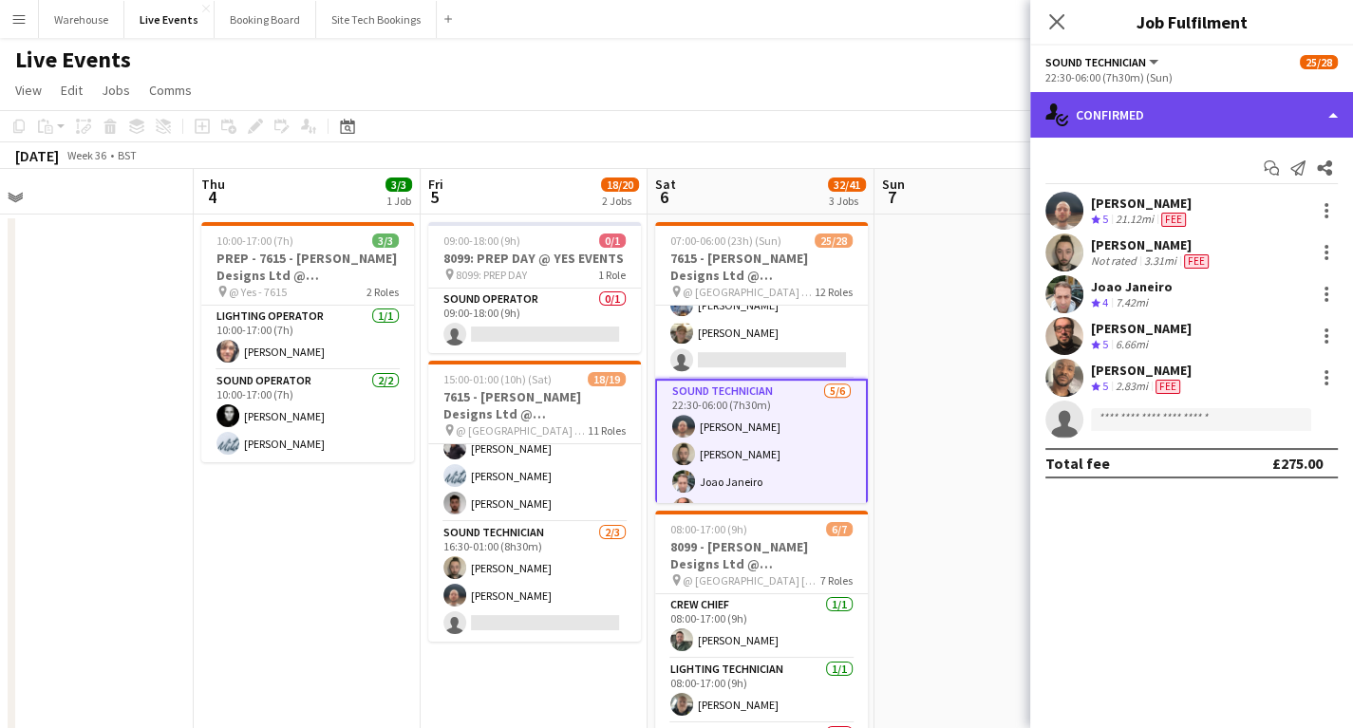
click at [1167, 110] on div "single-neutral-actions-check-2 Confirmed" at bounding box center [1191, 115] width 323 height 46
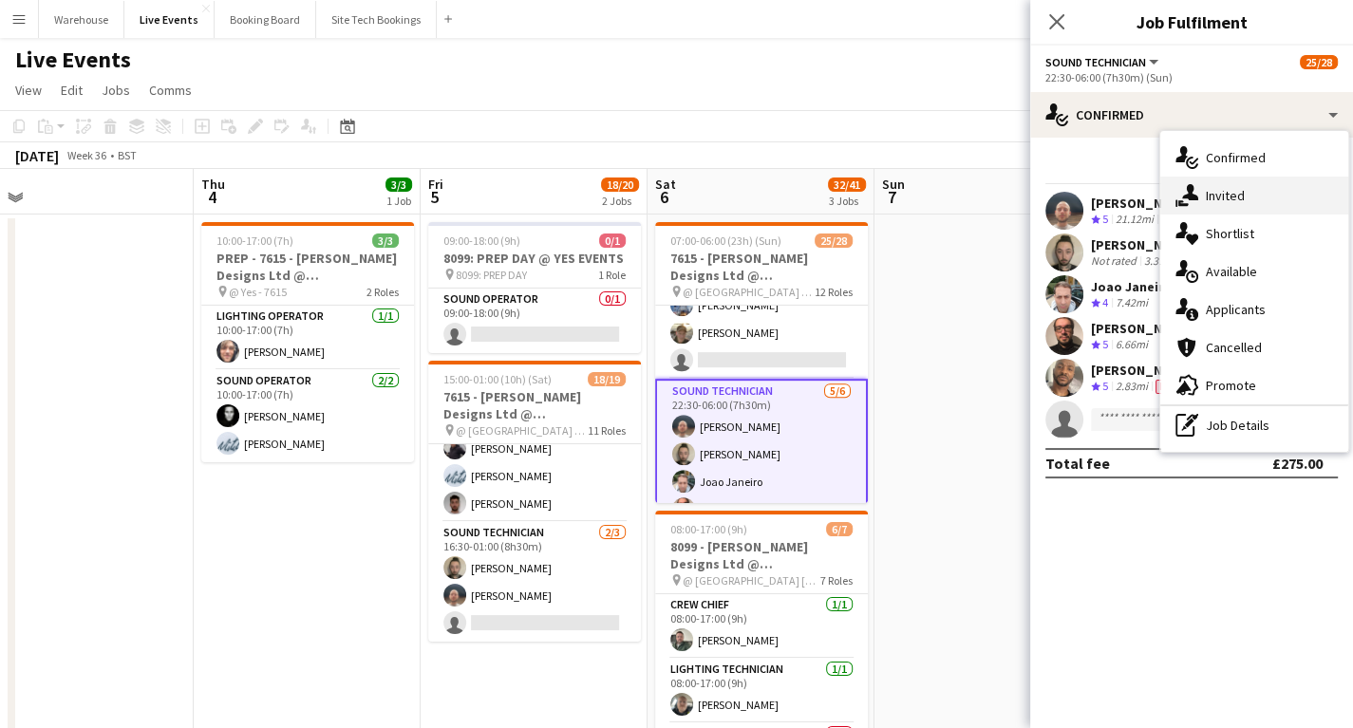
click at [1238, 201] on div "single-neutral-actions-share-1 Invited" at bounding box center [1255, 196] width 188 height 38
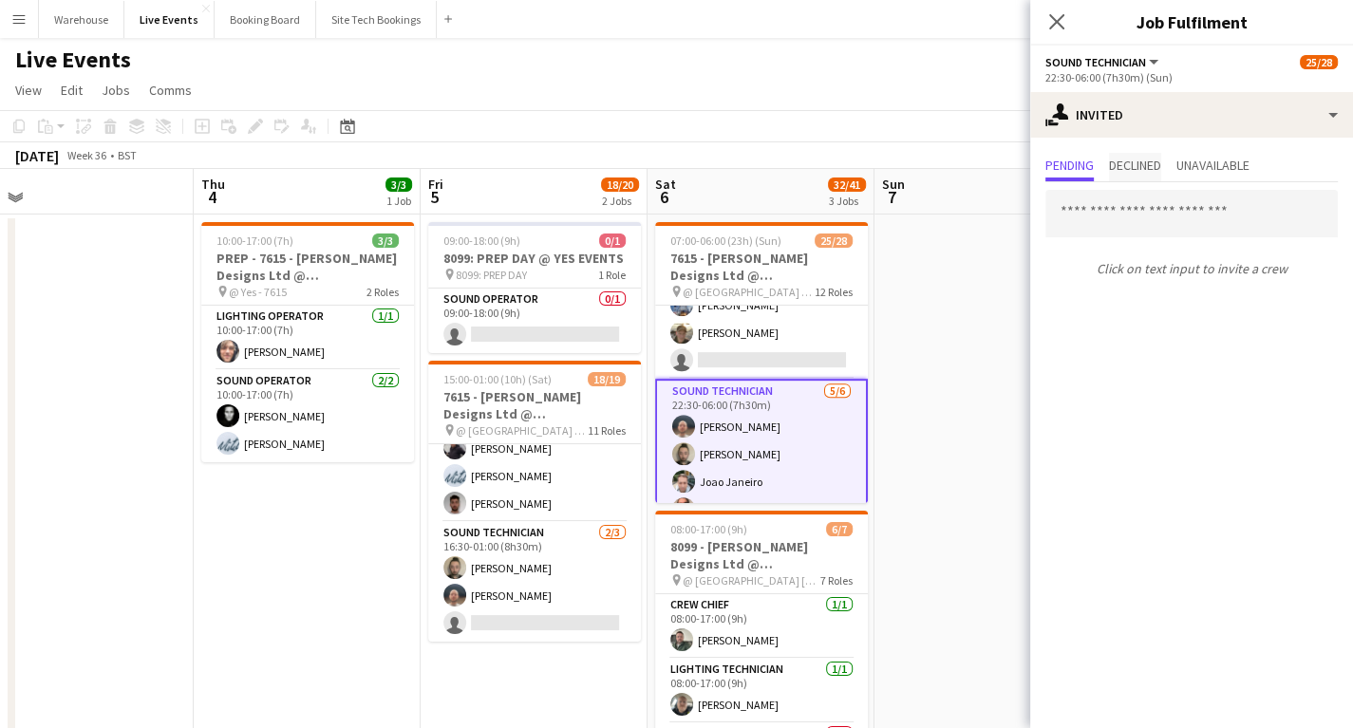
click at [1149, 167] on span "Declined" at bounding box center [1135, 165] width 52 height 13
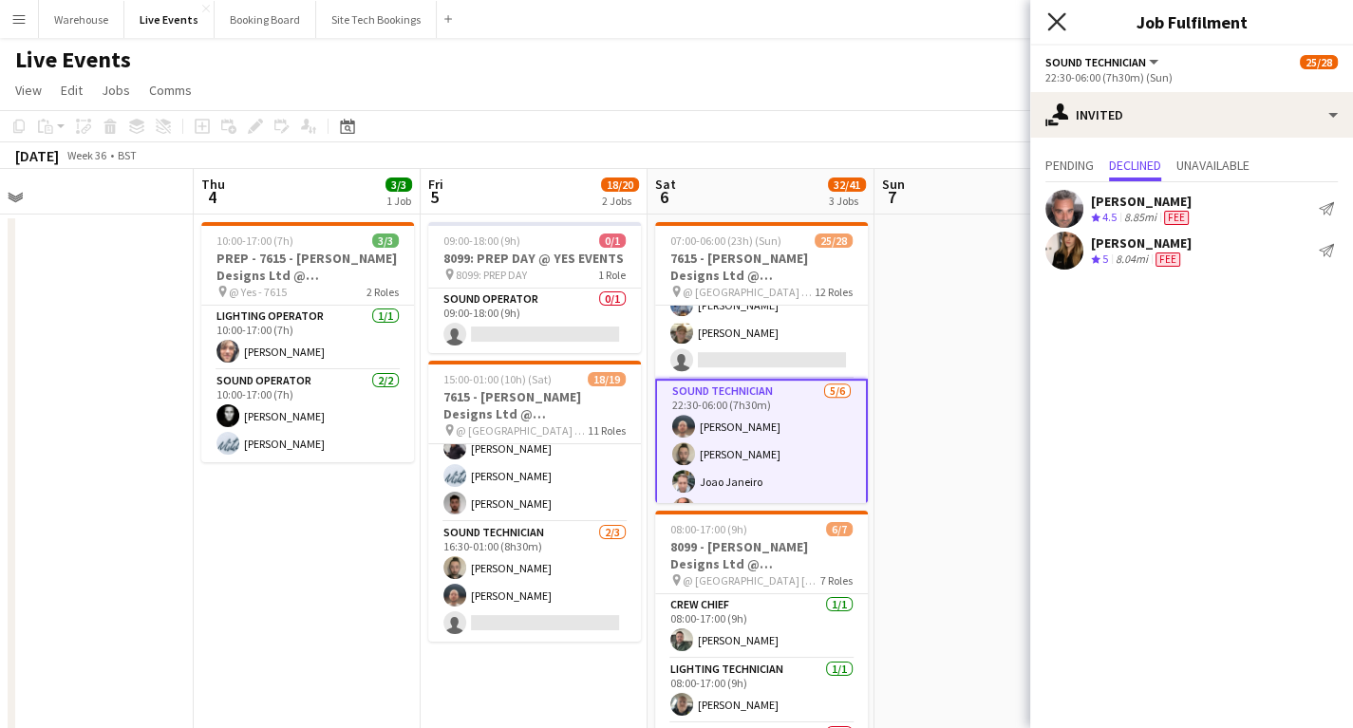
click at [1053, 15] on icon "Close pop-in" at bounding box center [1057, 21] width 18 height 18
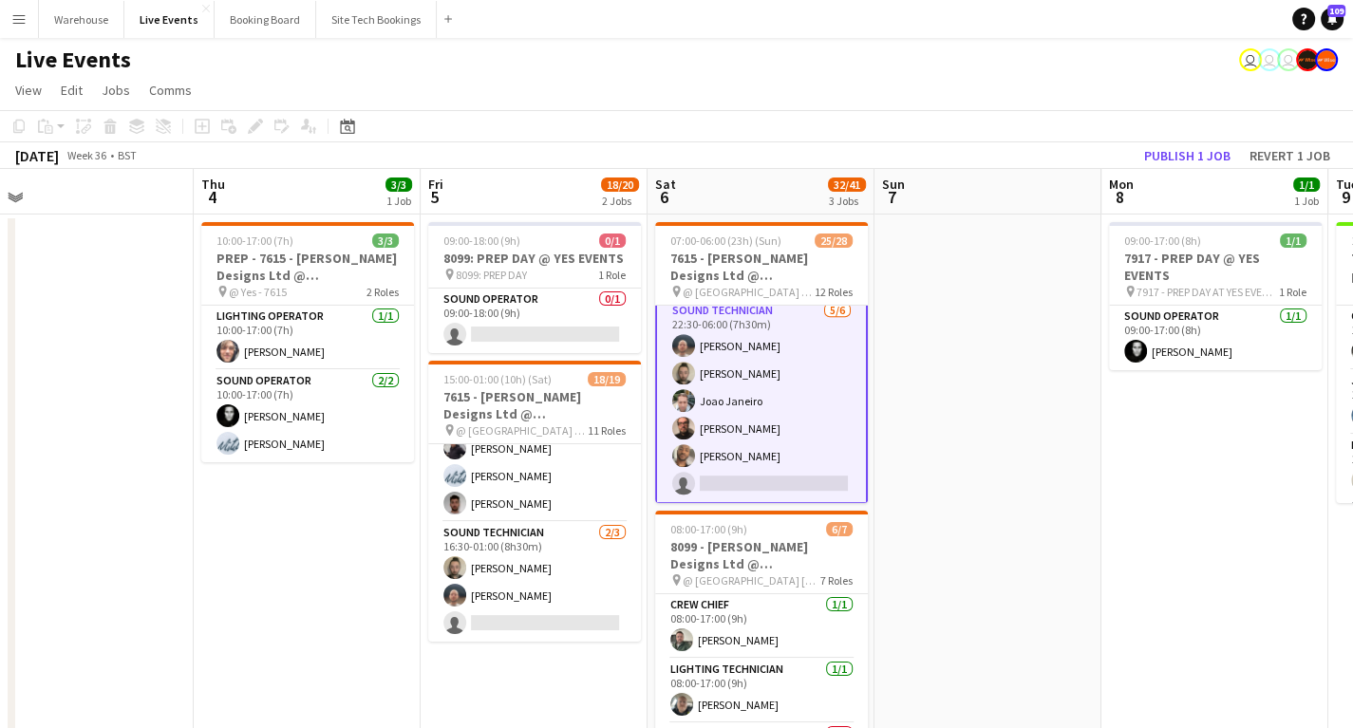
click at [745, 480] on app-card-role "Sound Technician [DATE] 22:30-06:00 (7h30m) [PERSON_NAME] [PERSON_NAME] [PERSON…" at bounding box center [761, 401] width 213 height 206
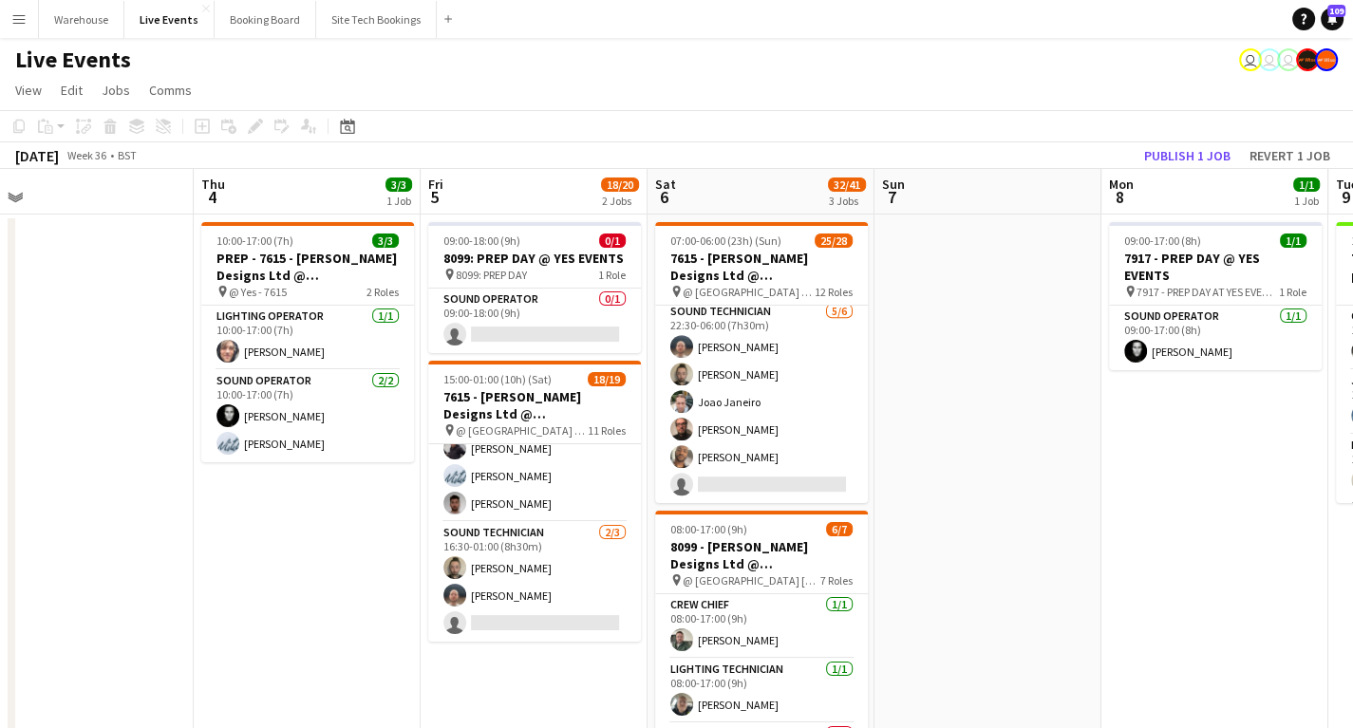
scroll to position [1018, 0]
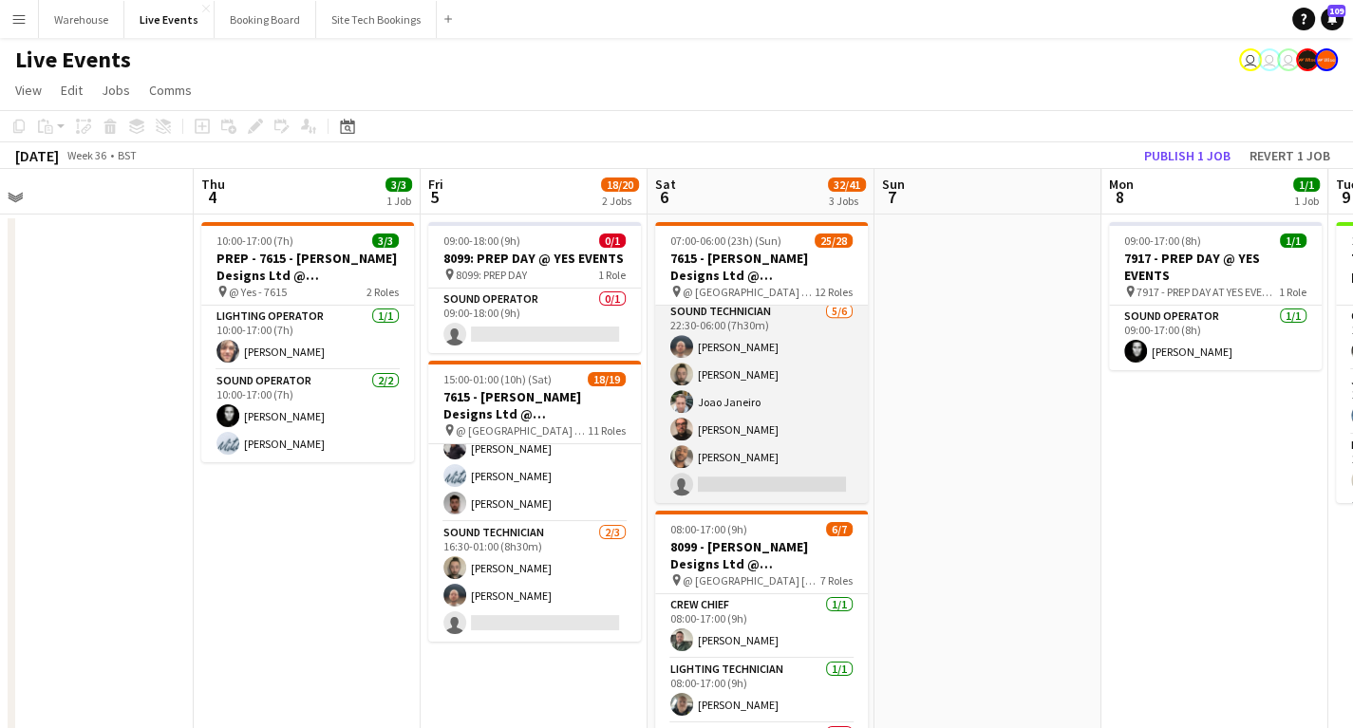
click at [797, 482] on app-card-role "Sound Technician [DATE] 22:30-06:00 (7h30m) [PERSON_NAME] [PERSON_NAME] [PERSON…" at bounding box center [761, 402] width 213 height 202
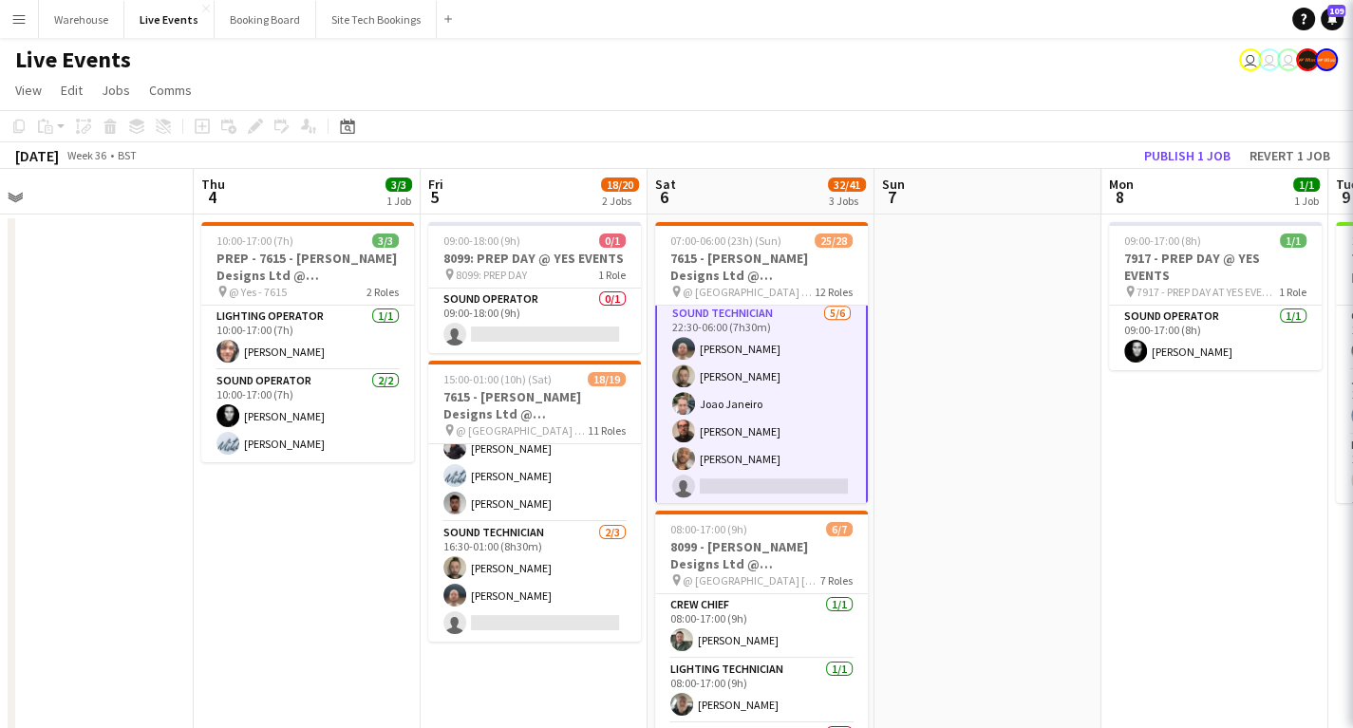
scroll to position [1021, 0]
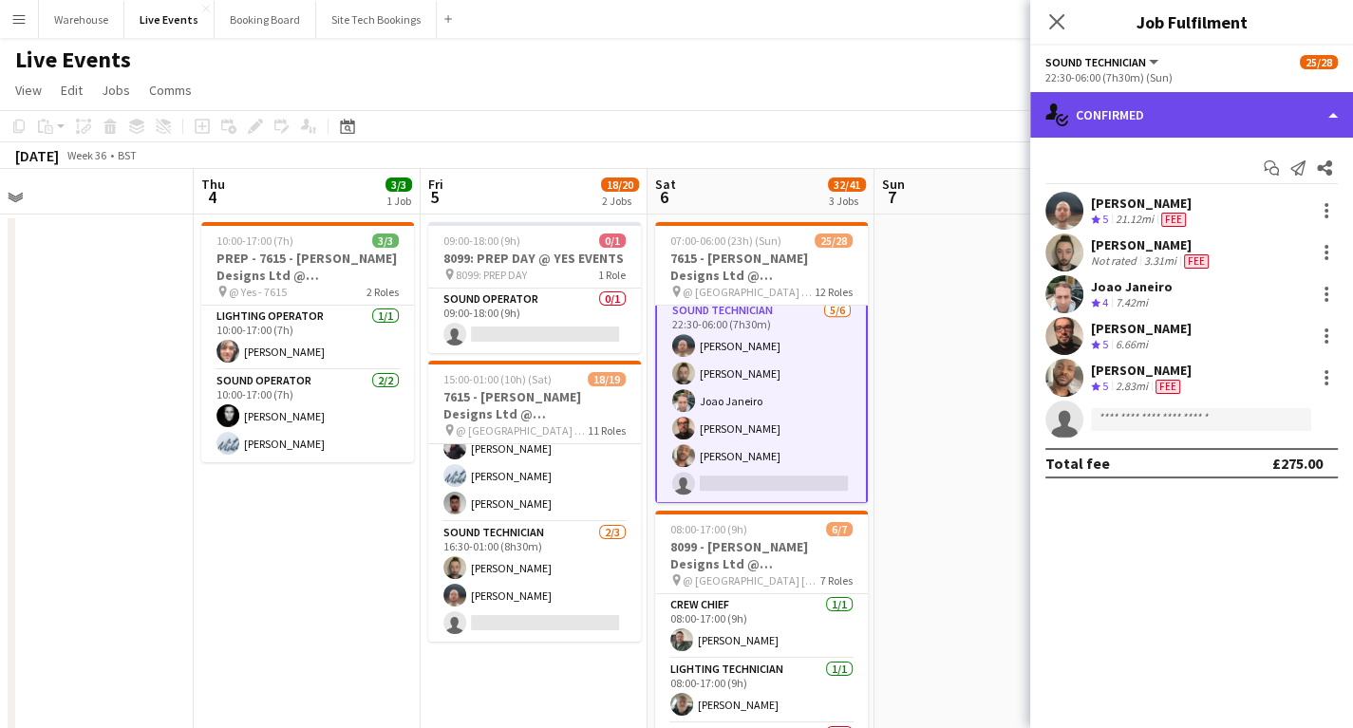
click at [1182, 122] on div "single-neutral-actions-check-2 Confirmed" at bounding box center [1191, 115] width 323 height 46
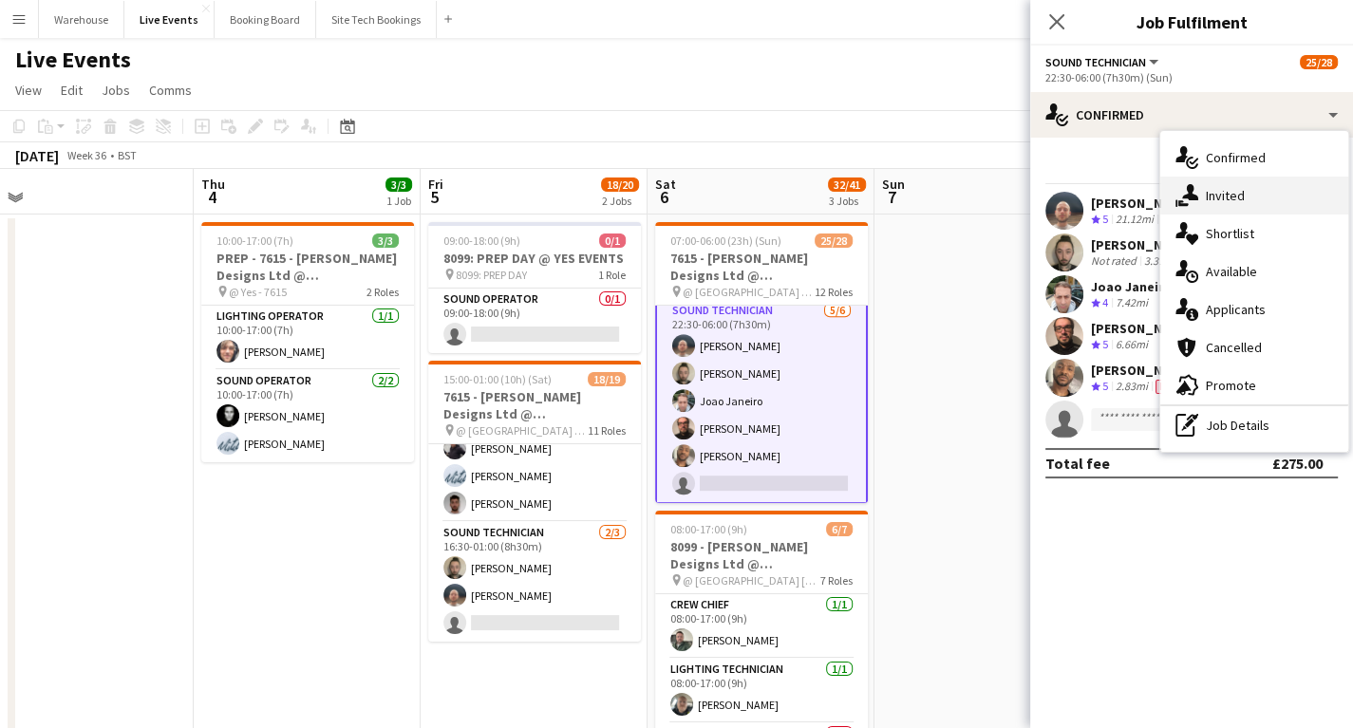
click at [1230, 190] on div "single-neutral-actions-share-1 Invited" at bounding box center [1255, 196] width 188 height 38
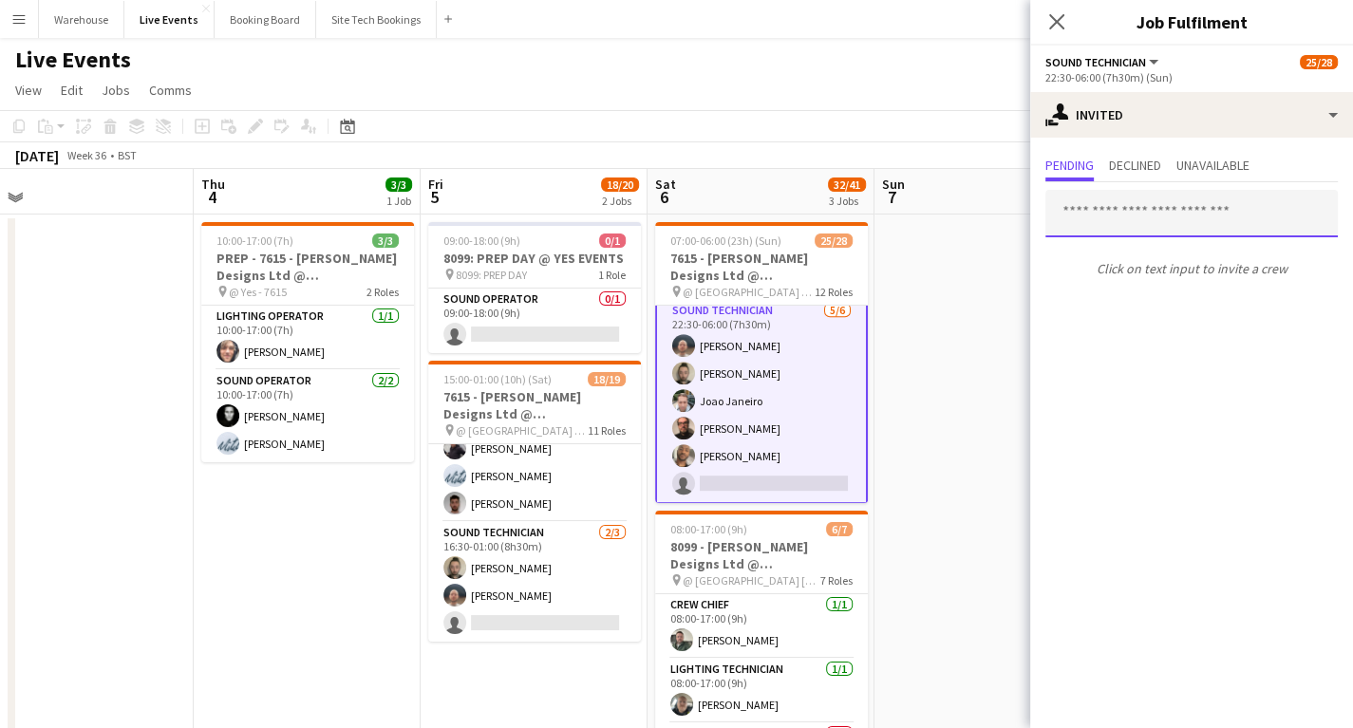
click at [1119, 219] on input "text" at bounding box center [1192, 213] width 293 height 47
type input "*"
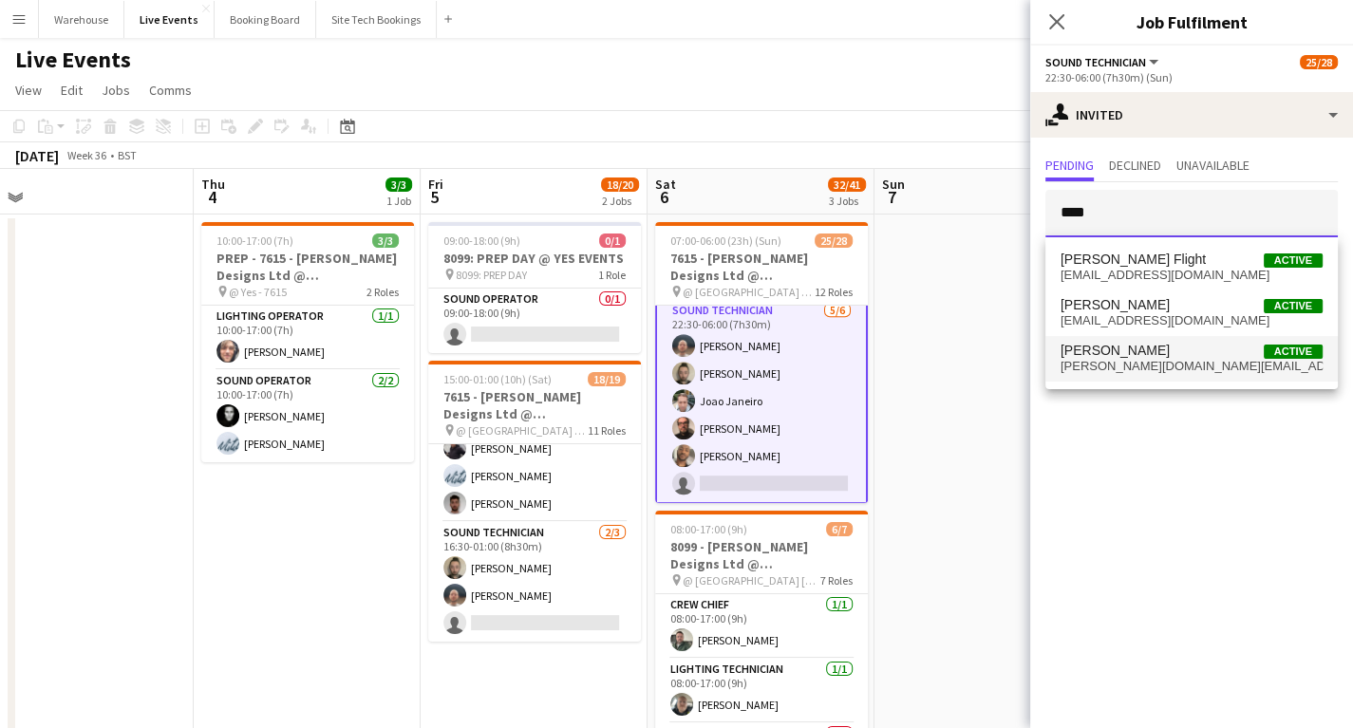
type input "****"
click at [1119, 368] on span "[PERSON_NAME][DOMAIN_NAME][EMAIL_ADDRESS][DOMAIN_NAME]" at bounding box center [1192, 366] width 262 height 15
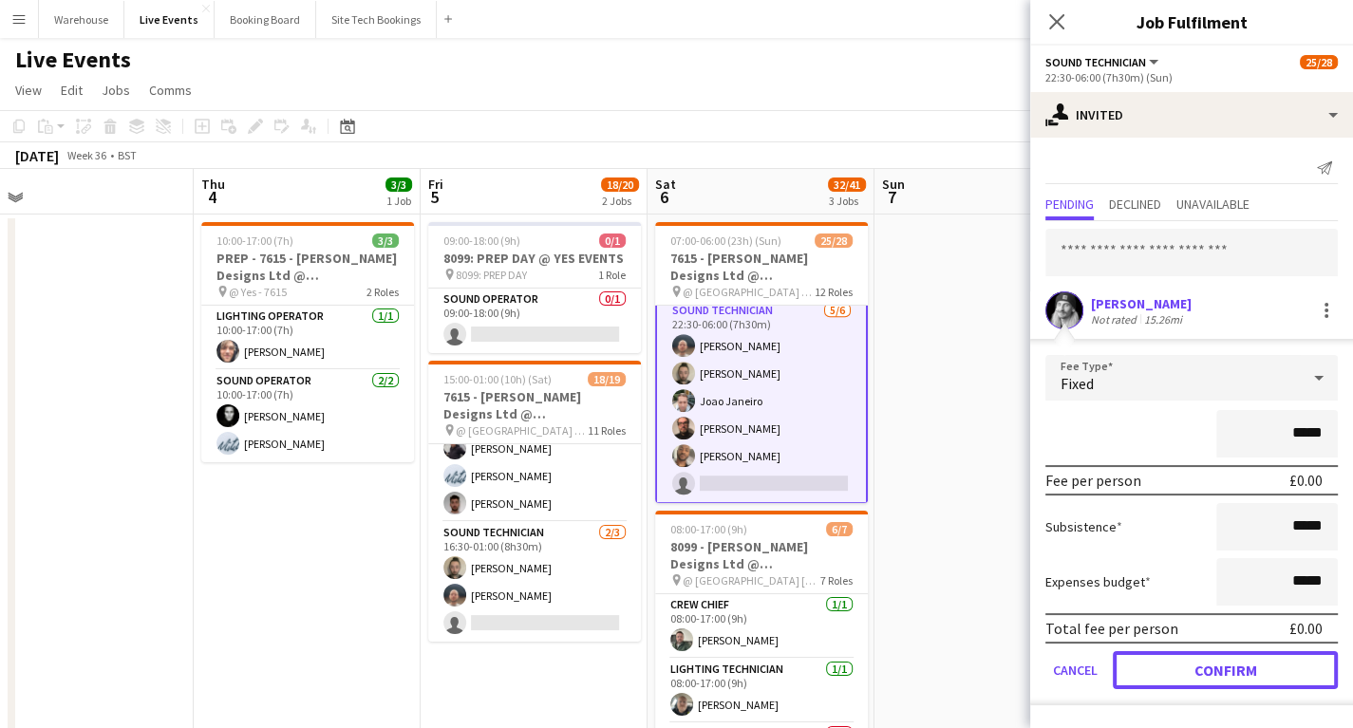
drag, startPoint x: 1219, startPoint y: 665, endPoint x: 1219, endPoint y: 643, distance: 21.8
click at [1220, 666] on button "Confirm" at bounding box center [1225, 671] width 225 height 38
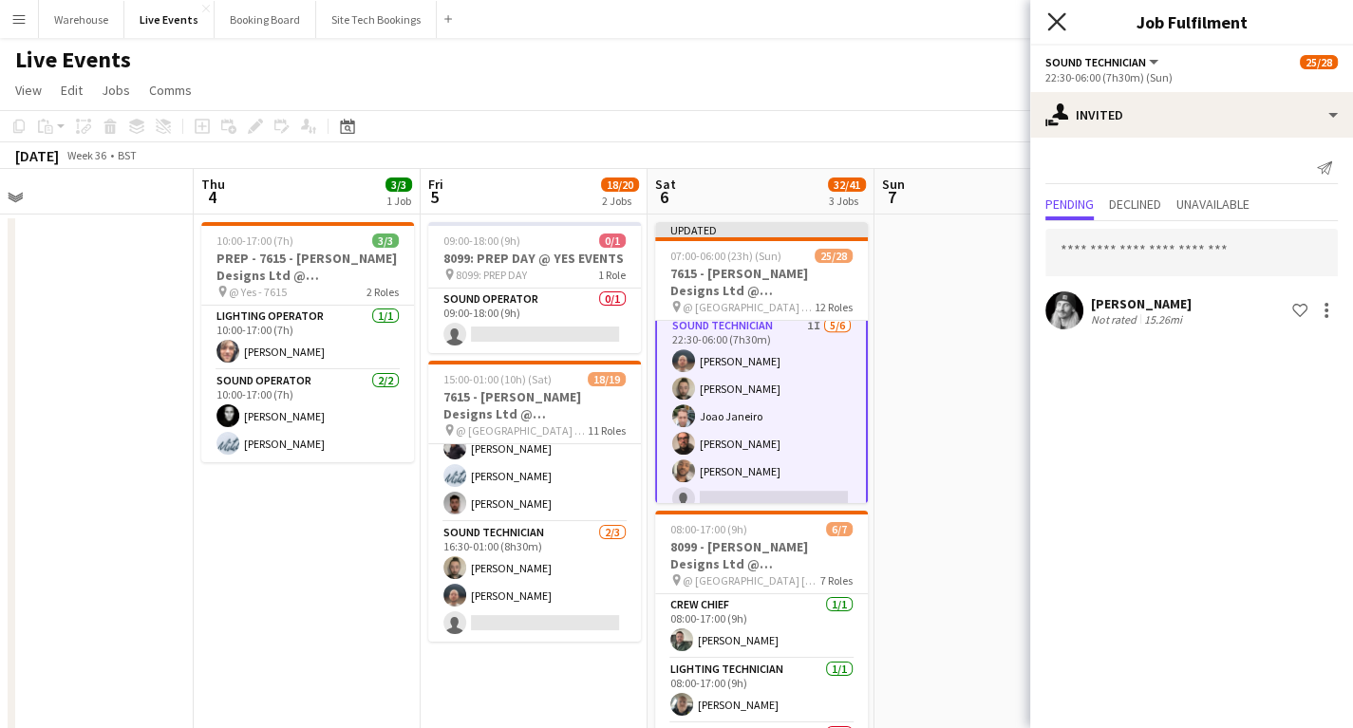
click at [1054, 18] on icon at bounding box center [1057, 21] width 18 height 18
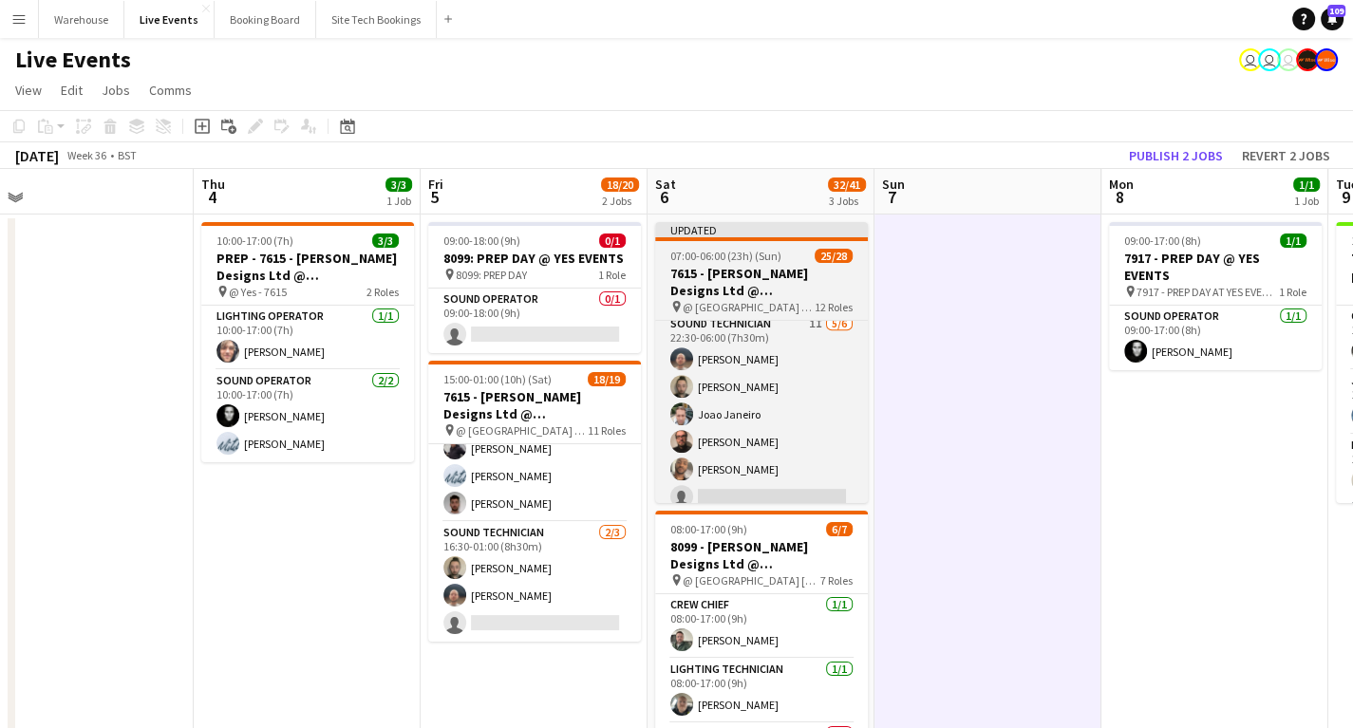
scroll to position [1019, 0]
click at [765, 302] on span "@ [GEOGRAPHIC_DATA] - 7615" at bounding box center [749, 307] width 132 height 14
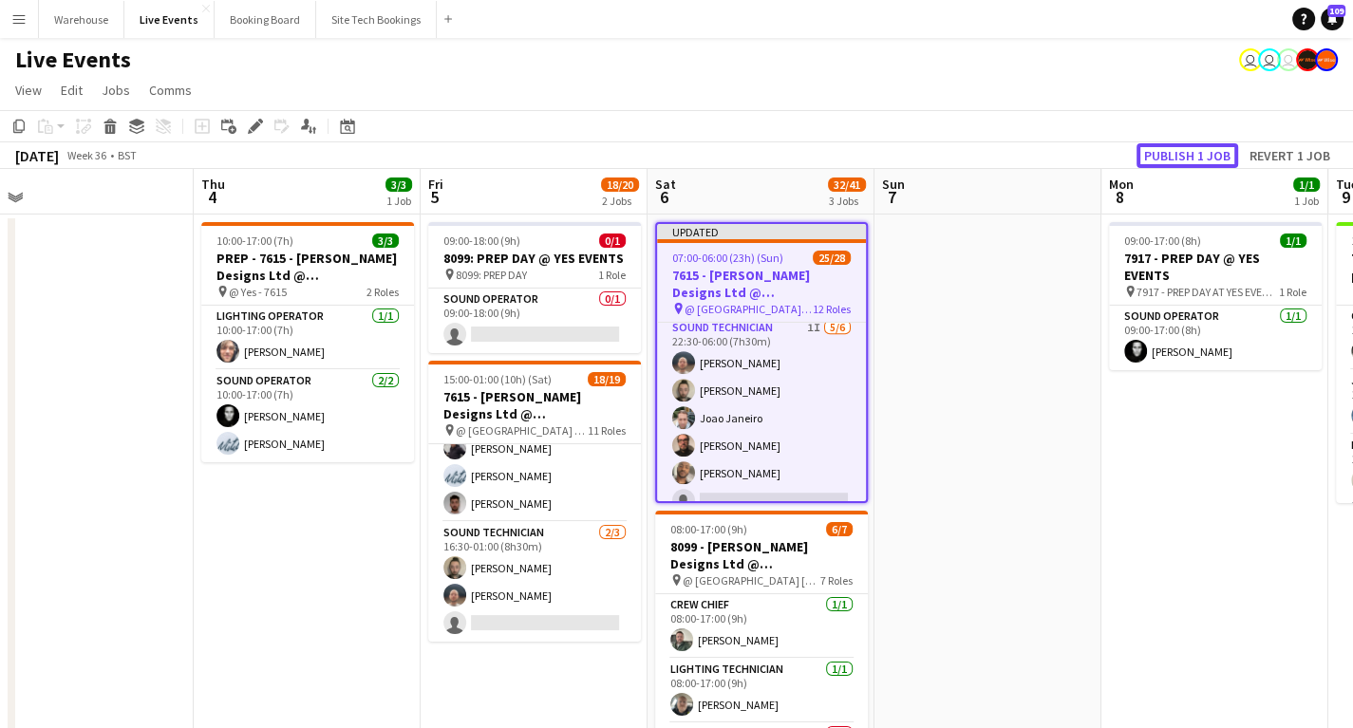
drag, startPoint x: 1169, startPoint y: 157, endPoint x: 1201, endPoint y: 167, distance: 33.9
click at [1169, 157] on button "Publish 1 job" at bounding box center [1188, 155] width 102 height 25
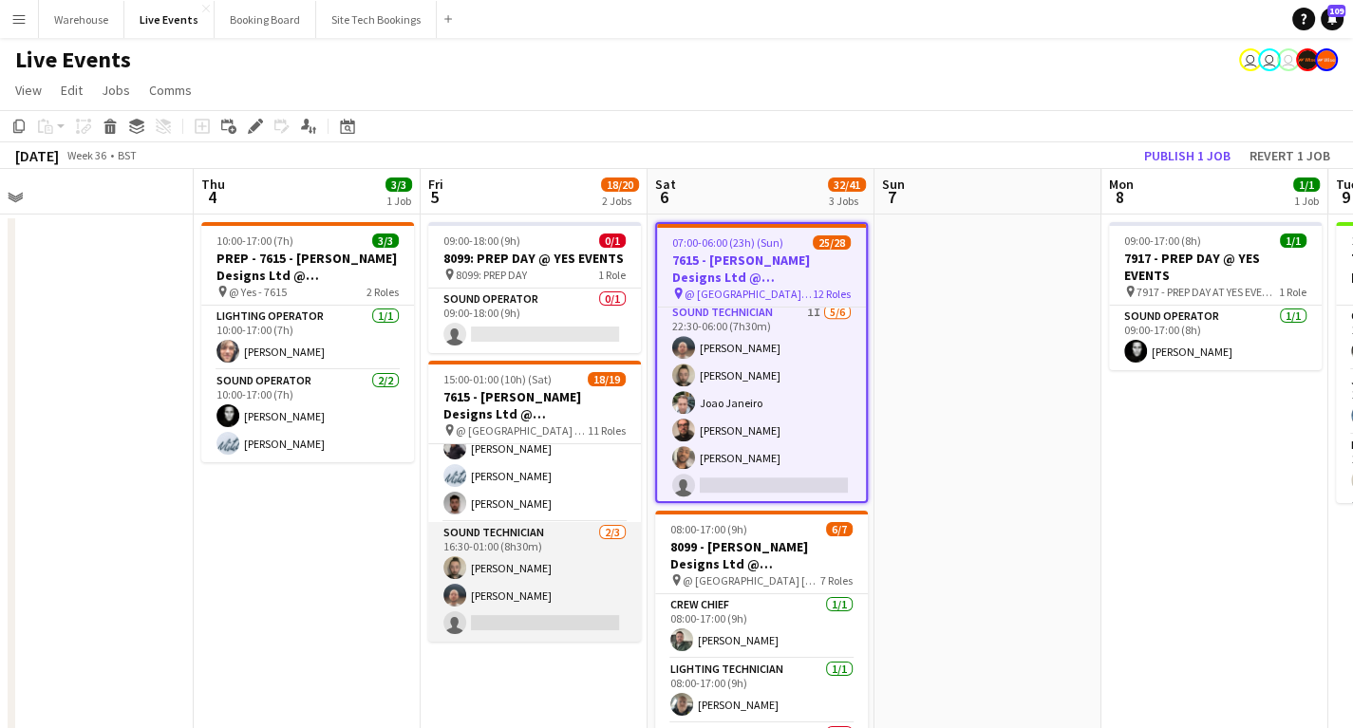
click at [539, 539] on app-card-role "Sound Technician [DATE] 16:30-01:00 (8h30m) [PERSON_NAME] [PERSON_NAME] single-…" at bounding box center [534, 582] width 213 height 120
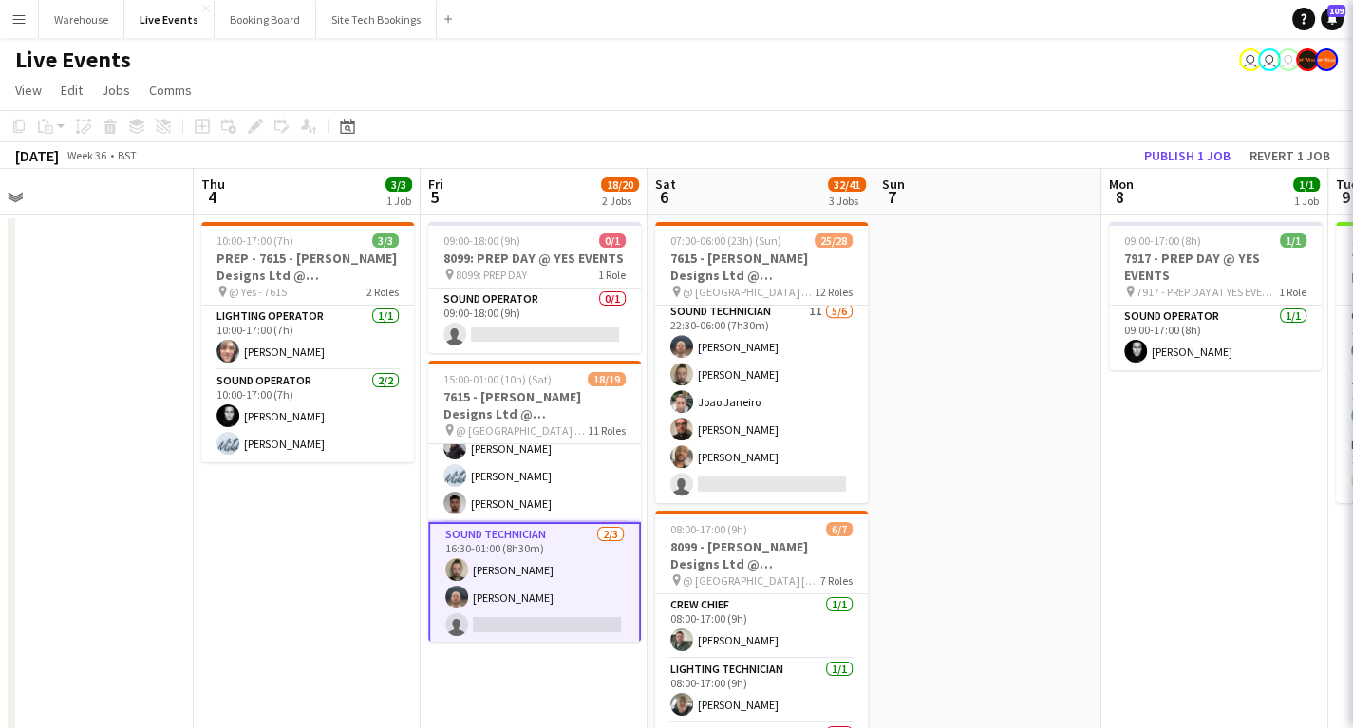
scroll to position [1018, 0]
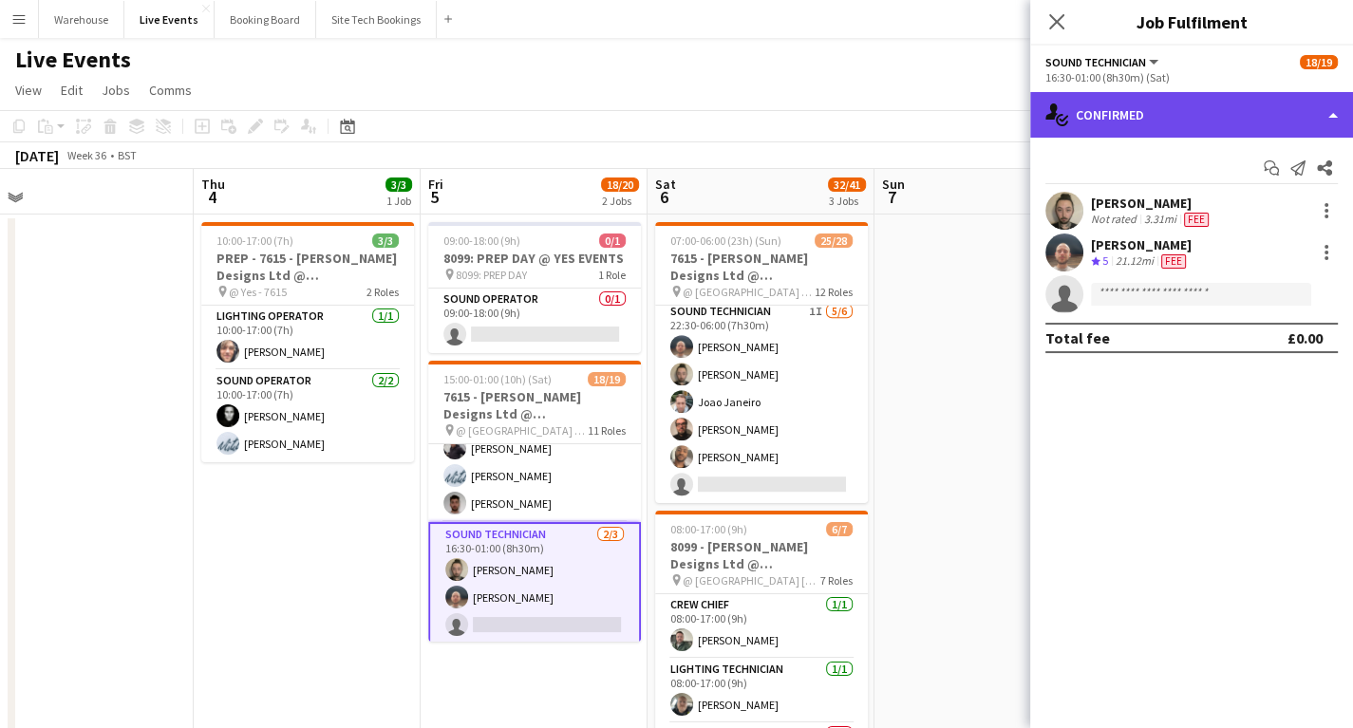
click at [1127, 120] on div "single-neutral-actions-check-2 Confirmed" at bounding box center [1191, 115] width 323 height 46
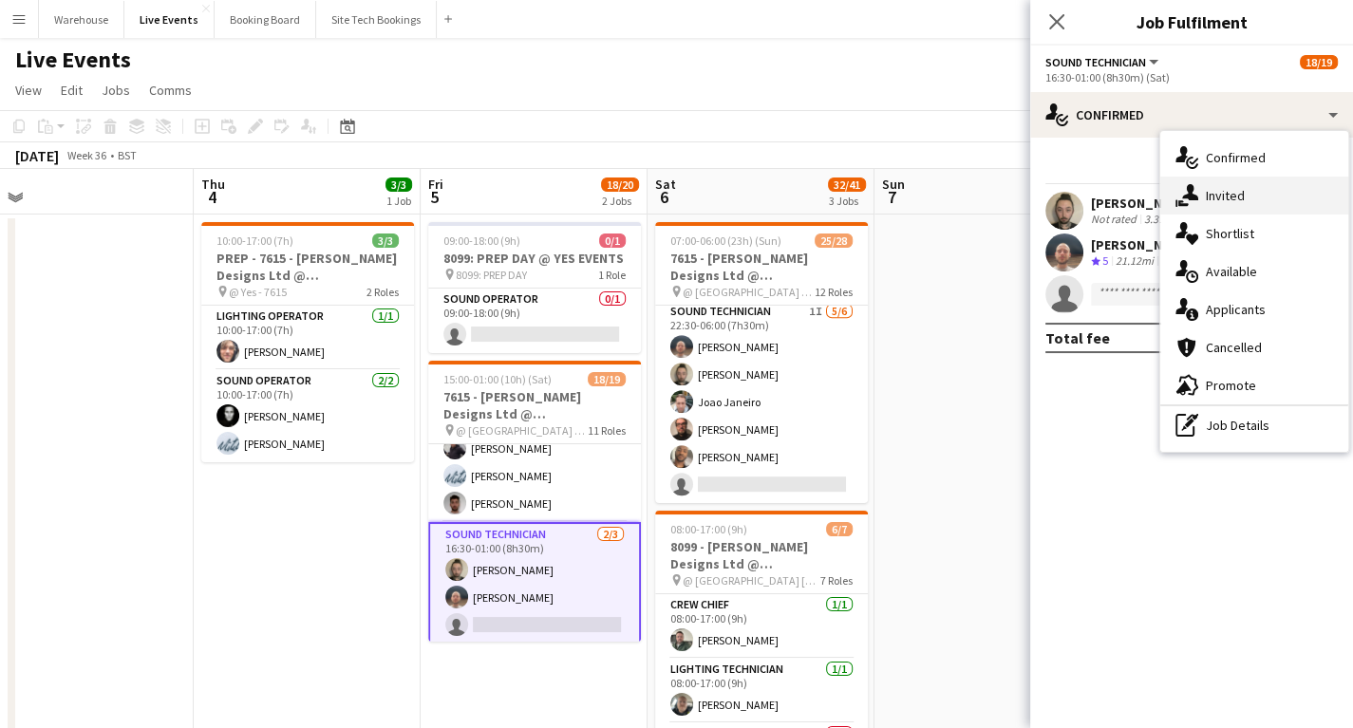
click at [1230, 198] on div "single-neutral-actions-share-1 Invited" at bounding box center [1255, 196] width 188 height 38
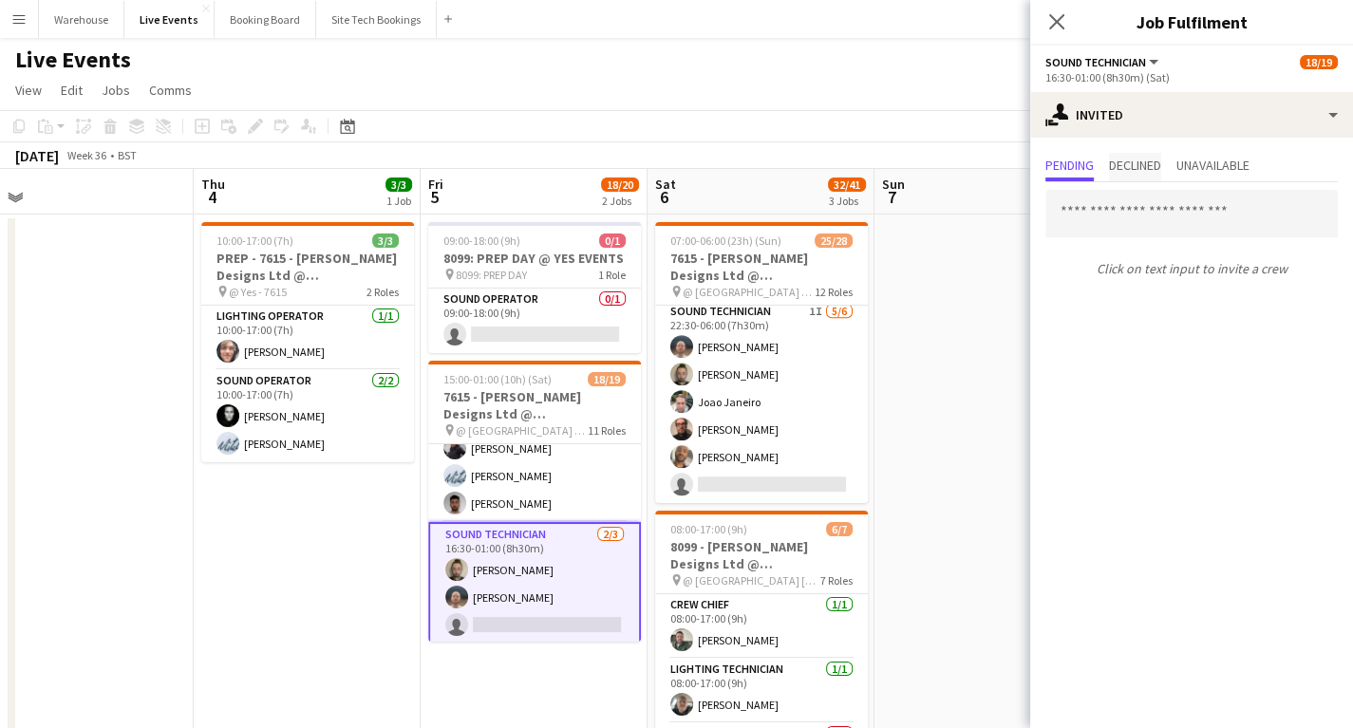
click at [1145, 164] on span "Declined" at bounding box center [1135, 165] width 52 height 13
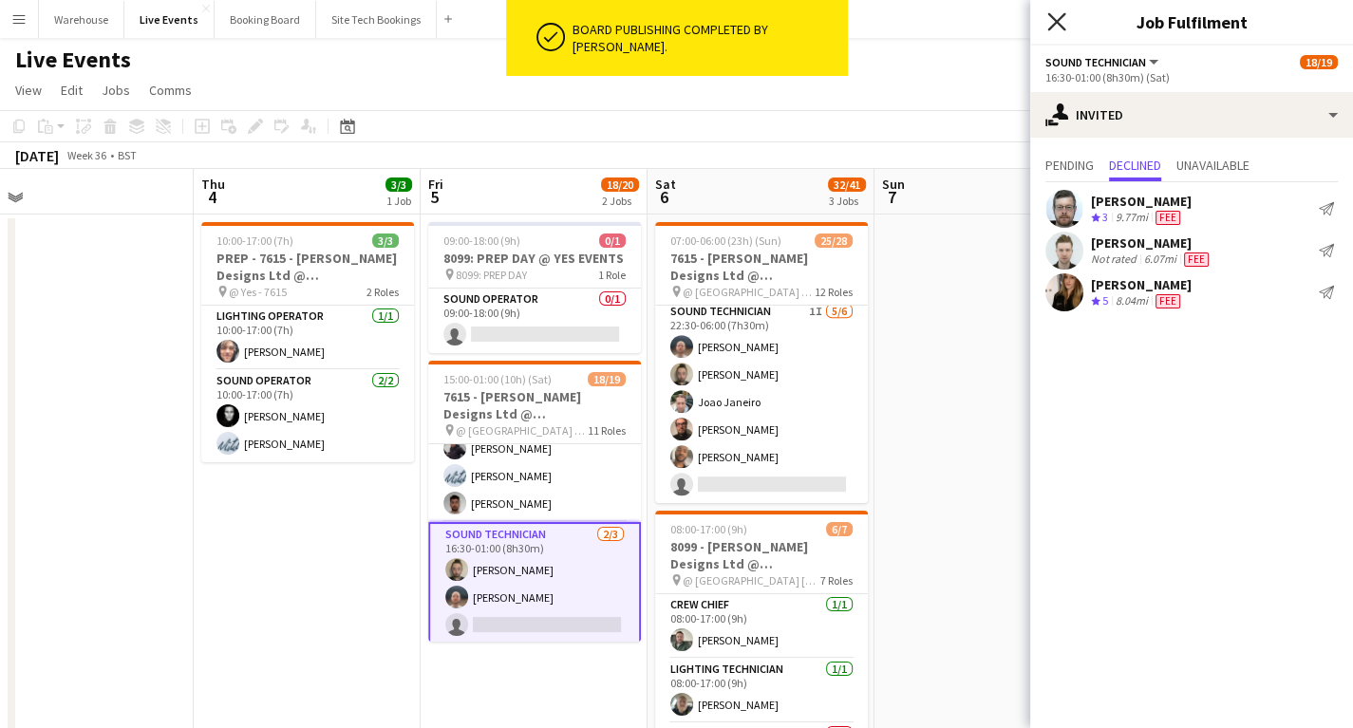
click at [1058, 18] on icon "Close pop-in" at bounding box center [1057, 21] width 18 height 18
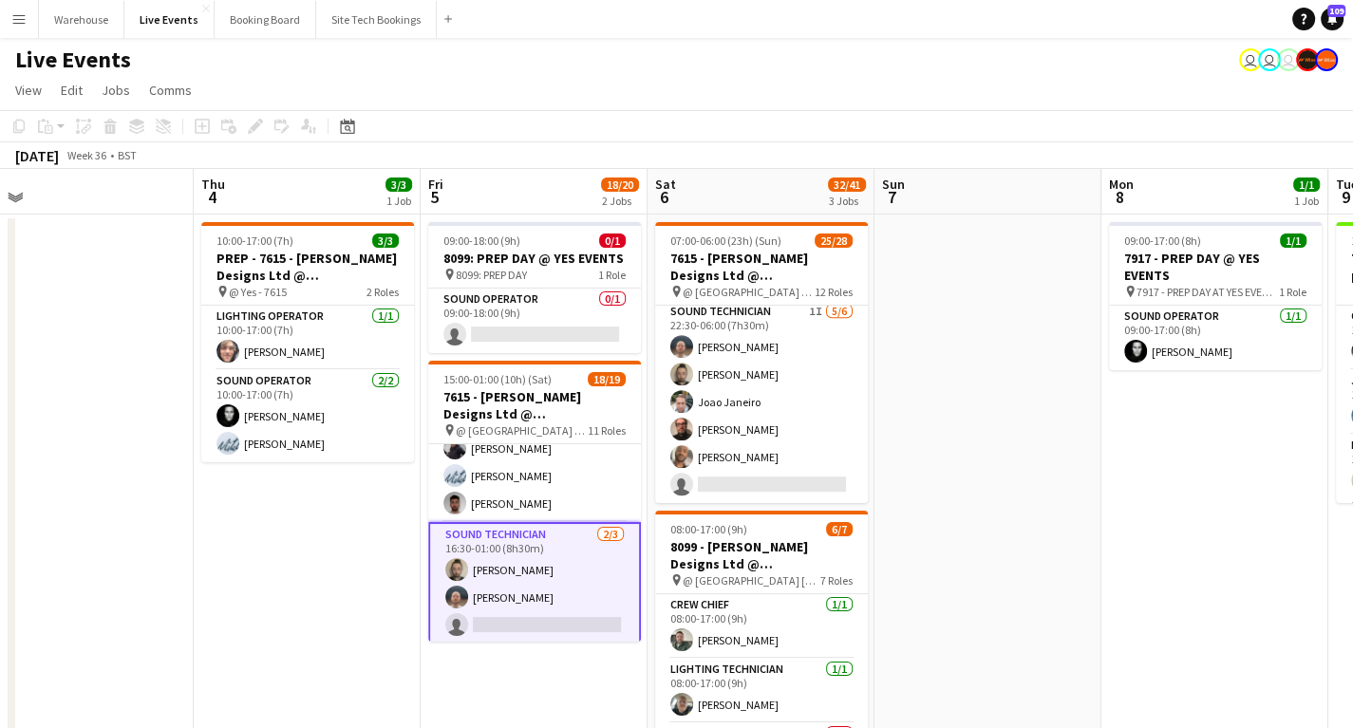
click at [500, 622] on app-card-role "Sound Technician [DATE] 16:30-01:00 (8h30m) [PERSON_NAME] [PERSON_NAME] single-…" at bounding box center [534, 583] width 213 height 123
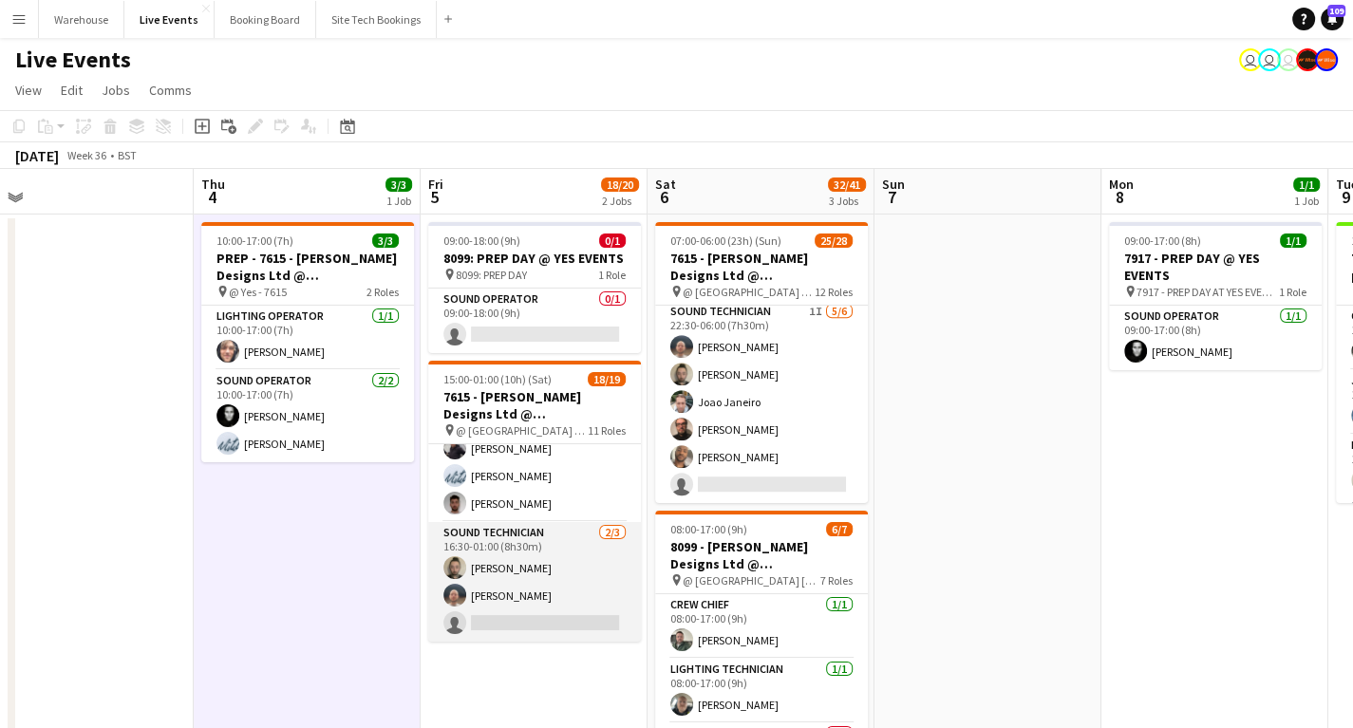
click at [497, 616] on app-card-role "Sound Technician [DATE] 16:30-01:00 (8h30m) [PERSON_NAME] [PERSON_NAME] single-…" at bounding box center [534, 582] width 213 height 120
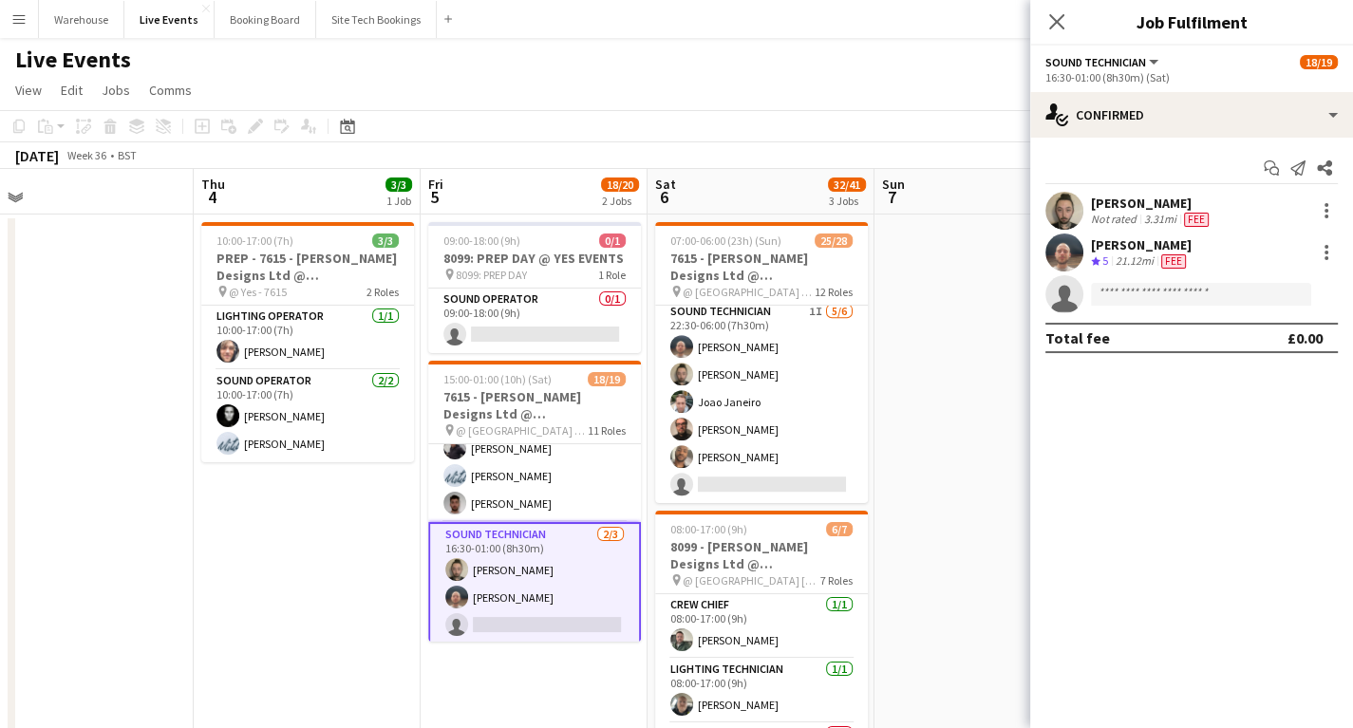
click at [1199, 143] on div "Start chat Send notification Share [PERSON_NAME] Not rated 3.31mi [PERSON_NAME]…" at bounding box center [1191, 253] width 323 height 231
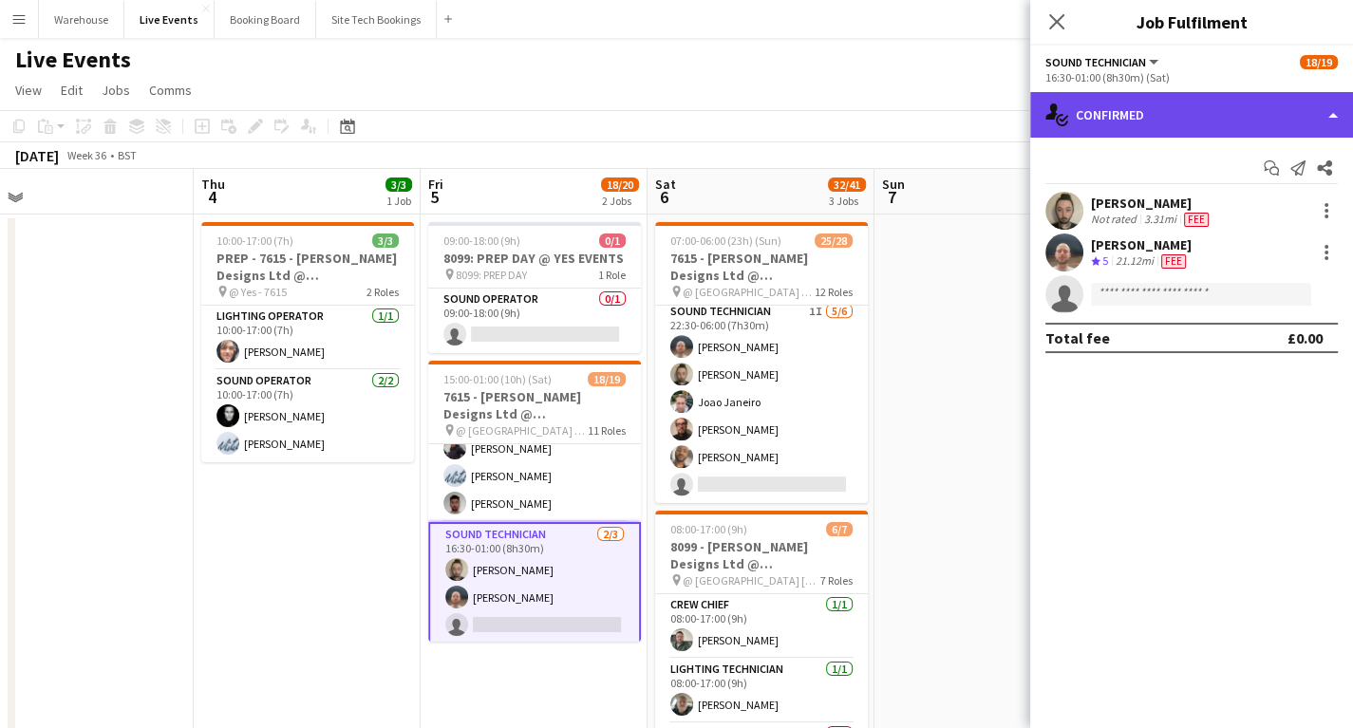
click at [1198, 117] on div "single-neutral-actions-check-2 Confirmed" at bounding box center [1191, 115] width 323 height 46
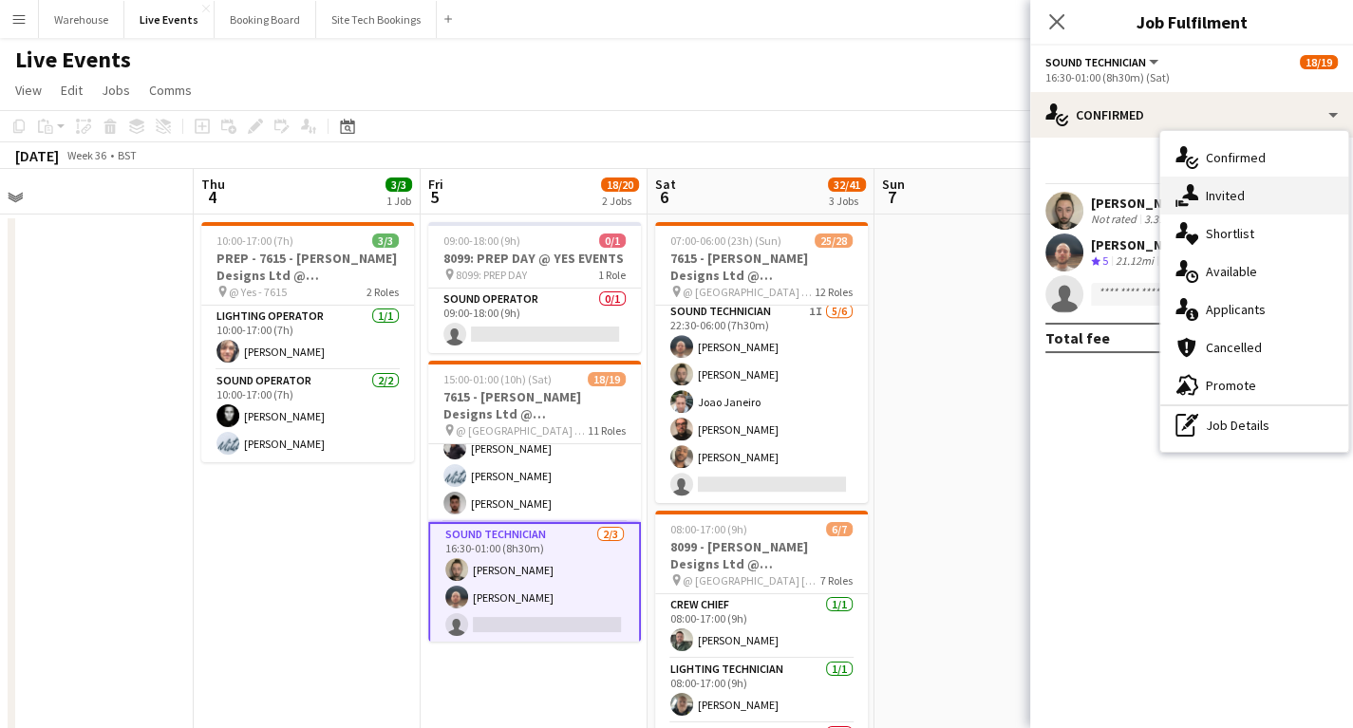
click at [1245, 191] on div "single-neutral-actions-share-1 Invited" at bounding box center [1255, 196] width 188 height 38
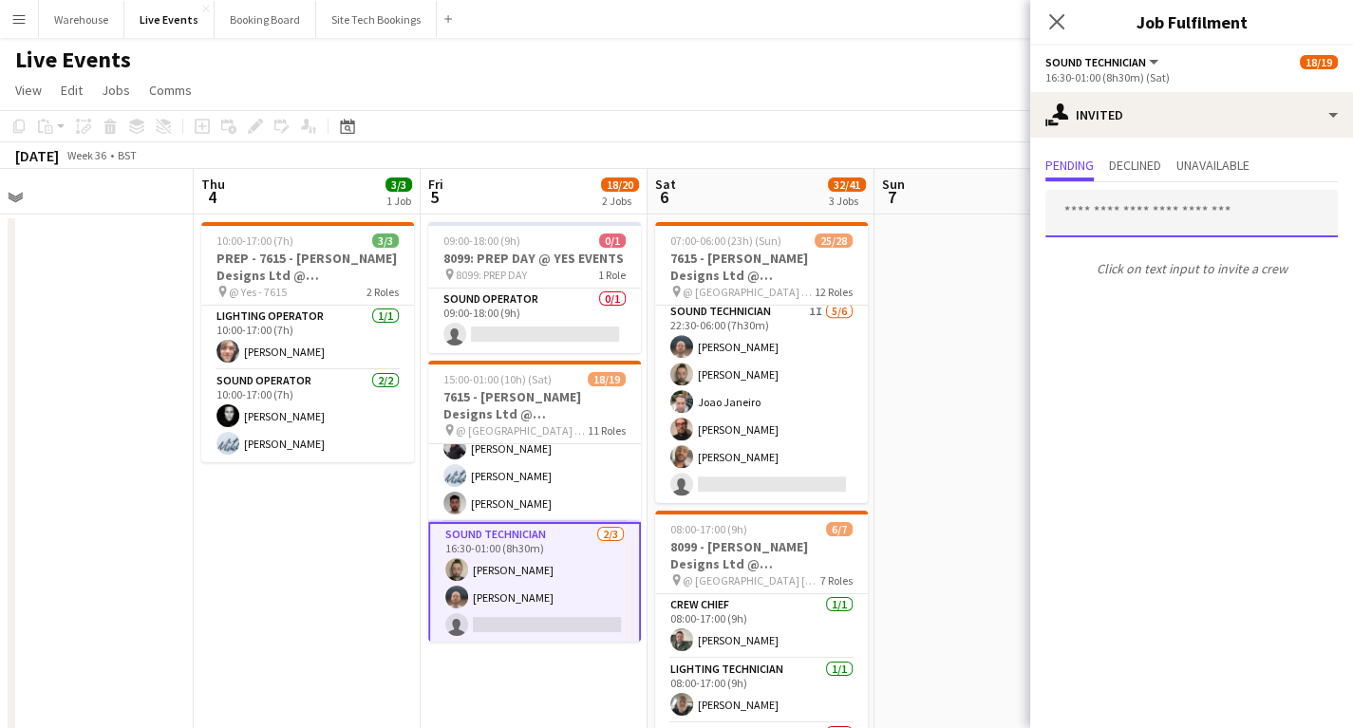
click at [1165, 215] on input "text" at bounding box center [1192, 213] width 293 height 47
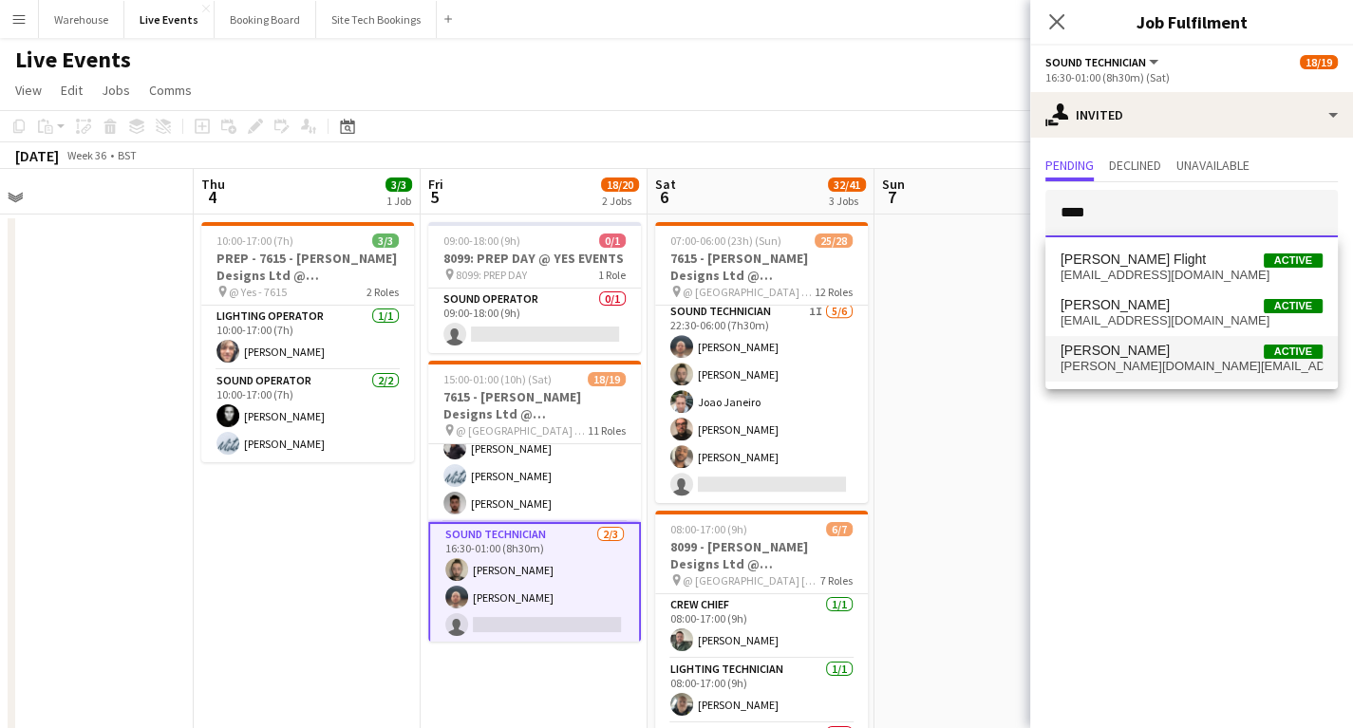
type input "****"
click at [1161, 361] on span "[PERSON_NAME][DOMAIN_NAME][EMAIL_ADDRESS][DOMAIN_NAME]" at bounding box center [1192, 366] width 262 height 15
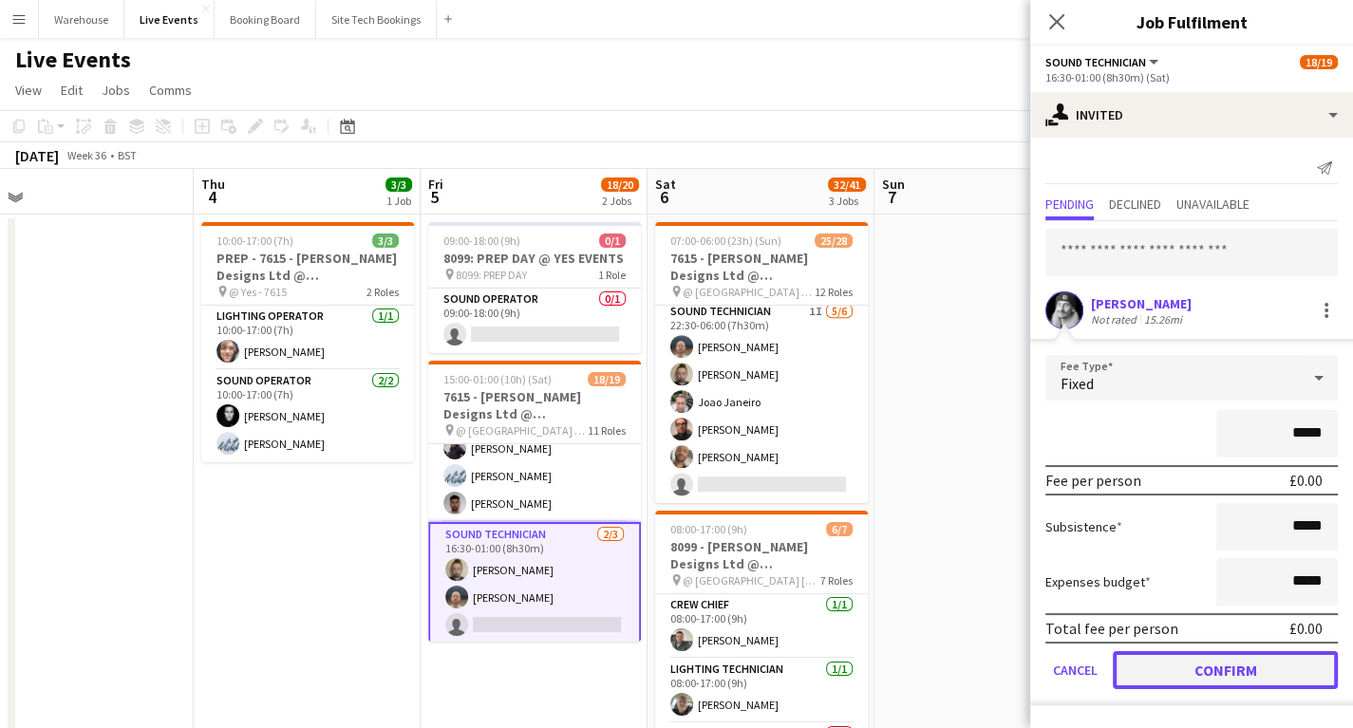
click at [1189, 662] on button "Confirm" at bounding box center [1225, 671] width 225 height 38
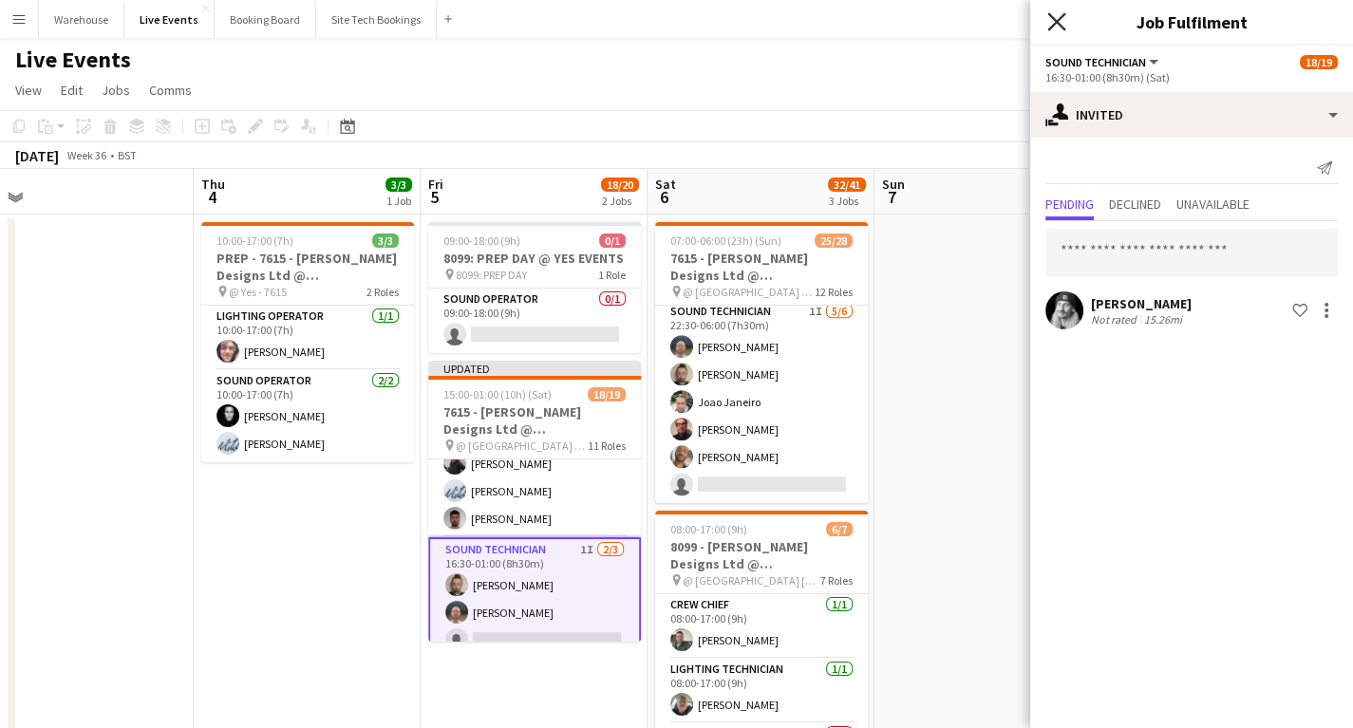
click at [1056, 20] on icon at bounding box center [1057, 21] width 18 height 18
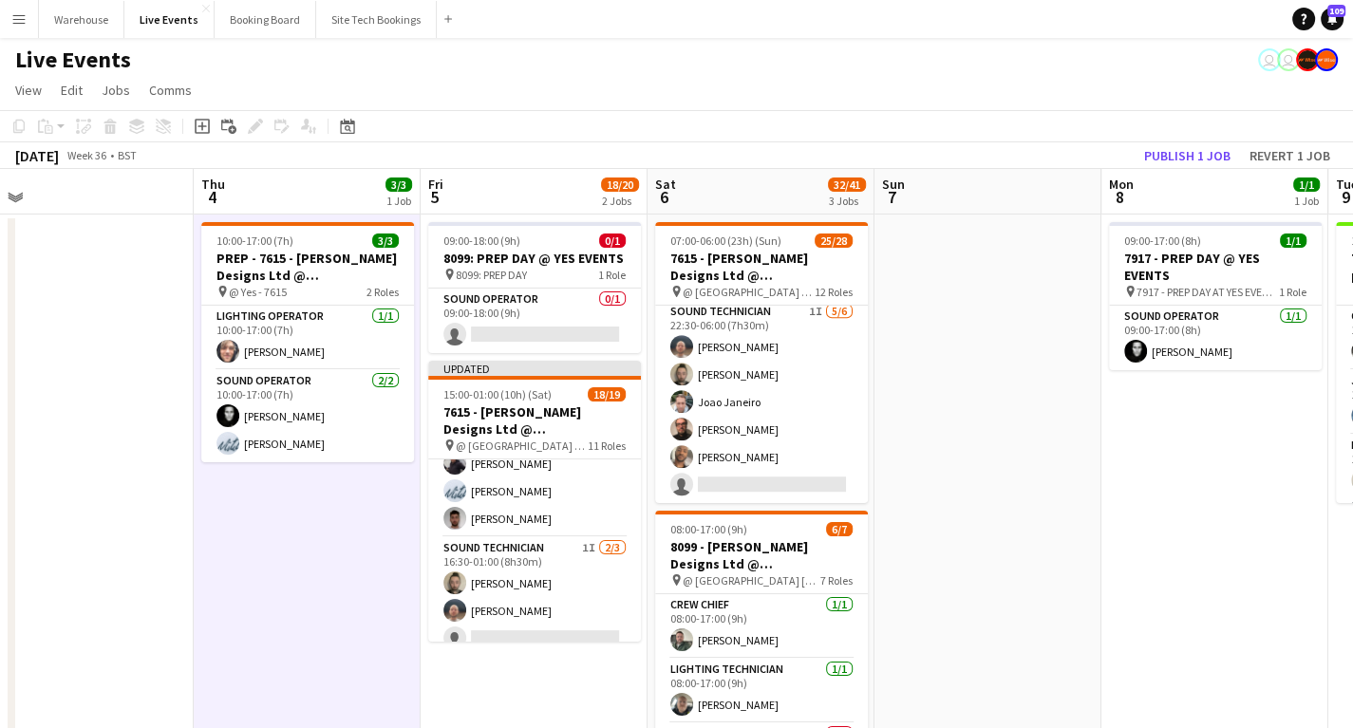
click at [498, 409] on h3 "7615 - [PERSON_NAME] Designs Ltd @ [GEOGRAPHIC_DATA]" at bounding box center [534, 421] width 213 height 34
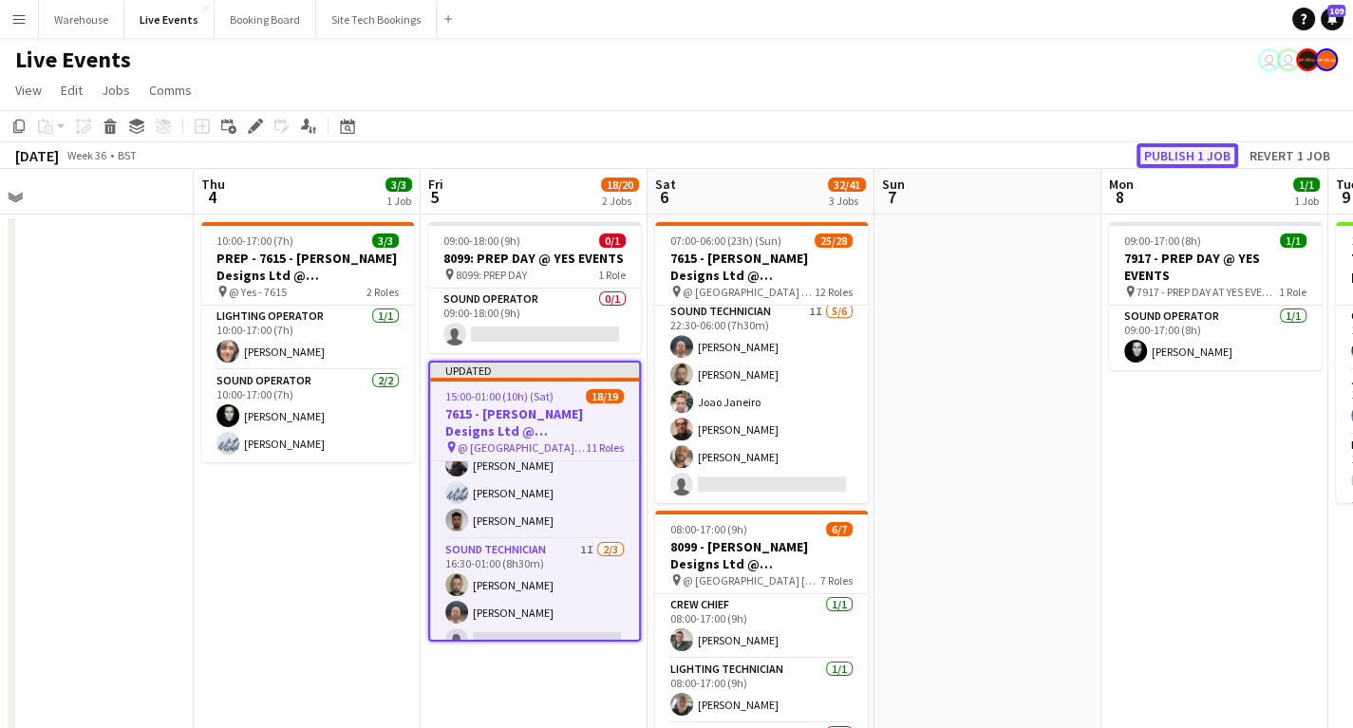
click at [1197, 149] on button "Publish 1 job" at bounding box center [1188, 155] width 102 height 25
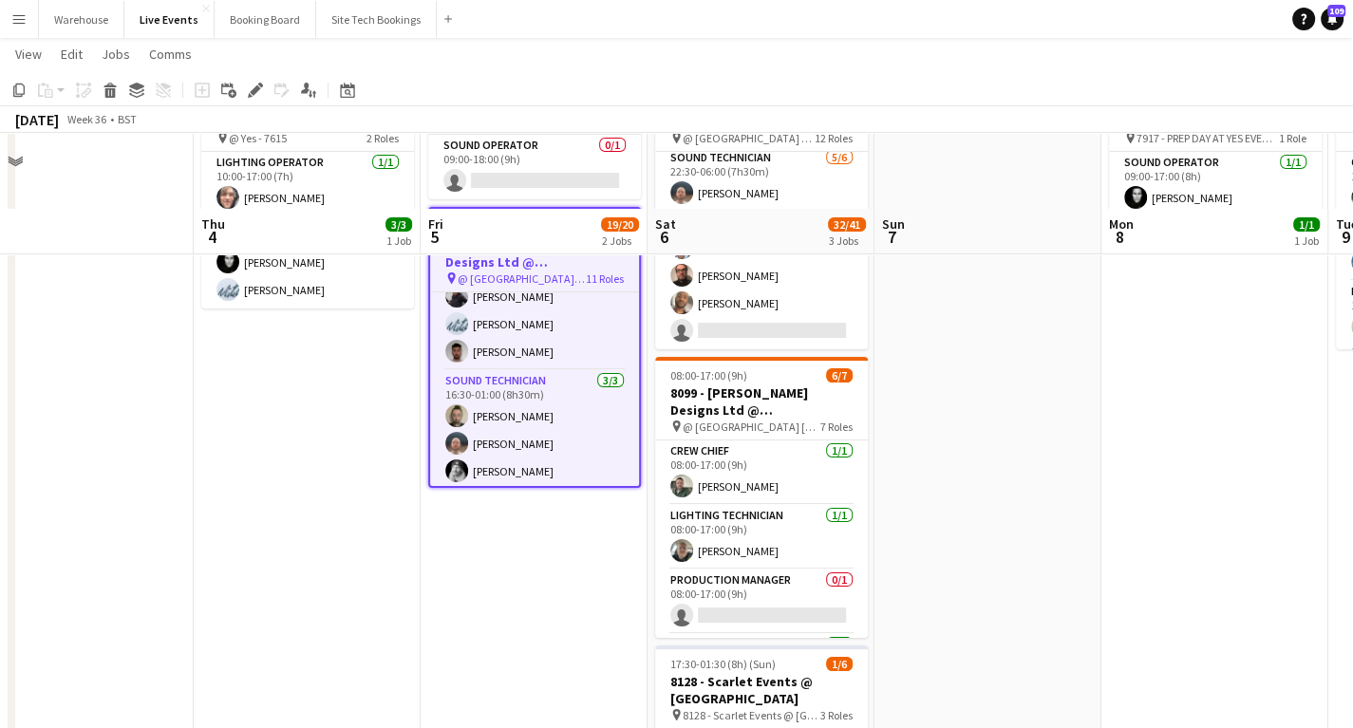
scroll to position [0, 0]
